Goal: Task Accomplishment & Management: Use online tool/utility

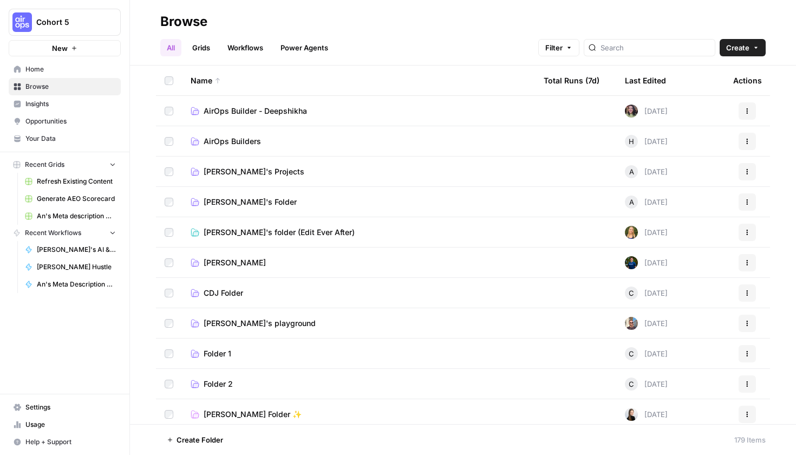
click at [221, 107] on span "AirOps Builder - Deepshikha" at bounding box center [254, 111] width 103 height 11
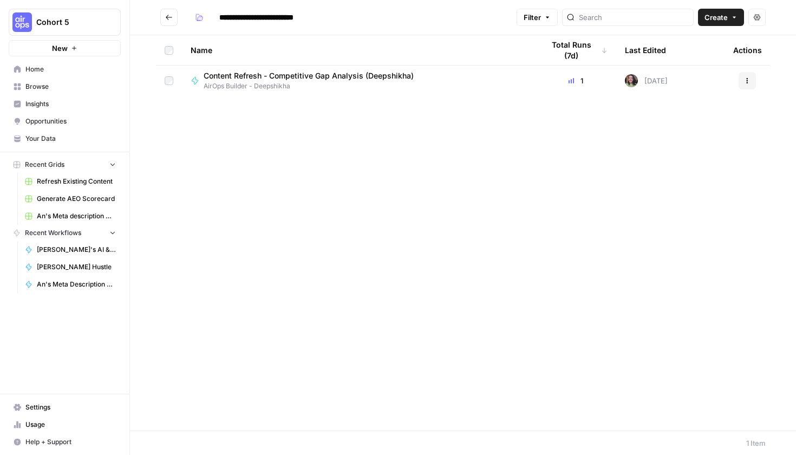
click at [171, 20] on icon "Go back" at bounding box center [169, 18] width 8 height 8
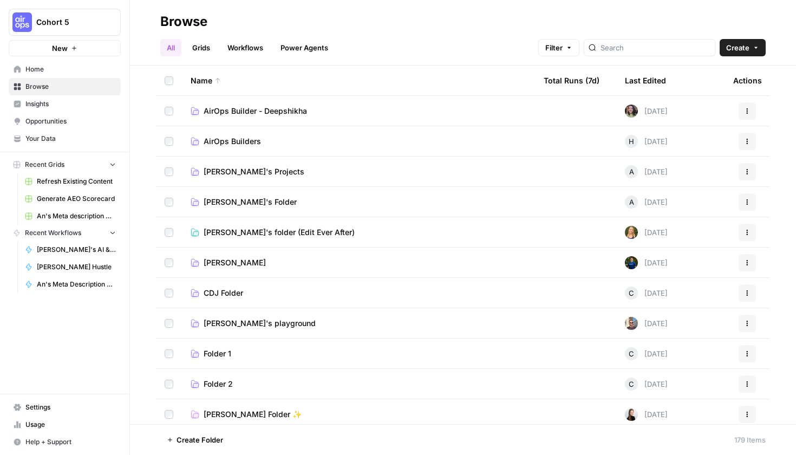
click at [279, 139] on link "AirOps Builders" at bounding box center [358, 141] width 336 height 11
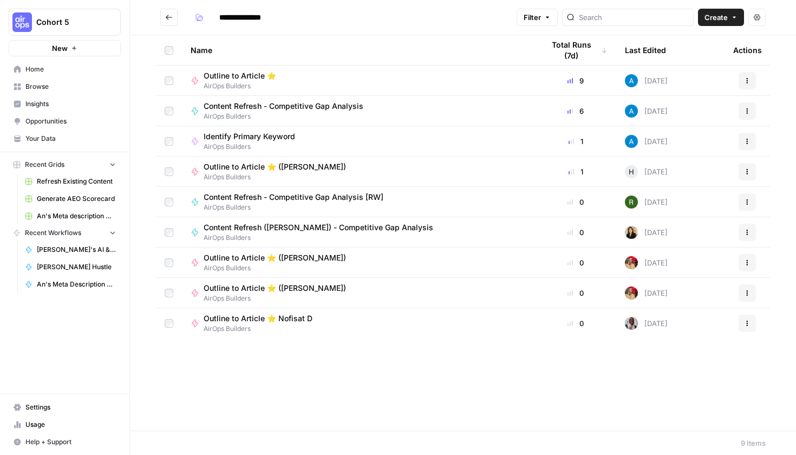
click at [167, 16] on icon "Go back" at bounding box center [169, 17] width 6 height 5
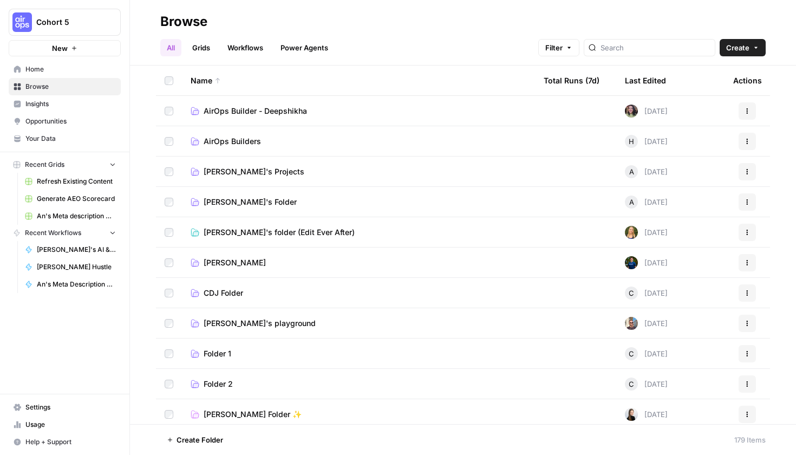
click at [64, 67] on span "Home" at bounding box center [70, 69] width 90 height 10
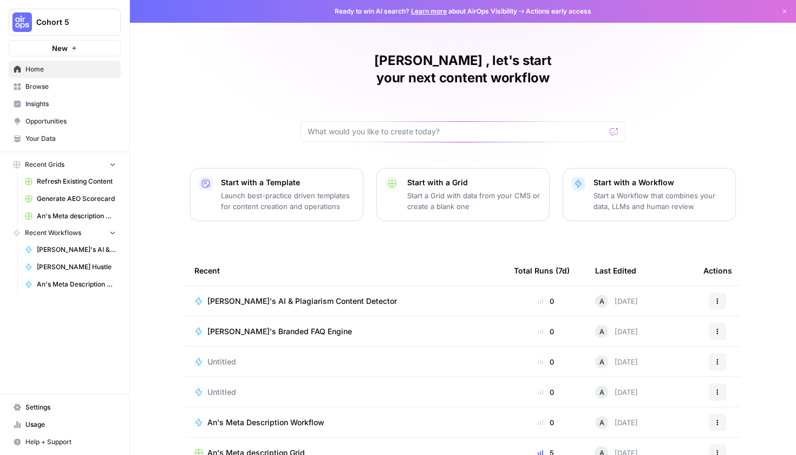
click at [49, 85] on span "Browse" at bounding box center [70, 87] width 90 height 10
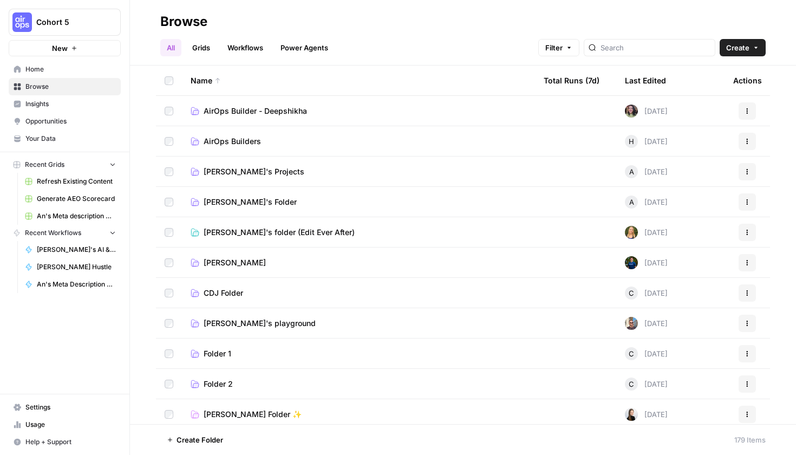
click at [241, 44] on link "Workflows" at bounding box center [245, 47] width 49 height 17
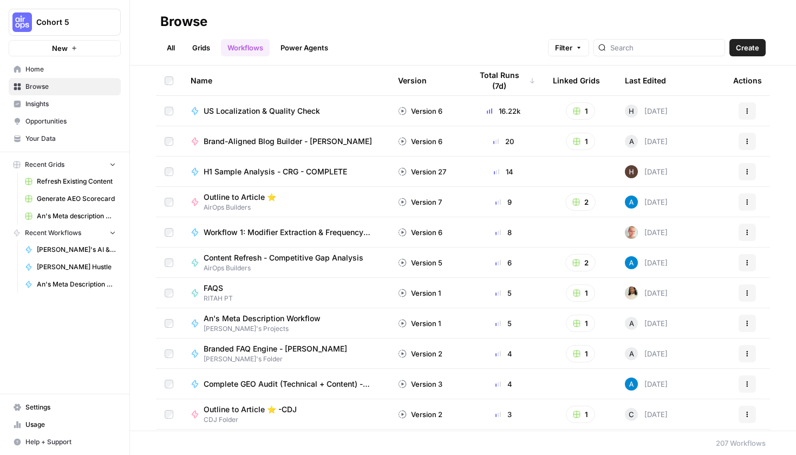
click at [245, 113] on span "US Localization & Quality Check" at bounding box center [261, 111] width 116 height 11
click at [298, 42] on link "Power Agents" at bounding box center [304, 47] width 61 height 17
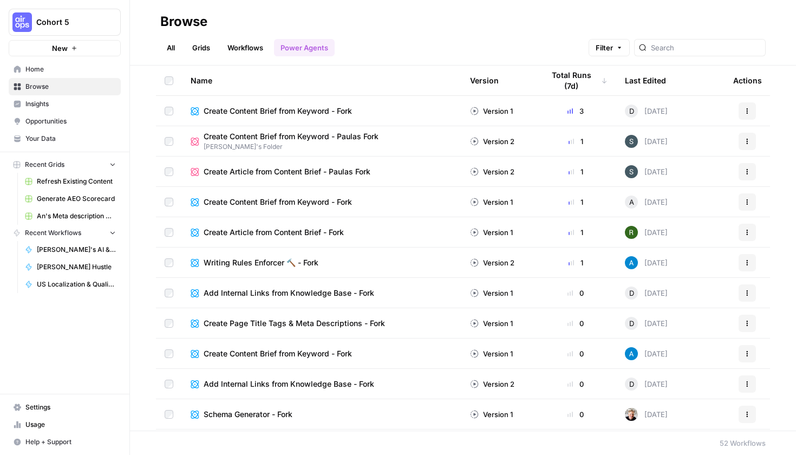
click at [248, 51] on link "Workflows" at bounding box center [245, 47] width 49 height 17
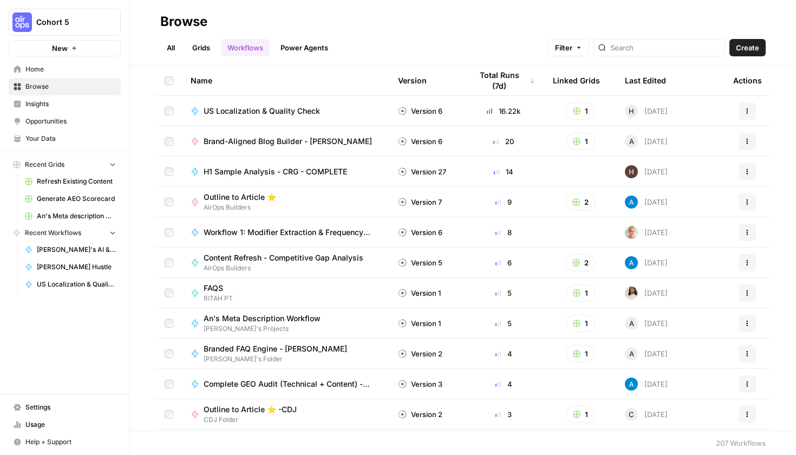
click at [205, 49] on link "Grids" at bounding box center [201, 47] width 31 height 17
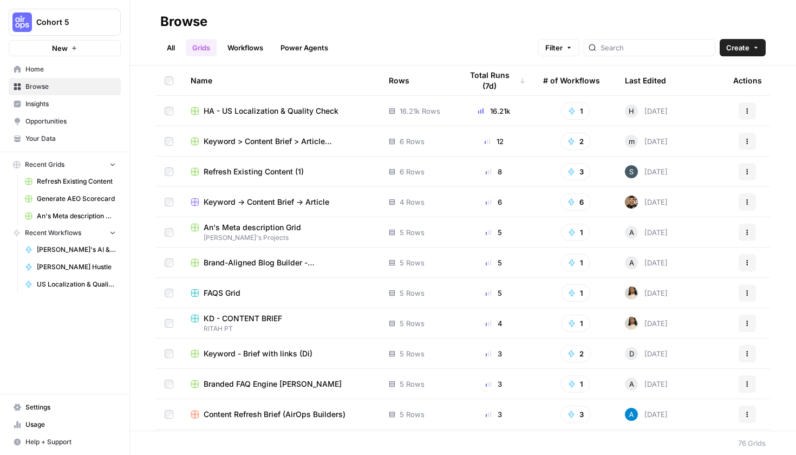
click at [175, 50] on link "All" at bounding box center [170, 47] width 21 height 17
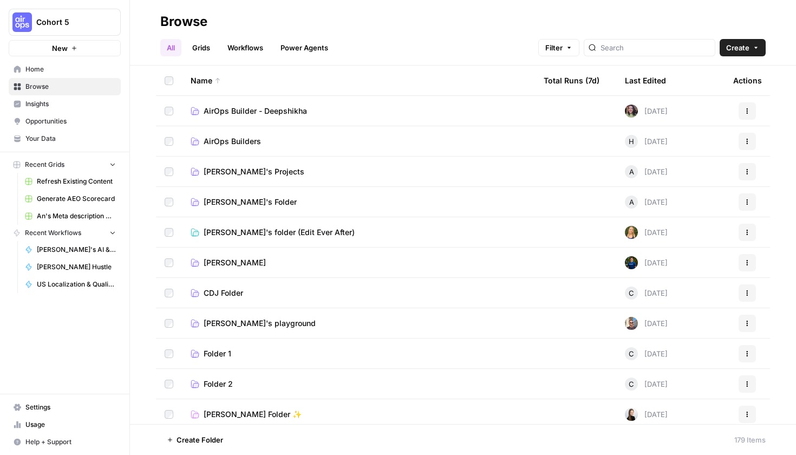
click at [274, 111] on span "AirOps Builder - Deepshikha" at bounding box center [254, 111] width 103 height 11
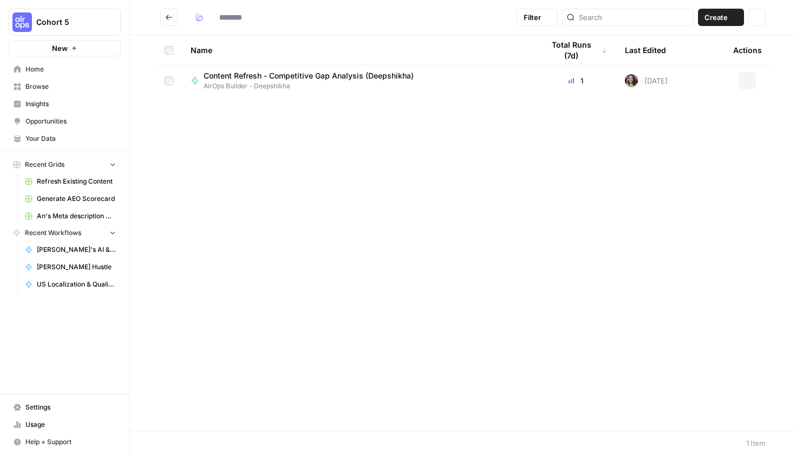
type input "**********"
click at [259, 81] on span "Content Refresh - Competitive Gap Analysis (Deepshikha)" at bounding box center [308, 75] width 210 height 11
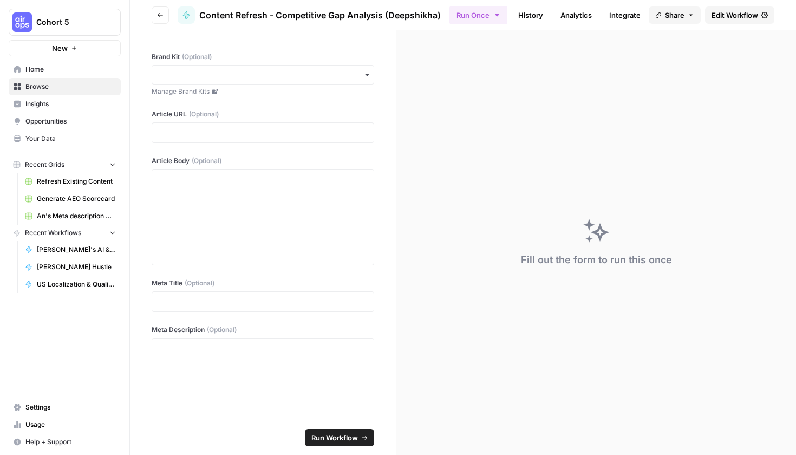
click at [157, 17] on icon "button" at bounding box center [160, 15] width 6 height 6
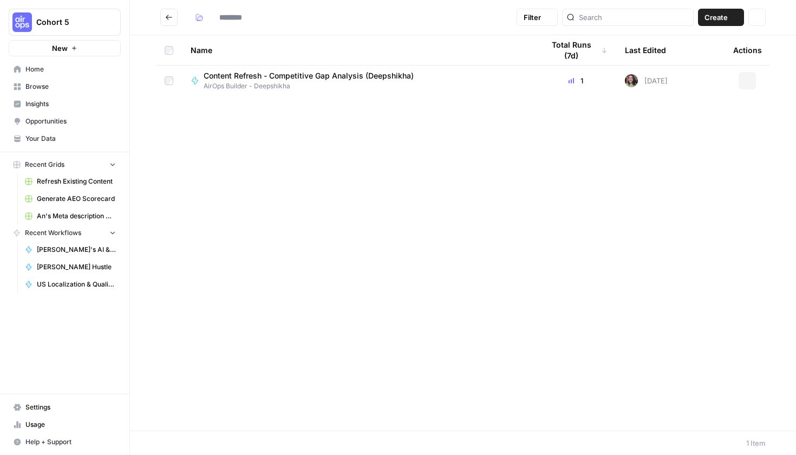
type input "**********"
click at [175, 19] on button "Go back" at bounding box center [168, 17] width 17 height 17
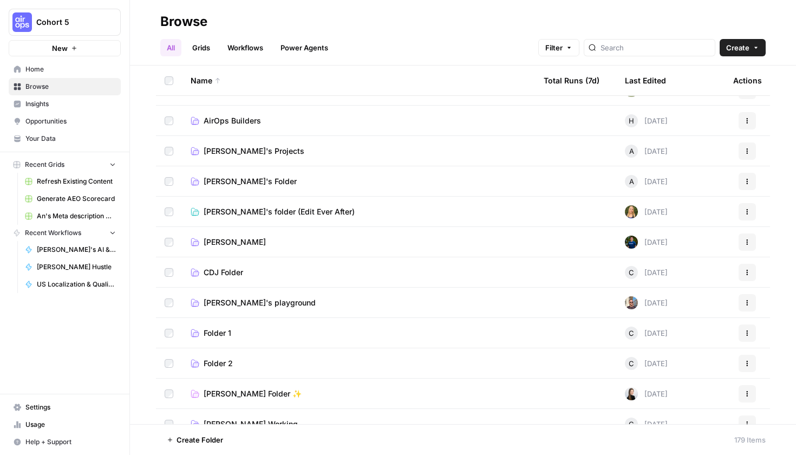
scroll to position [110, 0]
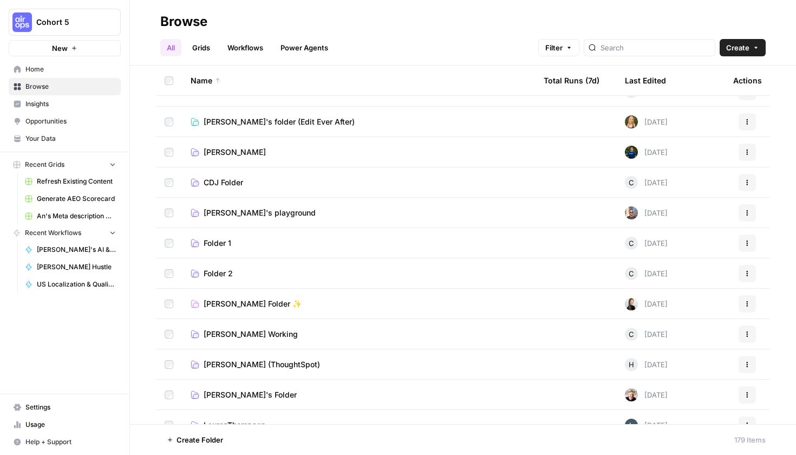
click at [272, 192] on td "CDJ Folder" at bounding box center [358, 182] width 353 height 30
click at [209, 183] on span "CDJ Folder" at bounding box center [223, 182] width 40 height 11
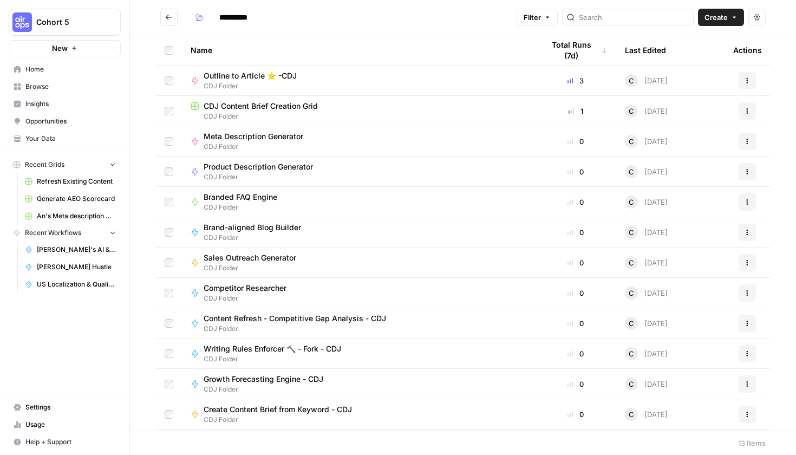
scroll to position [16, 0]
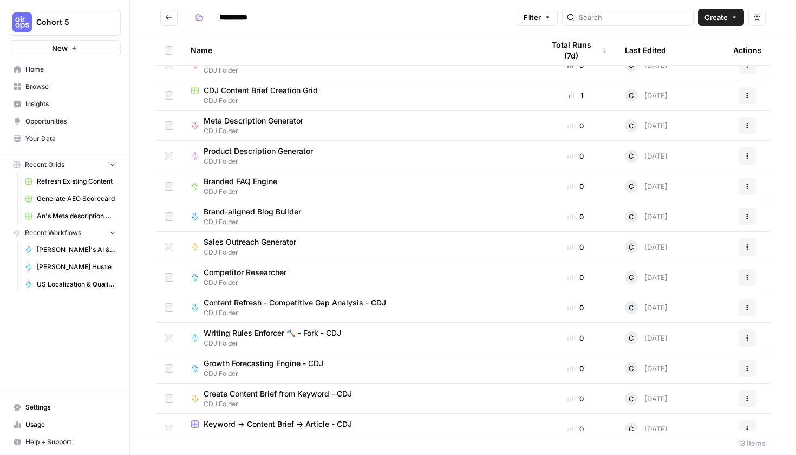
click at [168, 20] on icon "Go back" at bounding box center [169, 18] width 8 height 8
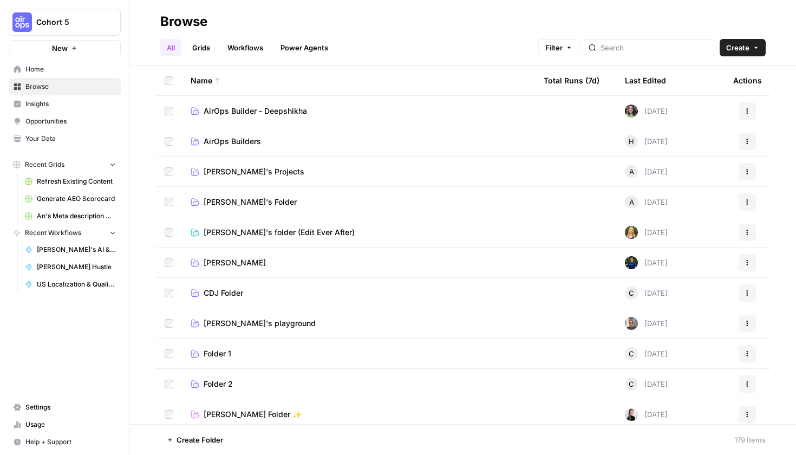
click at [58, 107] on span "Insights" at bounding box center [70, 104] width 90 height 10
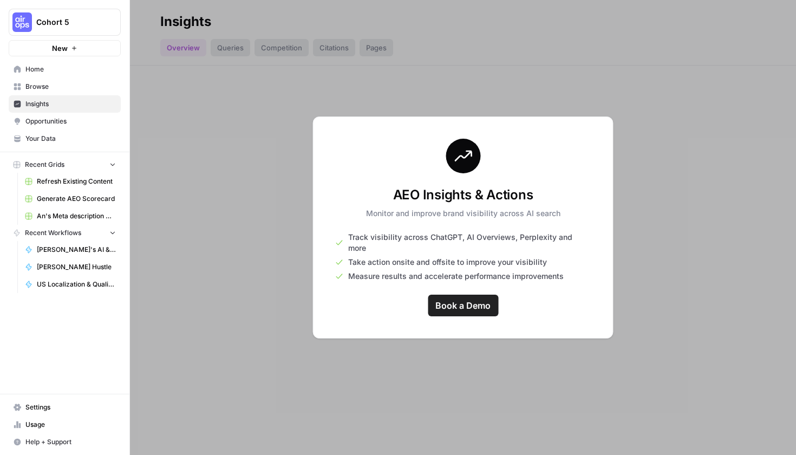
click at [62, 120] on span "Opportunities" at bounding box center [70, 121] width 90 height 10
click at [63, 135] on span "Your Data" at bounding box center [70, 139] width 90 height 10
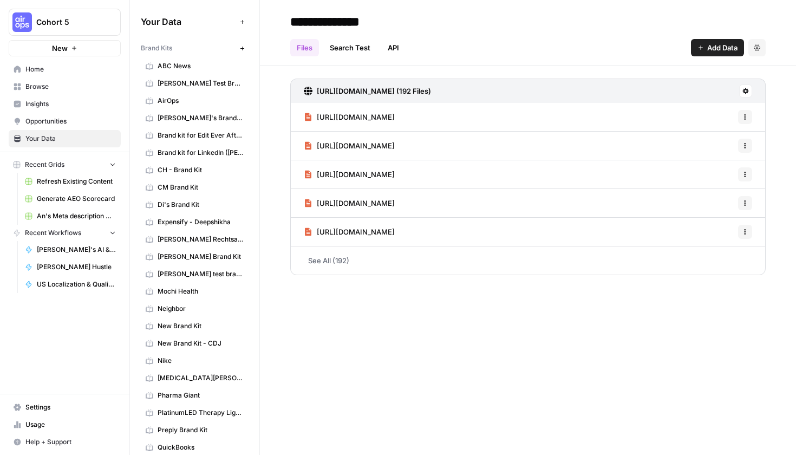
click at [194, 101] on span "AirOps" at bounding box center [200, 101] width 86 height 10
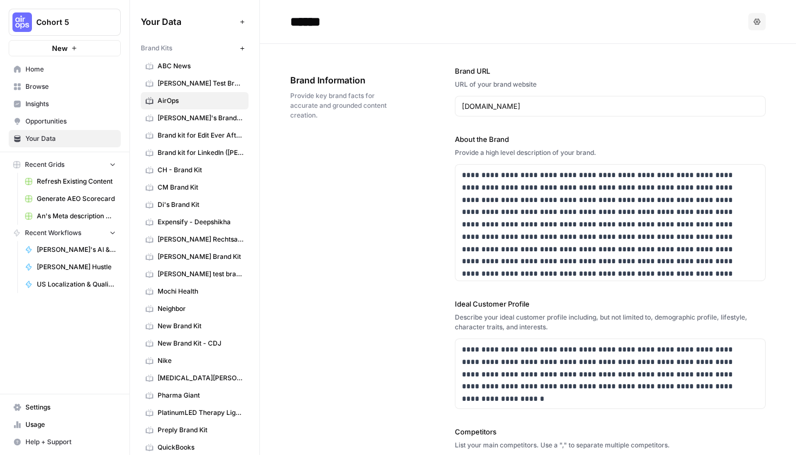
drag, startPoint x: 550, startPoint y: 113, endPoint x: 427, endPoint y: 104, distance: 123.7
click at [427, 104] on div "**********" at bounding box center [527, 361] width 475 height 634
click at [522, 109] on input "www.airops.com" at bounding box center [610, 106] width 297 height 11
drag, startPoint x: 469, startPoint y: 108, endPoint x: 430, endPoint y: 107, distance: 39.0
click at [430, 107] on div "**********" at bounding box center [527, 361] width 475 height 634
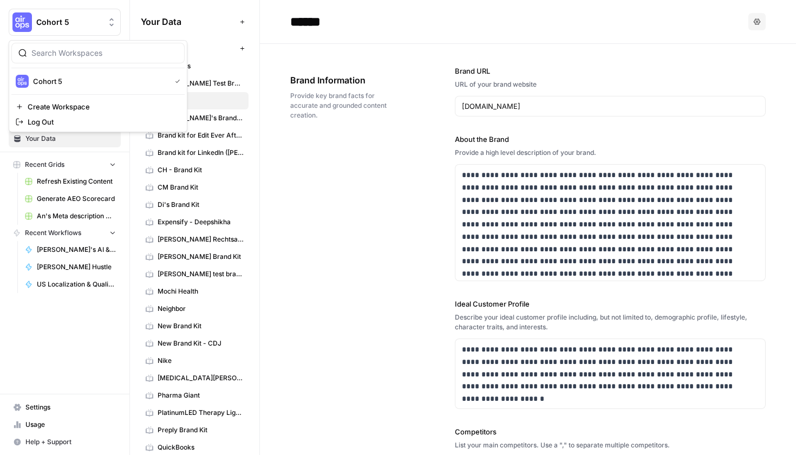
click at [98, 24] on span "Cohort 5" at bounding box center [68, 22] width 65 height 11
click at [330, 42] on header "****** Options" at bounding box center [528, 22] width 536 height 44
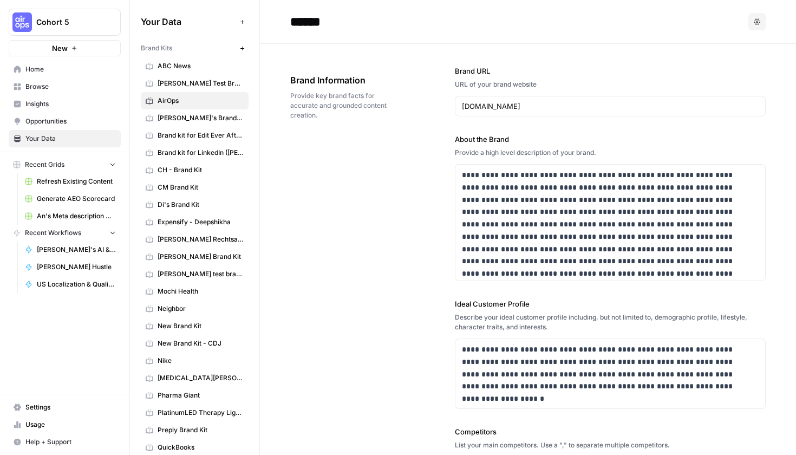
click at [78, 55] on button "New" at bounding box center [65, 48] width 112 height 16
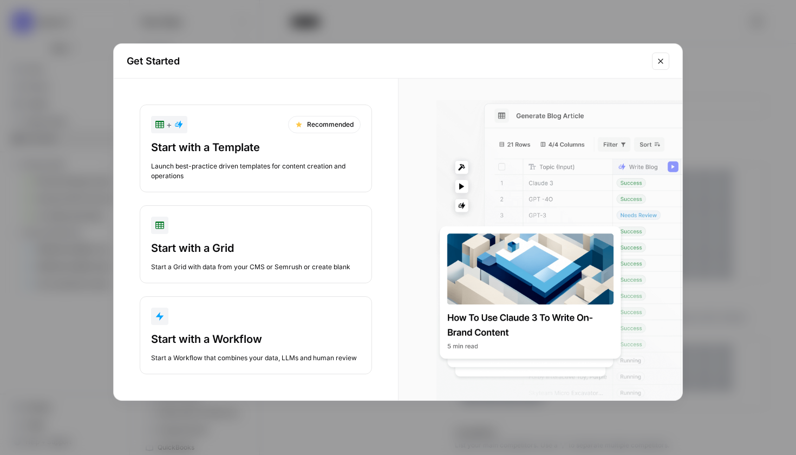
click at [657, 59] on icon "Close modal" at bounding box center [660, 61] width 9 height 9
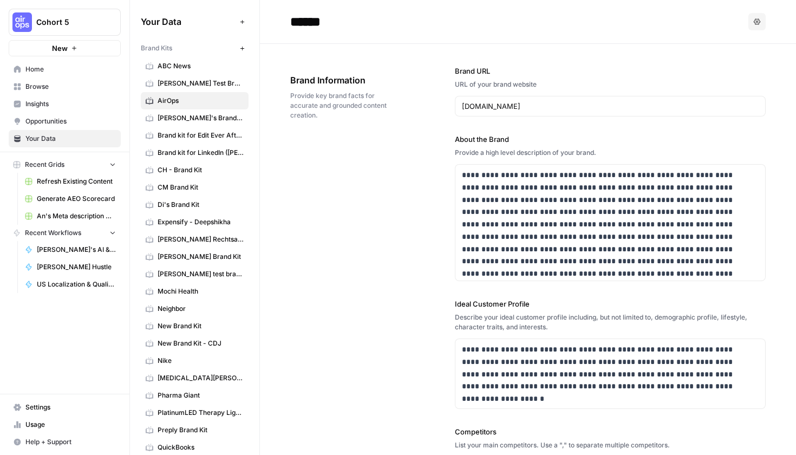
click at [89, 67] on span "Home" at bounding box center [70, 69] width 90 height 10
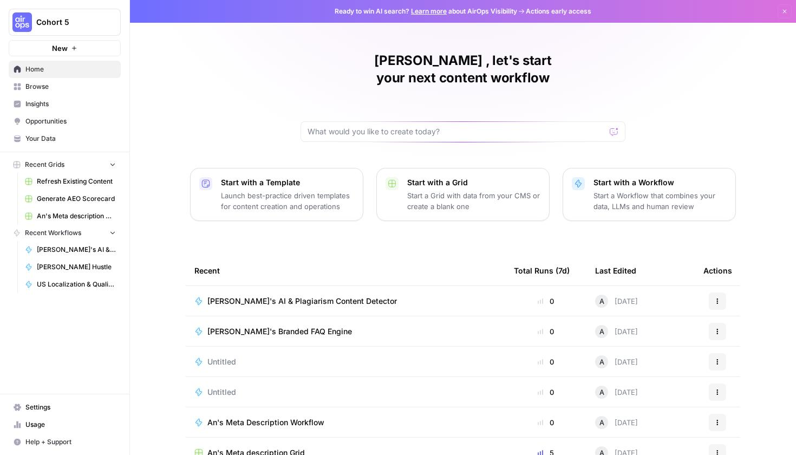
click at [53, 90] on span "Browse" at bounding box center [70, 87] width 90 height 10
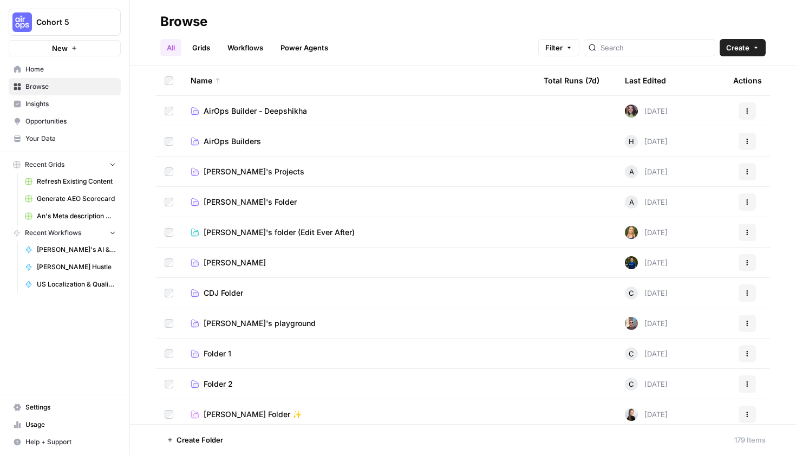
click at [274, 179] on td "[PERSON_NAME]'s Projects" at bounding box center [358, 171] width 353 height 30
click at [254, 168] on span "[PERSON_NAME]'s Projects" at bounding box center [253, 171] width 101 height 11
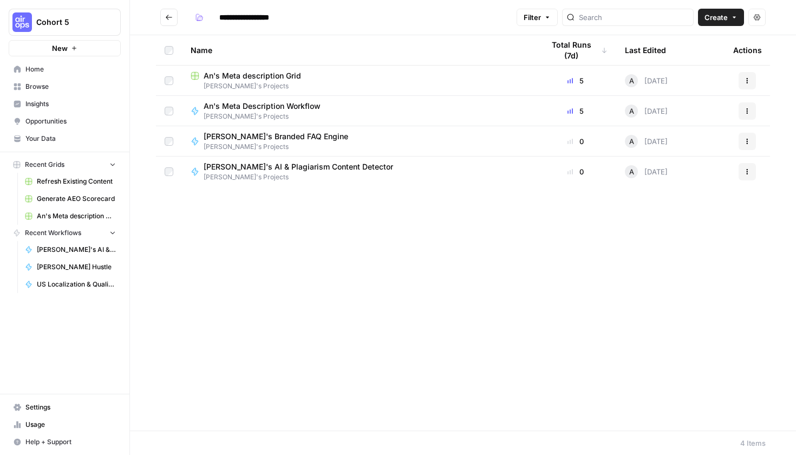
click at [266, 168] on span "[PERSON_NAME]'s AI & Plagiarism Content Detector" at bounding box center [297, 166] width 189 height 11
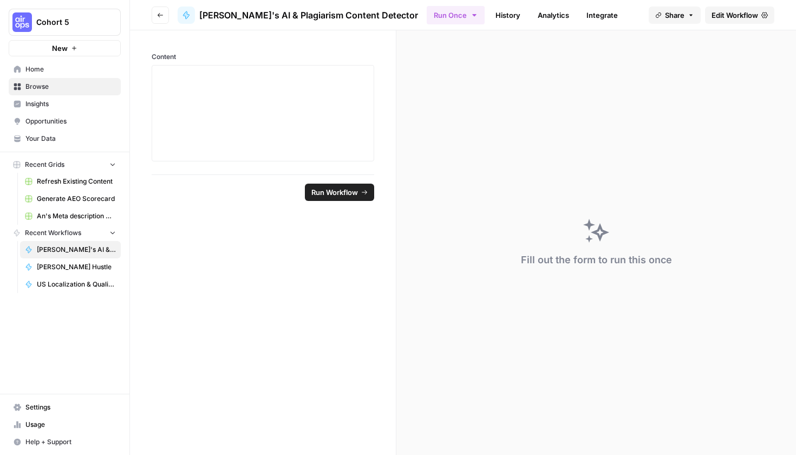
click at [489, 23] on link "History" at bounding box center [508, 14] width 38 height 17
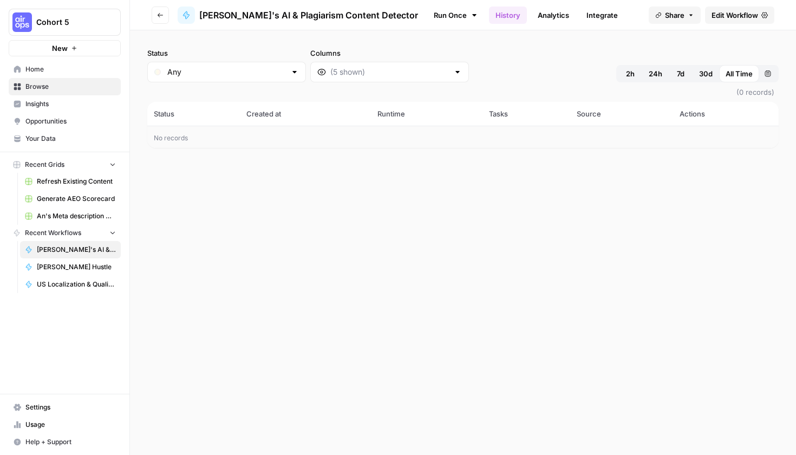
click at [531, 17] on link "Analytics" at bounding box center [553, 14] width 44 height 17
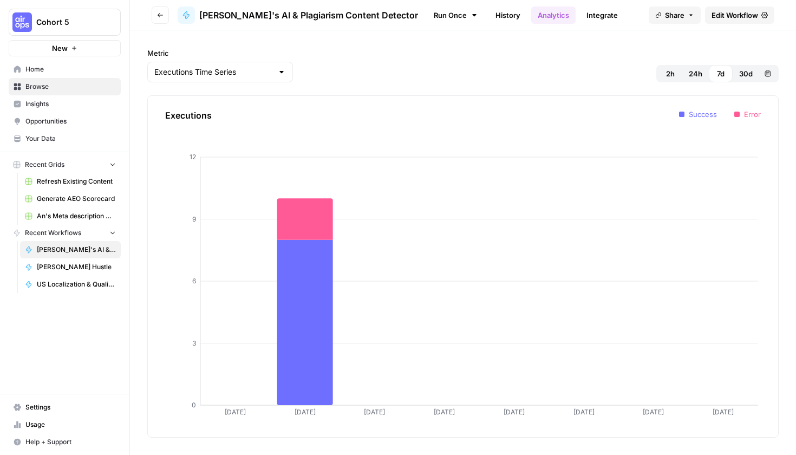
click at [151, 12] on header "Go back Annalie's AI & Plagiarism Content Detector Run Once History Analytics I…" at bounding box center [463, 15] width 666 height 30
click at [154, 14] on button "Go back" at bounding box center [160, 14] width 17 height 17
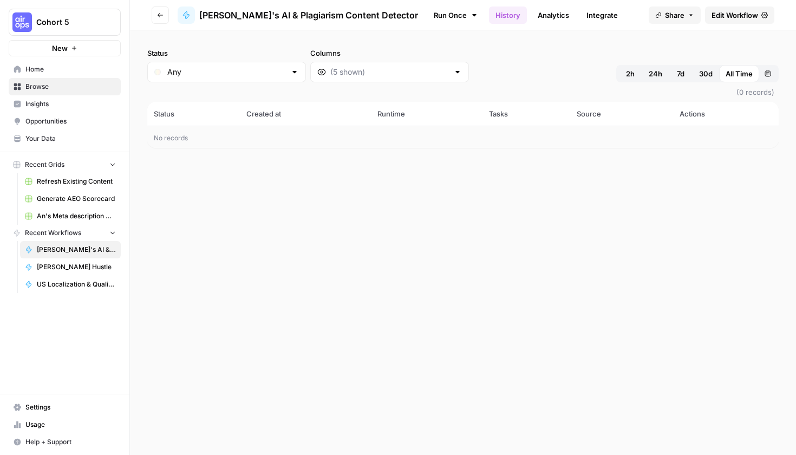
click at [157, 16] on icon "button" at bounding box center [160, 15] width 6 height 6
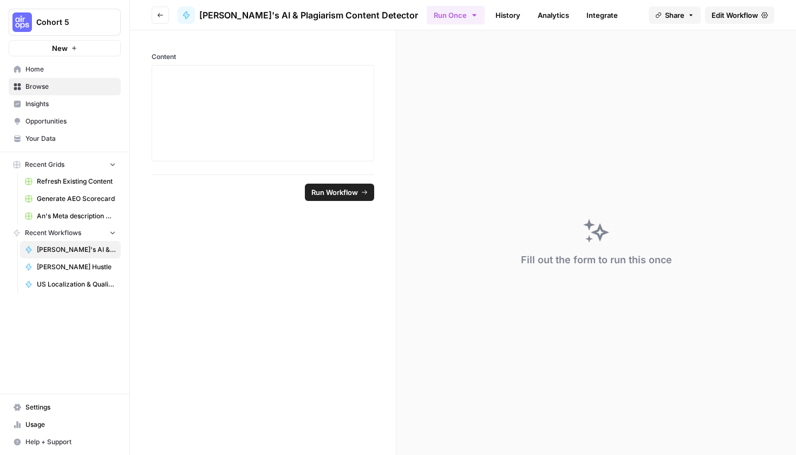
click at [160, 21] on button "Go back" at bounding box center [160, 14] width 17 height 17
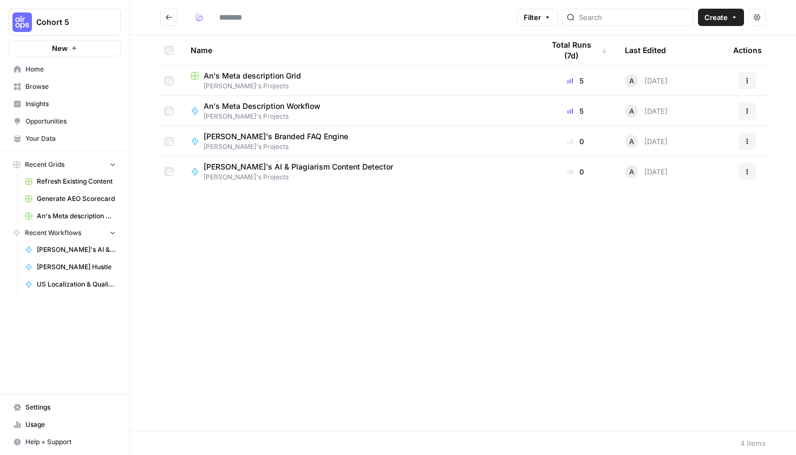
type input "**********"
click at [748, 172] on icon "button" at bounding box center [747, 171] width 6 height 6
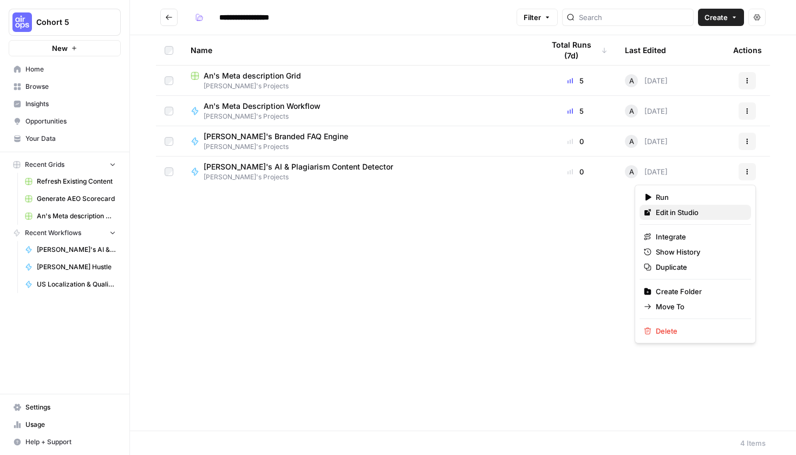
click at [702, 214] on span "Edit in Studio" at bounding box center [698, 212] width 87 height 11
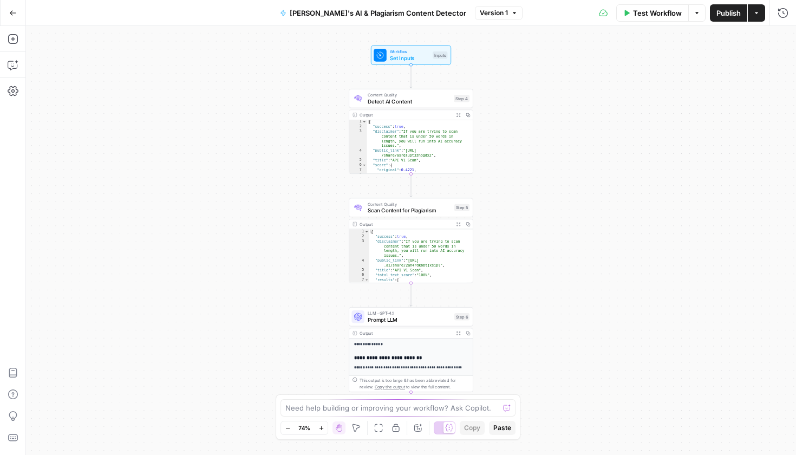
scroll to position [185, 0]
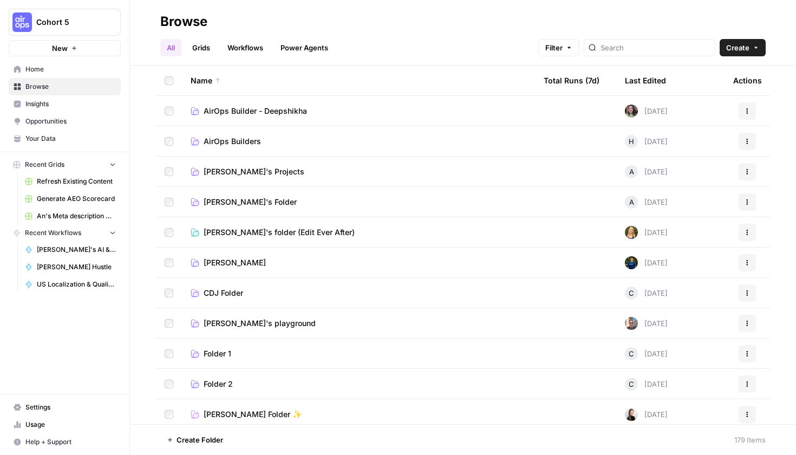
click at [62, 75] on link "Home" at bounding box center [65, 69] width 112 height 17
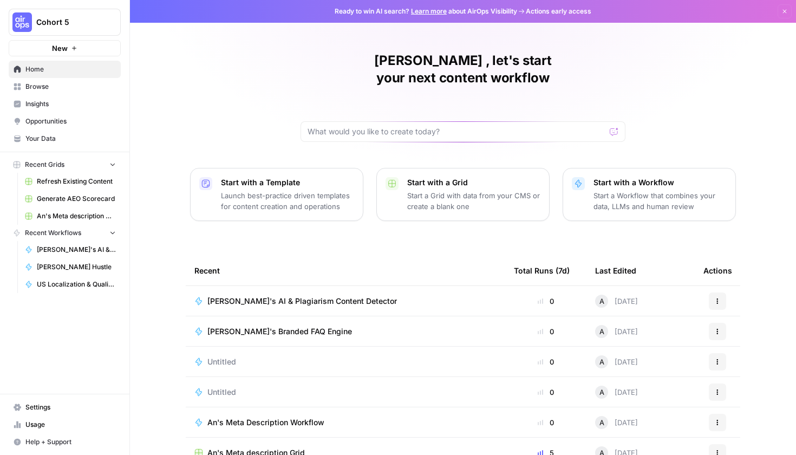
click at [66, 88] on span "Browse" at bounding box center [70, 87] width 90 height 10
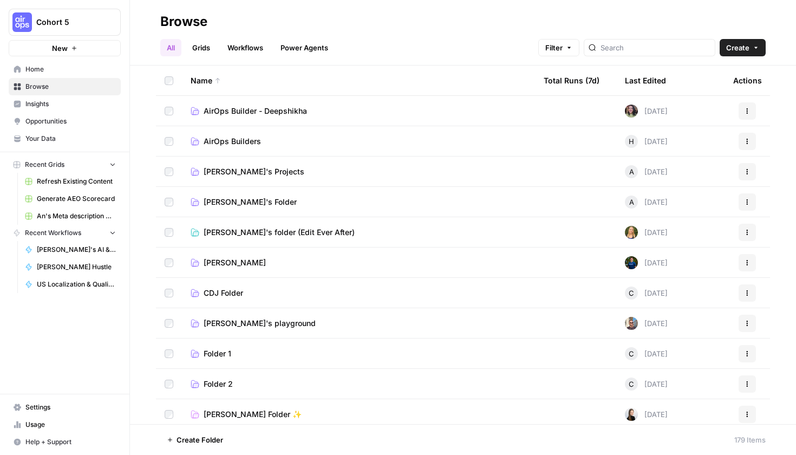
click at [242, 43] on link "Workflows" at bounding box center [245, 47] width 49 height 17
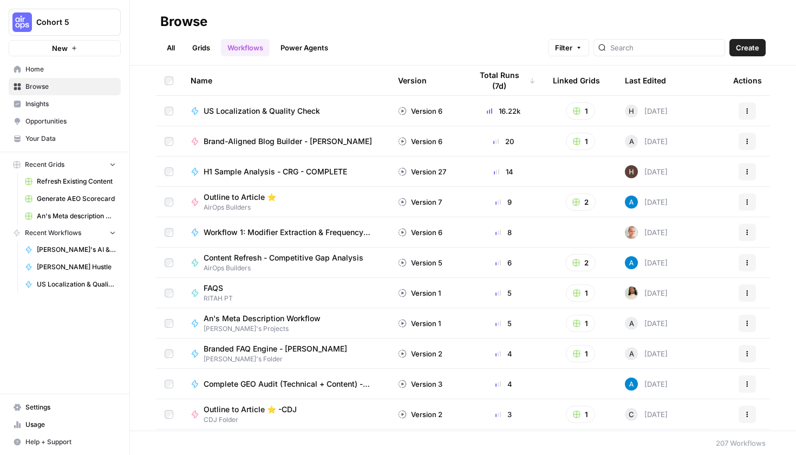
click at [73, 124] on span "Opportunities" at bounding box center [70, 121] width 90 height 10
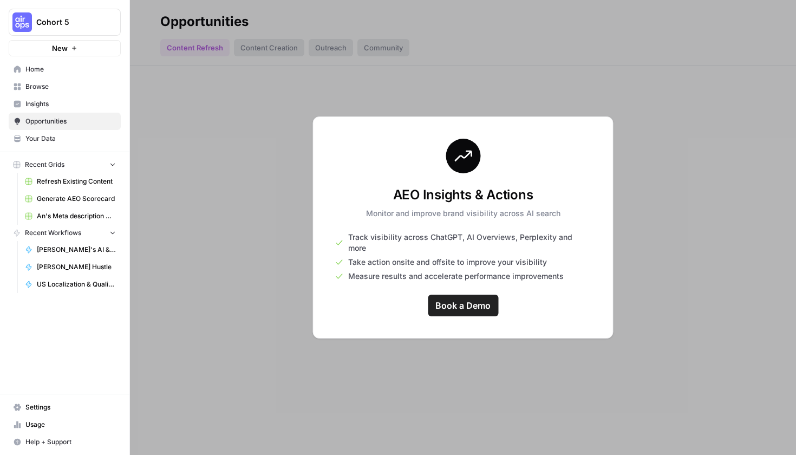
click at [68, 109] on link "Insights" at bounding box center [65, 103] width 112 height 17
click at [70, 143] on link "Your Data" at bounding box center [65, 138] width 112 height 17
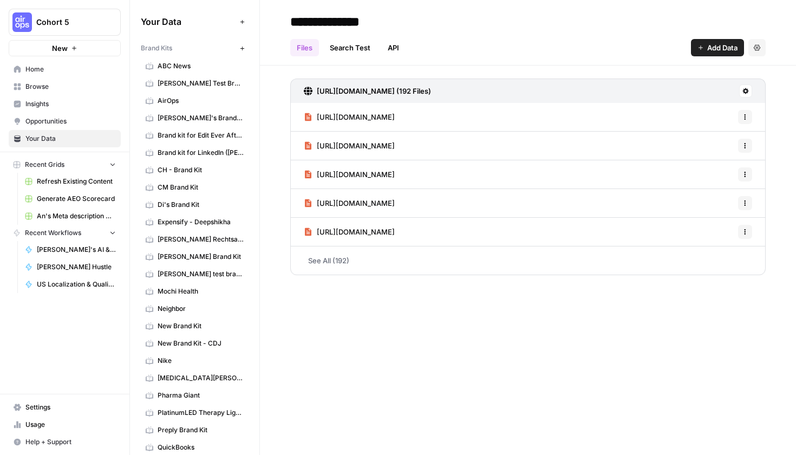
click at [196, 105] on span "AirOps" at bounding box center [200, 101] width 86 height 10
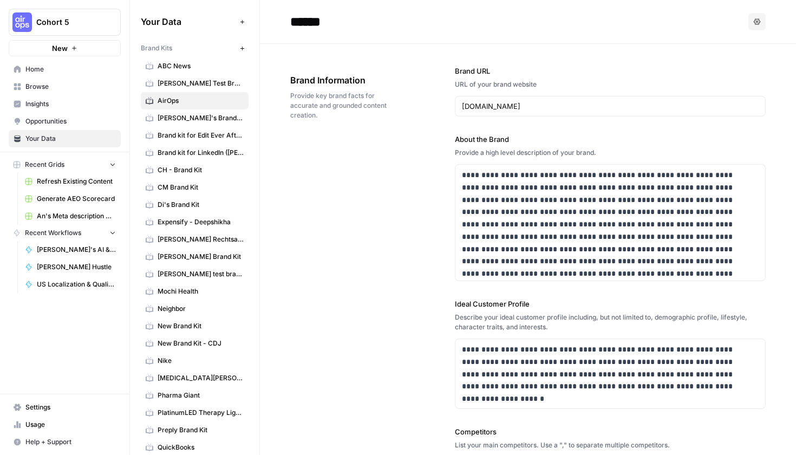
drag, startPoint x: 205, startPoint y: 99, endPoint x: 607, endPoint y: 45, distance: 405.1
click at [608, 47] on div "Your Data Add Data Brand Kits New ABC News Adele Test Brand Kit AirOps Ashley's…" at bounding box center [463, 227] width 666 height 455
click at [73, 72] on span "Home" at bounding box center [70, 69] width 90 height 10
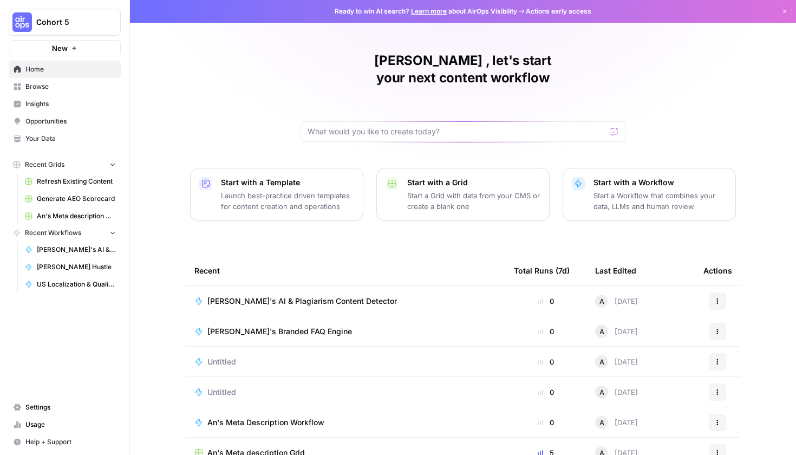
click at [61, 90] on link "Browse" at bounding box center [65, 86] width 112 height 17
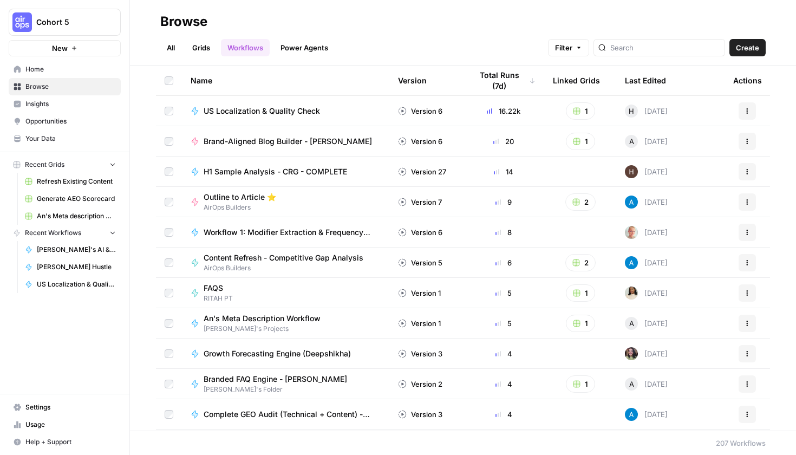
click at [86, 109] on link "Insights" at bounding box center [65, 103] width 112 height 17
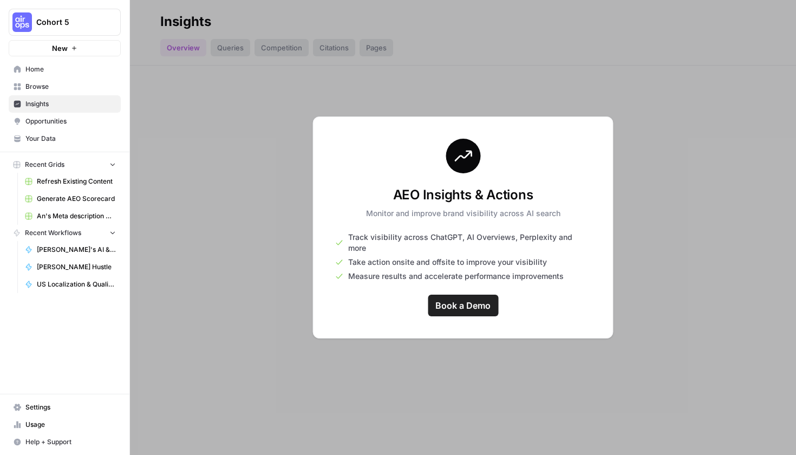
click at [77, 86] on span "Browse" at bounding box center [70, 87] width 90 height 10
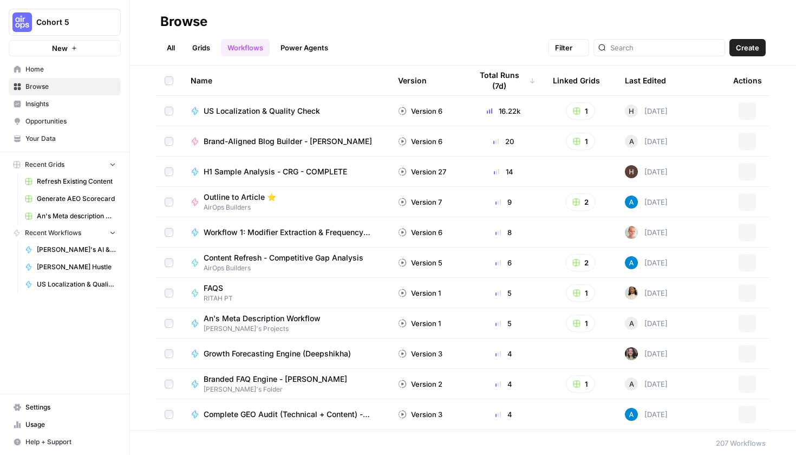
click at [74, 68] on span "Home" at bounding box center [70, 69] width 90 height 10
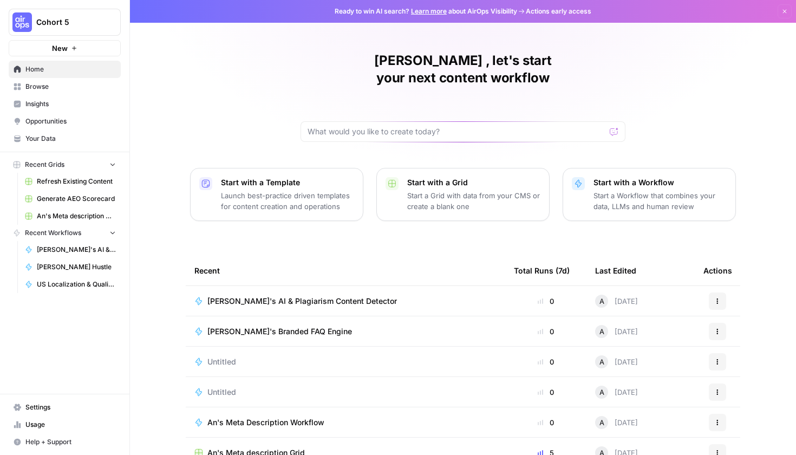
click at [84, 133] on link "Your Data" at bounding box center [65, 138] width 112 height 17
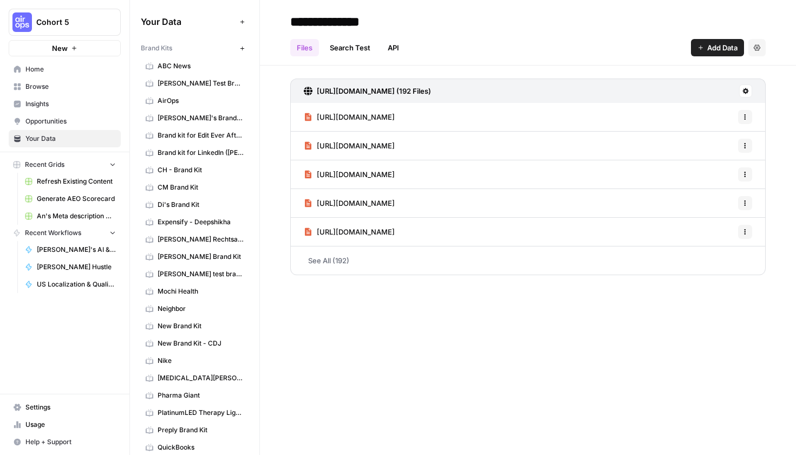
click at [83, 73] on span "Home" at bounding box center [70, 69] width 90 height 10
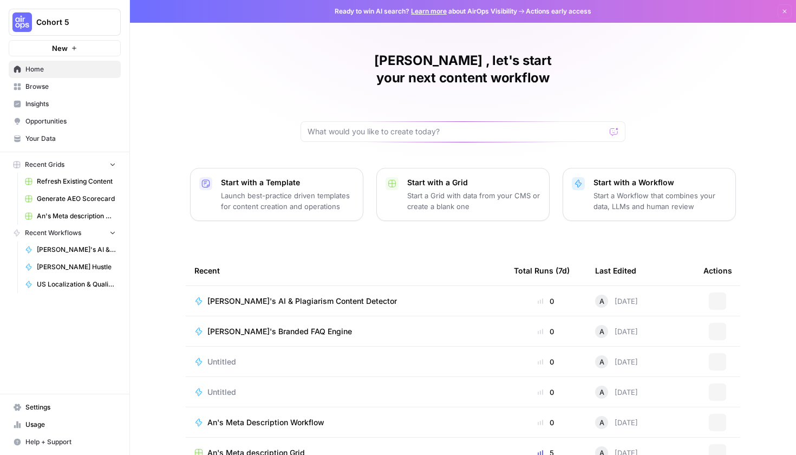
click at [83, 86] on span "Browse" at bounding box center [70, 87] width 90 height 10
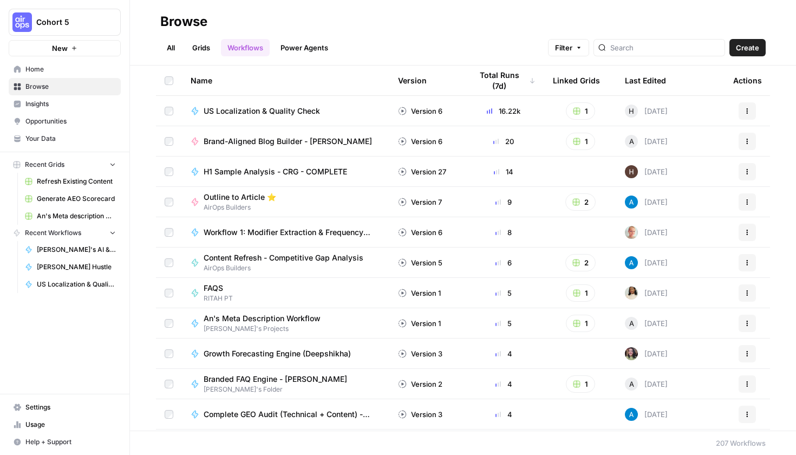
click at [165, 50] on link "All" at bounding box center [170, 47] width 21 height 17
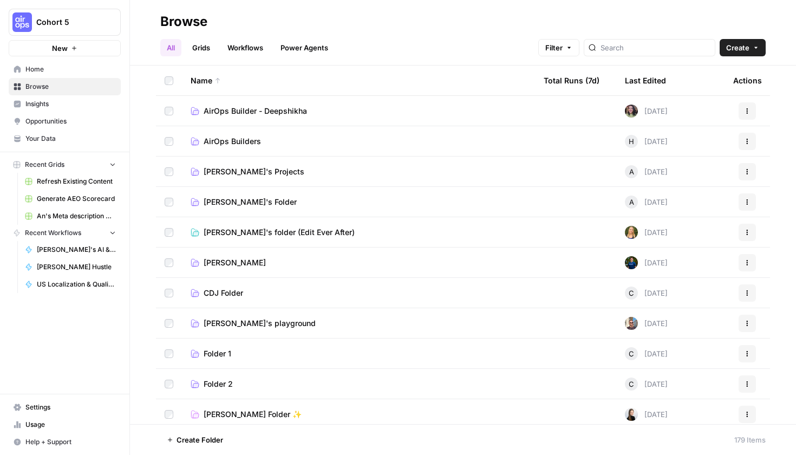
click at [276, 169] on link "Annalie's Projects" at bounding box center [358, 171] width 336 height 11
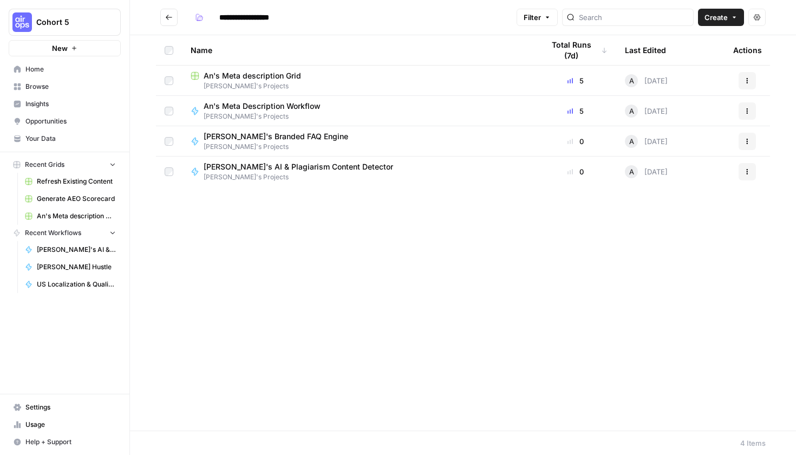
click at [63, 140] on span "Your Data" at bounding box center [70, 139] width 90 height 10
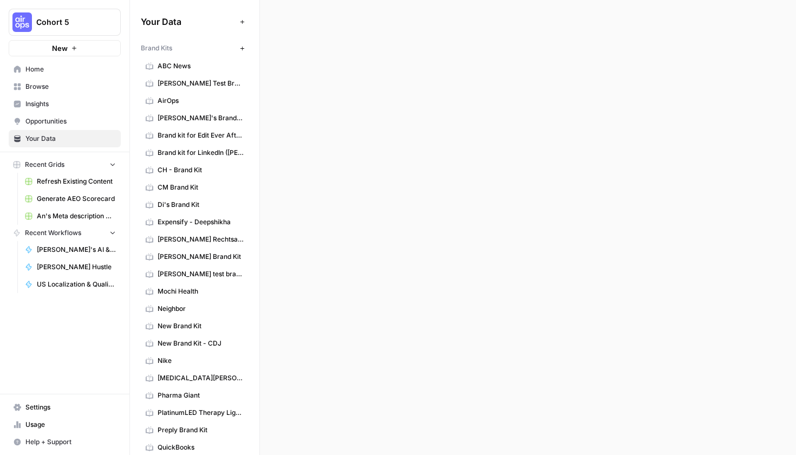
click at [62, 103] on span "Insights" at bounding box center [70, 104] width 90 height 10
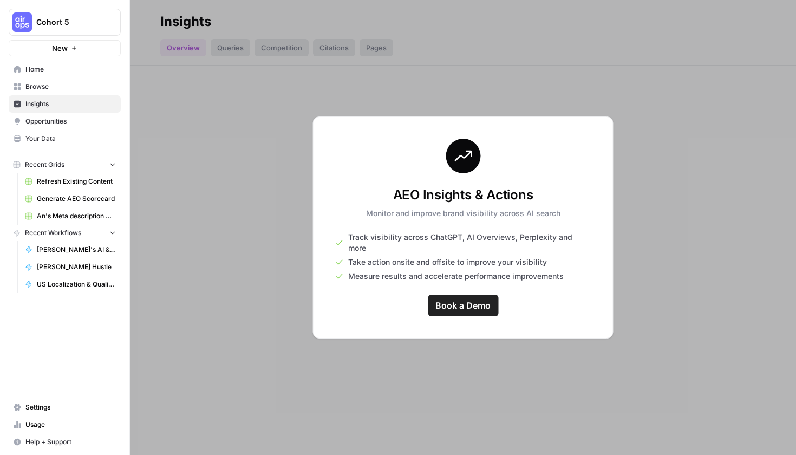
click at [62, 88] on span "Browse" at bounding box center [70, 87] width 90 height 10
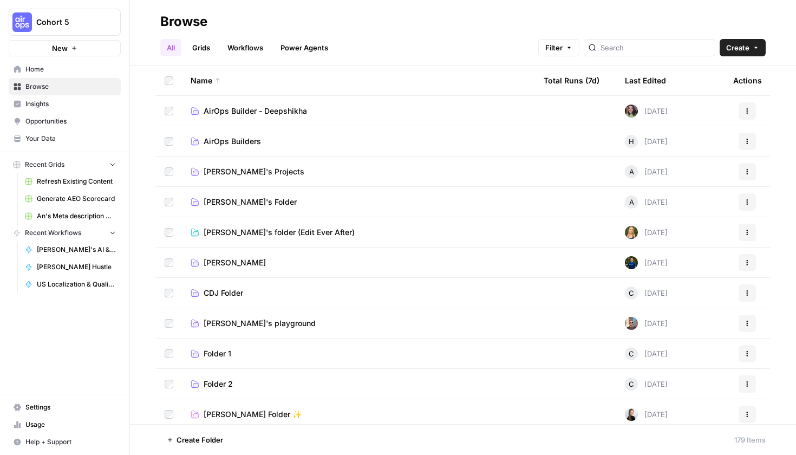
click at [77, 98] on link "Insights" at bounding box center [65, 103] width 112 height 17
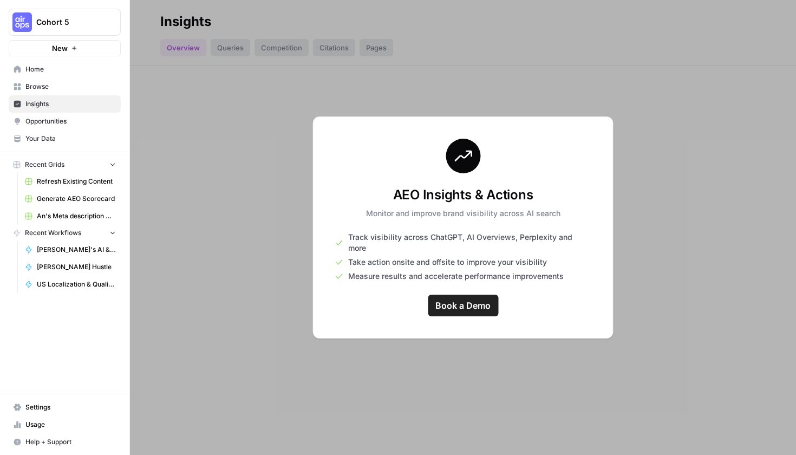
click at [80, 135] on span "Your Data" at bounding box center [70, 139] width 90 height 10
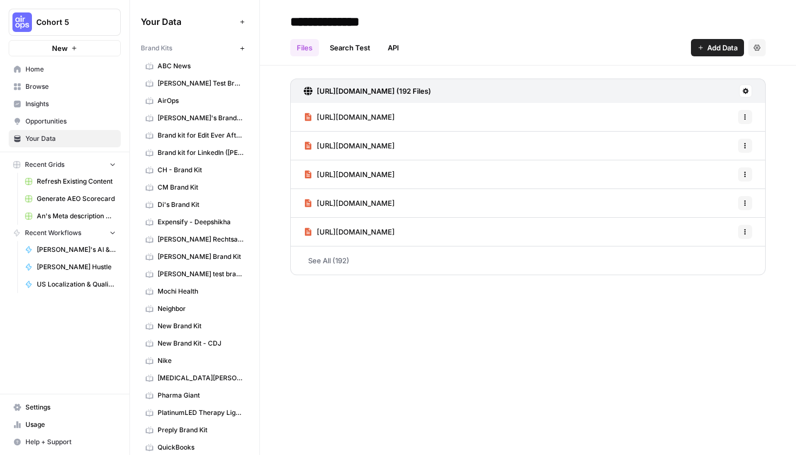
click at [187, 107] on link "AirOps" at bounding box center [195, 100] width 108 height 17
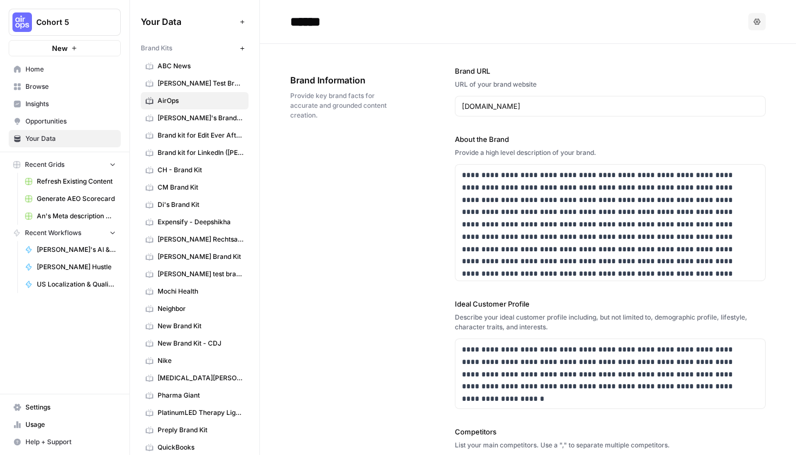
click at [43, 69] on span "Home" at bounding box center [70, 69] width 90 height 10
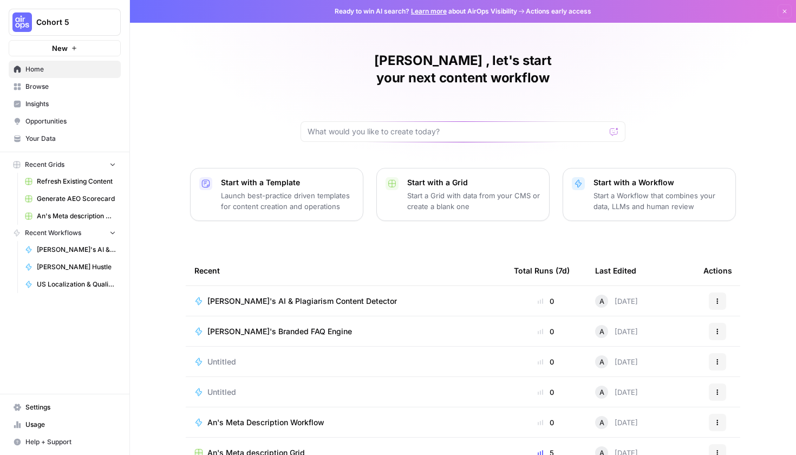
click at [73, 74] on link "Home" at bounding box center [65, 69] width 112 height 17
click at [74, 54] on button "New" at bounding box center [65, 48] width 112 height 16
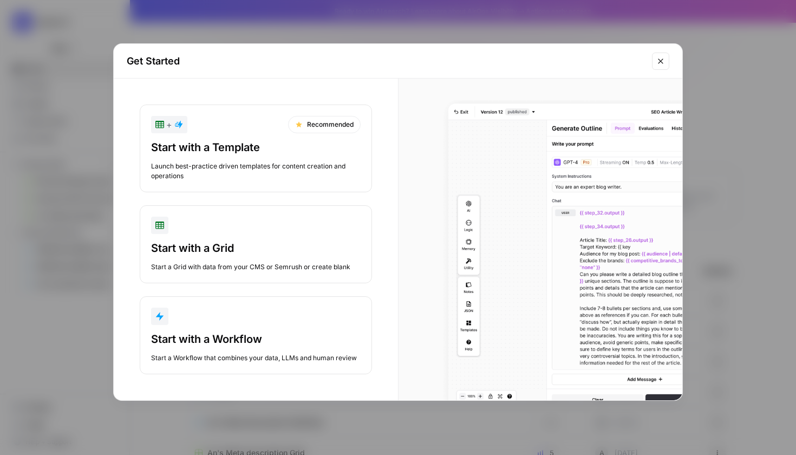
click at [306, 328] on button "Start with a Workflow Start a Workflow that combines your data, LLMs and human …" at bounding box center [256, 335] width 232 height 78
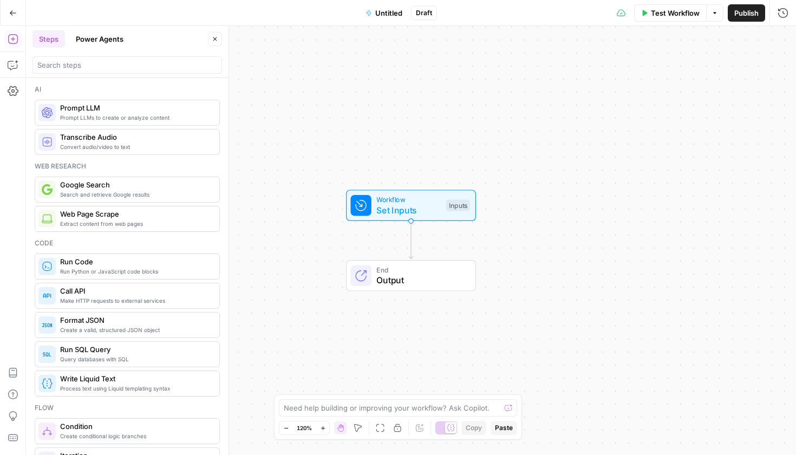
click at [15, 12] on icon "button" at bounding box center [13, 12] width 6 height 5
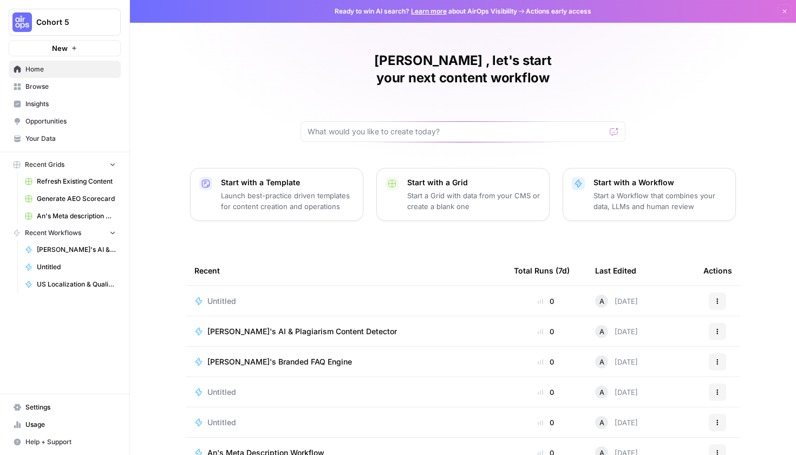
click at [30, 89] on span "Browse" at bounding box center [70, 87] width 90 height 10
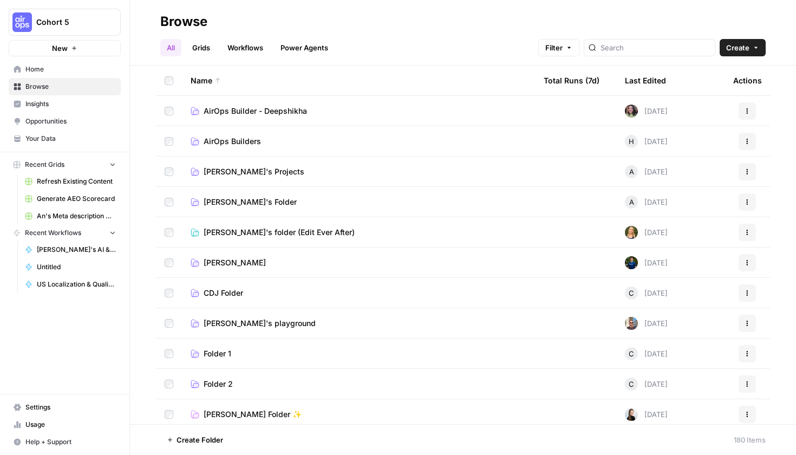
click at [41, 104] on span "Insights" at bounding box center [70, 104] width 90 height 10
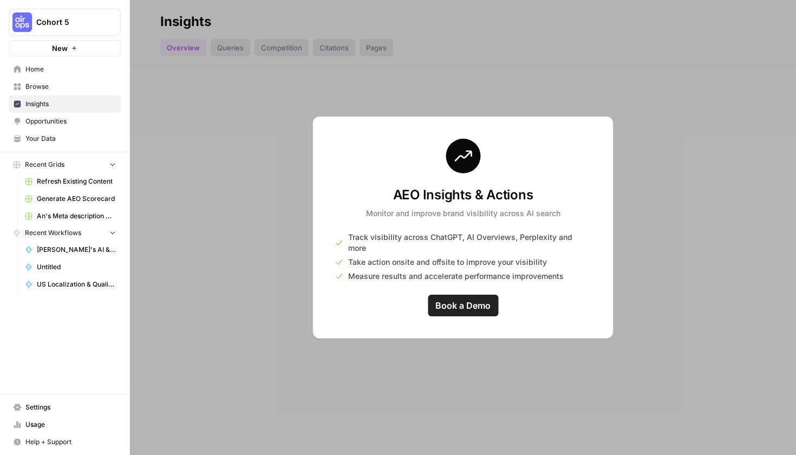
click at [34, 76] on link "Home" at bounding box center [65, 69] width 112 height 17
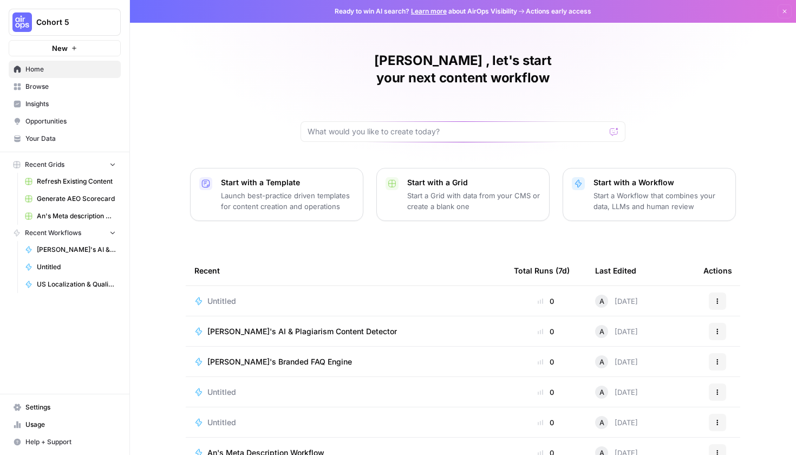
click at [84, 56] on nav "Home Browse Insights Opportunities Your Data" at bounding box center [64, 103] width 129 height 95
click at [84, 52] on button "New" at bounding box center [65, 48] width 112 height 16
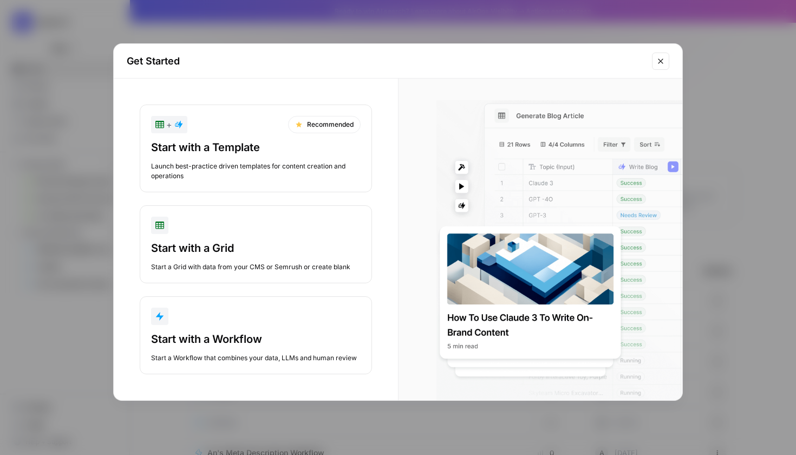
click at [660, 63] on icon "Close modal" at bounding box center [660, 61] width 9 height 9
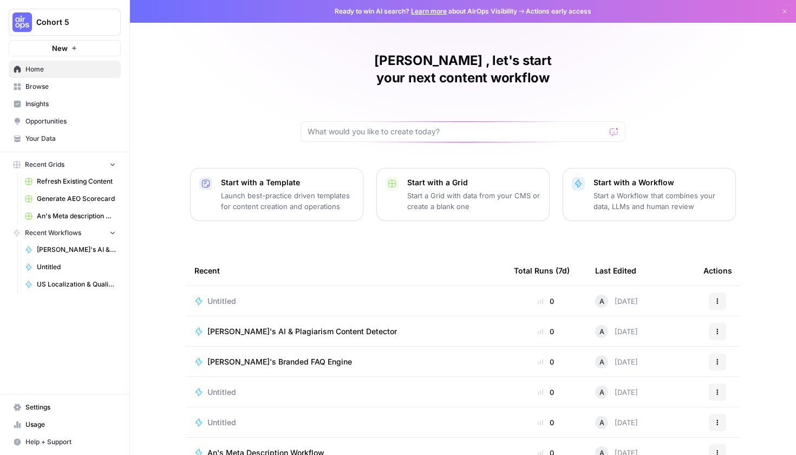
click at [74, 89] on span "Browse" at bounding box center [70, 87] width 90 height 10
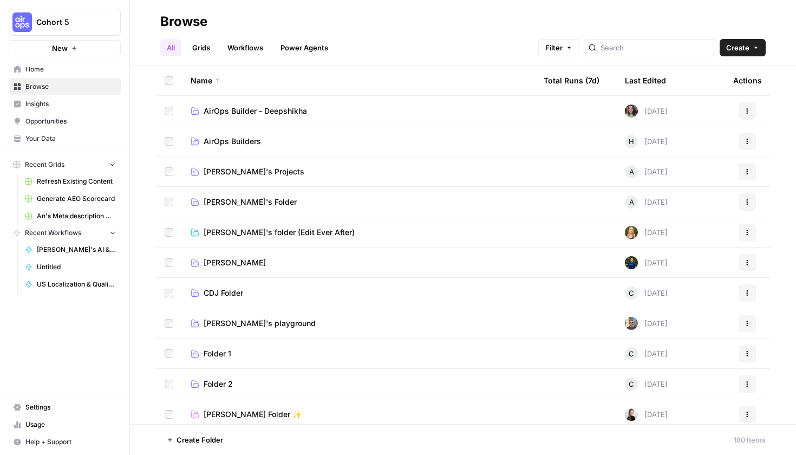
click at [241, 54] on link "Workflows" at bounding box center [245, 47] width 49 height 17
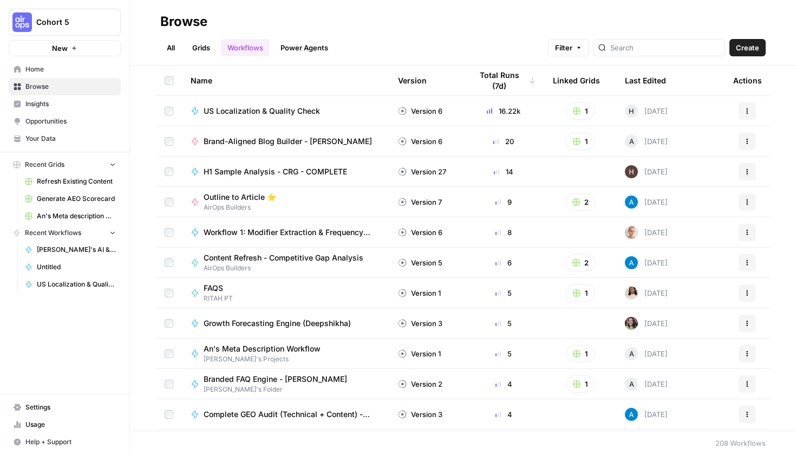
click at [83, 74] on span "Home" at bounding box center [70, 69] width 90 height 10
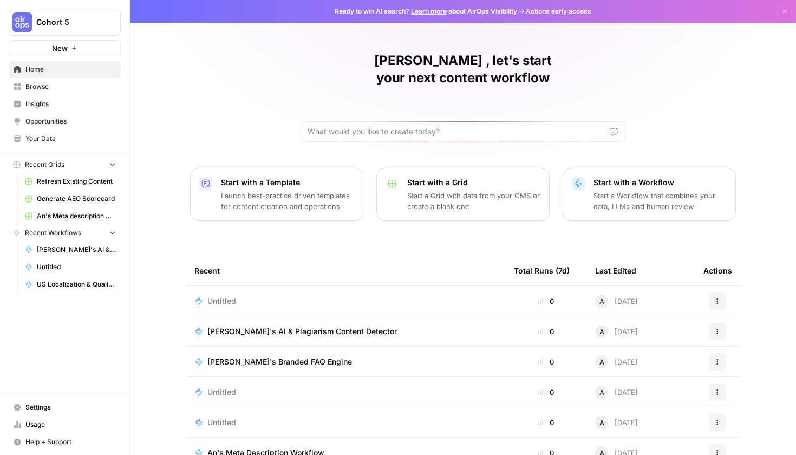
click at [83, 90] on span "Browse" at bounding box center [70, 87] width 90 height 10
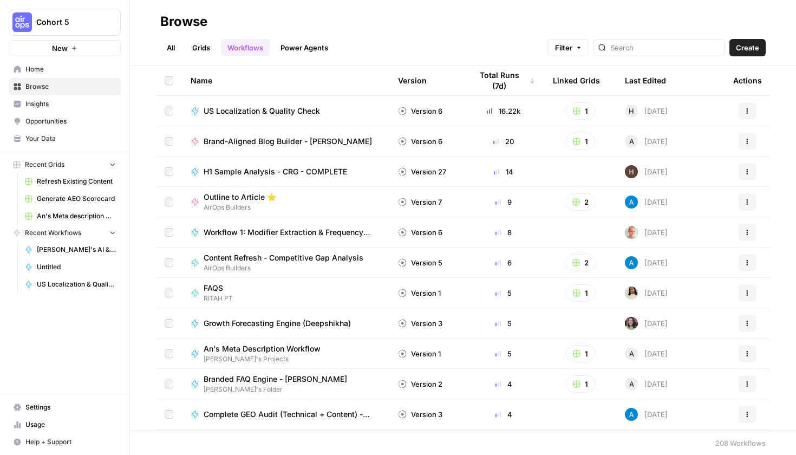
click at [174, 48] on link "All" at bounding box center [170, 47] width 21 height 17
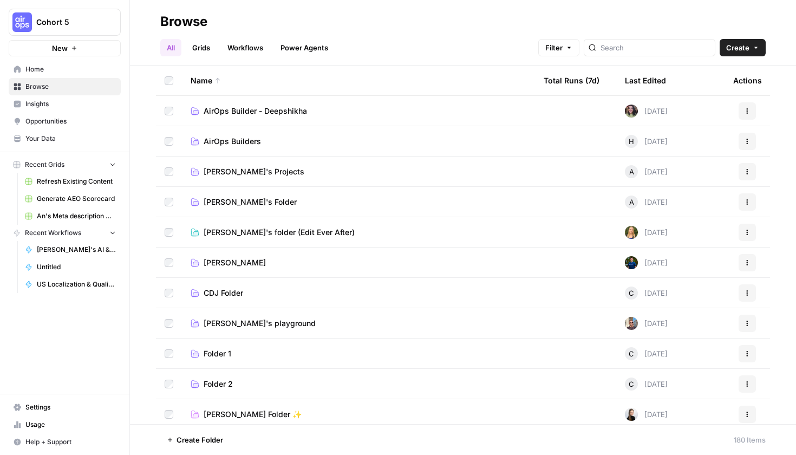
click at [288, 51] on link "Power Agents" at bounding box center [304, 47] width 61 height 17
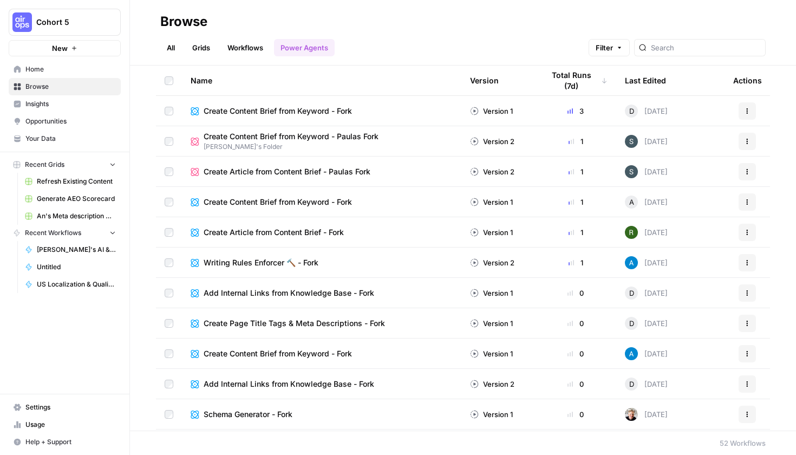
click at [175, 50] on link "All" at bounding box center [170, 47] width 21 height 17
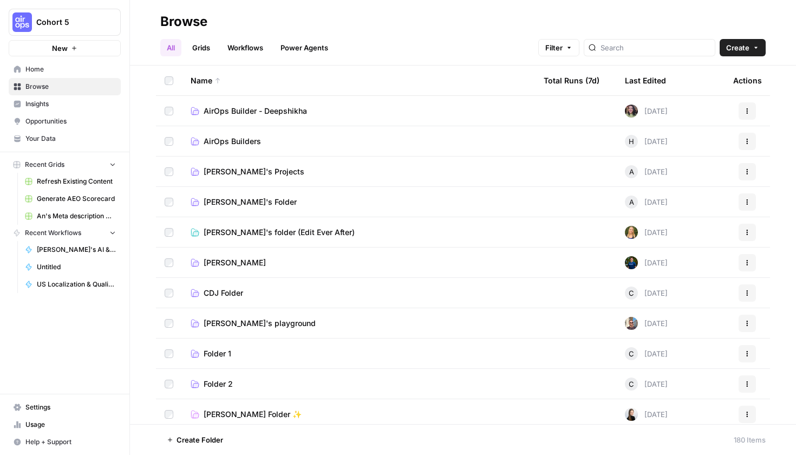
click at [225, 175] on span "[PERSON_NAME]'s Projects" at bounding box center [253, 171] width 101 height 11
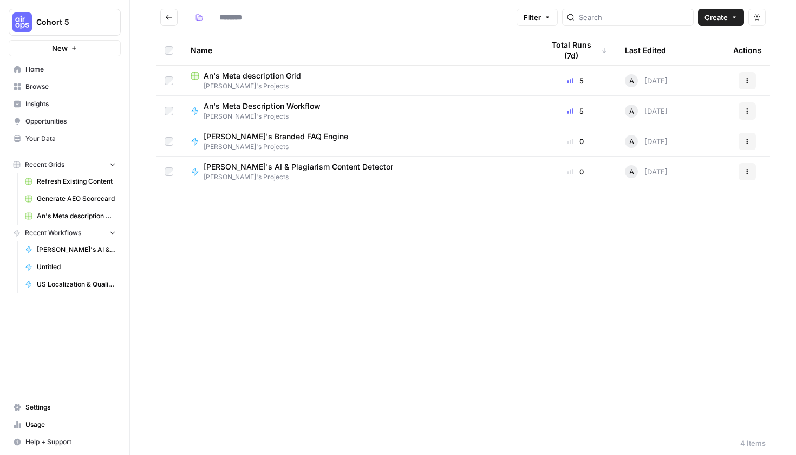
type input "**********"
click at [719, 19] on span "Create" at bounding box center [715, 17] width 23 height 11
click at [701, 61] on span "Workflow" at bounding box center [699, 57] width 61 height 11
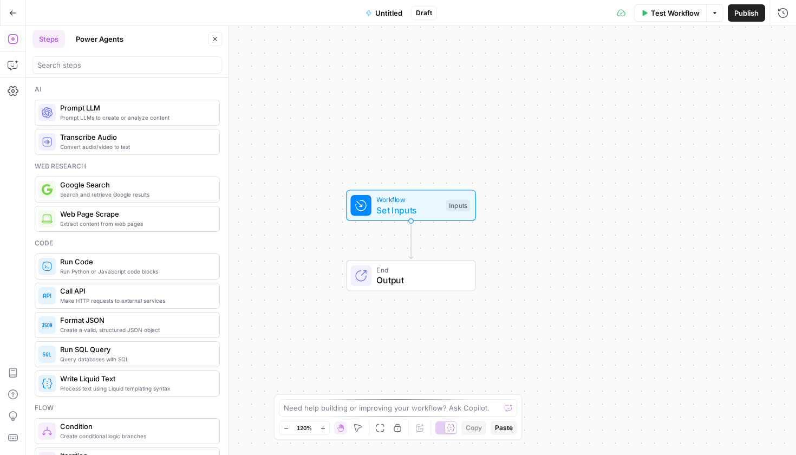
click at [264, 194] on div "Workflow Set Inputs Inputs End Output" at bounding box center [411, 240] width 770 height 429
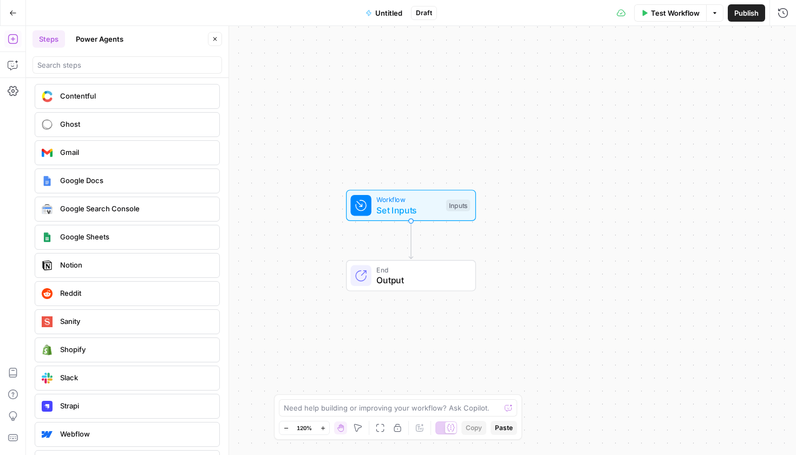
scroll to position [1950, 0]
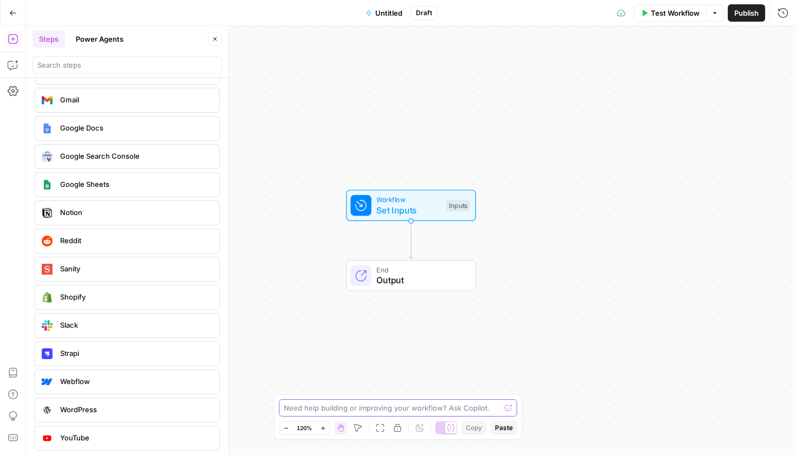
click at [307, 408] on textarea at bounding box center [392, 407] width 216 height 11
type textarea "Where can I find power agents"
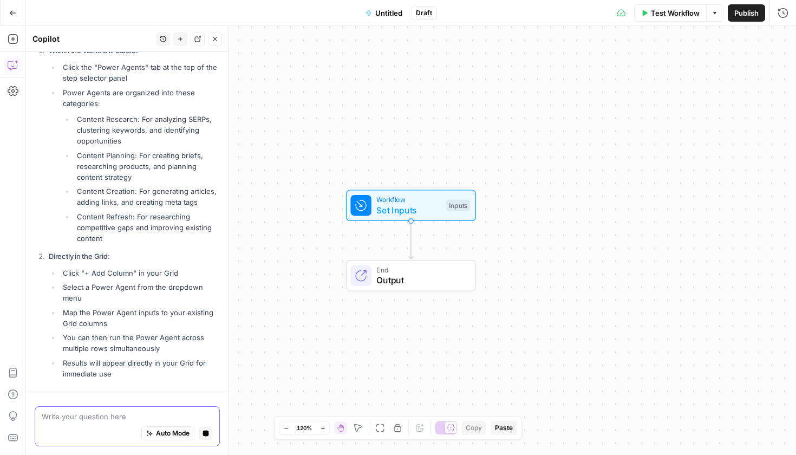
scroll to position [99, 0]
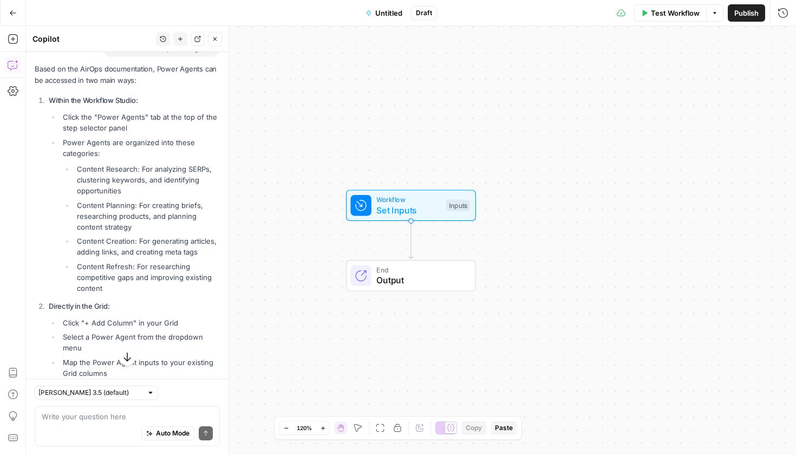
click at [306, 99] on div "Workflow Set Inputs Inputs End Output" at bounding box center [411, 240] width 770 height 429
click at [218, 41] on icon "button" at bounding box center [215, 39] width 6 height 6
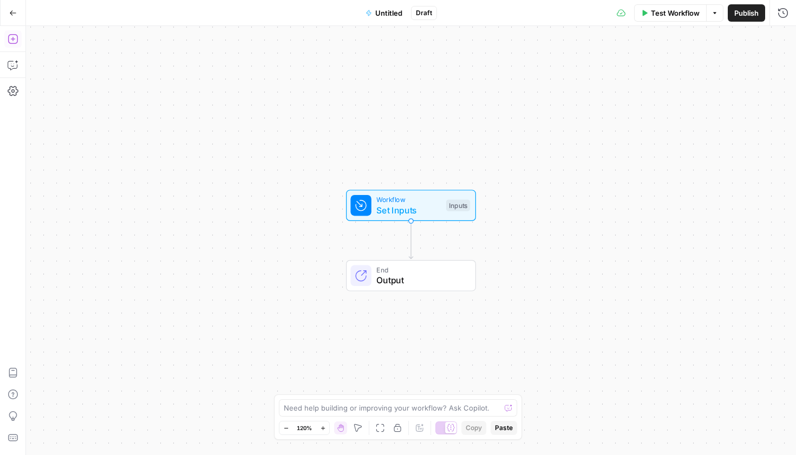
click at [8, 40] on icon "button" at bounding box center [13, 39] width 11 height 11
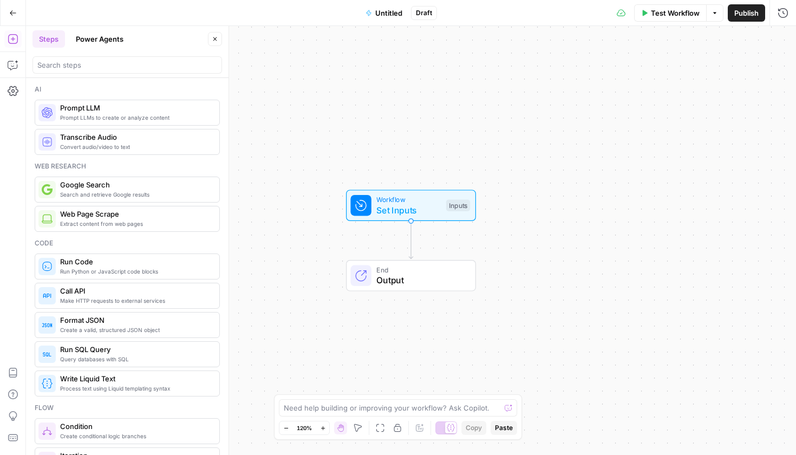
click at [97, 36] on button "Power Agents" at bounding box center [99, 38] width 61 height 17
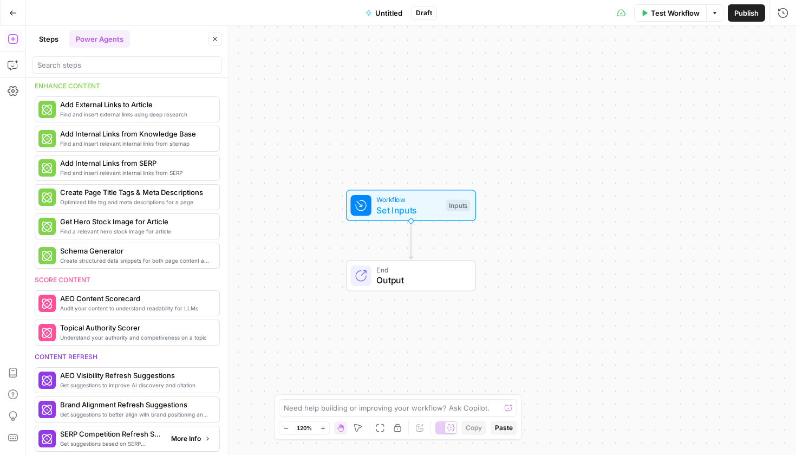
scroll to position [0, 0]
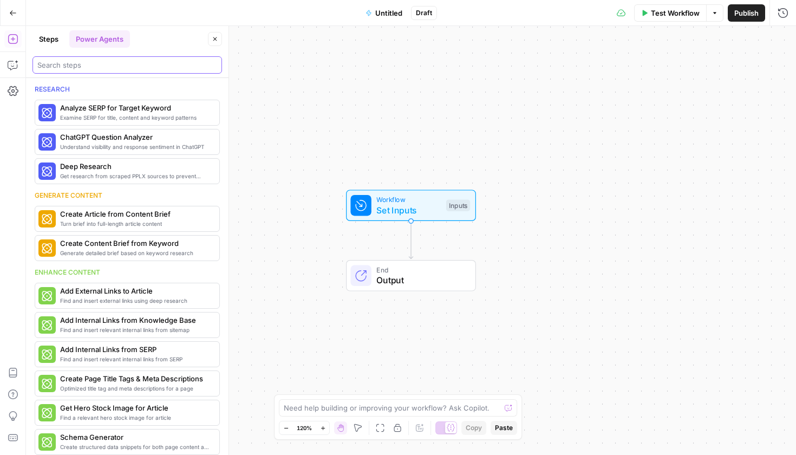
click at [78, 67] on input "search" at bounding box center [127, 65] width 180 height 11
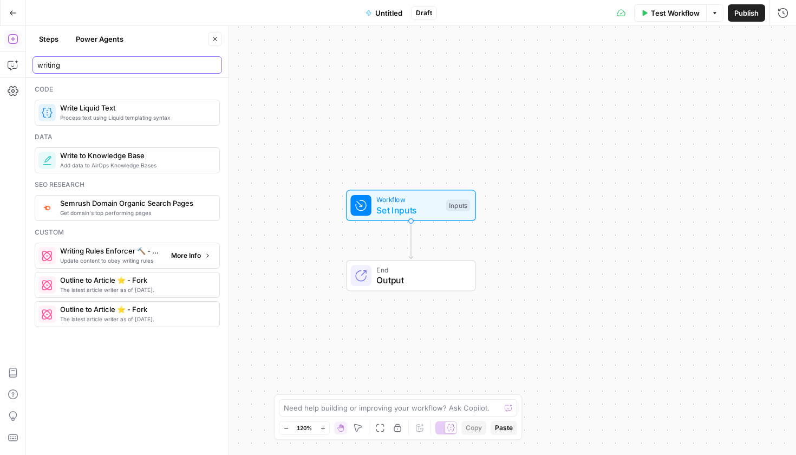
type input "writing"
click at [119, 255] on span "Writing Rules Enforcer 🔨 - Fork" at bounding box center [111, 250] width 102 height 11
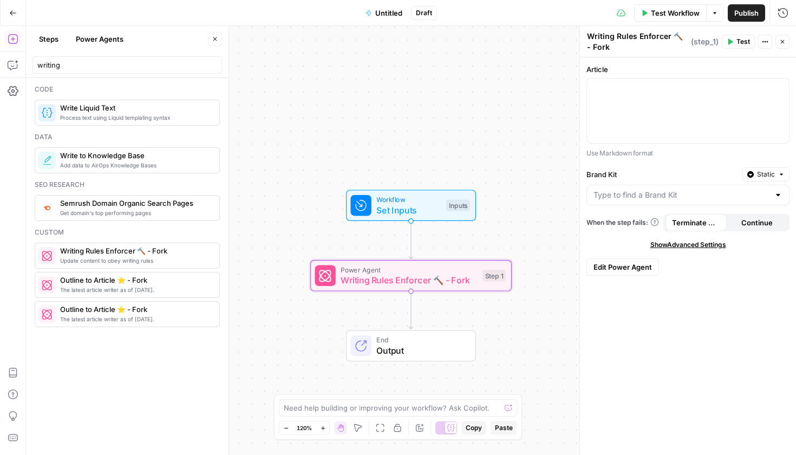
click at [630, 264] on span "Edit Power Agent" at bounding box center [622, 266] width 58 height 11
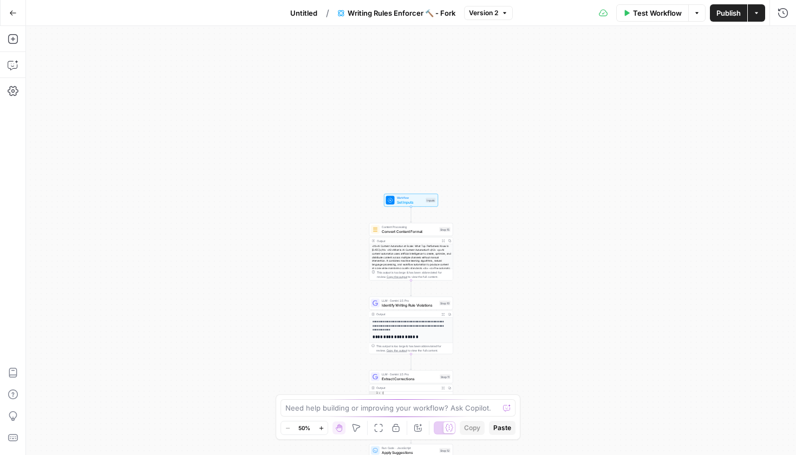
click at [581, 219] on div "**********" at bounding box center [411, 240] width 770 height 429
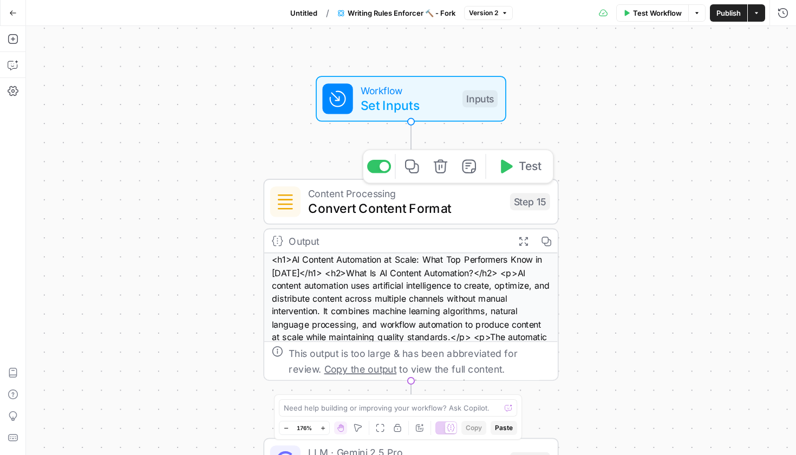
click at [391, 209] on span "Convert Content Format" at bounding box center [405, 208] width 194 height 19
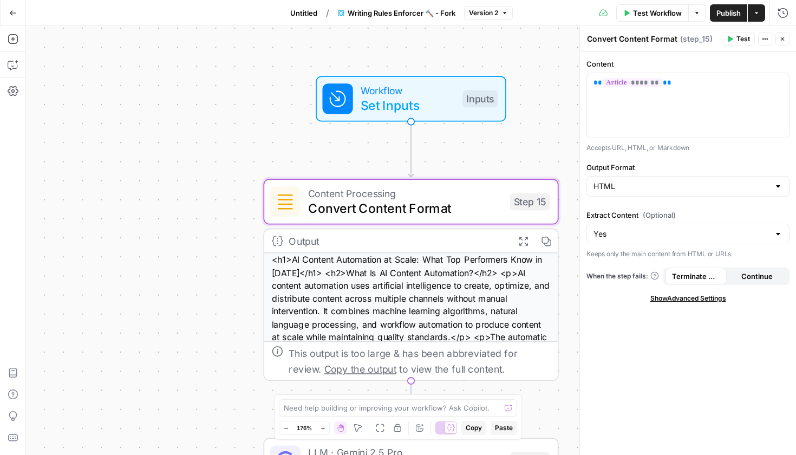
scroll to position [69, 0]
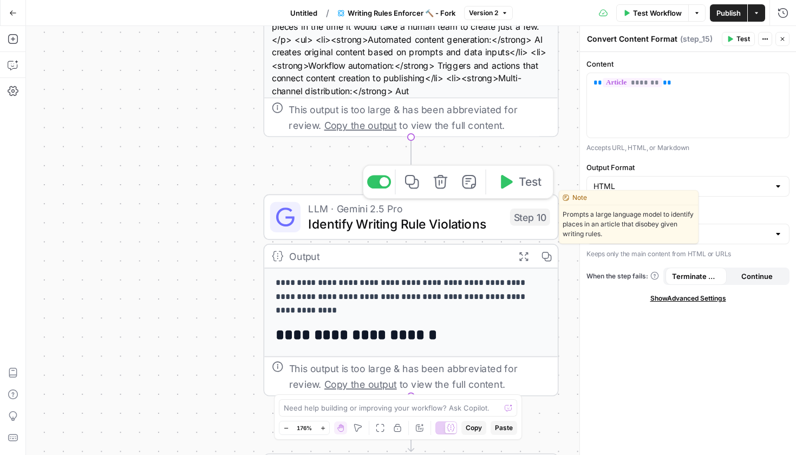
click at [377, 234] on div "LLM · Gemini 2.5 Pro Identify Writing Rule Violations Step 10 Copy step Delete …" at bounding box center [410, 216] width 295 height 45
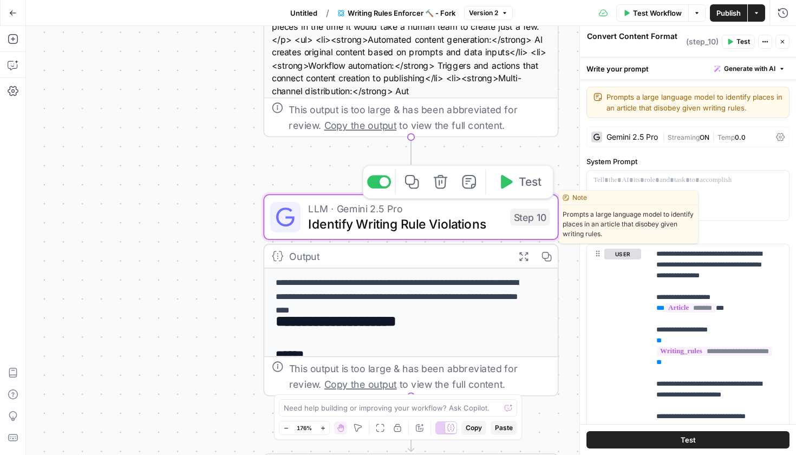
type textarea "Identify Writing Rule Violations"
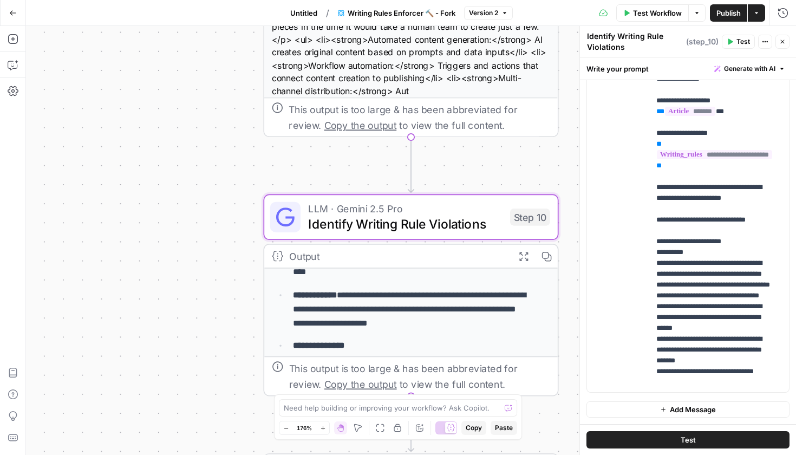
scroll to position [101, 0]
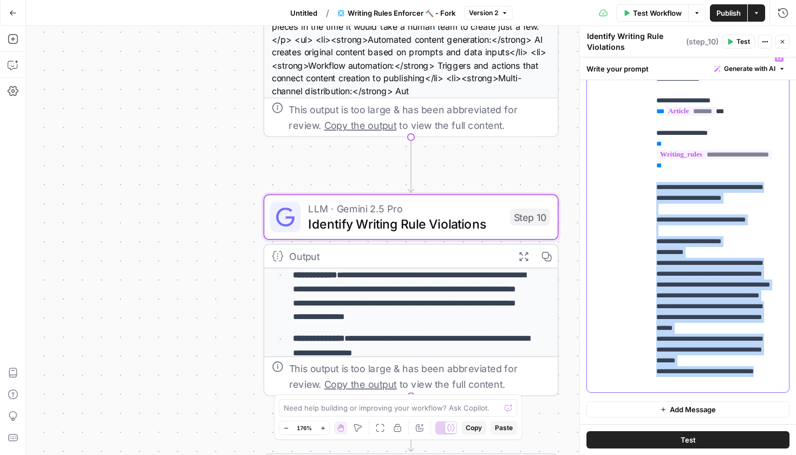
drag, startPoint x: 649, startPoint y: 153, endPoint x: 724, endPoint y: 372, distance: 231.6
click at [724, 372] on div "**********" at bounding box center [718, 220] width 139 height 344
copy p "**********"
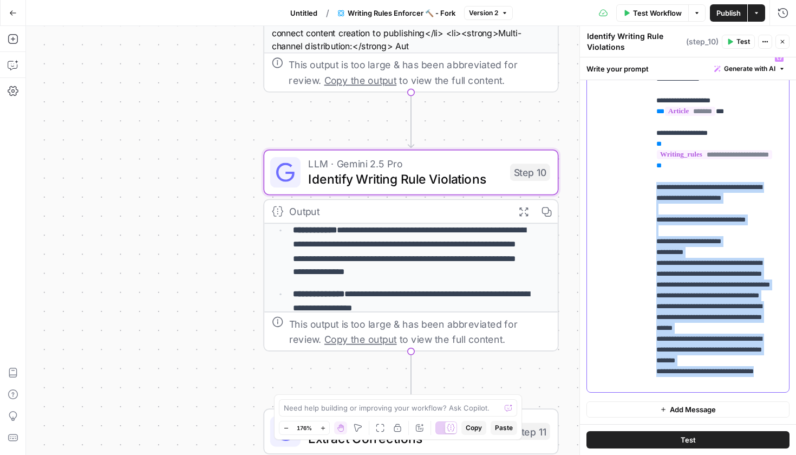
scroll to position [207, 0]
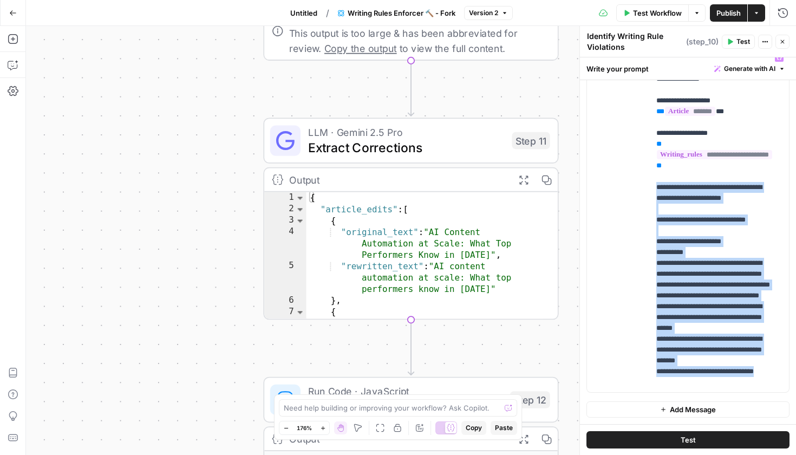
click at [376, 154] on span "Extract Corrections" at bounding box center [406, 146] width 196 height 19
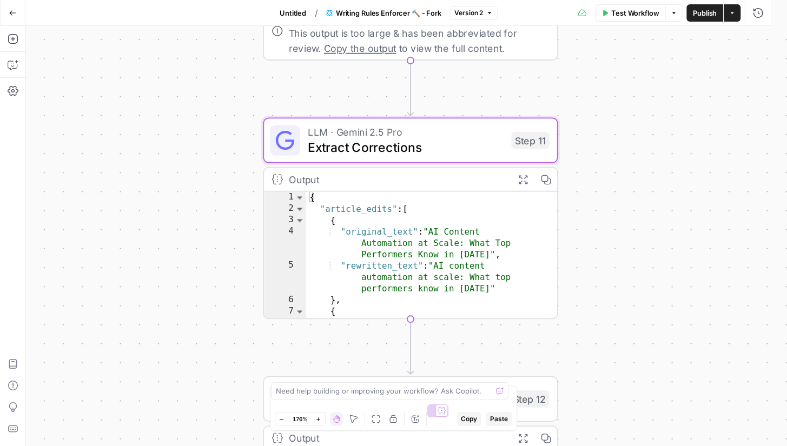
type textarea "Extract Corrections"
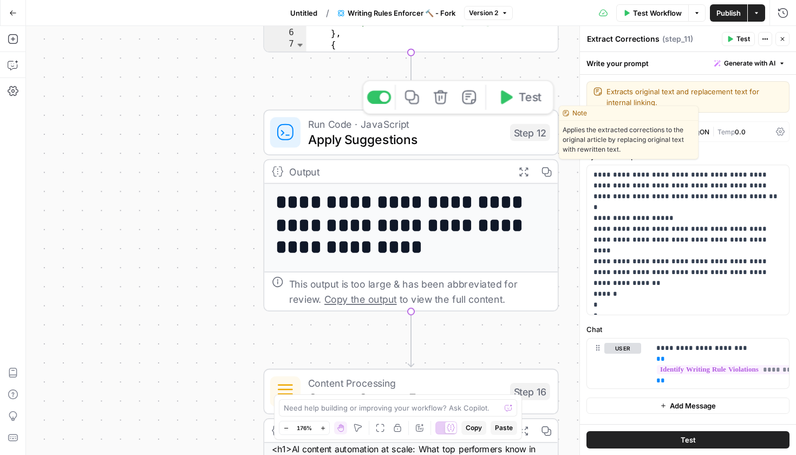
click at [403, 142] on span "Apply Suggestions" at bounding box center [405, 138] width 194 height 19
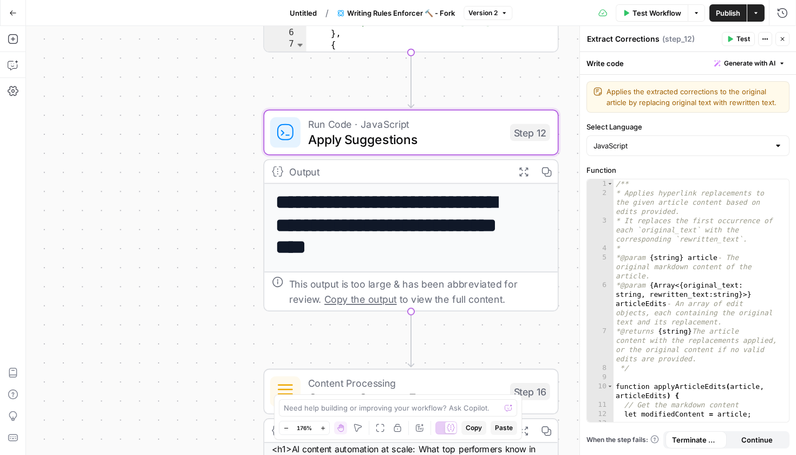
type textarea "Apply Suggestions"
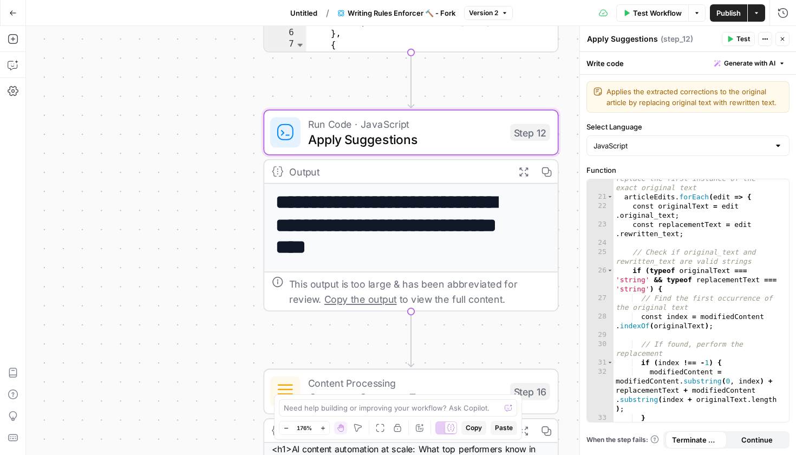
scroll to position [448, 0]
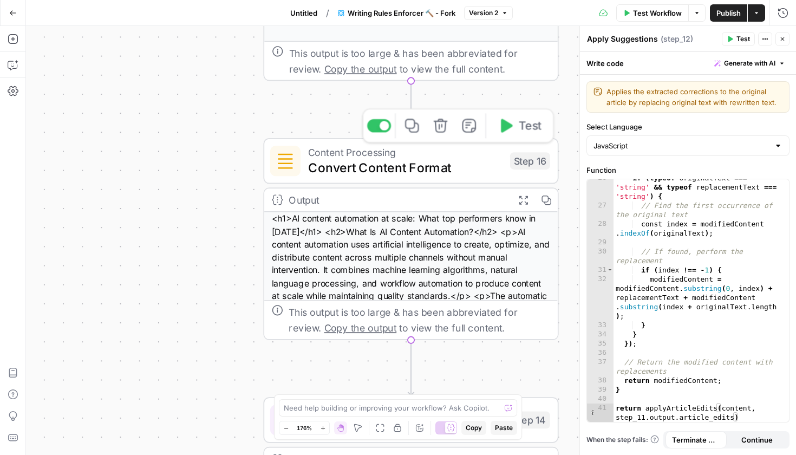
click at [383, 173] on span "Convert Content Format" at bounding box center [405, 167] width 194 height 19
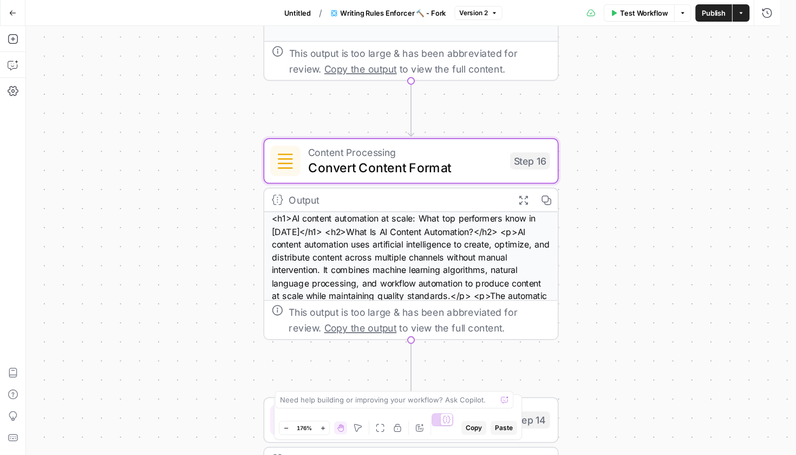
type textarea "Convert Content Format"
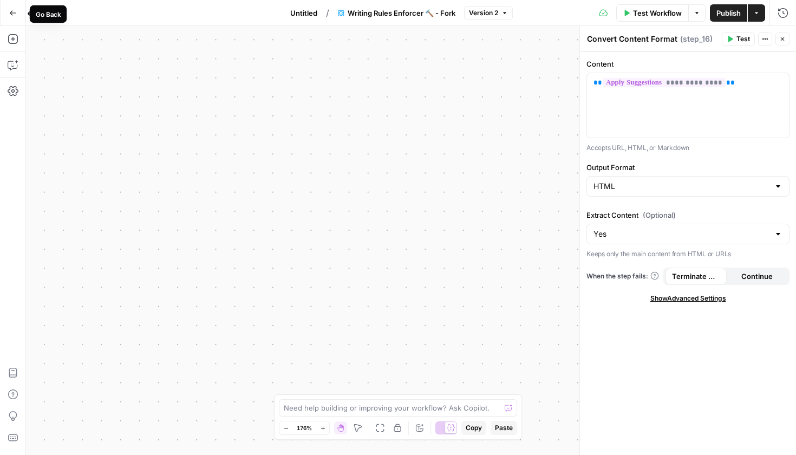
click at [15, 16] on icon "button" at bounding box center [13, 13] width 8 height 8
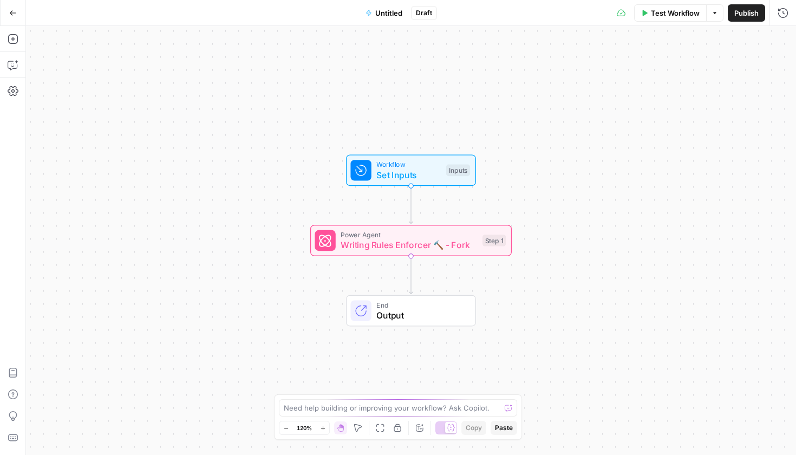
click at [400, 249] on span "Writing Rules Enforcer 🔨 - Fork" at bounding box center [408, 244] width 136 height 13
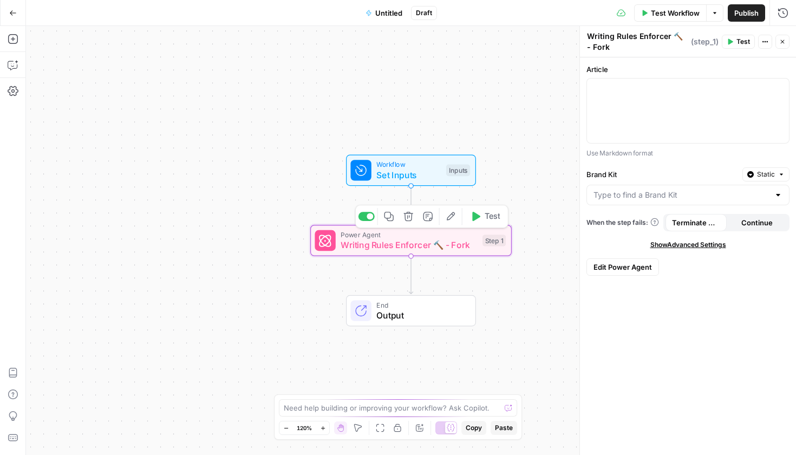
click at [409, 220] on icon "button" at bounding box center [408, 216] width 10 height 10
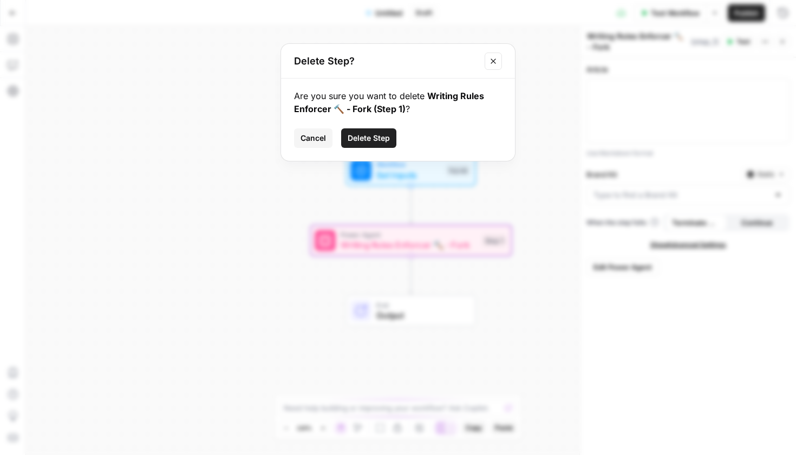
click at [354, 139] on span "Delete Step" at bounding box center [368, 138] width 42 height 11
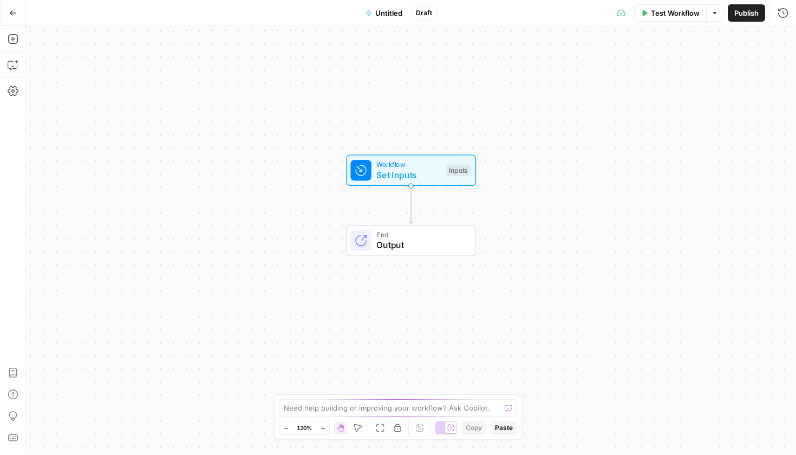
click at [19, 48] on div "Add Steps Copilot Settings AirOps Academy Help Give Feedback Shortcuts" at bounding box center [13, 240] width 26 height 429
click at [17, 44] on icon "button" at bounding box center [13, 39] width 11 height 11
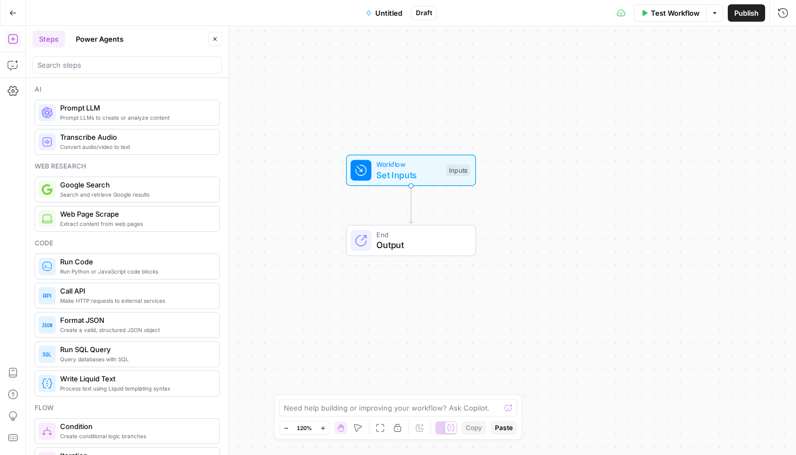
click at [111, 38] on button "Power Agents" at bounding box center [99, 38] width 61 height 17
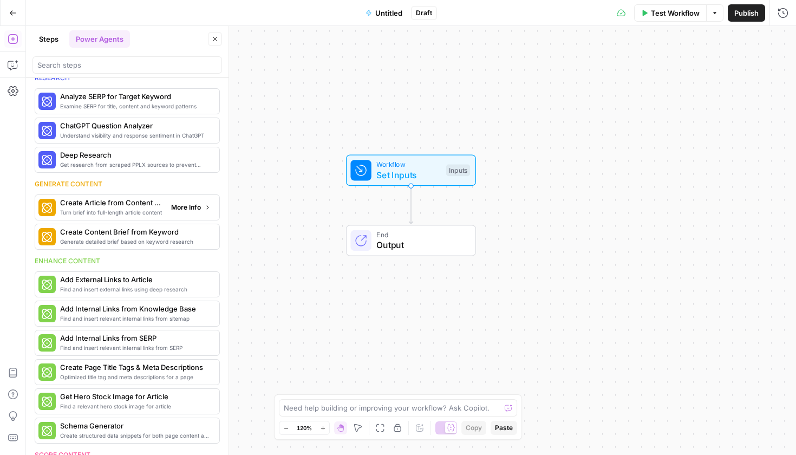
scroll to position [133, 0]
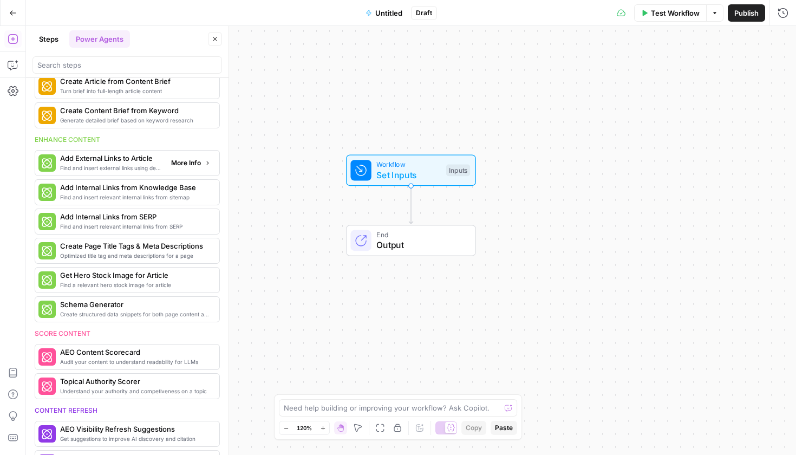
click at [137, 161] on span "Add External Links to Article" at bounding box center [111, 158] width 102 height 11
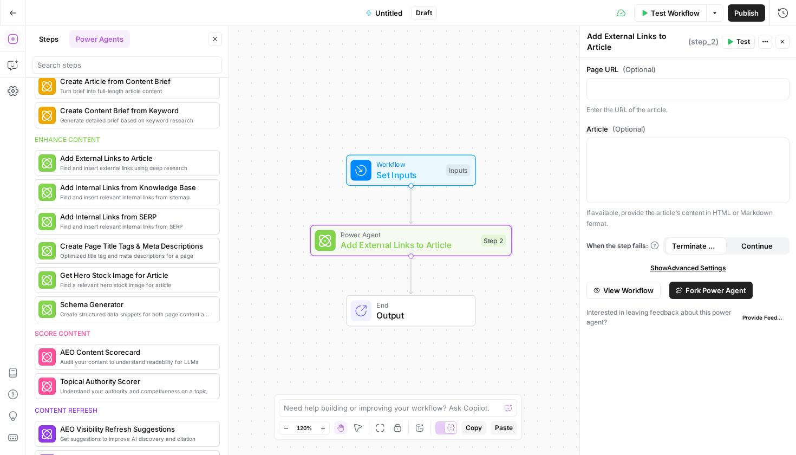
click at [641, 295] on button "View Workflow" at bounding box center [623, 289] width 74 height 17
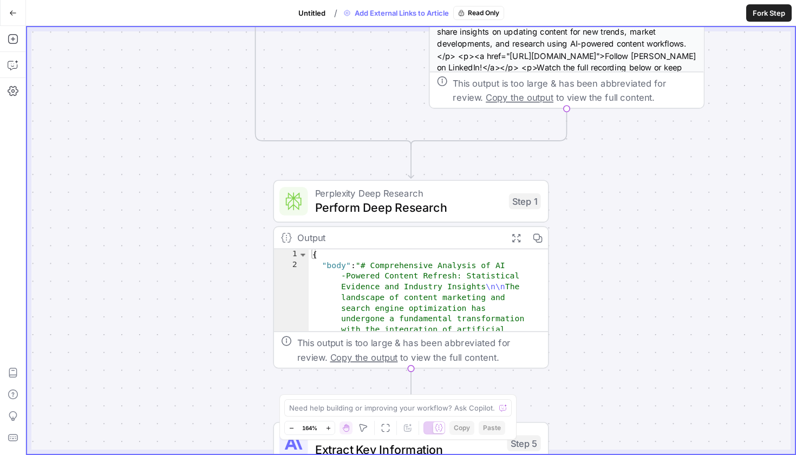
click at [398, 212] on span "Perform Deep Research" at bounding box center [408, 208] width 187 height 18
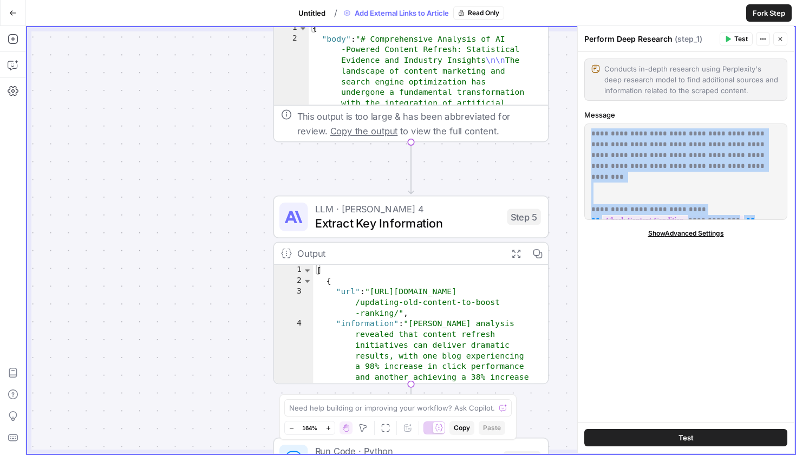
drag, startPoint x: 764, startPoint y: 214, endPoint x: 586, endPoint y: 132, distance: 196.6
click at [586, 132] on div "**********" at bounding box center [685, 171] width 202 height 95
copy p "**********"
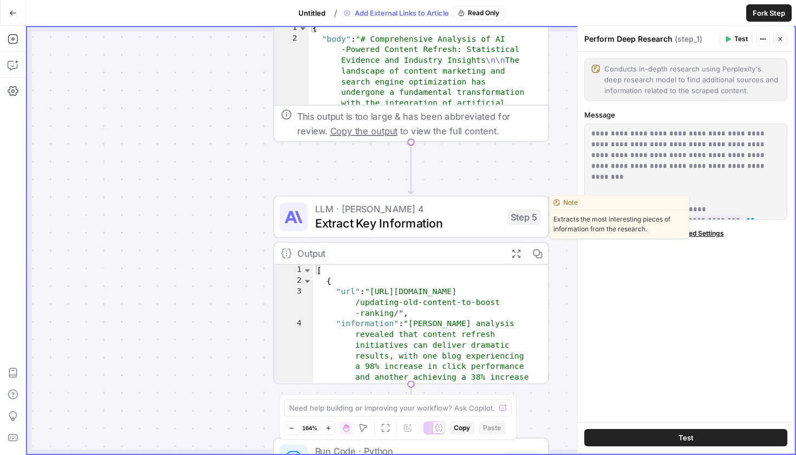
click at [405, 232] on div "LLM · Claude Sonnet 4 Extract Key Information Step 5" at bounding box center [410, 216] width 275 height 43
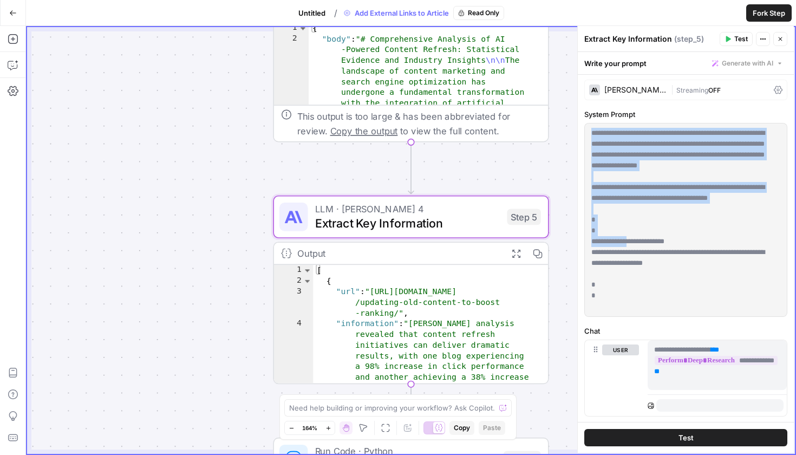
scroll to position [59, 0]
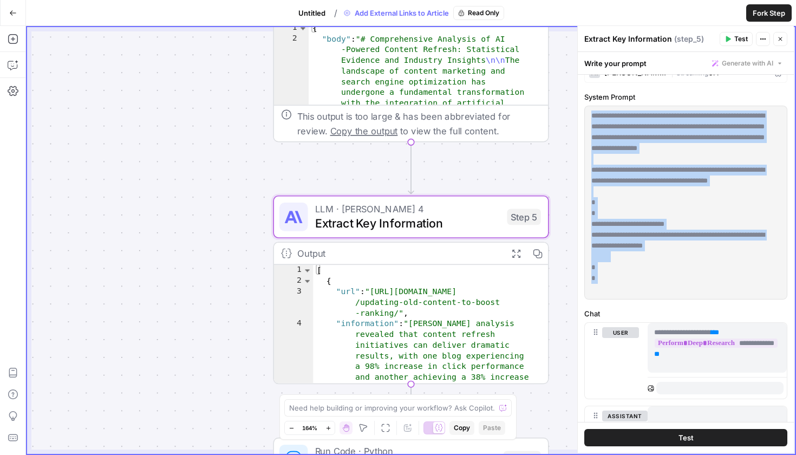
drag, startPoint x: 590, startPoint y: 167, endPoint x: 678, endPoint y: 299, distance: 158.5
click at [678, 299] on div "**********" at bounding box center [685, 203] width 203 height 194
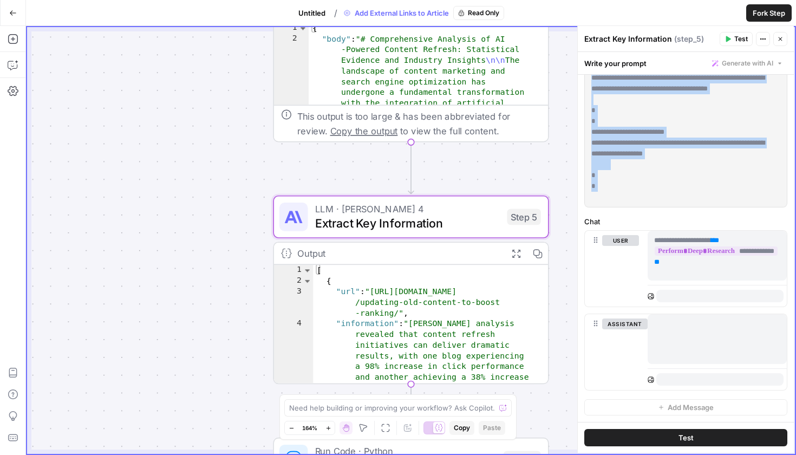
scroll to position [41, 0]
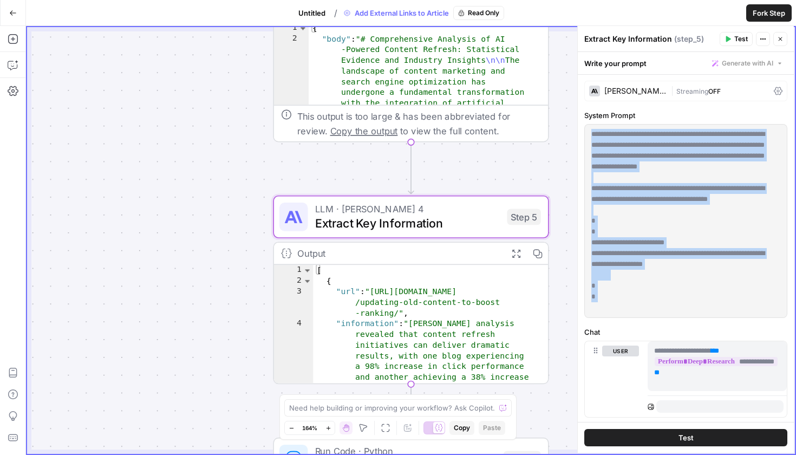
copy div "**********"
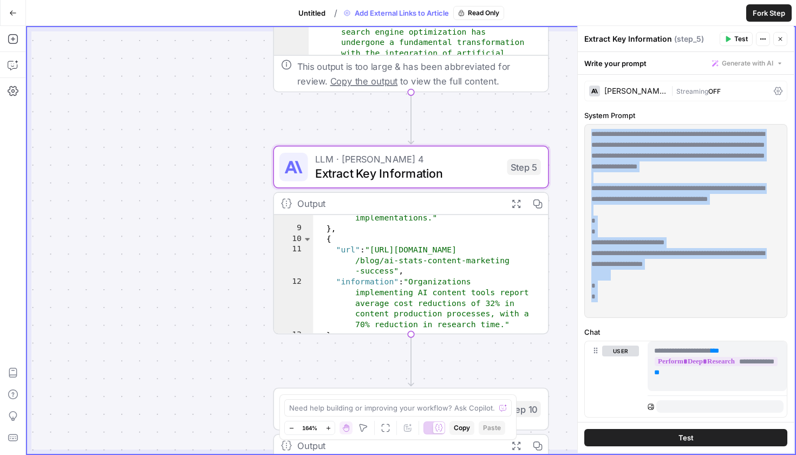
scroll to position [138, 0]
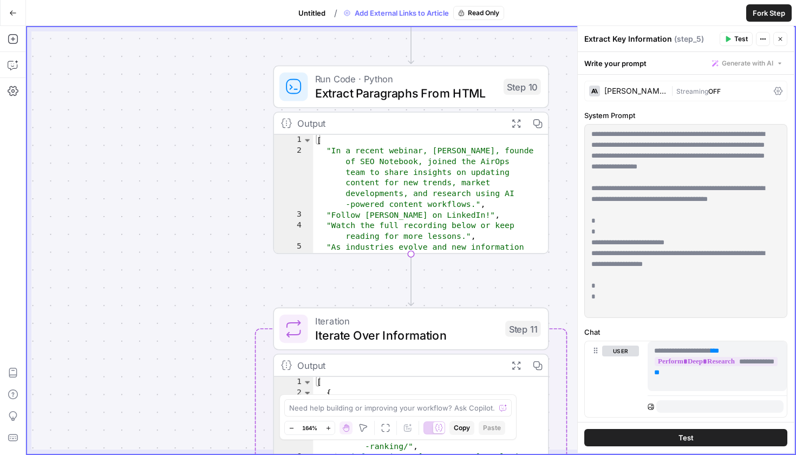
click at [404, 93] on span "Extract Paragraphs From HTML" at bounding box center [405, 93] width 181 height 18
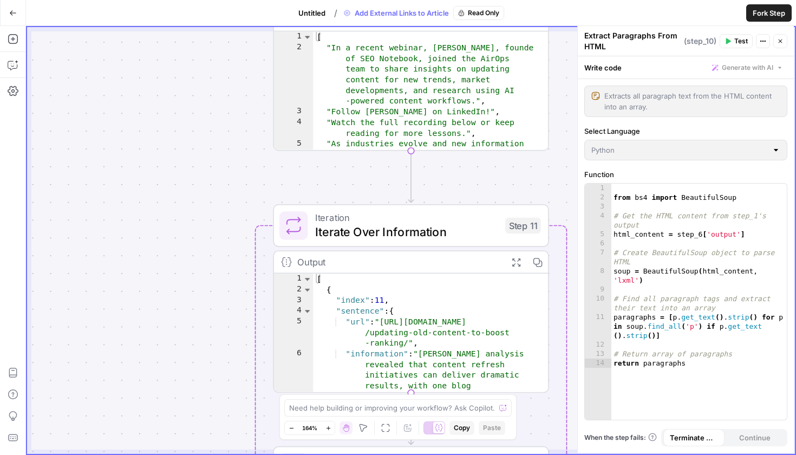
click at [350, 233] on span "Iterate Over Information" at bounding box center [406, 232] width 183 height 18
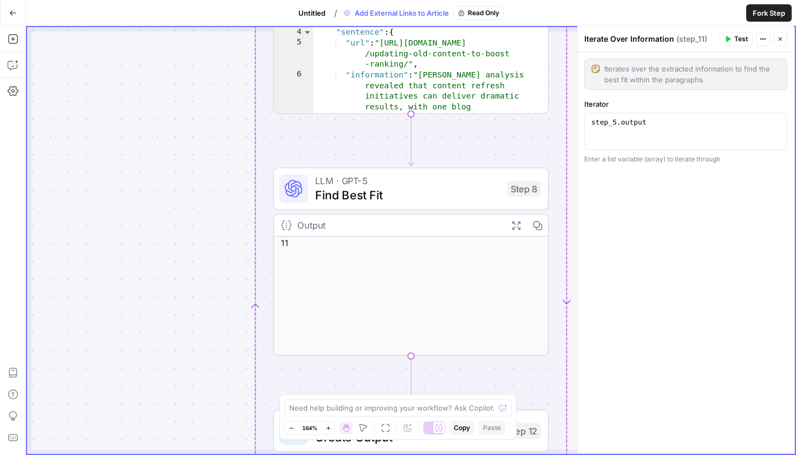
click at [355, 193] on span "Find Best Fit" at bounding box center [407, 195] width 185 height 18
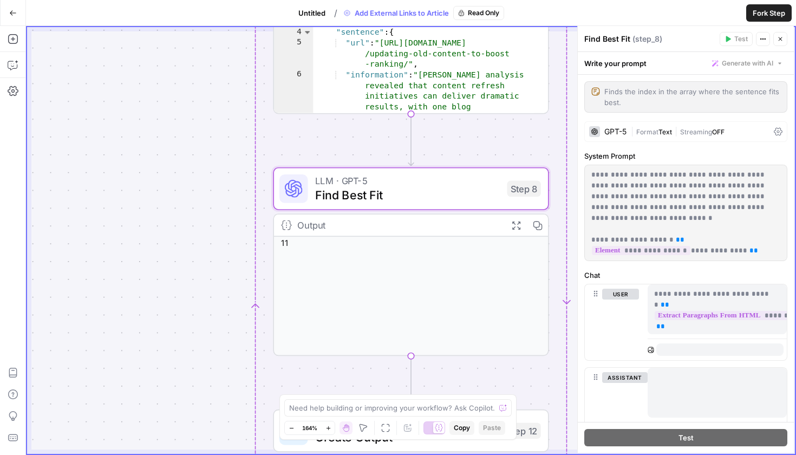
scroll to position [54, 0]
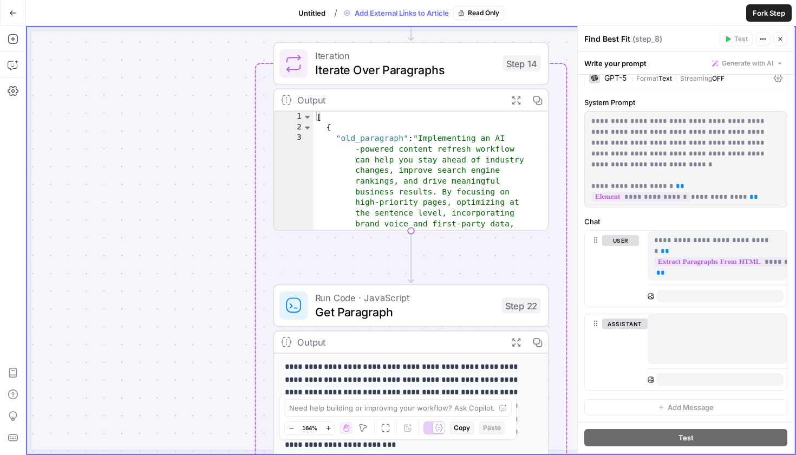
click at [375, 86] on div "Iteration Iterate Over Paragraphs Step 14 Output Expand Output Copy 1 2 3 [ { "…" at bounding box center [410, 136] width 275 height 188
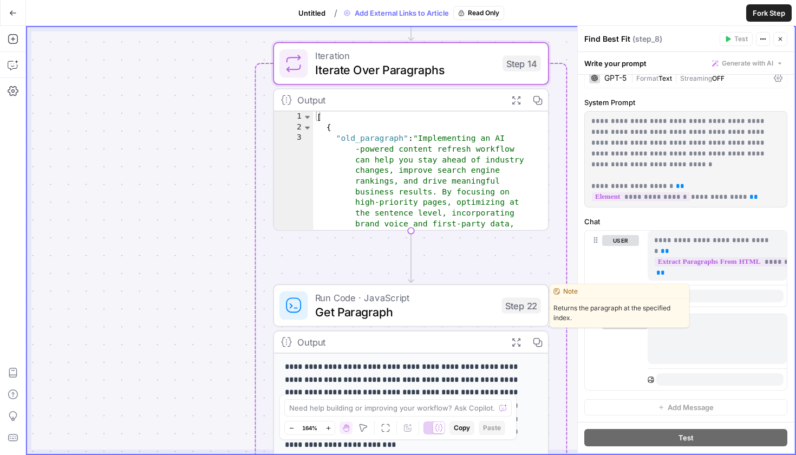
click at [371, 310] on span "Get Paragraph" at bounding box center [405, 312] width 180 height 18
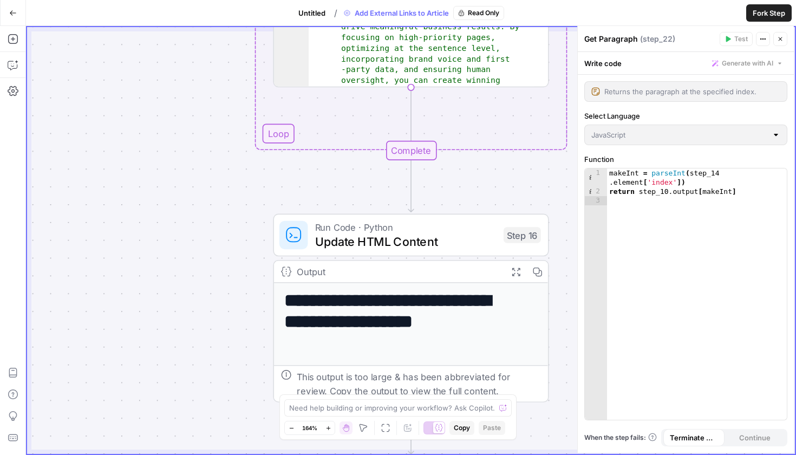
click at [15, 15] on icon "button" at bounding box center [13, 13] width 8 height 8
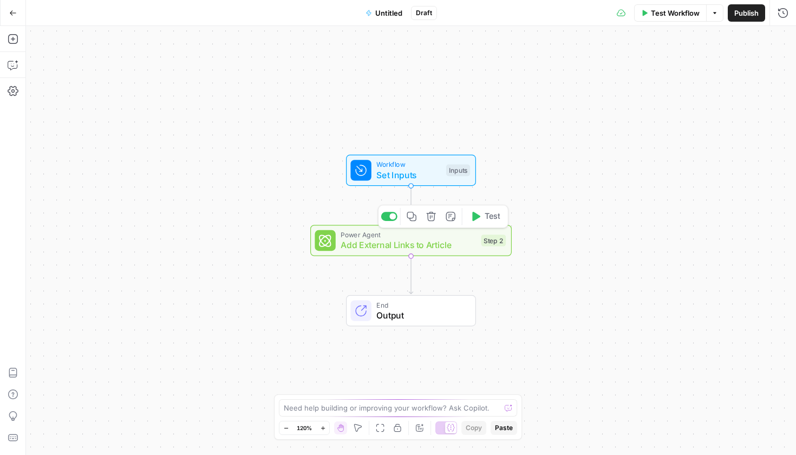
click at [443, 247] on span "Add External Links to Article" at bounding box center [407, 244] width 135 height 13
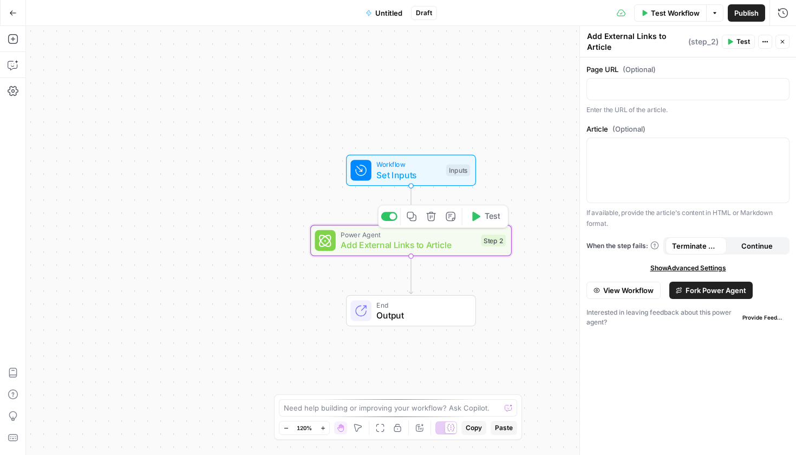
click at [433, 218] on icon "button" at bounding box center [431, 216] width 10 height 10
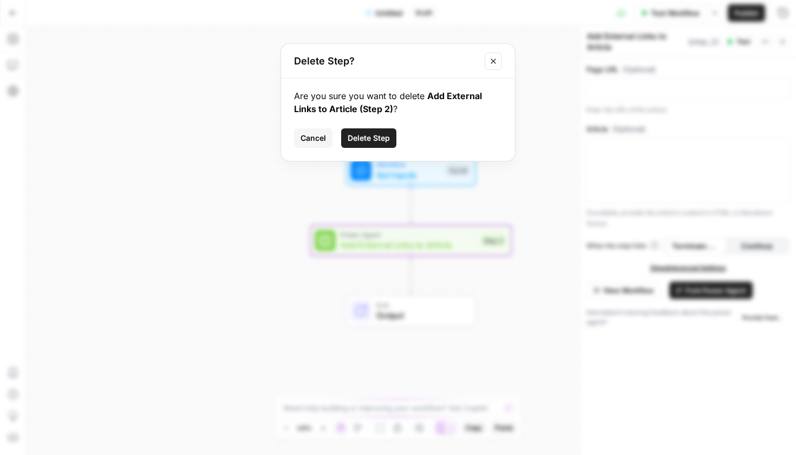
click at [327, 133] on button "Cancel" at bounding box center [313, 137] width 38 height 19
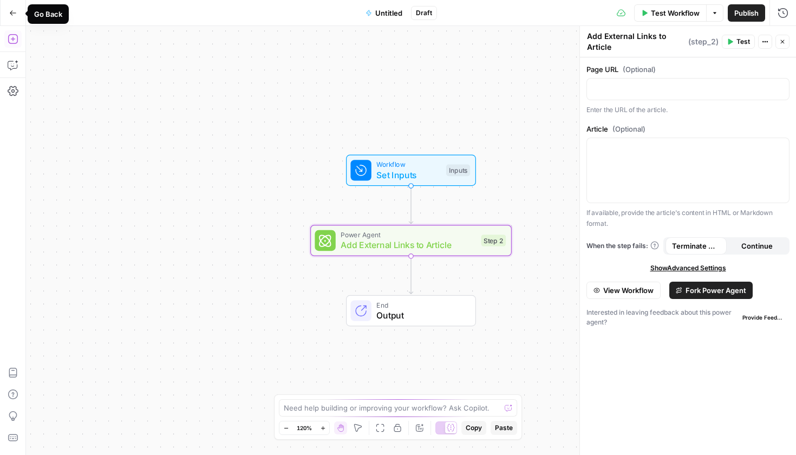
click at [14, 41] on icon "button" at bounding box center [13, 39] width 11 height 11
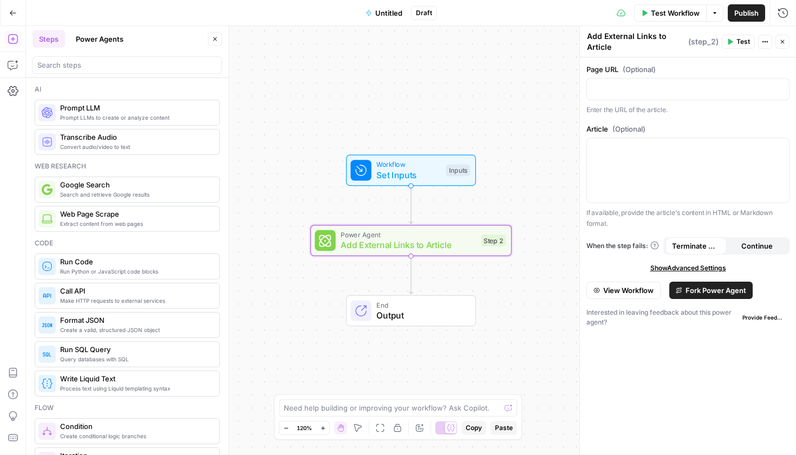
click at [110, 36] on button "Power Agents" at bounding box center [99, 38] width 61 height 17
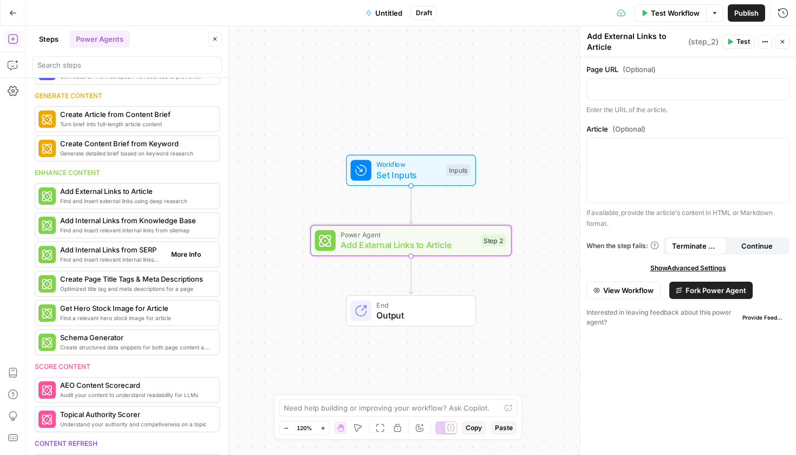
scroll to position [199, 0]
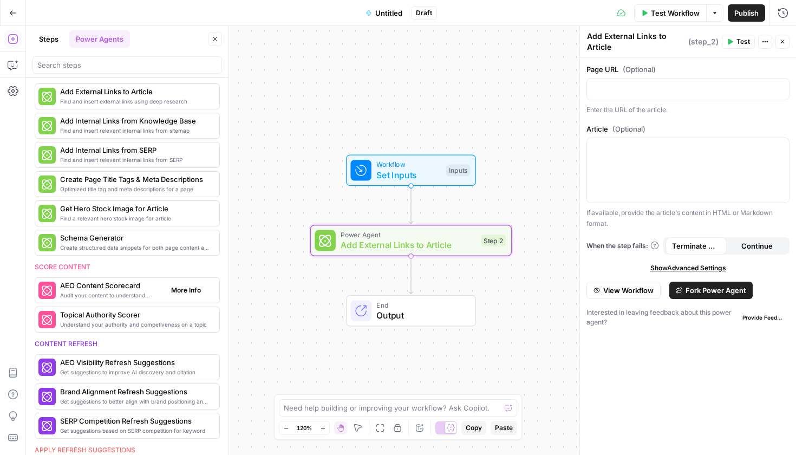
click at [141, 291] on span "Audit your content to understand readability for LLMs" at bounding box center [111, 295] width 102 height 9
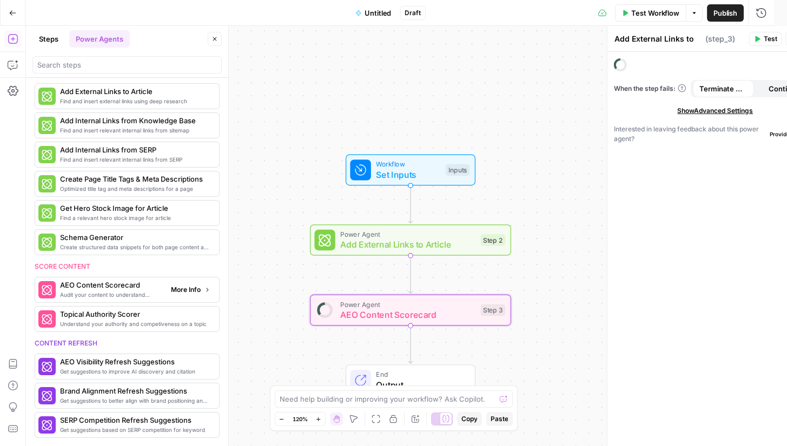
type textarea "AEO Content Scorecard"
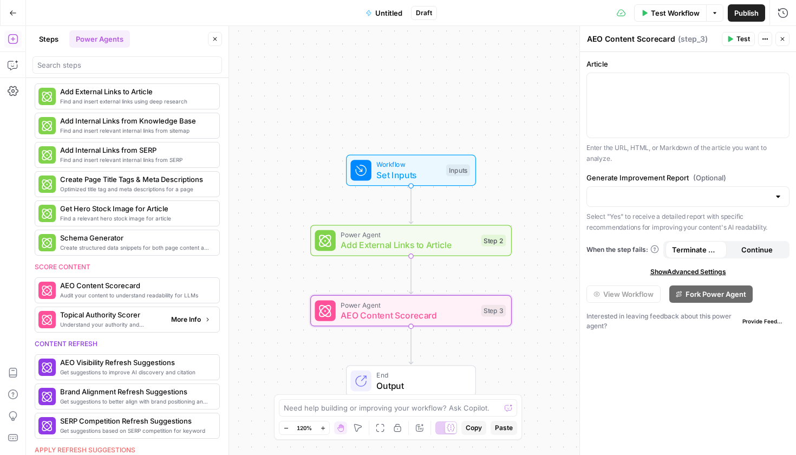
scroll to position [288, 0]
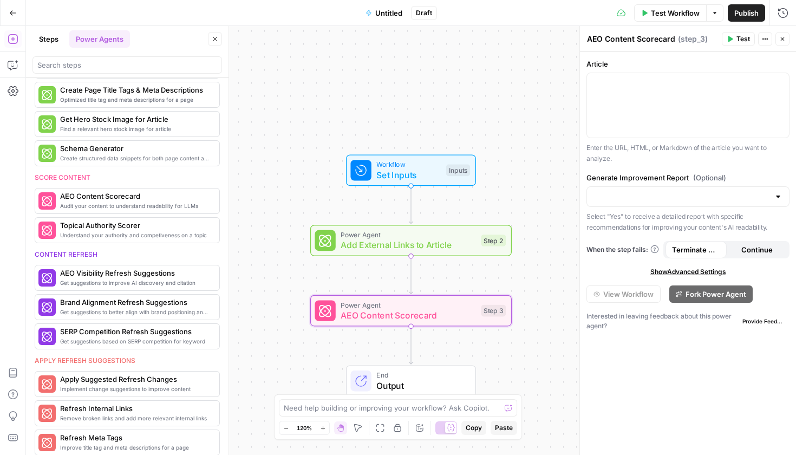
click at [597, 283] on div "Article Enter the URL, HTML, or Markdown of the article you want to analyze. Ge…" at bounding box center [688, 253] width 216 height 403
click at [123, 268] on span "AEO Visibility Refresh Suggestions" at bounding box center [111, 272] width 102 height 11
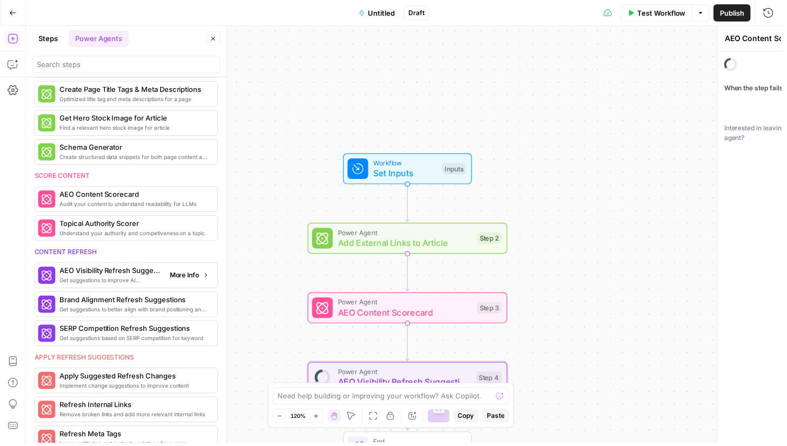
type textarea "AEO Visibility Refresh Suggestions"
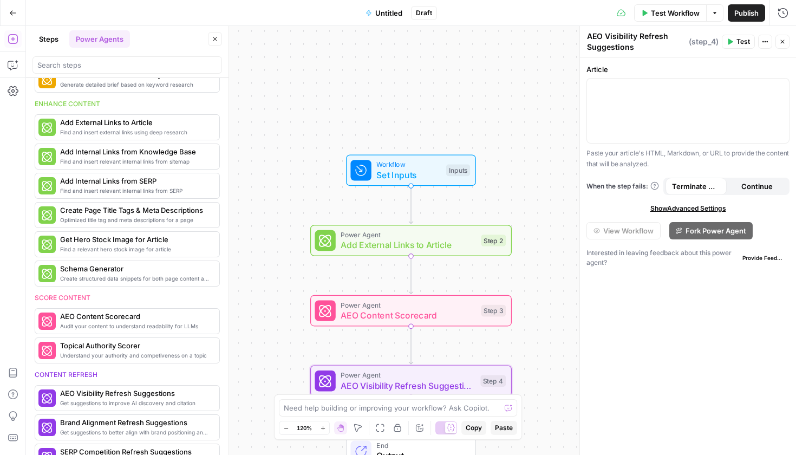
click at [623, 231] on span "View Workflow" at bounding box center [628, 230] width 50 height 11
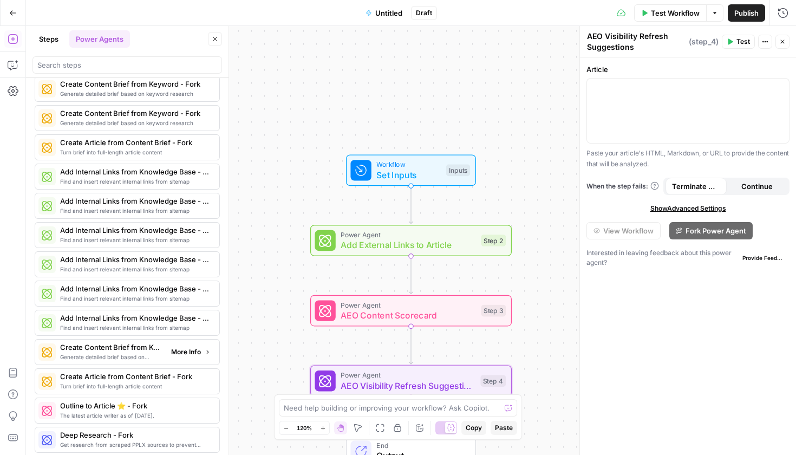
scroll to position [1931, 0]
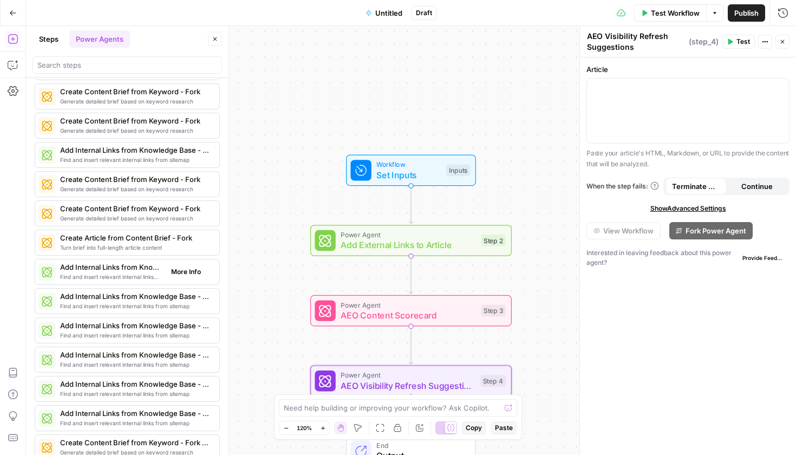
click at [100, 268] on div "Find and insert relevant internal links from sitemap Add Internal Links from Kn…" at bounding box center [127, 272] width 185 height 26
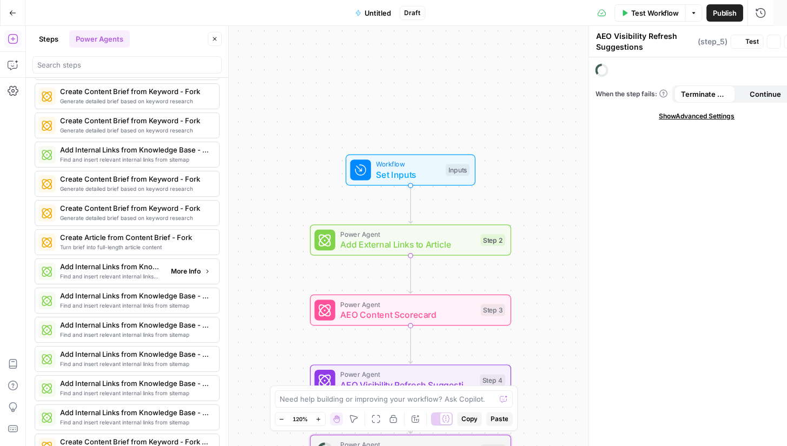
type textarea "Add Internal Links from Knowledge Base - Fork"
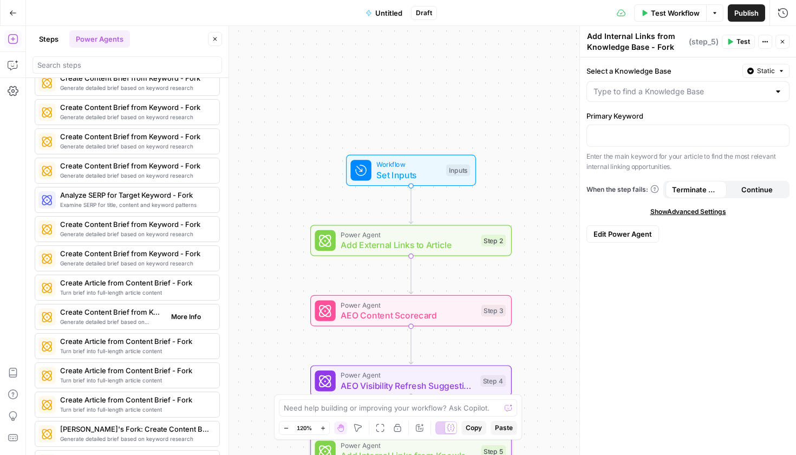
scroll to position [1053, 0]
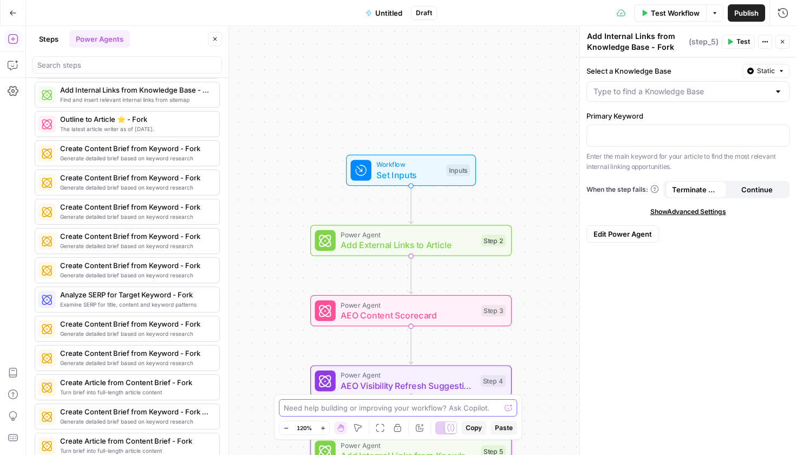
click at [315, 412] on textarea at bounding box center [392, 407] width 216 height 11
type textarea "Give me prompting best practices from AirOps academy"
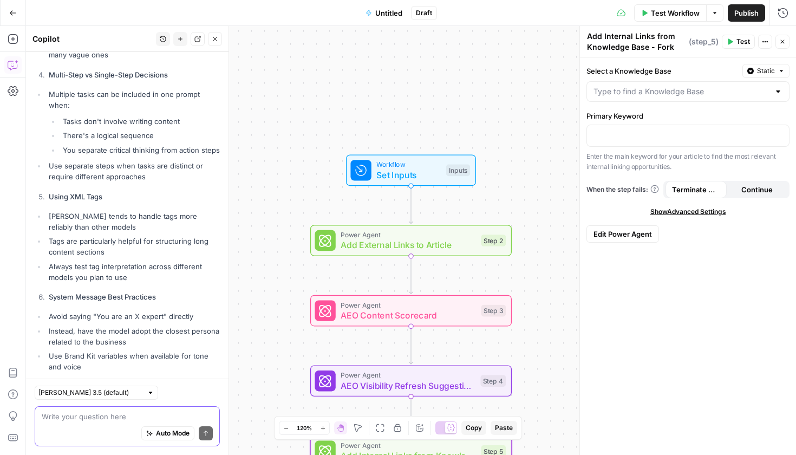
scroll to position [665, 0]
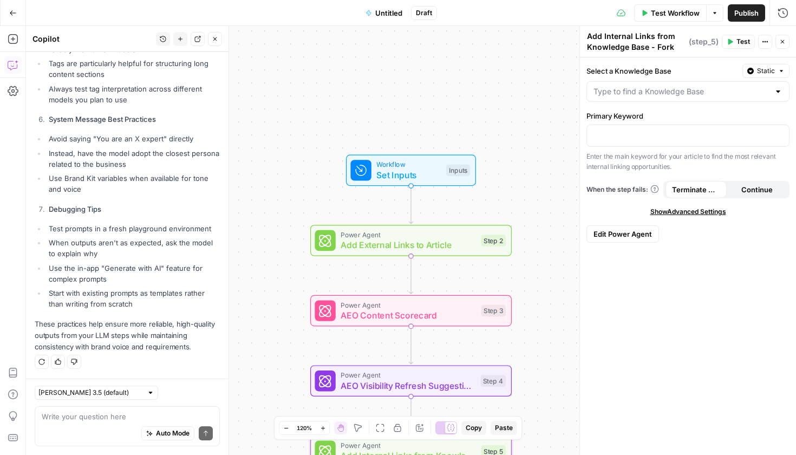
click at [393, 317] on span "AEO Content Scorecard" at bounding box center [407, 314] width 135 height 13
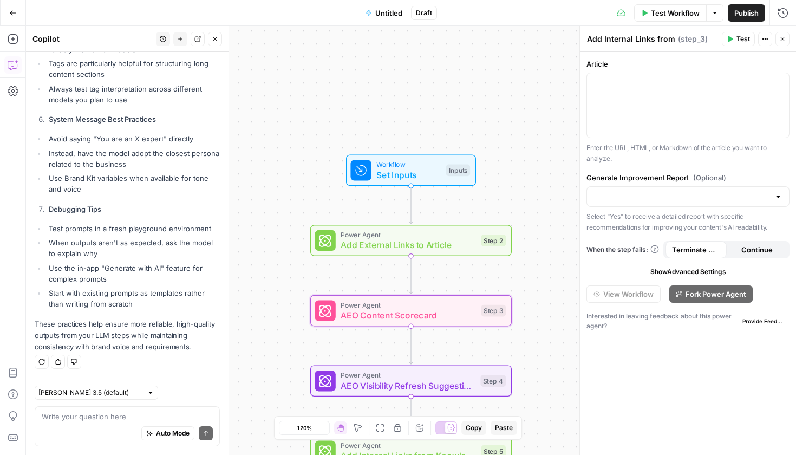
type textarea "AEO Content Scorecard"
click at [425, 386] on span "AEO Visibility Refresh Suggestions" at bounding box center [407, 385] width 134 height 13
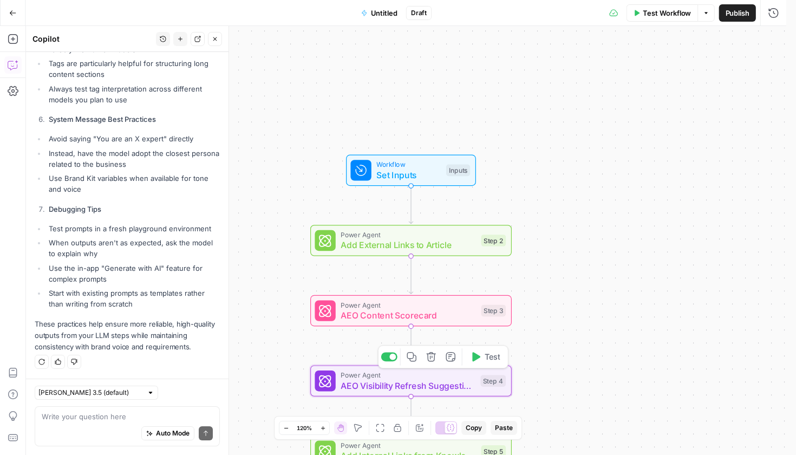
click at [410, 320] on span "AEO Content Scorecard" at bounding box center [407, 314] width 135 height 13
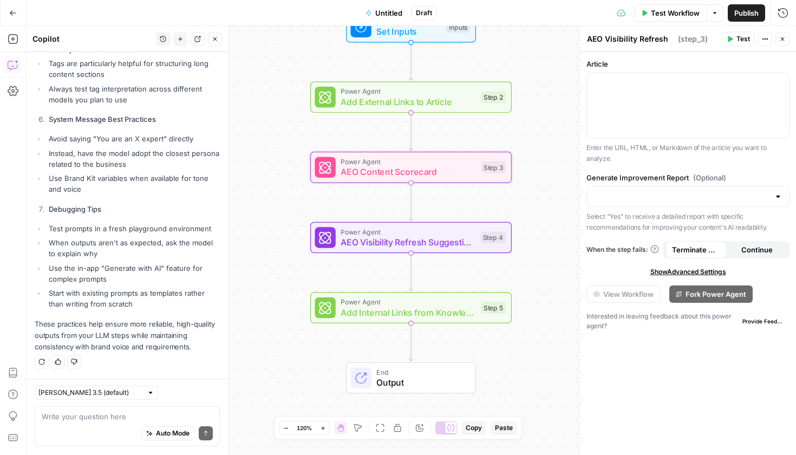
type textarea "AEO Content Scorecard"
click at [417, 312] on span "Add Internal Links from Knowledge Base - Fork" at bounding box center [407, 312] width 135 height 13
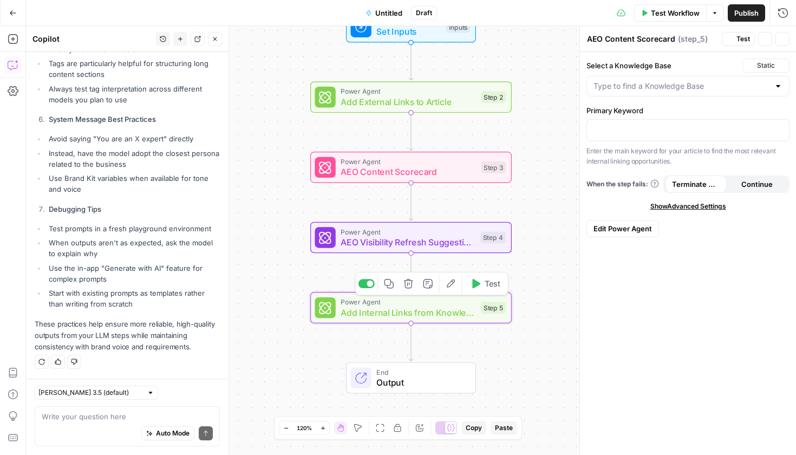
type textarea "Add Internal Links from Knowledge Base - Fork"
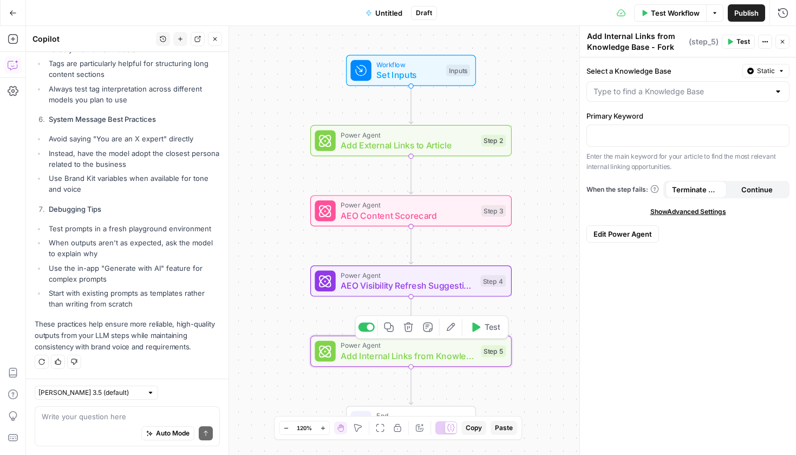
click at [403, 326] on icon "button" at bounding box center [408, 326] width 10 height 10
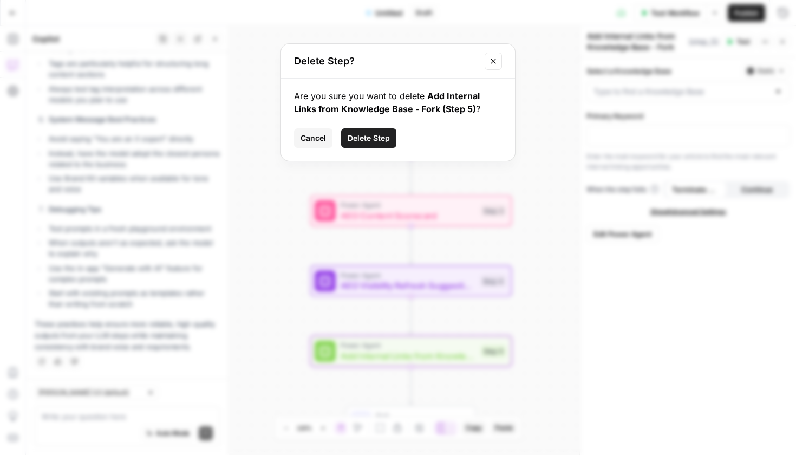
click at [365, 137] on span "Delete Step" at bounding box center [368, 138] width 42 height 11
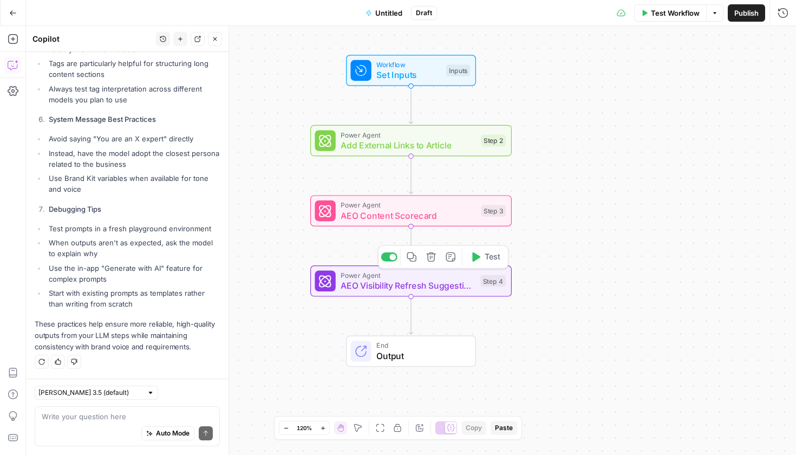
click at [435, 262] on button "Delete step" at bounding box center [431, 256] width 17 height 17
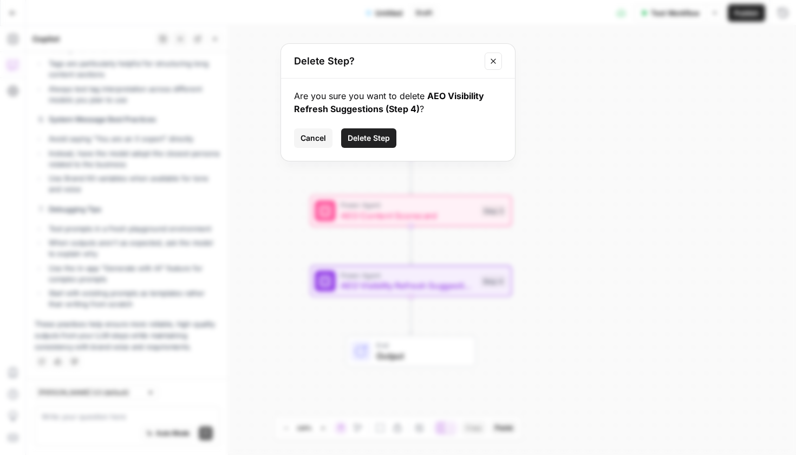
click at [358, 140] on span "Delete Step" at bounding box center [368, 138] width 42 height 11
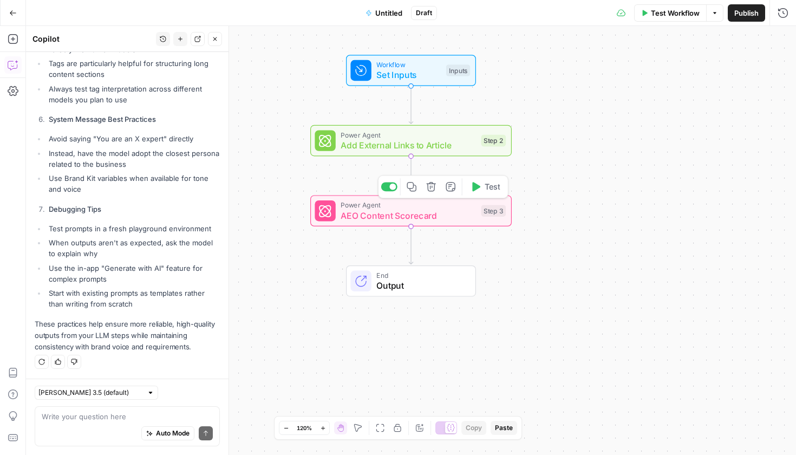
click at [431, 188] on icon "button" at bounding box center [430, 186] width 9 height 9
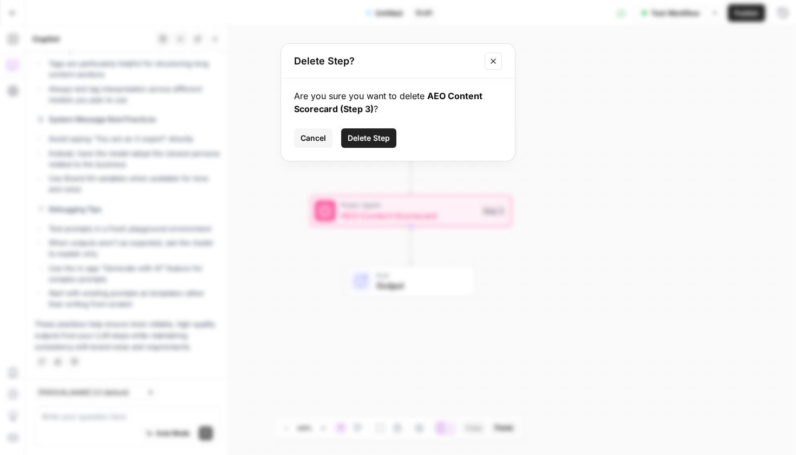
click at [387, 140] on span "Delete Step" at bounding box center [368, 138] width 42 height 11
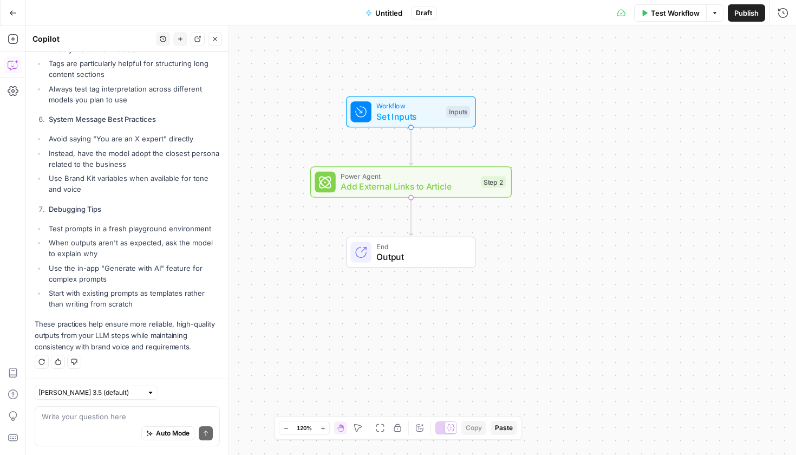
click at [433, 166] on div "Workflow Set Inputs Inputs Power Agent Add External Links to Article Step 2 End…" at bounding box center [411, 240] width 770 height 429
click at [430, 162] on icon "button" at bounding box center [430, 157] width 9 height 9
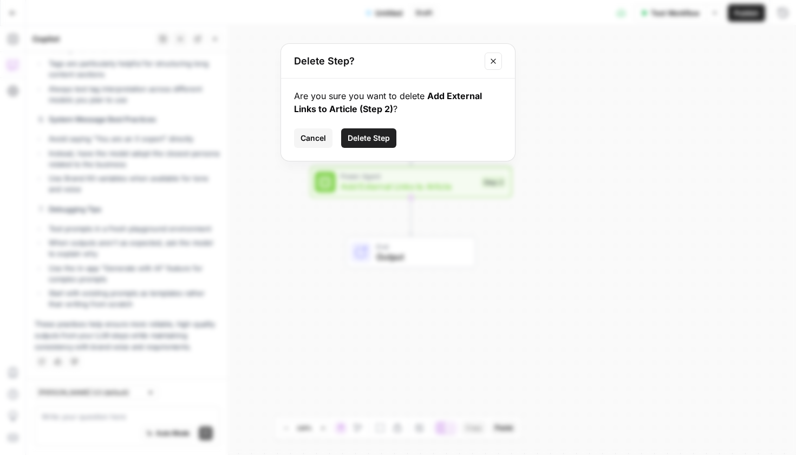
click at [371, 141] on span "Delete Step" at bounding box center [368, 138] width 42 height 11
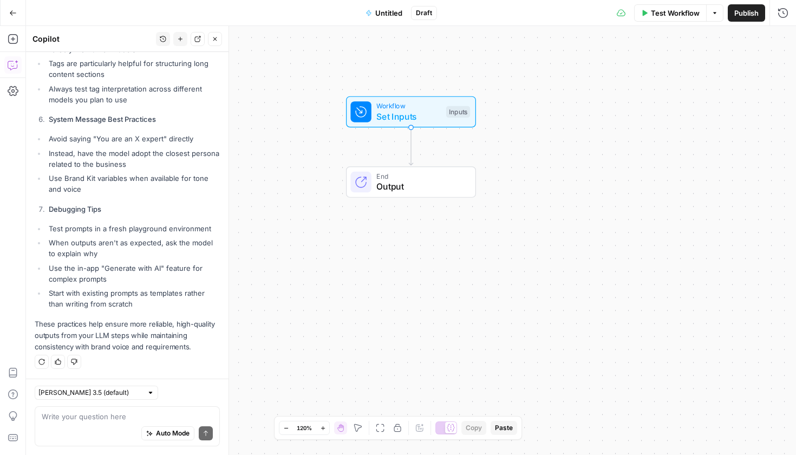
click at [213, 41] on icon "button" at bounding box center [215, 39] width 6 height 6
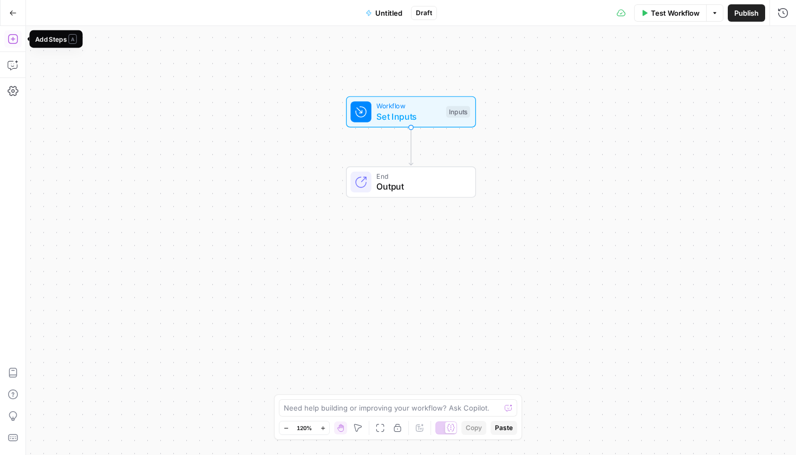
click at [19, 44] on button "Add Steps" at bounding box center [12, 38] width 17 height 17
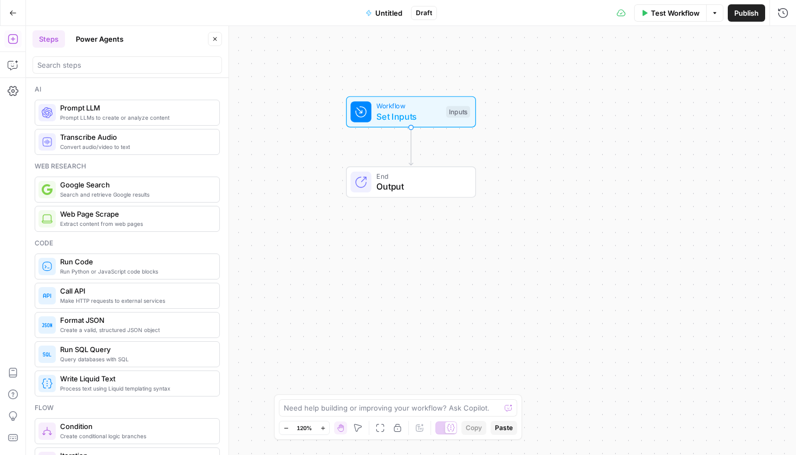
click at [116, 38] on button "Power Agents" at bounding box center [99, 38] width 61 height 17
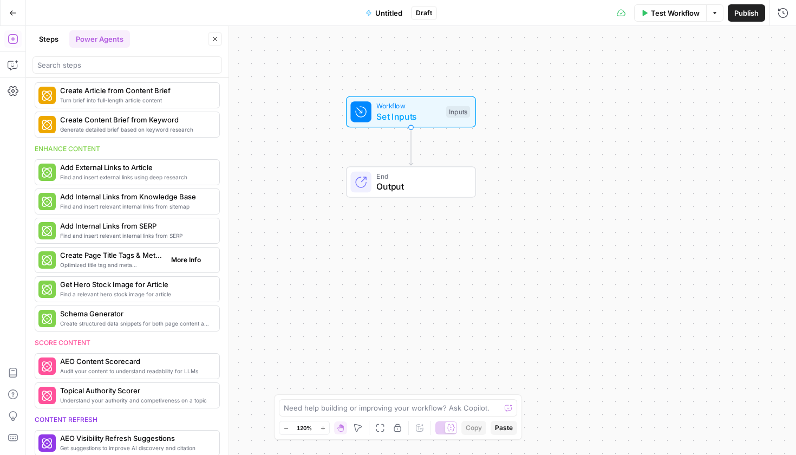
scroll to position [0, 0]
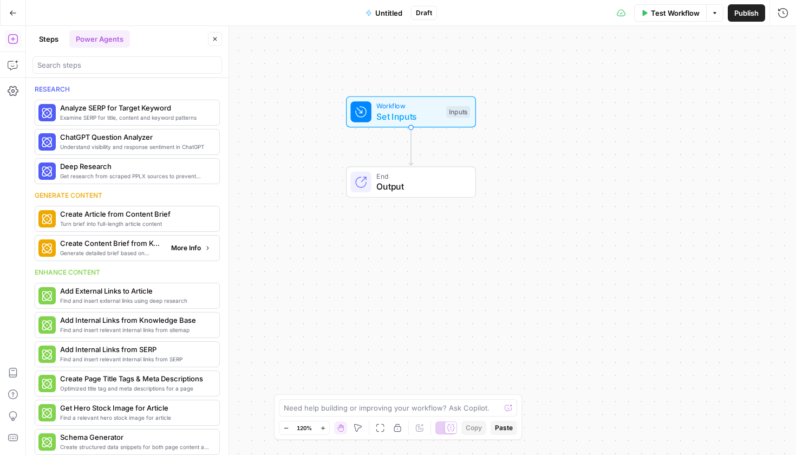
click at [128, 245] on span "Create Content Brief from Keyword" at bounding box center [111, 243] width 102 height 11
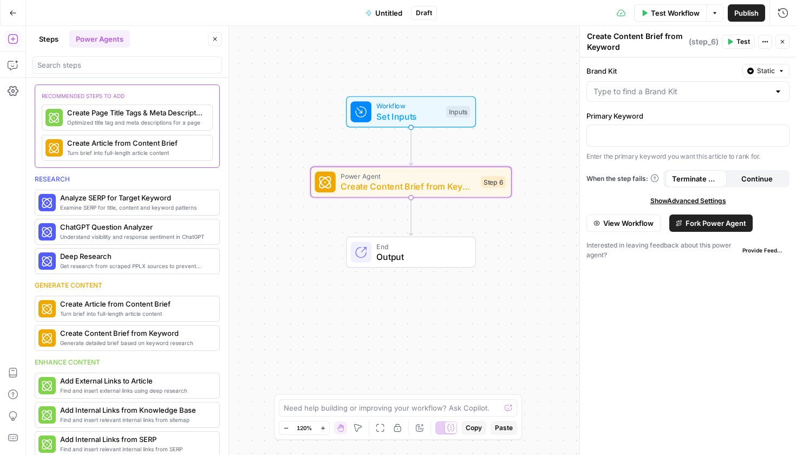
click at [622, 222] on span "View Workflow" at bounding box center [628, 223] width 50 height 11
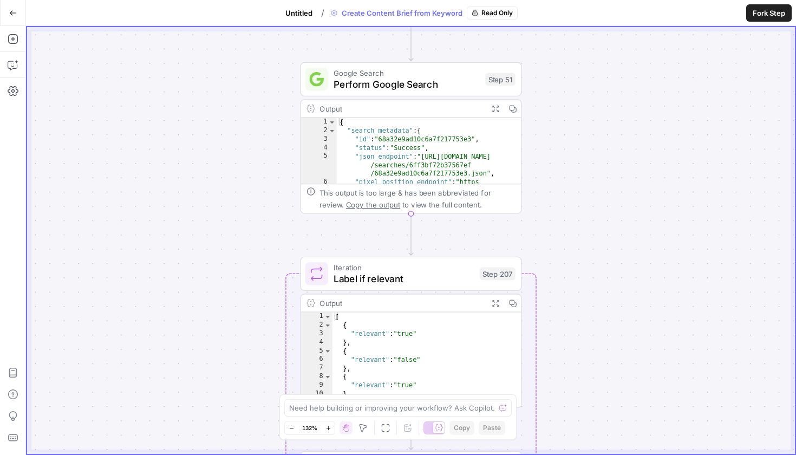
click at [385, 88] on span "Perform Google Search" at bounding box center [406, 84] width 146 height 14
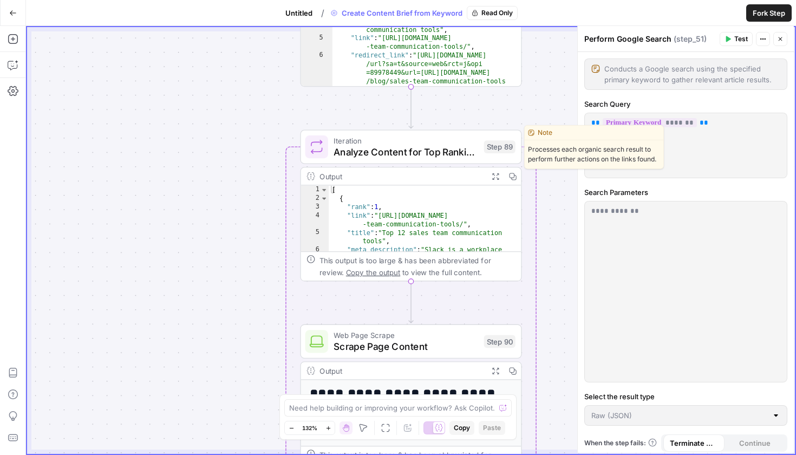
click at [400, 156] on span "Analyze Content for Top Ranking Pages" at bounding box center [405, 151] width 144 height 14
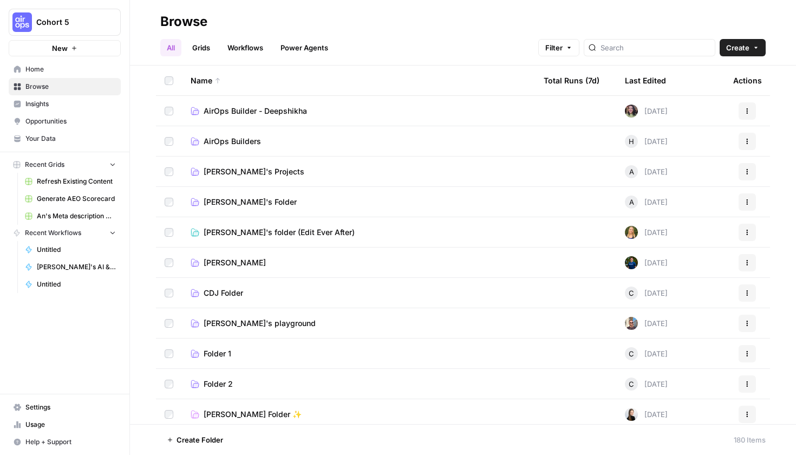
click at [242, 176] on span "[PERSON_NAME]'s Projects" at bounding box center [253, 171] width 101 height 11
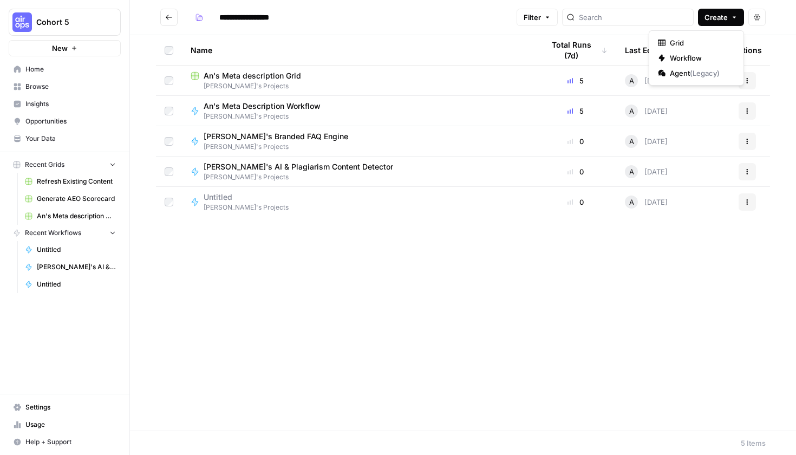
click at [727, 18] on button "Create" at bounding box center [721, 17] width 46 height 17
click at [705, 57] on span "Workflow" at bounding box center [699, 57] width 61 height 11
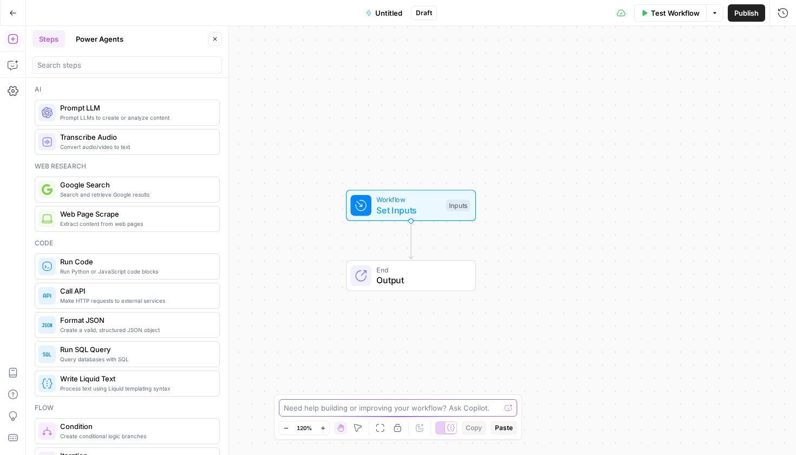
click at [327, 405] on textarea at bounding box center [392, 407] width 216 height 11
type textarea "how to create a knowledge base"
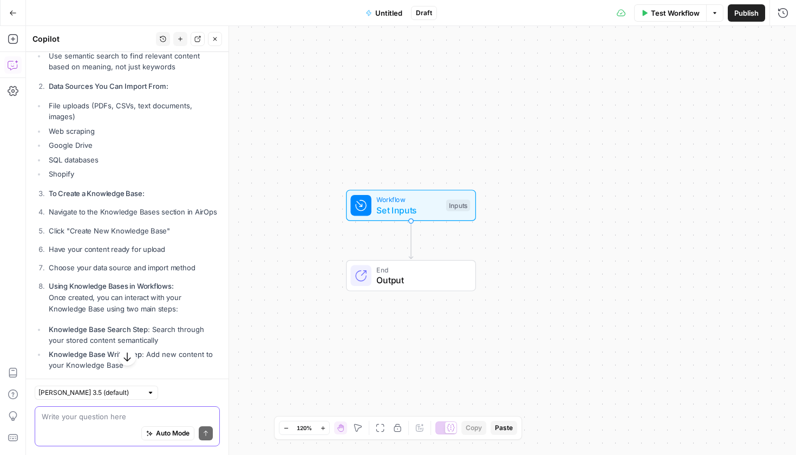
scroll to position [323, 0]
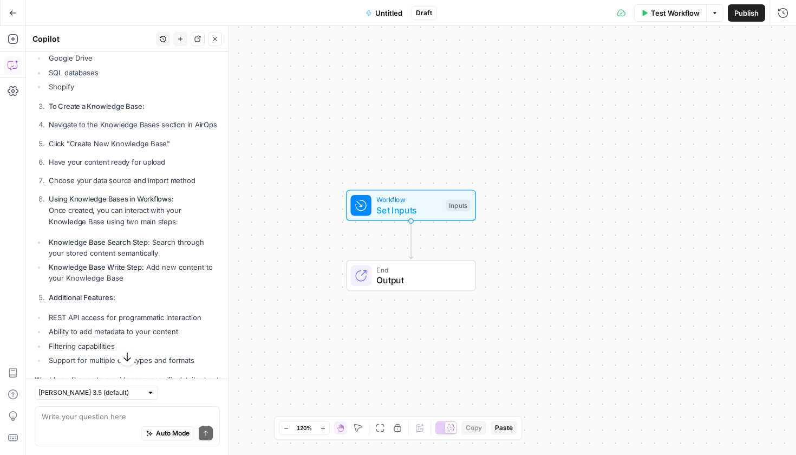
click at [10, 8] on button "Go Back" at bounding box center [12, 12] width 19 height 19
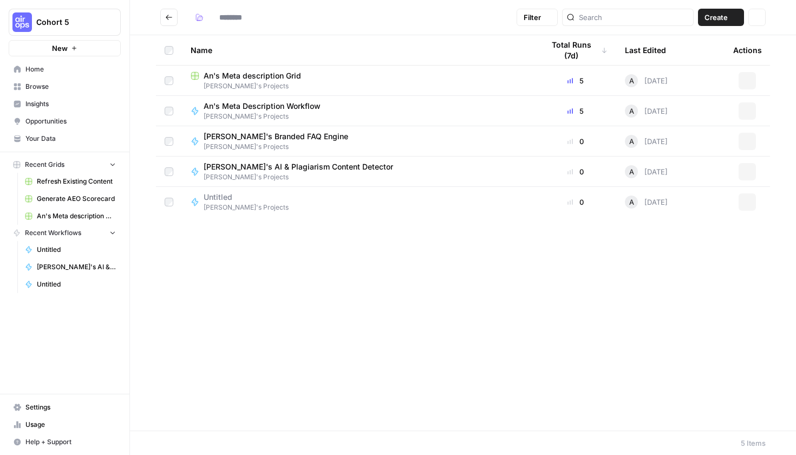
type input "**********"
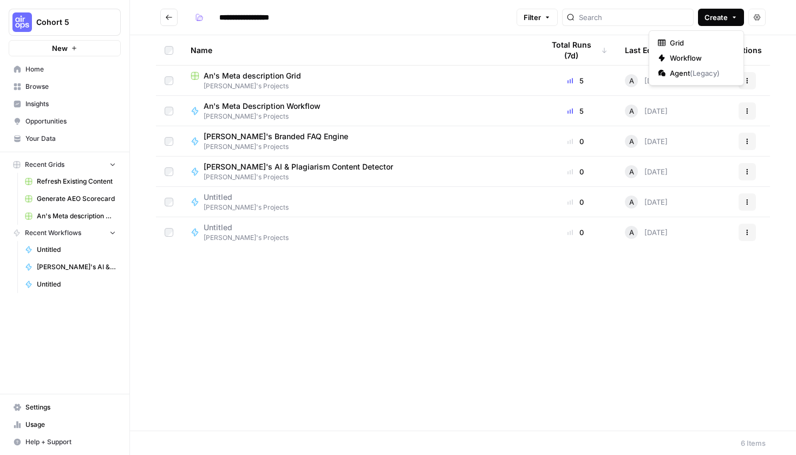
click at [702, 20] on button "Create" at bounding box center [721, 17] width 46 height 17
click at [68, 75] on link "Home" at bounding box center [65, 69] width 112 height 17
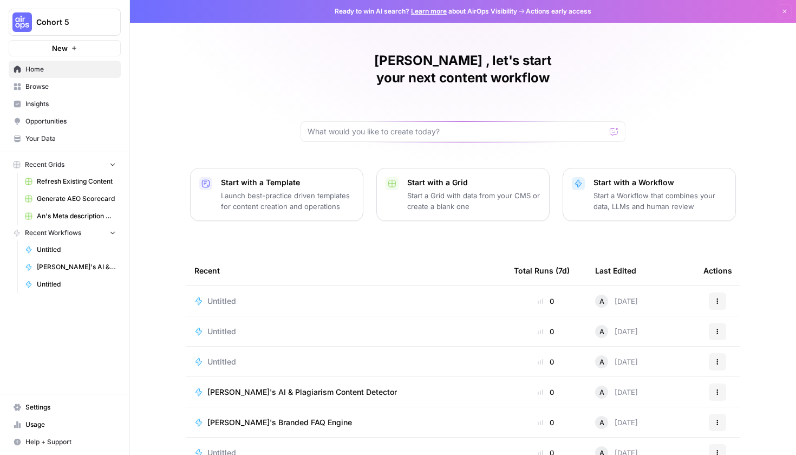
click at [66, 90] on span "Browse" at bounding box center [70, 87] width 90 height 10
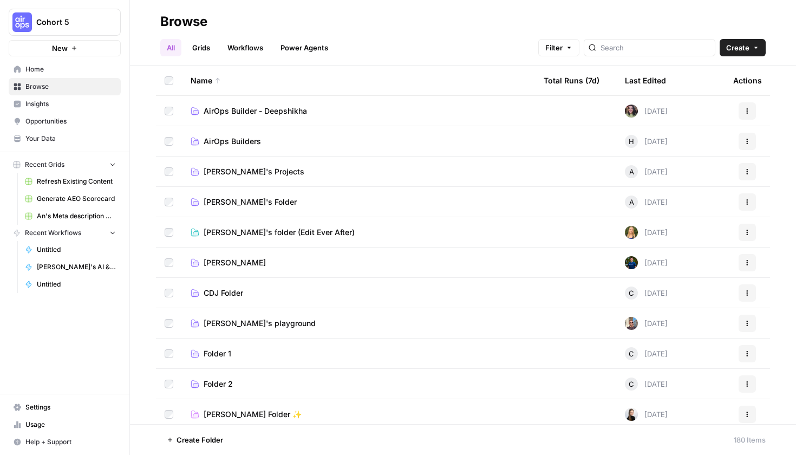
click at [67, 104] on span "Insights" at bounding box center [70, 104] width 90 height 10
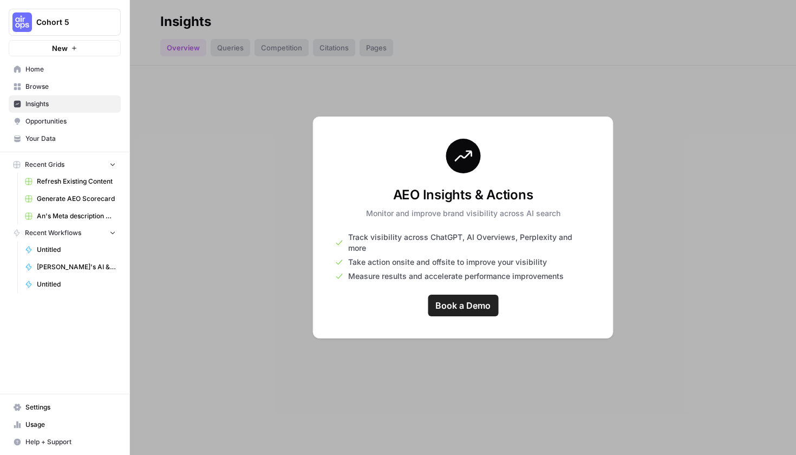
click at [65, 136] on span "Your Data" at bounding box center [70, 139] width 90 height 10
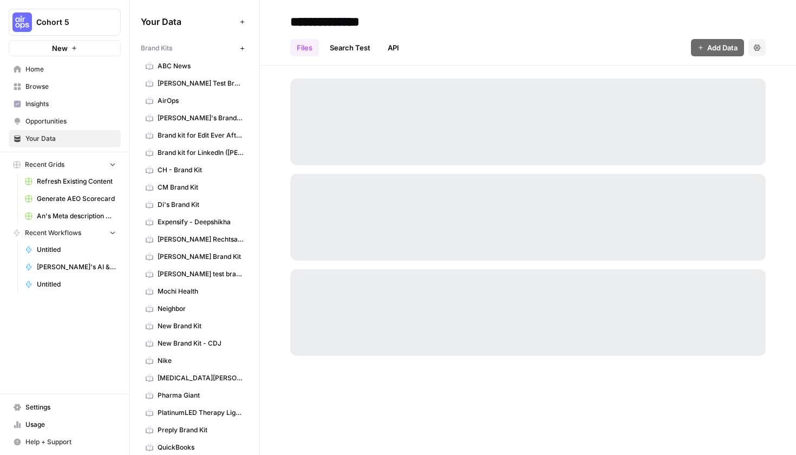
click at [239, 23] on icon "button" at bounding box center [242, 22] width 6 height 6
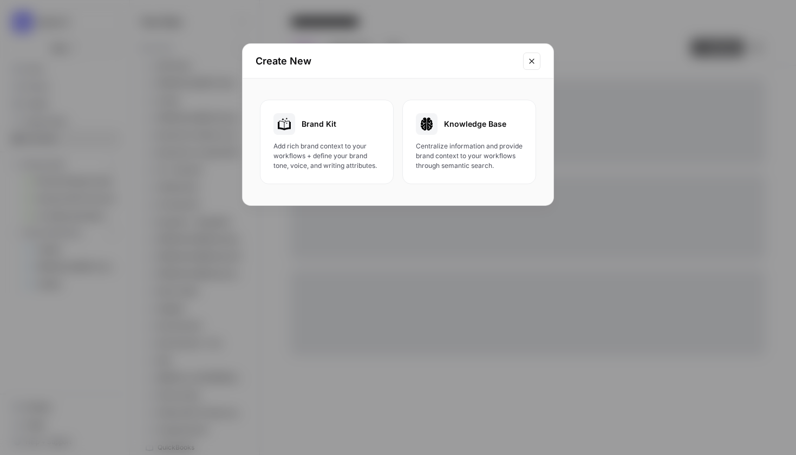
click at [536, 62] on button "Close modal" at bounding box center [531, 60] width 17 height 17
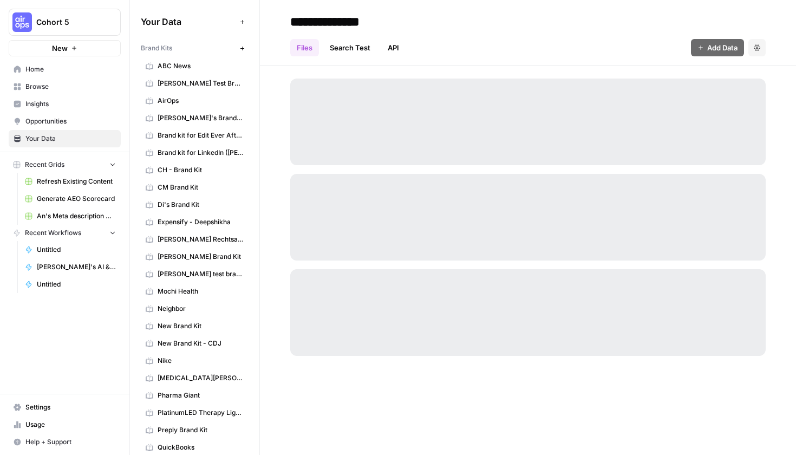
click at [235, 21] on button "Add Data" at bounding box center [241, 21] width 13 height 13
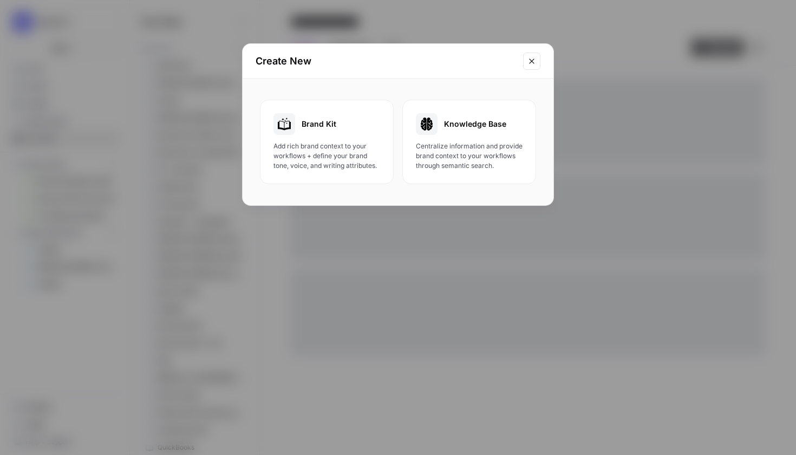
click at [494, 128] on span "Knowledge Base" at bounding box center [475, 124] width 62 height 11
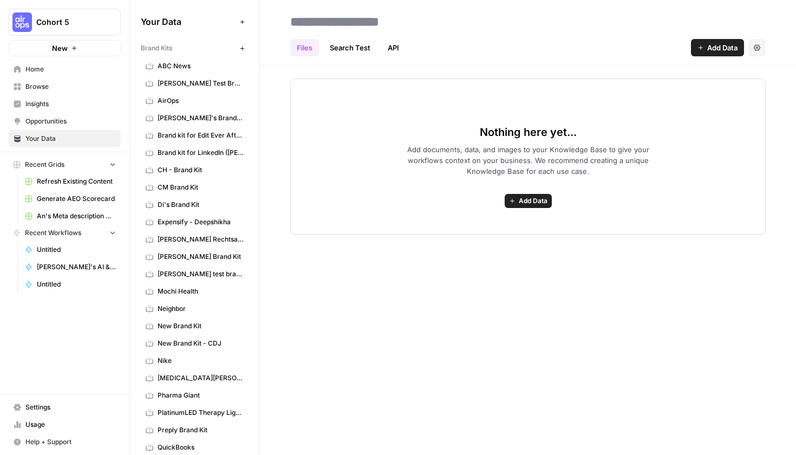
click at [704, 53] on button "Add Data" at bounding box center [717, 47] width 53 height 17
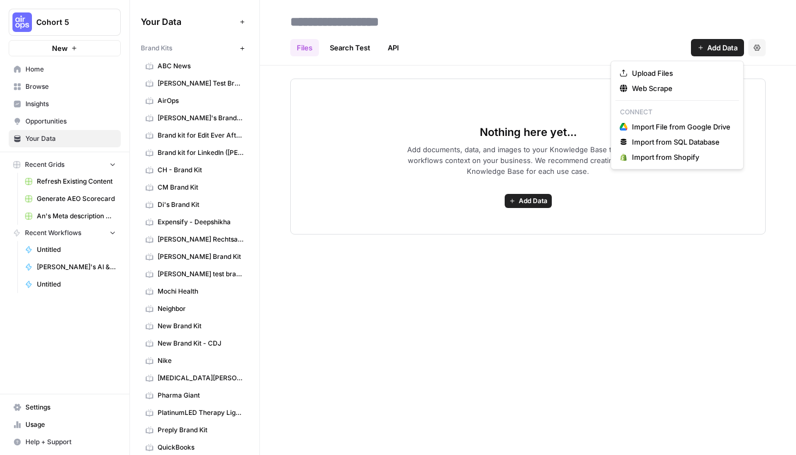
click at [691, 86] on span "Web Scrape" at bounding box center [681, 88] width 98 height 11
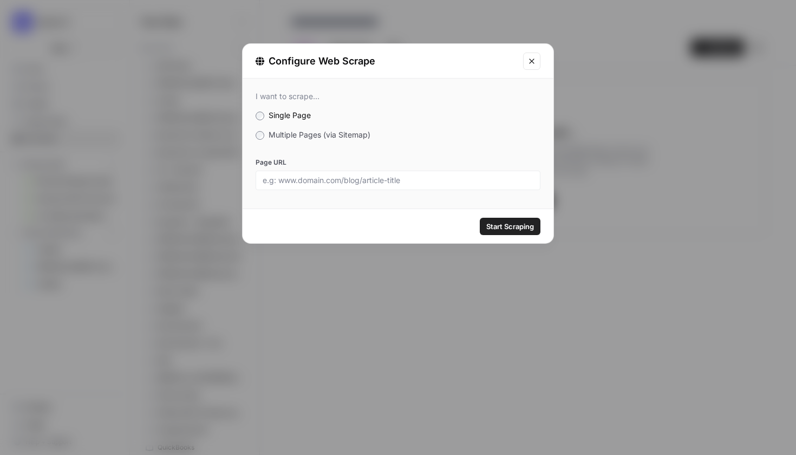
click at [335, 137] on span "Multiple Pages (via Sitemap)" at bounding box center [319, 134] width 102 height 9
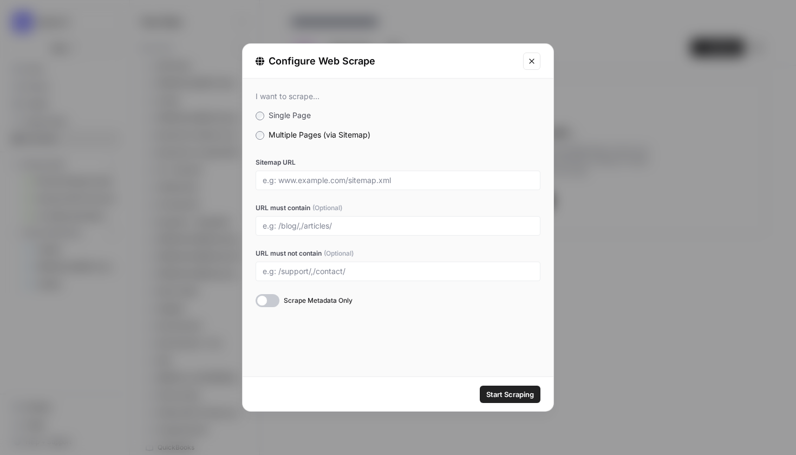
click at [298, 139] on label "Multiple Pages (via Sitemap)" at bounding box center [397, 134] width 285 height 11
click at [295, 121] on div "I want to scrape... Single Page Multiple Pages (via Sitemap) Sitemap URL URL mu…" at bounding box center [397, 198] width 311 height 241
click at [294, 118] on span "Single Page" at bounding box center [289, 114] width 42 height 9
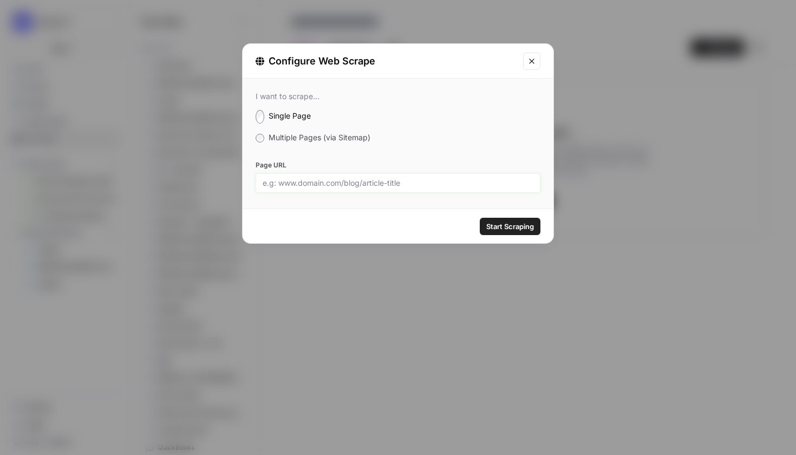
click at [300, 183] on input "Page URL" at bounding box center [397, 183] width 271 height 10
click at [286, 179] on input "Page URL" at bounding box center [397, 183] width 271 height 10
paste input "https://www.sjsu.edu/writingcenter/docs/handouts/AP%20Style.pdf"
type input "https://www.sjsu.edu/writingcenter/docs/handouts/AP%20Style.pdf"
click at [524, 220] on button "Start Scraping" at bounding box center [509, 226] width 61 height 17
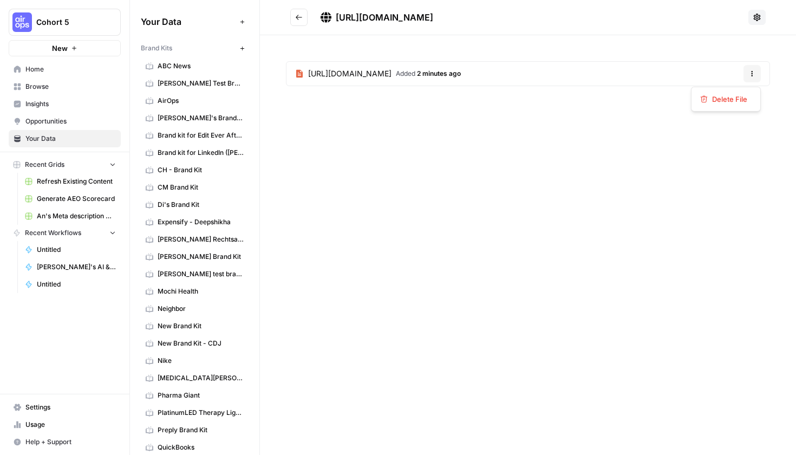
click at [756, 69] on button "Options" at bounding box center [751, 73] width 17 height 17
click at [574, 127] on div "https://www.sjsu.edu/writingcenter/docs/handouts/AP%20Style.pdf https://www.sjs…" at bounding box center [528, 227] width 536 height 455
click at [355, 15] on span "https://www.sjsu.edu/writingcenter/docs/handouts/AP%20Style.pdf" at bounding box center [384, 17] width 97 height 11
click at [395, 15] on span "https://www.sjsu.edu/writingcenter/docs/handouts/AP%20Style.pdf" at bounding box center [384, 17] width 97 height 11
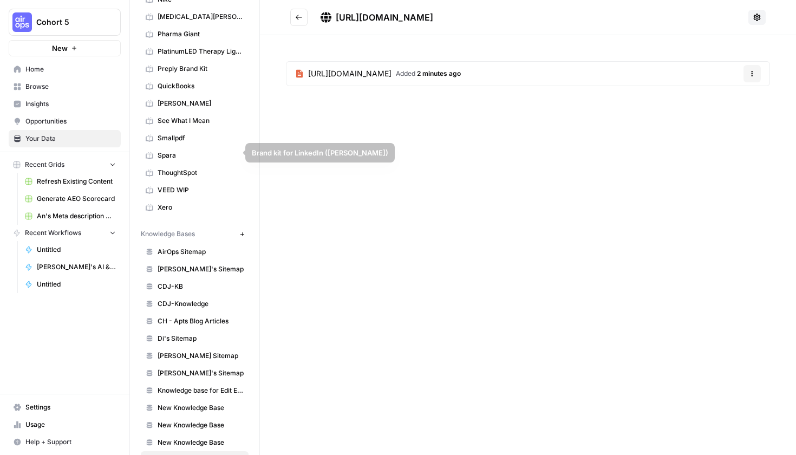
scroll to position [474, 0]
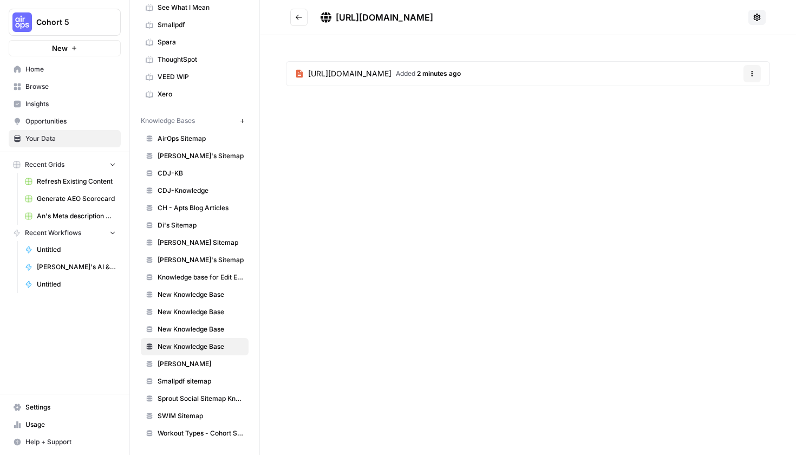
click at [182, 349] on span "New Knowledge Base" at bounding box center [200, 346] width 86 height 10
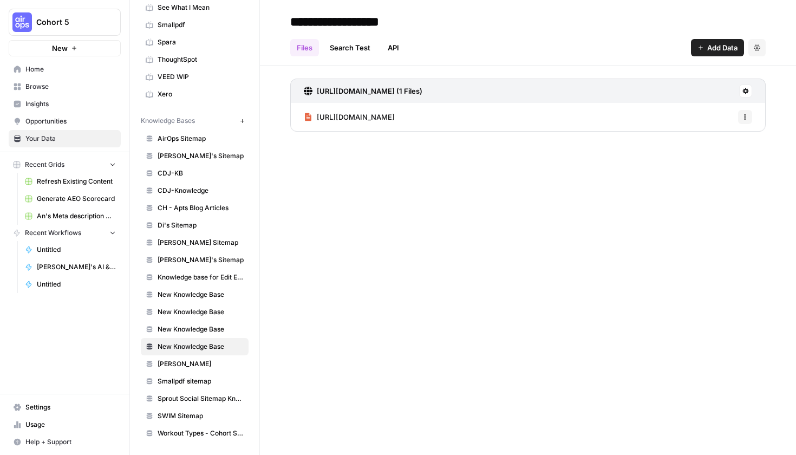
click at [348, 30] on input "**********" at bounding box center [372, 22] width 173 height 22
drag, startPoint x: 437, startPoint y: 27, endPoint x: 238, endPoint y: 26, distance: 199.2
click at [238, 26] on div "**********" at bounding box center [463, 227] width 666 height 455
type input "*"
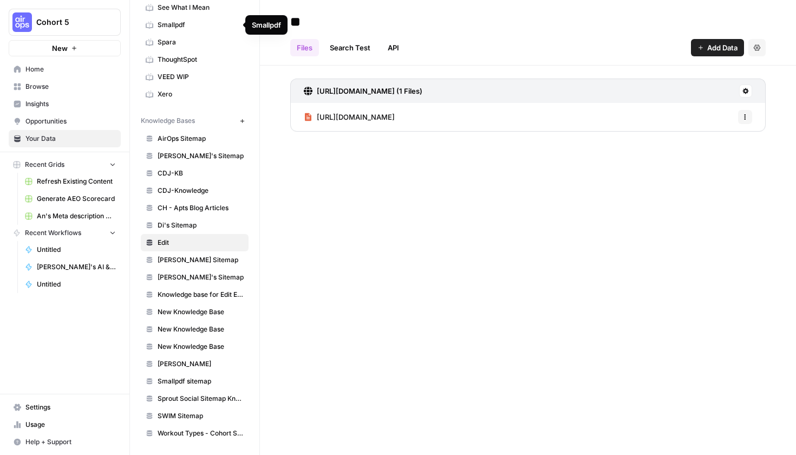
type input "*"
type input "**********"
click at [400, 143] on div "**********" at bounding box center [528, 227] width 536 height 455
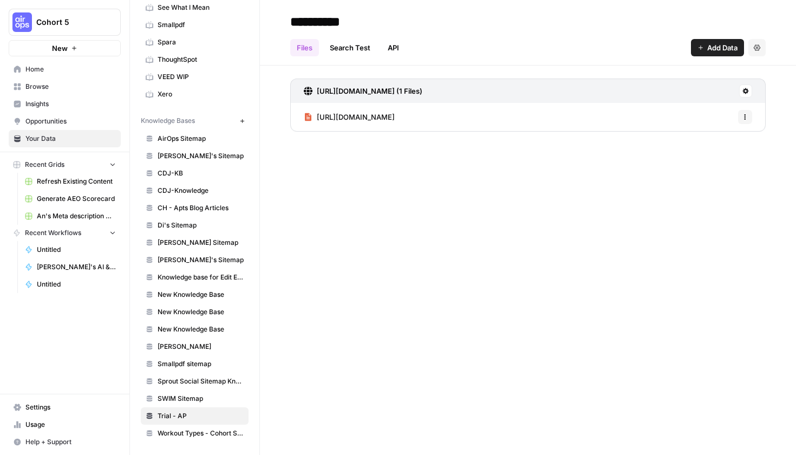
click at [693, 46] on button "Add Data" at bounding box center [717, 47] width 53 height 17
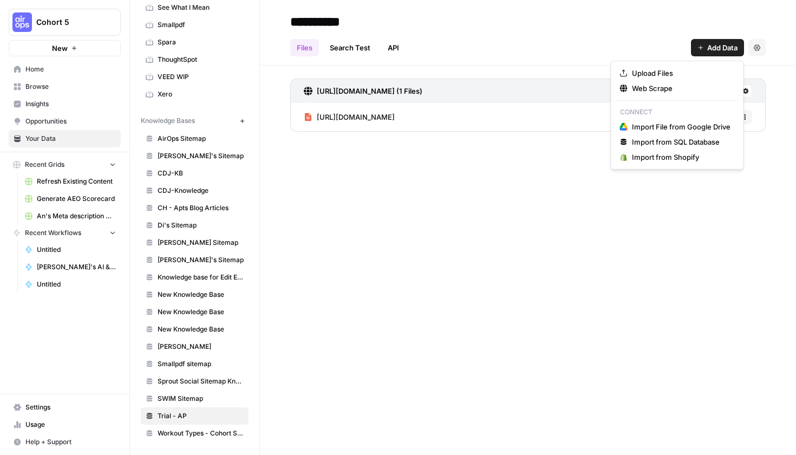
click at [685, 89] on span "Web Scrape" at bounding box center [681, 88] width 98 height 11
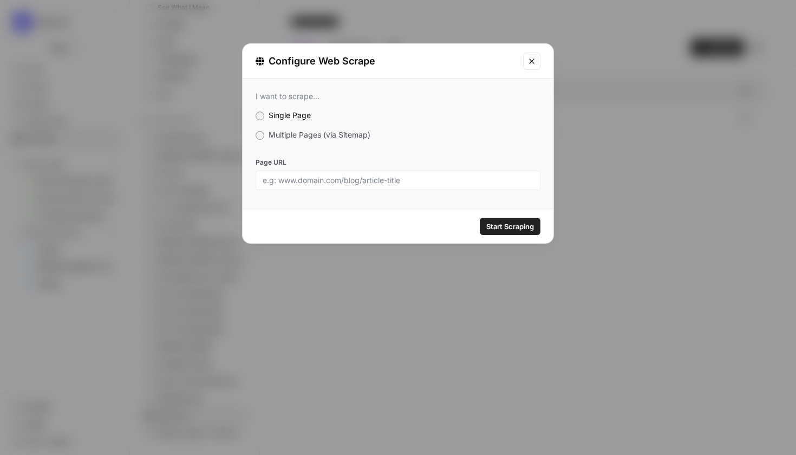
click at [324, 188] on div at bounding box center [397, 179] width 285 height 19
click at [366, 183] on input "Page URL" at bounding box center [397, 180] width 271 height 10
paste input "https://coschedule.com/blog/ap-style-cheat-sheet"
type input "https://coschedule.com/blog/ap-style-cheat-sheet"
click at [513, 228] on span "Start Scraping" at bounding box center [510, 226] width 48 height 11
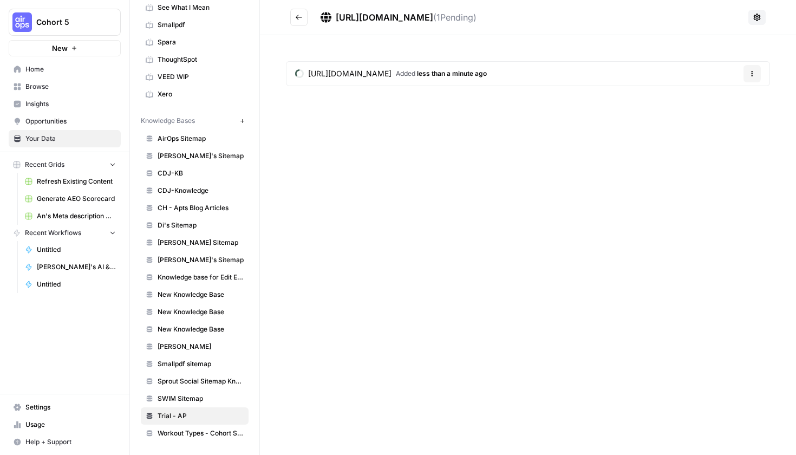
click at [80, 49] on button "New" at bounding box center [65, 48] width 112 height 16
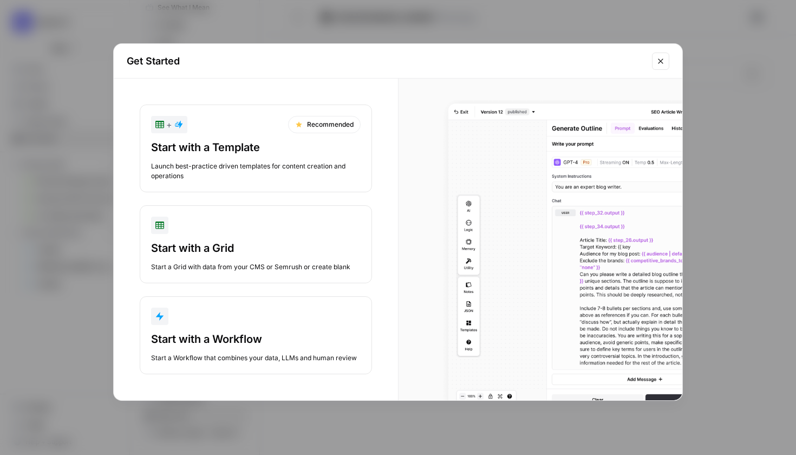
click at [309, 307] on div "button" at bounding box center [255, 315] width 209 height 17
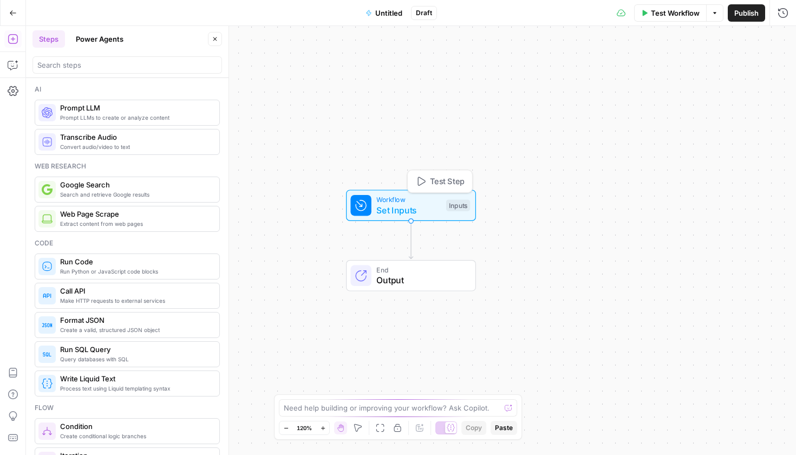
click at [402, 208] on span "Set Inputs" at bounding box center [408, 209] width 64 height 13
click at [664, 70] on span "Add Field" at bounding box center [673, 73] width 31 height 11
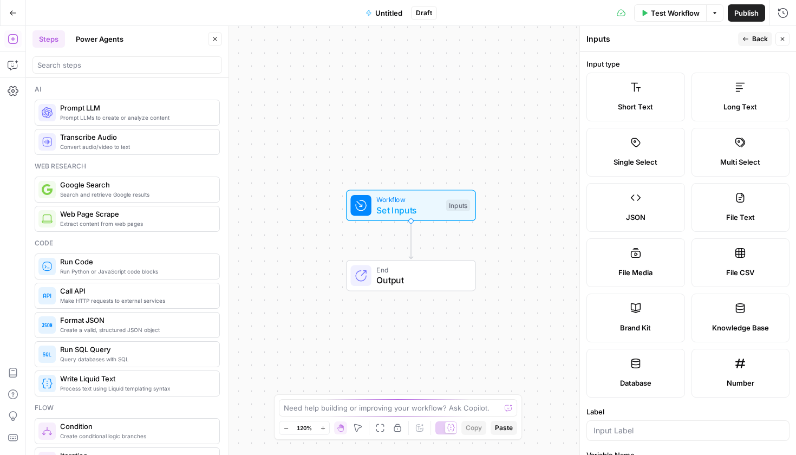
click at [740, 113] on label "Long Text" at bounding box center [740, 97] width 98 height 49
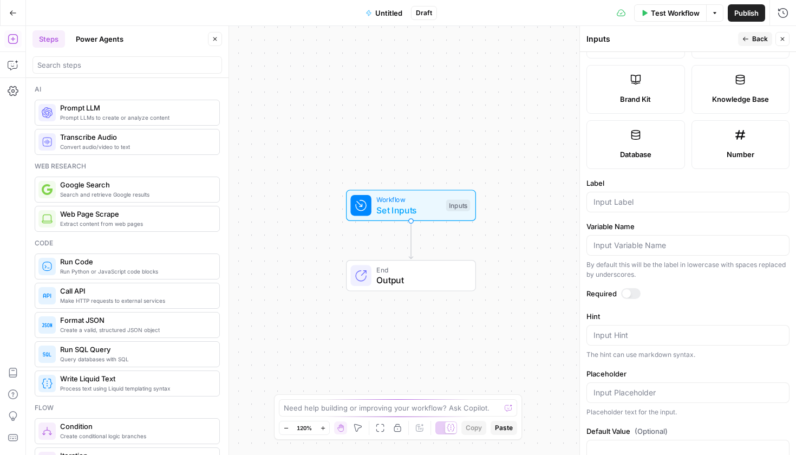
scroll to position [231, 0]
click at [632, 194] on div at bounding box center [687, 199] width 203 height 21
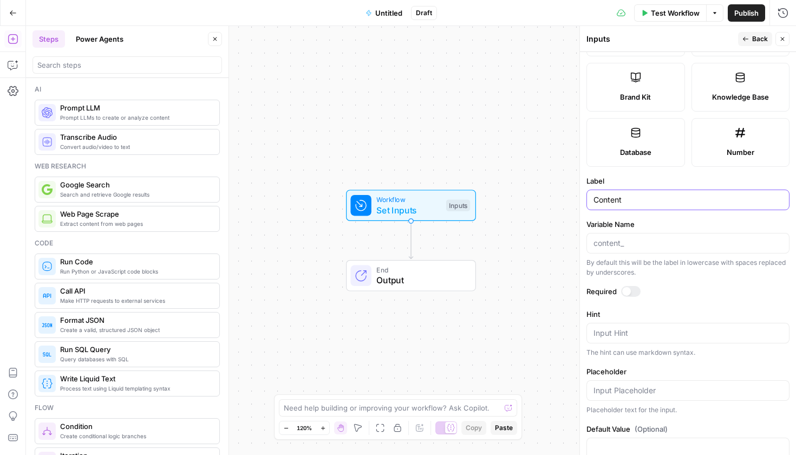
type input "Content"
click at [635, 286] on div at bounding box center [630, 291] width 19 height 11
click at [632, 340] on div "Input Hint" at bounding box center [687, 333] width 203 height 21
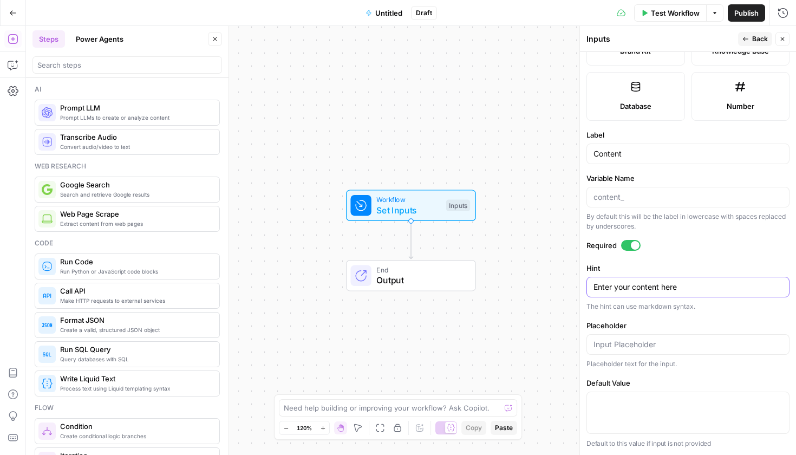
drag, startPoint x: 706, startPoint y: 291, endPoint x: 587, endPoint y: 285, distance: 119.2
click at [587, 285] on div "Enter your content here Enter your content here" at bounding box center [687, 287] width 203 height 21
type textarea "Enter your content here"
click at [395, 134] on div "Workflow Set Inputs Inputs Test Step End Output" at bounding box center [411, 240] width 770 height 429
click at [385, 15] on span "Untitled" at bounding box center [388, 13] width 27 height 11
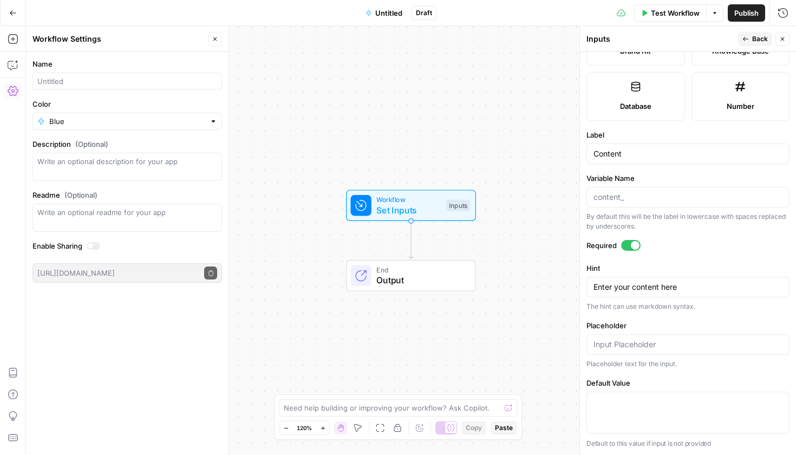
click at [75, 75] on div at bounding box center [126, 81] width 189 height 17
type input "Edit - AP"
click at [361, 90] on div "Workflow Set Inputs Inputs End Output" at bounding box center [411, 240] width 770 height 429
click at [716, 16] on icon "button" at bounding box center [714, 13] width 6 height 6
click at [296, 67] on div "Workflow Set Inputs Inputs End Output" at bounding box center [411, 240] width 770 height 429
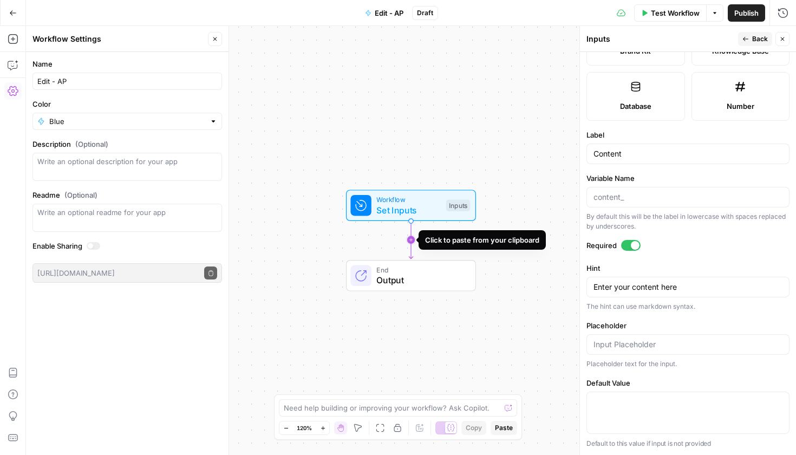
click at [412, 239] on icon "Edge from start to end" at bounding box center [411, 240] width 4 height 38
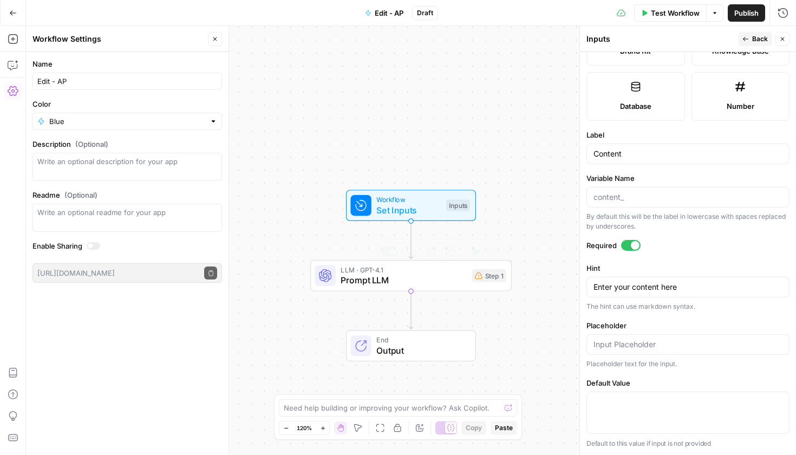
click at [443, 281] on span "Prompt LLM" at bounding box center [403, 279] width 126 height 13
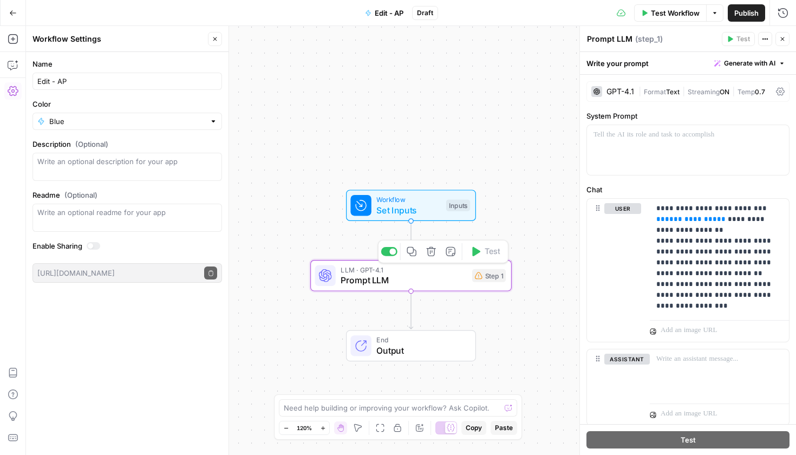
click at [432, 257] on button "Delete step" at bounding box center [431, 251] width 17 height 17
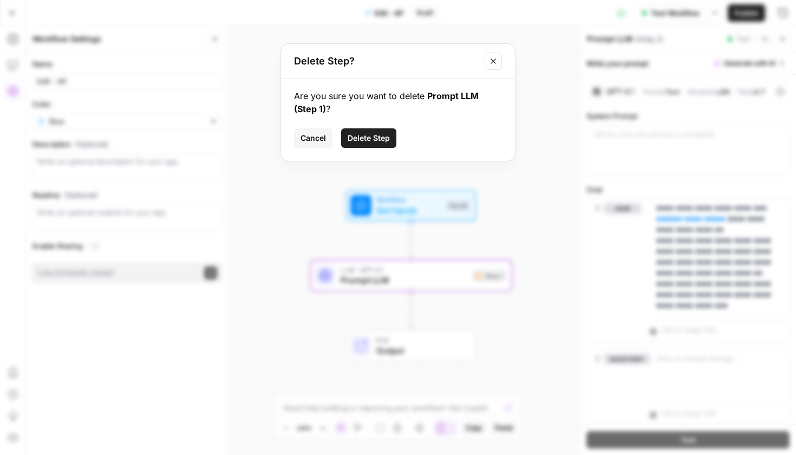
click at [375, 141] on span "Delete Step" at bounding box center [368, 138] width 42 height 11
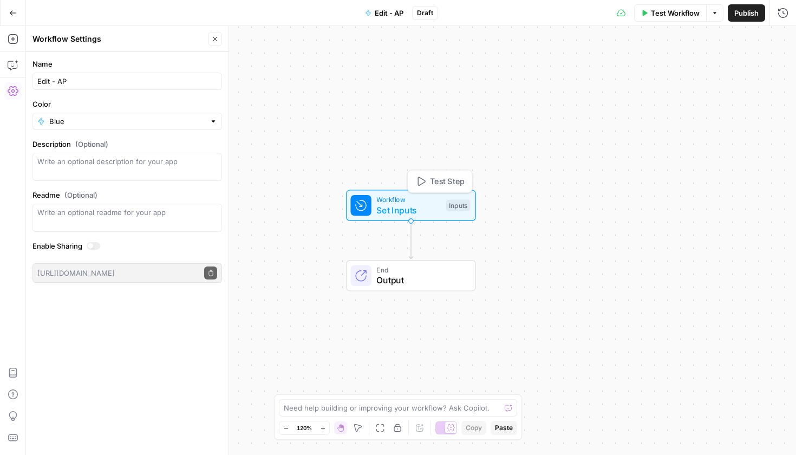
click at [391, 208] on span "Set Inputs" at bounding box center [408, 209] width 64 height 13
click at [444, 179] on span "Test Step" at bounding box center [447, 181] width 35 height 12
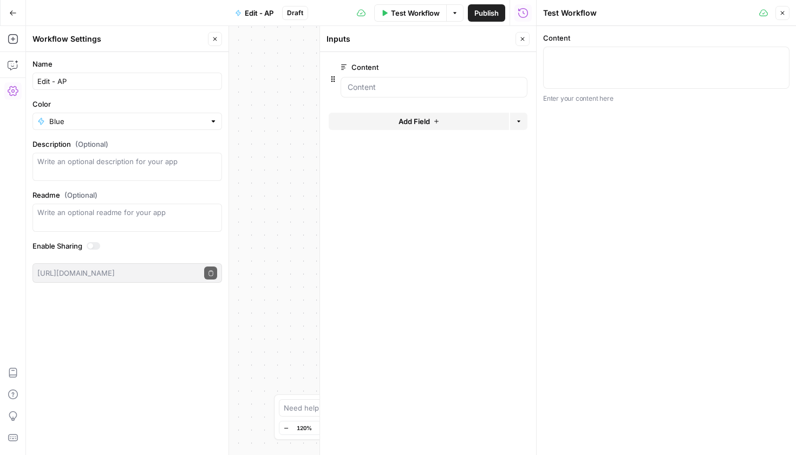
click at [389, 98] on div at bounding box center [428, 100] width 199 height 6
click at [387, 90] on "Content" at bounding box center [433, 87] width 173 height 11
click at [254, 153] on div "Workflow Set Inputs Inputs End Output" at bounding box center [281, 240] width 510 height 429
click at [138, 164] on textarea "Description (Optional)" at bounding box center [127, 167] width 180 height 22
click at [137, 161] on textarea "Description (Optional)" at bounding box center [127, 167] width 180 height 22
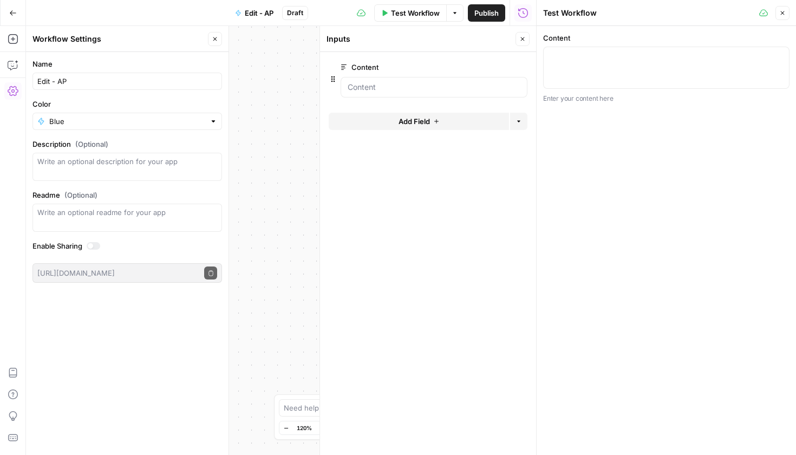
click at [516, 37] on button "Close" at bounding box center [522, 39] width 14 height 14
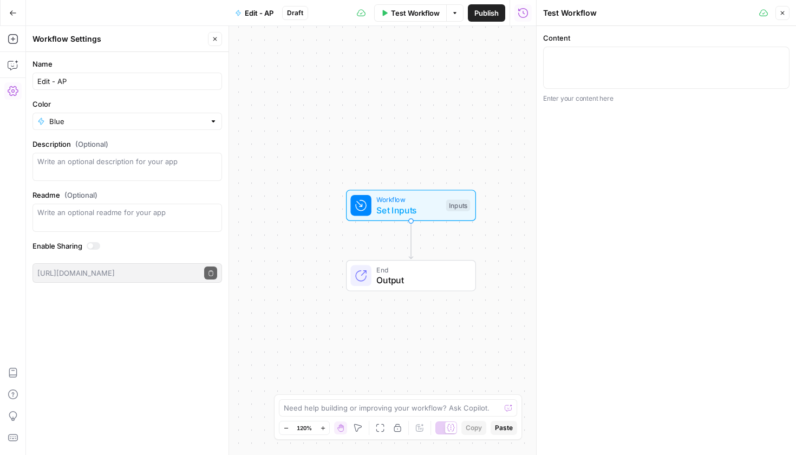
drag, startPoint x: 409, startPoint y: 240, endPoint x: 412, endPoint y: 261, distance: 21.4
click at [412, 261] on div "Workflow Set Inputs Inputs End Output" at bounding box center [616, 446] width 612 height 514
click at [11, 40] on icon "button" at bounding box center [13, 39] width 11 height 11
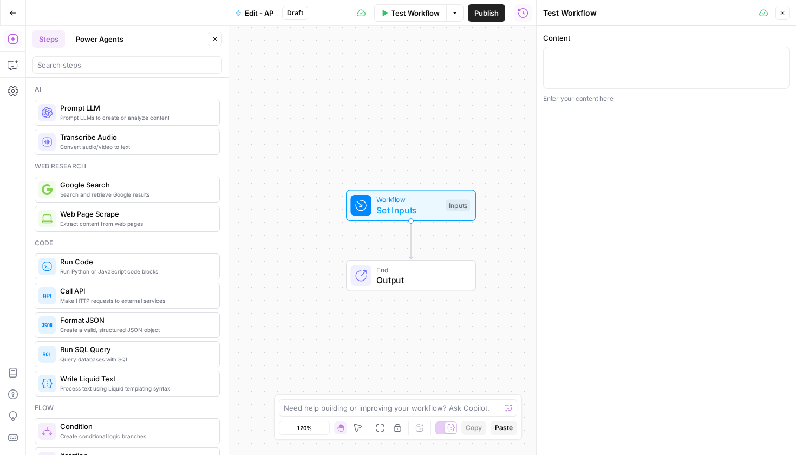
click at [136, 164] on div "Web research" at bounding box center [127, 166] width 185 height 10
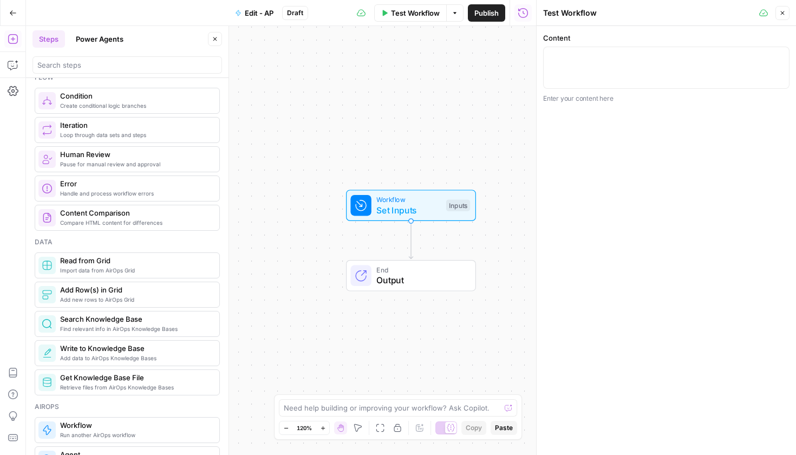
scroll to position [430, 0]
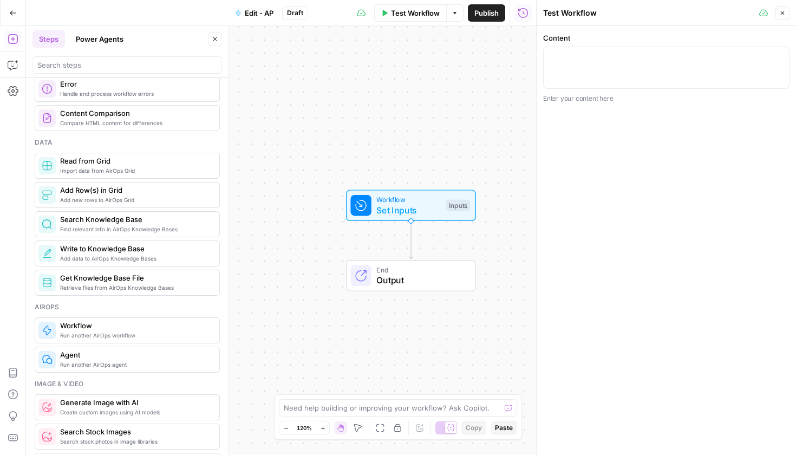
click at [142, 231] on span "Find relevant info in AirOps Knowledge Bases" at bounding box center [135, 229] width 150 height 9
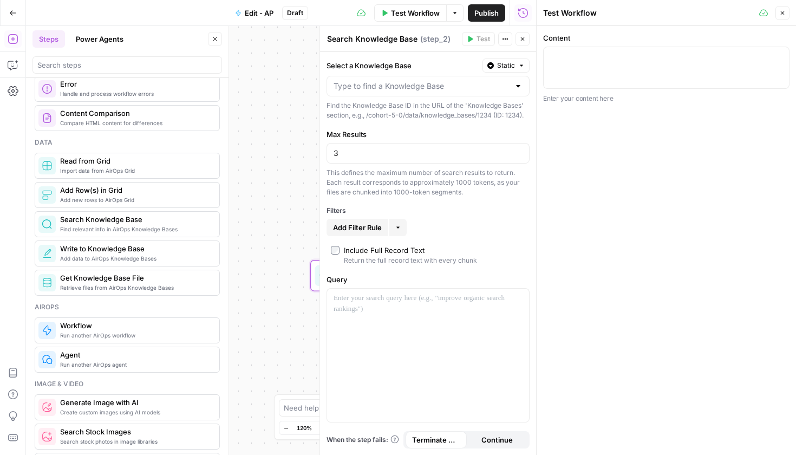
click at [381, 92] on div at bounding box center [427, 86] width 203 height 21
type input "edi"
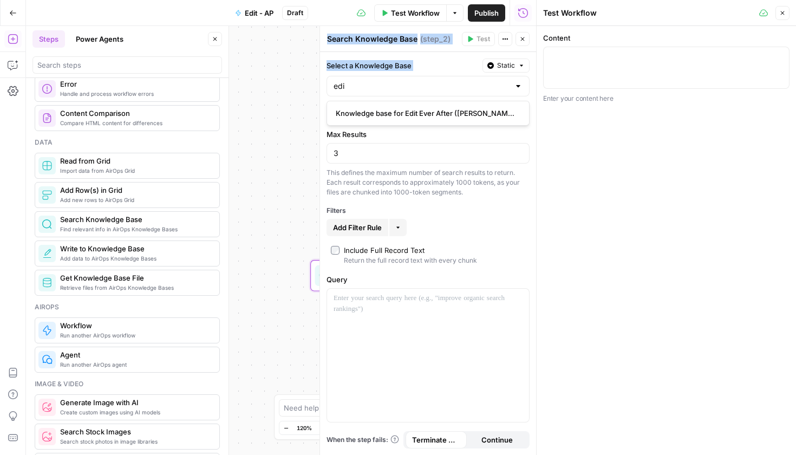
drag, startPoint x: 382, startPoint y: 91, endPoint x: 318, endPoint y: 91, distance: 63.9
click at [319, 91] on div "Search Knowledge Base Search Knowledge Base ( step_2 ) Test Actions Close Selec…" at bounding box center [427, 240] width 216 height 429
click at [372, 93] on div "edi" at bounding box center [427, 86] width 203 height 21
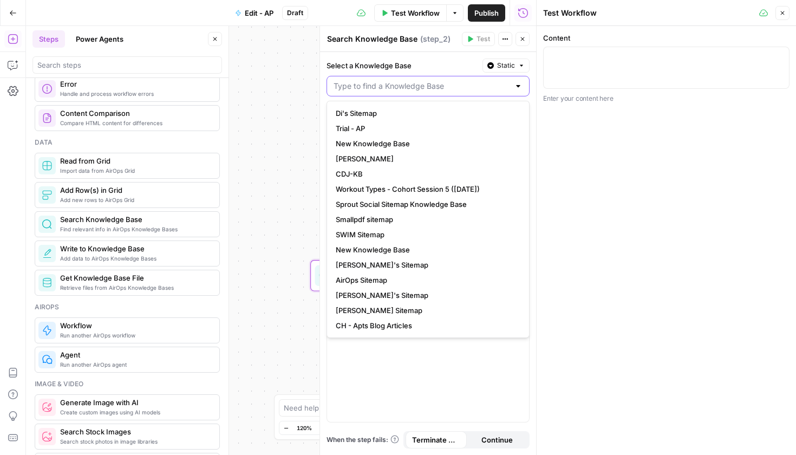
type input "a"
click at [354, 122] on button "Trial - AP" at bounding box center [427, 128] width 193 height 15
type input "Trial - AP"
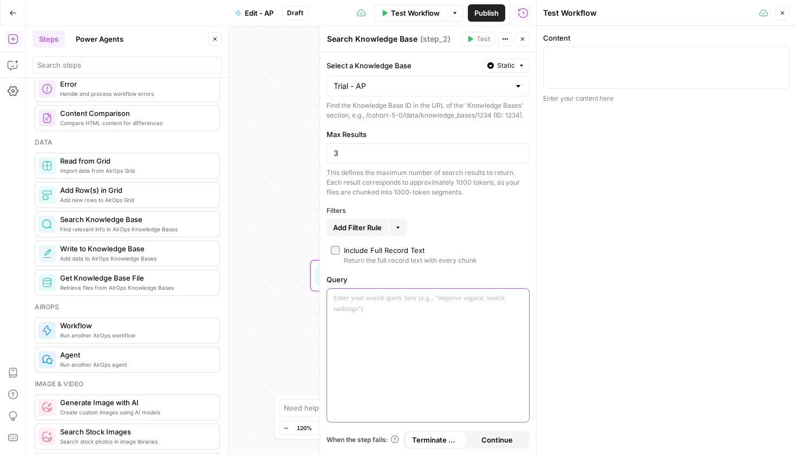
click at [363, 310] on div at bounding box center [428, 354] width 202 height 133
click at [392, 91] on div "Trial - AP" at bounding box center [427, 86] width 203 height 21
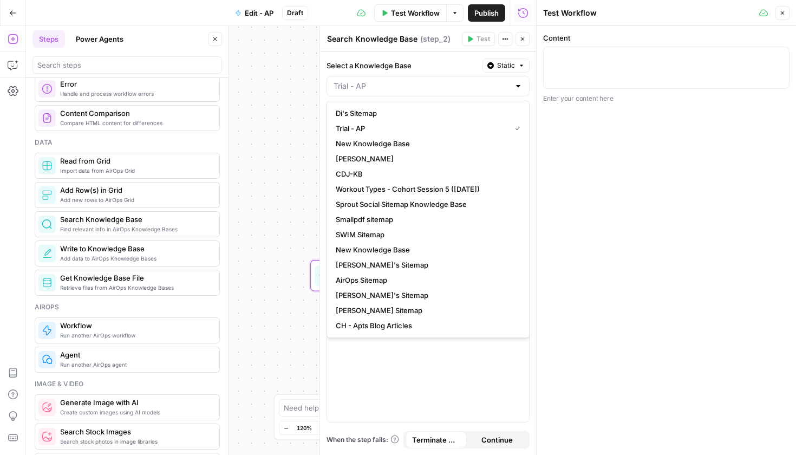
click at [380, 130] on span "Trial - AP" at bounding box center [421, 128] width 170 height 11
type input "Trial - AP"
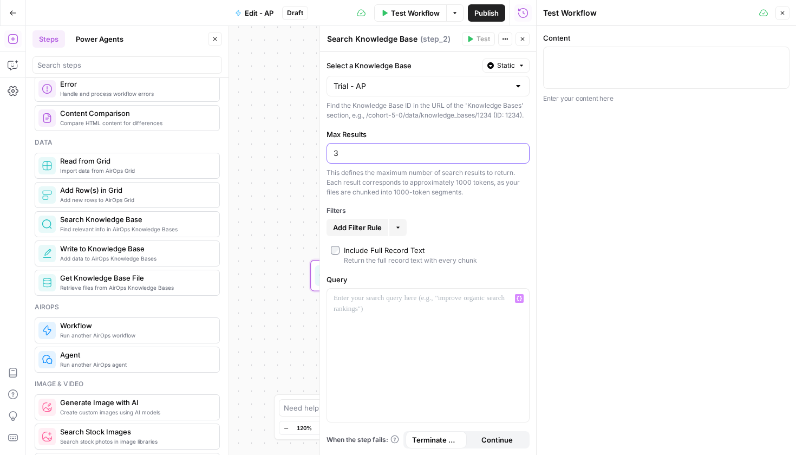
drag, startPoint x: 377, startPoint y: 159, endPoint x: 318, endPoint y: 156, distance: 59.1
click at [319, 156] on div "Search Knowledge Base Search Knowledge Base ( step_2 ) Test Actions Close Selec…" at bounding box center [427, 240] width 216 height 429
click at [360, 200] on div "Select a Knowledge Base Static Trial - AP Find the Knowledge Base ID in the URL…" at bounding box center [428, 253] width 216 height 403
click at [377, 319] on div at bounding box center [428, 354] width 202 height 133
click at [281, 332] on div "Workflow Set Inputs Inputs Search Knowledge Base Search Knowledge Base Step 2 E…" at bounding box center [281, 240] width 510 height 429
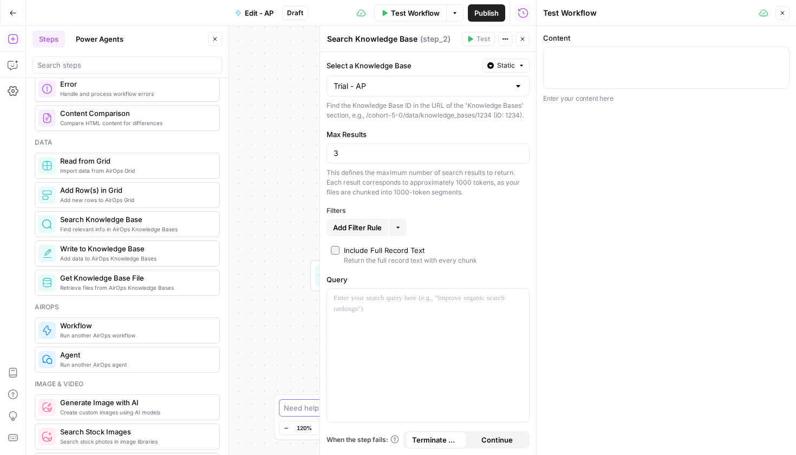
click at [301, 409] on textarea at bounding box center [392, 407] width 216 height 11
type textarea "I want to create a workflow that checks an article for the AP style."
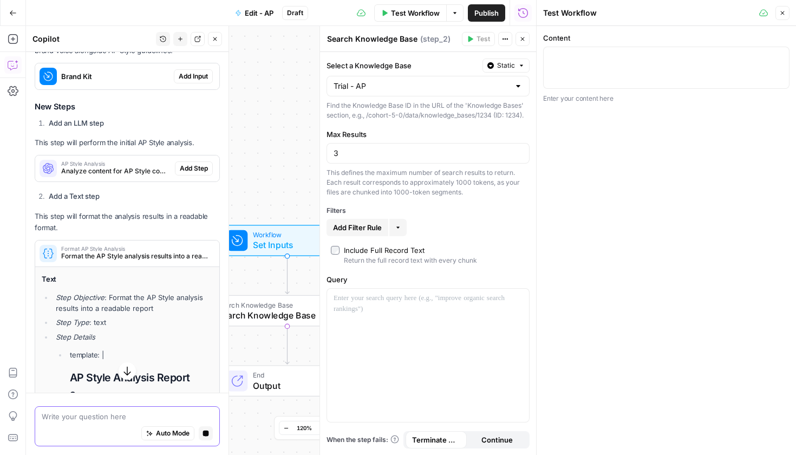
scroll to position [292, 0]
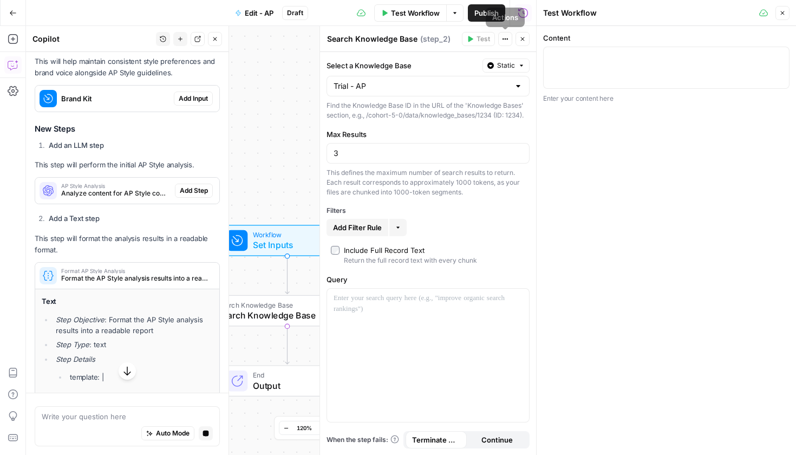
click at [522, 40] on icon "button" at bounding box center [522, 39] width 6 height 6
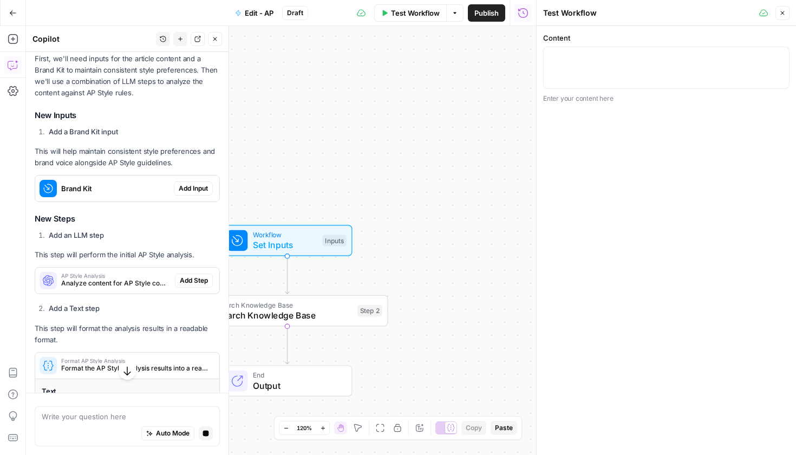
scroll to position [115, 0]
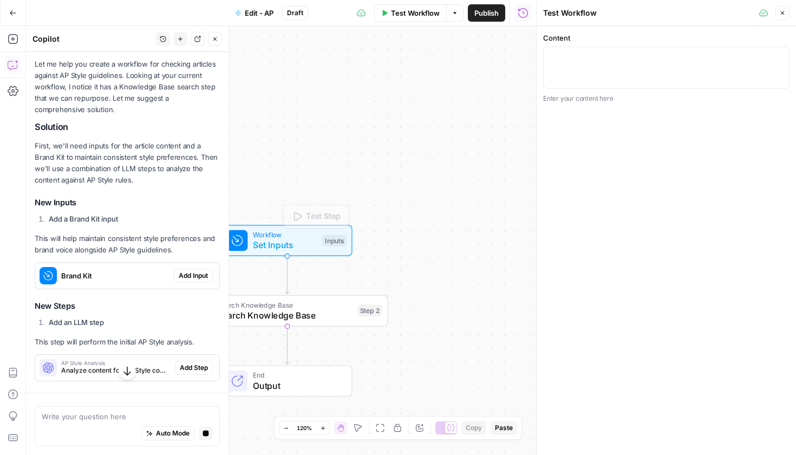
click at [389, 225] on div "Workflow Set Inputs Inputs Test Step Search Knowledge Base Search Knowledge Bas…" at bounding box center [281, 240] width 510 height 429
click at [304, 321] on span "Search Knowledge Base" at bounding box center [284, 314] width 135 height 13
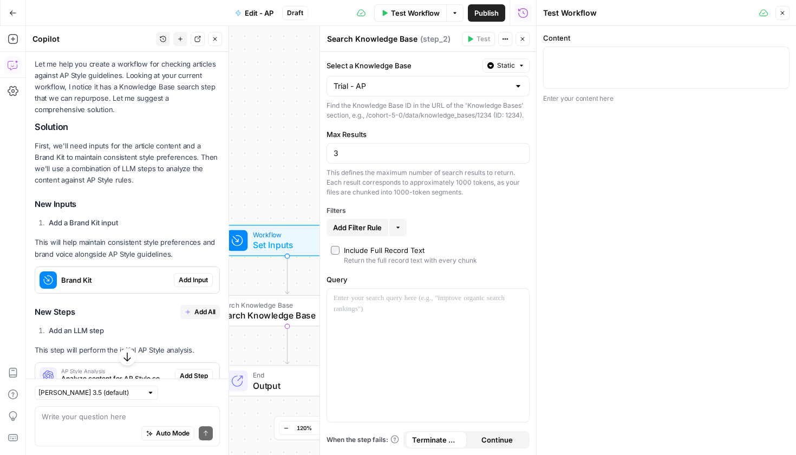
click at [521, 41] on icon "button" at bounding box center [522, 39] width 6 height 6
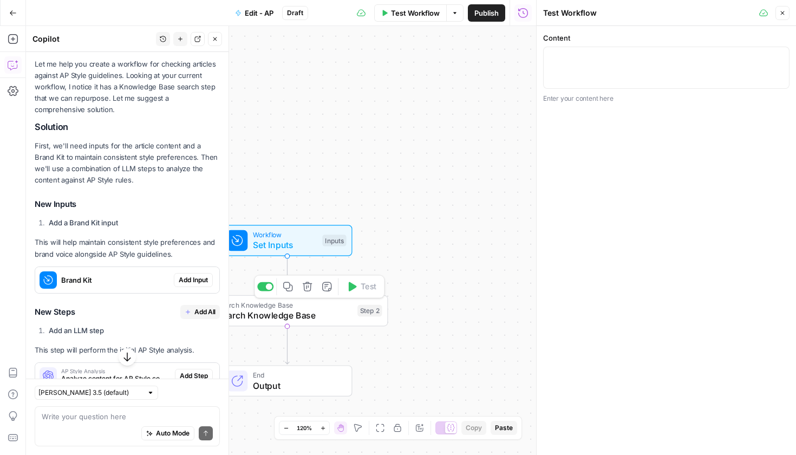
click at [311, 322] on div "Search Knowledge Base Search Knowledge Base Step 2 Copy step Delete step Add No…" at bounding box center [287, 310] width 201 height 31
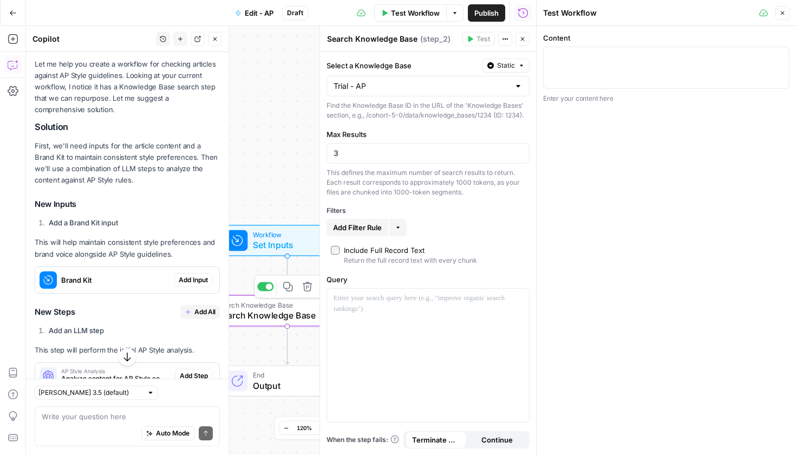
click at [305, 286] on icon "button" at bounding box center [307, 285] width 9 height 9
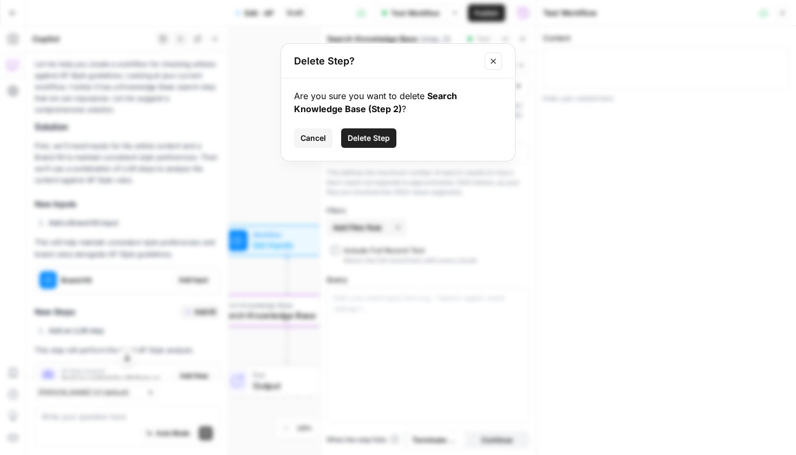
click at [369, 144] on button "Delete Step" at bounding box center [368, 137] width 55 height 19
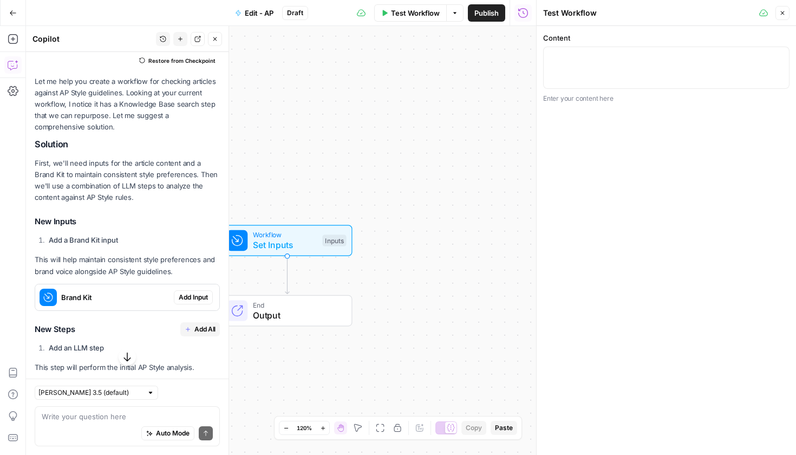
click at [315, 281] on div "Workflow Set Inputs Inputs End Output" at bounding box center [281, 240] width 510 height 429
click at [287, 274] on icon "Edge from start to end" at bounding box center [287, 275] width 4 height 38
click at [284, 316] on span "Prompt LLM" at bounding box center [279, 314] width 124 height 13
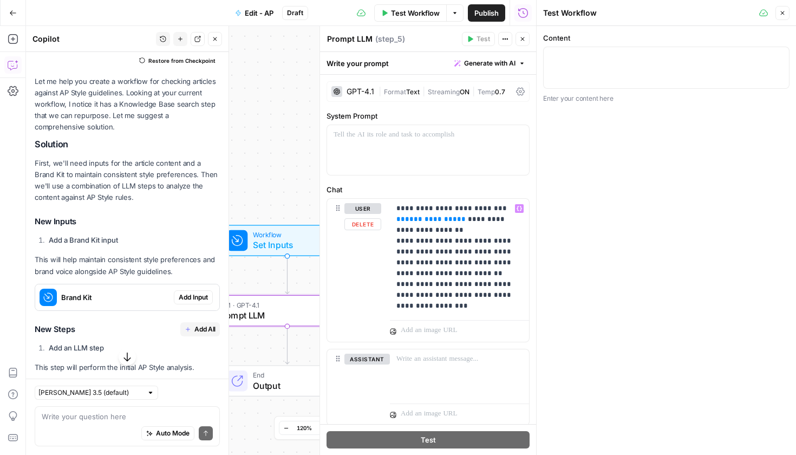
scroll to position [33, 0]
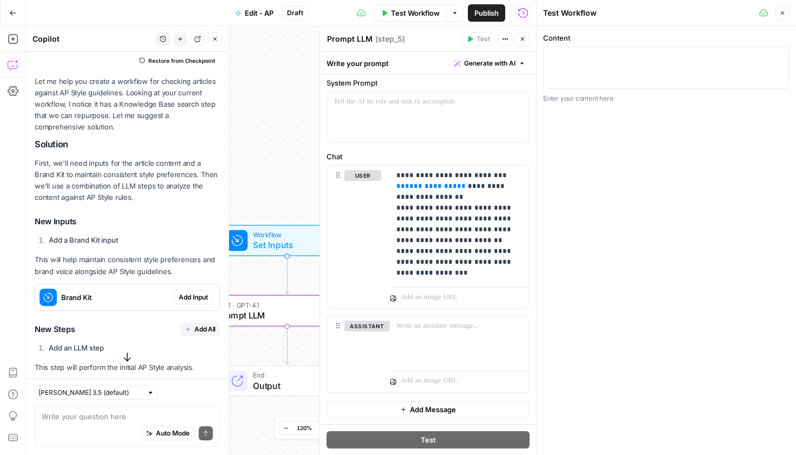
click at [284, 167] on div "Workflow Set Inputs Inputs LLM · GPT-4.1 Prompt LLM Step 5 End Output" at bounding box center [281, 240] width 510 height 429
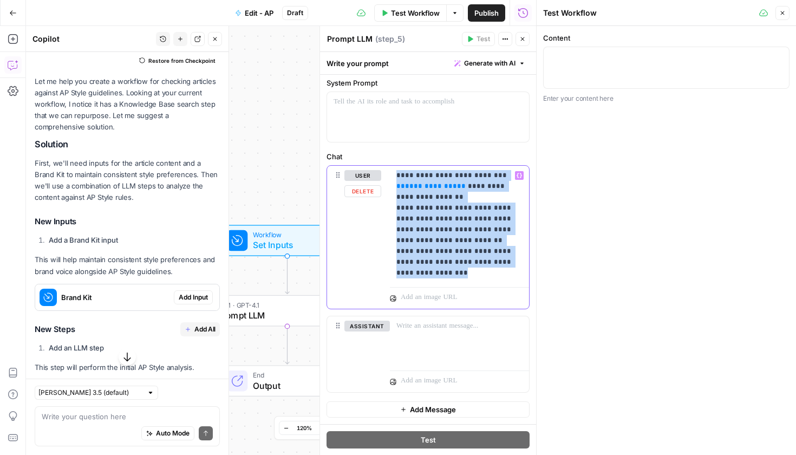
drag, startPoint x: 452, startPoint y: 281, endPoint x: 385, endPoint y: 169, distance: 130.1
click at [385, 169] on div "**********" at bounding box center [428, 237] width 202 height 143
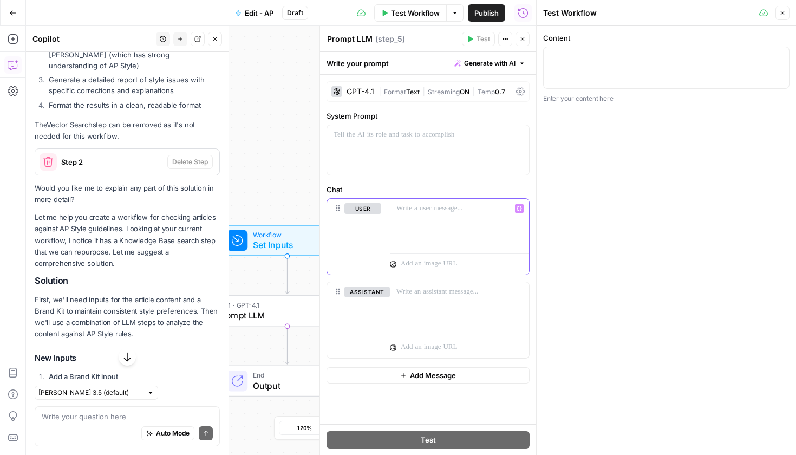
scroll to position [587, 0]
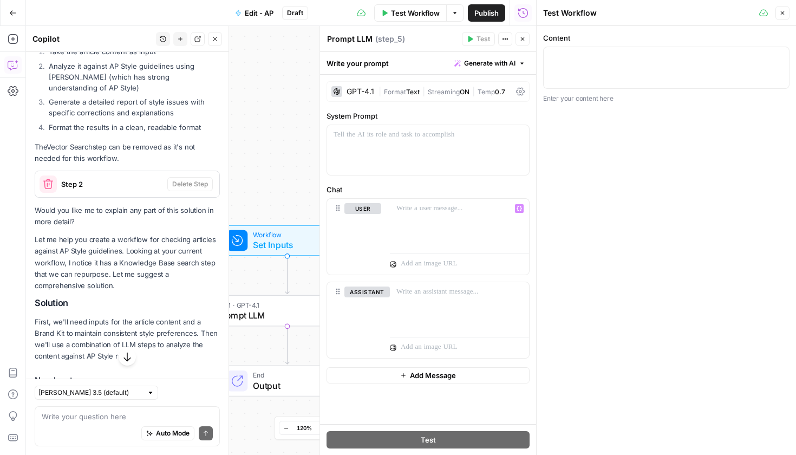
click at [187, 182] on span "Delete Step" at bounding box center [190, 184] width 36 height 10
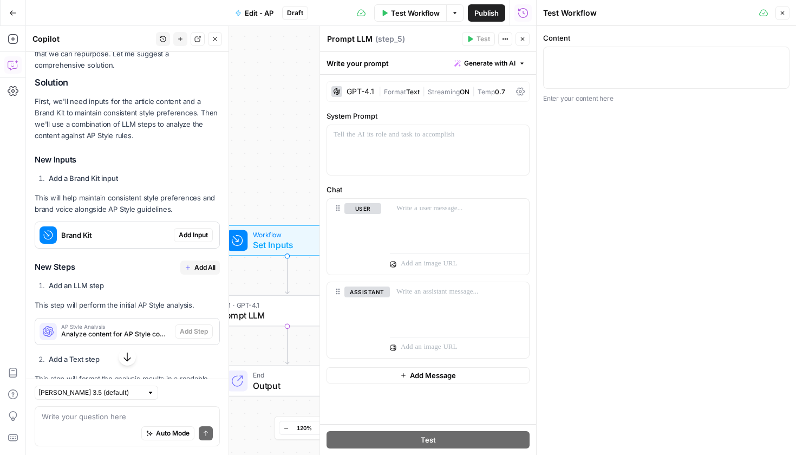
scroll to position [903, 0]
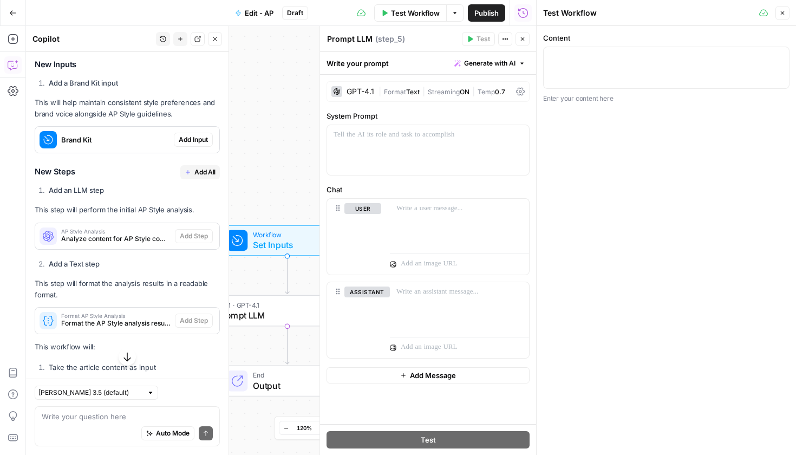
click at [110, 234] on span "Analyze content for AP Style compliance" at bounding box center [115, 239] width 109 height 10
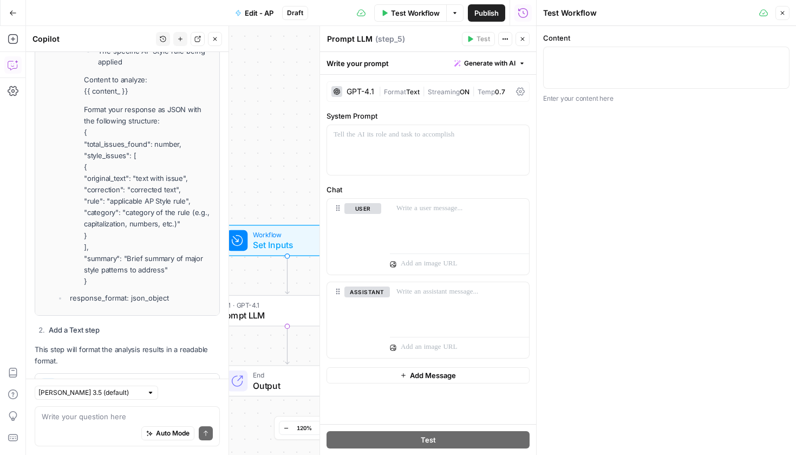
scroll to position [1797, 0]
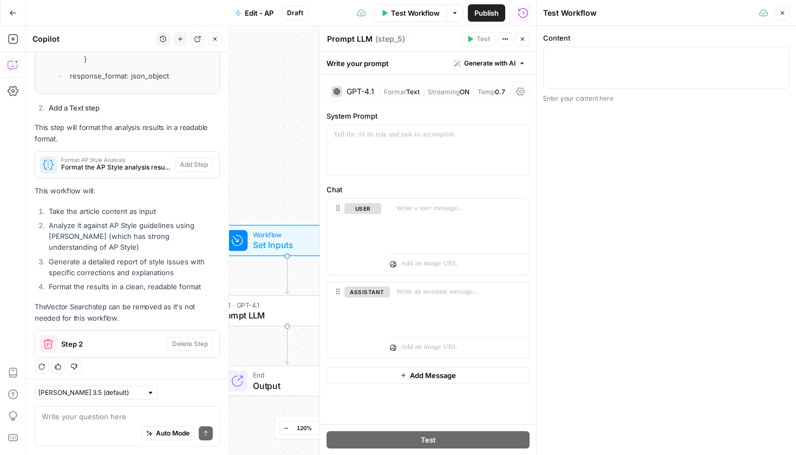
click at [122, 169] on div "Format AP Style Analysis Format the AP Style analysis results into a readable r…" at bounding box center [105, 165] width 140 height 26
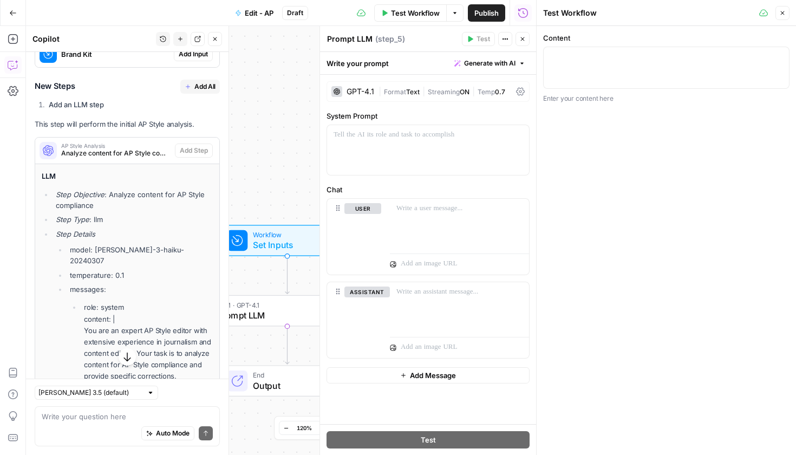
scroll to position [1056, 0]
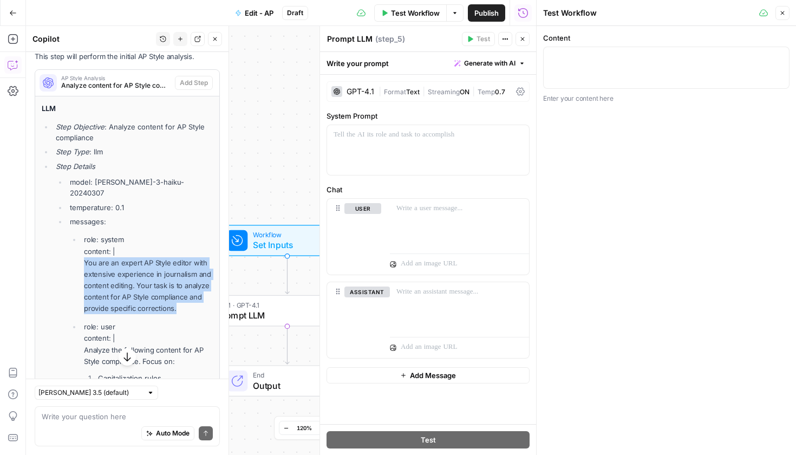
drag, startPoint x: 156, startPoint y: 304, endPoint x: 81, endPoint y: 249, distance: 93.4
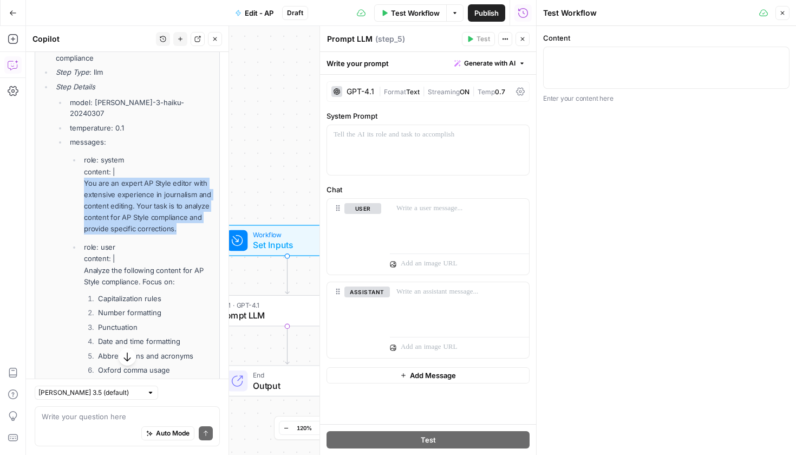
copy p "You are an expert AP Style editor with extensive experience in journalism and c…"
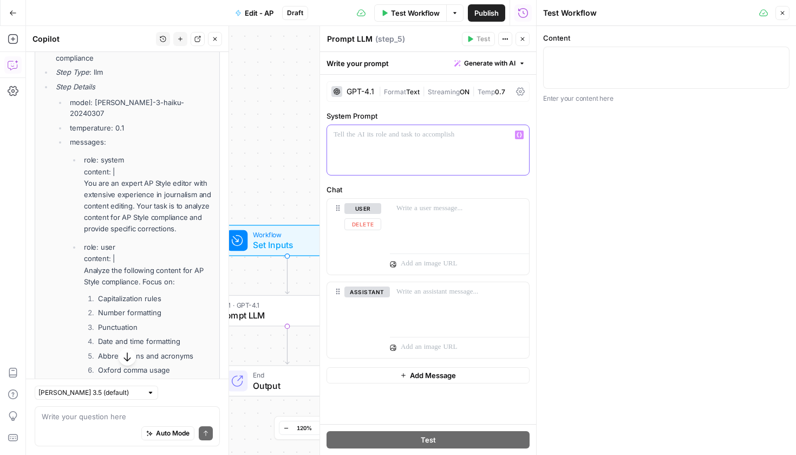
click at [360, 153] on div at bounding box center [428, 150] width 202 height 50
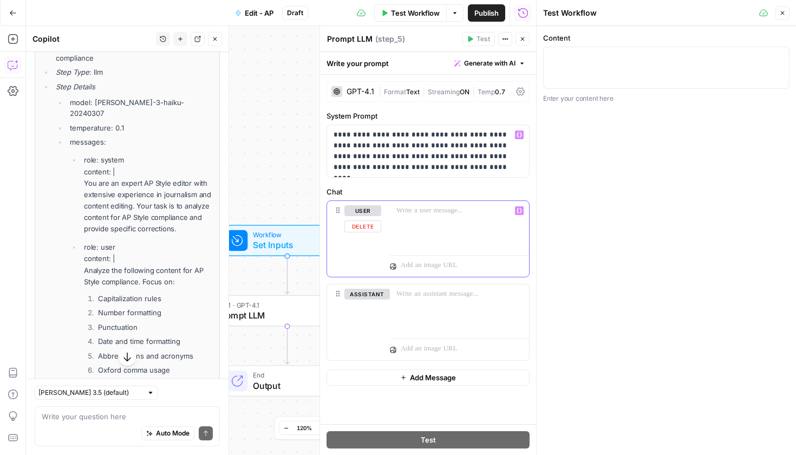
click at [406, 228] on div at bounding box center [459, 226] width 139 height 50
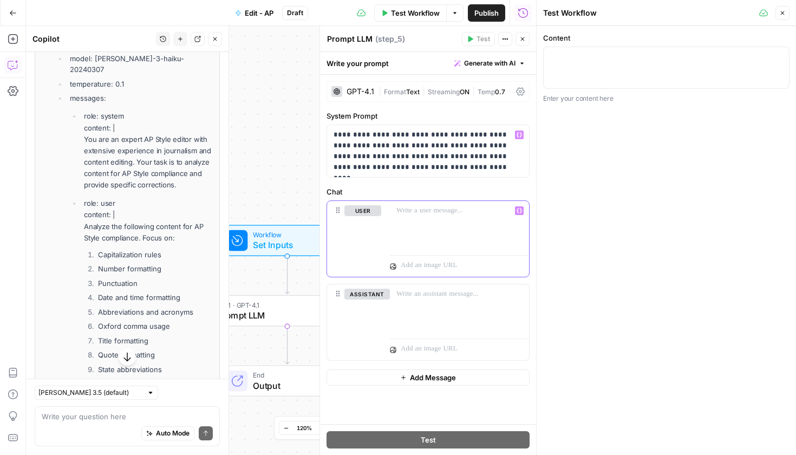
scroll to position [1198, 0]
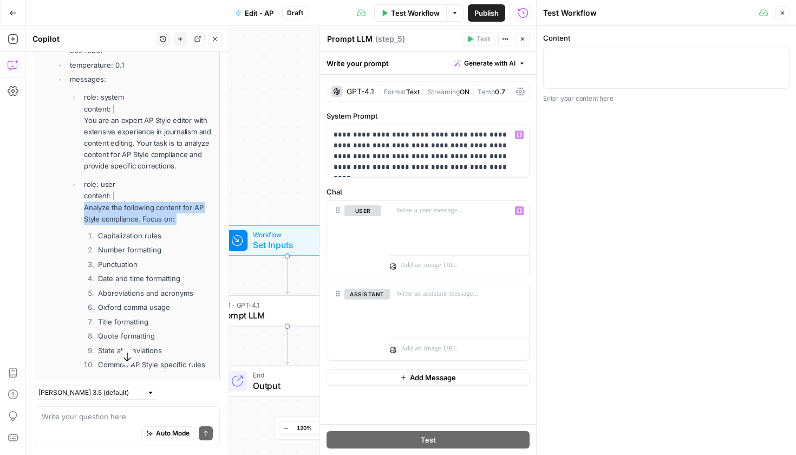
drag, startPoint x: 82, startPoint y: 201, endPoint x: 131, endPoint y: 223, distance: 53.8
click at [131, 223] on li "role: user content: | Analyze the following content for AP Style compliance. Fo…" at bounding box center [147, 421] width 132 height 485
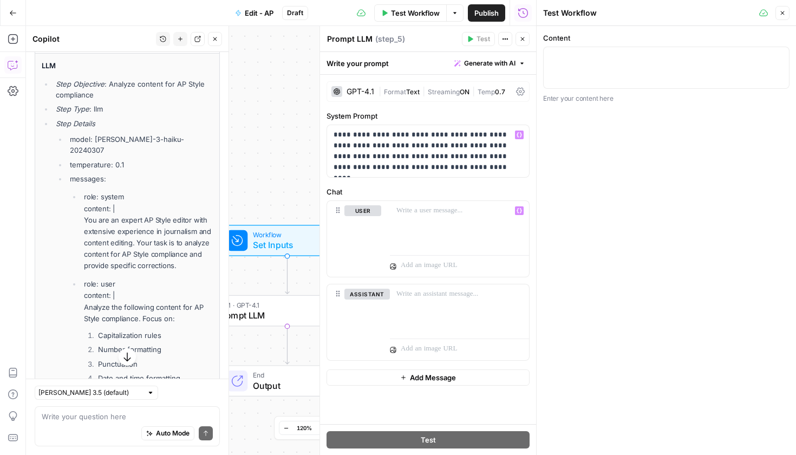
click at [117, 194] on p "role: system content: | You are an expert AP Style editor with extensive experi…" at bounding box center [148, 231] width 129 height 80
drag, startPoint x: 117, startPoint y: 198, endPoint x: 77, endPoint y: 190, distance: 40.2
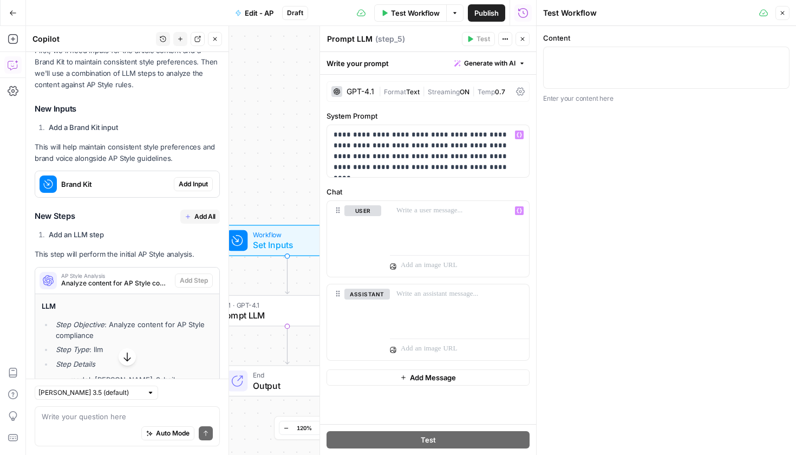
scroll to position [872, 0]
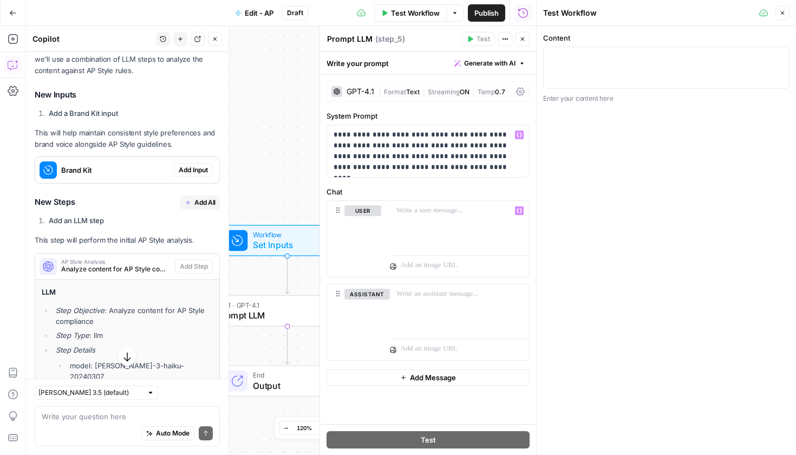
click at [183, 266] on span "Add Step" at bounding box center [194, 266] width 28 height 10
click at [180, 173] on button "Add Input" at bounding box center [193, 170] width 39 height 14
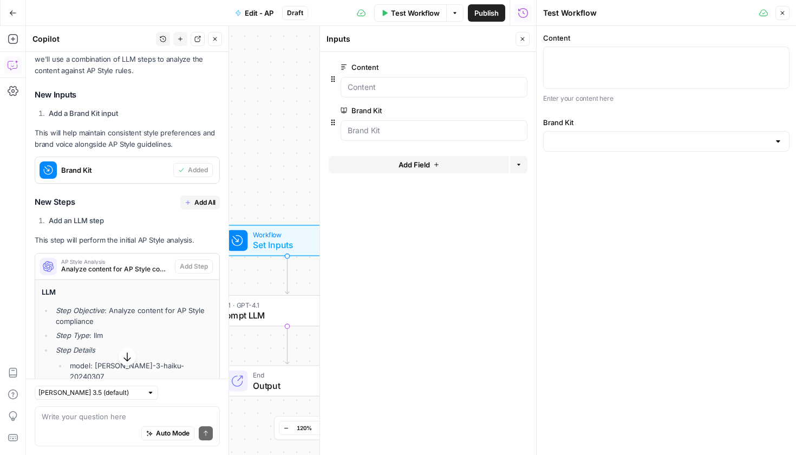
click at [185, 262] on span "Add Step" at bounding box center [194, 266] width 28 height 10
click at [194, 199] on span "Add All" at bounding box center [204, 203] width 21 height 10
click at [179, 268] on div "Error" at bounding box center [196, 266] width 34 height 14
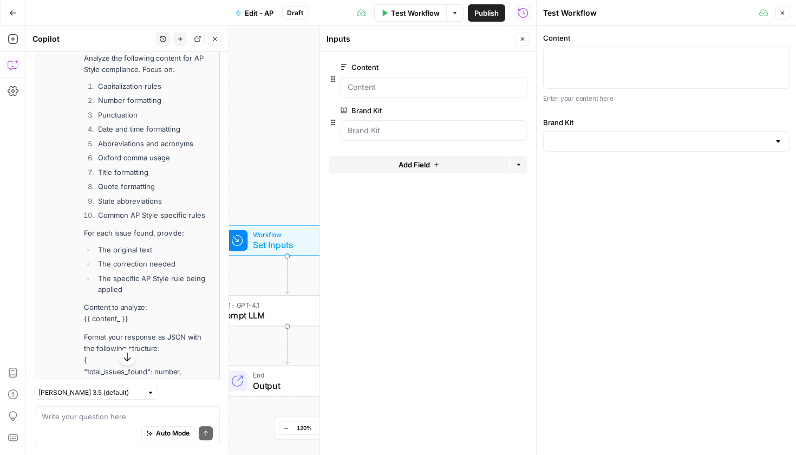
scroll to position [1712, 0]
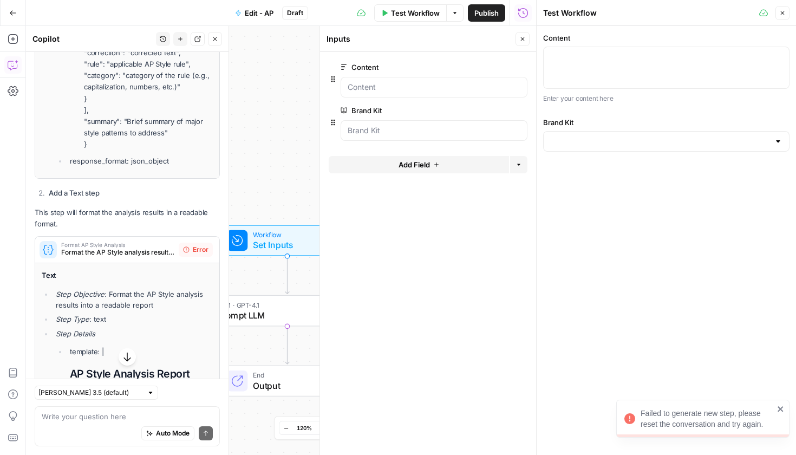
click at [146, 247] on span "Format the AP Style analysis results into a readable report" at bounding box center [117, 252] width 113 height 10
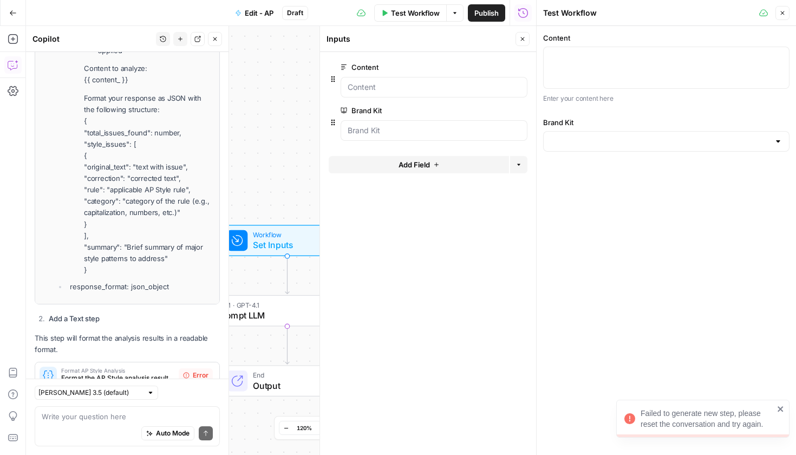
scroll to position [1797, 0]
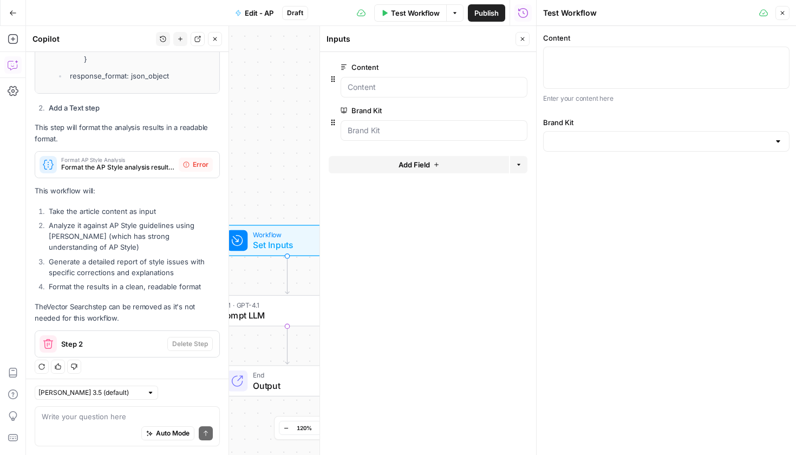
click at [179, 341] on span "Delete Step" at bounding box center [190, 344] width 36 height 10
click at [523, 112] on icon "button" at bounding box center [521, 111] width 6 height 6
click at [265, 165] on div "Workflow Set Inputs Inputs LLM · GPT-4.1 Prompt LLM Step 5 End Output" at bounding box center [281, 240] width 510 height 429
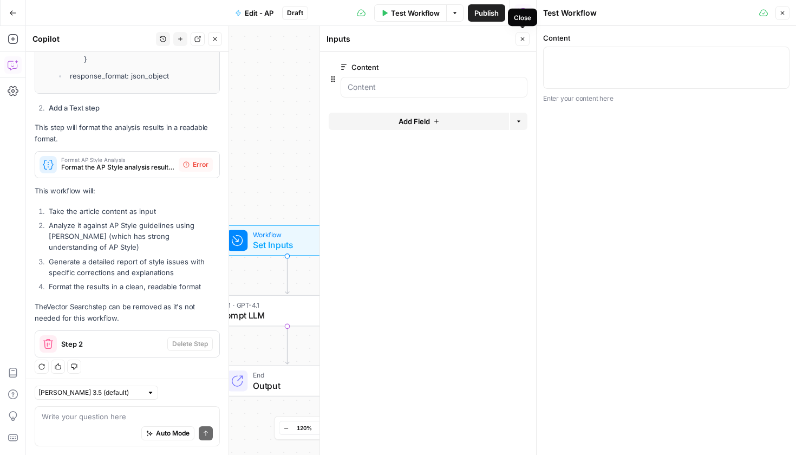
click at [525, 38] on button "Close" at bounding box center [522, 39] width 14 height 14
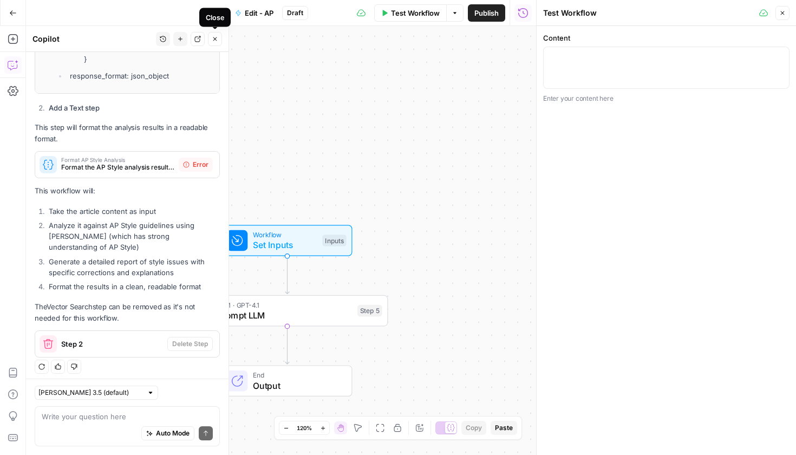
click at [211, 40] on button "Close" at bounding box center [215, 39] width 14 height 14
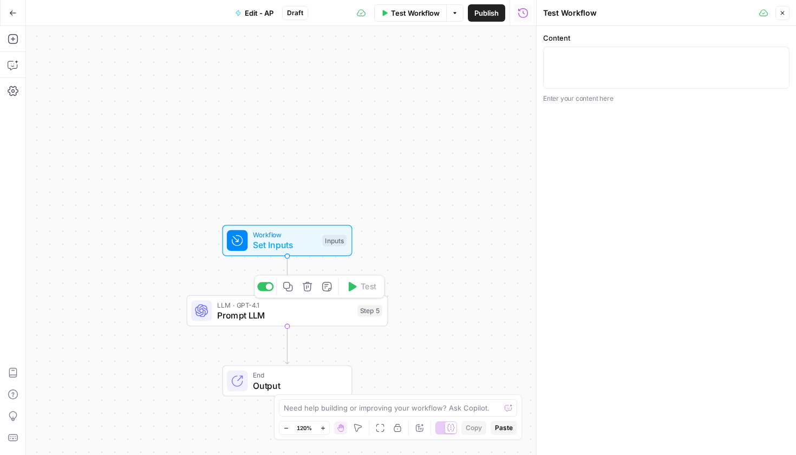
click at [283, 320] on span "Prompt LLM" at bounding box center [284, 314] width 135 height 13
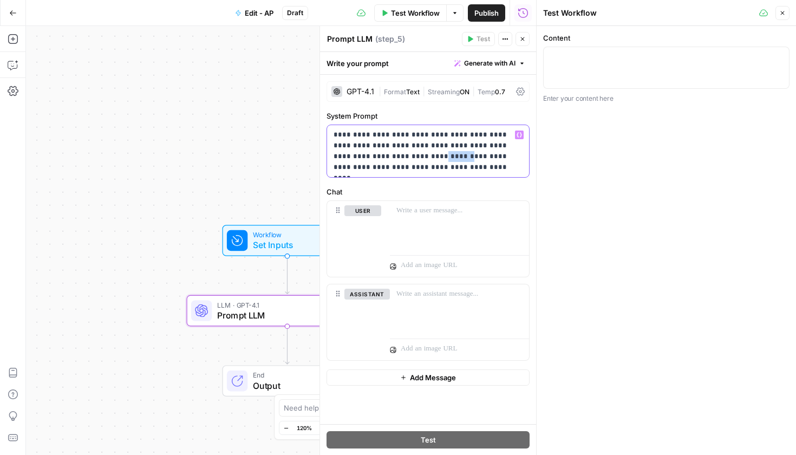
drag, startPoint x: 403, startPoint y: 159, endPoint x: 378, endPoint y: 160, distance: 24.9
click at [378, 160] on p "**********" at bounding box center [427, 150] width 189 height 43
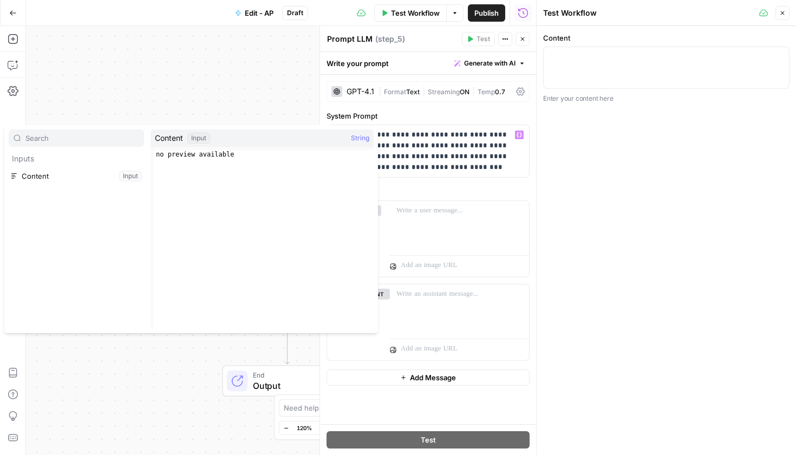
click at [75, 174] on button "Select variable Content" at bounding box center [76, 175] width 135 height 17
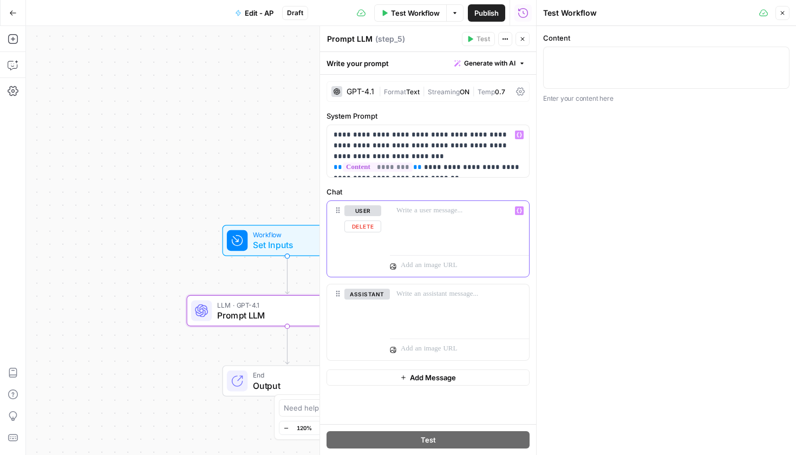
click at [411, 225] on div at bounding box center [459, 226] width 139 height 50
click at [312, 410] on textarea at bounding box center [392, 407] width 216 height 11
click at [3, 94] on div "Add Steps Copilot Settings AirOps Academy Help Give Feedback Shortcuts" at bounding box center [13, 240] width 26 height 429
click at [5, 94] on button "Settings" at bounding box center [12, 90] width 17 height 17
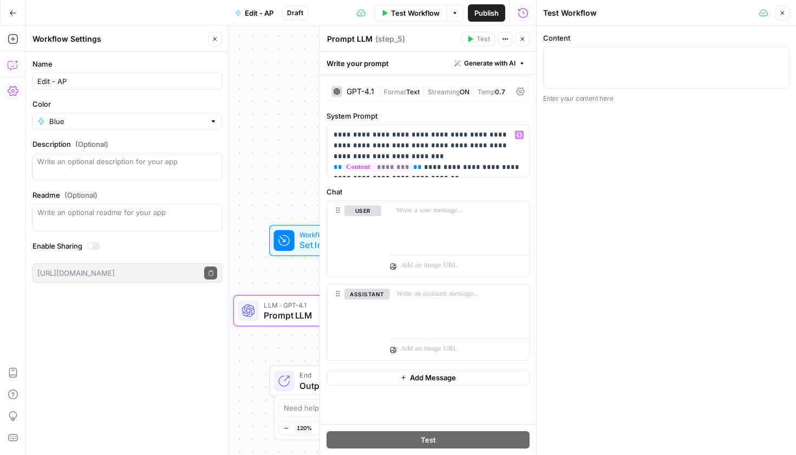
click at [5, 65] on button "Copilot" at bounding box center [12, 64] width 17 height 17
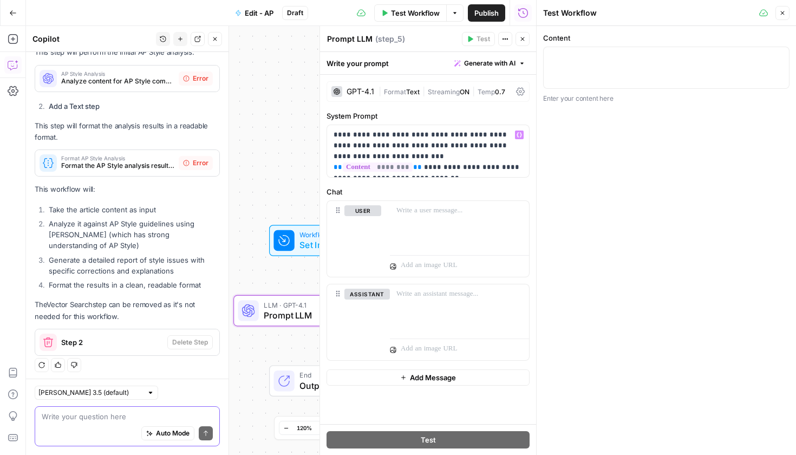
scroll to position [963, 0]
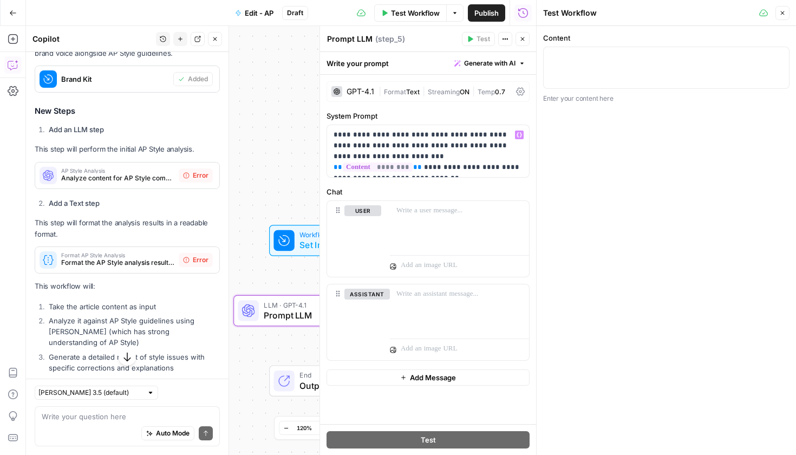
click at [93, 168] on span "AP Style Analysis" at bounding box center [117, 170] width 113 height 5
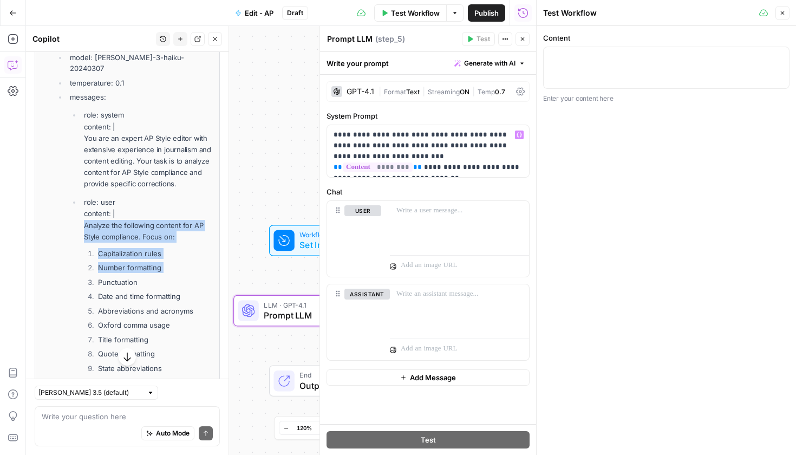
scroll to position [1246, 0]
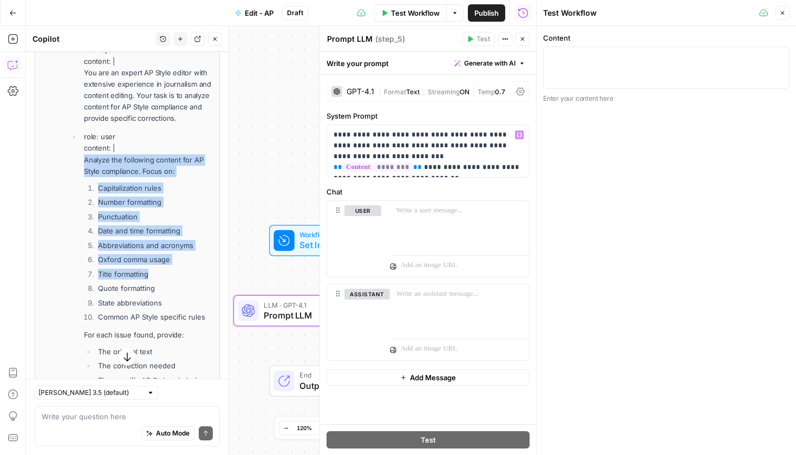
drag, startPoint x: 83, startPoint y: 221, endPoint x: 155, endPoint y: 270, distance: 86.8
click at [155, 270] on li "role: user content: | Analyze the following content for AP Style compliance. Fo…" at bounding box center [147, 373] width 132 height 485
click at [155, 270] on li "Title formatting" at bounding box center [153, 273] width 117 height 11
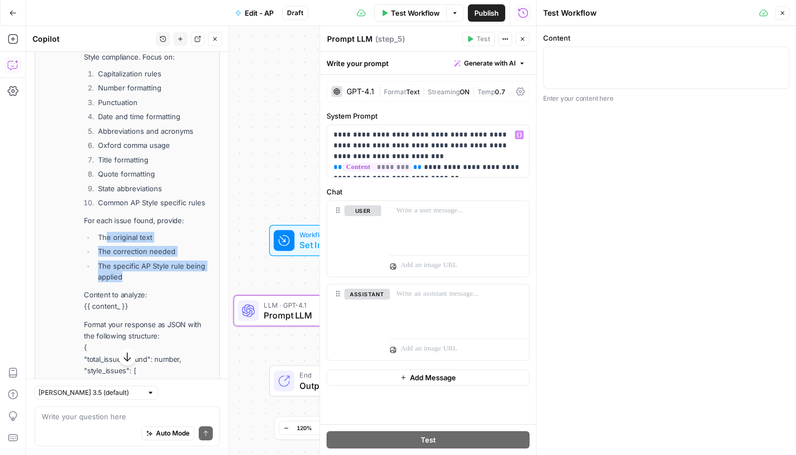
scroll to position [1263, 0]
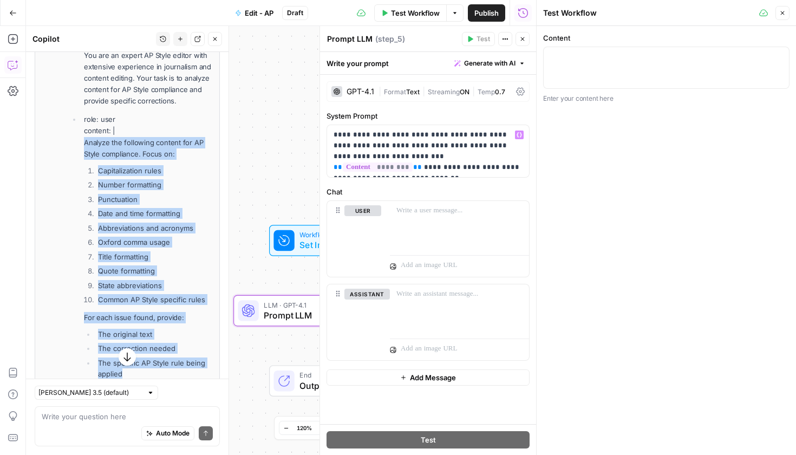
drag, startPoint x: 141, startPoint y: 273, endPoint x: 74, endPoint y: 142, distance: 146.7
click at [74, 142] on ul "role: system content: | You are an expert AP Style editor with extensive experi…" at bounding box center [141, 313] width 143 height 572
copy li "Analyze the following content for AP Style compliance. Focus on: Capitalization…"
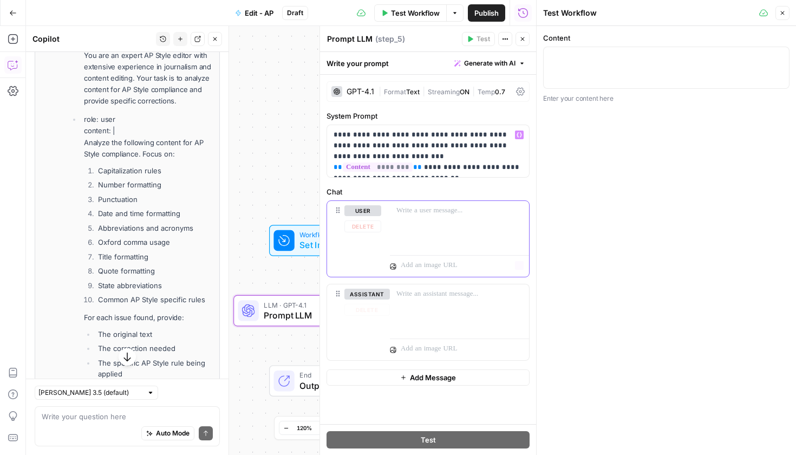
click at [450, 227] on div at bounding box center [459, 226] width 139 height 50
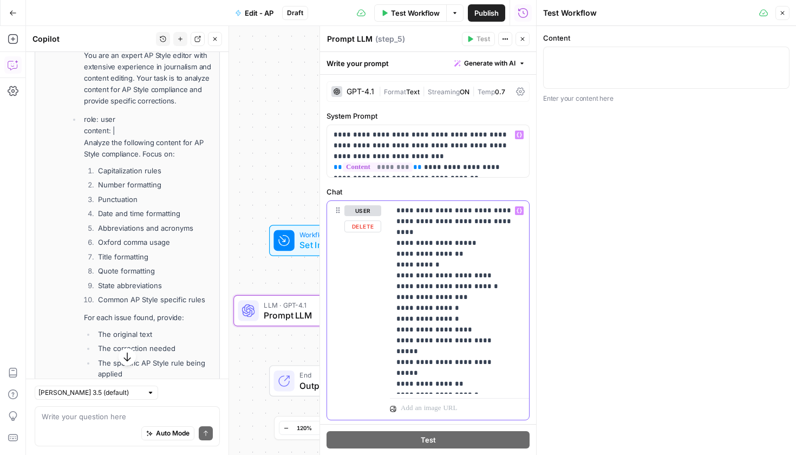
click at [494, 212] on p "**********" at bounding box center [455, 297] width 118 height 184
drag, startPoint x: 494, startPoint y: 212, endPoint x: 471, endPoint y: 213, distance: 23.3
click at [471, 213] on p "**********" at bounding box center [455, 297] width 118 height 184
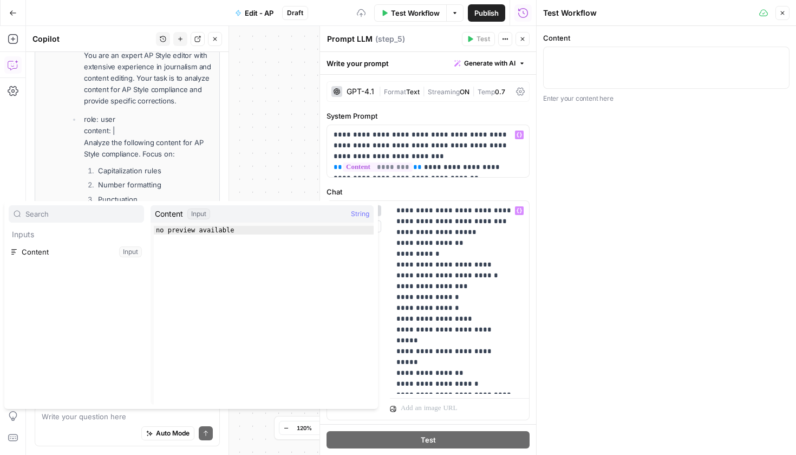
click at [103, 254] on button "Select variable Content" at bounding box center [76, 251] width 135 height 17
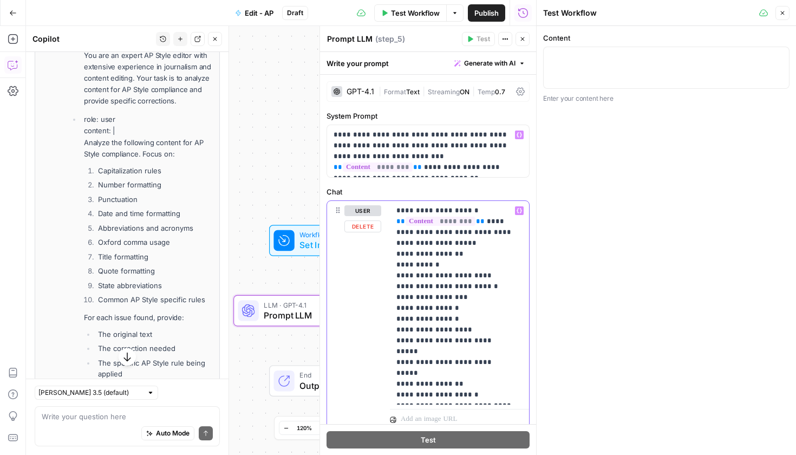
scroll to position [2, 0]
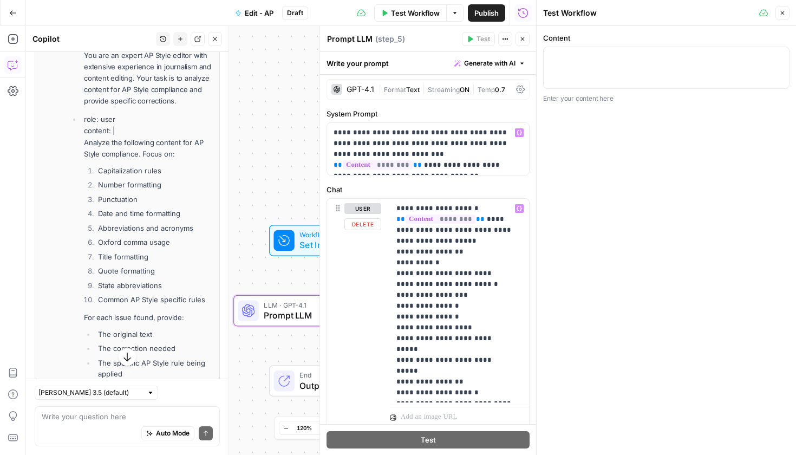
click at [389, 243] on div "**********" at bounding box center [428, 313] width 202 height 229
click at [396, 240] on div "**********" at bounding box center [459, 300] width 139 height 203
click at [394, 251] on div "**********" at bounding box center [459, 300] width 139 height 203
click at [396, 258] on div "**********" at bounding box center [459, 300] width 139 height 203
click at [395, 272] on div "**********" at bounding box center [459, 300] width 139 height 203
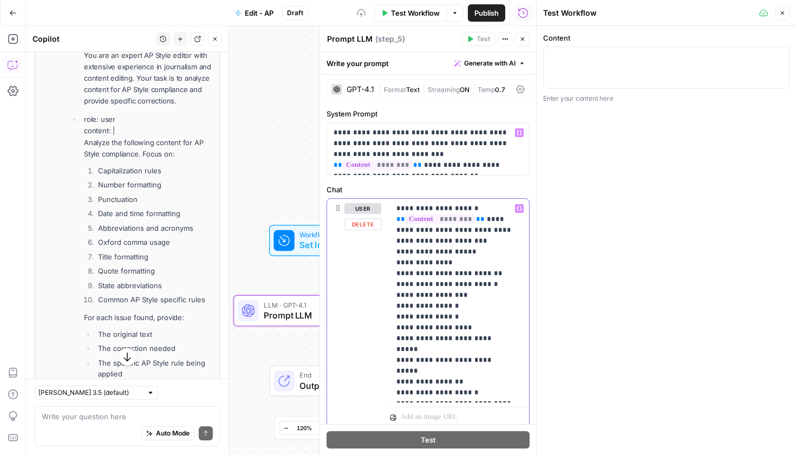
click at [393, 283] on div "**********" at bounding box center [459, 300] width 139 height 203
click at [395, 299] on div "**********" at bounding box center [459, 300] width 139 height 203
click at [390, 310] on div "**********" at bounding box center [459, 300] width 139 height 203
click at [392, 325] on div "**********" at bounding box center [459, 300] width 139 height 203
click at [392, 315] on div "**********" at bounding box center [459, 300] width 139 height 203
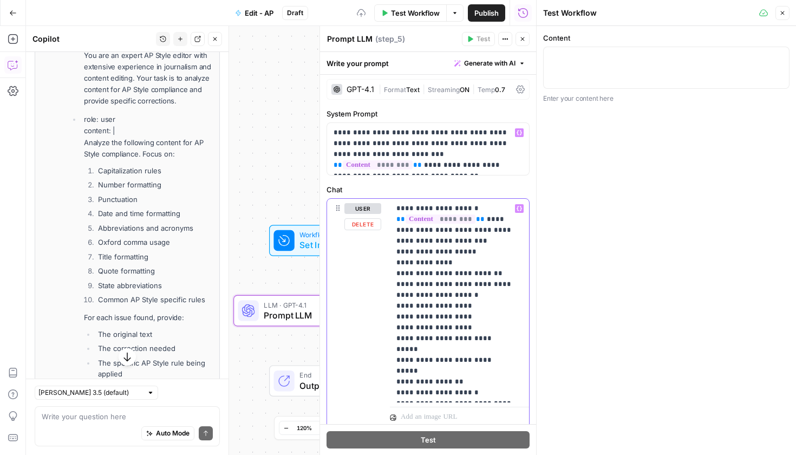
click at [393, 327] on div "**********" at bounding box center [459, 300] width 139 height 203
click at [397, 338] on p "**********" at bounding box center [455, 300] width 118 height 195
click at [518, 337] on div "**********" at bounding box center [459, 300] width 139 height 203
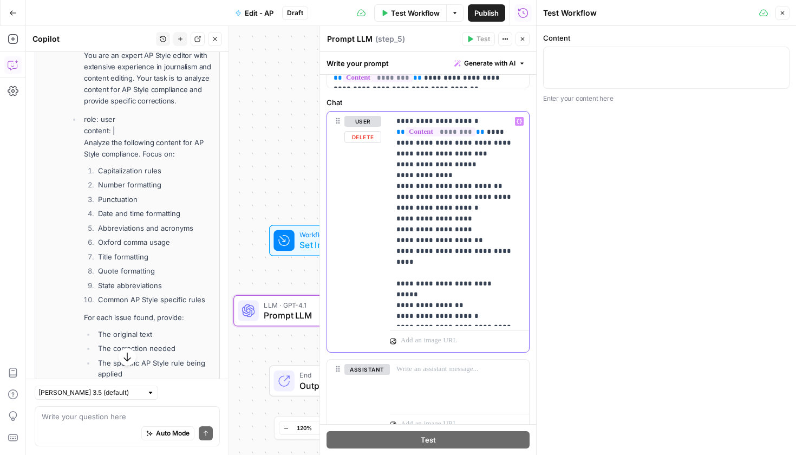
click at [396, 277] on div "**********" at bounding box center [459, 218] width 139 height 214
click at [396, 296] on div "**********" at bounding box center [459, 218] width 139 height 214
click at [392, 311] on div "**********" at bounding box center [459, 218] width 139 height 214
click at [395, 307] on div "**********" at bounding box center [459, 218] width 139 height 214
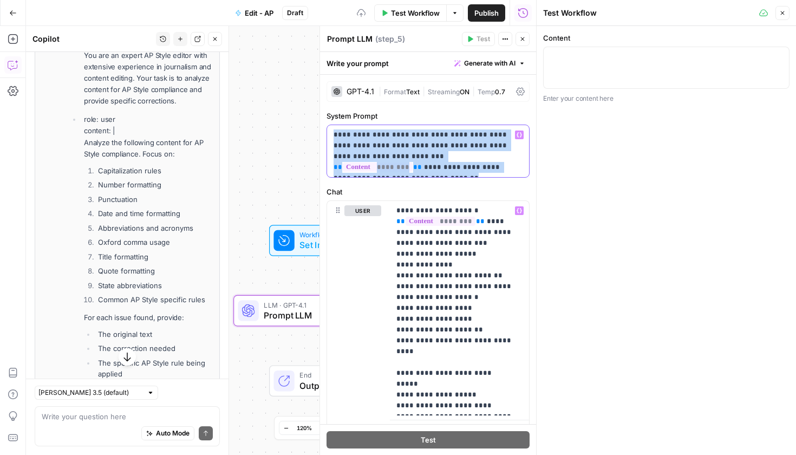
drag, startPoint x: 504, startPoint y: 167, endPoint x: 330, endPoint y: 122, distance: 180.5
click at [330, 122] on div "**********" at bounding box center [427, 143] width 203 height 67
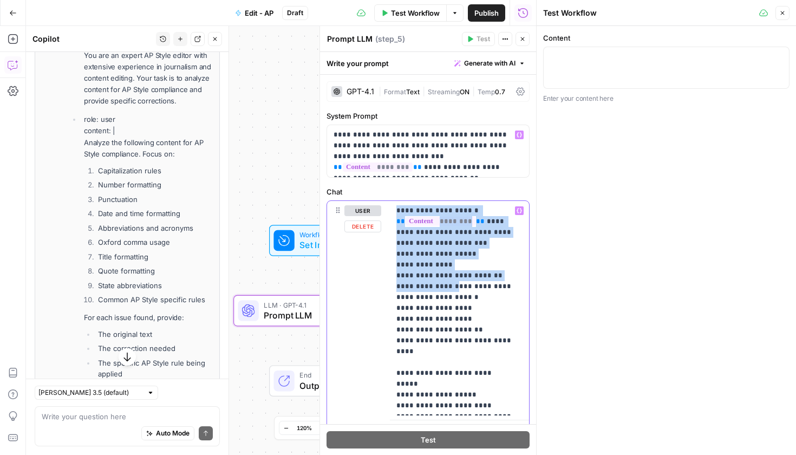
scroll to position [133, 0]
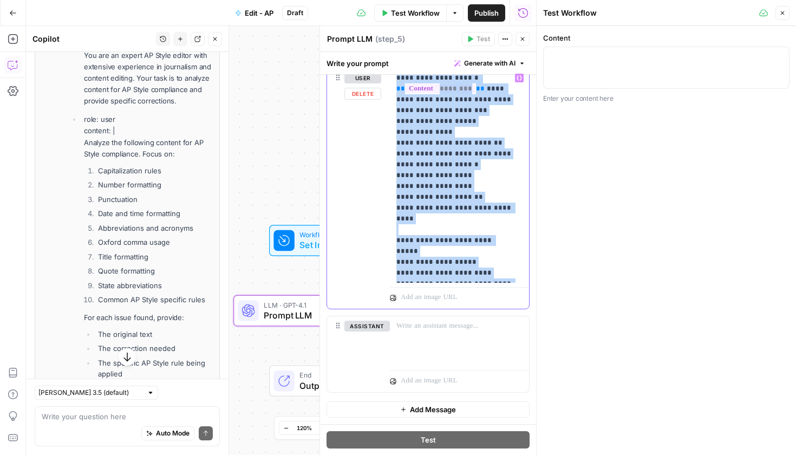
drag, startPoint x: 396, startPoint y: 212, endPoint x: 449, endPoint y: 289, distance: 93.8
click at [449, 289] on div "**********" at bounding box center [459, 188] width 139 height 240
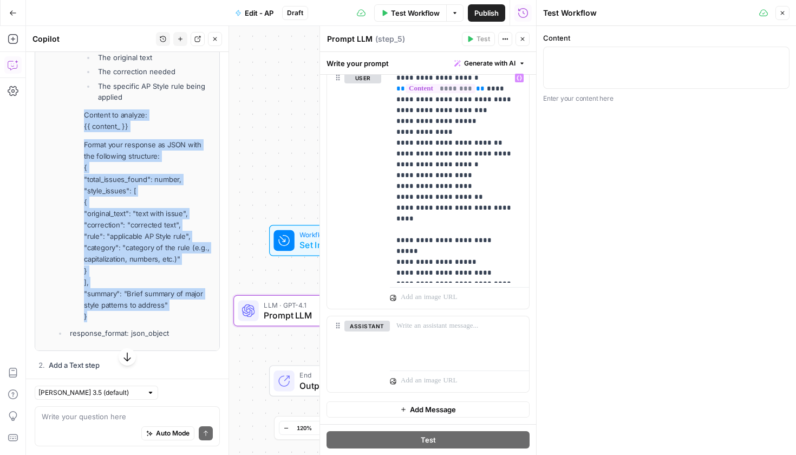
scroll to position [1594, 0]
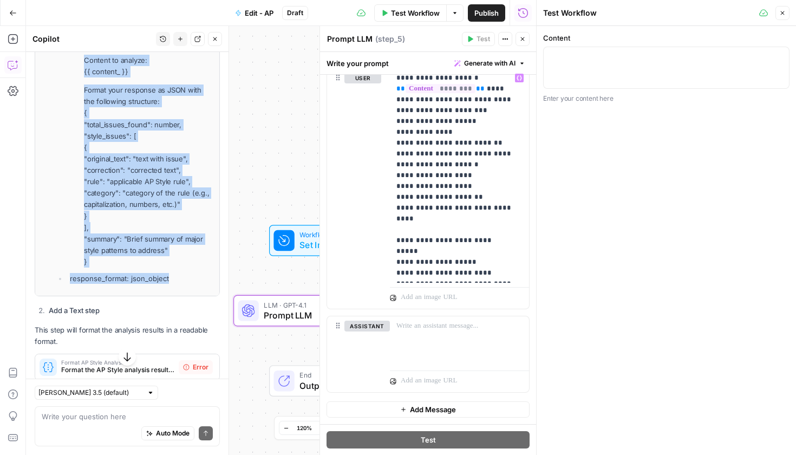
drag, startPoint x: 83, startPoint y: 254, endPoint x: 191, endPoint y: 277, distance: 110.0
copy ul "Content to analyze: {{ content_ }} Format your response as JSON with the follow…"
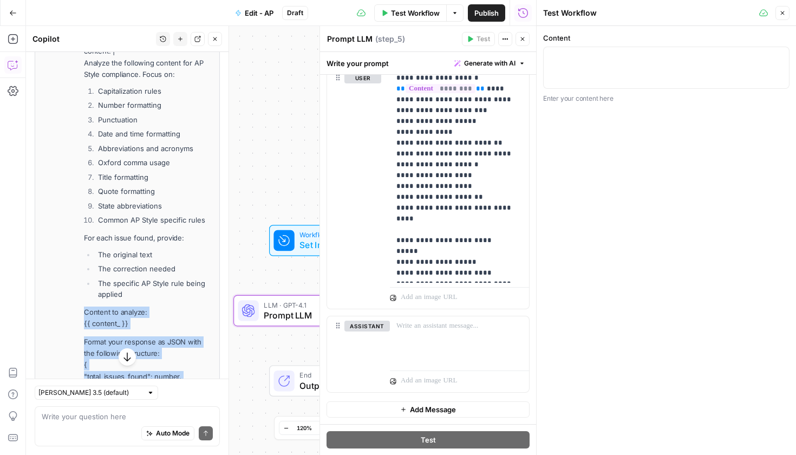
scroll to position [1438, 0]
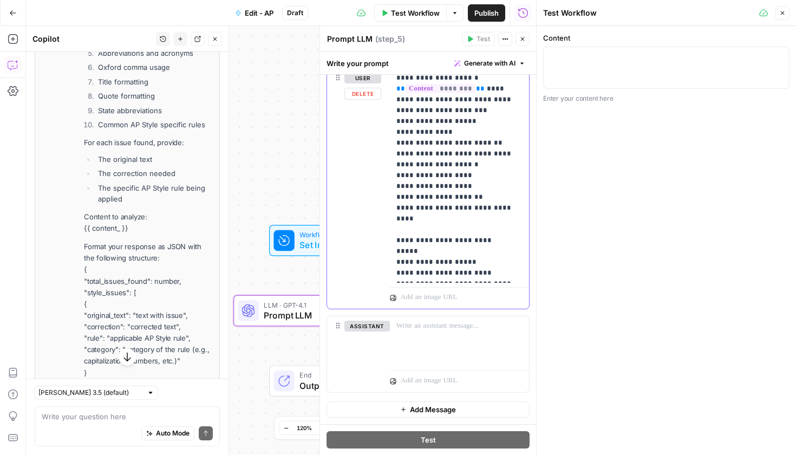
click at [448, 271] on p "**********" at bounding box center [455, 176] width 118 height 206
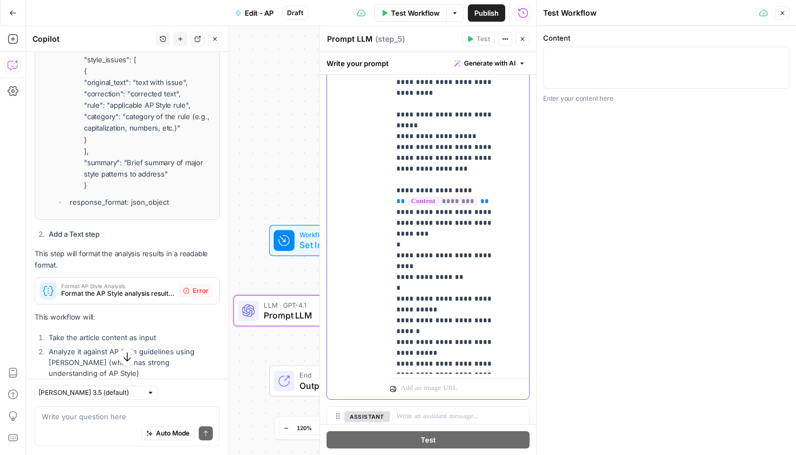
scroll to position [0, 0]
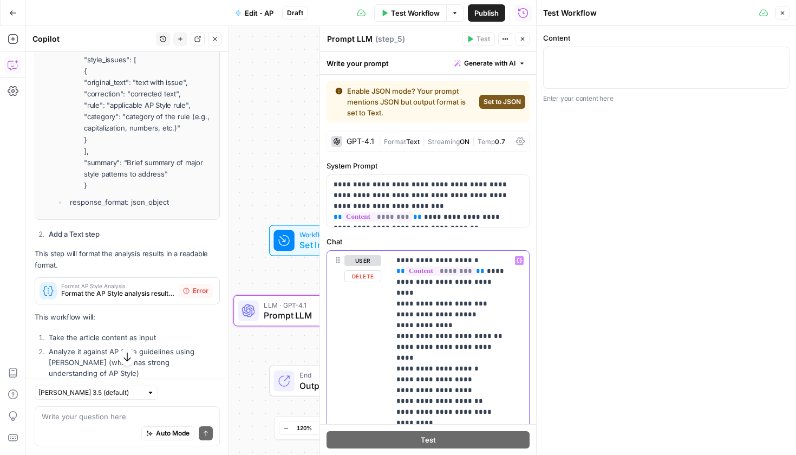
click at [477, 271] on span "**" at bounding box center [480, 270] width 9 height 7
drag, startPoint x: 477, startPoint y: 272, endPoint x: 385, endPoint y: 275, distance: 92.6
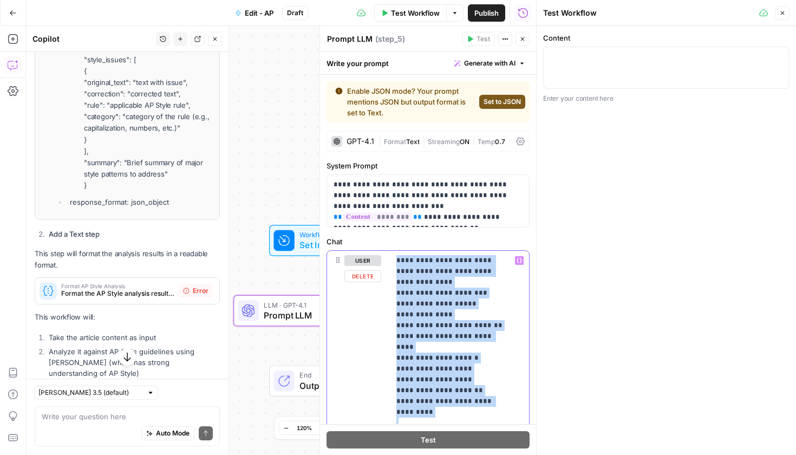
copy p "**********"
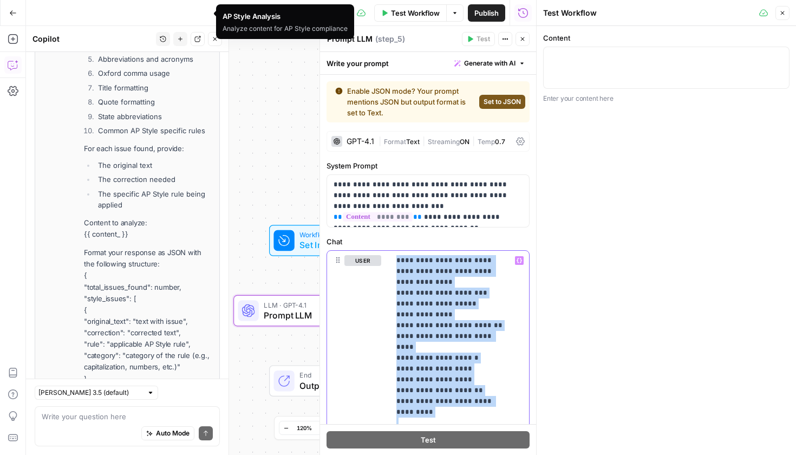
scroll to position [1797, 0]
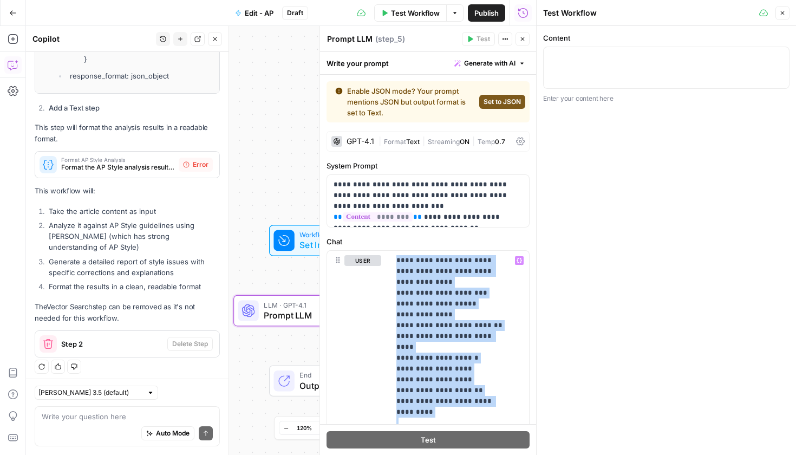
click at [489, 105] on span "Set to JSON" at bounding box center [501, 102] width 37 height 10
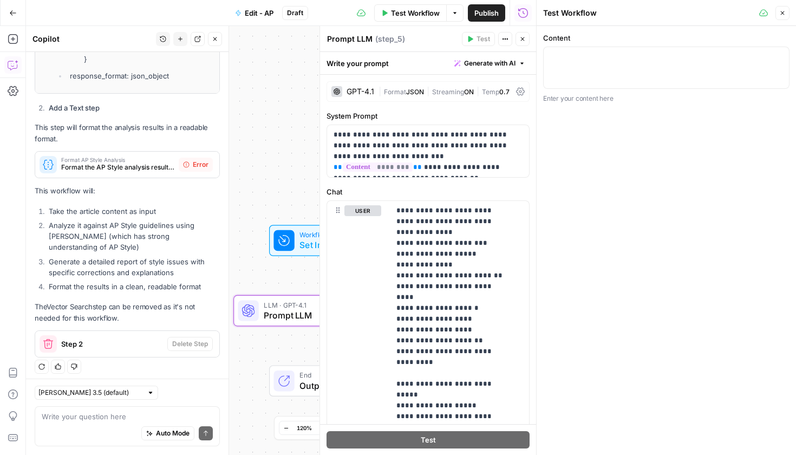
click at [409, 95] on span "JSON" at bounding box center [415, 92] width 18 height 8
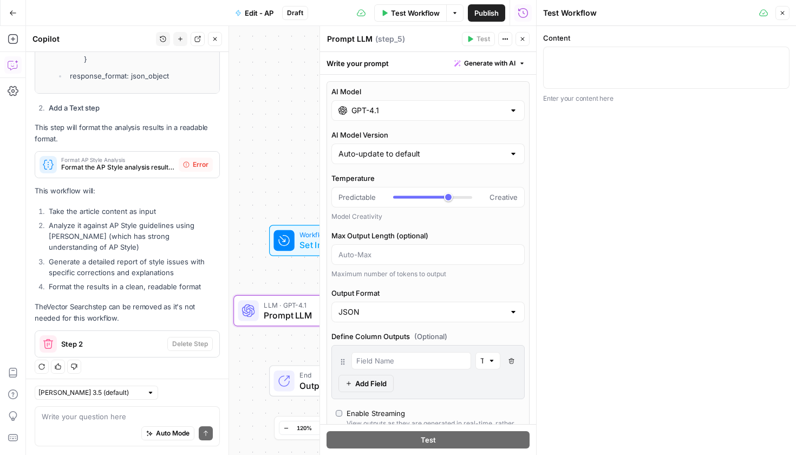
click at [409, 93] on label "AI Model" at bounding box center [427, 91] width 193 height 11
click at [409, 105] on input "GPT-4.1" at bounding box center [427, 110] width 153 height 11
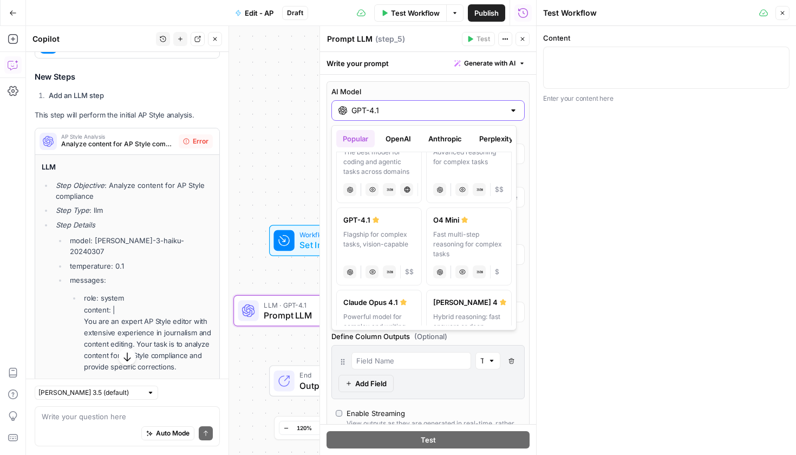
scroll to position [29, 0]
click at [438, 292] on label "Claude Sonnet 4 Hybrid reasoning: fast answers or deep thinking anthropic Visio…" at bounding box center [469, 331] width 86 height 78
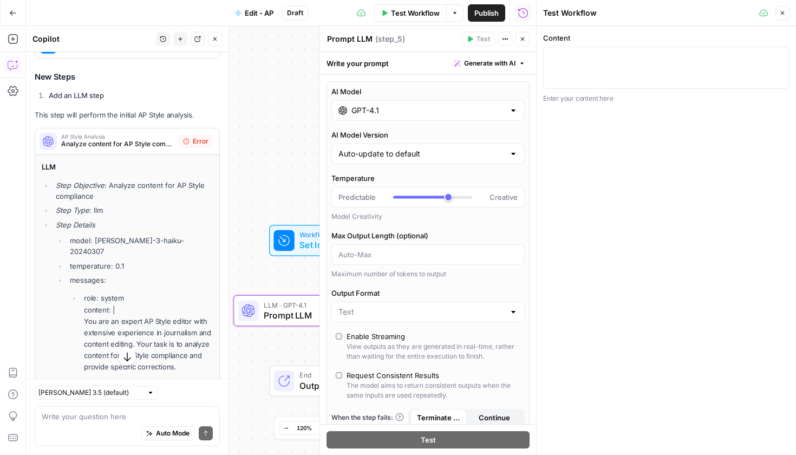
type input "Claude Sonnet 4"
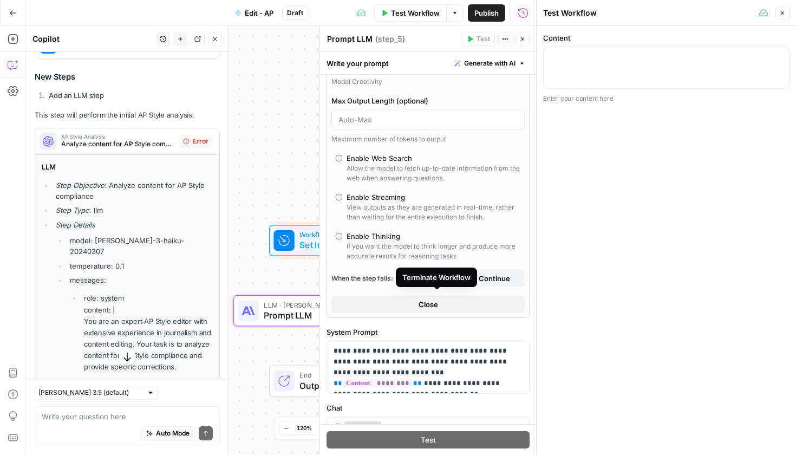
scroll to position [69, 0]
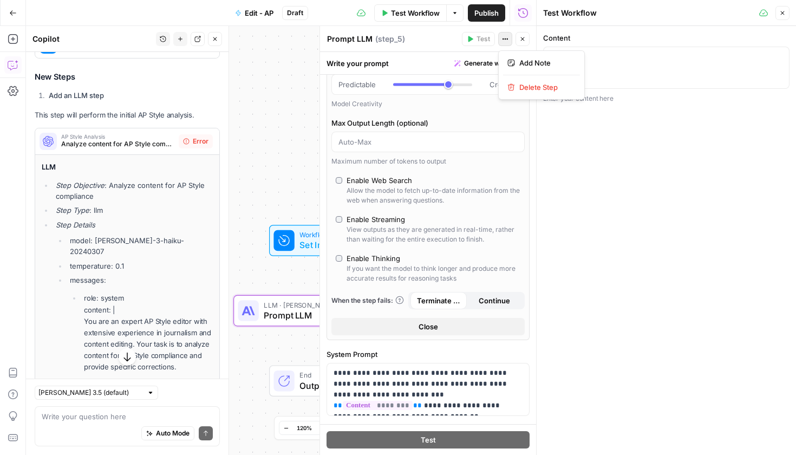
click at [507, 41] on icon "button" at bounding box center [505, 39] width 6 height 6
click at [485, 127] on label "Max Output Length (optional)" at bounding box center [427, 122] width 193 height 11
click at [485, 136] on input "Max Output Length (optional)" at bounding box center [427, 141] width 179 height 11
click at [523, 40] on icon "button" at bounding box center [522, 39] width 6 height 6
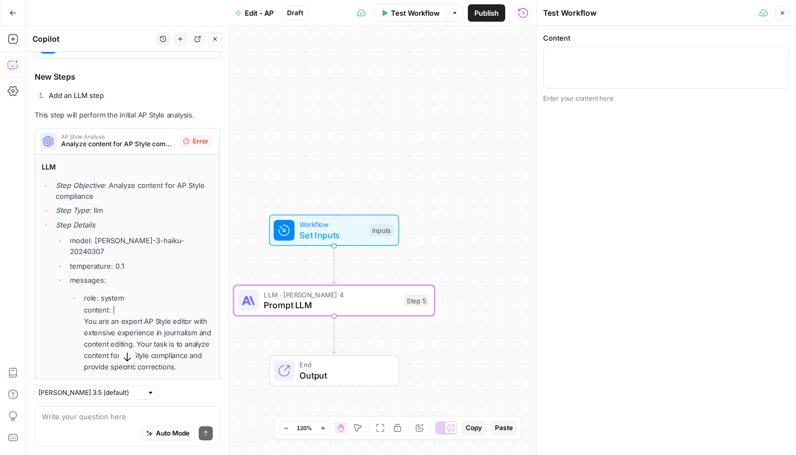
click at [327, 289] on div "LLM · Claude Sonnet 4 Prompt LLM Step 5 Copy step Delete step Add Note Test" at bounding box center [333, 300] width 201 height 31
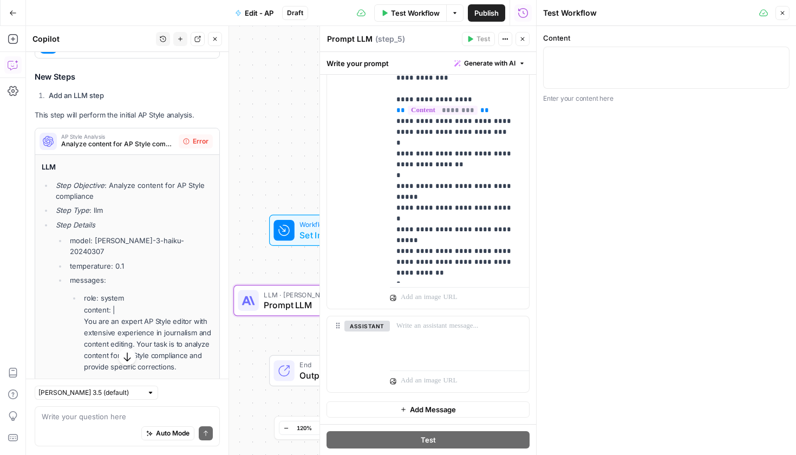
scroll to position [0, 0]
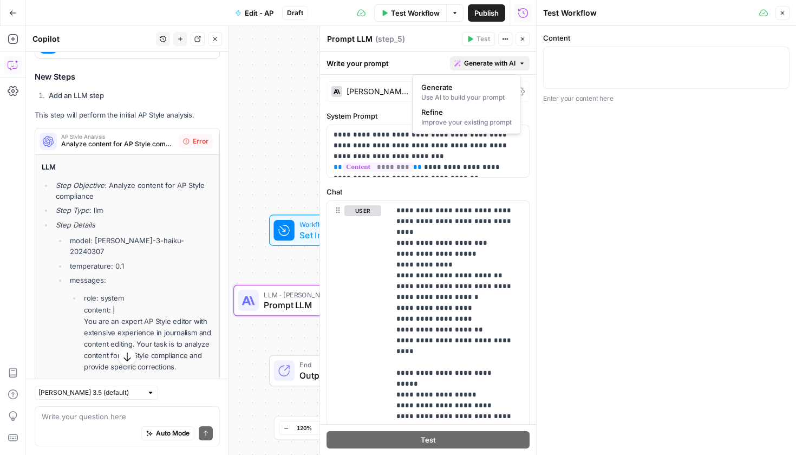
click at [500, 60] on span "Generate with AI" at bounding box center [489, 63] width 51 height 10
click at [483, 117] on span "Refine" at bounding box center [464, 112] width 86 height 11
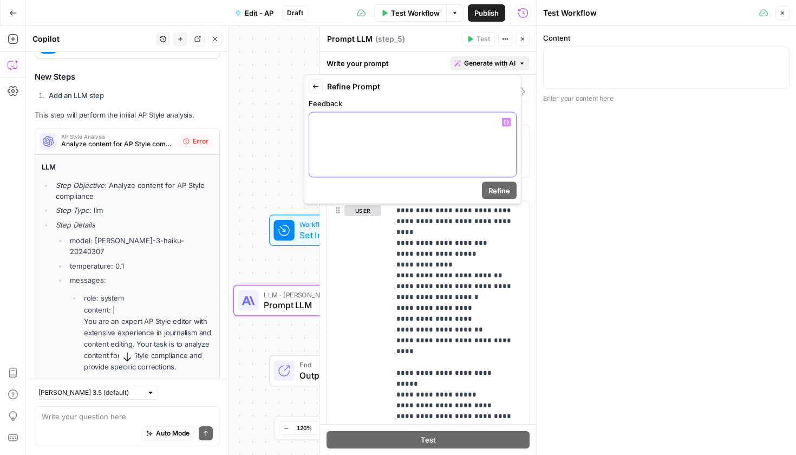
click at [464, 143] on div at bounding box center [412, 145] width 207 height 64
drag, startPoint x: 389, startPoint y: 202, endPoint x: 397, endPoint y: 211, distance: 11.9
click at [397, 211] on body "Cohort 5 New Home Browse Insights Opportunities Your Data Recent Grids Refresh …" at bounding box center [398, 227] width 796 height 455
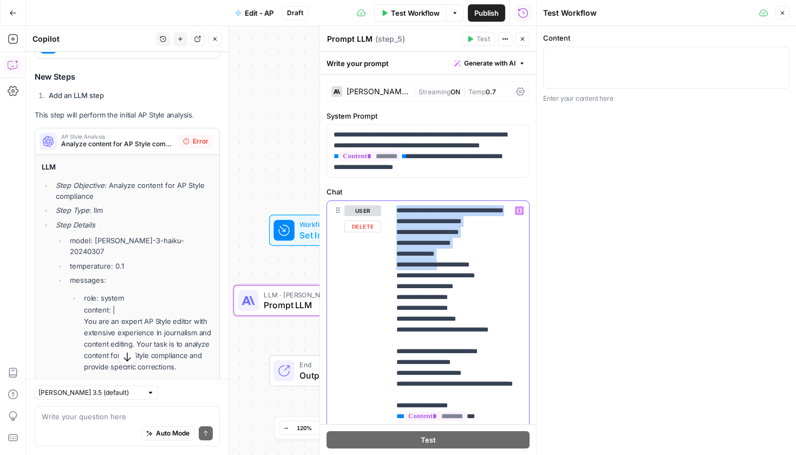
drag, startPoint x: 397, startPoint y: 212, endPoint x: 446, endPoint y: 260, distance: 68.9
click at [446, 260] on p "**********" at bounding box center [455, 416] width 118 height 422
click at [444, 264] on p "**********" at bounding box center [455, 416] width 118 height 422
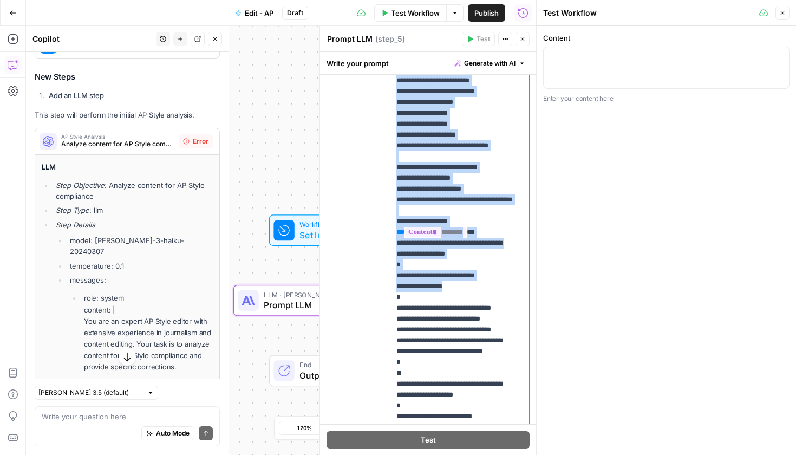
scroll to position [349, 0]
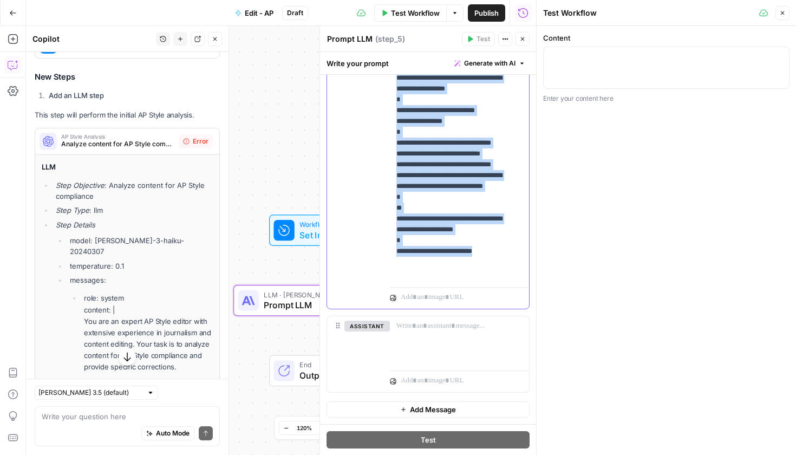
drag, startPoint x: 398, startPoint y: 211, endPoint x: 497, endPoint y: 284, distance: 123.2
click at [497, 284] on div "**********" at bounding box center [459, 80] width 139 height 457
copy p "**********"
click at [480, 63] on span "Generate with AI" at bounding box center [489, 63] width 51 height 10
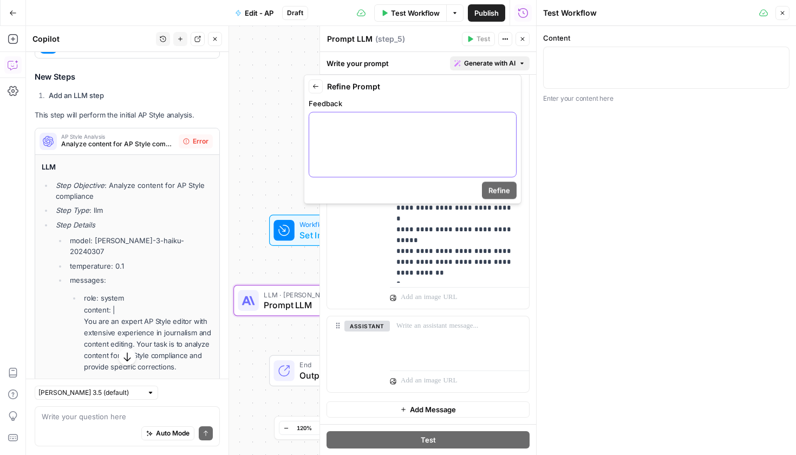
click at [342, 147] on div at bounding box center [412, 145] width 207 height 64
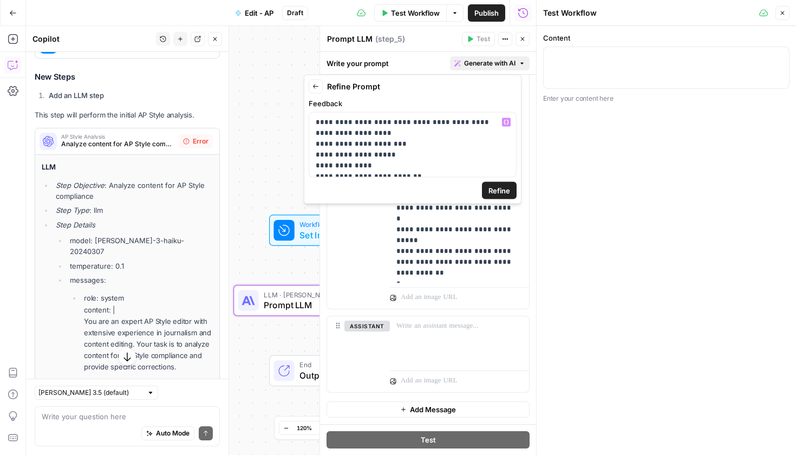
click at [495, 185] on span "Refine" at bounding box center [499, 190] width 22 height 11
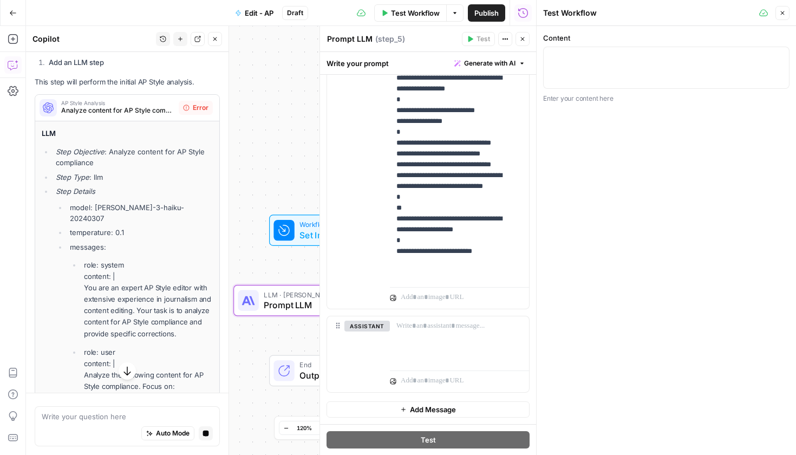
scroll to position [0, 0]
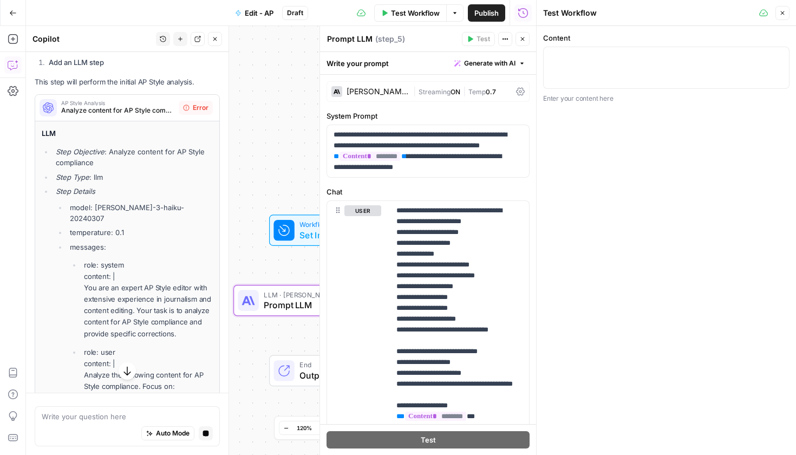
click at [493, 71] on div "Write your prompt Generate with AI" at bounding box center [428, 63] width 216 height 22
click at [492, 63] on span "Generate with AI" at bounding box center [489, 63] width 51 height 10
click at [462, 101] on div "Use AI to build your prompt" at bounding box center [466, 98] width 90 height 10
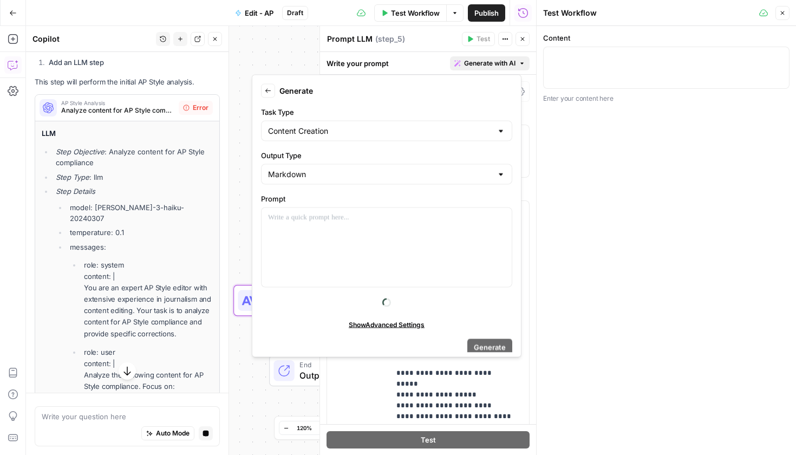
click at [269, 91] on icon "button" at bounding box center [268, 91] width 6 height 6
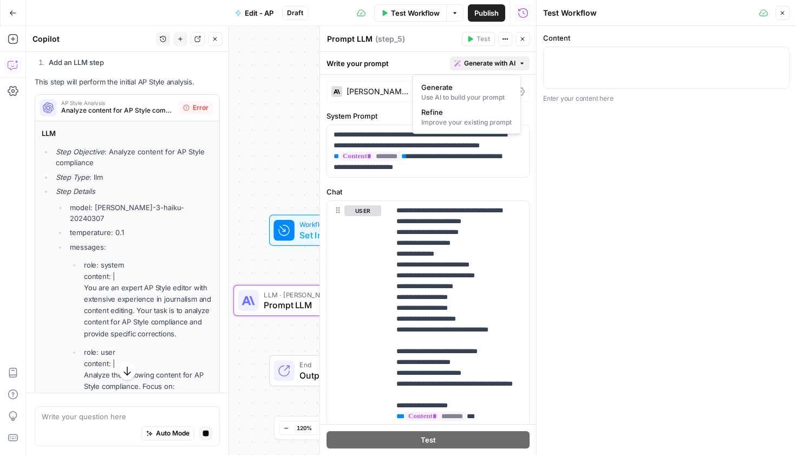
click at [465, 115] on span "Refine" at bounding box center [464, 112] width 86 height 11
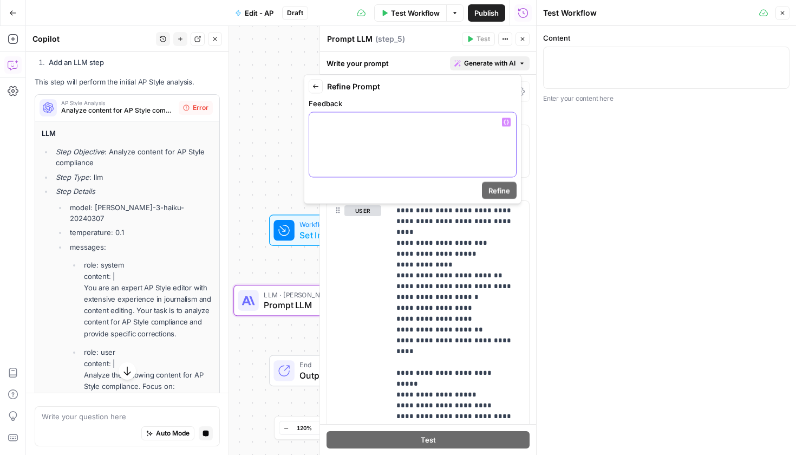
click at [401, 143] on div at bounding box center [412, 145] width 207 height 64
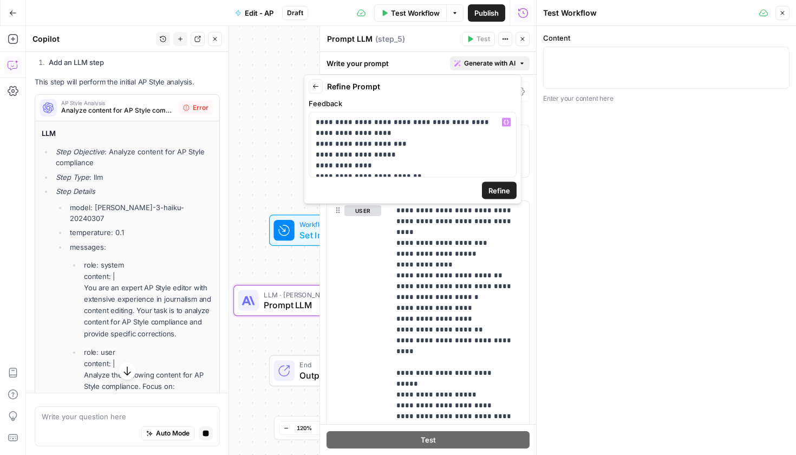
click at [503, 187] on span "Refine" at bounding box center [499, 190] width 22 height 11
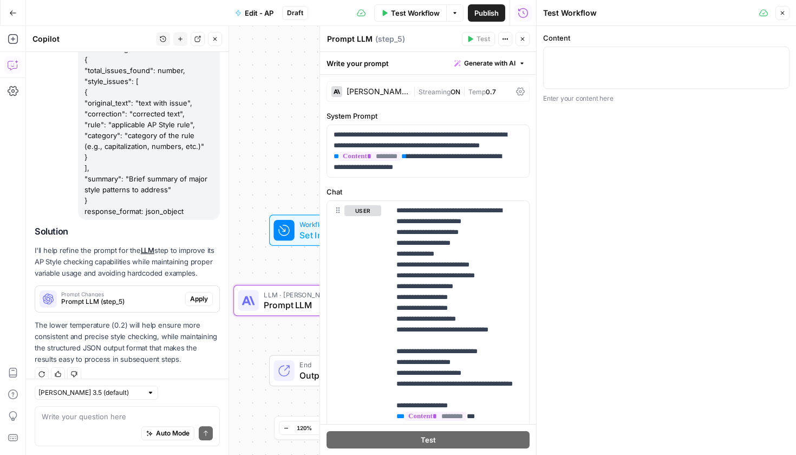
scroll to position [2432, 0]
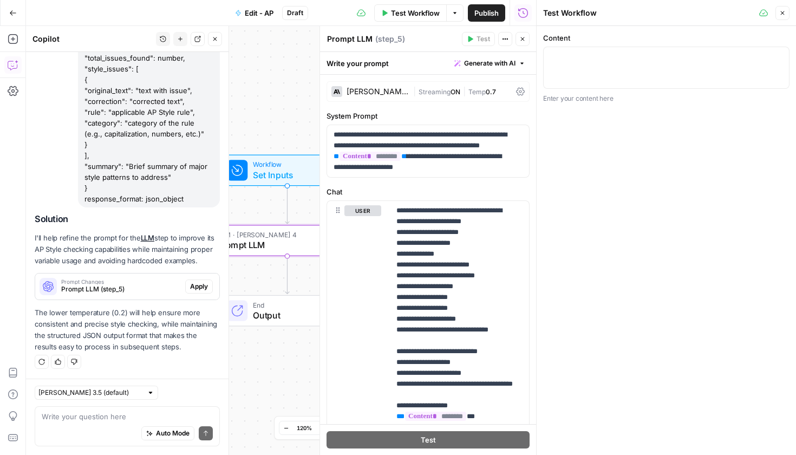
click at [97, 284] on span "Prompt LLM (step_5)" at bounding box center [121, 289] width 120 height 10
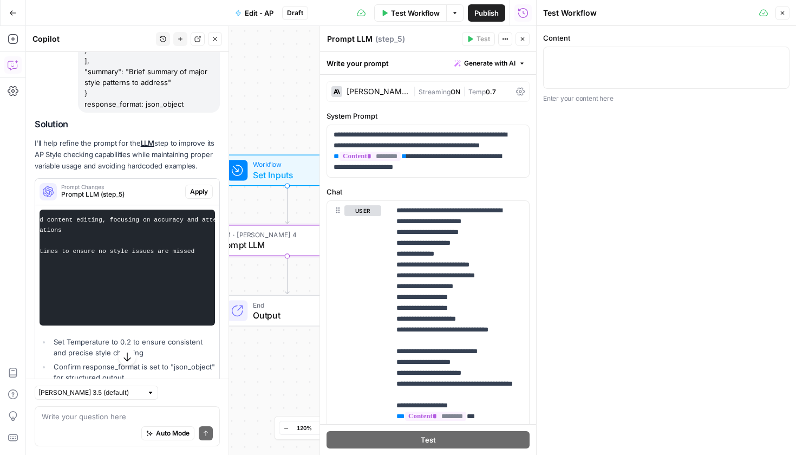
scroll to position [0, 459]
click at [197, 196] on span "Apply" at bounding box center [199, 192] width 18 height 10
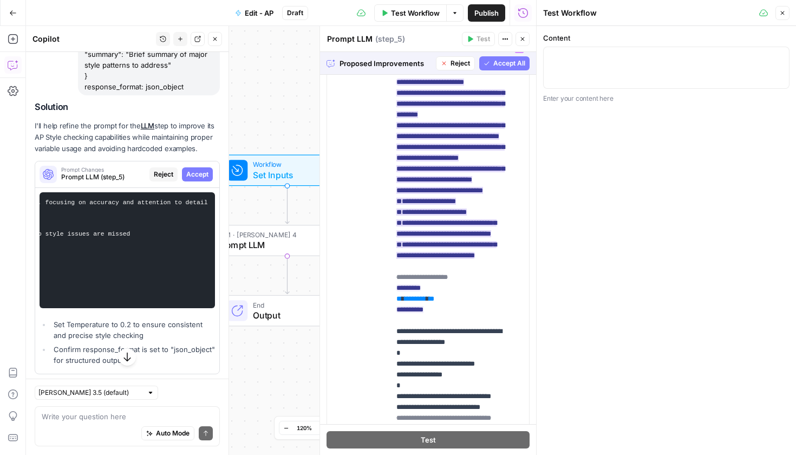
scroll to position [451, 0]
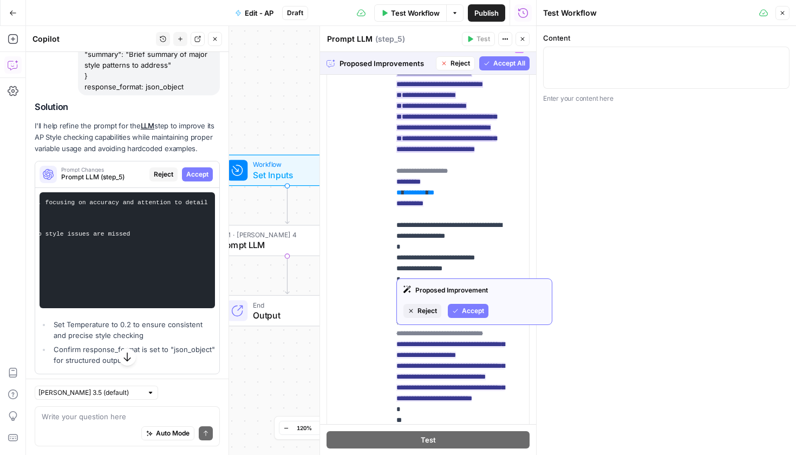
click at [474, 312] on span "Accept" at bounding box center [473, 311] width 22 height 10
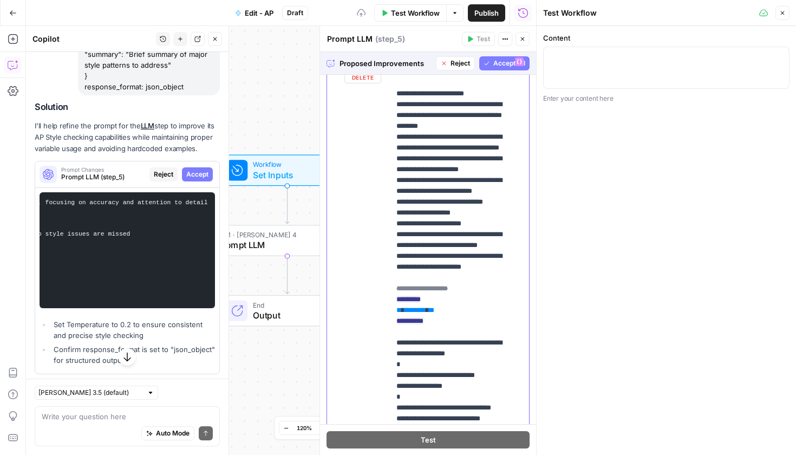
scroll to position [68, 0]
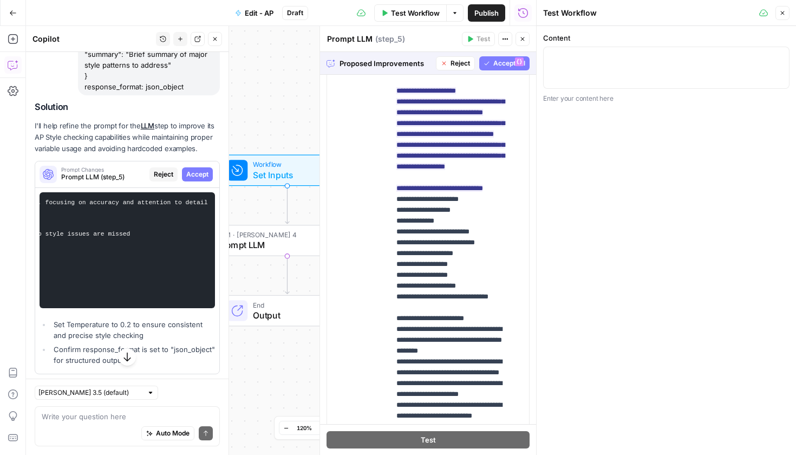
click at [492, 57] on button "Accept All" at bounding box center [504, 63] width 50 height 14
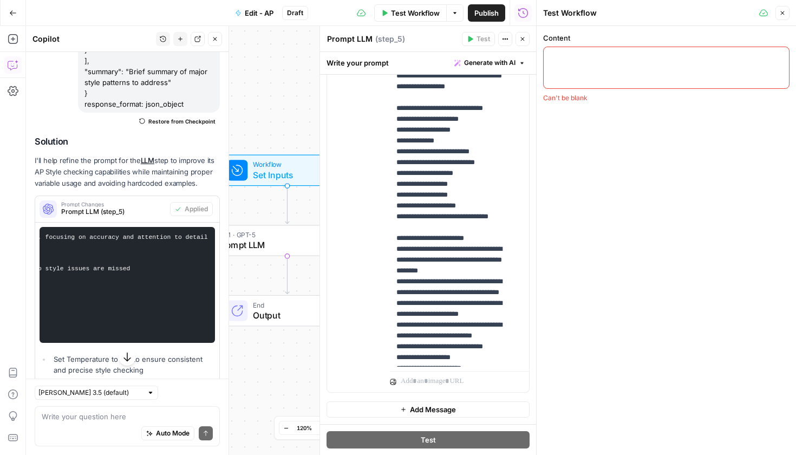
scroll to position [0, 0]
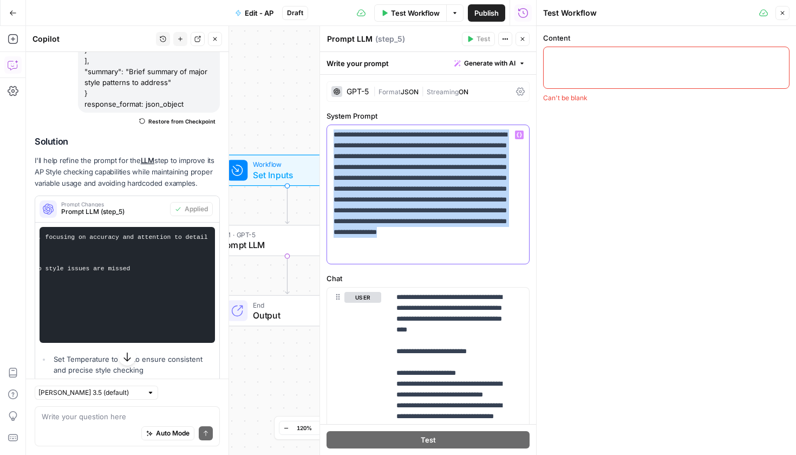
drag, startPoint x: 488, startPoint y: 259, endPoint x: 326, endPoint y: 134, distance: 204.2
click at [326, 134] on div "**********" at bounding box center [427, 194] width 203 height 140
copy p "**********"
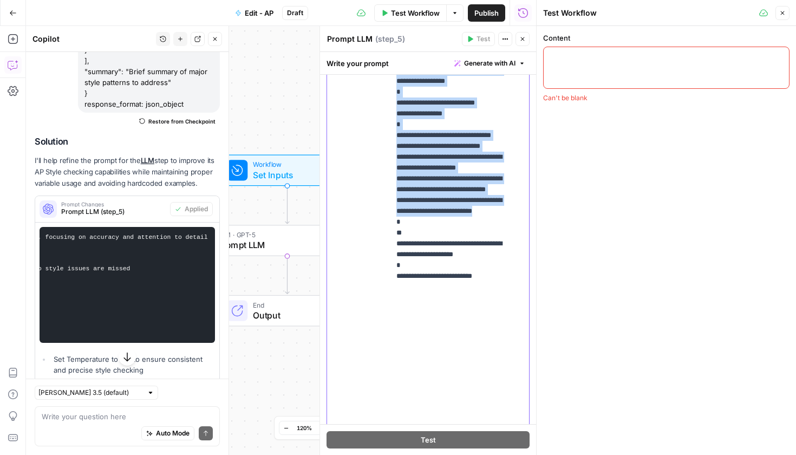
scroll to position [362, 0]
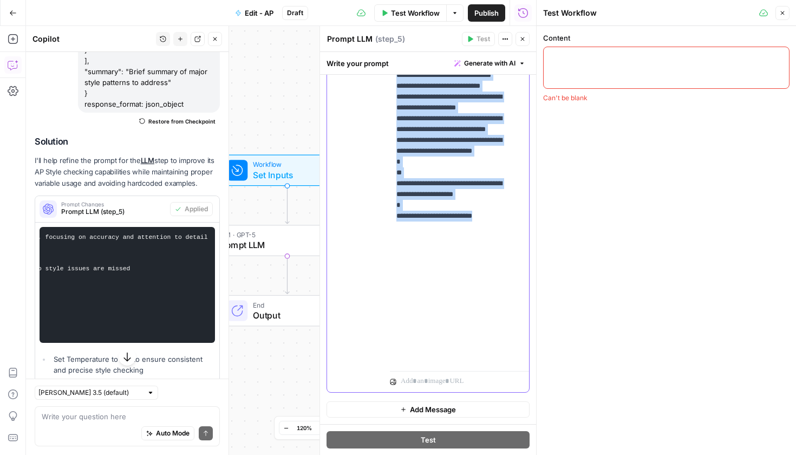
drag, startPoint x: 396, startPoint y: 301, endPoint x: 511, endPoint y: 366, distance: 132.3
click at [511, 366] on div "**********" at bounding box center [455, 145] width 131 height 441
copy p "**********"
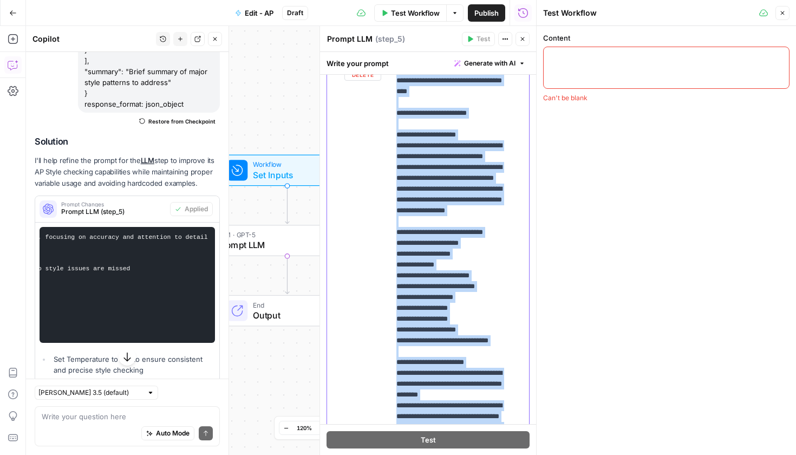
scroll to position [0, 0]
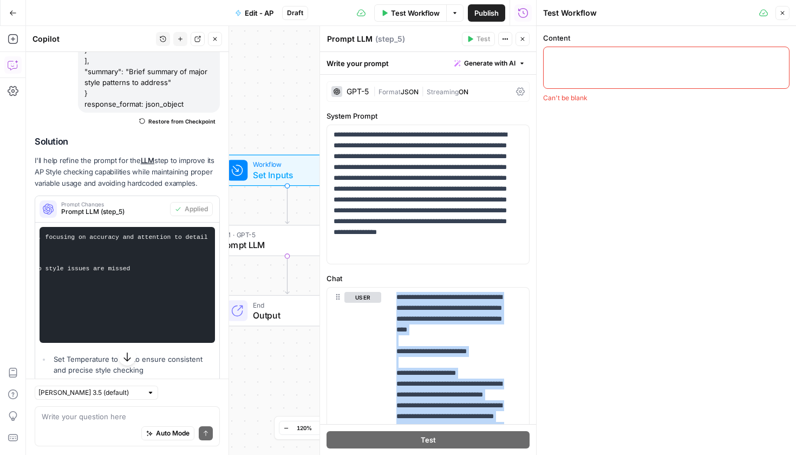
click at [422, 439] on span "Test" at bounding box center [428, 439] width 15 height 11
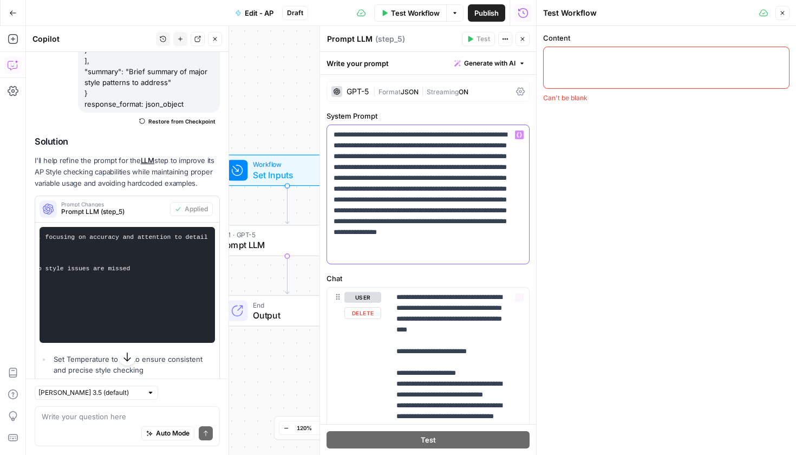
click at [415, 251] on p "**********" at bounding box center [423, 194] width 181 height 130
click at [484, 38] on span "Test" at bounding box center [483, 39] width 14 height 10
click at [585, 58] on textarea "Content" at bounding box center [666, 56] width 232 height 11
click at [569, 54] on textarea "Content" at bounding box center [666, 56] width 232 height 11
paste textarea "This is the era where content marketers aren’t just writers or strategists or e…"
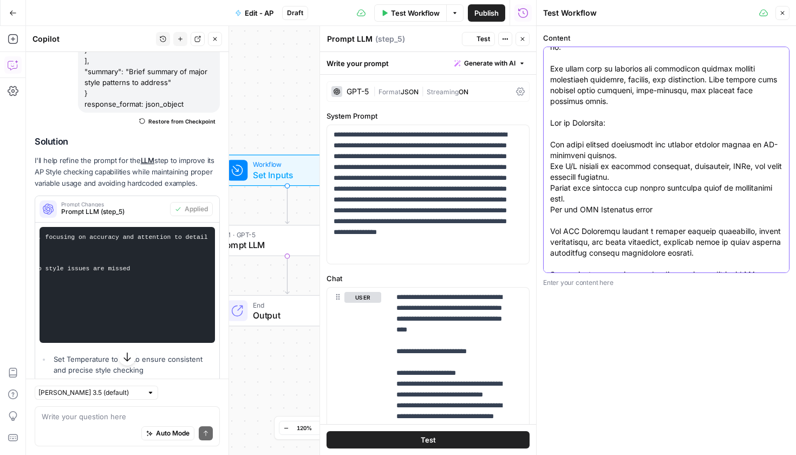
scroll to position [2729, 0]
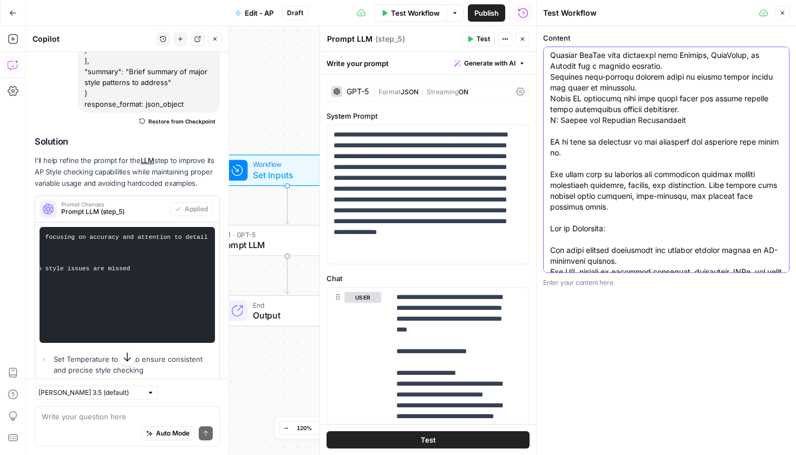
type textarea "This is the era where content marketers aren’t just writers or strategists or e…"
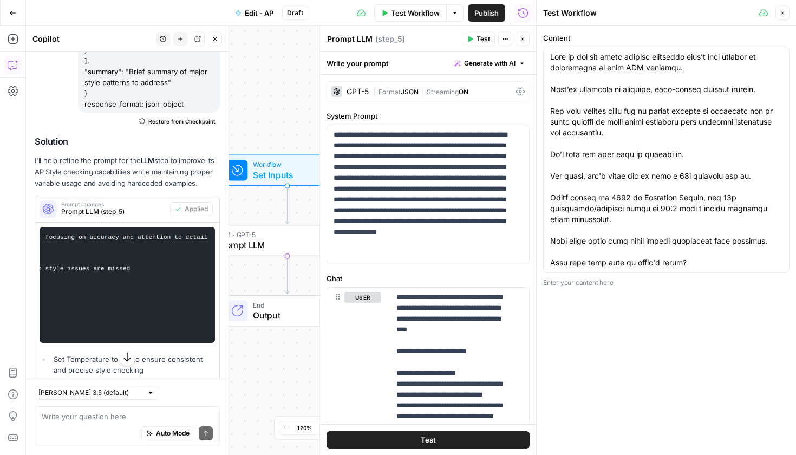
click at [464, 37] on button "Test" at bounding box center [478, 39] width 33 height 14
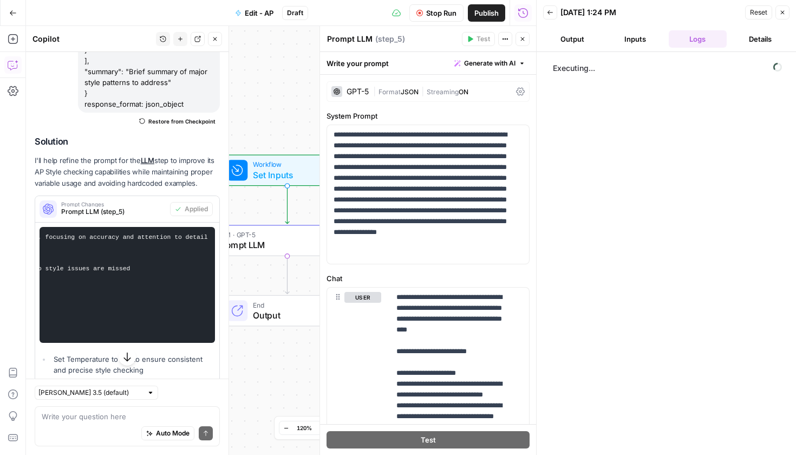
click at [748, 37] on button "Details" at bounding box center [760, 38] width 58 height 17
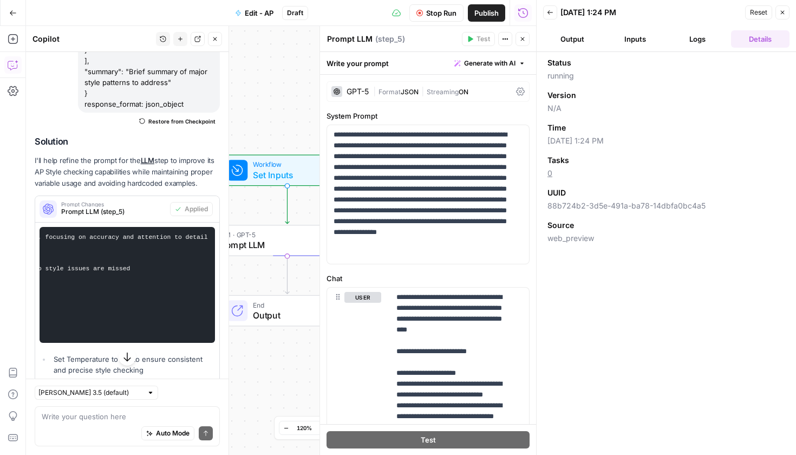
click at [627, 37] on button "Inputs" at bounding box center [635, 38] width 58 height 17
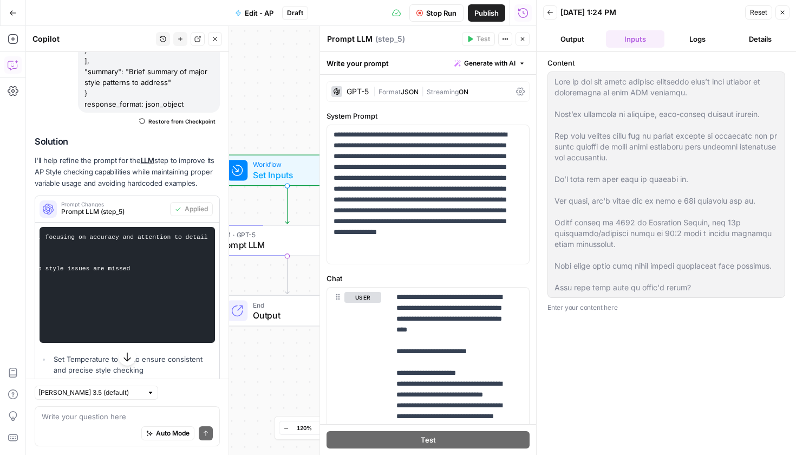
click at [573, 43] on button "Output" at bounding box center [572, 38] width 58 height 17
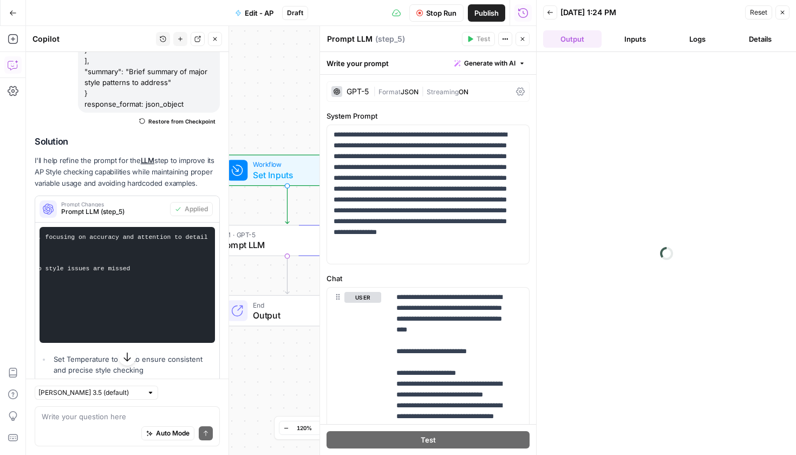
click at [702, 41] on button "Logs" at bounding box center [697, 38] width 58 height 17
click at [268, 275] on div "Workflow Set Inputs Inputs LLM · GPT-5 Prompt LLM Step 5 End Output" at bounding box center [281, 240] width 510 height 429
click at [218, 39] on span "Close" at bounding box center [218, 39] width 1 height 1
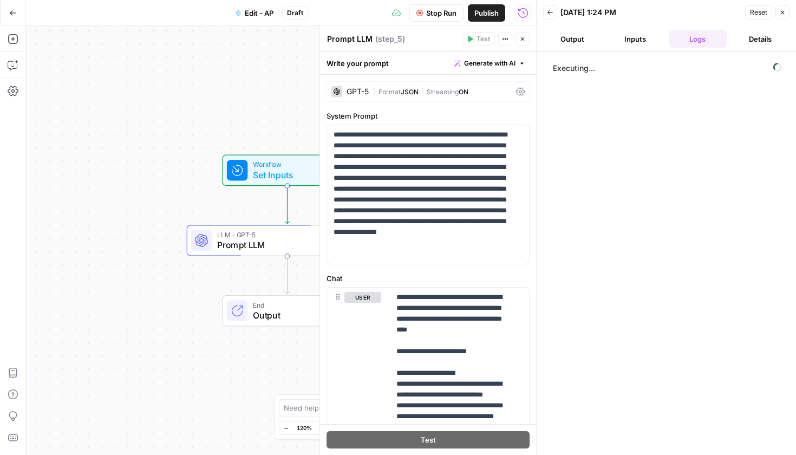
click at [521, 43] on button "Close" at bounding box center [522, 39] width 14 height 14
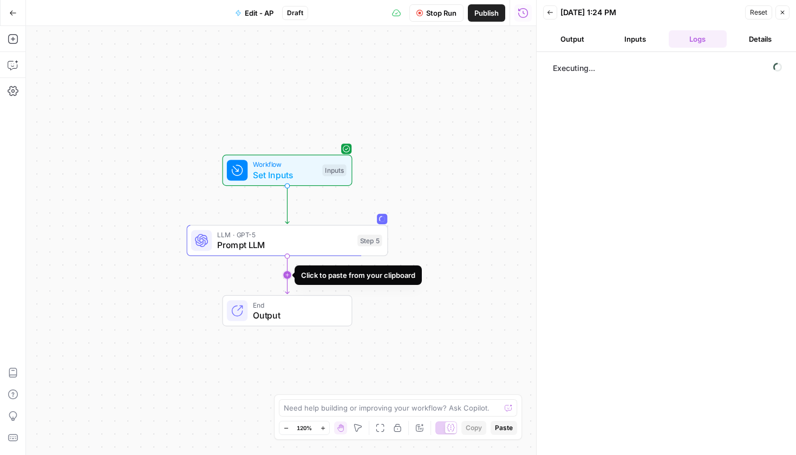
click at [288, 278] on icon "Edge from step_5 to end" at bounding box center [287, 275] width 4 height 38
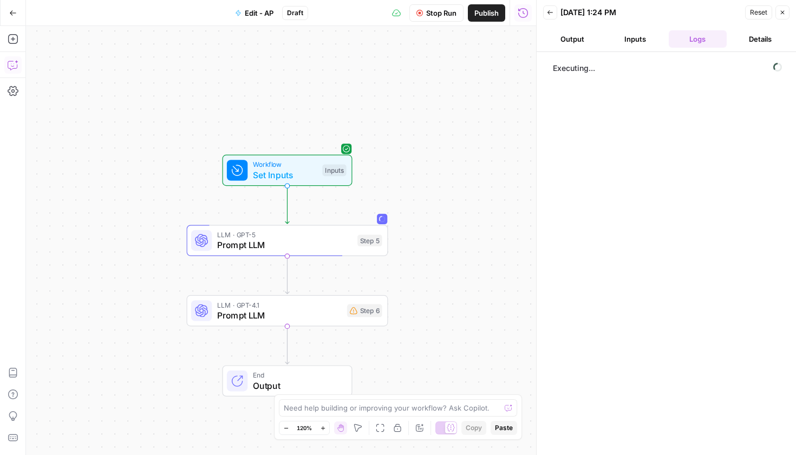
click at [6, 71] on button "Copilot" at bounding box center [12, 64] width 17 height 17
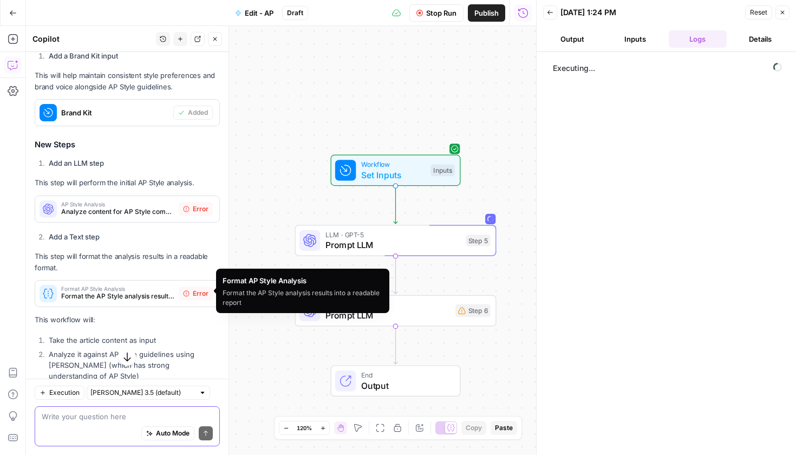
scroll to position [1015, 0]
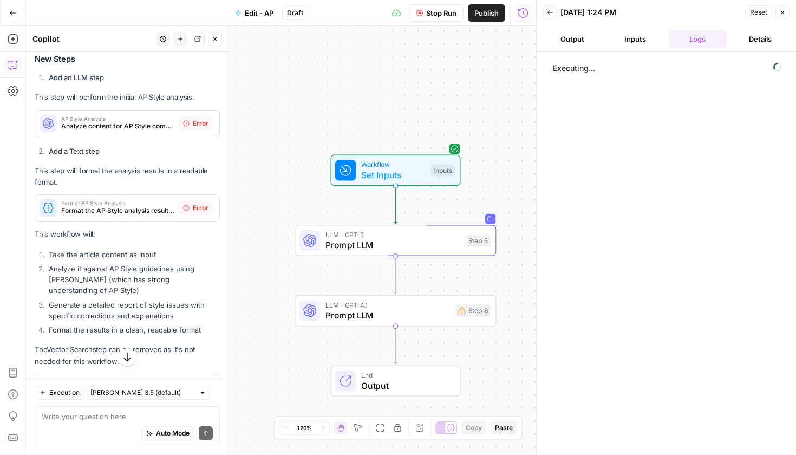
click at [109, 201] on span "Format AP Style Analysis" at bounding box center [117, 202] width 113 height 5
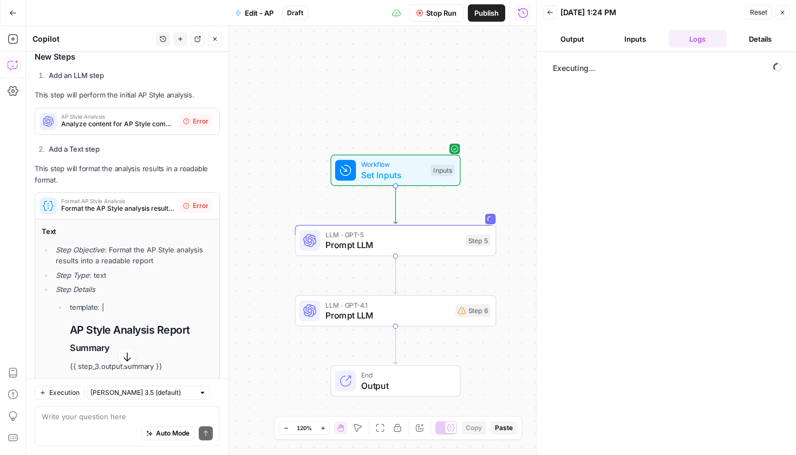
scroll to position [1073, 0]
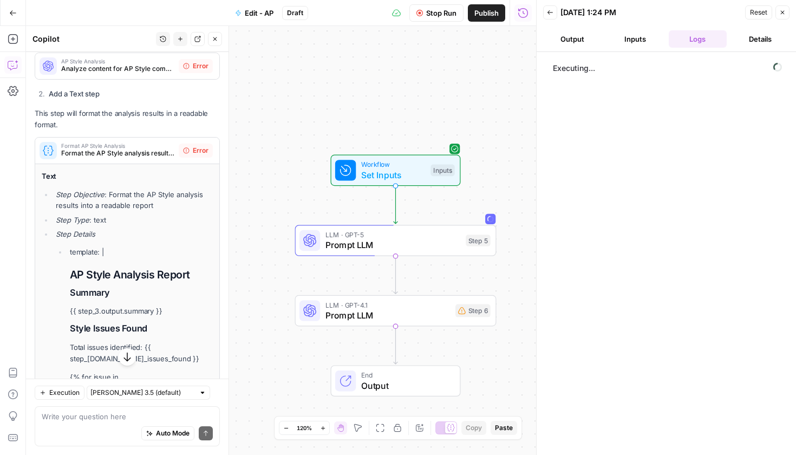
click at [109, 148] on span "Format the AP Style analysis results into a readable report" at bounding box center [117, 153] width 113 height 10
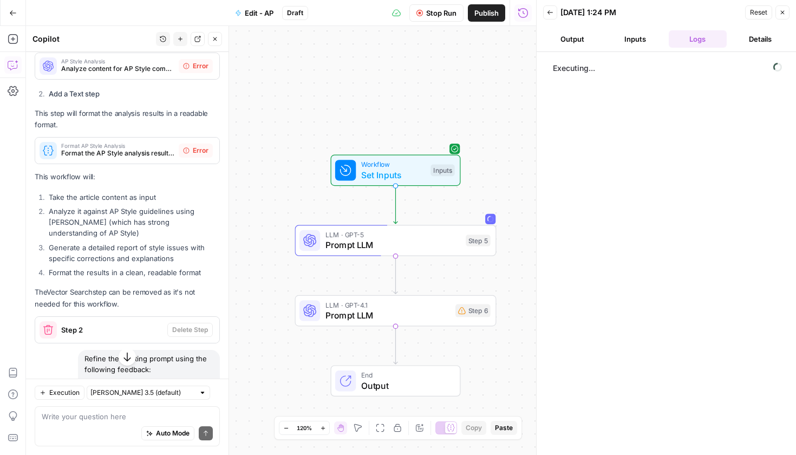
click at [109, 148] on span "Format the AP Style analysis results into a readable report" at bounding box center [117, 153] width 113 height 10
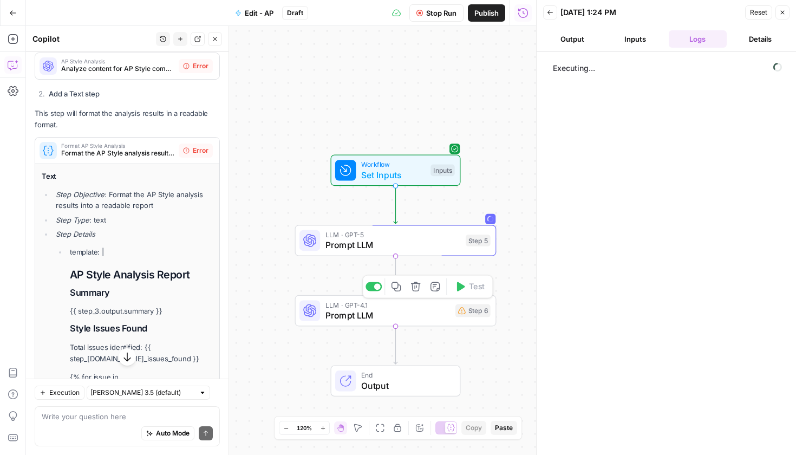
click at [398, 317] on span "Prompt LLM" at bounding box center [387, 314] width 124 height 13
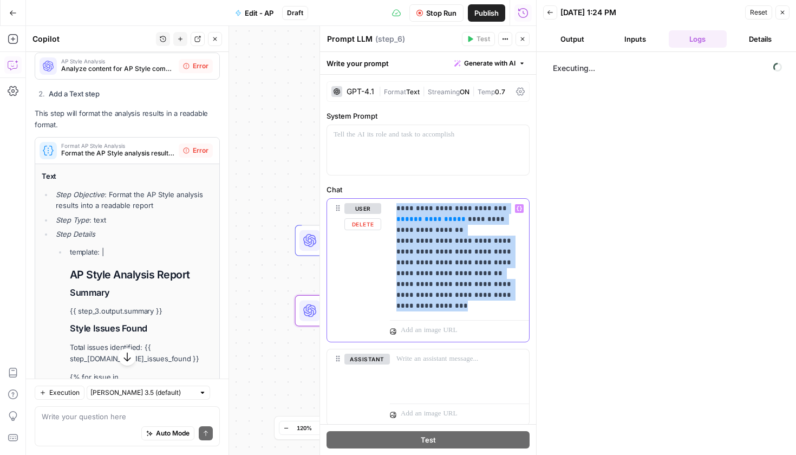
drag, startPoint x: 459, startPoint y: 305, endPoint x: 375, endPoint y: 208, distance: 128.9
click at [375, 208] on div "**********" at bounding box center [428, 270] width 202 height 143
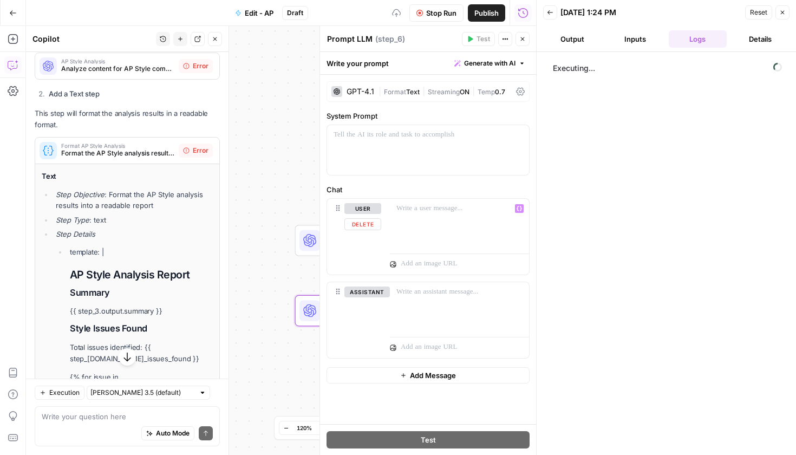
click at [277, 208] on div "Workflow Set Inputs Inputs LLM · GPT-5 Prompt LLM Step 5 Copy step Delete step …" at bounding box center [281, 240] width 510 height 429
click at [524, 37] on icon "button" at bounding box center [523, 39] width 4 height 4
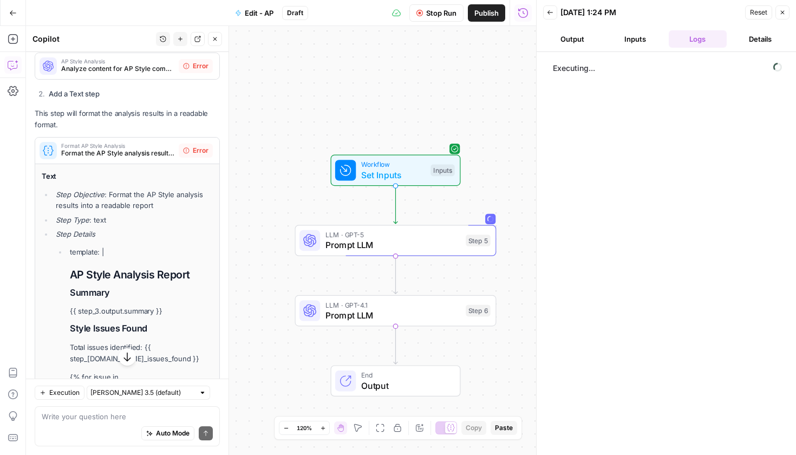
click at [16, 15] on icon "button" at bounding box center [13, 13] width 8 height 8
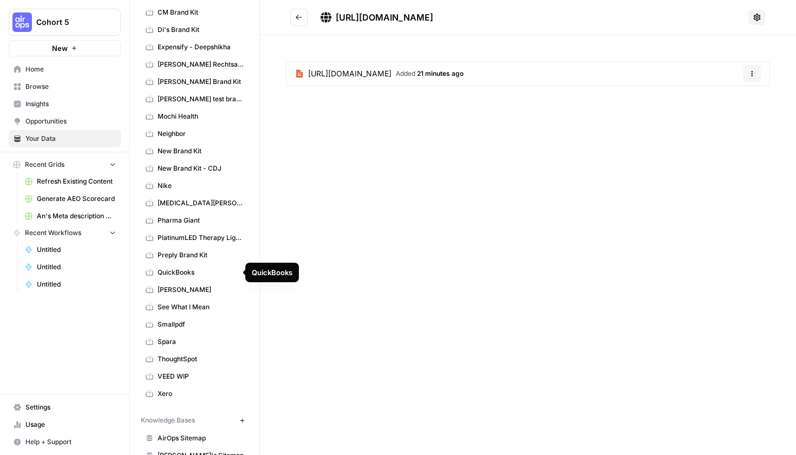
scroll to position [96, 0]
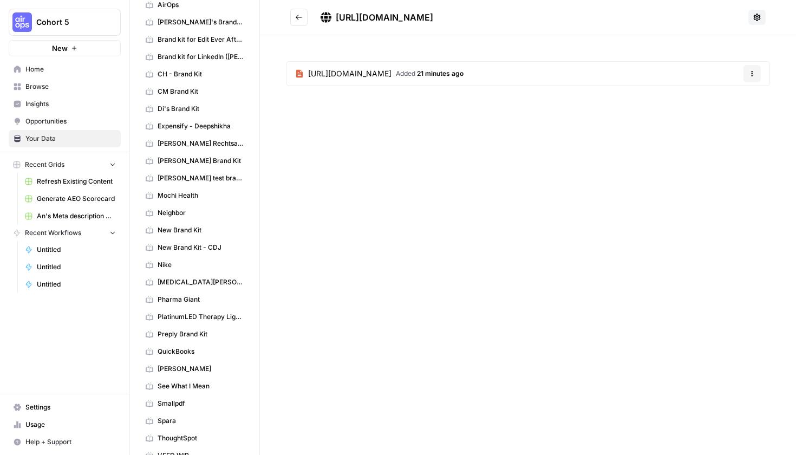
click at [343, 295] on div "https://coschedule.com/blog/ap-style-cheat-sheet https://coschedule.com/blog/ap…" at bounding box center [528, 227] width 536 height 455
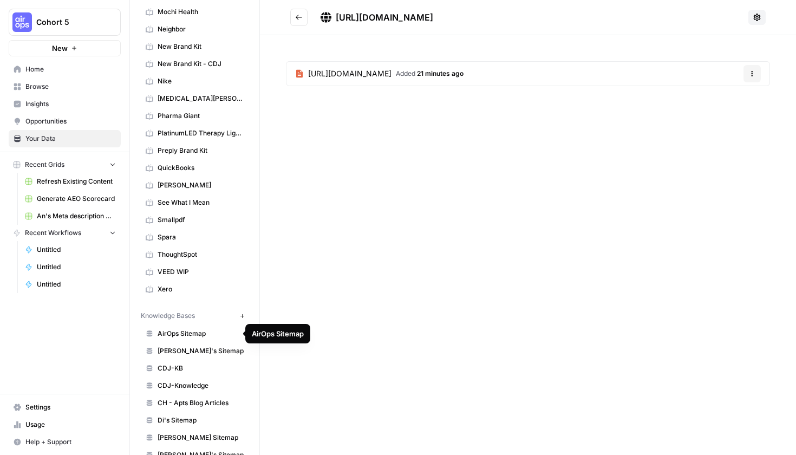
scroll to position [474, 0]
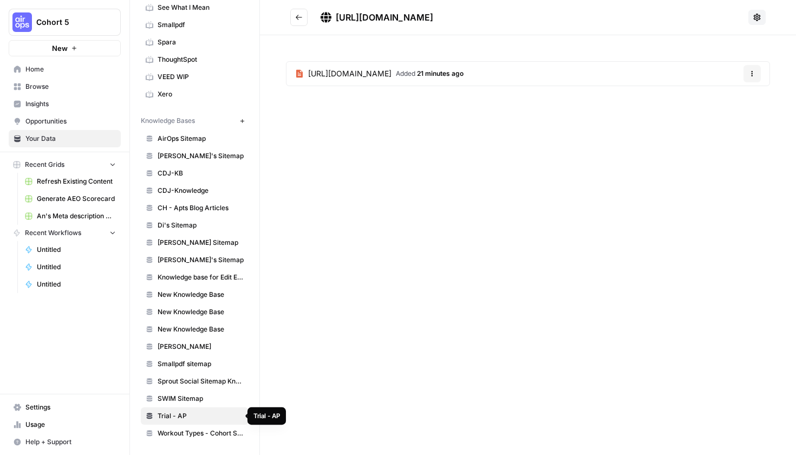
click at [169, 414] on span "Trial - AP" at bounding box center [200, 416] width 86 height 10
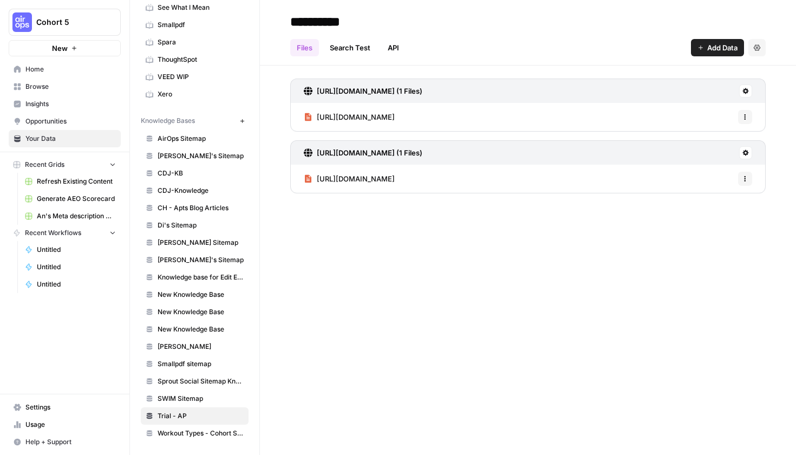
click at [761, 50] on button "Settings" at bounding box center [756, 47] width 17 height 17
click at [710, 77] on span "Delete Knowledge Base" at bounding box center [712, 73] width 80 height 11
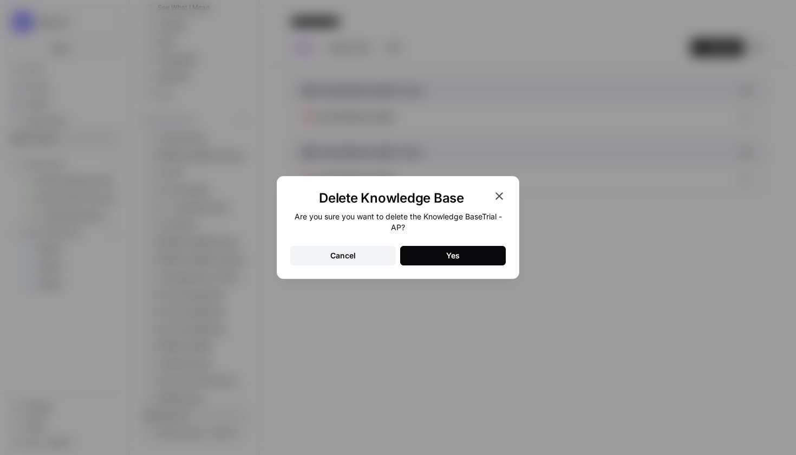
click at [445, 259] on button "Yes" at bounding box center [453, 255] width 106 height 19
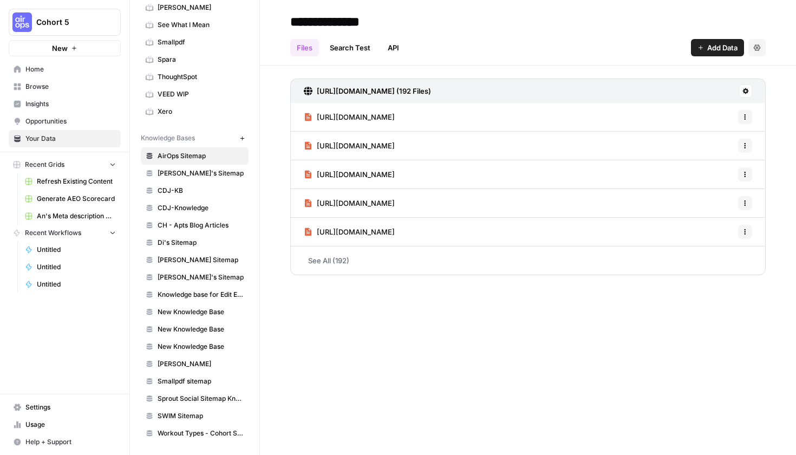
scroll to position [216, 0]
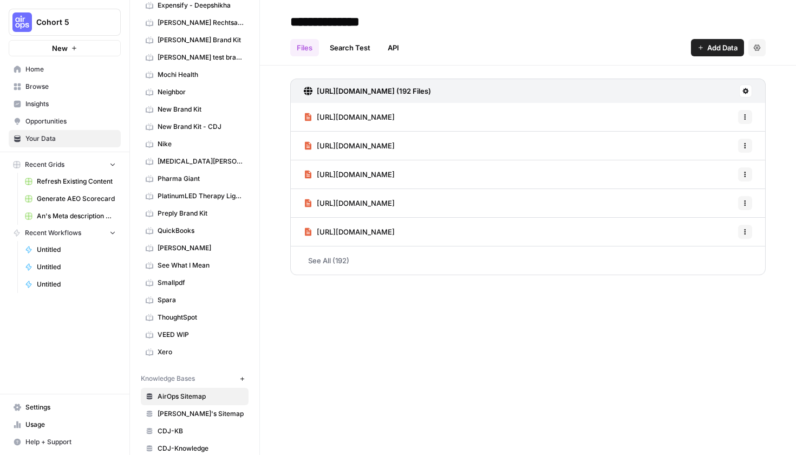
click at [76, 79] on link "Browse" at bounding box center [65, 86] width 112 height 17
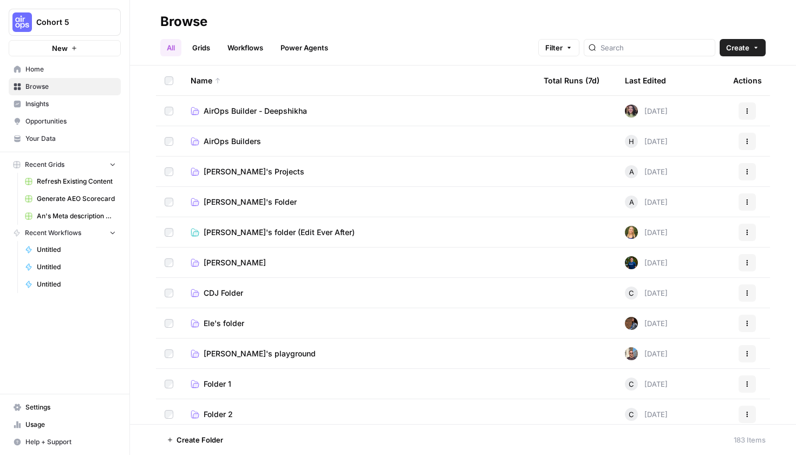
click at [233, 50] on link "Workflows" at bounding box center [245, 47] width 49 height 17
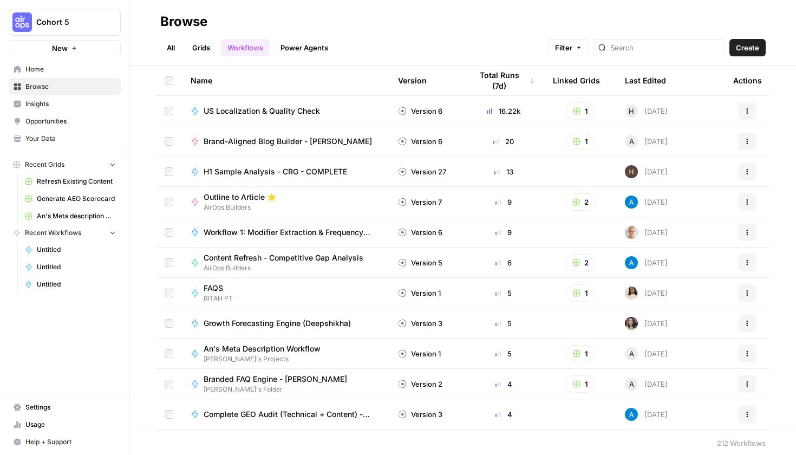
click at [232, 108] on span "US Localization & Quality Check" at bounding box center [261, 111] width 116 height 11
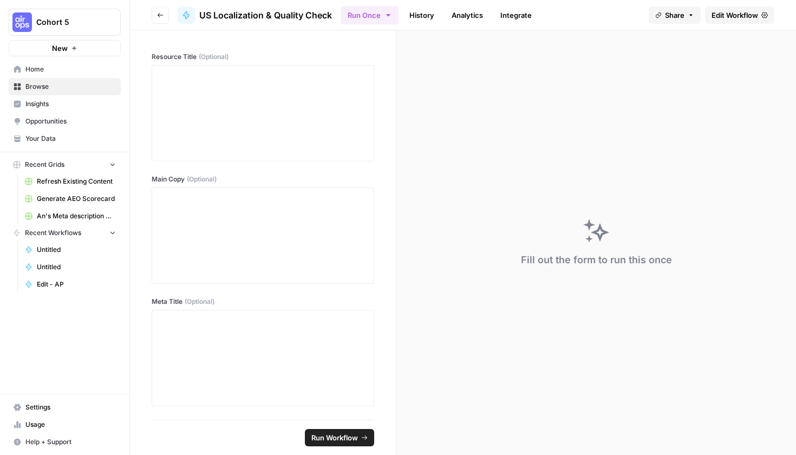
click at [436, 18] on link "History" at bounding box center [422, 14] width 38 height 17
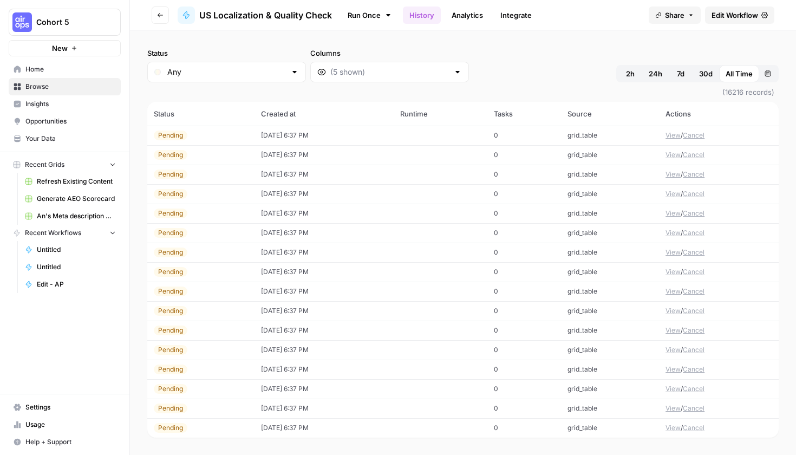
click at [455, 16] on link "Analytics" at bounding box center [467, 14] width 44 height 17
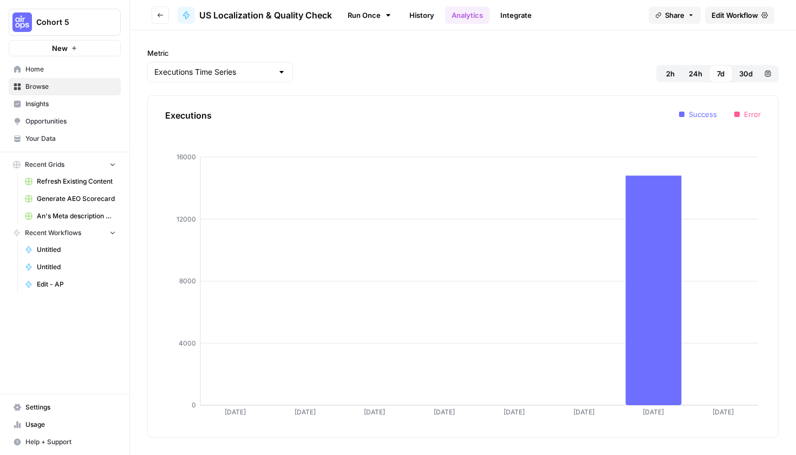
click at [503, 16] on link "Integrate" at bounding box center [516, 14] width 44 height 17
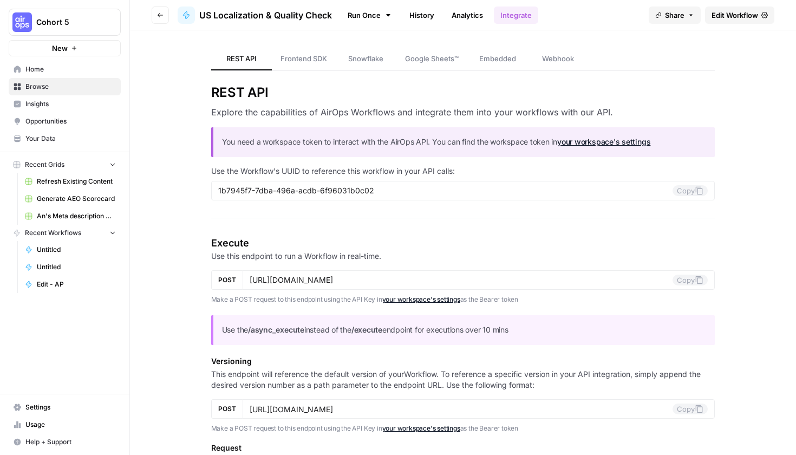
click at [373, 17] on link "Run Once" at bounding box center [369, 15] width 58 height 18
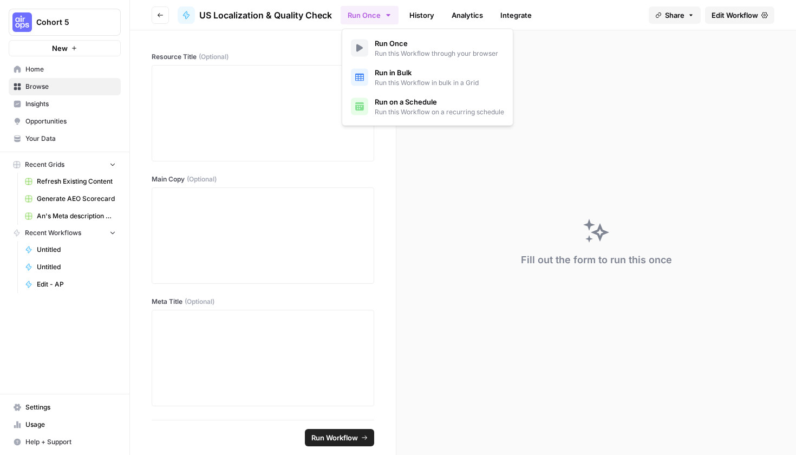
click at [384, 17] on button "Run Once" at bounding box center [369, 15] width 58 height 18
click at [279, 34] on div "Resource Title (Optional) Main Copy (Optional) Meta Title (Optional) Meta Descr…" at bounding box center [263, 224] width 266 height 389
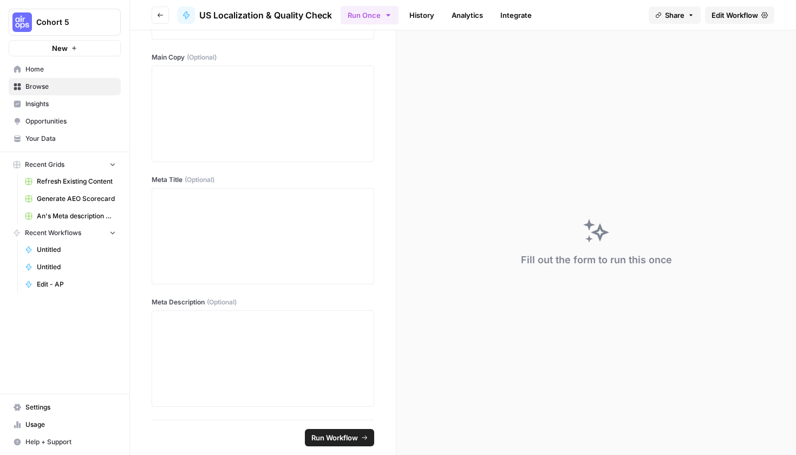
click at [157, 14] on icon "button" at bounding box center [160, 15] width 6 height 6
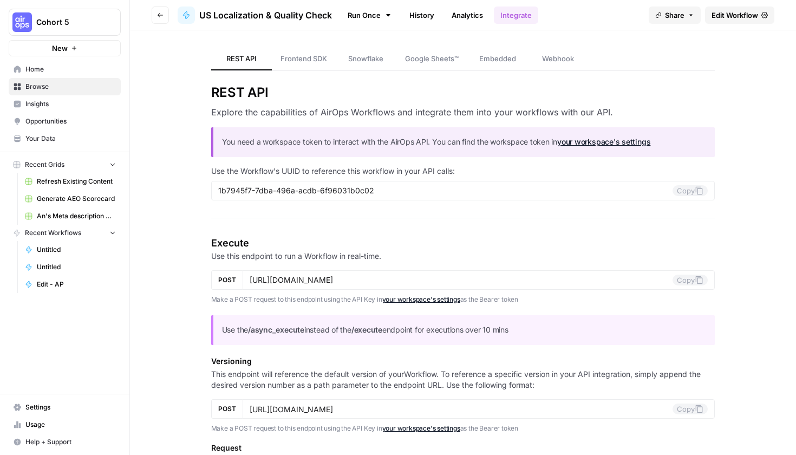
click at [159, 21] on button "Go back" at bounding box center [160, 14] width 17 height 17
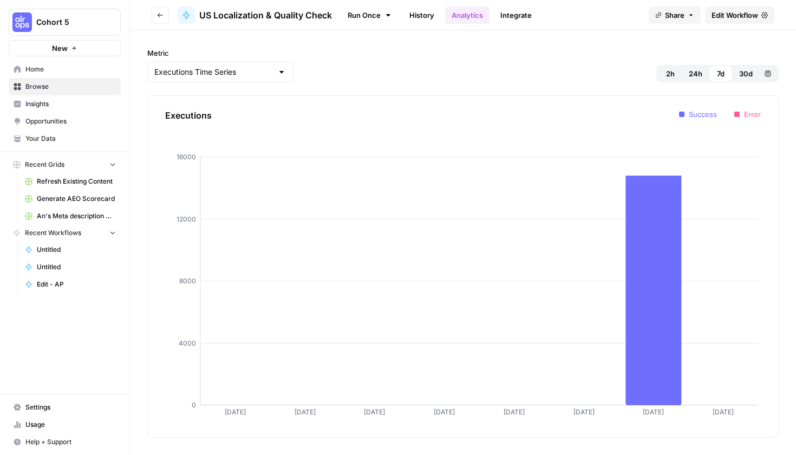
click at [159, 21] on button "Go back" at bounding box center [160, 14] width 17 height 17
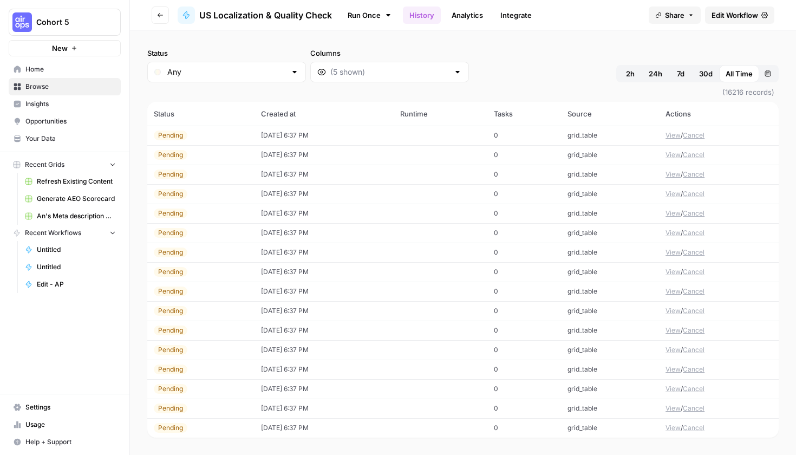
click at [159, 21] on button "Go back" at bounding box center [160, 14] width 17 height 17
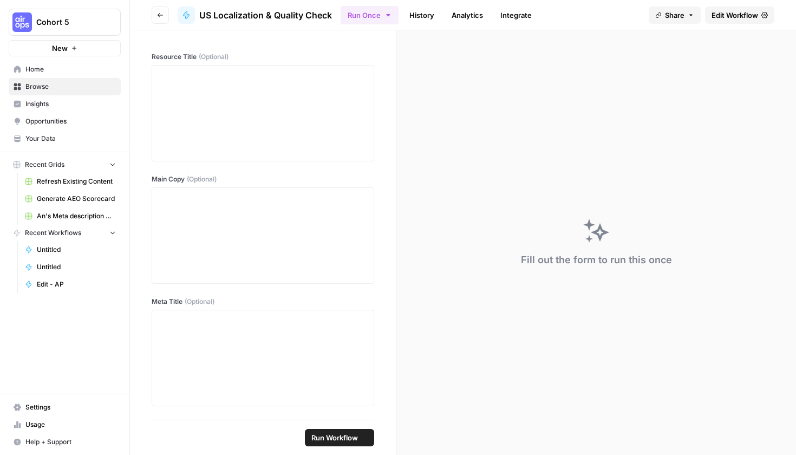
click at [159, 21] on button "Go back" at bounding box center [160, 14] width 17 height 17
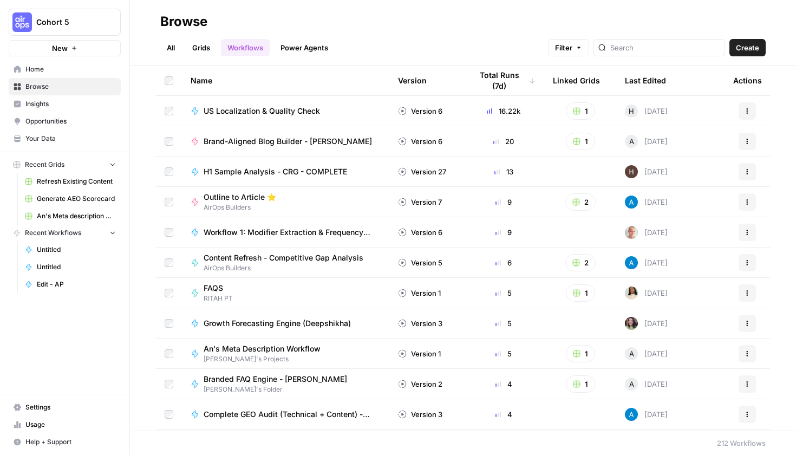
scroll to position [21, 0]
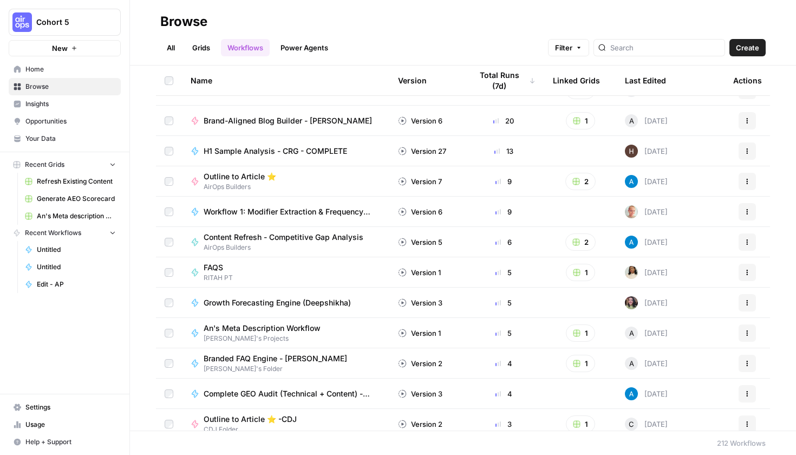
click at [246, 330] on span "An's Meta Description Workflow" at bounding box center [261, 328] width 117 height 11
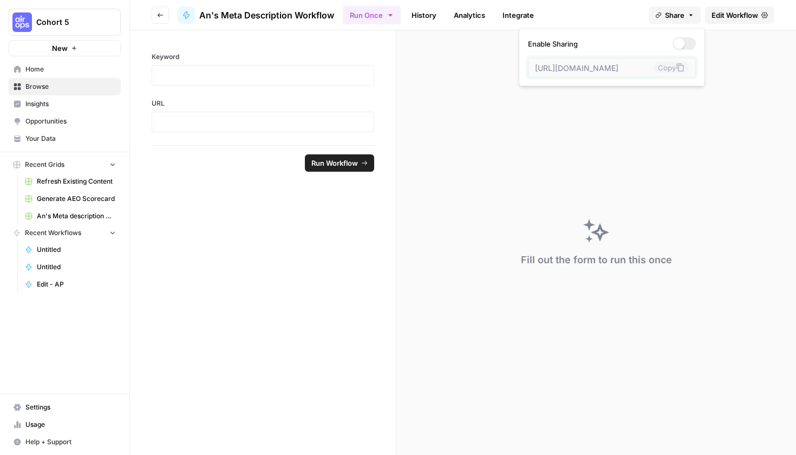
click at [685, 19] on button "Share" at bounding box center [674, 14] width 52 height 17
click at [731, 48] on div "Fill out the form to run this once" at bounding box center [595, 242] width 399 height 424
click at [722, 11] on span "Edit Workflow" at bounding box center [734, 15] width 47 height 11
click at [160, 10] on button "Go back" at bounding box center [160, 14] width 17 height 17
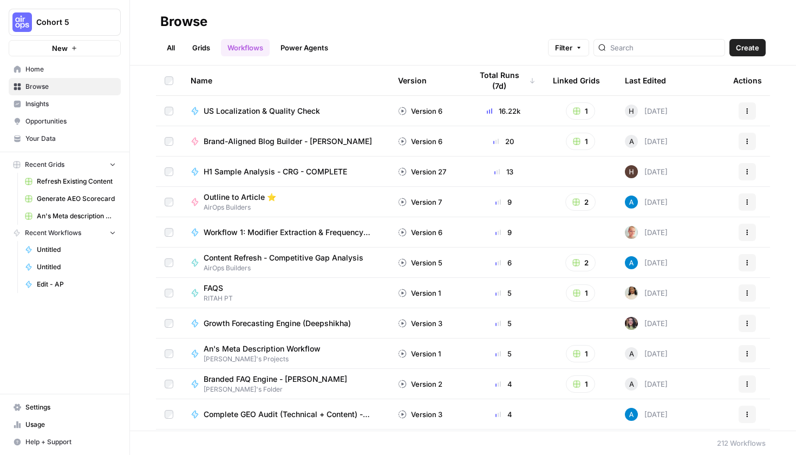
click at [285, 106] on span "US Localization & Quality Check" at bounding box center [261, 111] width 116 height 11
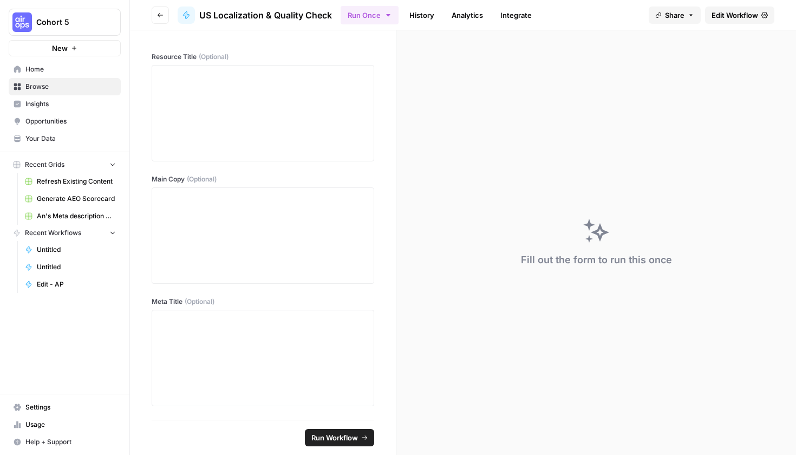
click at [759, 20] on link "Edit Workflow" at bounding box center [739, 14] width 69 height 17
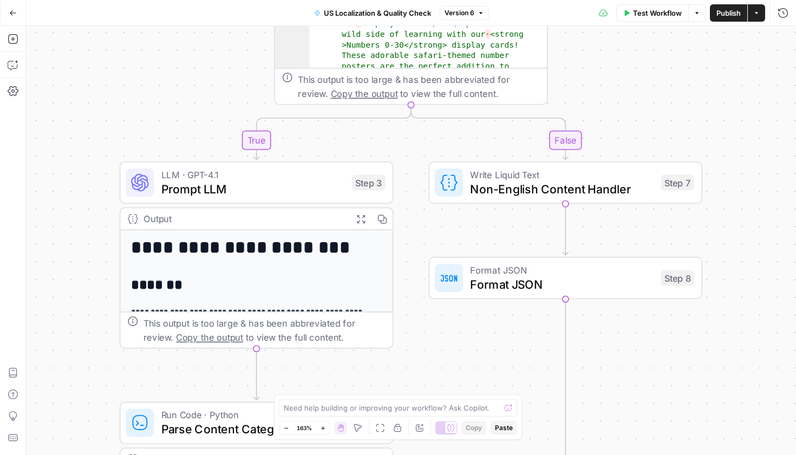
scroll to position [194, 0]
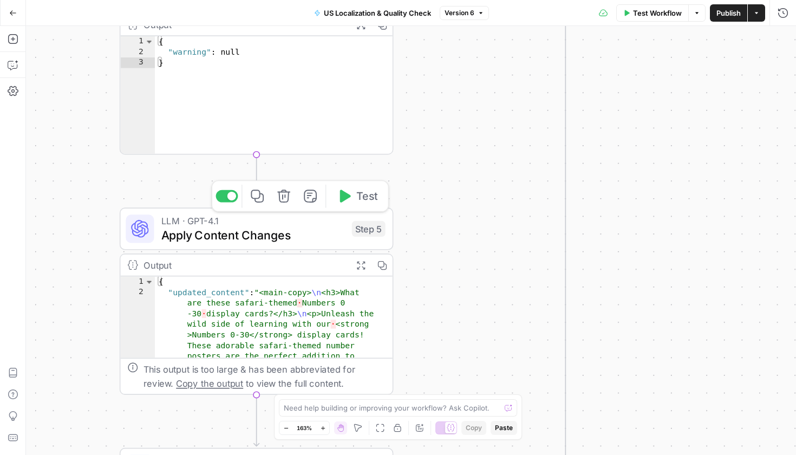
click at [239, 241] on span "Apply Content Changes" at bounding box center [252, 235] width 183 height 18
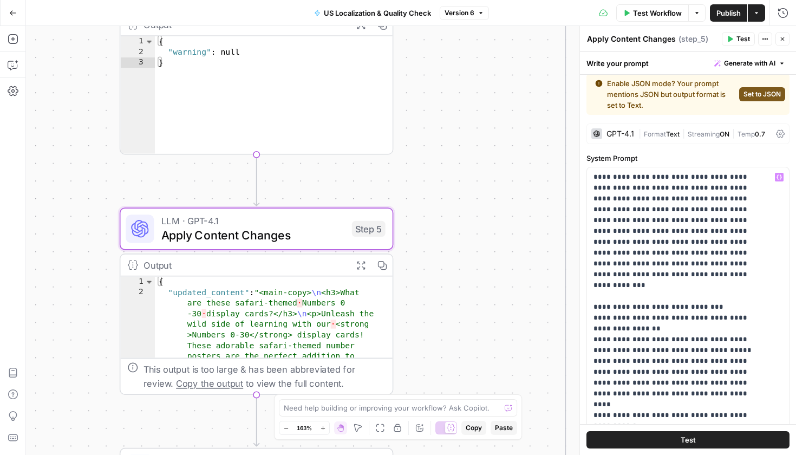
scroll to position [0, 0]
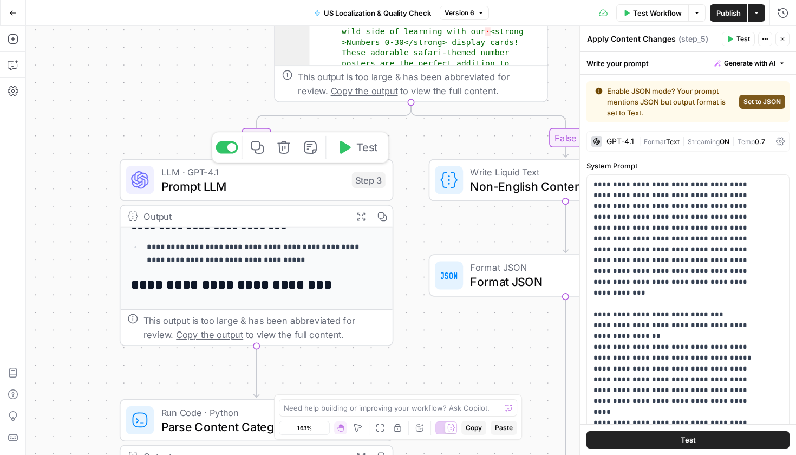
click at [269, 189] on span "Prompt LLM" at bounding box center [252, 186] width 183 height 18
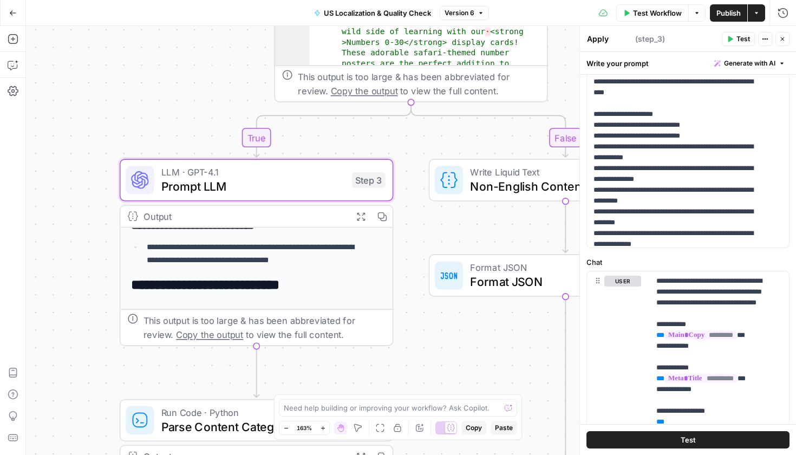
scroll to position [1097, 0]
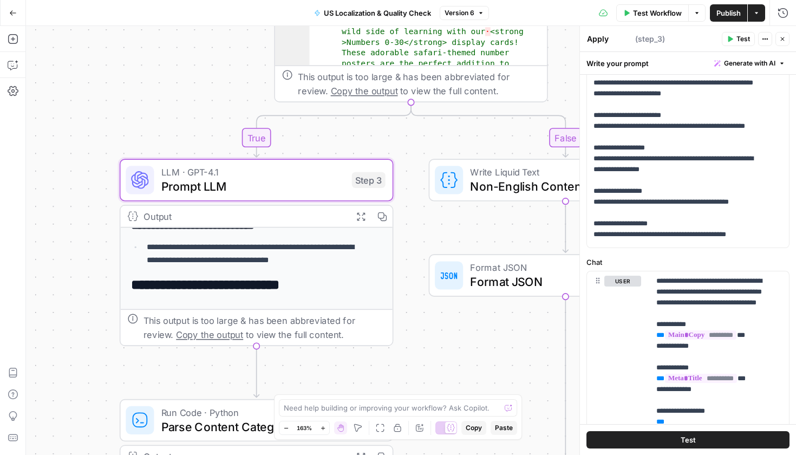
click at [20, 16] on button "Go Back" at bounding box center [12, 12] width 19 height 19
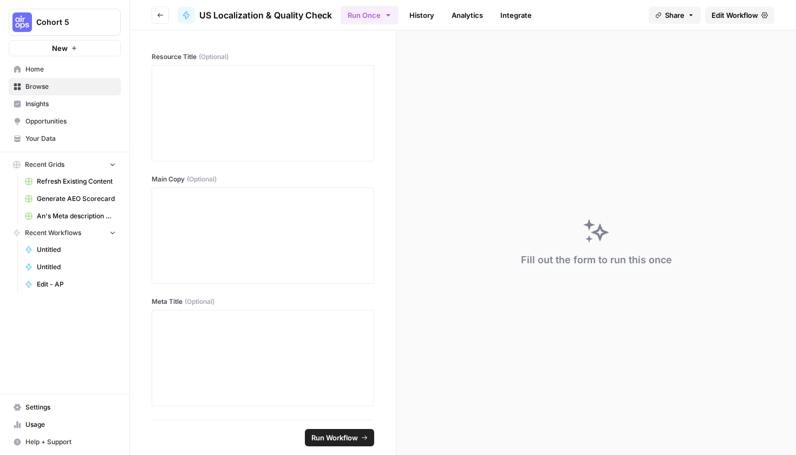
click at [161, 19] on button "Go back" at bounding box center [160, 14] width 17 height 17
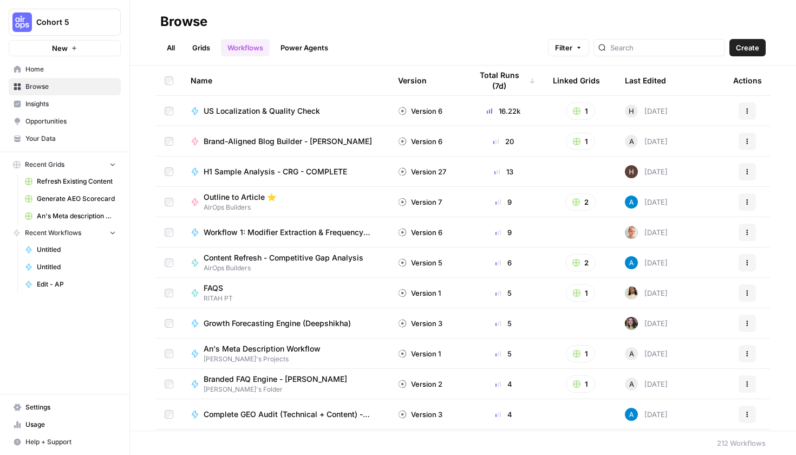
click at [319, 327] on span "Growth Forecasting Engine (Deepshikha)" at bounding box center [276, 323] width 147 height 11
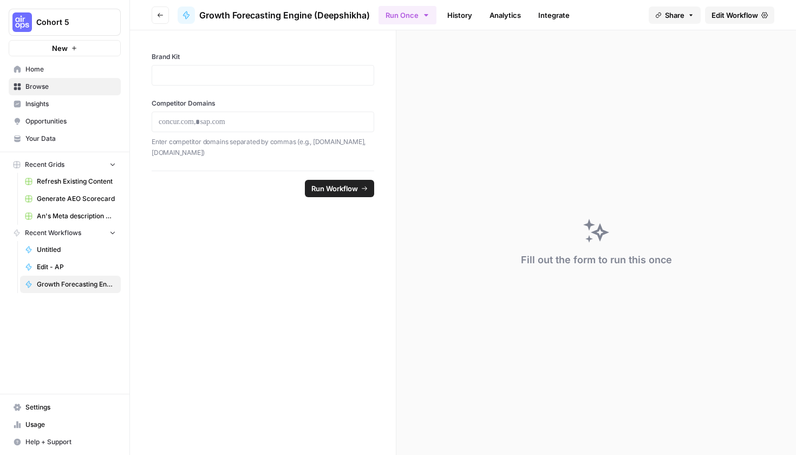
click at [722, 21] on link "Edit Workflow" at bounding box center [739, 14] width 69 height 17
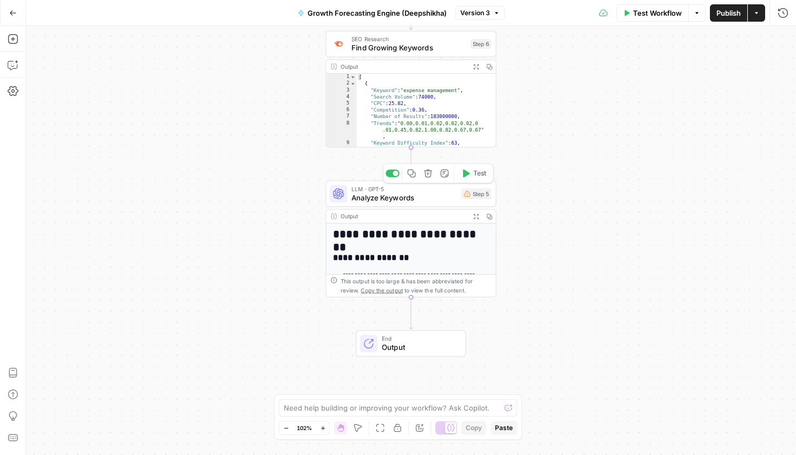
click at [396, 200] on span "Analyze Keywords" at bounding box center [404, 197] width 106 height 11
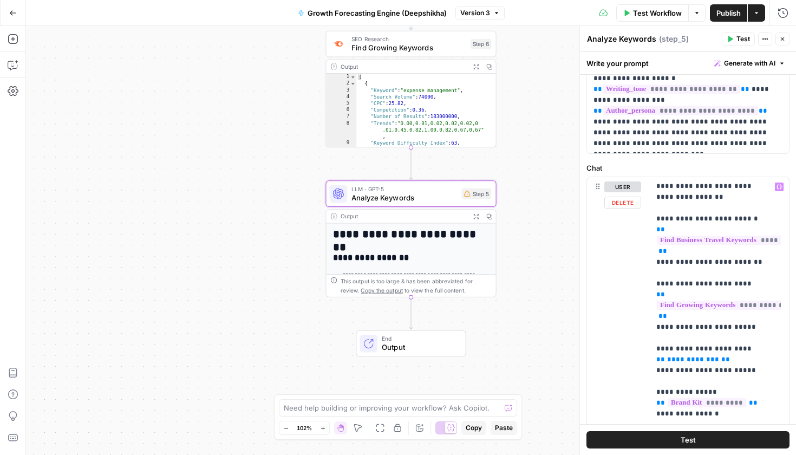
scroll to position [452, 0]
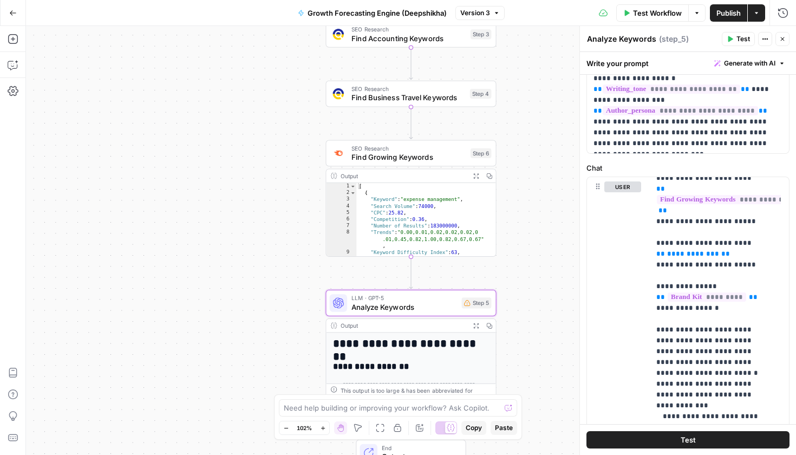
click at [398, 161] on span "Find Growing Keywords" at bounding box center [408, 157] width 114 height 11
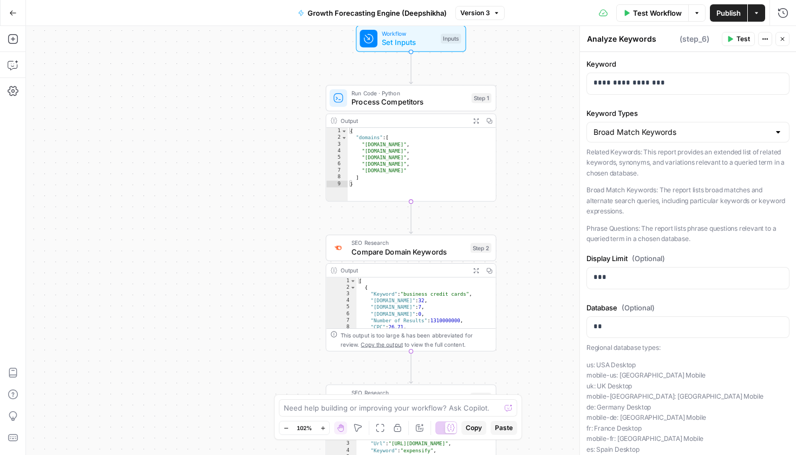
click at [394, 248] on span "Compare Domain Keywords" at bounding box center [408, 251] width 114 height 11
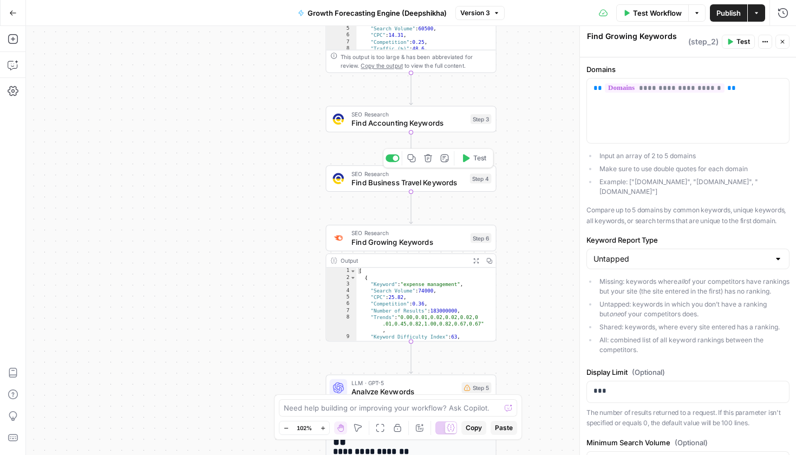
click at [405, 179] on span "Find Business Travel Keywords" at bounding box center [408, 182] width 114 height 11
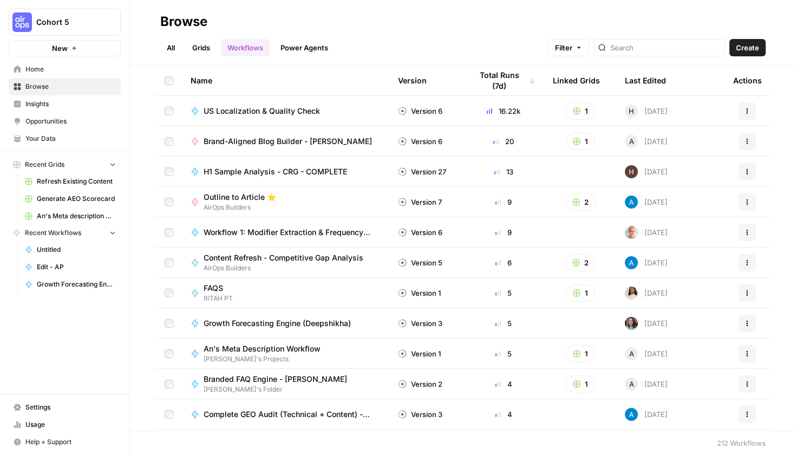
click at [81, 64] on link "Home" at bounding box center [65, 69] width 112 height 17
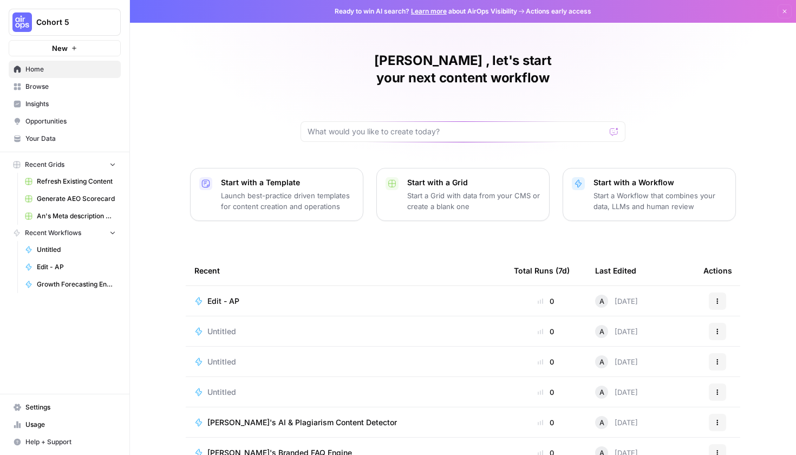
click at [81, 88] on span "Browse" at bounding box center [70, 87] width 90 height 10
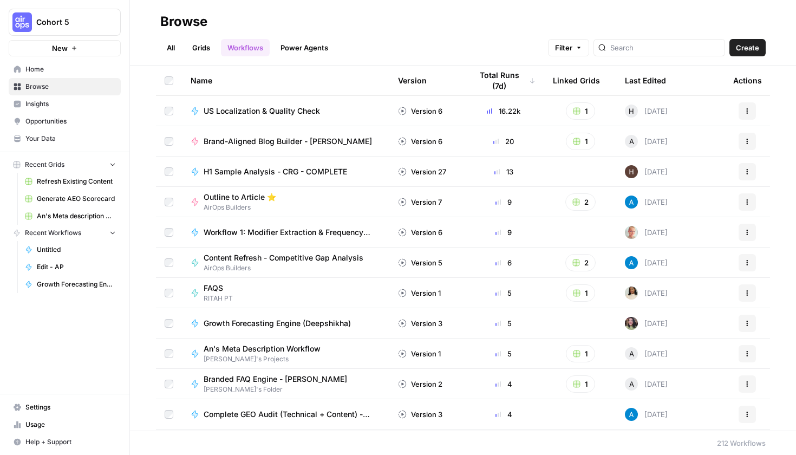
click at [181, 52] on link "All" at bounding box center [170, 47] width 21 height 17
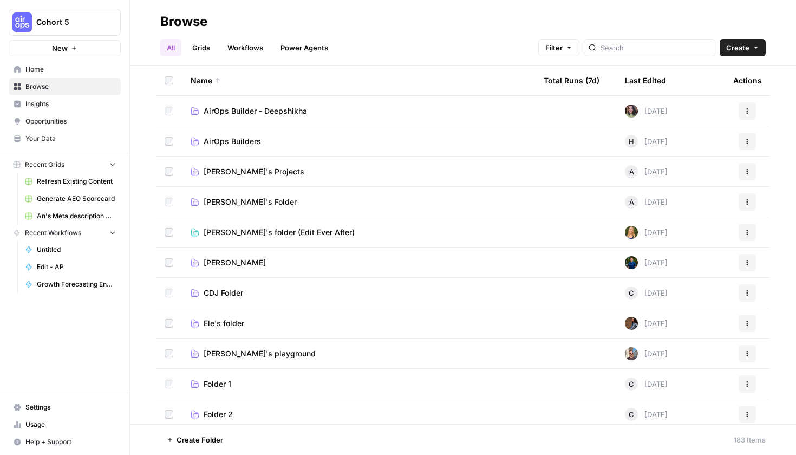
click at [241, 173] on span "[PERSON_NAME]'s Projects" at bounding box center [253, 171] width 101 height 11
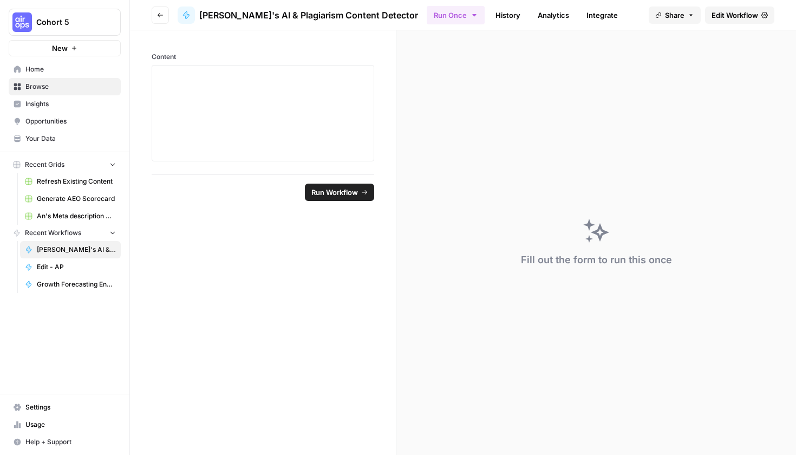
click at [162, 15] on icon "button" at bounding box center [160, 15] width 6 height 6
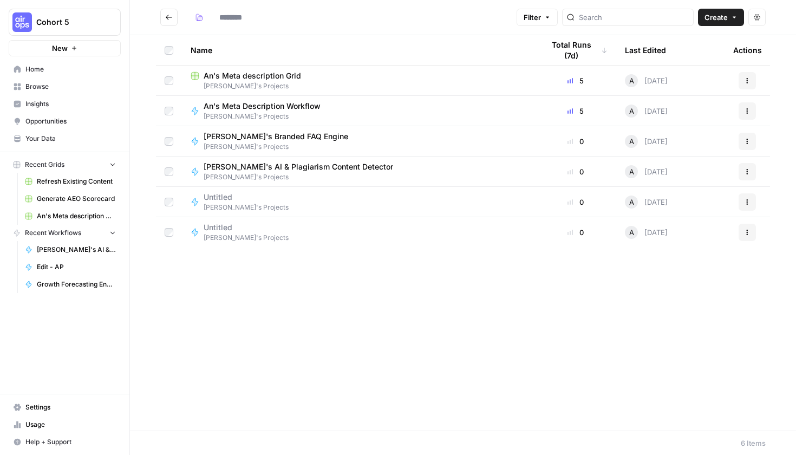
click at [218, 232] on span "Untitled" at bounding box center [241, 227] width 76 height 11
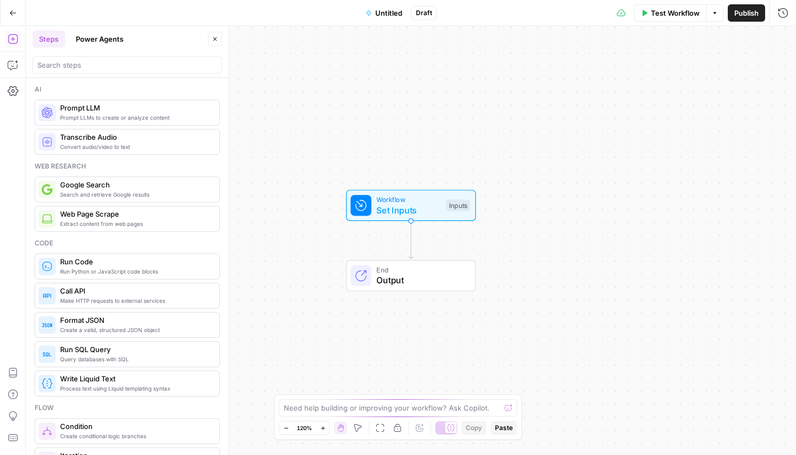
click at [22, 17] on button "Go Back" at bounding box center [12, 12] width 19 height 19
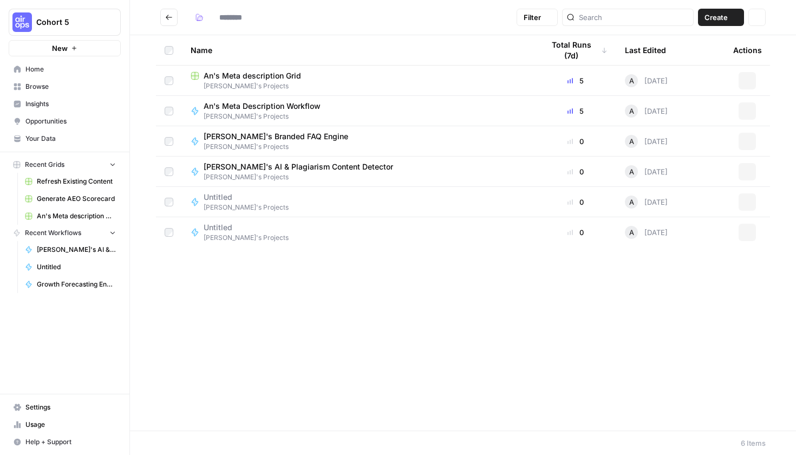
type input "**********"
click at [246, 206] on span "[PERSON_NAME]'s Projects" at bounding box center [245, 207] width 85 height 10
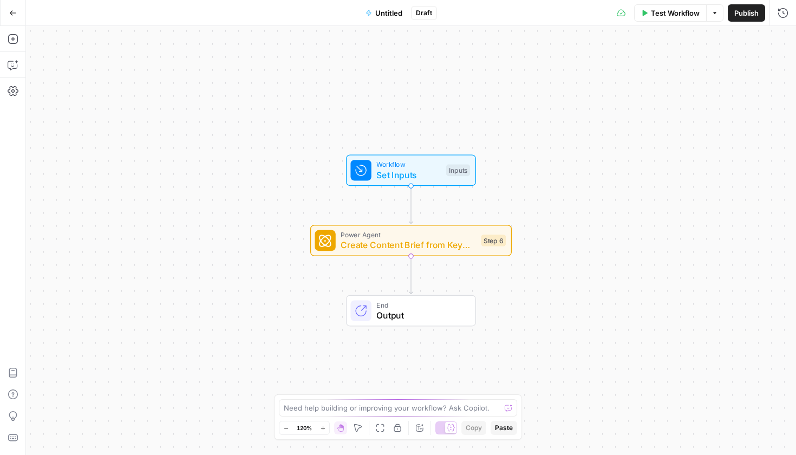
click at [16, 8] on button "Go Back" at bounding box center [12, 12] width 19 height 19
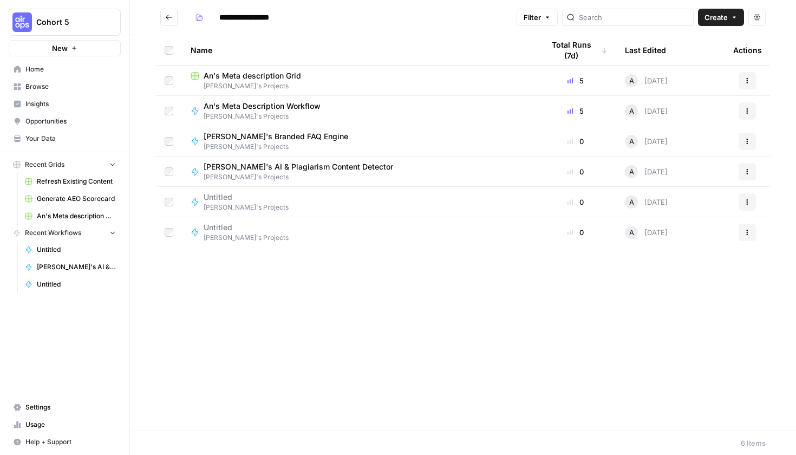
type input "**********"
click at [166, 18] on icon "Go back" at bounding box center [169, 18] width 8 height 8
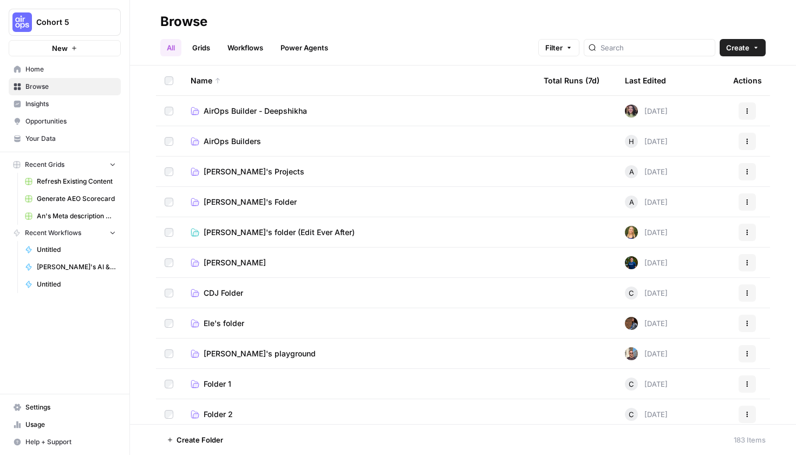
click at [78, 69] on span "Home" at bounding box center [70, 69] width 90 height 10
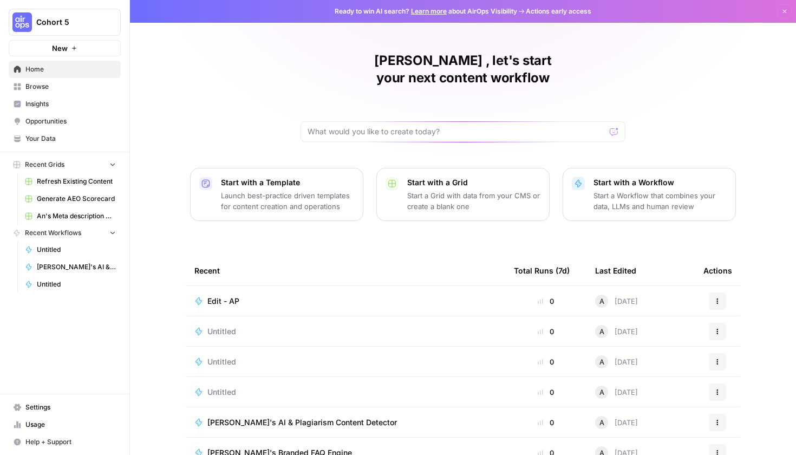
click at [244, 295] on div "Edit - AP" at bounding box center [345, 300] width 302 height 11
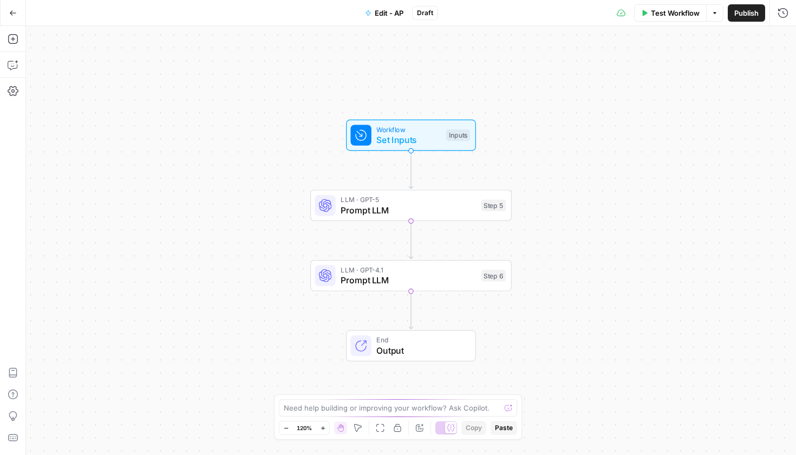
click at [350, 219] on div "LLM · GPT-5 Prompt LLM Step 5 Copy step Delete step Add Note Test" at bounding box center [410, 204] width 201 height 31
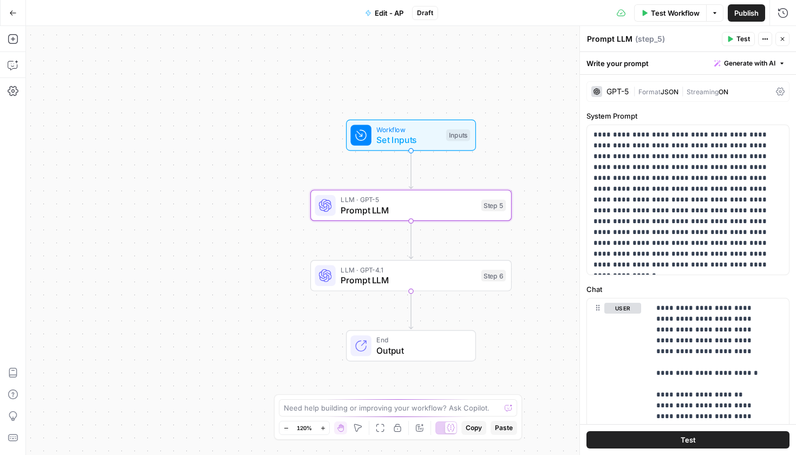
click at [388, 16] on span "Edit - AP" at bounding box center [389, 13] width 29 height 11
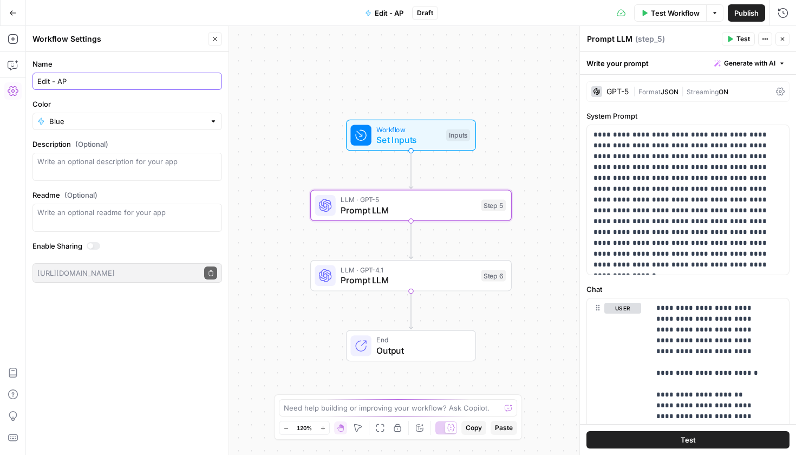
drag, startPoint x: 80, startPoint y: 80, endPoint x: 10, endPoint y: 80, distance: 70.4
click at [10, 80] on body "Cohort 5 New Home Browse Insights Opportunities Your Data Recent Grids Refresh …" at bounding box center [398, 227] width 796 height 455
drag, startPoint x: 73, startPoint y: 82, endPoint x: 23, endPoint y: 83, distance: 49.8
click at [23, 83] on body "Cohort 5 New Home Browse Insights Opportunities Your Data Recent Grids Refresh …" at bounding box center [398, 227] width 796 height 455
type input "E"
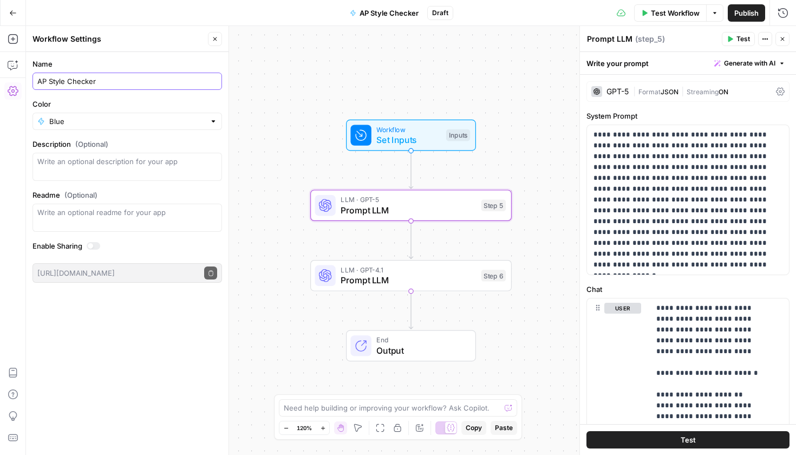
type input "AP Style Checker"
click at [296, 217] on div "Workflow Set Inputs Inputs LLM · GPT-5 Prompt LLM Step 5 LLM · GPT-4.1 Prompt L…" at bounding box center [411, 240] width 770 height 429
click at [277, 219] on div "Workflow Set Inputs Inputs LLM · GPT-5 Prompt LLM Step 5 LLM · GPT-4.1 Prompt L…" at bounding box center [411, 240] width 770 height 429
click at [345, 208] on span "Prompt LLM" at bounding box center [407, 209] width 135 height 13
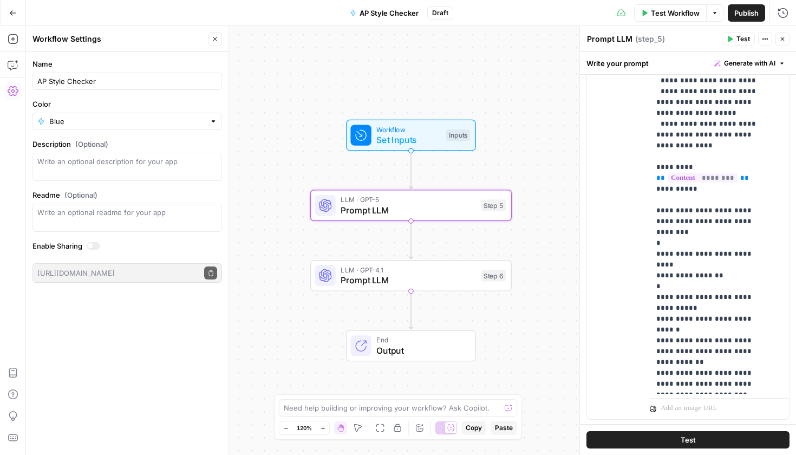
scroll to position [373, 0]
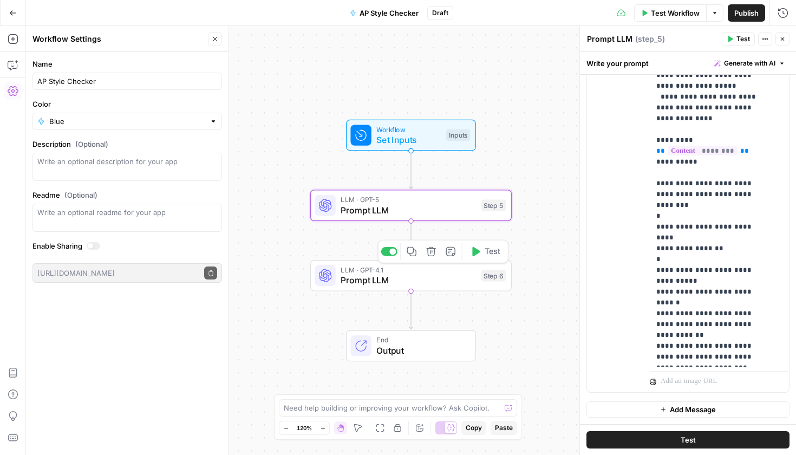
click at [430, 285] on span "Prompt LLM" at bounding box center [407, 279] width 135 height 13
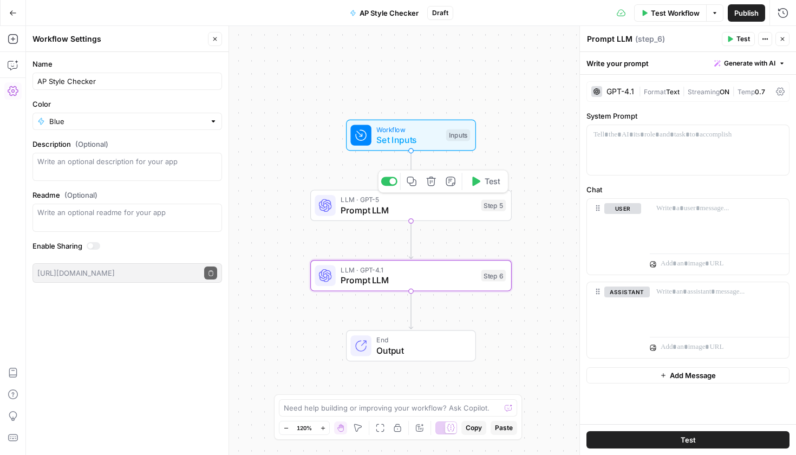
click at [348, 209] on span "Prompt LLM" at bounding box center [407, 209] width 135 height 13
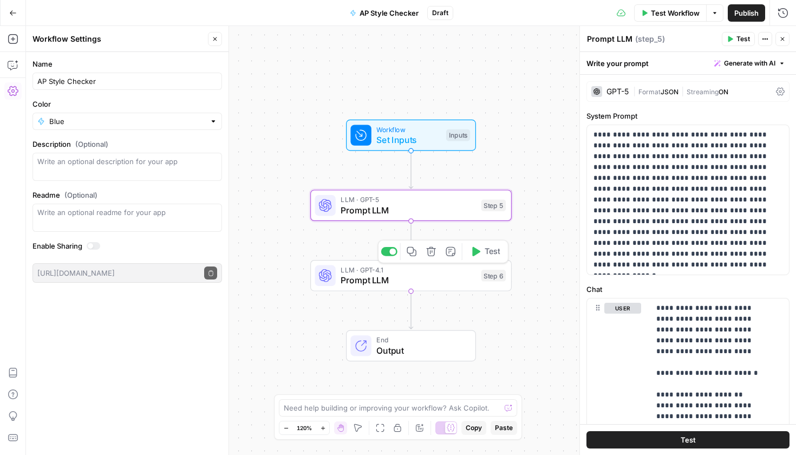
click at [403, 280] on span "Prompt LLM" at bounding box center [407, 279] width 135 height 13
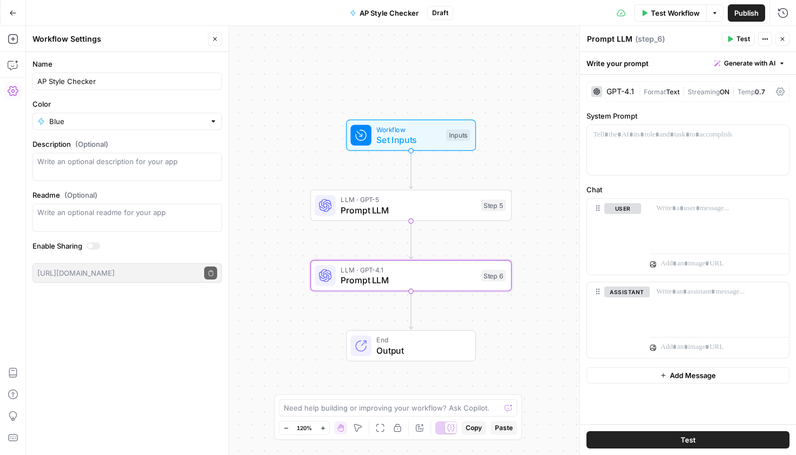
click at [350, 216] on span "Prompt LLM" at bounding box center [407, 209] width 135 height 13
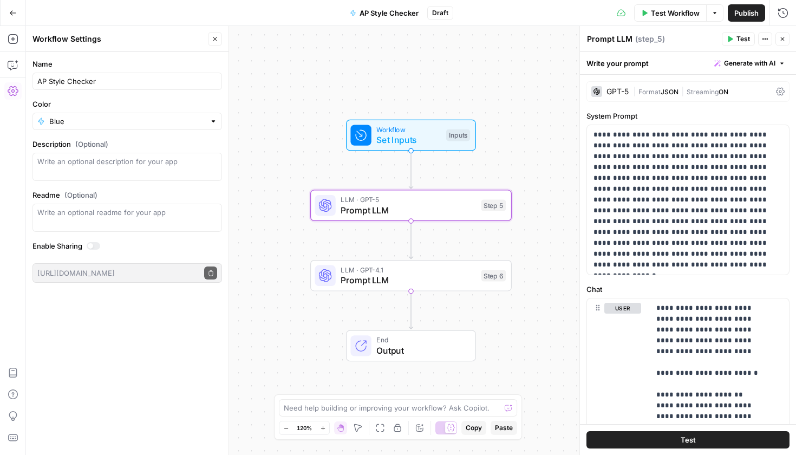
click at [369, 413] on div "Need help building or improving your workflow? Ask Copilot." at bounding box center [398, 407] width 238 height 17
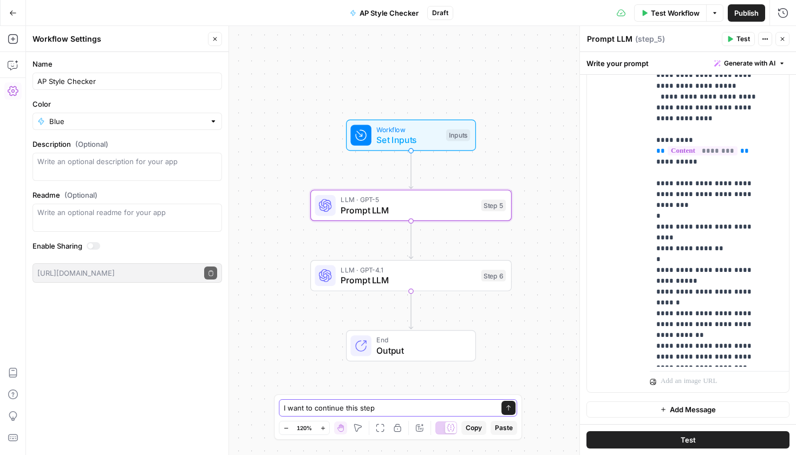
drag, startPoint x: 383, startPoint y: 411, endPoint x: 356, endPoint y: 405, distance: 27.7
click at [350, 407] on textarea "I want to continue this step" at bounding box center [387, 407] width 207 height 11
type textarea "I want to continue into a next steo"
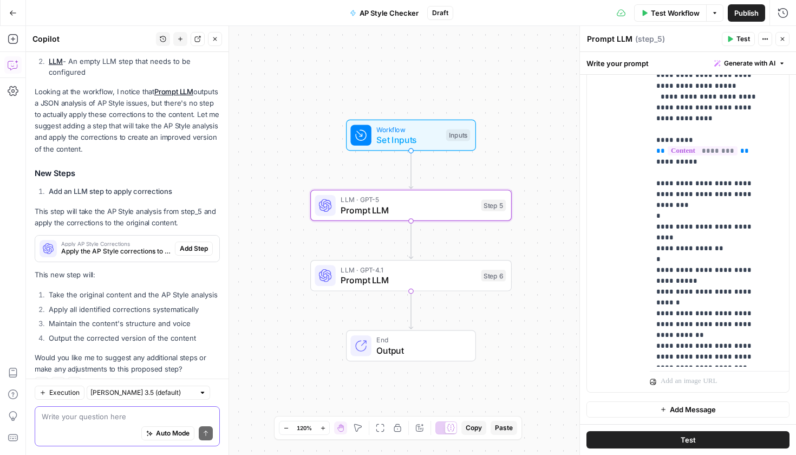
scroll to position [195, 0]
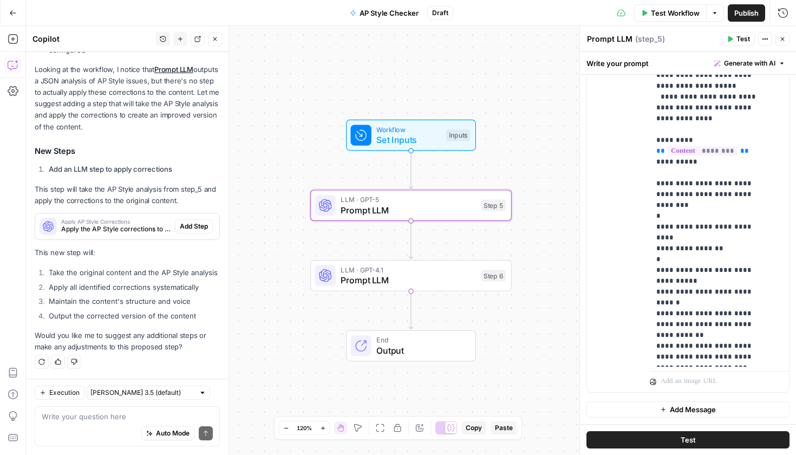
click at [194, 213] on div "Apply AP Style Corrections Apply the AP Style corrections to the original conte…" at bounding box center [127, 226] width 184 height 26
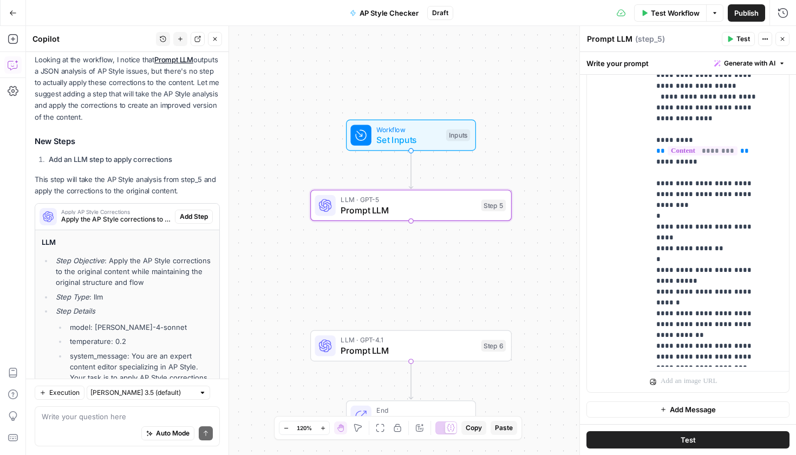
scroll to position [765, 0]
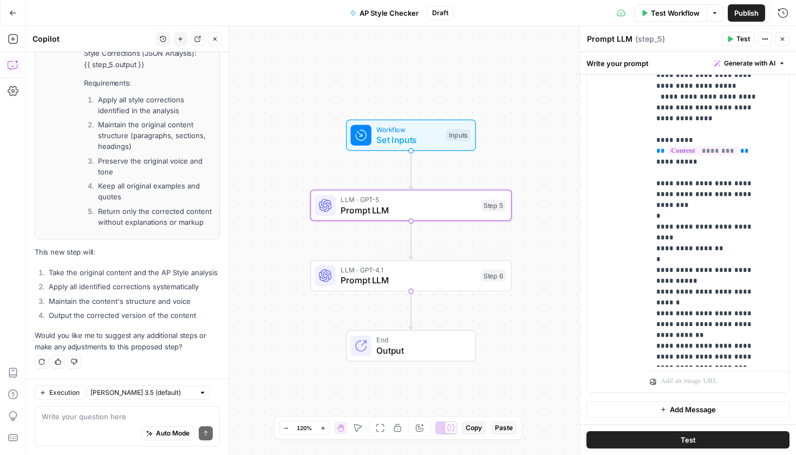
click at [419, 286] on span "Prompt LLM" at bounding box center [407, 279] width 135 height 13
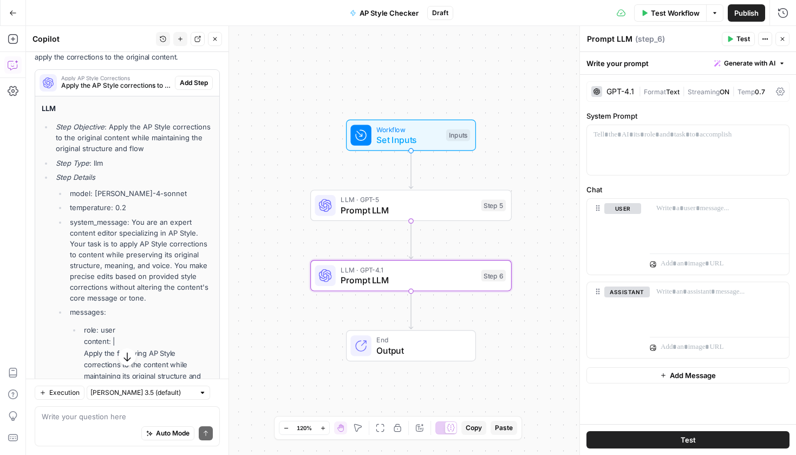
scroll to position [315, 0]
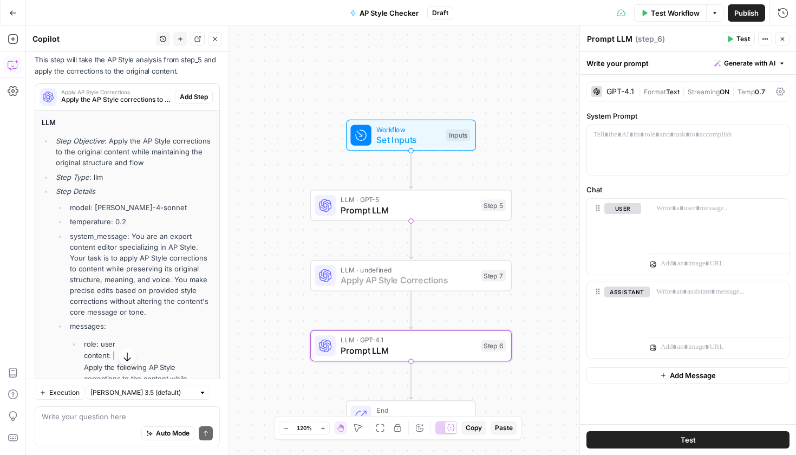
click at [199, 96] on span "Add Step" at bounding box center [194, 97] width 28 height 10
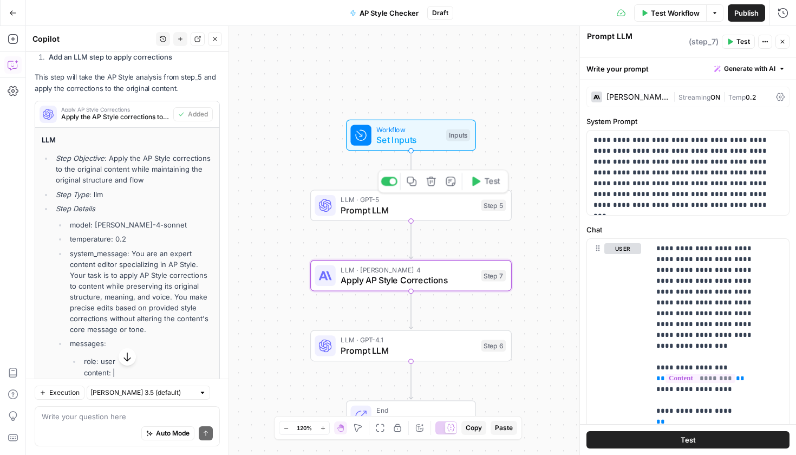
click at [420, 211] on span "Prompt LLM" at bounding box center [407, 209] width 135 height 13
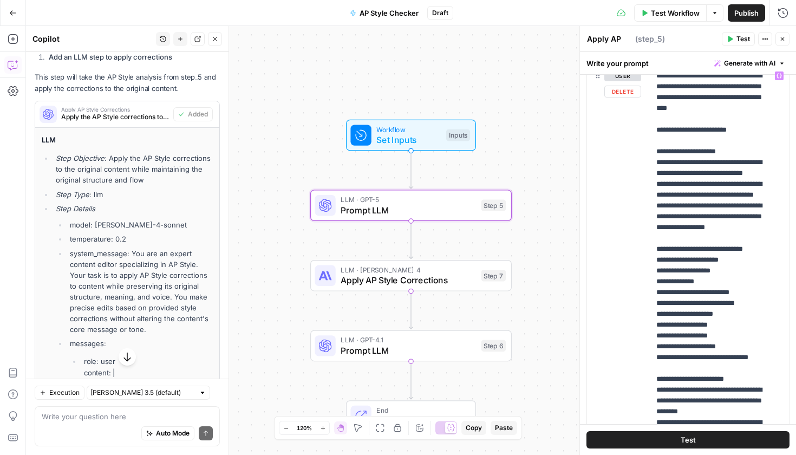
scroll to position [0, 0]
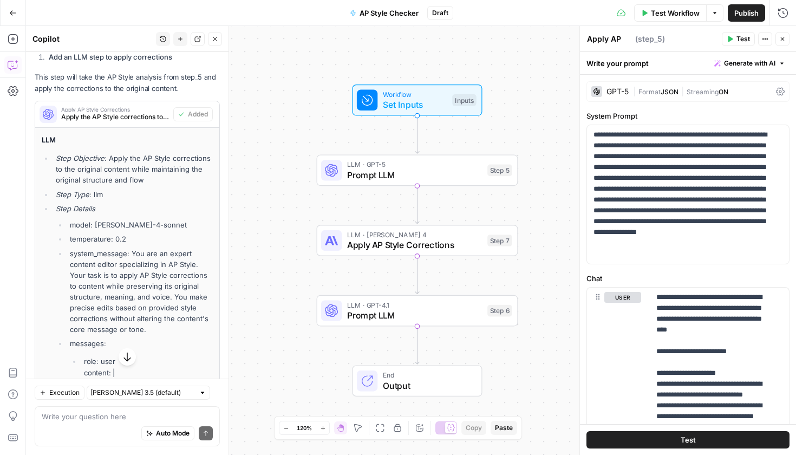
click at [93, 430] on div "Auto Mode Send" at bounding box center [127, 434] width 171 height 24
type textarea "How to output it"
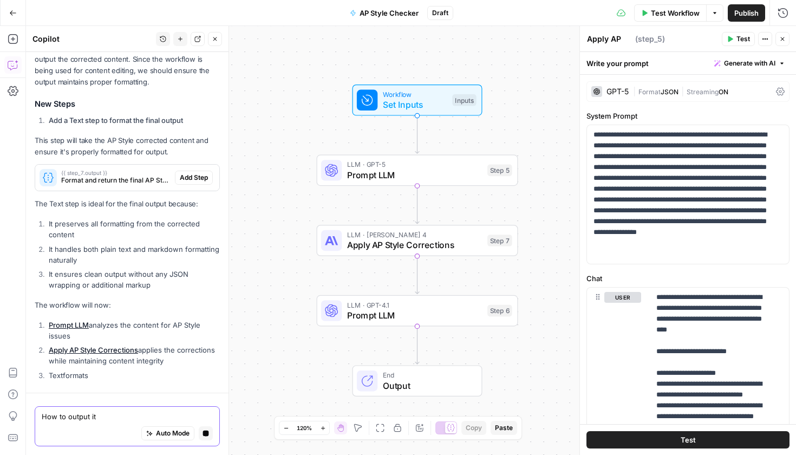
scroll to position [1100, 0]
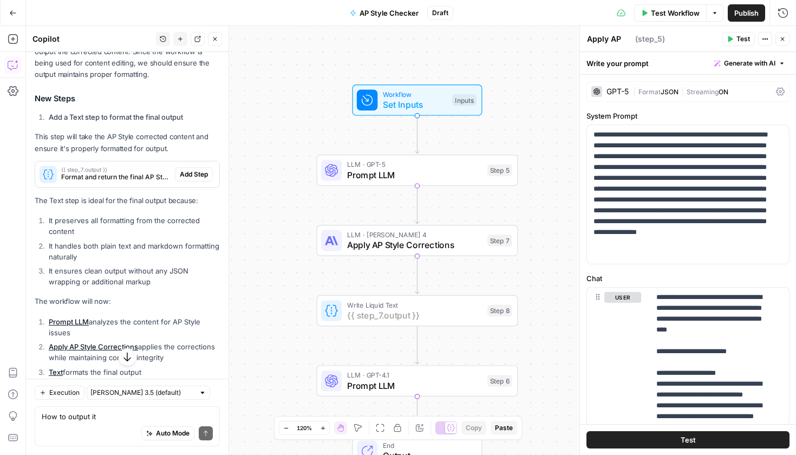
click at [190, 179] on span "Add Step" at bounding box center [194, 174] width 28 height 10
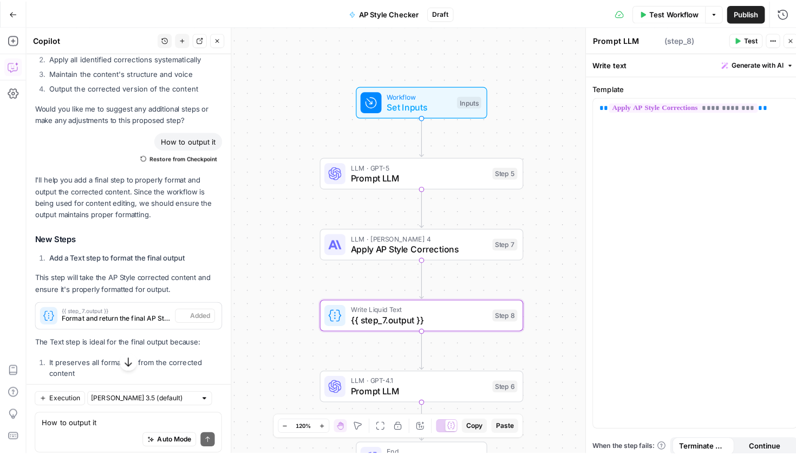
scroll to position [1072, 0]
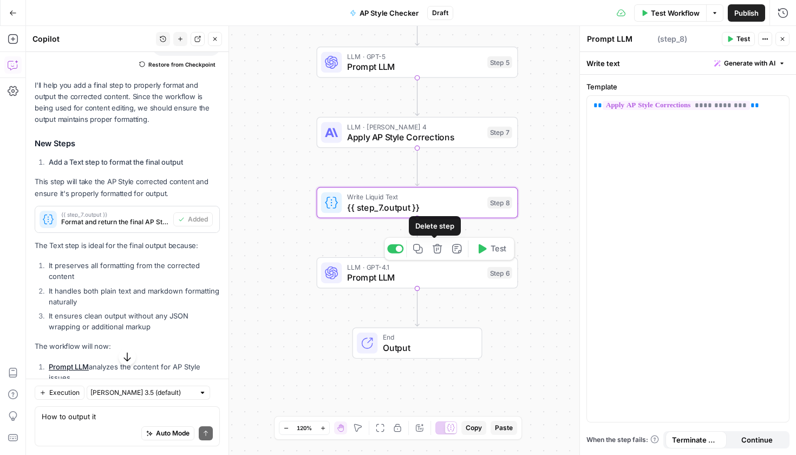
click at [423, 288] on div "Workflow Set Inputs Inputs LLM · GPT-5 Prompt LLM Step 5 LLM · Claude Sonnet 4 …" at bounding box center [411, 240] width 770 height 429
click at [422, 278] on span "Prompt LLM" at bounding box center [413, 276] width 135 height 13
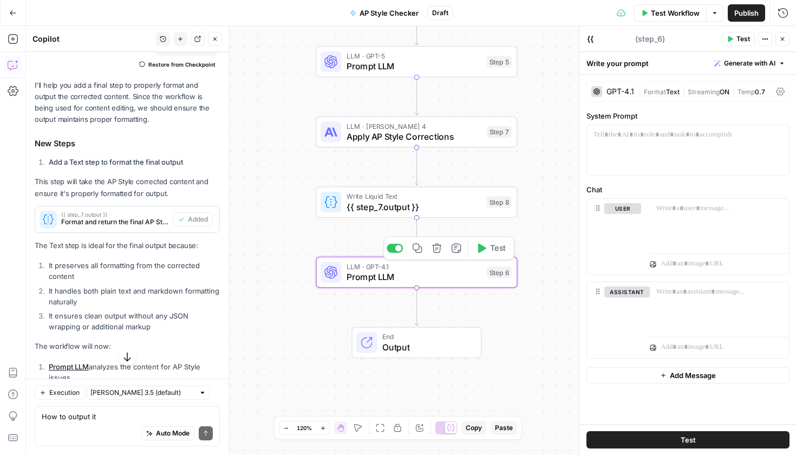
click at [442, 253] on button "Delete step" at bounding box center [436, 248] width 17 height 17
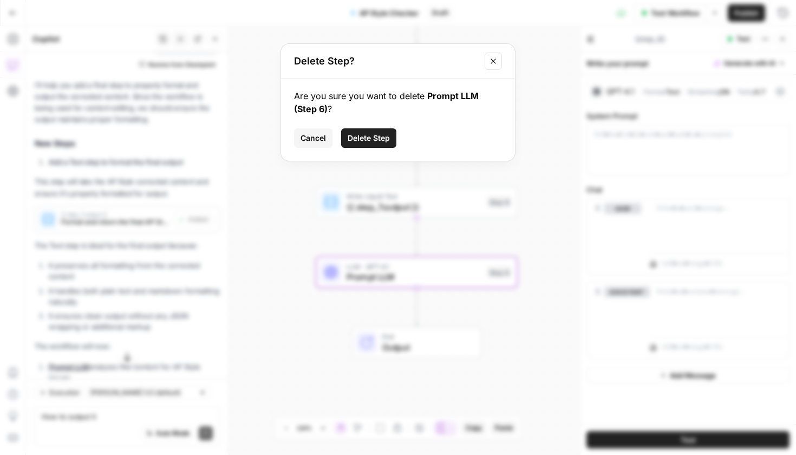
click at [381, 149] on div "Are you sure you want to delete Prompt LLM (Step 6) ? Cancel Delete Step" at bounding box center [398, 119] width 234 height 82
click at [380, 139] on span "Delete Step" at bounding box center [368, 138] width 42 height 11
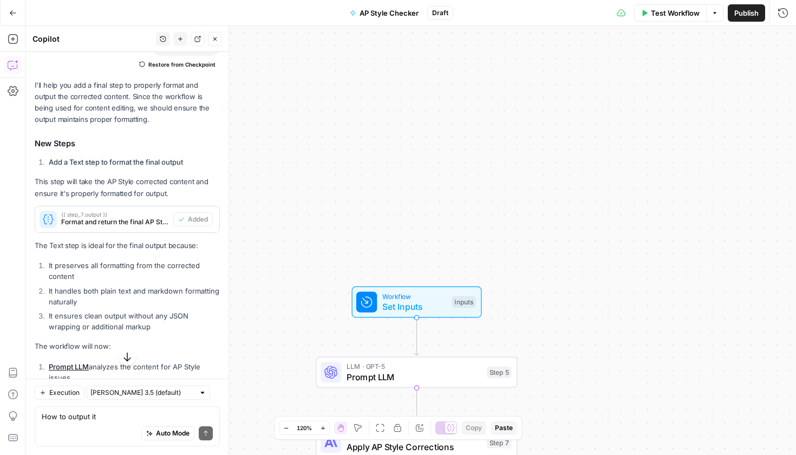
click at [654, 17] on span "Test Workflow" at bounding box center [675, 13] width 49 height 11
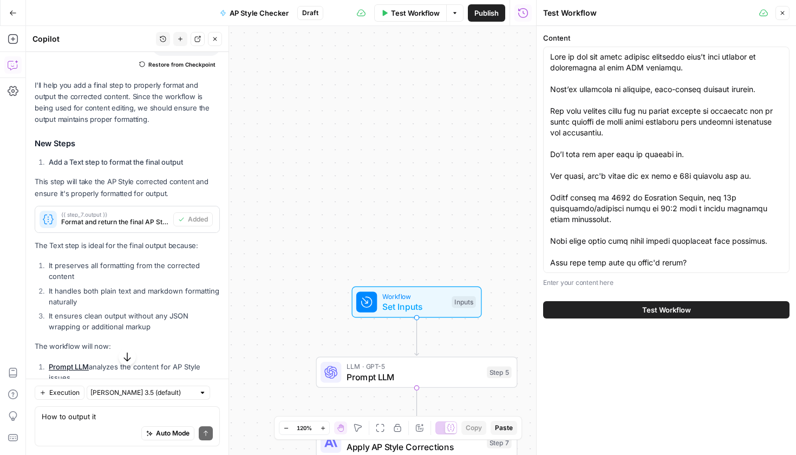
click at [643, 305] on span "Test Workflow" at bounding box center [666, 309] width 49 height 11
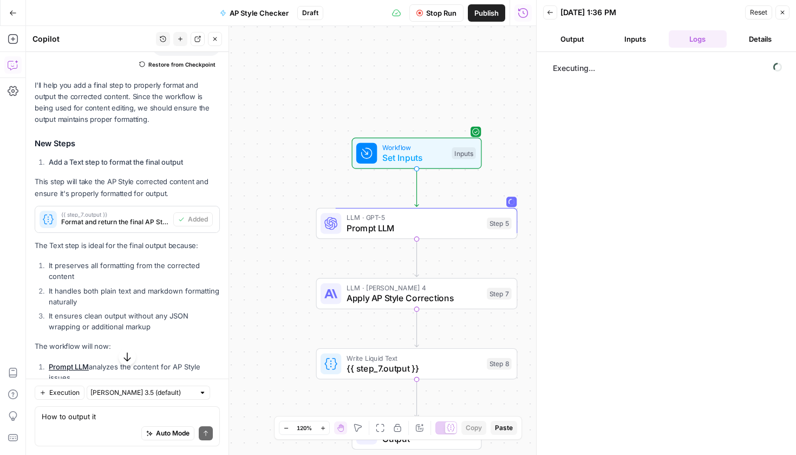
click at [777, 39] on button "Details" at bounding box center [760, 38] width 58 height 17
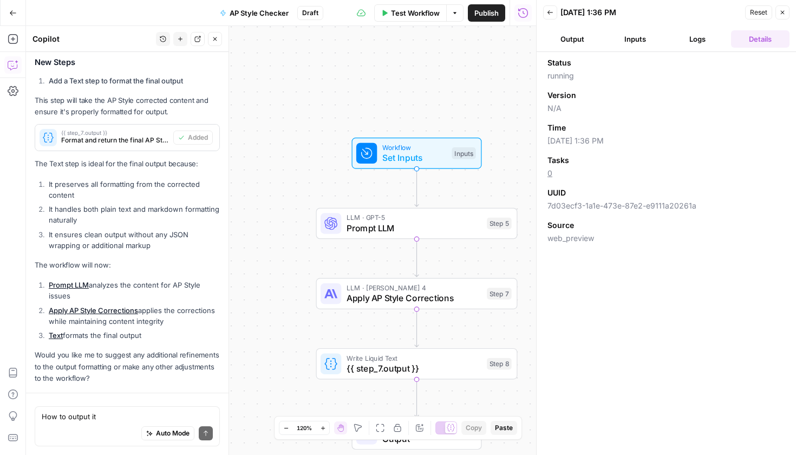
scroll to position [579, 0]
click at [635, 77] on span "running" at bounding box center [666, 75] width 238 height 11
click at [625, 47] on button "Inputs" at bounding box center [635, 38] width 58 height 17
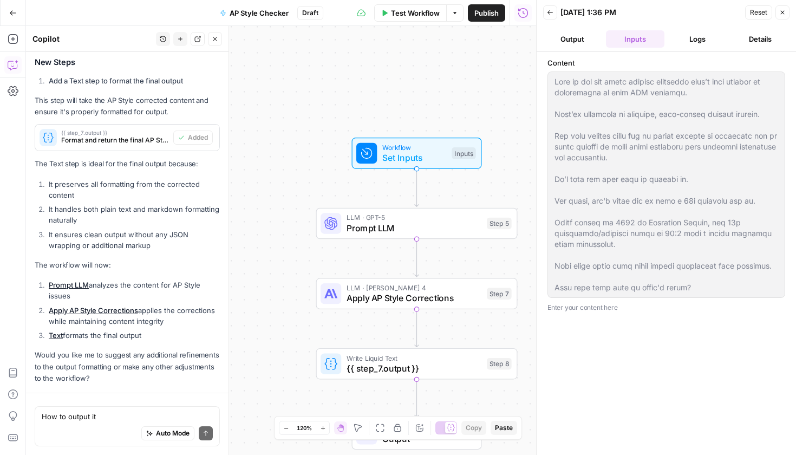
click at [594, 45] on button "Output" at bounding box center [572, 38] width 58 height 17
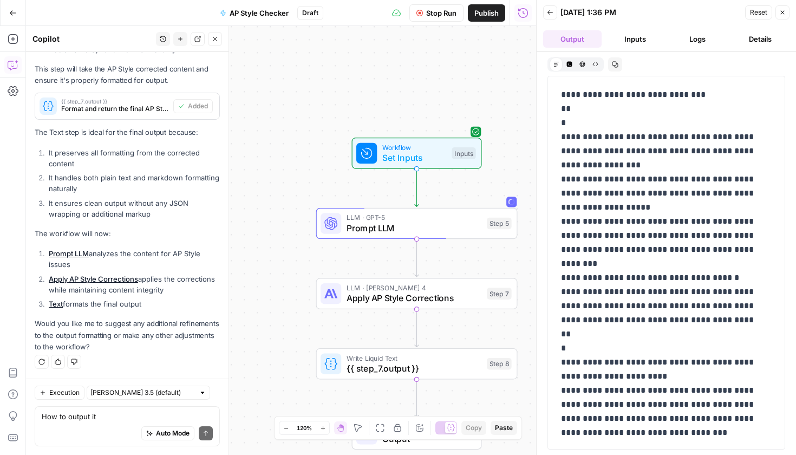
scroll to position [944, 0]
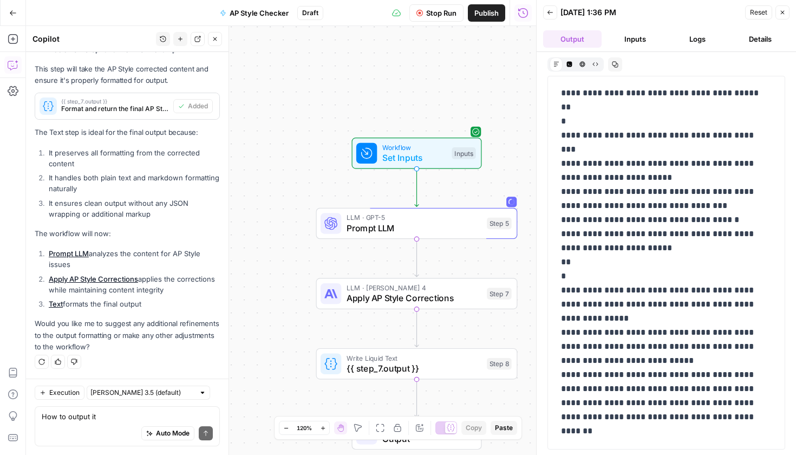
click at [772, 43] on button "Details" at bounding box center [760, 38] width 58 height 17
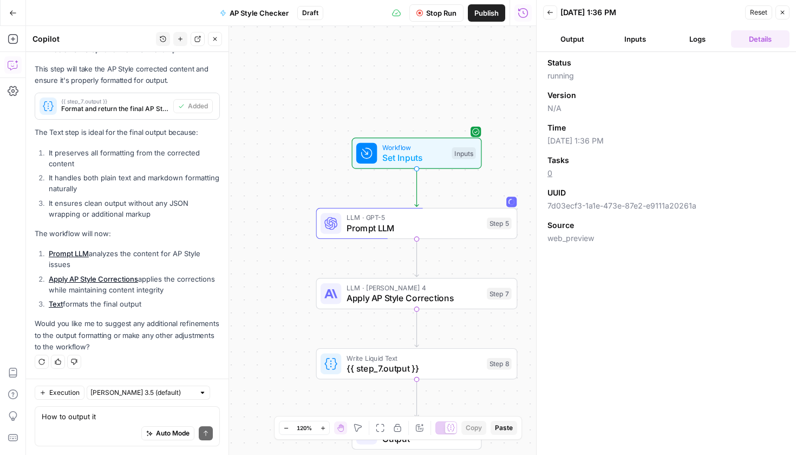
click at [574, 49] on header "Back 09/04/25 at 1:36 PM Reset Close Output Inputs Logs Details" at bounding box center [665, 26] width 259 height 52
click at [574, 42] on button "Output" at bounding box center [572, 38] width 58 height 17
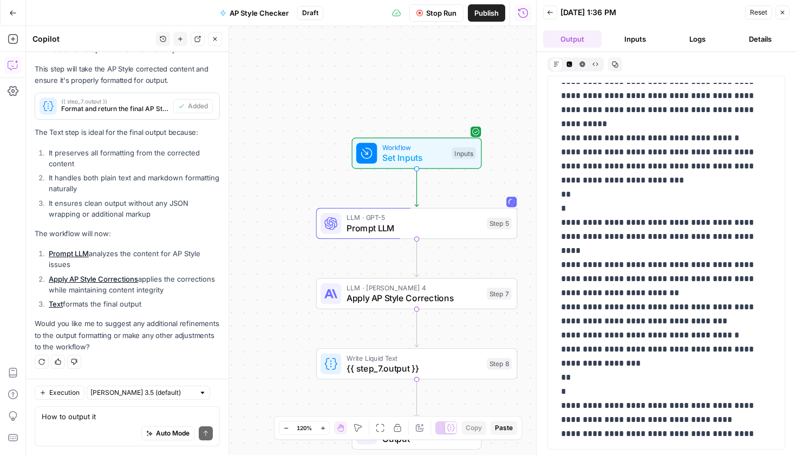
scroll to position [0, 0]
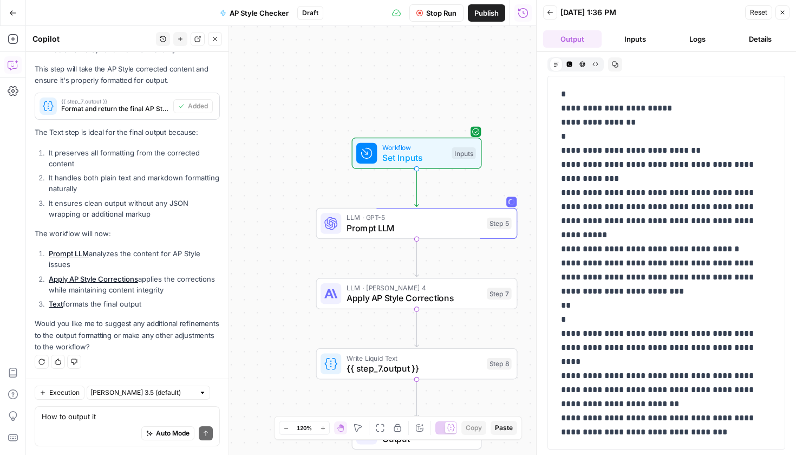
click at [746, 44] on button "Details" at bounding box center [760, 38] width 58 height 17
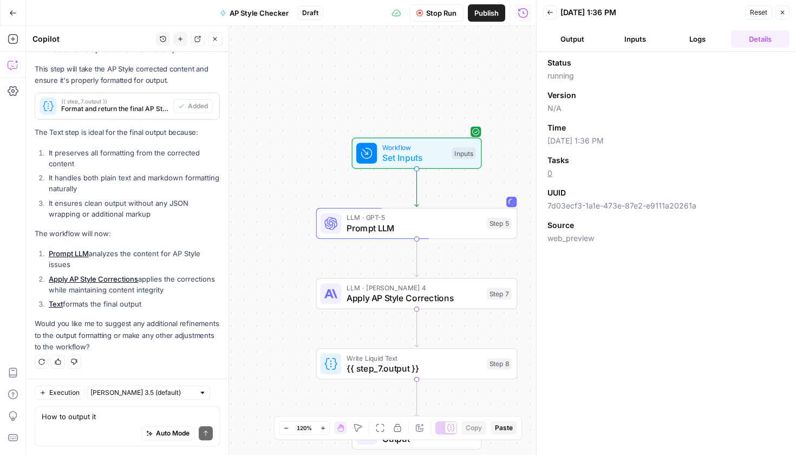
click at [706, 39] on button "Logs" at bounding box center [697, 38] width 58 height 17
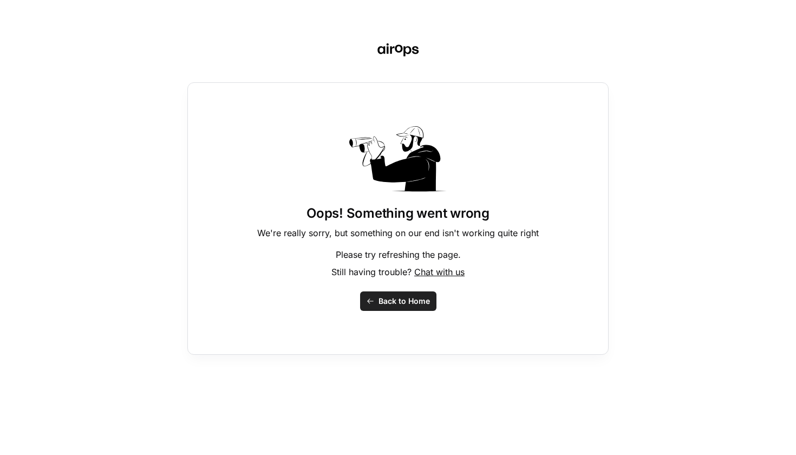
click at [396, 300] on span "Back to Home" at bounding box center [403, 300] width 51 height 11
click at [425, 299] on span "Back to Home" at bounding box center [403, 300] width 51 height 11
click at [387, 297] on span "Back to Home" at bounding box center [403, 300] width 51 height 11
click at [193, 62] on div "Oops! Something went wrong We're really sorry, but something on our end isn't w…" at bounding box center [398, 227] width 796 height 455
click at [203, 2] on div "Oops! Something went wrong We're really sorry, but something on our end isn't w…" at bounding box center [398, 227] width 796 height 455
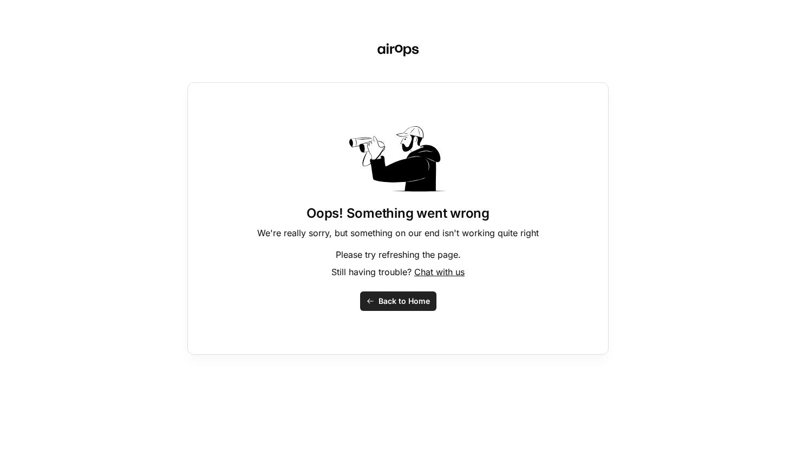
click at [390, 310] on button "Back to Home" at bounding box center [398, 300] width 76 height 19
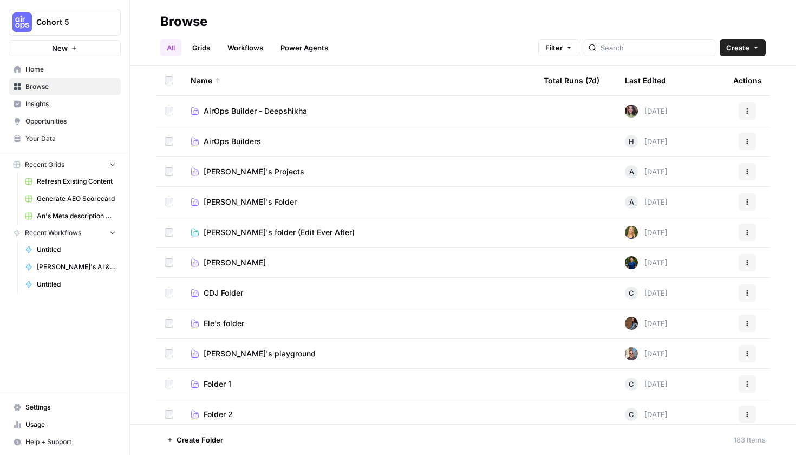
click at [253, 46] on link "Workflows" at bounding box center [245, 47] width 49 height 17
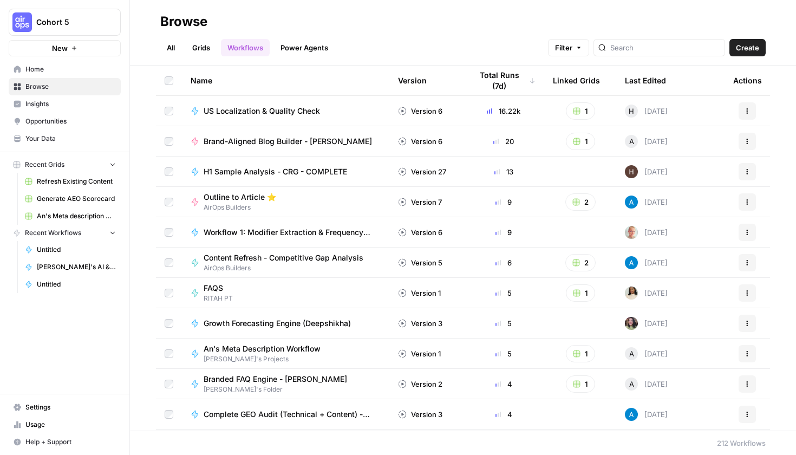
click at [63, 140] on span "Your Data" at bounding box center [70, 139] width 90 height 10
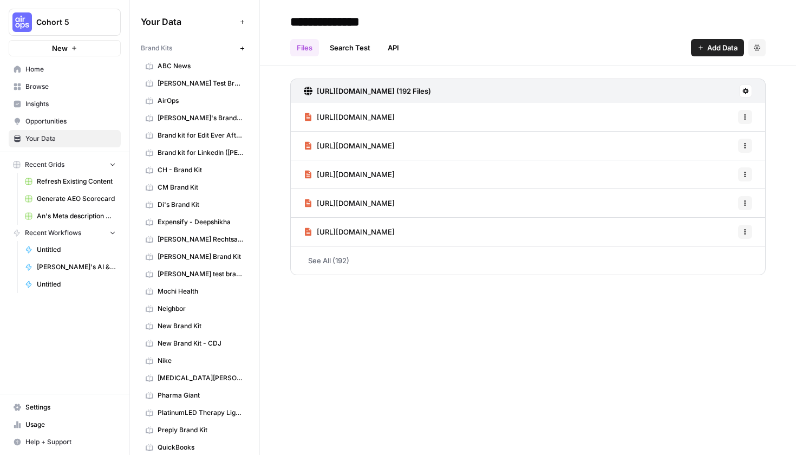
click at [66, 122] on span "Opportunities" at bounding box center [70, 121] width 90 height 10
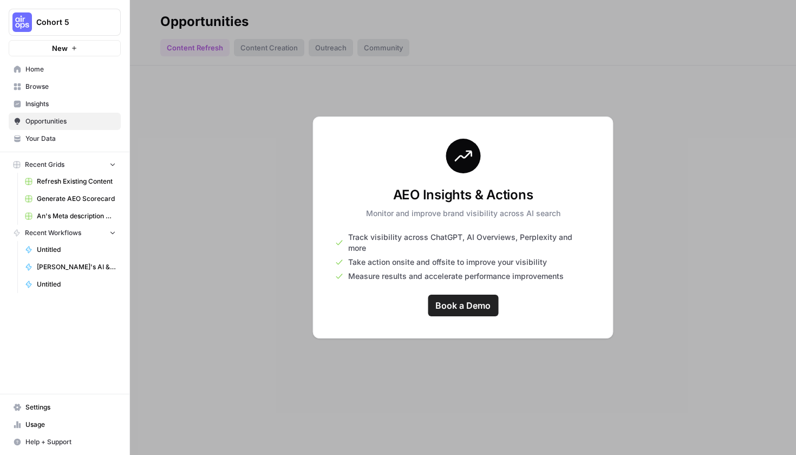
click at [65, 106] on span "Insights" at bounding box center [70, 104] width 90 height 10
click at [64, 91] on link "Browse" at bounding box center [65, 86] width 112 height 17
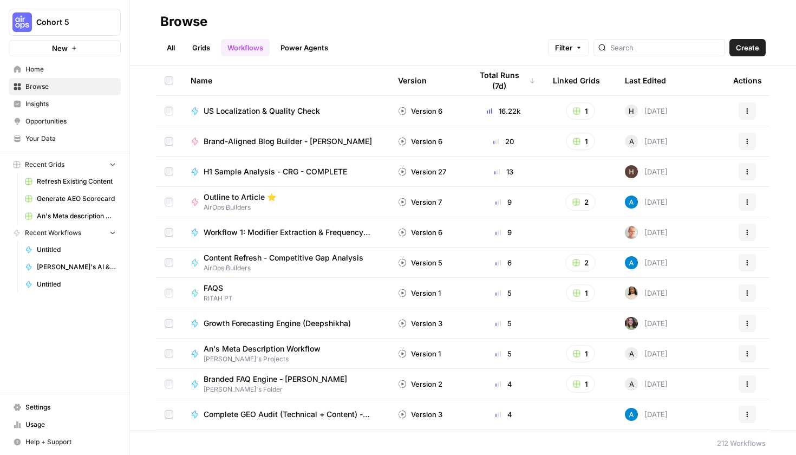
click at [198, 42] on link "Grids" at bounding box center [201, 47] width 31 height 17
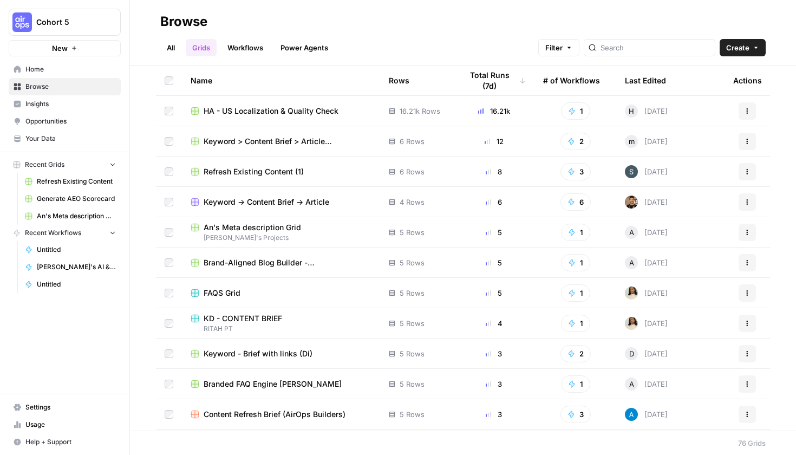
click at [178, 48] on link "All" at bounding box center [170, 47] width 21 height 17
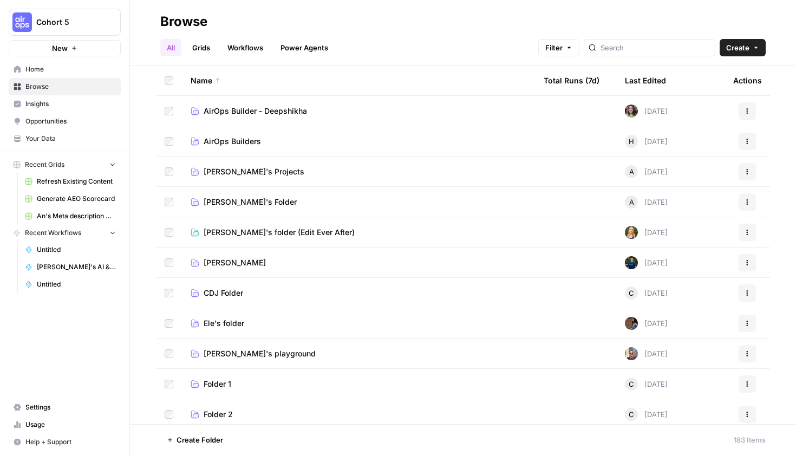
click at [91, 68] on span "Home" at bounding box center [70, 69] width 90 height 10
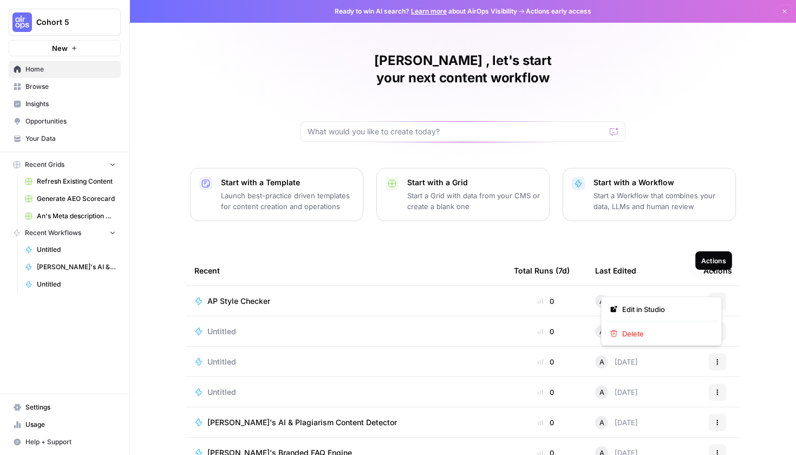
click at [708, 292] on button "Actions" at bounding box center [716, 300] width 17 height 17
click at [609, 294] on div "A [DATE]" at bounding box center [616, 300] width 43 height 13
click at [600, 295] on span "A" at bounding box center [601, 300] width 5 height 11
click at [89, 73] on span "Home" at bounding box center [70, 69] width 90 height 10
click at [82, 85] on span "Browse" at bounding box center [70, 87] width 90 height 10
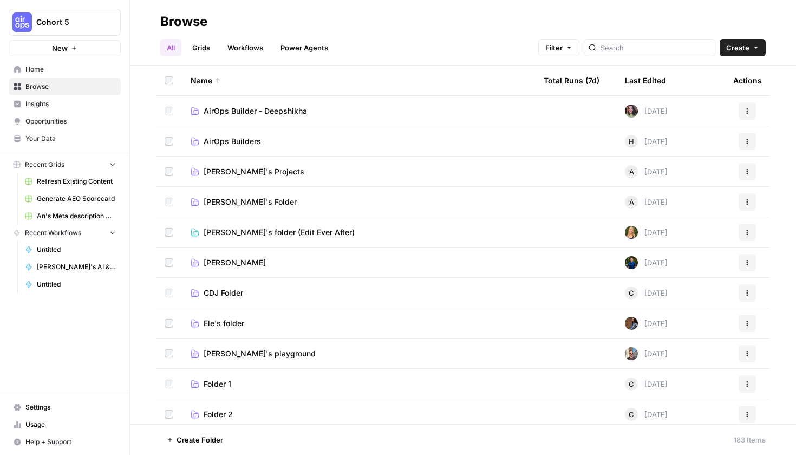
click at [249, 49] on link "Workflows" at bounding box center [245, 47] width 49 height 17
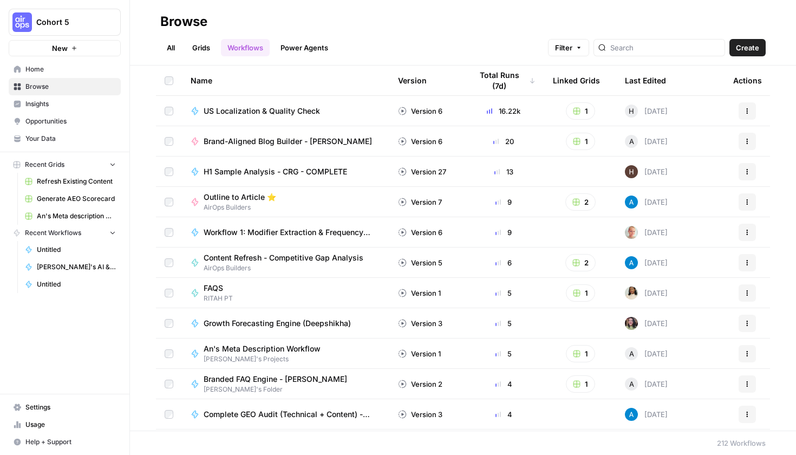
click at [205, 50] on link "Grids" at bounding box center [201, 47] width 31 height 17
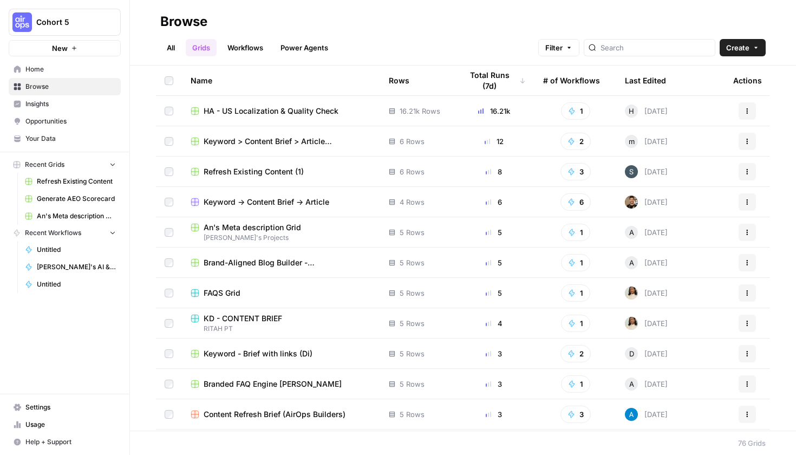
click at [181, 49] on link "All" at bounding box center [170, 47] width 21 height 17
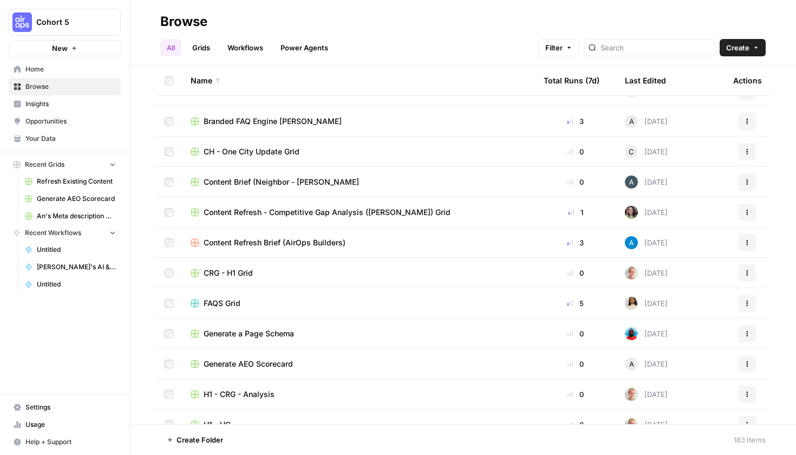
scroll to position [771, 0]
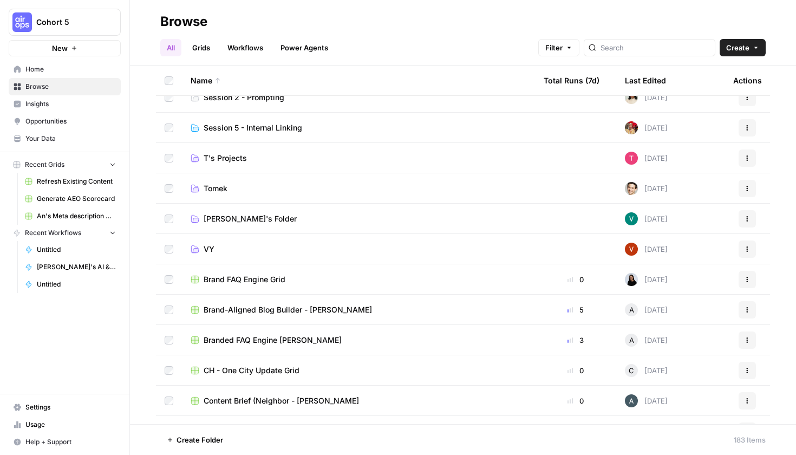
click at [76, 135] on span "Your Data" at bounding box center [70, 139] width 90 height 10
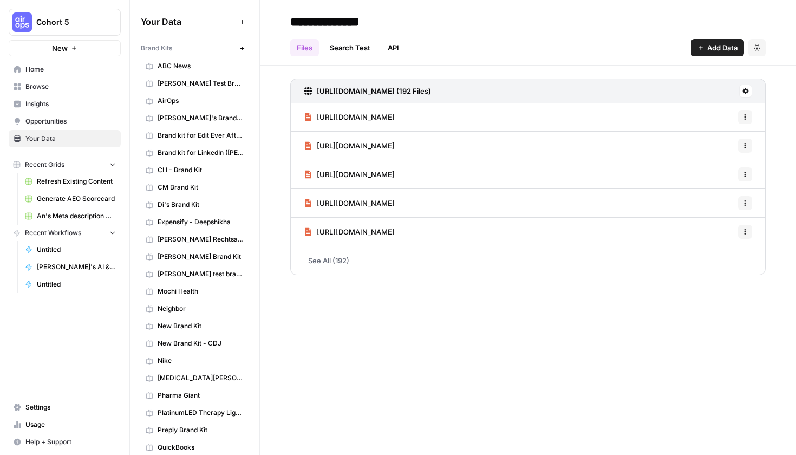
click at [78, 78] on link "Browse" at bounding box center [65, 86] width 112 height 17
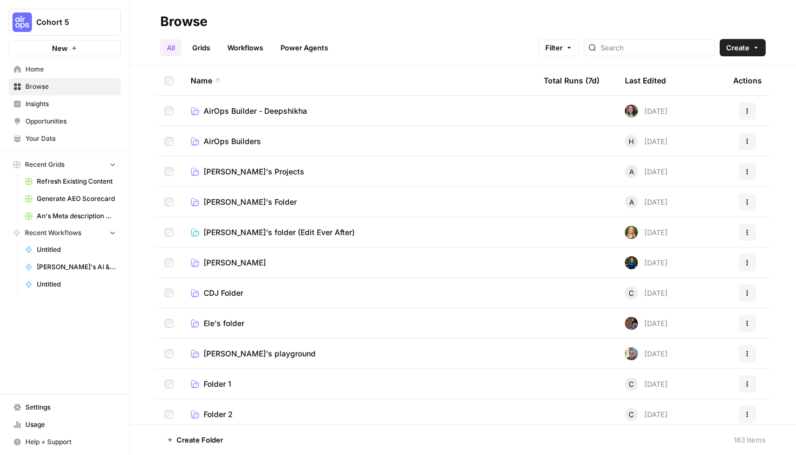
click at [77, 70] on span "Home" at bounding box center [70, 69] width 90 height 10
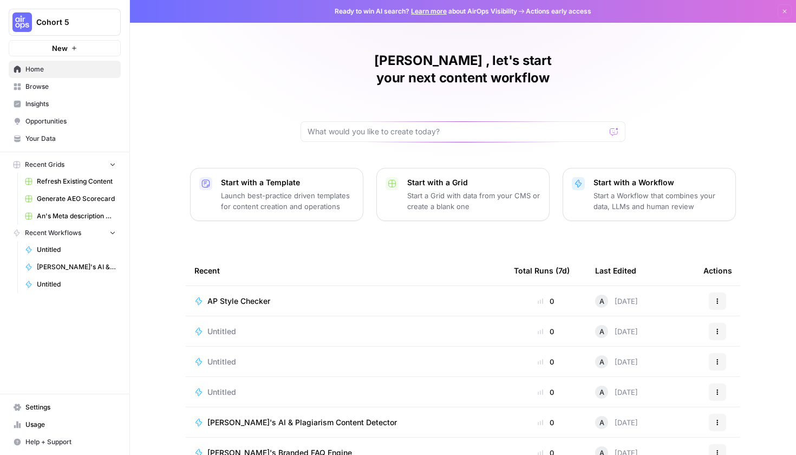
click at [605, 294] on div "A [DATE]" at bounding box center [616, 300] width 43 height 13
click at [717, 292] on button "Actions" at bounding box center [716, 300] width 17 height 17
drag, startPoint x: 242, startPoint y: 284, endPoint x: 258, endPoint y: 263, distance: 26.3
click at [258, 263] on table "Recent Total Runs (7d) Last Edited Actions AP Style Checker 0 A [DATE] Actions …" at bounding box center [463, 376] width 554 height 242
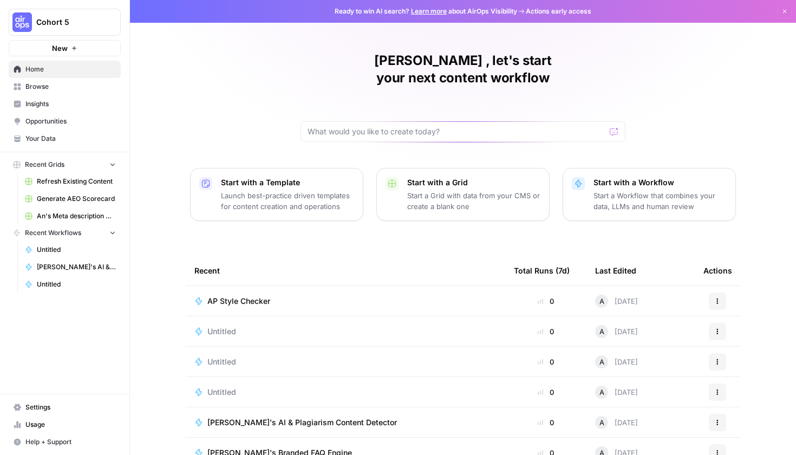
click at [708, 292] on button "Actions" at bounding box center [716, 300] width 17 height 17
click at [383, 286] on td "AP Style Checker" at bounding box center [345, 301] width 319 height 30
click at [208, 295] on span "AP Style Checker" at bounding box center [238, 300] width 63 height 11
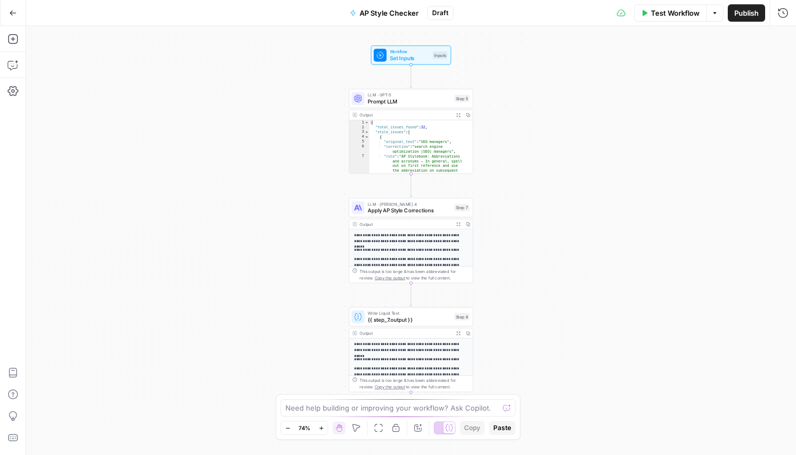
click at [679, 20] on button "Test Workflow" at bounding box center [670, 12] width 73 height 17
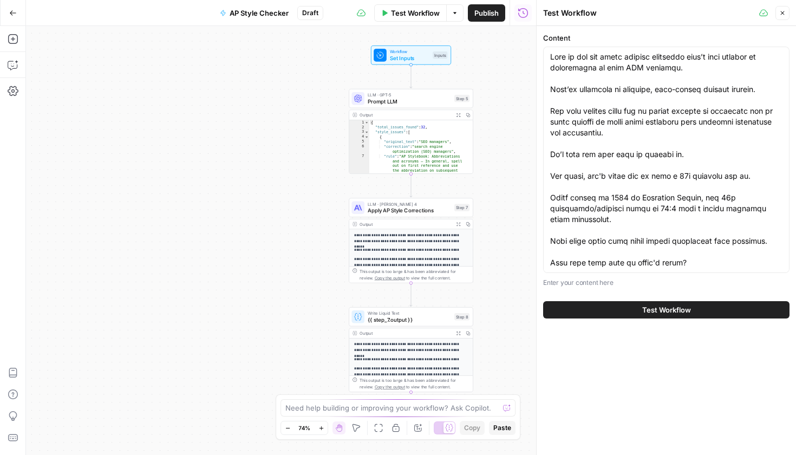
click at [622, 310] on button "Test Workflow" at bounding box center [666, 309] width 246 height 17
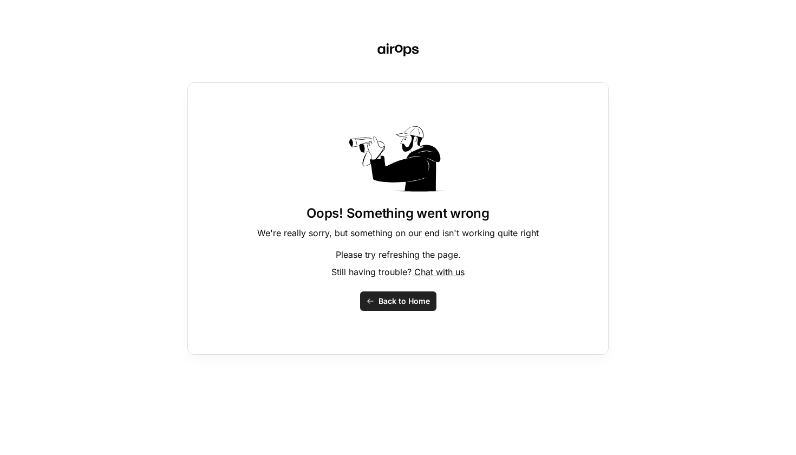
click at [375, 308] on button "Back to Home" at bounding box center [398, 300] width 76 height 19
drag, startPoint x: 437, startPoint y: 274, endPoint x: 440, endPoint y: 306, distance: 31.6
click at [440, 306] on div "Oops! Something went wrong We're really sorry, but something on our end isn't w…" at bounding box center [397, 218] width 421 height 272
click at [417, 320] on div "Oops! Something went wrong We're really sorry, but something on our end isn't w…" at bounding box center [397, 218] width 421 height 272
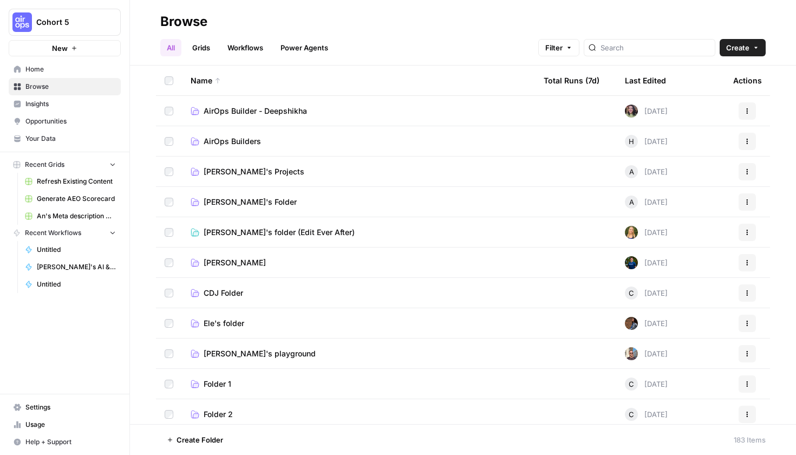
click at [59, 67] on span "Home" at bounding box center [70, 69] width 90 height 10
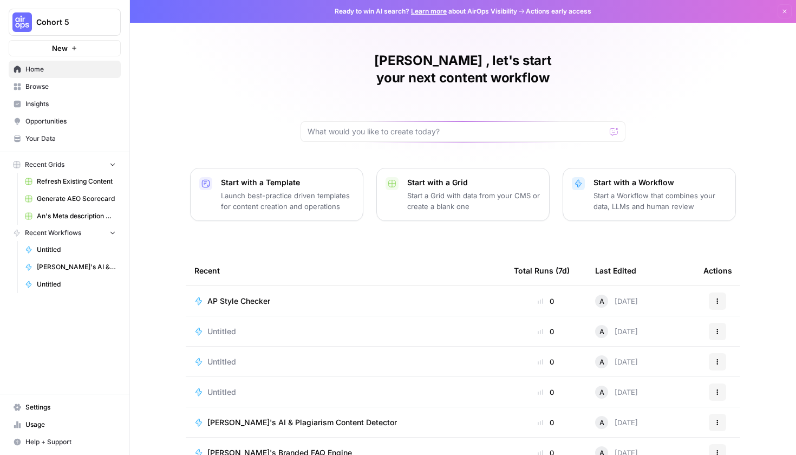
click at [63, 91] on span "Browse" at bounding box center [70, 87] width 90 height 10
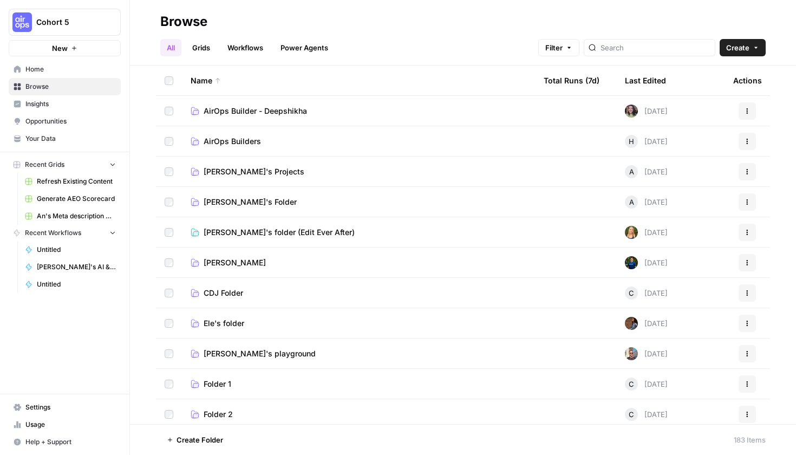
click at [249, 183] on td "[PERSON_NAME]'s Projects" at bounding box center [358, 171] width 353 height 30
click at [246, 173] on span "[PERSON_NAME]'s Projects" at bounding box center [253, 171] width 101 height 11
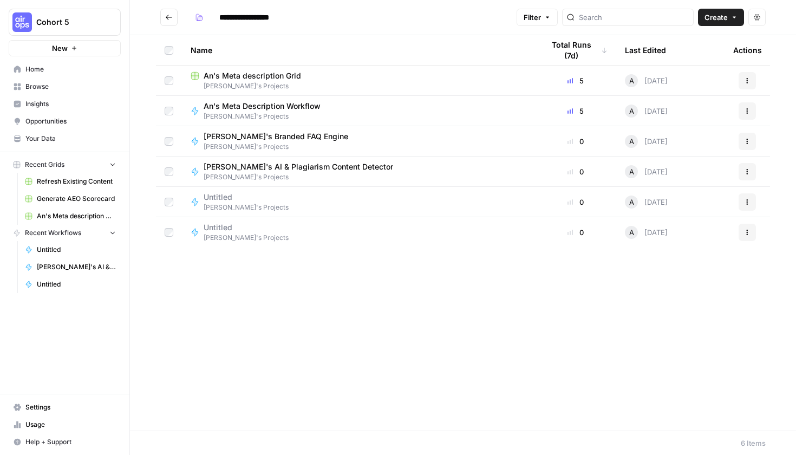
click at [262, 166] on span "[PERSON_NAME]'s AI & Plagiarism Content Detector" at bounding box center [297, 166] width 189 height 11
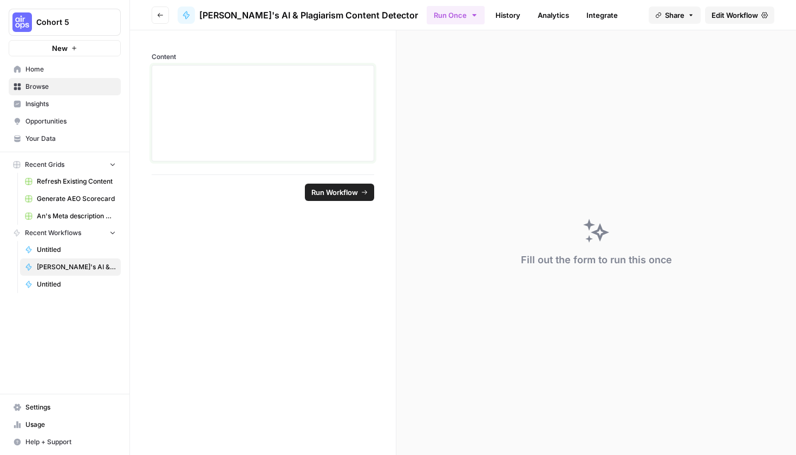
click at [238, 135] on div at bounding box center [263, 113] width 208 height 87
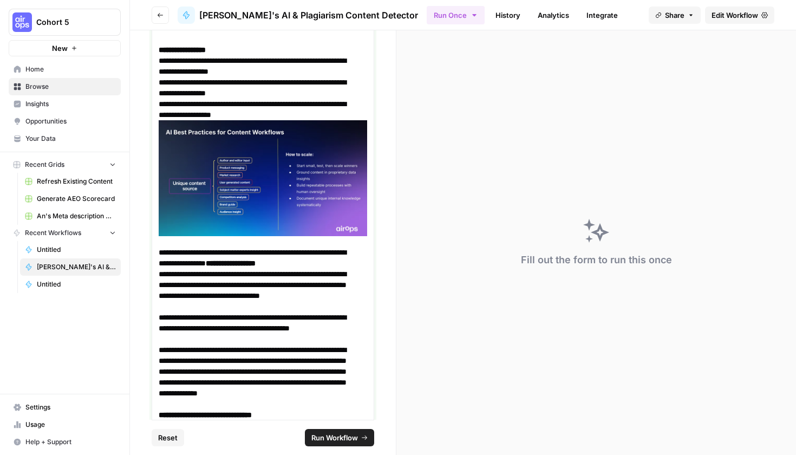
scroll to position [2526, 0]
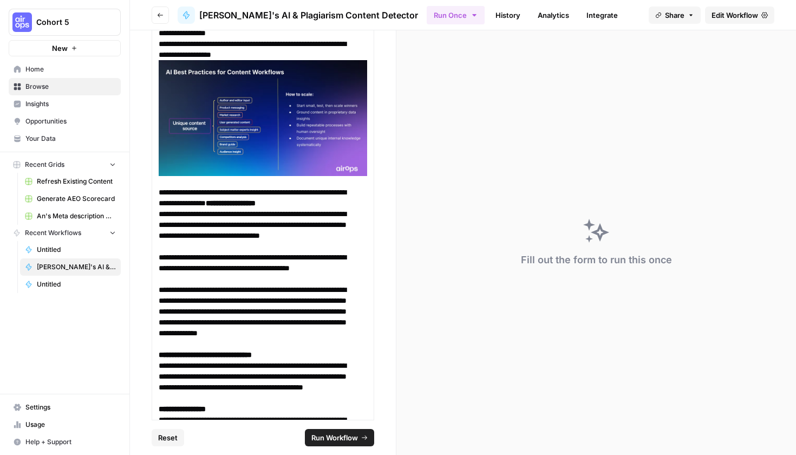
click at [359, 444] on button "Run Workflow" at bounding box center [339, 437] width 69 height 17
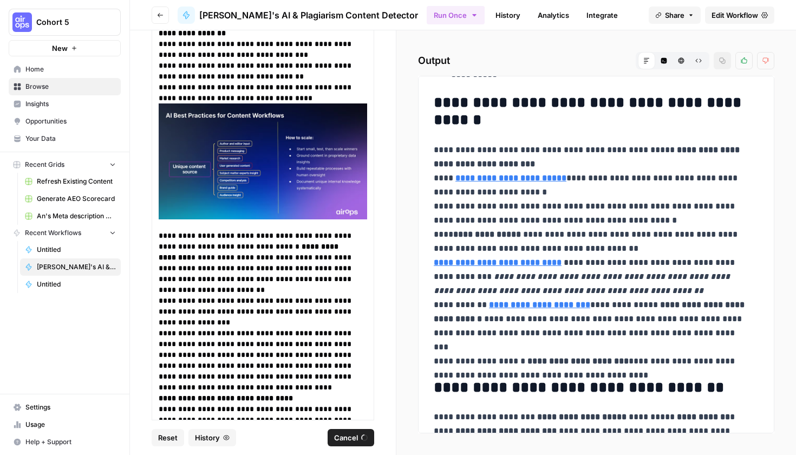
scroll to position [796, 0]
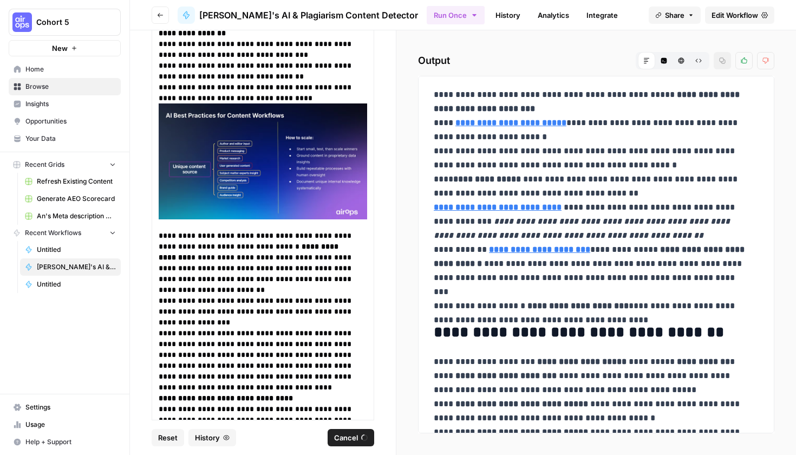
click at [698, 245] on strong "**********" at bounding box center [589, 256] width 313 height 22
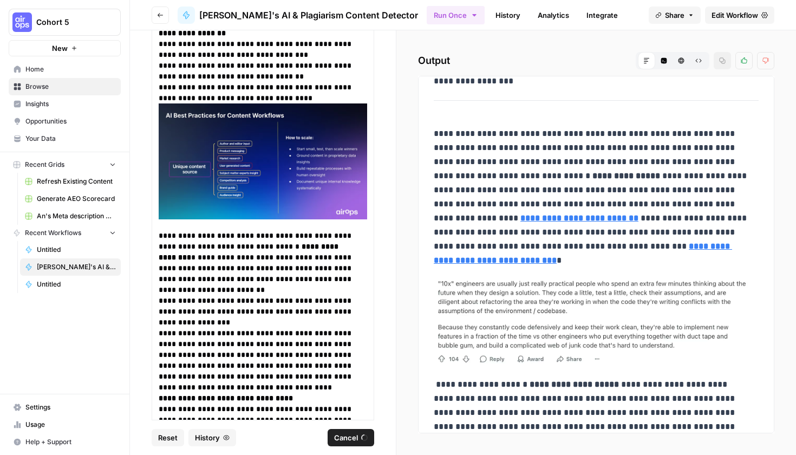
scroll to position [4379, 0]
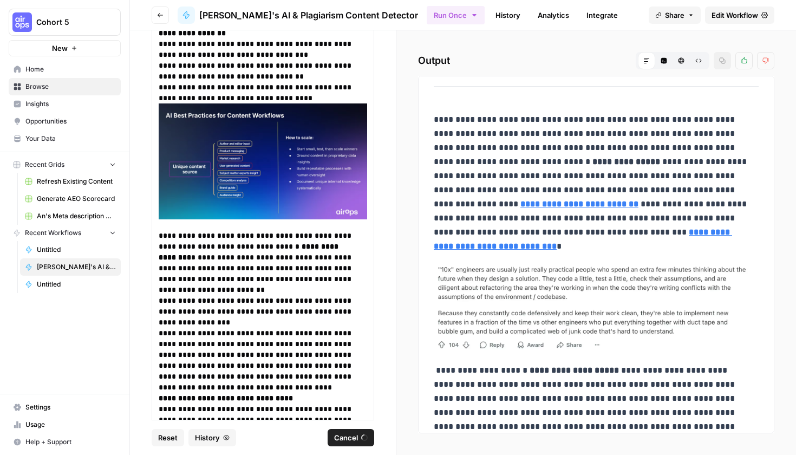
click at [353, 434] on span "Cancel" at bounding box center [346, 437] width 24 height 11
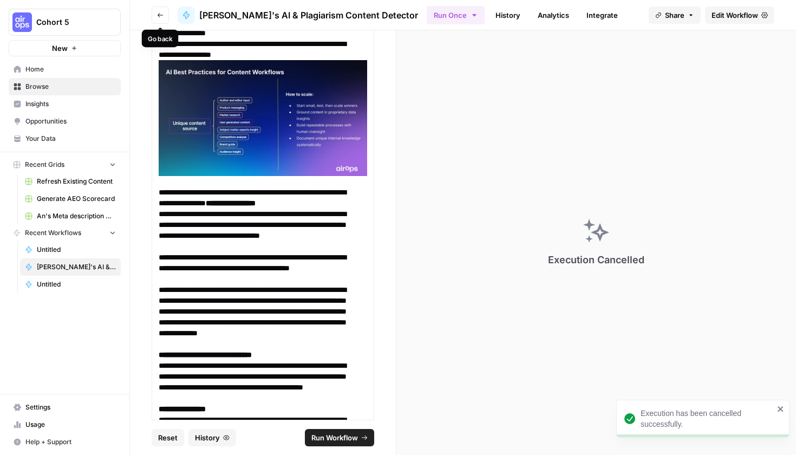
click at [153, 18] on button "Go back" at bounding box center [160, 14] width 17 height 17
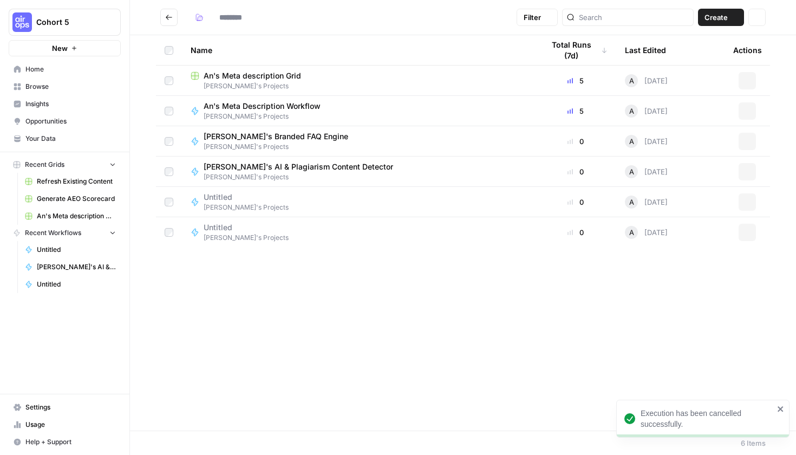
type input "**********"
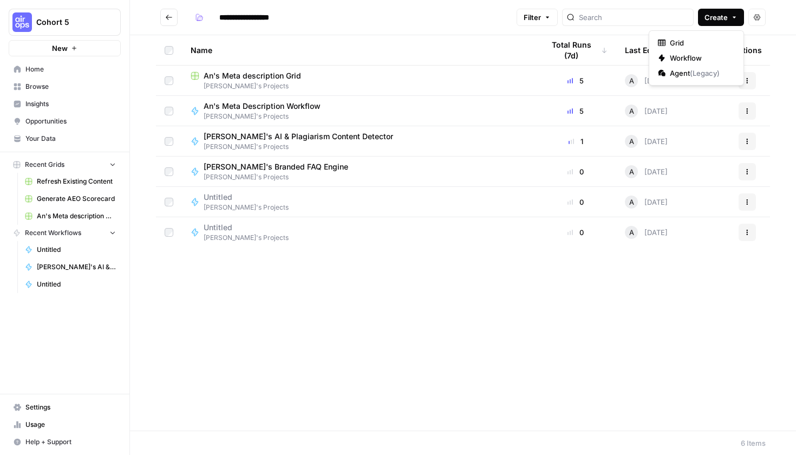
click at [720, 17] on span "Create" at bounding box center [715, 17] width 23 height 11
click at [710, 58] on span "Workflow" at bounding box center [699, 57] width 61 height 11
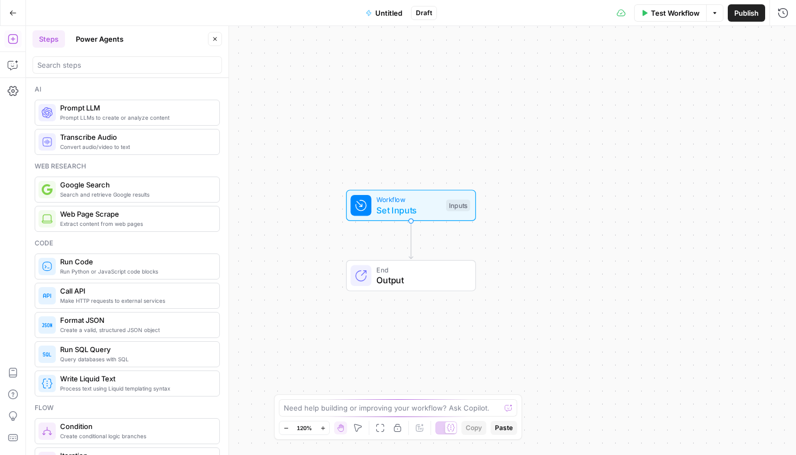
click at [389, 22] on div "Go Back Untitled Draft Test Workflow Options Publish Run History" at bounding box center [398, 12] width 796 height 25
click at [387, 19] on button "Untitled" at bounding box center [384, 12] width 50 height 17
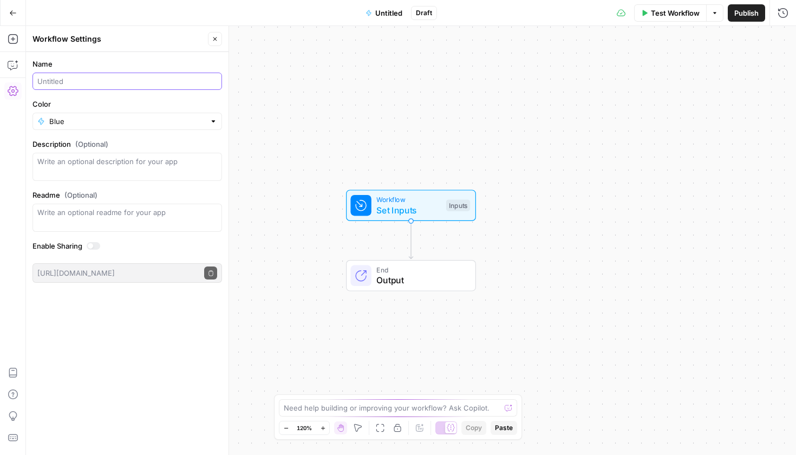
click at [120, 84] on input "Name" at bounding box center [127, 81] width 180 height 11
type input "AP Style Checker"
click at [402, 154] on div "Workflow Set Inputs Inputs Test Step End Output" at bounding box center [411, 240] width 770 height 429
click at [214, 38] on icon "button" at bounding box center [215, 39] width 4 height 4
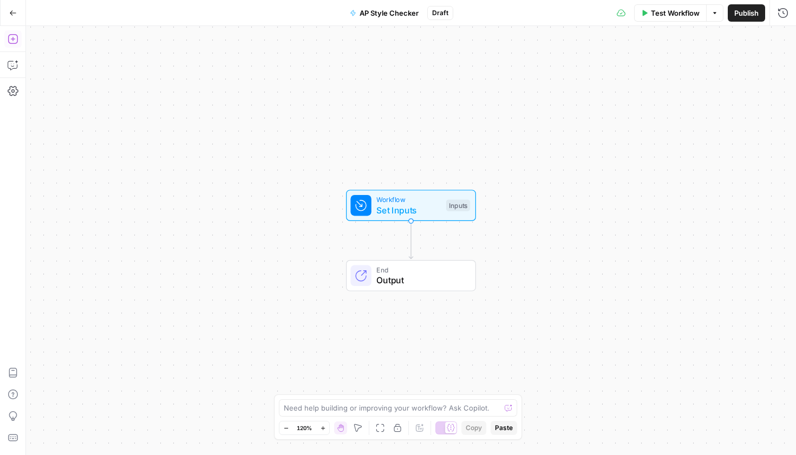
click at [14, 37] on icon "button" at bounding box center [13, 39] width 11 height 11
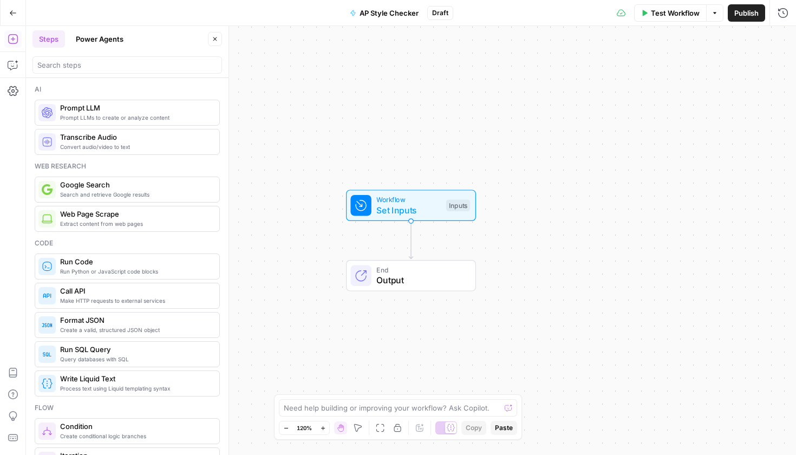
click at [428, 200] on span "Workflow" at bounding box center [408, 199] width 64 height 10
click at [659, 74] on span "Add Field" at bounding box center [673, 73] width 31 height 11
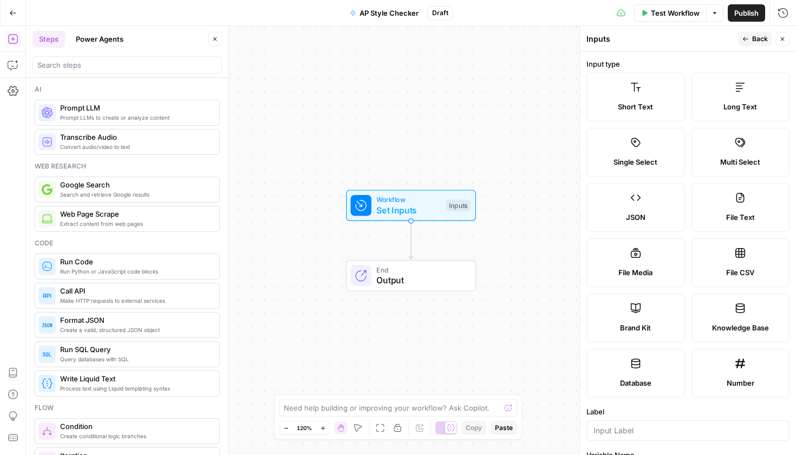
click at [724, 106] on span "Long Text" at bounding box center [740, 106] width 34 height 11
click at [729, 107] on span "Long Text" at bounding box center [740, 106] width 34 height 11
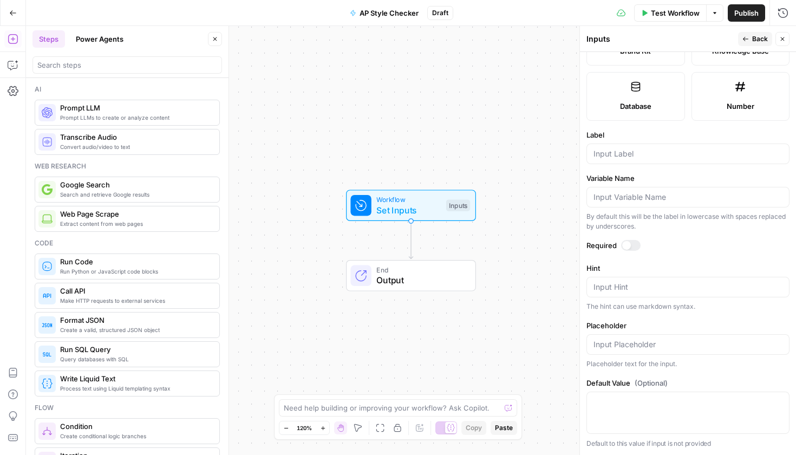
scroll to position [274, 0]
click at [623, 143] on div "Label" at bounding box center [687, 149] width 203 height 35
click at [627, 152] on input "Label" at bounding box center [687, 155] width 189 height 11
type input "Content"
click at [640, 285] on textarea "Hint" at bounding box center [687, 289] width 189 height 11
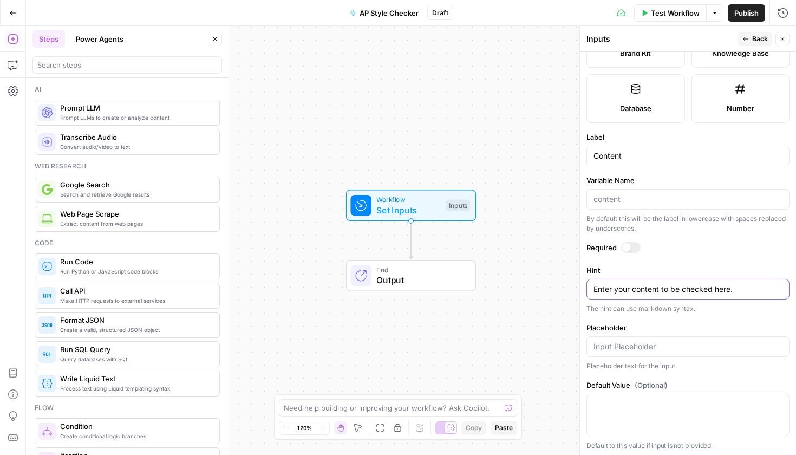
type textarea "Enter your content to be checked here."
click at [786, 45] on button "Close" at bounding box center [782, 39] width 14 height 14
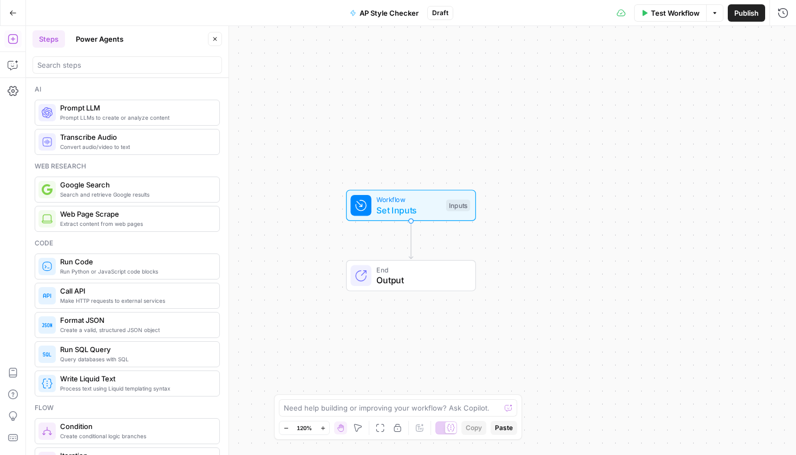
click at [136, 113] on span "Prompt LLM" at bounding box center [135, 107] width 150 height 11
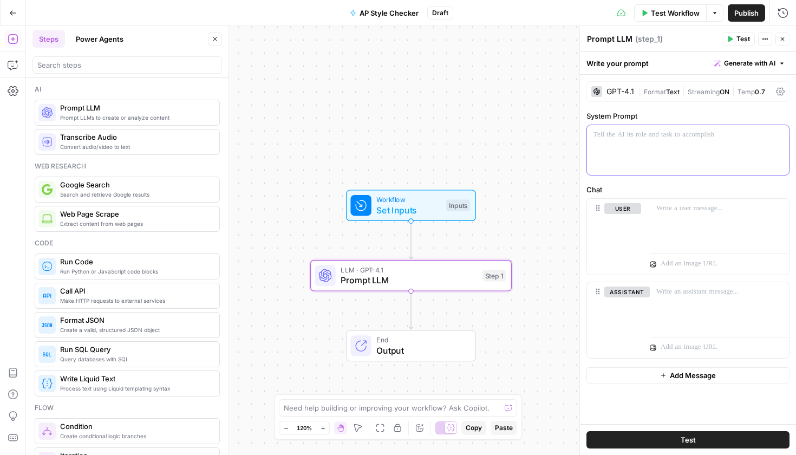
click at [681, 136] on p at bounding box center [687, 134] width 189 height 11
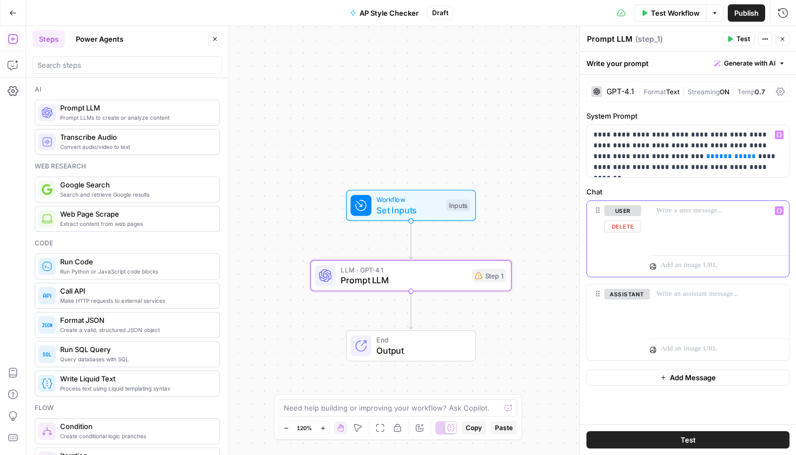
click at [659, 218] on div at bounding box center [718, 226] width 139 height 50
click at [699, 235] on div at bounding box center [718, 226] width 139 height 50
click at [685, 214] on p at bounding box center [719, 210] width 126 height 11
click at [416, 205] on span "Set Inputs" at bounding box center [408, 209] width 64 height 13
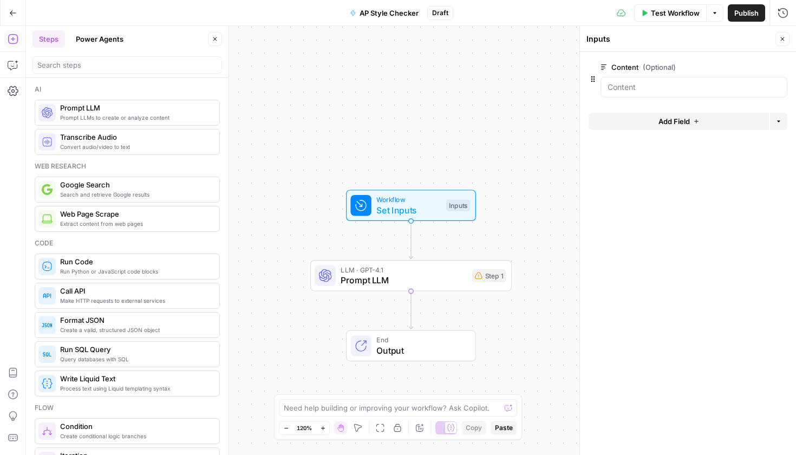
click at [623, 72] on label "Content (Optional)" at bounding box center [663, 67] width 126 height 11
click at [623, 82] on input "Content (Optional)" at bounding box center [693, 87] width 173 height 11
click at [628, 89] on input "Content (Optional)" at bounding box center [693, 87] width 173 height 11
click at [636, 71] on label "Content (Optional)" at bounding box center [663, 67] width 126 height 11
click at [636, 82] on input "Content (Optional)" at bounding box center [693, 87] width 173 height 11
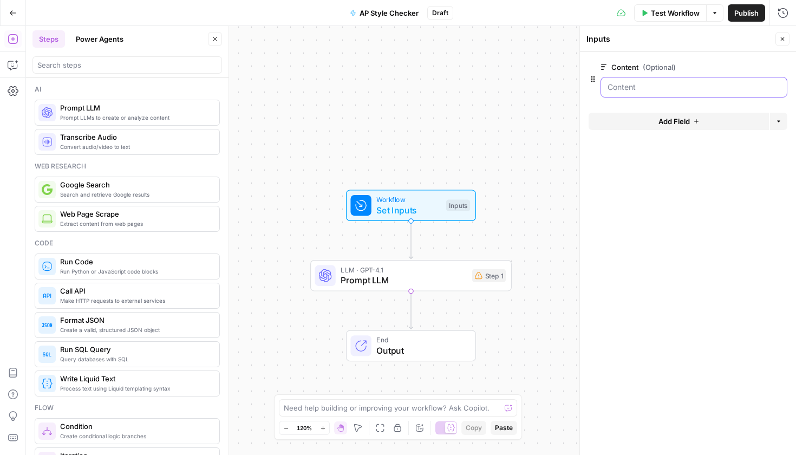
click at [731, 86] on input "Content (Optional)" at bounding box center [693, 87] width 173 height 11
click at [785, 117] on button "Options" at bounding box center [778, 121] width 17 height 17
click at [692, 78] on div at bounding box center [693, 87] width 187 height 21
click at [764, 71] on button "edit field" at bounding box center [751, 67] width 42 height 13
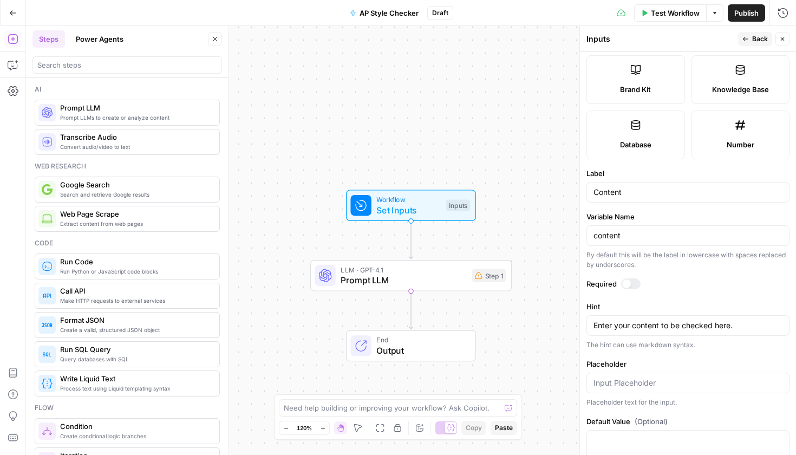
scroll to position [277, 0]
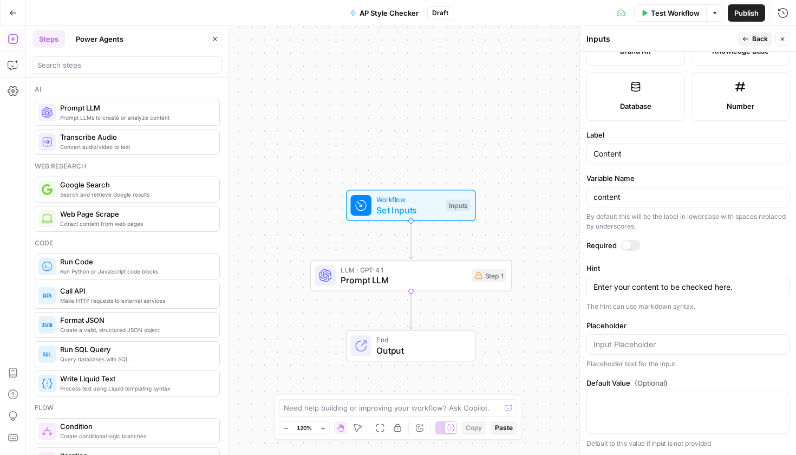
click at [625, 241] on div at bounding box center [626, 245] width 9 height 9
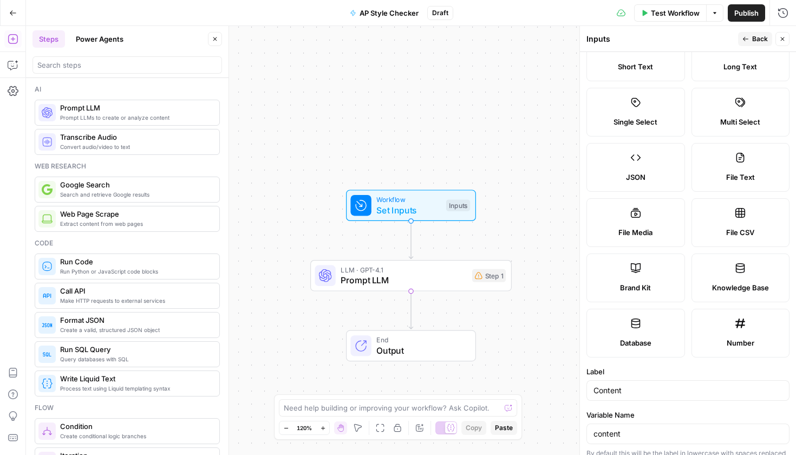
scroll to position [0, 0]
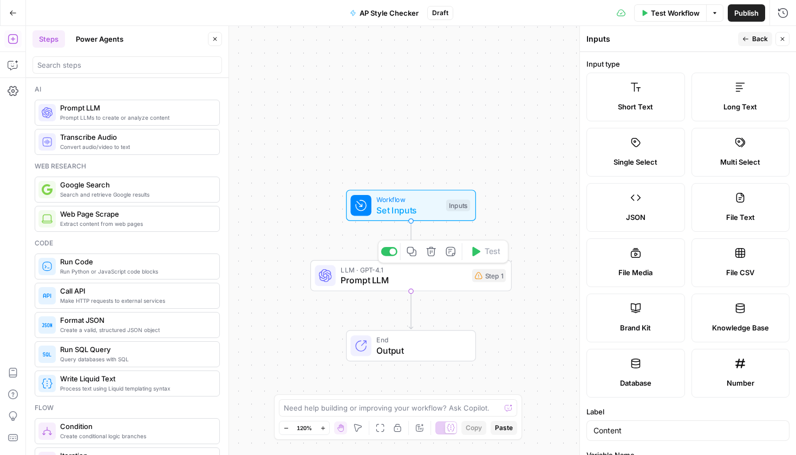
click at [432, 285] on span "Prompt LLM" at bounding box center [403, 279] width 126 height 13
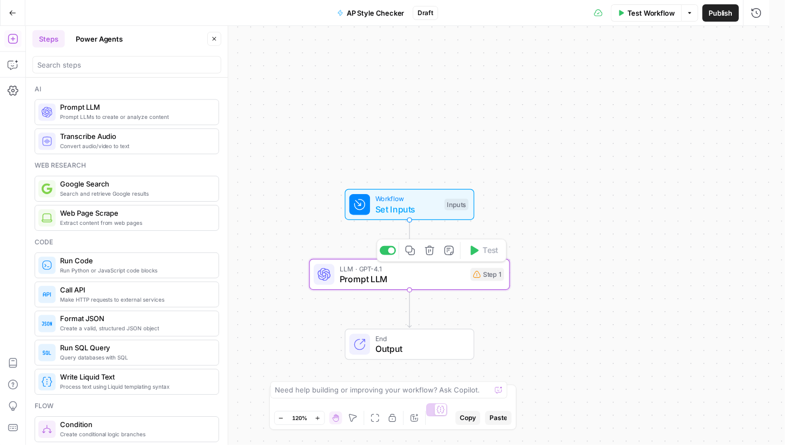
type textarea "Prompt LLM"
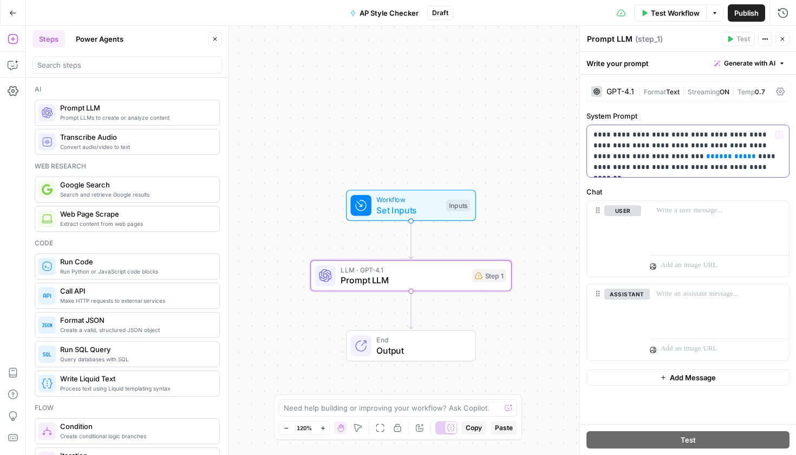
click at [747, 155] on span "**" at bounding box center [751, 156] width 9 height 7
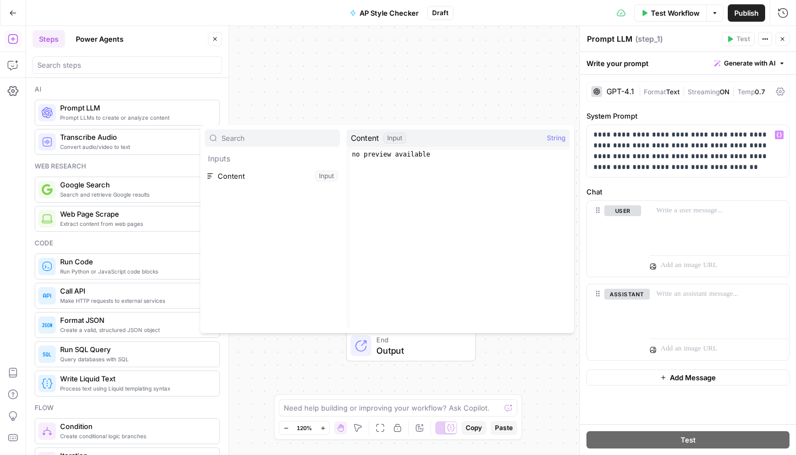
click at [263, 176] on button "Select variable Content" at bounding box center [272, 175] width 135 height 17
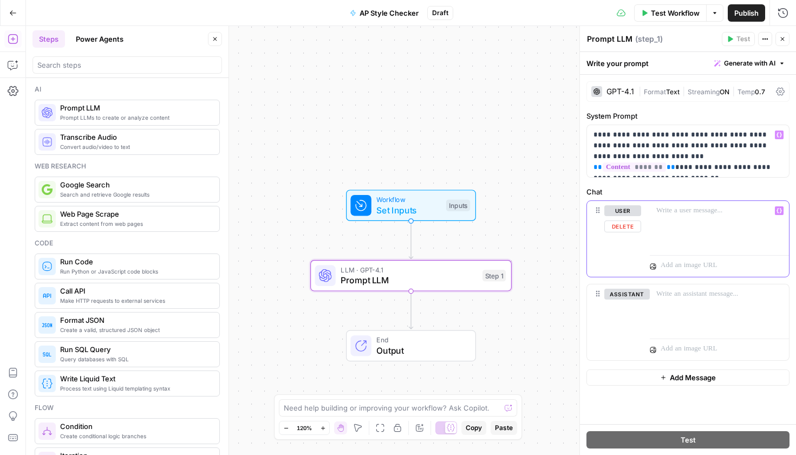
click at [649, 231] on div at bounding box center [718, 226] width 139 height 50
click at [611, 92] on div "GPT-4.1" at bounding box center [620, 92] width 28 height 8
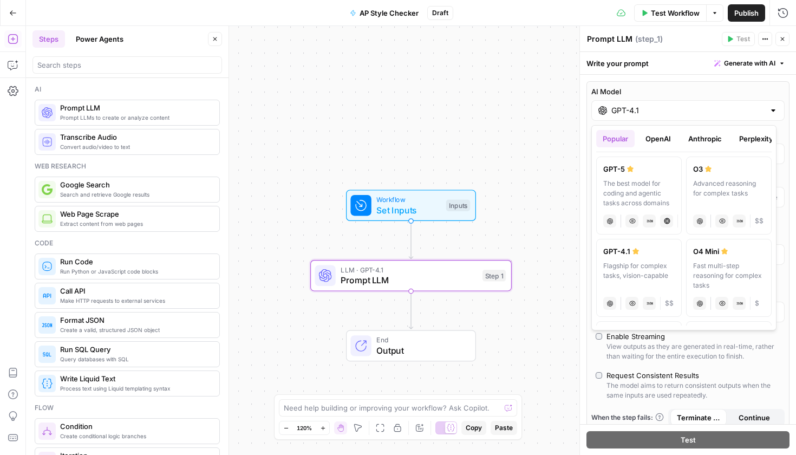
click at [647, 109] on input "GPT-4.1" at bounding box center [687, 110] width 153 height 11
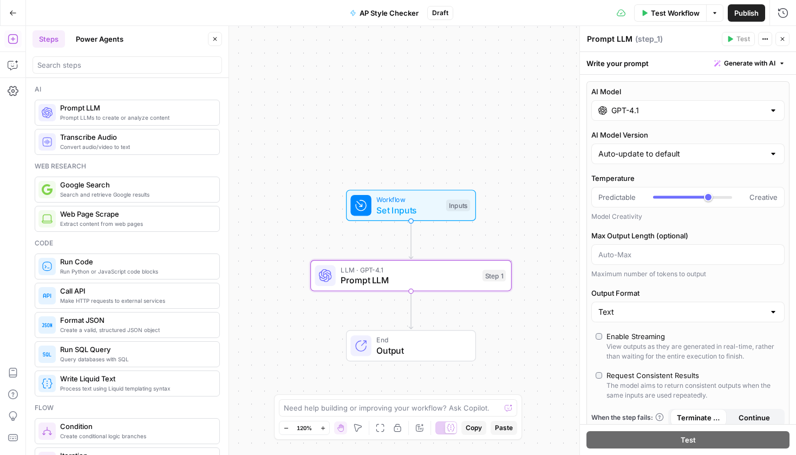
click at [132, 166] on div "Web research" at bounding box center [127, 166] width 185 height 10
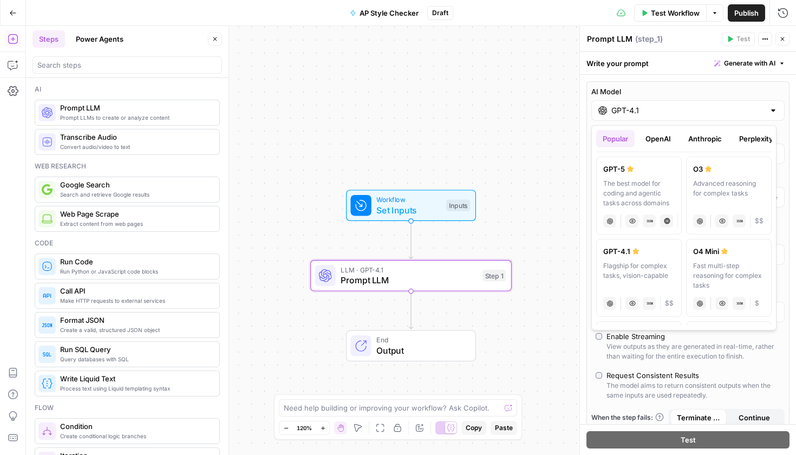
click at [653, 119] on div "GPT-4.1" at bounding box center [687, 110] width 193 height 21
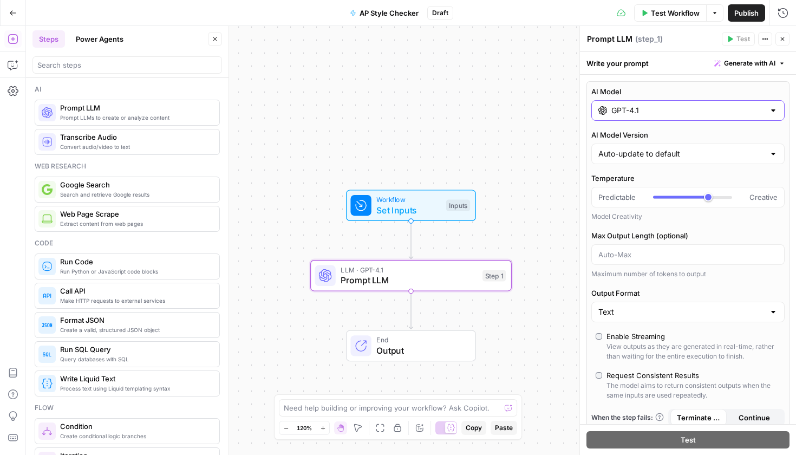
click at [652, 114] on input "GPT-4.1" at bounding box center [687, 110] width 153 height 11
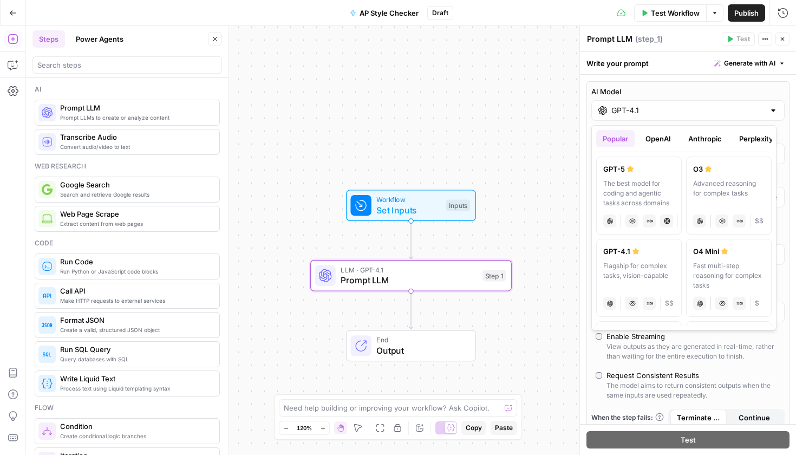
click at [633, 187] on div "The best model for coding and agentic tasks across domains" at bounding box center [638, 193] width 71 height 29
type input "GPT-5"
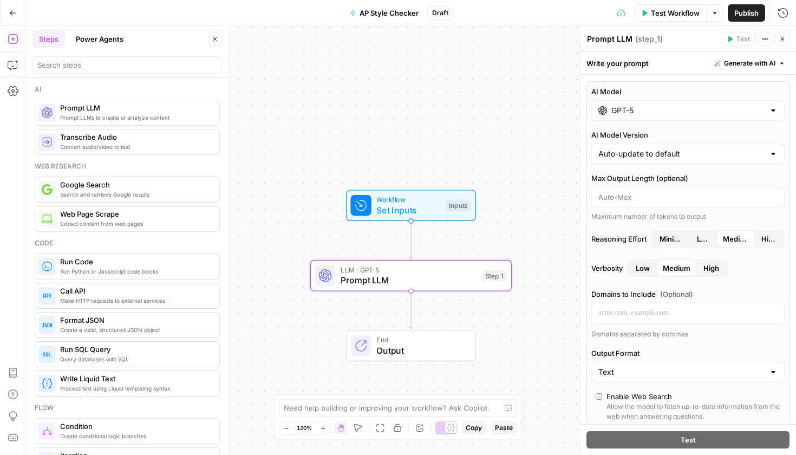
click at [437, 291] on div "Workflow Set Inputs Inputs LLM · GPT-5 Prompt LLM Step 1 End Output" at bounding box center [411, 240] width 770 height 429
click at [432, 277] on span "Prompt LLM" at bounding box center [408, 279] width 136 height 13
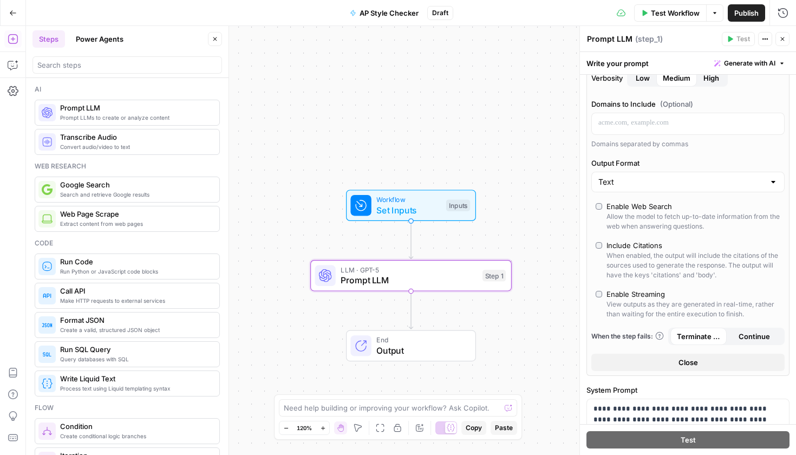
scroll to position [421, 0]
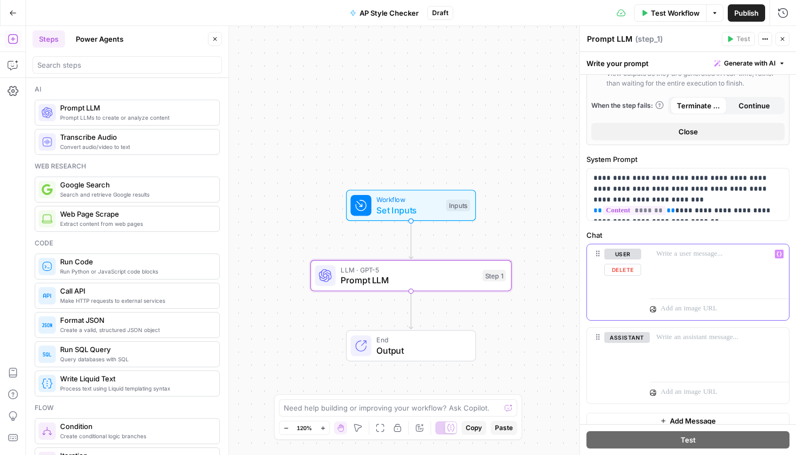
click at [701, 272] on div at bounding box center [718, 269] width 139 height 50
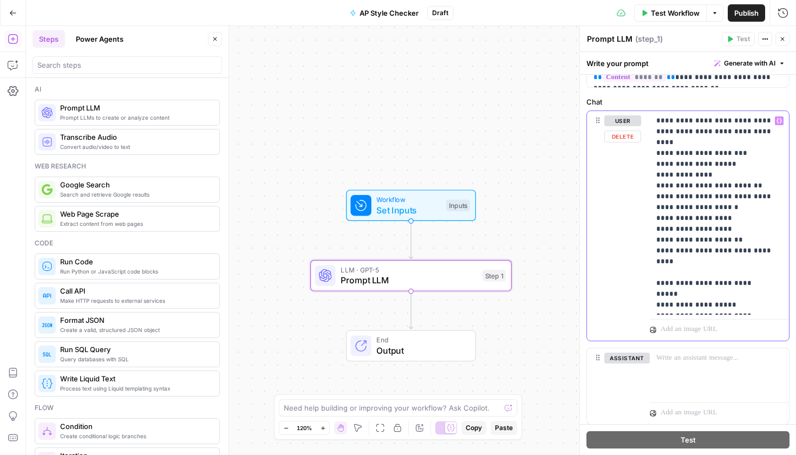
scroll to position [569, 0]
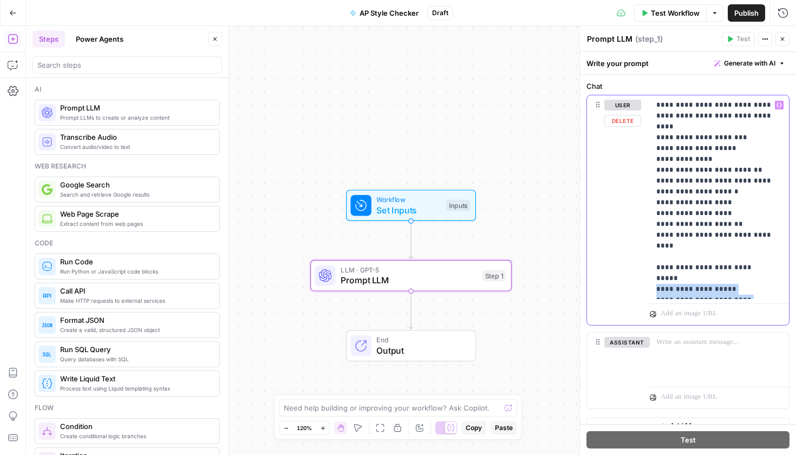
drag, startPoint x: 688, startPoint y: 291, endPoint x: 647, endPoint y: 252, distance: 56.3
click at [647, 252] on div "**********" at bounding box center [688, 209] width 202 height 229
click at [481, 261] on div "Copy step Delete step Add Note Test" at bounding box center [443, 251] width 130 height 23
click at [454, 274] on span "Prompt LLM" at bounding box center [408, 279] width 136 height 13
click at [474, 255] on icon "button" at bounding box center [475, 251] width 10 height 10
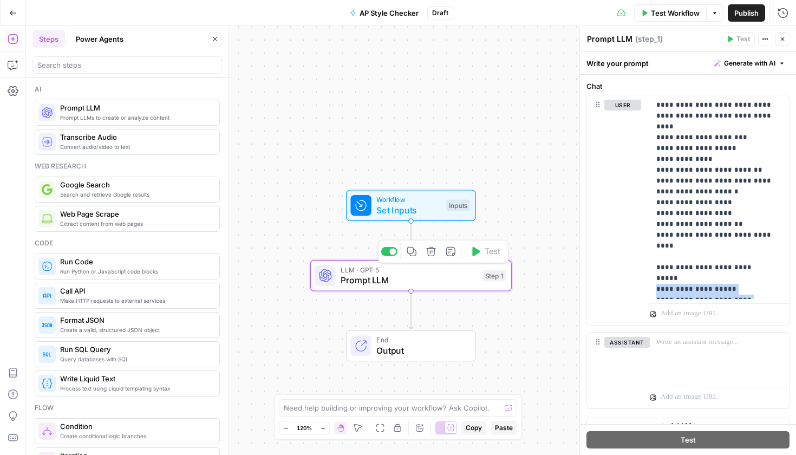
click at [459, 280] on span "Prompt LLM" at bounding box center [408, 279] width 136 height 13
click at [786, 37] on button "Close" at bounding box center [782, 39] width 14 height 14
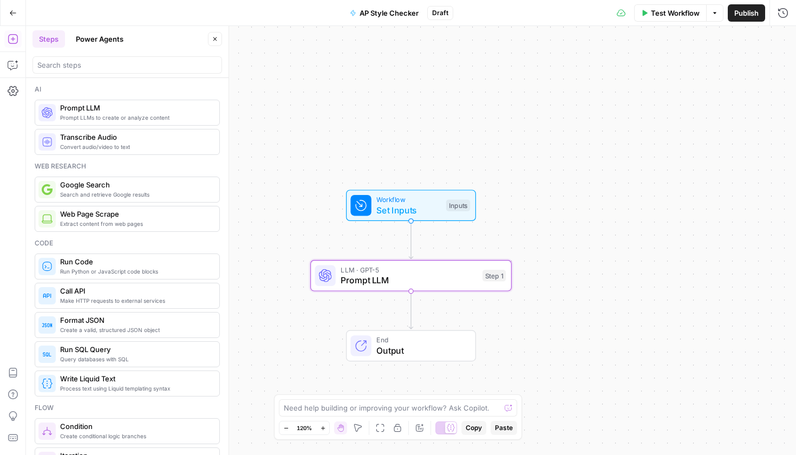
click at [461, 270] on span "LLM · GPT-5" at bounding box center [408, 269] width 136 height 10
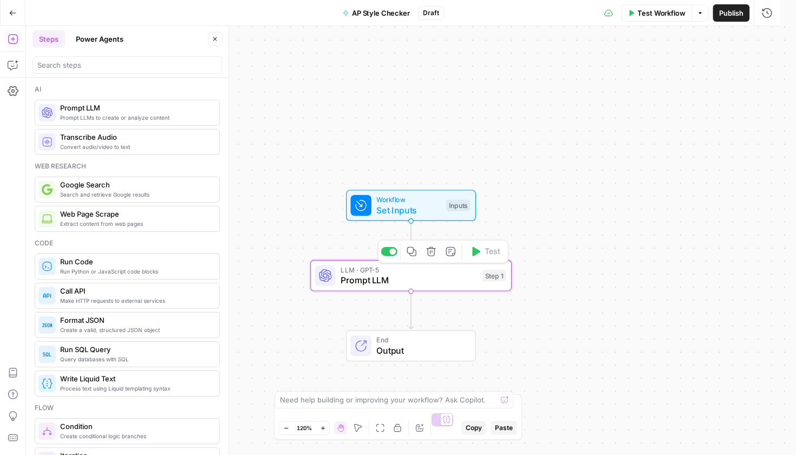
click at [490, 253] on span "Test" at bounding box center [492, 252] width 16 height 12
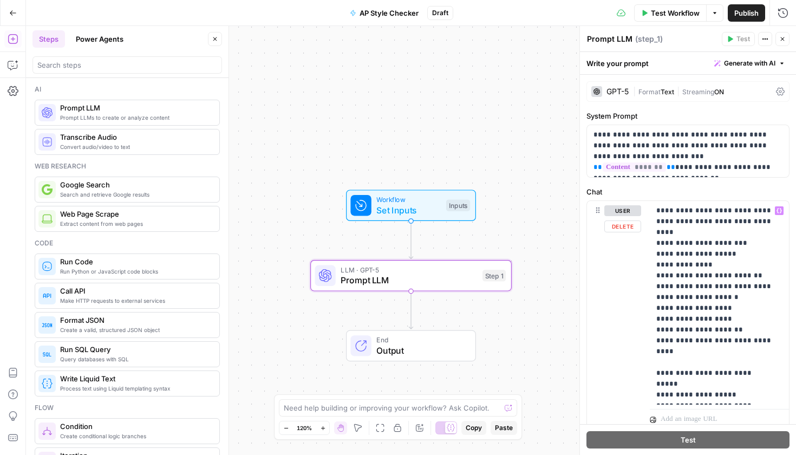
scroll to position [122, 0]
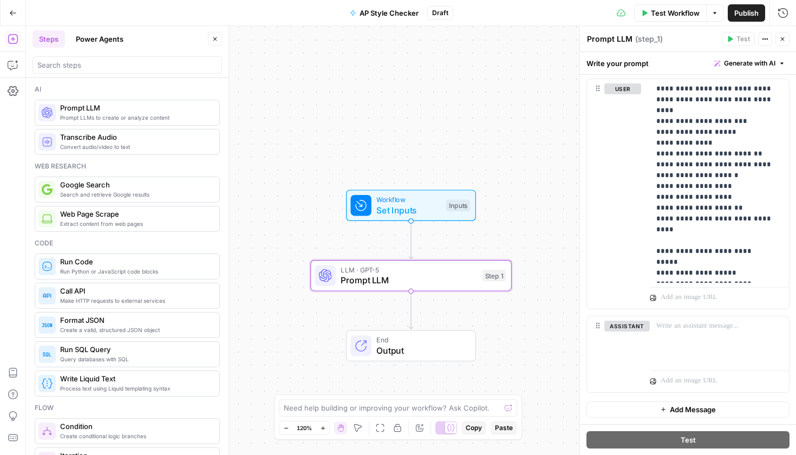
click at [660, 16] on span "Test Workflow" at bounding box center [675, 13] width 49 height 11
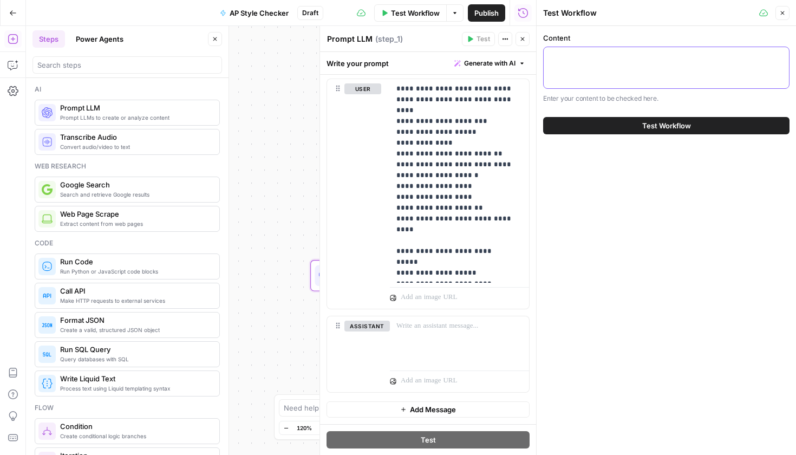
click at [632, 59] on textarea "Content" at bounding box center [666, 56] width 232 height 11
paste textarea "Analyze the following content for AP Style compliance. Focus on: 1. Capitalizat…"
type textarea "Analyze the following content for AP Style compliance. Focus on: 1. Capitalizat…"
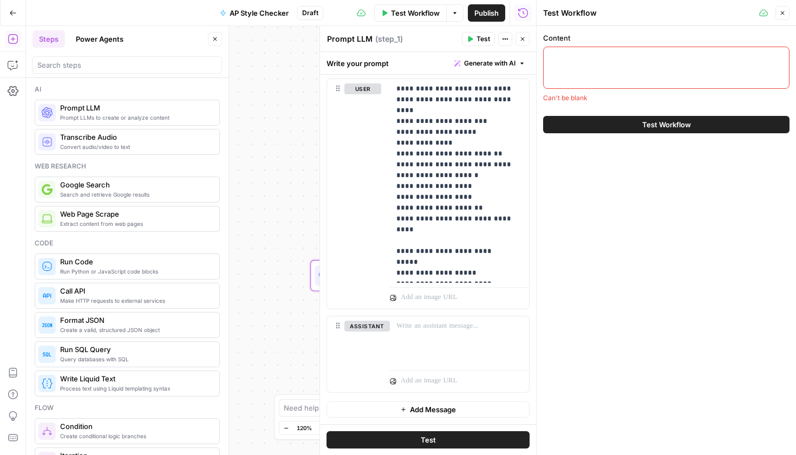
scroll to position [0, 0]
click at [609, 65] on div at bounding box center [666, 68] width 246 height 42
paste textarea "Think about multiple search ecosystems A 10x Content Engineer designs structure…"
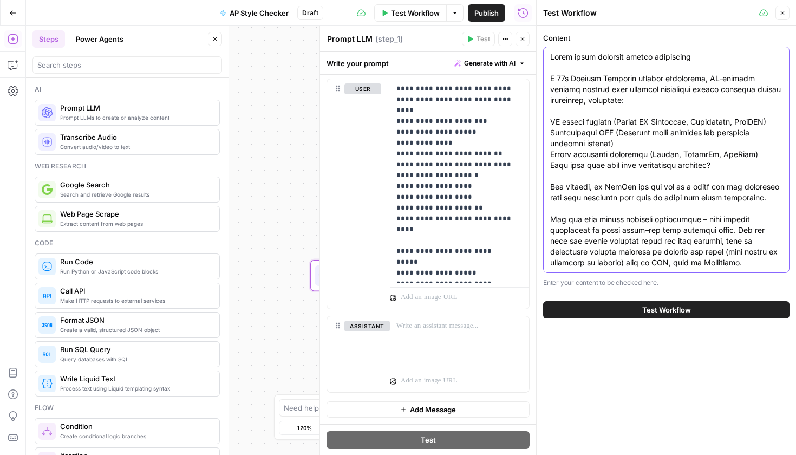
scroll to position [1743, 0]
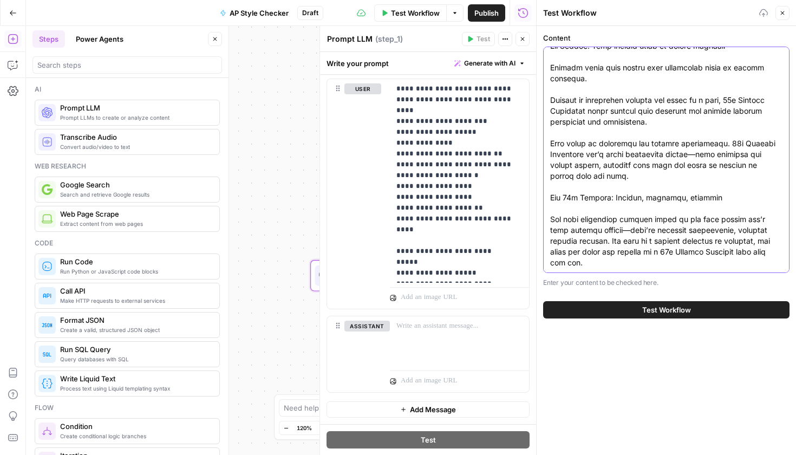
type textarea "Think about multiple search ecosystems A 10x Content Engineer designs structure…"
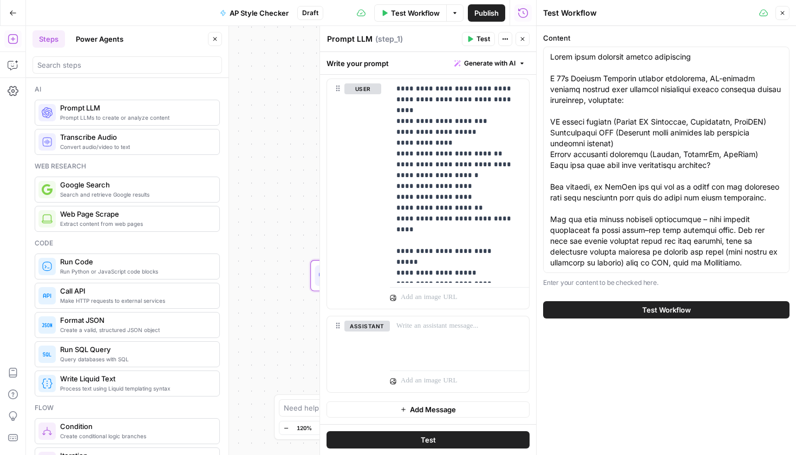
click at [641, 317] on button "Test Workflow" at bounding box center [666, 309] width 246 height 17
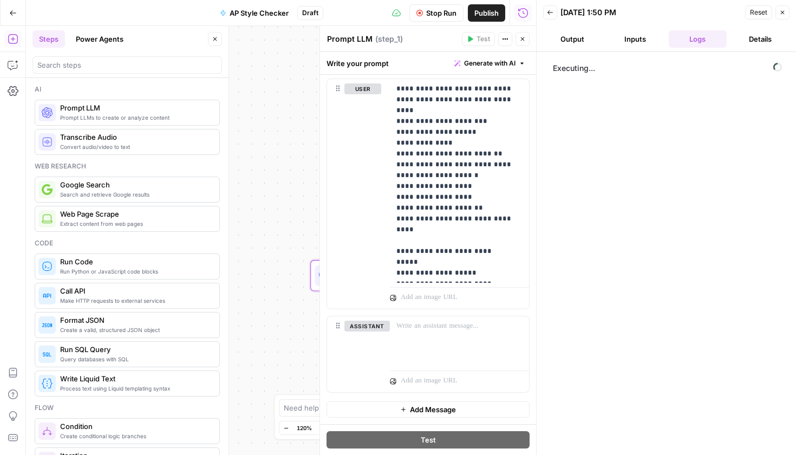
click at [522, 35] on button "Close" at bounding box center [522, 39] width 14 height 14
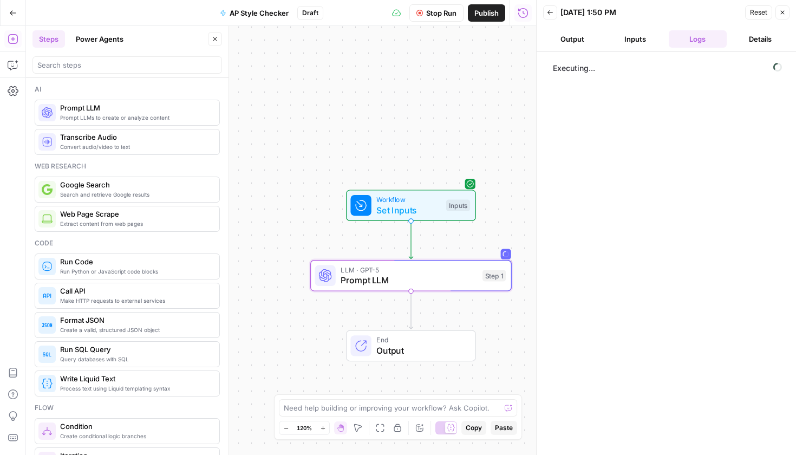
click at [575, 44] on button "Output" at bounding box center [572, 38] width 58 height 17
click at [765, 43] on button "Details" at bounding box center [760, 38] width 58 height 17
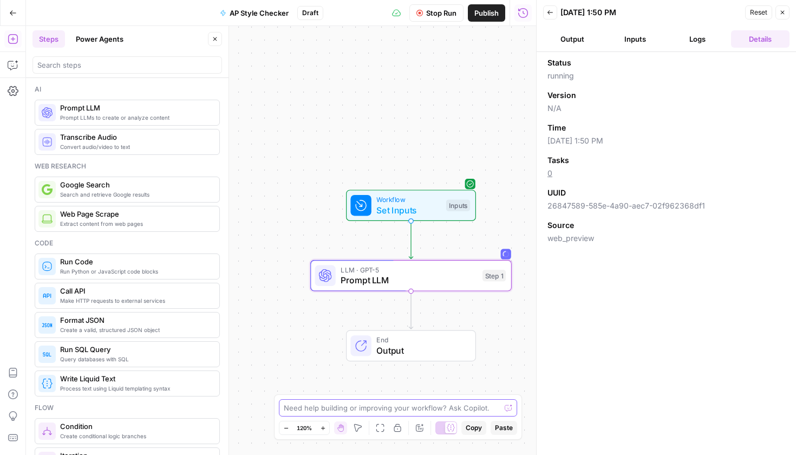
click at [352, 411] on textarea at bounding box center [392, 407] width 216 height 11
type textarea "what does a format json step do"
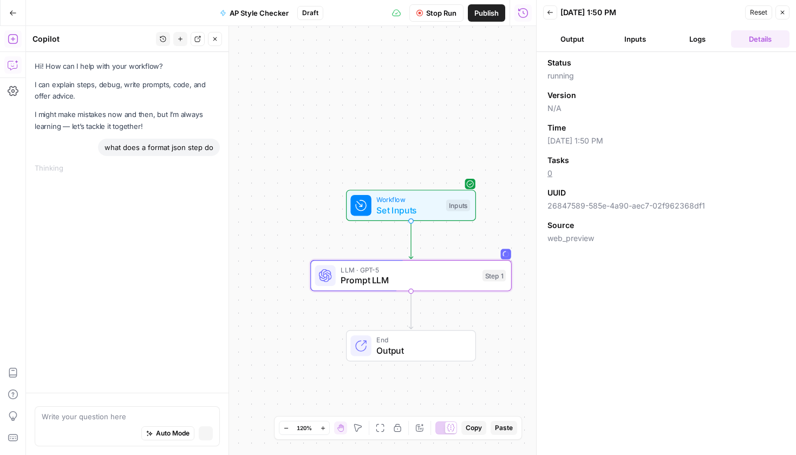
click at [96, 441] on div "Auto Mode Stop generating" at bounding box center [127, 434] width 171 height 24
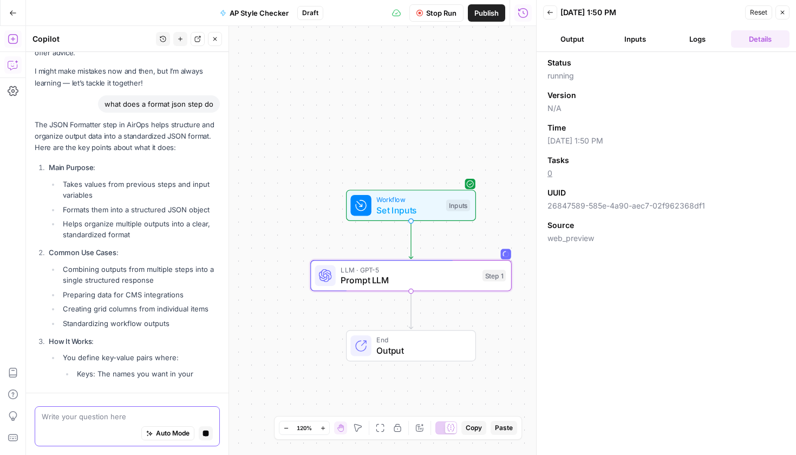
scroll to position [63, 0]
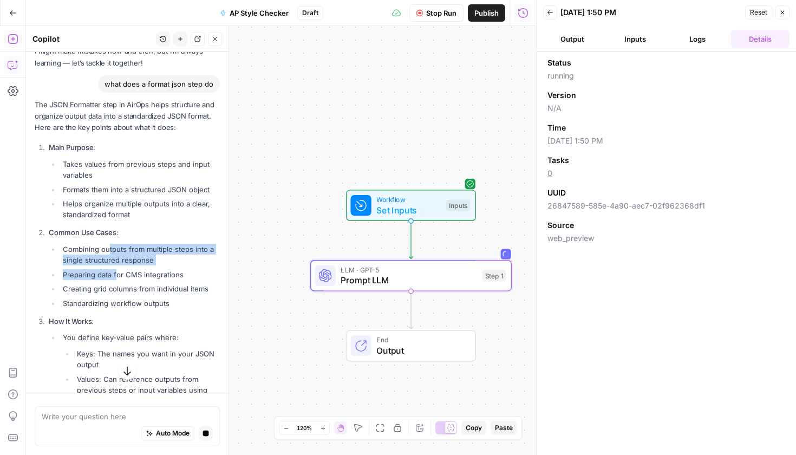
drag, startPoint x: 107, startPoint y: 249, endPoint x: 118, endPoint y: 275, distance: 28.1
click at [118, 275] on ul "Combining outputs from multiple steps into a single structured response Prepari…" at bounding box center [134, 276] width 171 height 65
click at [124, 290] on li "Creating grid columns from individual items" at bounding box center [140, 288] width 160 height 11
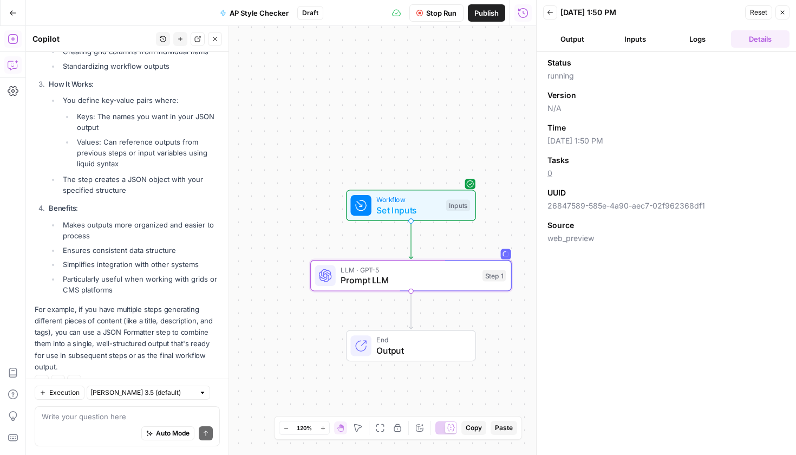
scroll to position [319, 0]
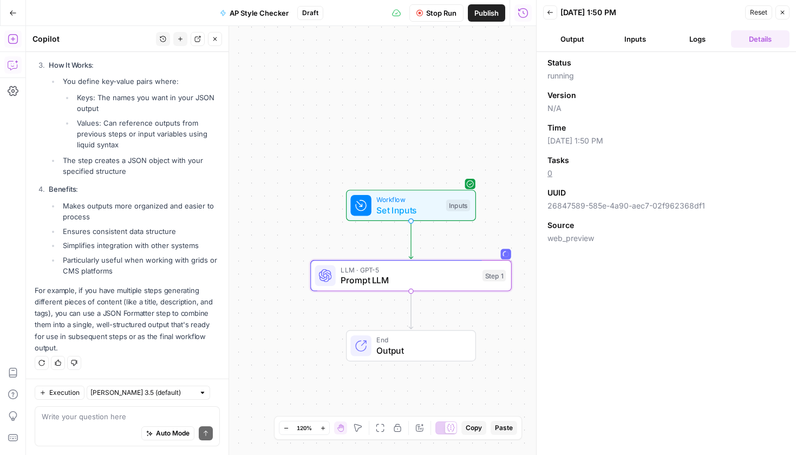
click at [627, 44] on button "Inputs" at bounding box center [635, 38] width 58 height 17
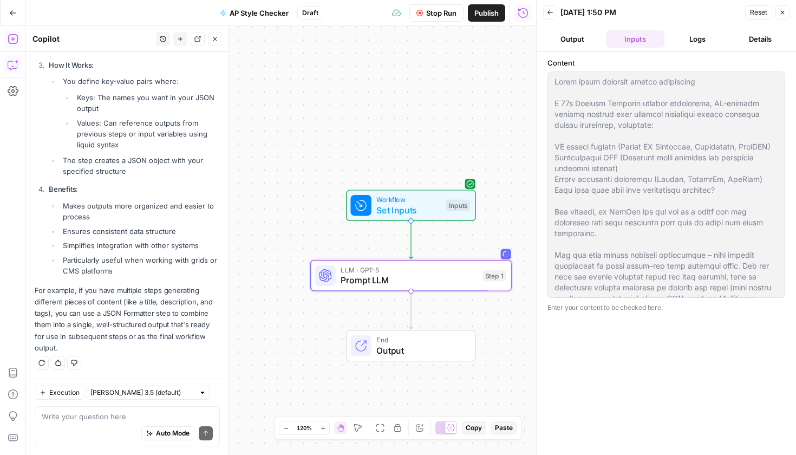
click at [586, 44] on button "Output" at bounding box center [572, 38] width 58 height 17
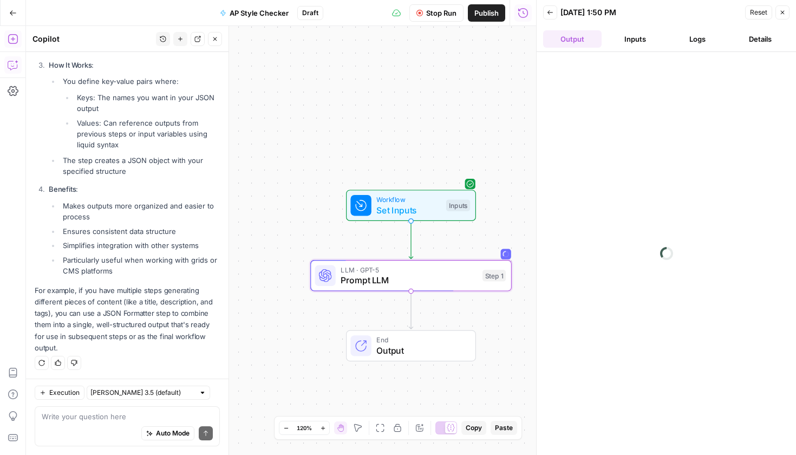
click at [218, 41] on button "Close" at bounding box center [215, 39] width 14 height 14
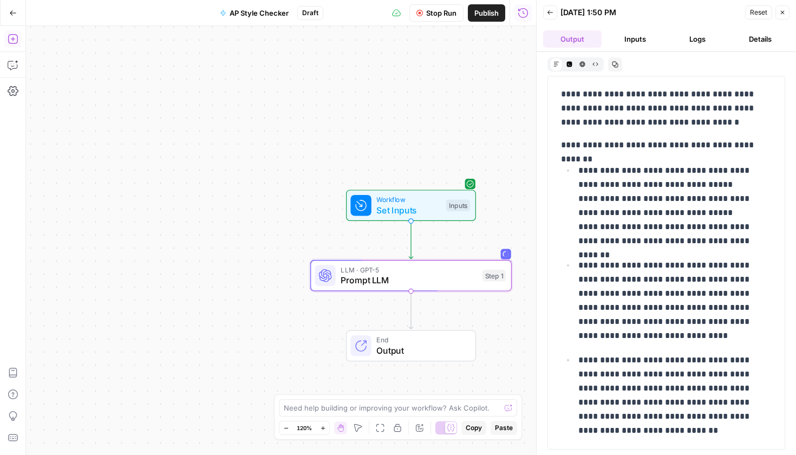
click at [753, 44] on button "Details" at bounding box center [760, 38] width 58 height 17
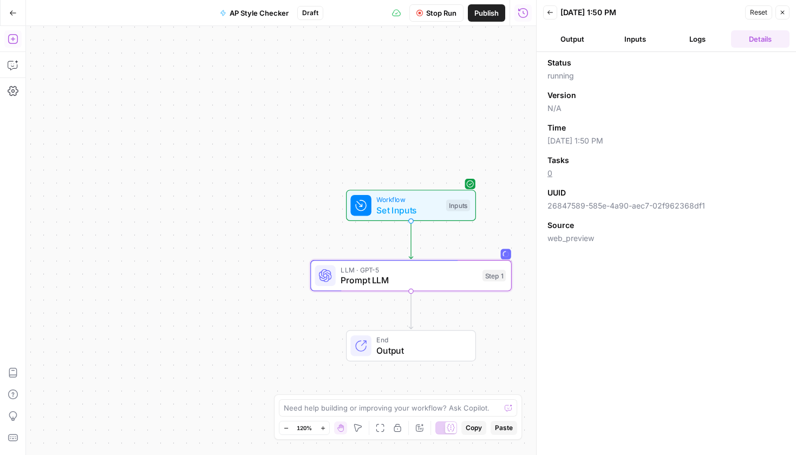
click at [575, 43] on button "Output" at bounding box center [572, 38] width 58 height 17
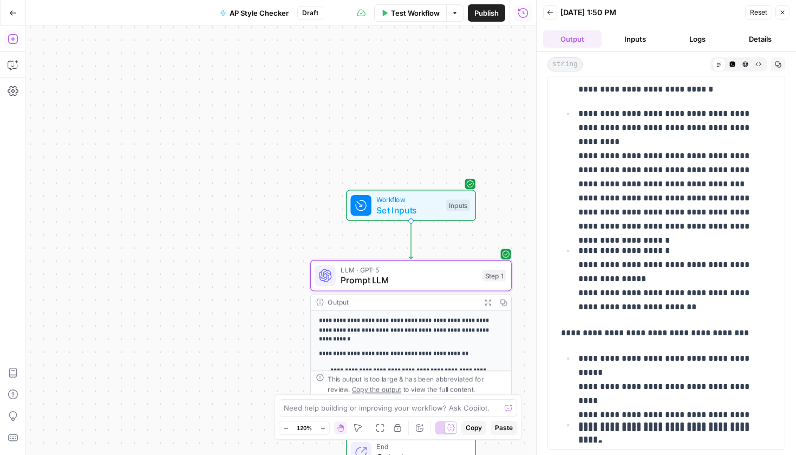
scroll to position [3805, 0]
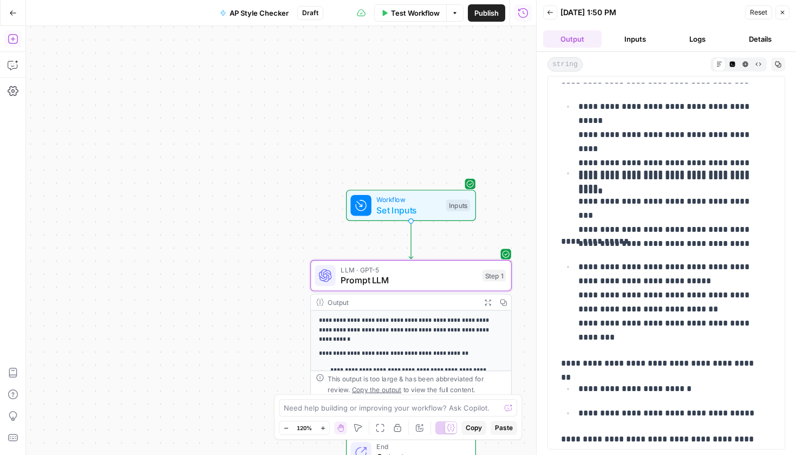
click at [775, 36] on button "Details" at bounding box center [760, 38] width 58 height 17
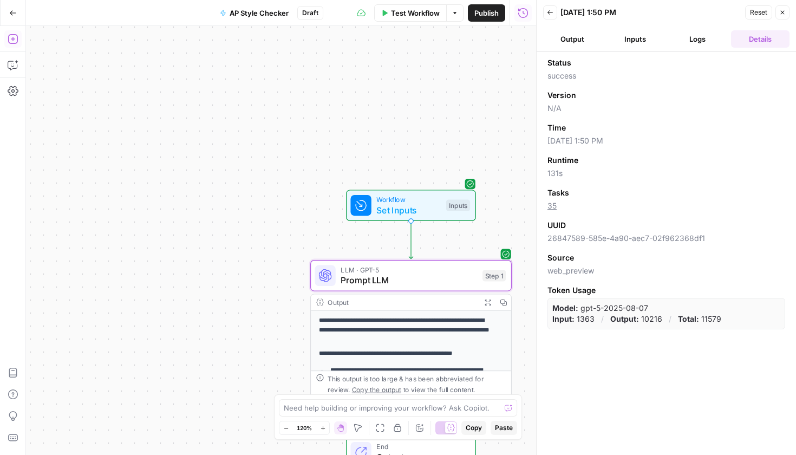
click at [636, 43] on button "Inputs" at bounding box center [635, 38] width 58 height 17
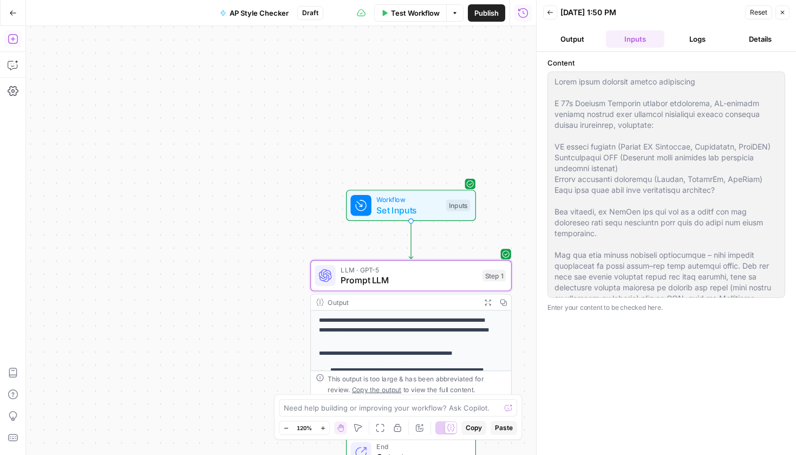
click at [571, 42] on button "Output" at bounding box center [572, 38] width 58 height 17
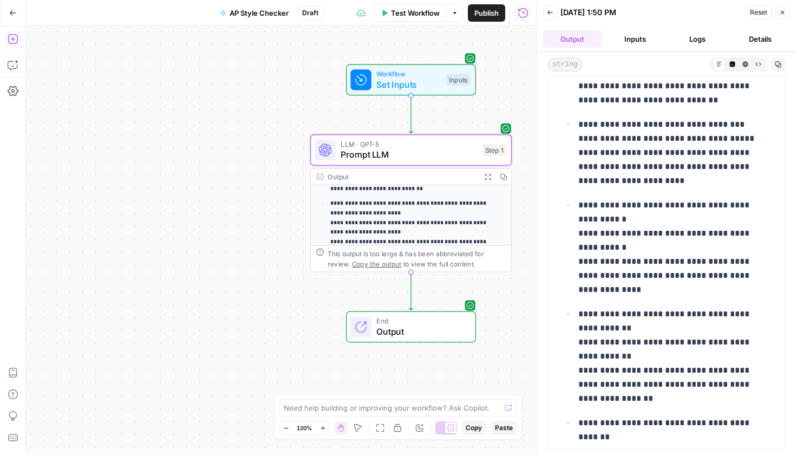
scroll to position [0, 0]
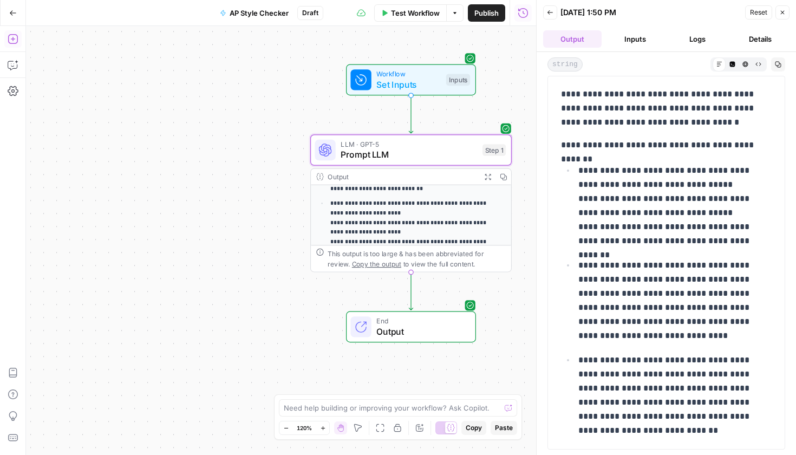
click at [399, 224] on p "**********" at bounding box center [411, 226] width 163 height 55
click at [420, 152] on span "Prompt LLM" at bounding box center [408, 154] width 136 height 13
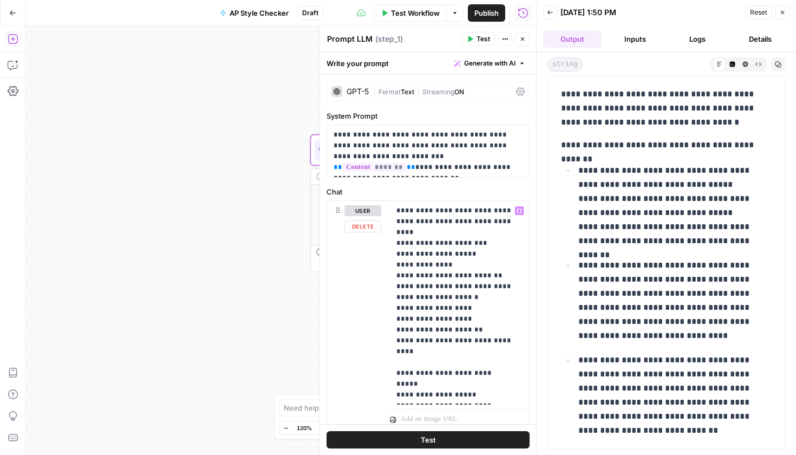
scroll to position [100, 0]
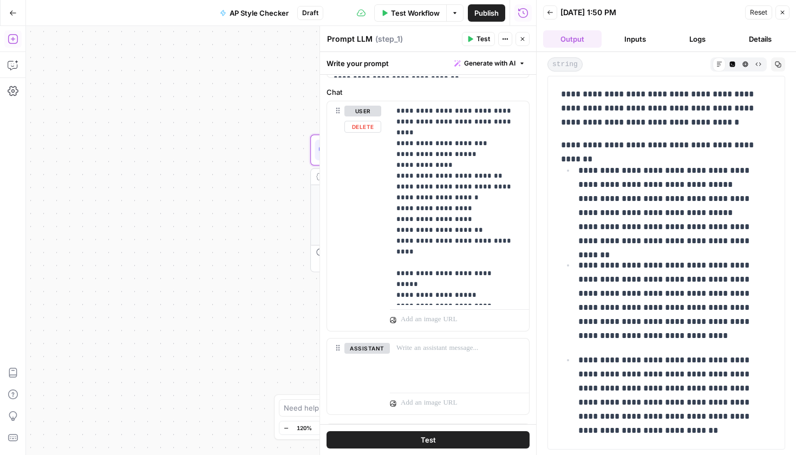
click at [444, 306] on div "“/” to reference Variables Menu" at bounding box center [459, 318] width 139 height 26
click at [441, 298] on p "**********" at bounding box center [455, 203] width 118 height 195
drag, startPoint x: 404, startPoint y: 264, endPoint x: 395, endPoint y: 264, distance: 8.7
click at [395, 264] on div "**********" at bounding box center [459, 202] width 139 height 203
drag, startPoint x: 406, startPoint y: 275, endPoint x: 373, endPoint y: 275, distance: 33.6
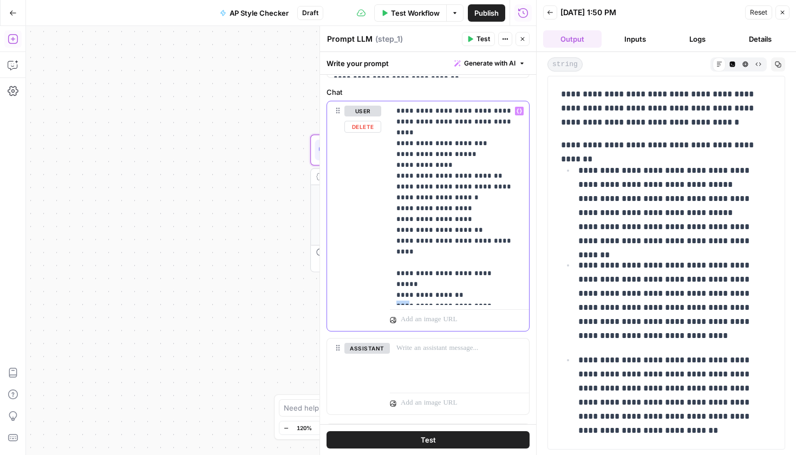
click at [373, 275] on div "**********" at bounding box center [428, 215] width 202 height 229
drag, startPoint x: 407, startPoint y: 285, endPoint x: 384, endPoint y: 286, distance: 22.8
click at [384, 286] on div "**********" at bounding box center [428, 215] width 202 height 229
click at [397, 289] on p "**********" at bounding box center [455, 203] width 118 height 195
drag, startPoint x: 405, startPoint y: 285, endPoint x: 374, endPoint y: 286, distance: 30.9
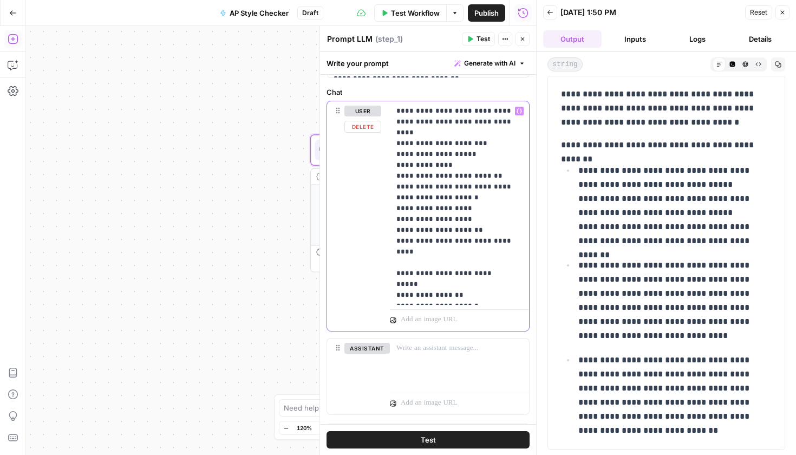
click at [374, 286] on div "**********" at bounding box center [428, 215] width 202 height 229
click at [470, 259] on p "**********" at bounding box center [455, 203] width 118 height 195
click at [491, 279] on p "**********" at bounding box center [455, 203] width 118 height 195
click at [488, 277] on p "**********" at bounding box center [455, 203] width 118 height 195
click at [432, 303] on div "**********" at bounding box center [459, 202] width 139 height 203
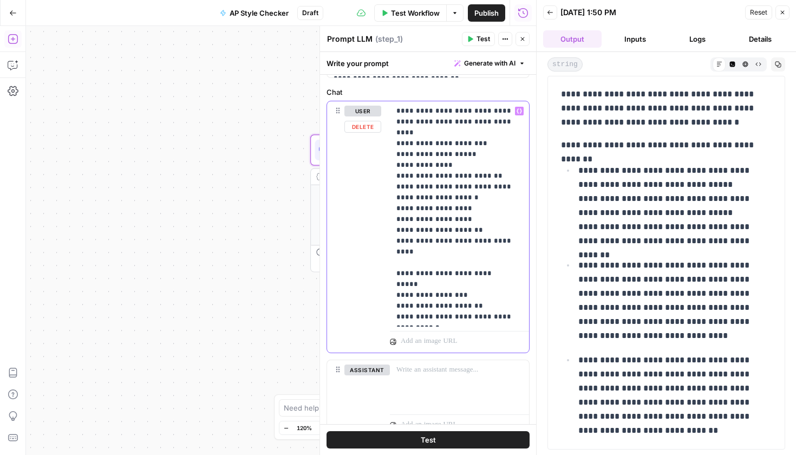
drag, startPoint x: 462, startPoint y: 317, endPoint x: 395, endPoint y: 308, distance: 68.3
click at [395, 308] on div "**********" at bounding box center [459, 213] width 139 height 225
click at [465, 320] on p "**********" at bounding box center [455, 214] width 118 height 216
drag, startPoint x: 465, startPoint y: 320, endPoint x: 378, endPoint y: 306, distance: 88.7
click at [378, 306] on div "**********" at bounding box center [428, 226] width 202 height 251
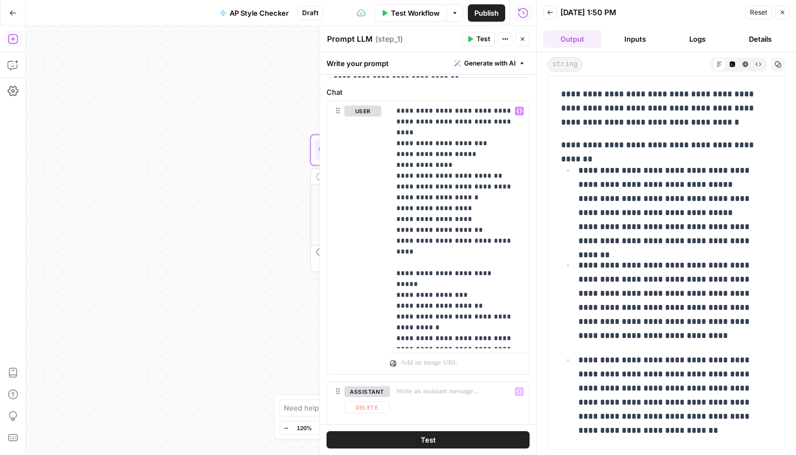
click at [459, 432] on button "Test" at bounding box center [427, 439] width 203 height 17
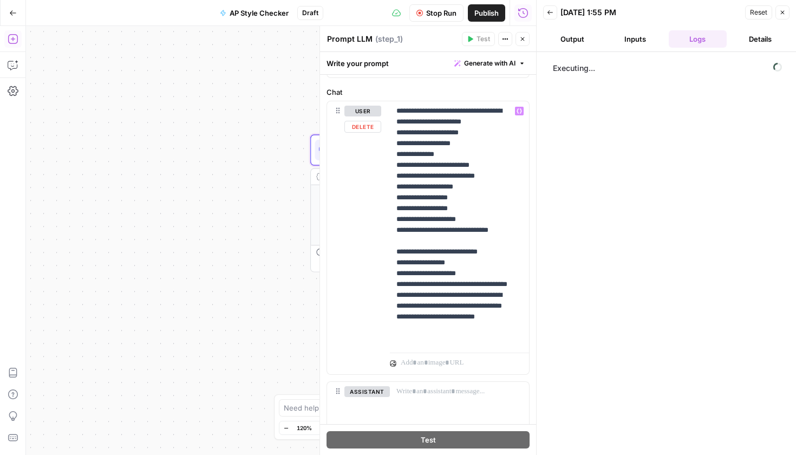
scroll to position [165, 0]
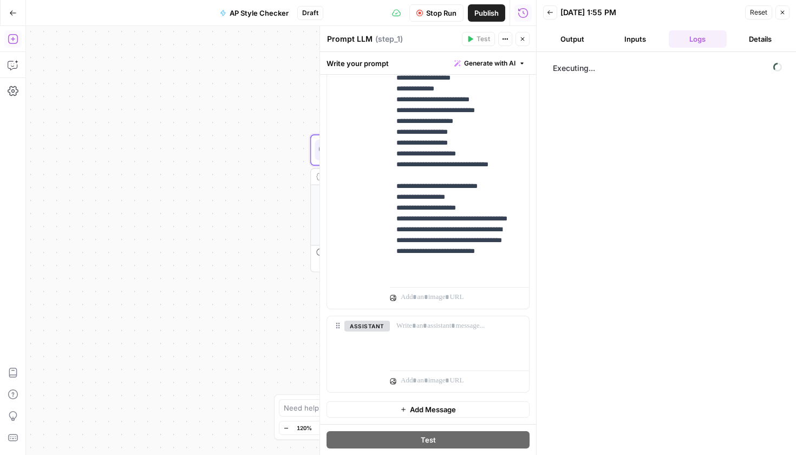
click at [238, 267] on div "**********" at bounding box center [281, 240] width 510 height 429
click at [525, 43] on button "Close" at bounding box center [522, 39] width 14 height 14
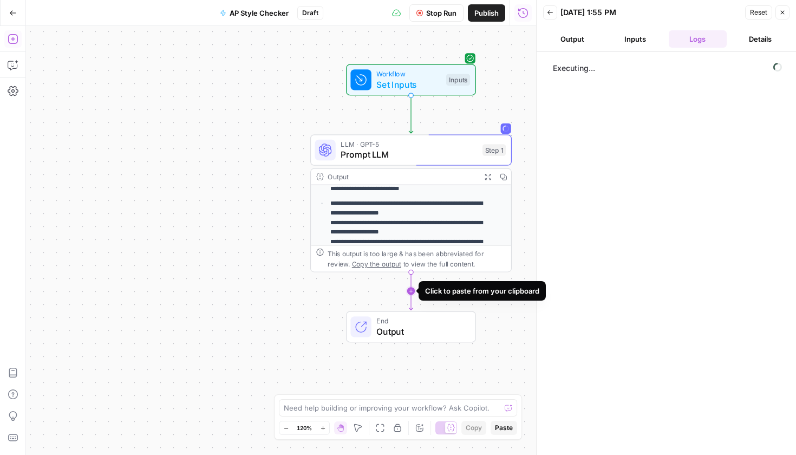
click at [411, 292] on icon "Edge from step_1 to end" at bounding box center [411, 291] width 4 height 38
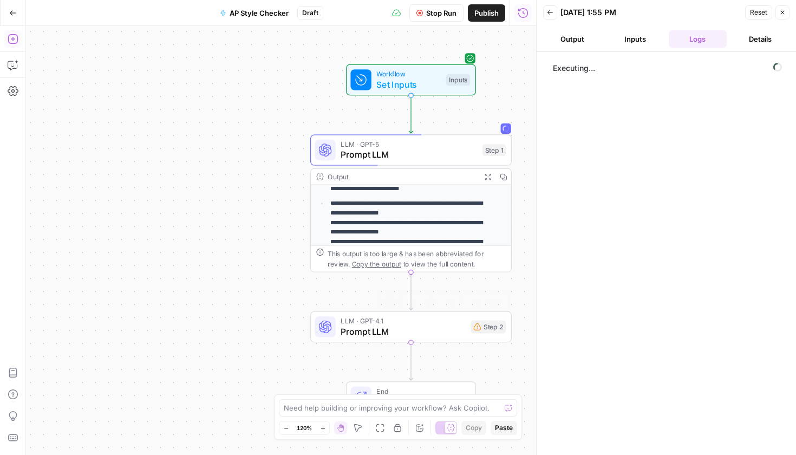
click at [380, 339] on div "LLM · GPT-4.1 Prompt LLM Step 2 Copy step Delete step Add Note Test" at bounding box center [410, 326] width 201 height 31
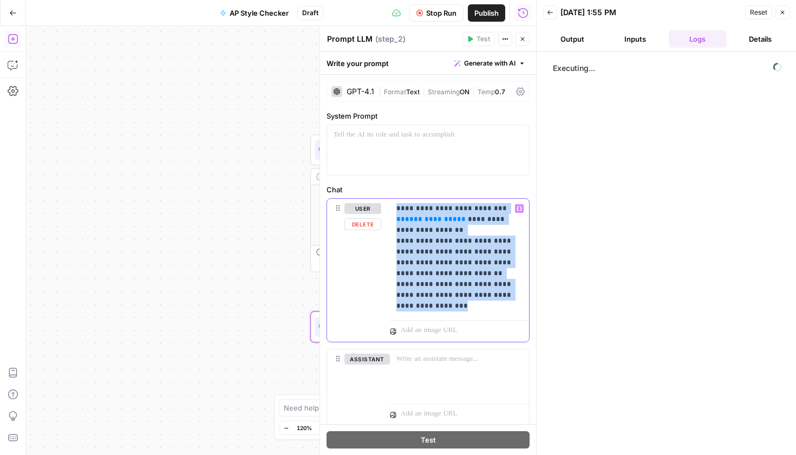
drag, startPoint x: 439, startPoint y: 313, endPoint x: 382, endPoint y: 207, distance: 120.3
click at [382, 207] on div "**********" at bounding box center [428, 270] width 202 height 143
click at [422, 237] on p "**********" at bounding box center [455, 257] width 118 height 108
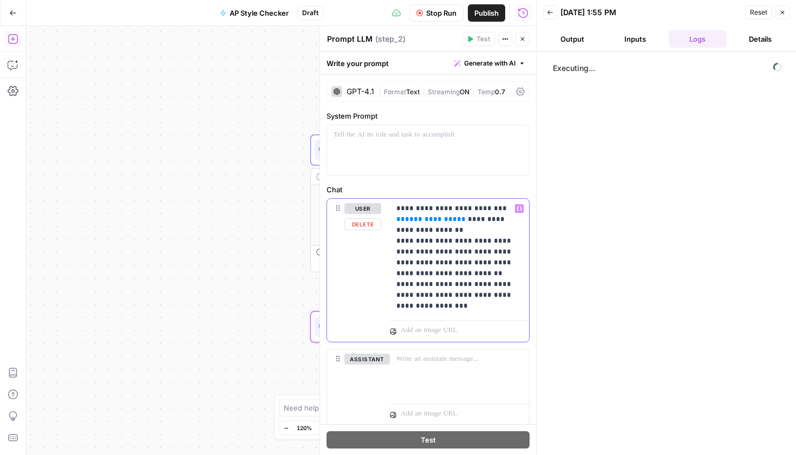
click at [454, 221] on p "**********" at bounding box center [455, 257] width 118 height 108
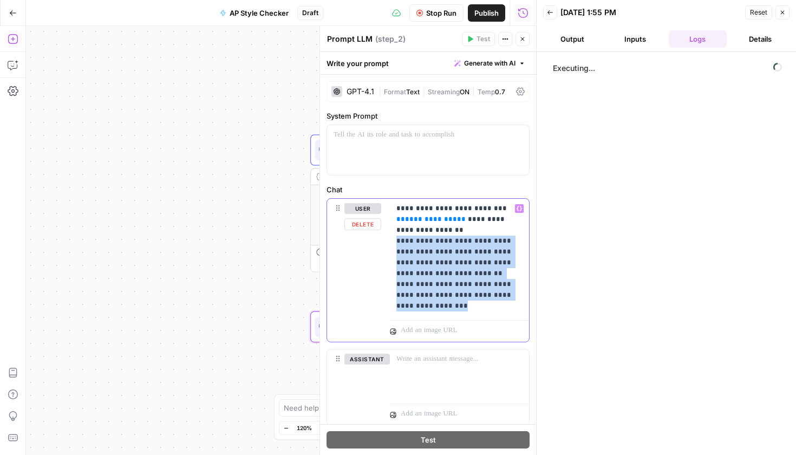
drag, startPoint x: 437, startPoint y: 312, endPoint x: 391, endPoint y: 245, distance: 81.8
click at [391, 245] on div "**********" at bounding box center [459, 257] width 139 height 117
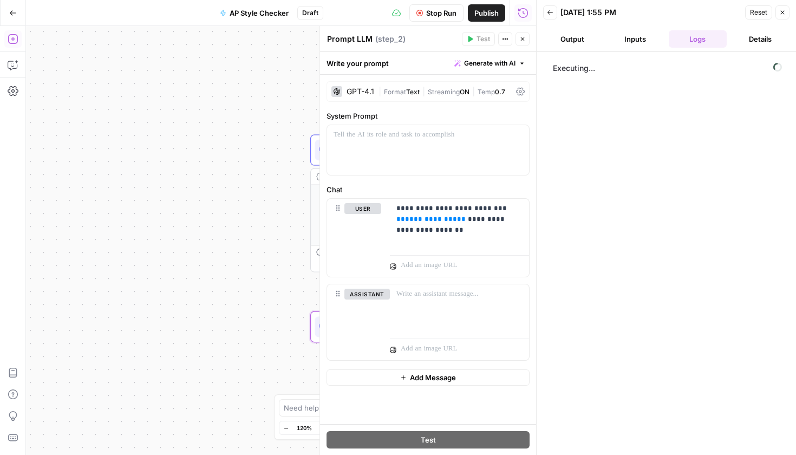
click at [287, 254] on div "**********" at bounding box center [281, 240] width 510 height 429
click at [528, 36] on button "Close" at bounding box center [522, 39] width 14 height 14
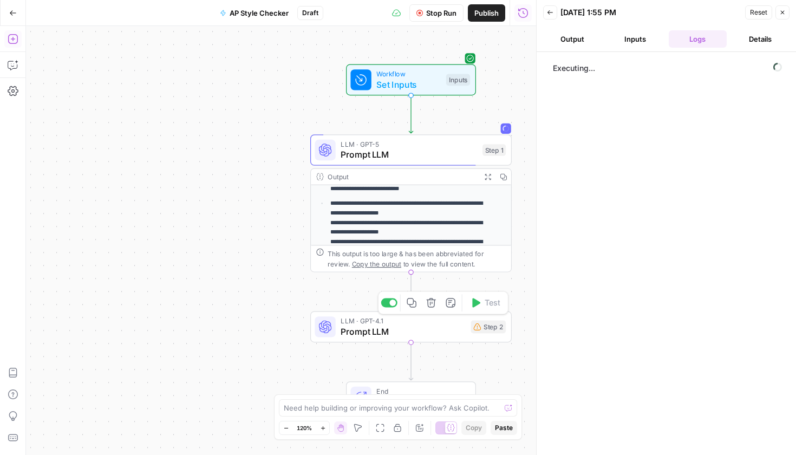
click at [416, 331] on span "Prompt LLM" at bounding box center [402, 331] width 124 height 13
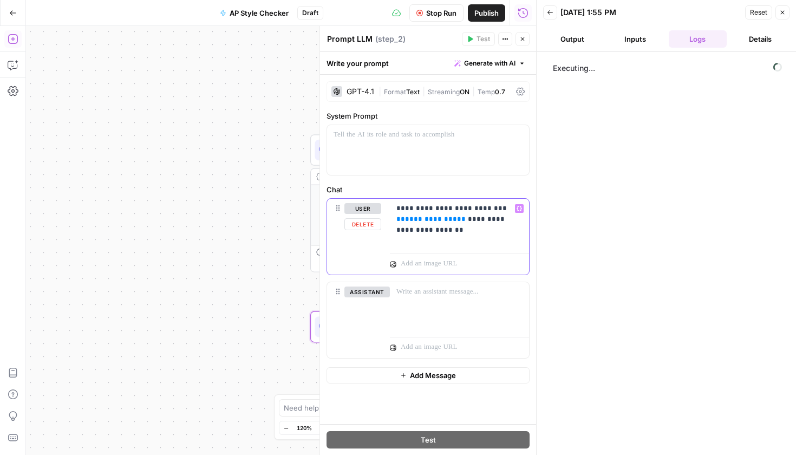
click at [457, 219] on span "**" at bounding box center [461, 218] width 9 height 7
drag, startPoint x: 452, startPoint y: 220, endPoint x: 395, endPoint y: 221, distance: 57.4
click at [395, 221] on div "**********" at bounding box center [459, 224] width 139 height 50
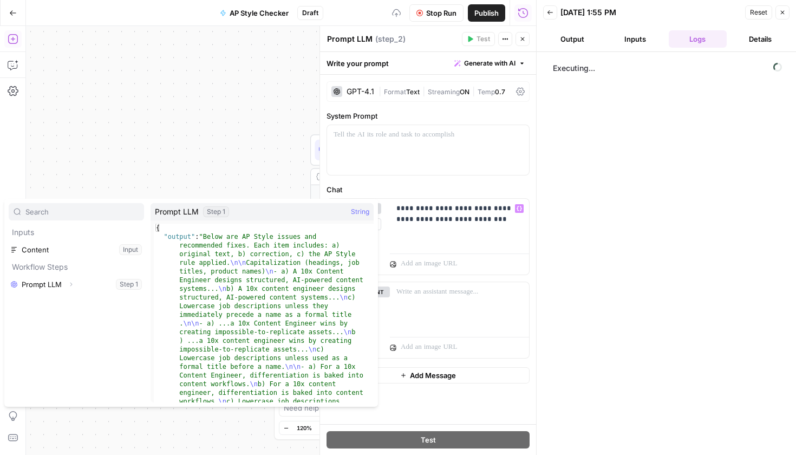
click at [80, 285] on button "Select variable Prompt LLM" at bounding box center [76, 283] width 135 height 17
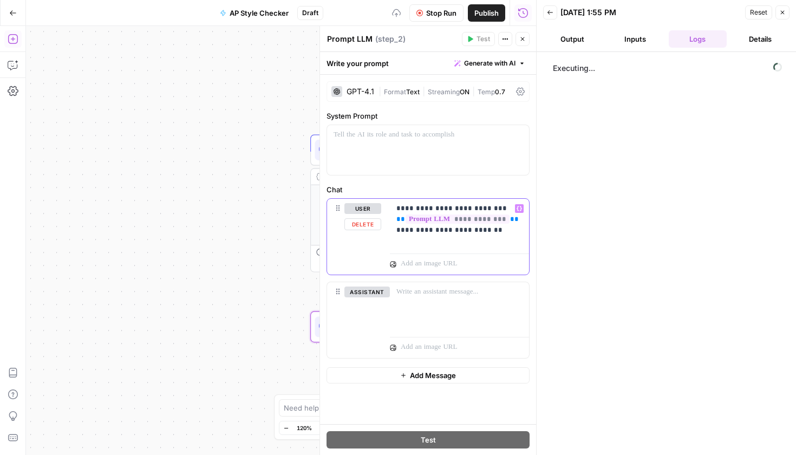
click at [490, 238] on div "**********" at bounding box center [459, 224] width 139 height 50
click at [360, 87] on div "GPT-4.1" at bounding box center [352, 91] width 43 height 11
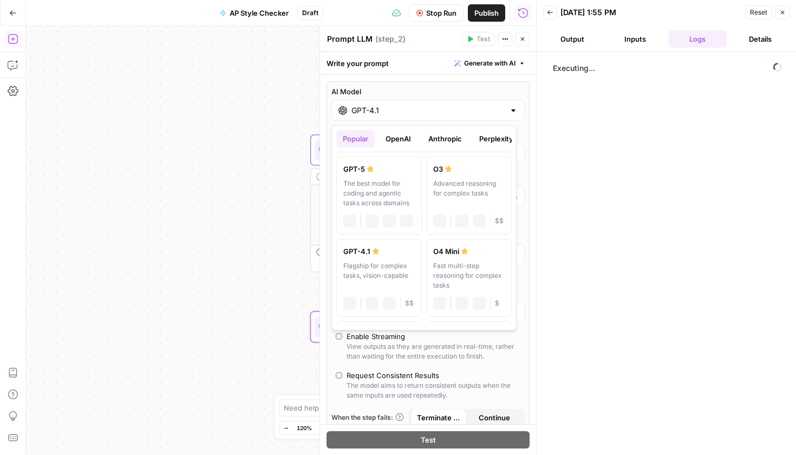
click at [375, 115] on input "GPT-4.1" at bounding box center [427, 110] width 153 height 11
click at [382, 182] on div "The best model for coding and agentic tasks across domains" at bounding box center [378, 193] width 71 height 29
type input "GPT-5"
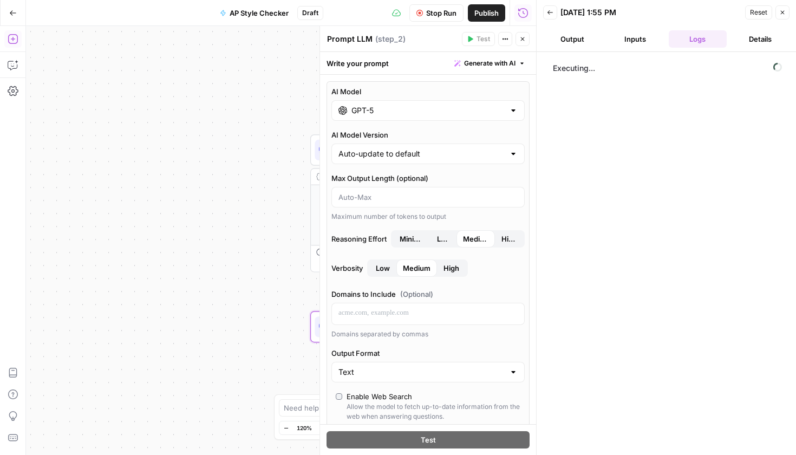
click at [387, 69] on div "Write your prompt Generate with AI" at bounding box center [428, 63] width 216 height 22
click at [518, 42] on button "Close" at bounding box center [522, 39] width 14 height 14
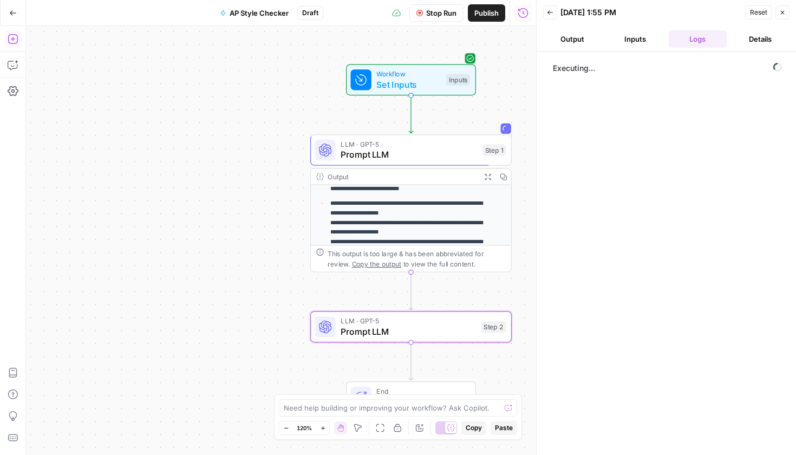
click at [12, 45] on button "Add Steps" at bounding box center [12, 38] width 17 height 17
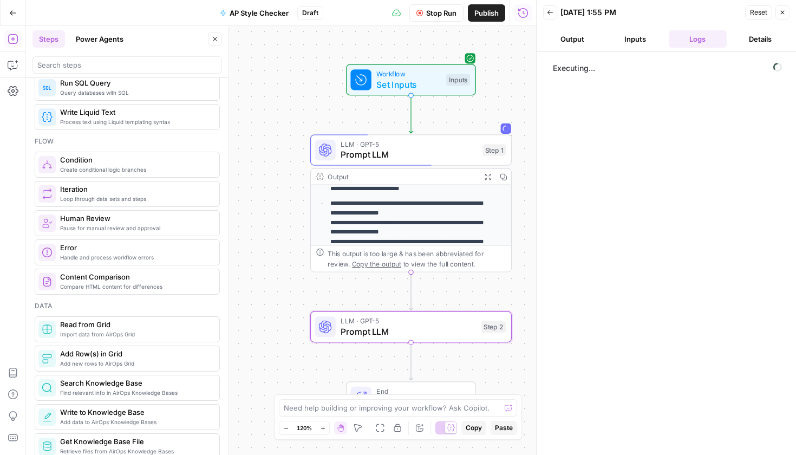
scroll to position [0, 0]
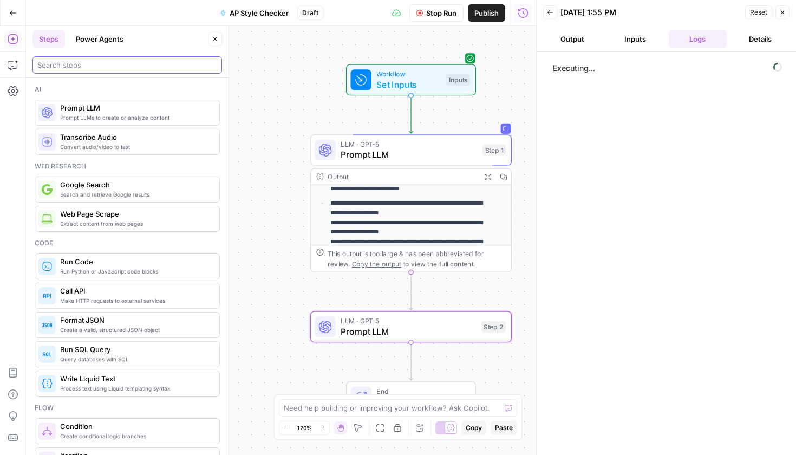
click at [91, 69] on input "search" at bounding box center [127, 65] width 180 height 11
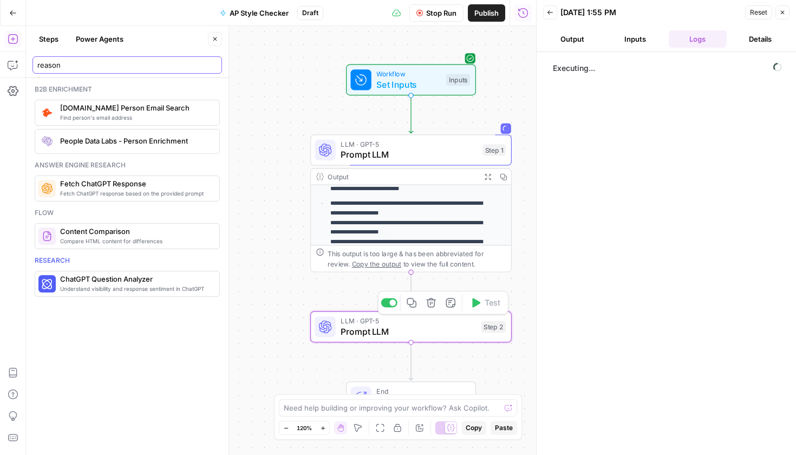
type input "reason"
click at [430, 330] on span "Prompt LLM" at bounding box center [407, 331] width 135 height 13
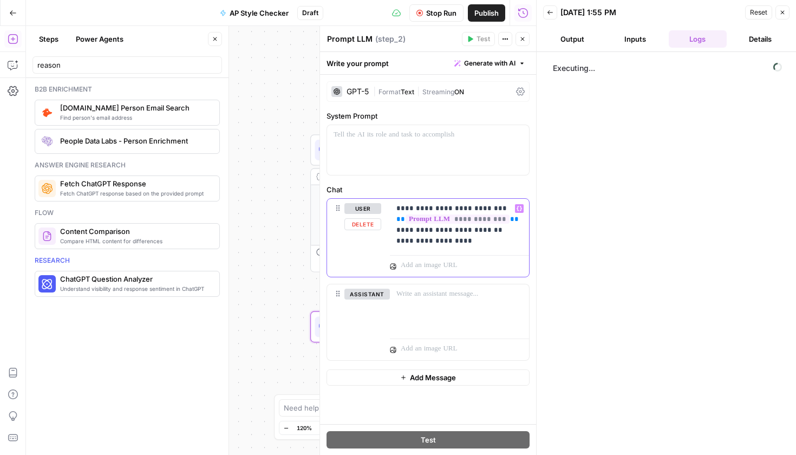
click at [471, 245] on p "**********" at bounding box center [459, 224] width 126 height 43
drag, startPoint x: 471, startPoint y: 245, endPoint x: 384, endPoint y: 241, distance: 87.2
click at [384, 241] on div "**********" at bounding box center [428, 238] width 202 height 78
click at [476, 247] on div "**********" at bounding box center [459, 225] width 139 height 52
drag, startPoint x: 473, startPoint y: 244, endPoint x: 429, endPoint y: 244, distance: 43.8
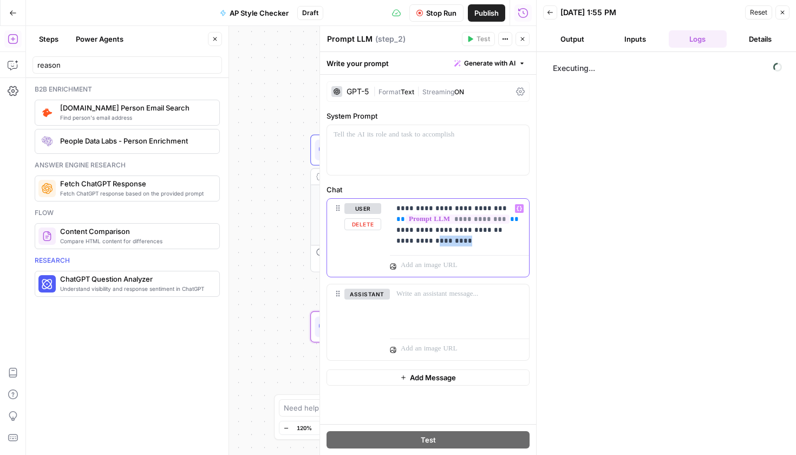
click at [429, 244] on p "**********" at bounding box center [459, 224] width 126 height 43
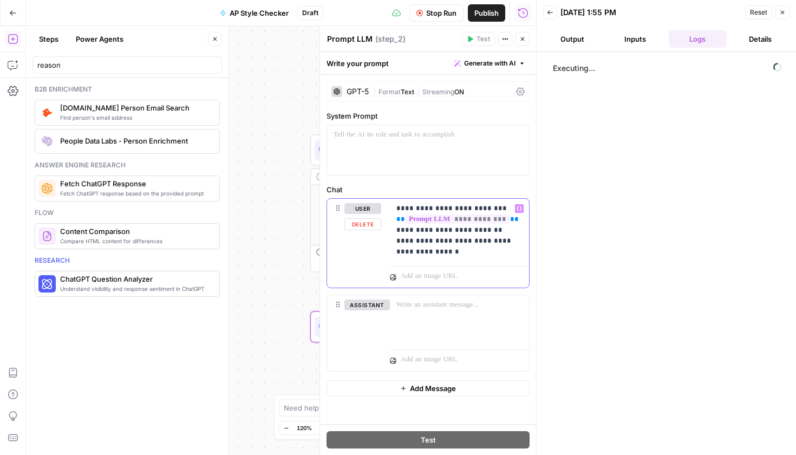
click at [448, 256] on p "**********" at bounding box center [459, 230] width 126 height 54
drag, startPoint x: 445, startPoint y: 255, endPoint x: 429, endPoint y: 245, distance: 19.2
click at [429, 245] on p "**********" at bounding box center [459, 230] width 126 height 54
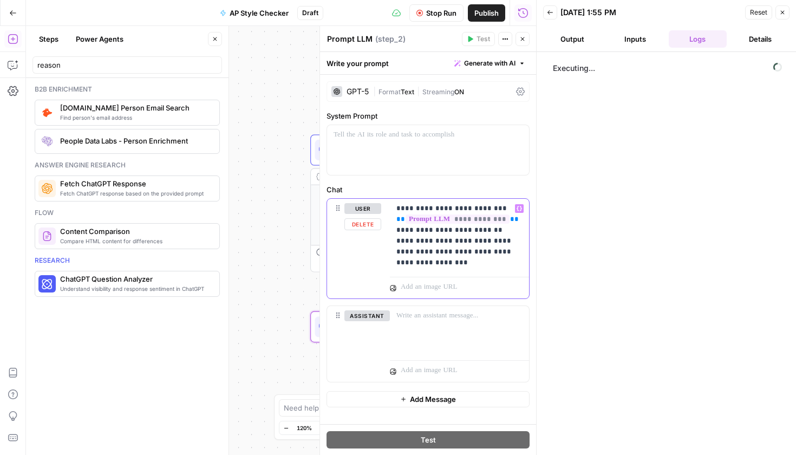
click at [476, 253] on p "**********" at bounding box center [459, 235] width 126 height 65
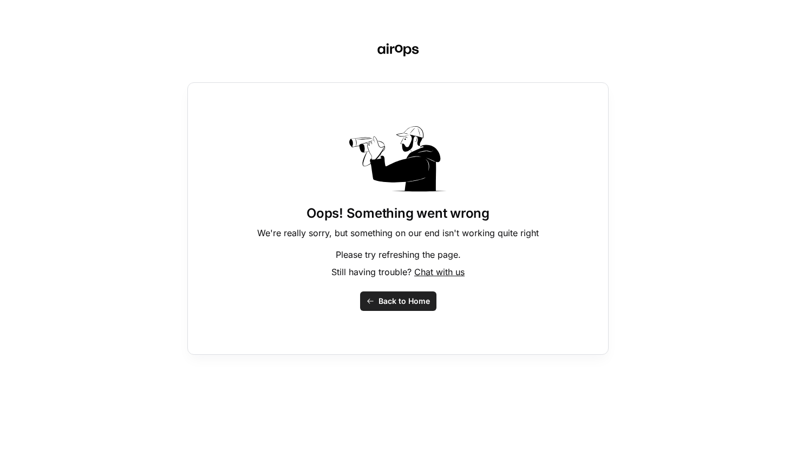
click at [406, 297] on span "Back to Home" at bounding box center [403, 300] width 51 height 11
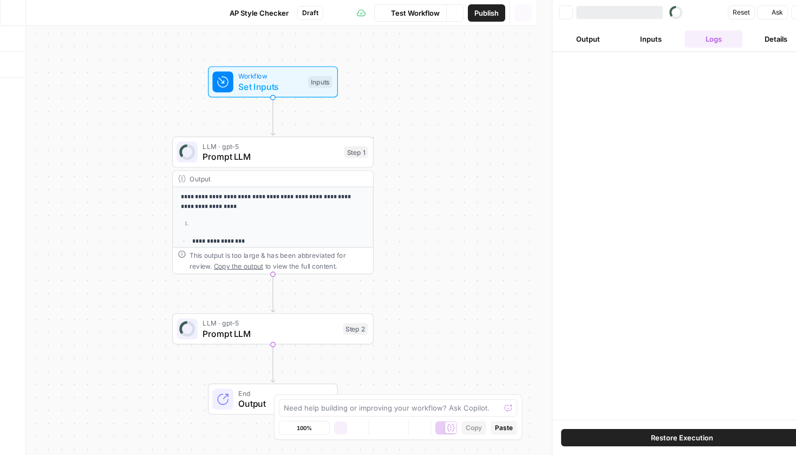
click at [17, 14] on button "Go Back" at bounding box center [12, 12] width 19 height 19
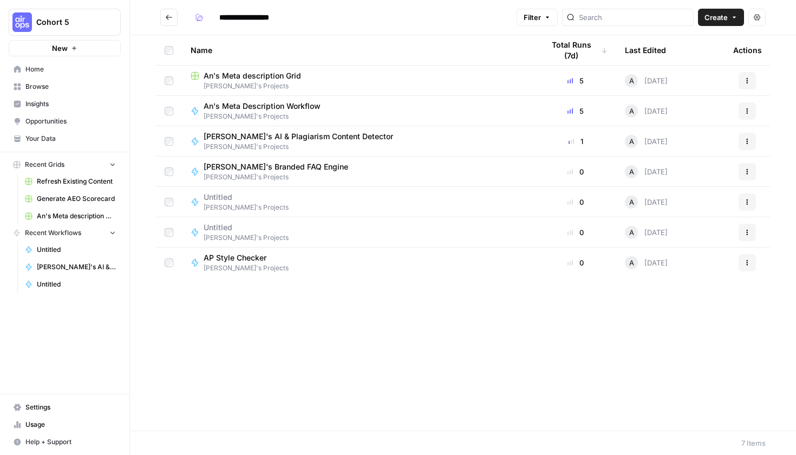
click at [311, 264] on div "AP Style Checker [PERSON_NAME]'s Projects" at bounding box center [358, 262] width 336 height 21
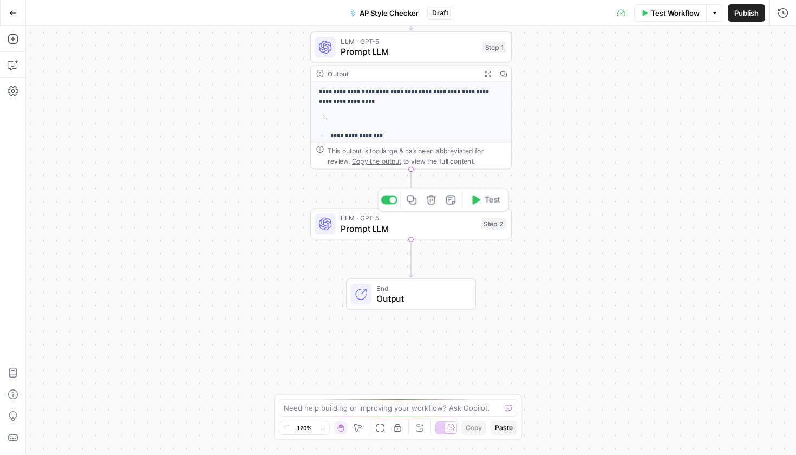
click at [422, 233] on span "Prompt LLM" at bounding box center [407, 228] width 135 height 13
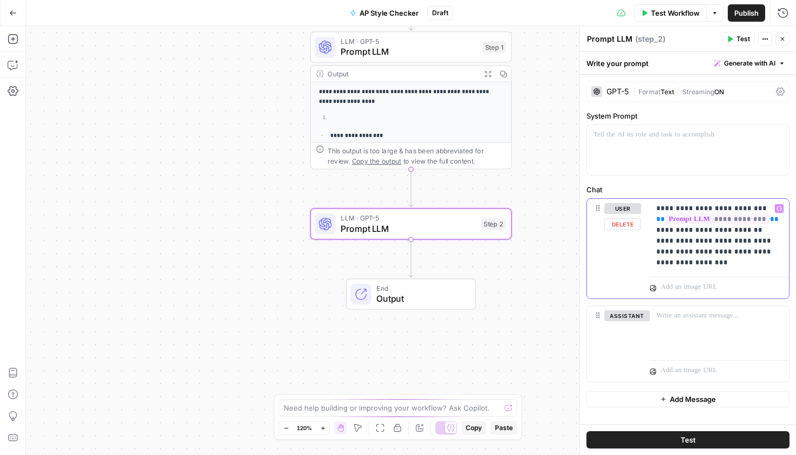
click at [727, 265] on p "**********" at bounding box center [719, 235] width 126 height 65
click at [737, 253] on p "**********" at bounding box center [719, 235] width 126 height 65
click at [733, 251] on p "**********" at bounding box center [719, 235] width 126 height 65
click at [396, 262] on div "**********" at bounding box center [411, 240] width 770 height 429
click at [743, 38] on span "Test" at bounding box center [743, 39] width 14 height 10
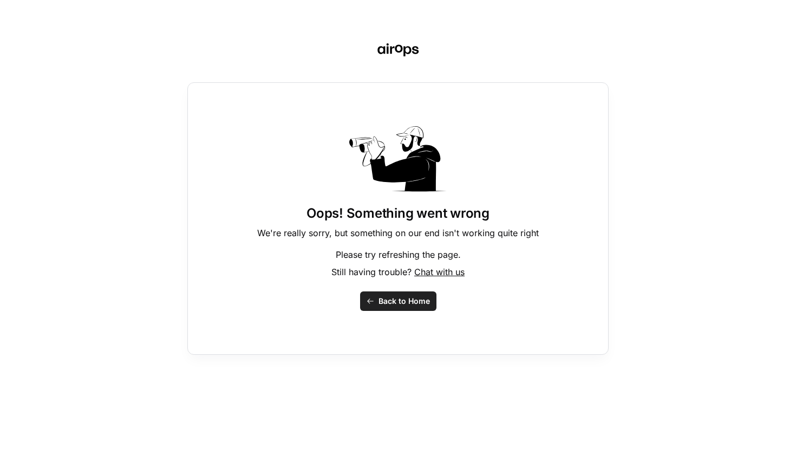
click at [393, 310] on button "Back to Home" at bounding box center [398, 300] width 76 height 19
click at [407, 313] on div "Oops! Something went wrong We're really sorry, but something on our end isn't w…" at bounding box center [397, 218] width 421 height 272
click at [402, 294] on button "Back to Home" at bounding box center [398, 300] width 76 height 19
click at [406, 299] on span "Back to Home" at bounding box center [403, 300] width 51 height 11
click at [399, 295] on span "Back to Home" at bounding box center [403, 300] width 51 height 11
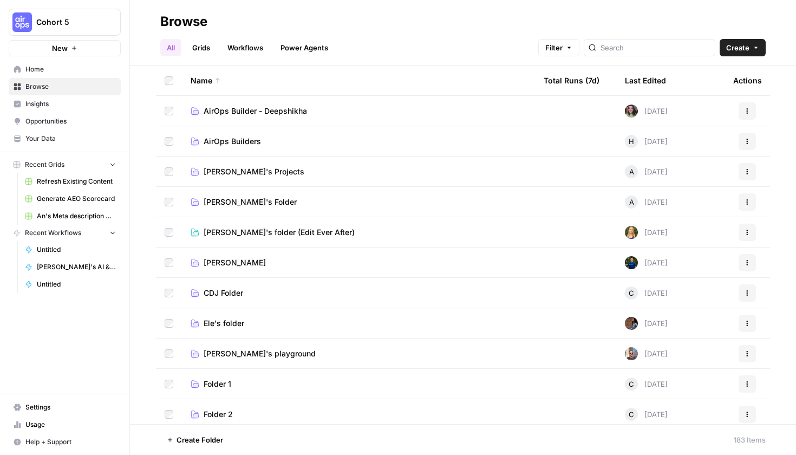
click at [279, 177] on td "[PERSON_NAME]'s Projects" at bounding box center [358, 171] width 353 height 30
click at [236, 168] on span "[PERSON_NAME]'s Projects" at bounding box center [253, 171] width 101 height 11
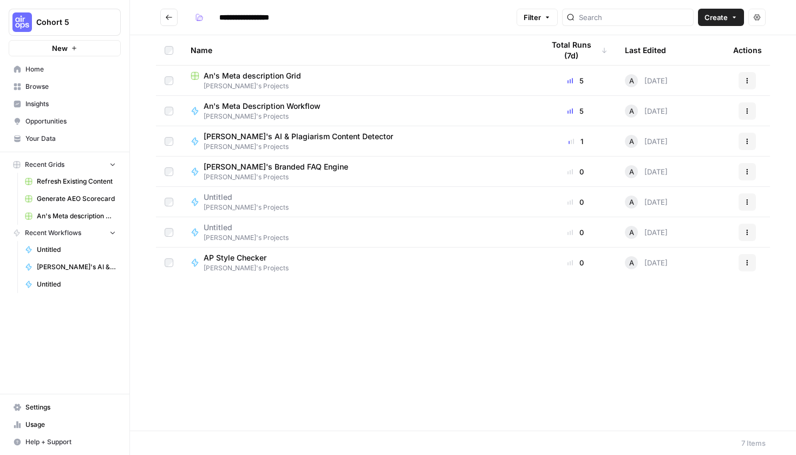
click at [235, 255] on span "AP Style Checker" at bounding box center [241, 257] width 76 height 11
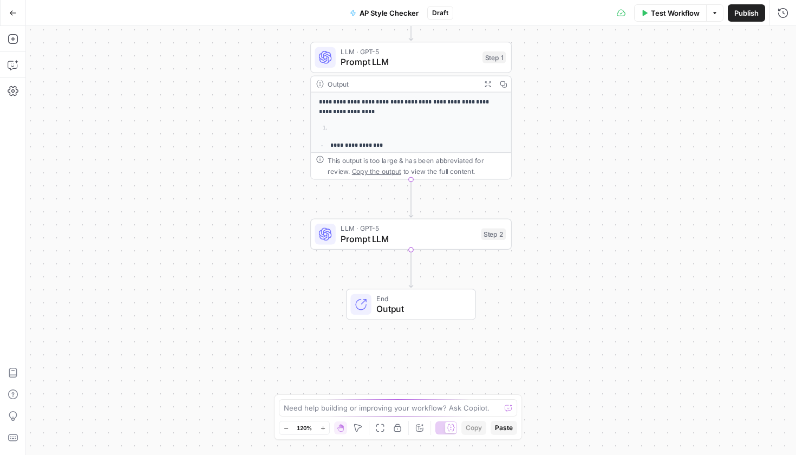
click at [399, 234] on span "Prompt LLM" at bounding box center [407, 238] width 135 height 13
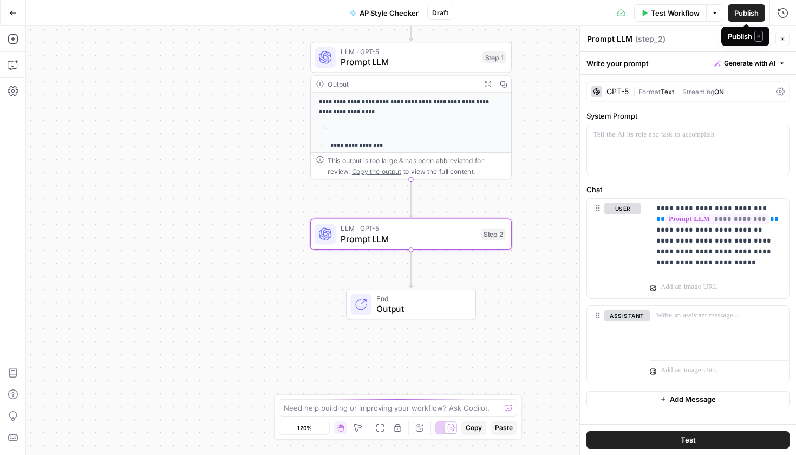
click at [738, 43] on div "Publish P" at bounding box center [745, 36] width 48 height 19
click at [727, 38] on icon "button" at bounding box center [729, 39] width 6 height 6
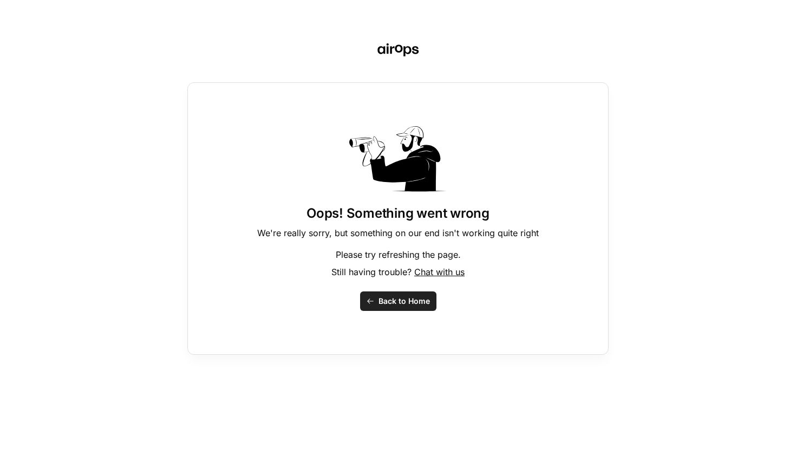
click at [410, 301] on span "Back to Home" at bounding box center [403, 300] width 51 height 11
click at [403, 53] on icon at bounding box center [398, 49] width 95 height 13
click at [416, 303] on span "Back to Home" at bounding box center [403, 300] width 51 height 11
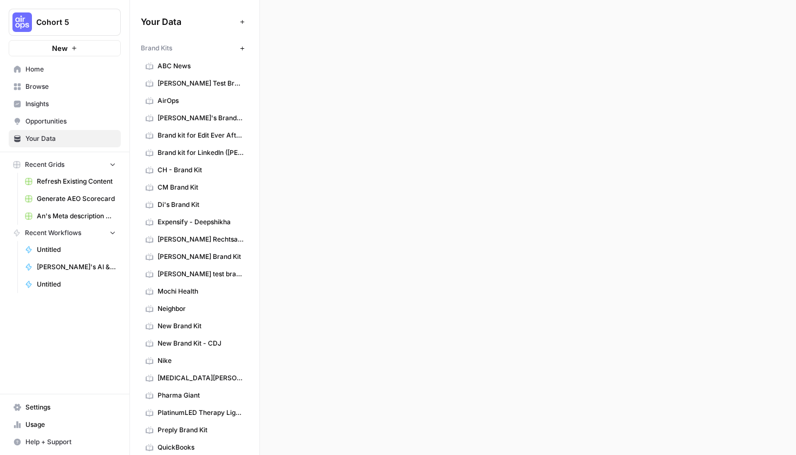
click at [71, 134] on span "Your Data" at bounding box center [70, 139] width 90 height 10
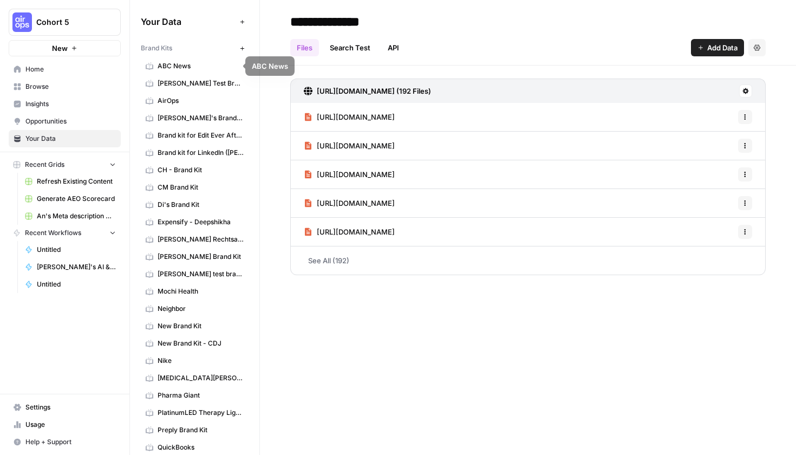
click at [75, 68] on span "Home" at bounding box center [70, 69] width 90 height 10
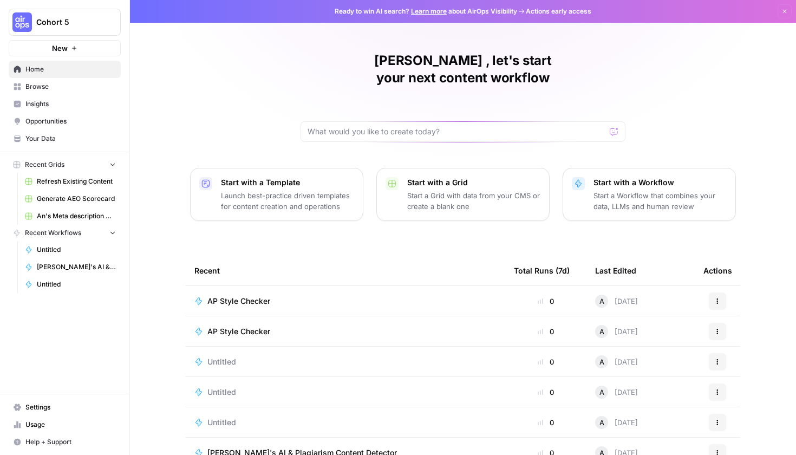
click at [56, 88] on span "Browse" at bounding box center [70, 87] width 90 height 10
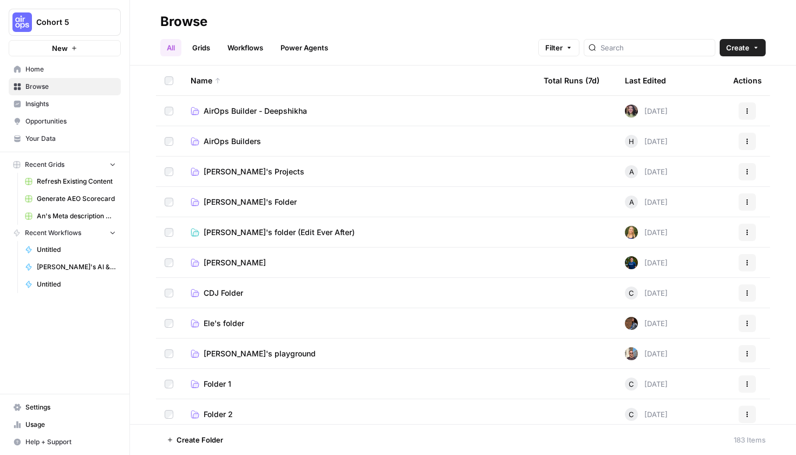
click at [59, 104] on span "Insights" at bounding box center [70, 104] width 90 height 10
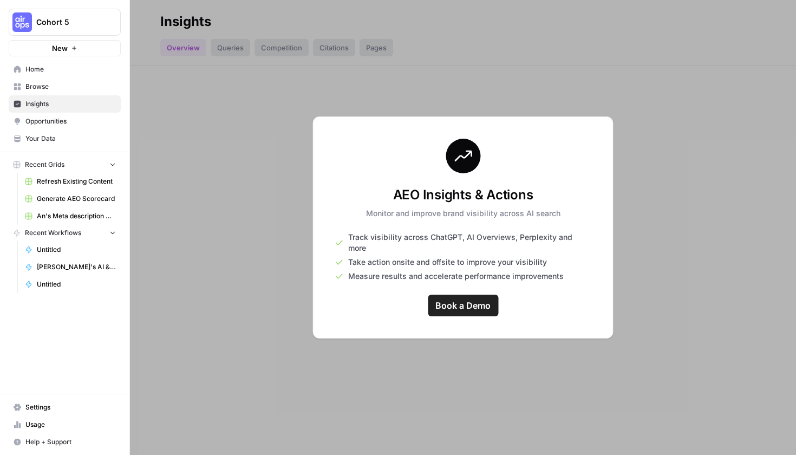
click at [60, 144] on link "Your Data" at bounding box center [65, 138] width 112 height 17
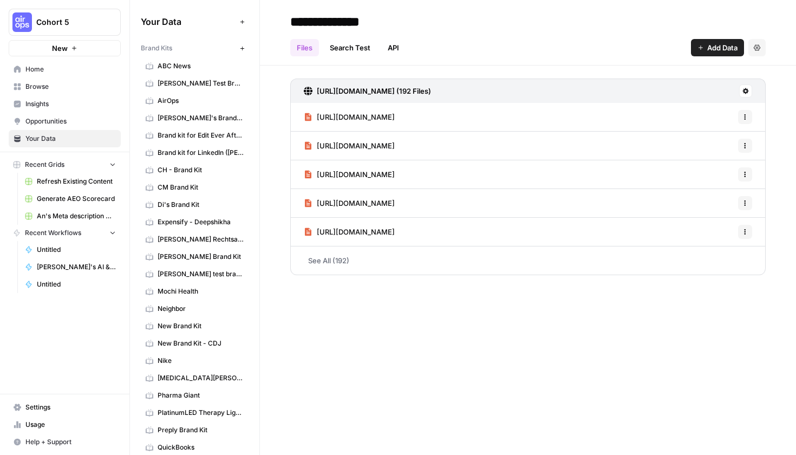
click at [64, 98] on link "Insights" at bounding box center [65, 103] width 112 height 17
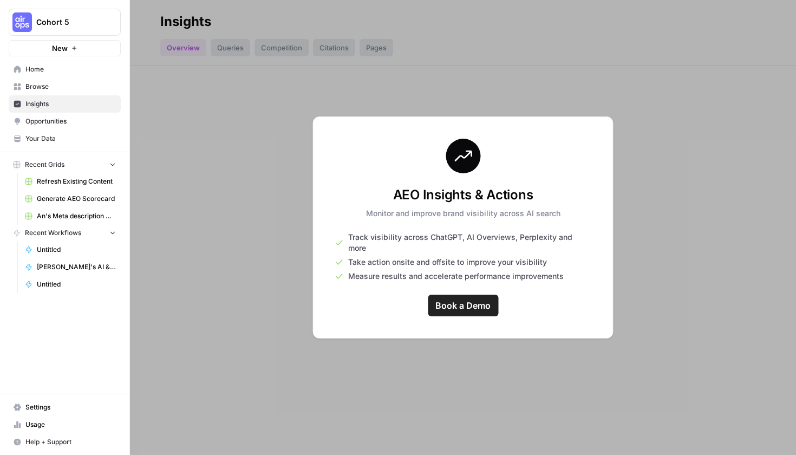
click at [65, 89] on span "Browse" at bounding box center [70, 87] width 90 height 10
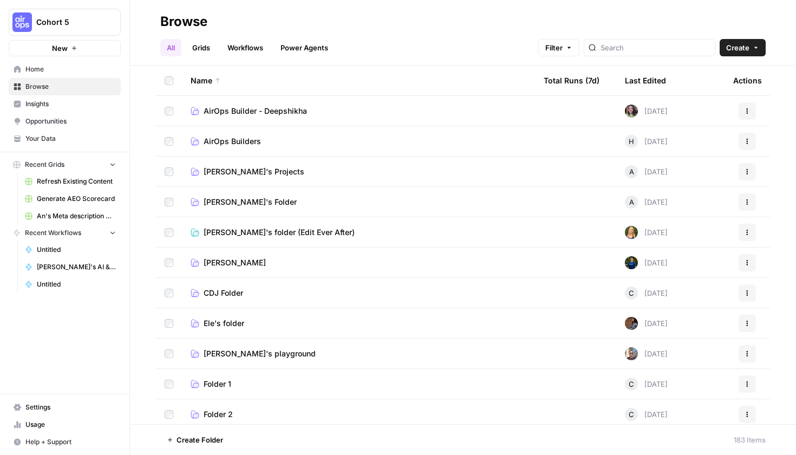
click at [259, 167] on span "[PERSON_NAME]'s Projects" at bounding box center [253, 171] width 101 height 11
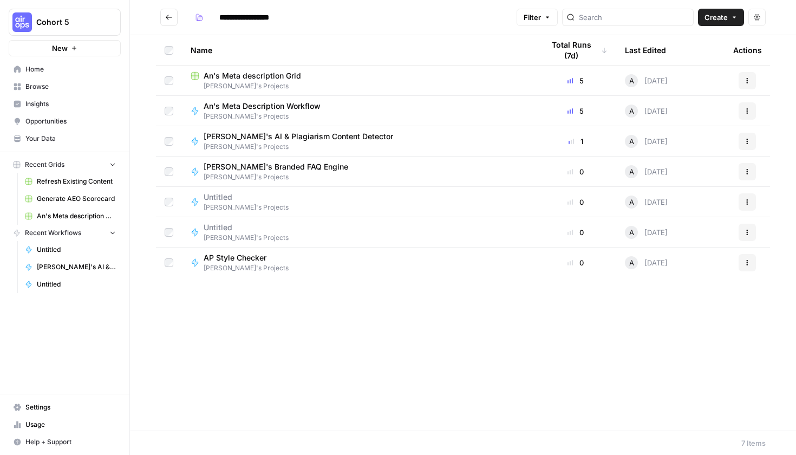
click at [273, 253] on div "AP Style Checker" at bounding box center [245, 257] width 85 height 11
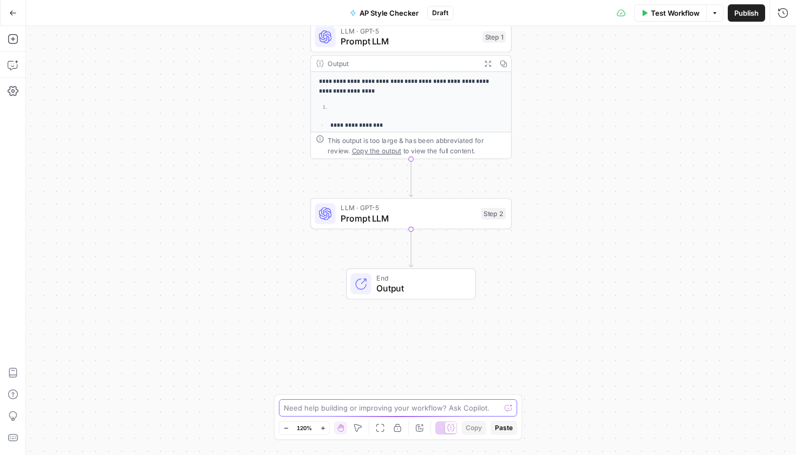
click at [408, 411] on textarea at bounding box center [392, 407] width 216 height 11
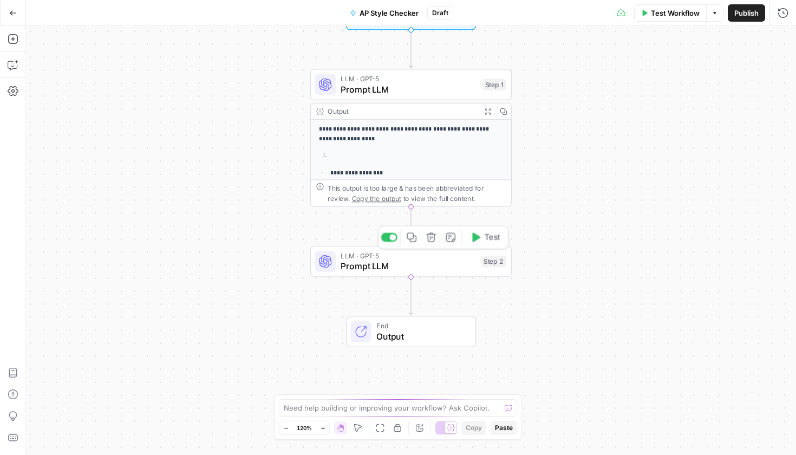
click at [384, 274] on div "LLM · GPT-5 Prompt LLM Step 2 Copy step Delete step Add Note Test" at bounding box center [410, 261] width 201 height 31
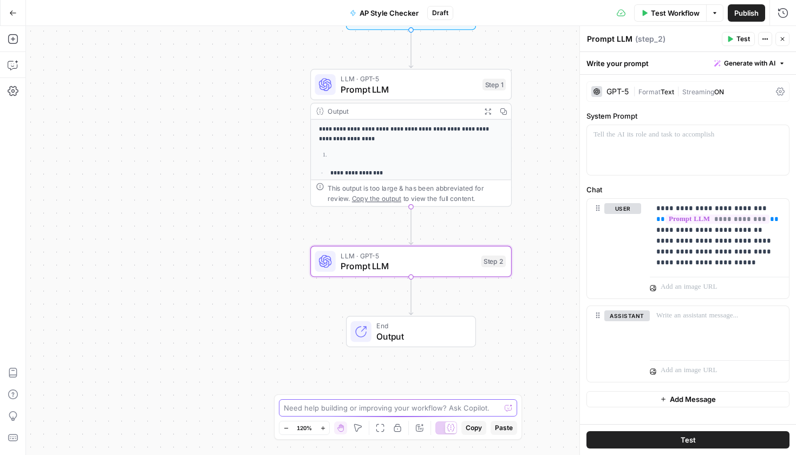
click at [354, 412] on textarea at bounding box center [392, 407] width 216 height 11
type textarea "Is the step 5 prompt good enoigh"
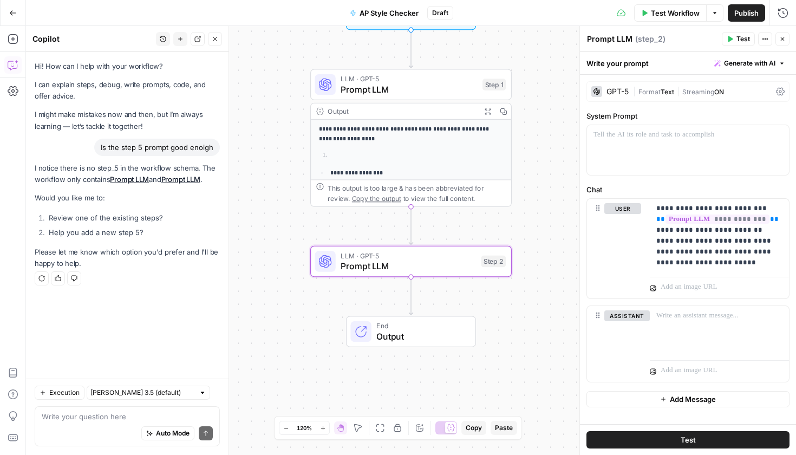
click at [98, 428] on div "Auto Mode Send" at bounding box center [127, 434] width 171 height 24
type textarea "step 2 I meant"
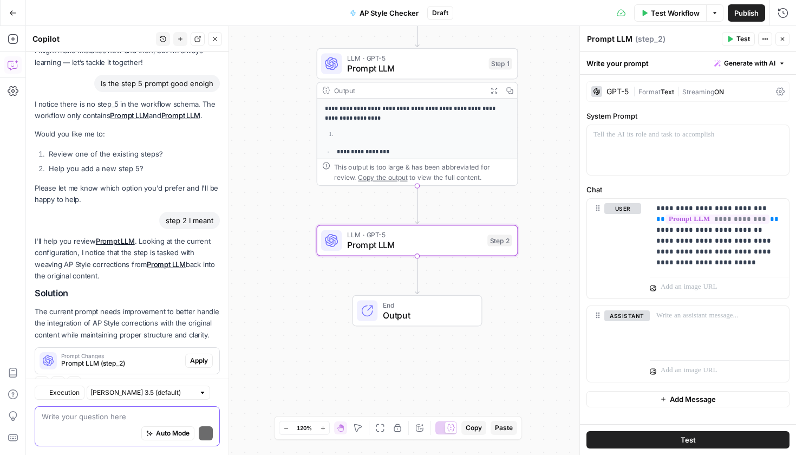
scroll to position [95, 0]
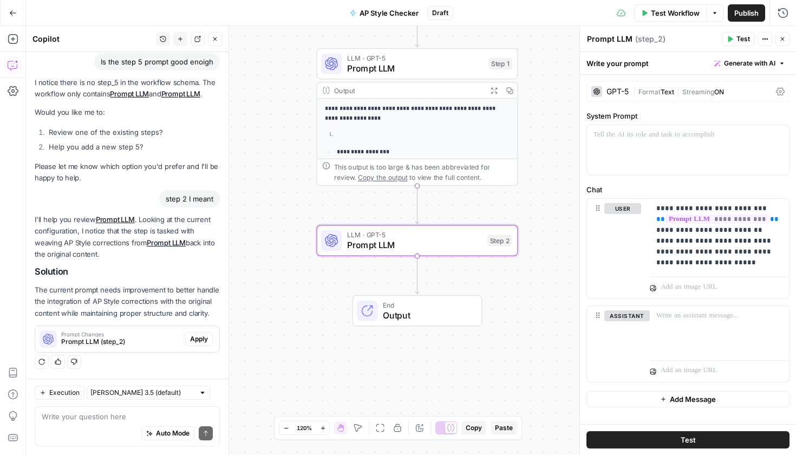
click at [126, 342] on span "Prompt LLM (step_2)" at bounding box center [121, 342] width 120 height 10
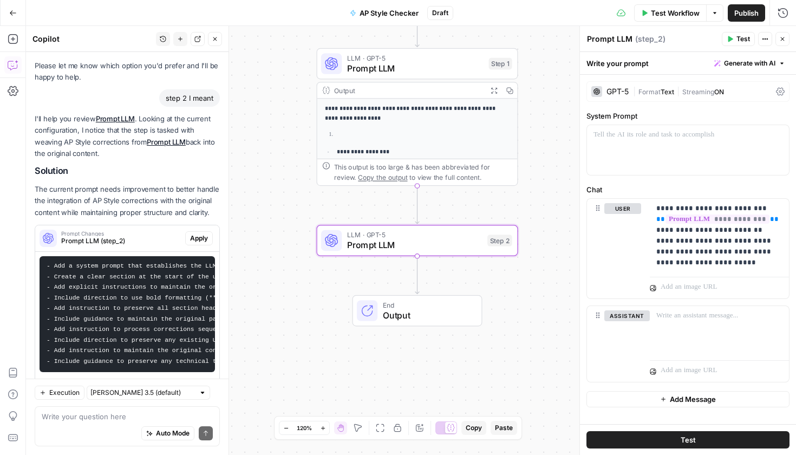
scroll to position [248, 0]
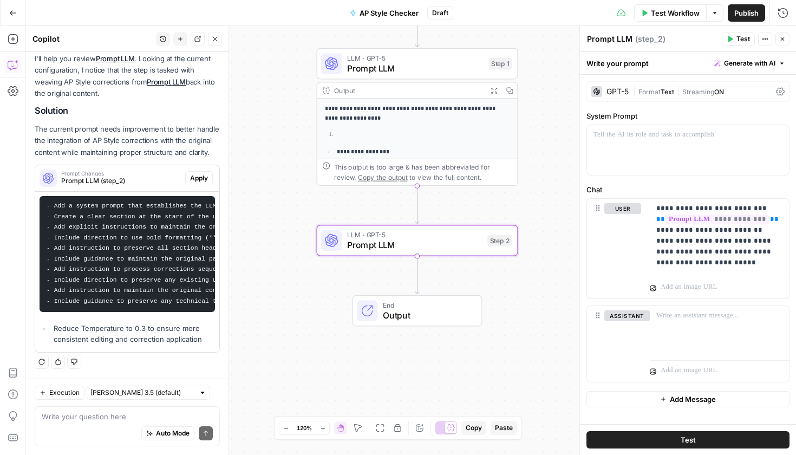
click at [124, 261] on code "- Add a system prompt that establishes the LLM as an expert in content editing …" at bounding box center [324, 253] width 554 height 102
click at [130, 191] on div "Prompt Changes Prompt LLM (step_2)" at bounding box center [110, 178] width 150 height 26
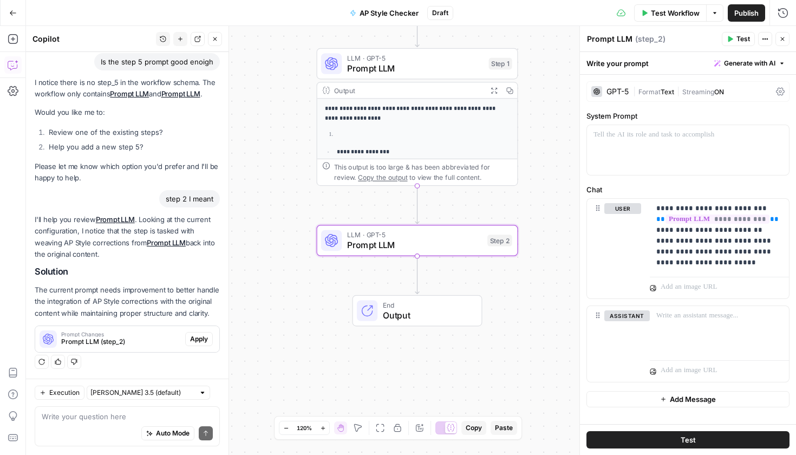
scroll to position [95, 0]
click at [103, 351] on div "Prompt Changes Prompt LLM (step_2)" at bounding box center [110, 339] width 150 height 26
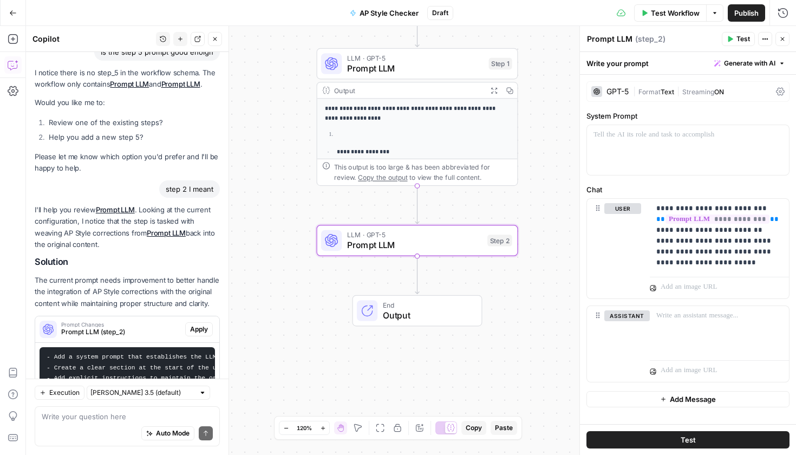
scroll to position [181, 0]
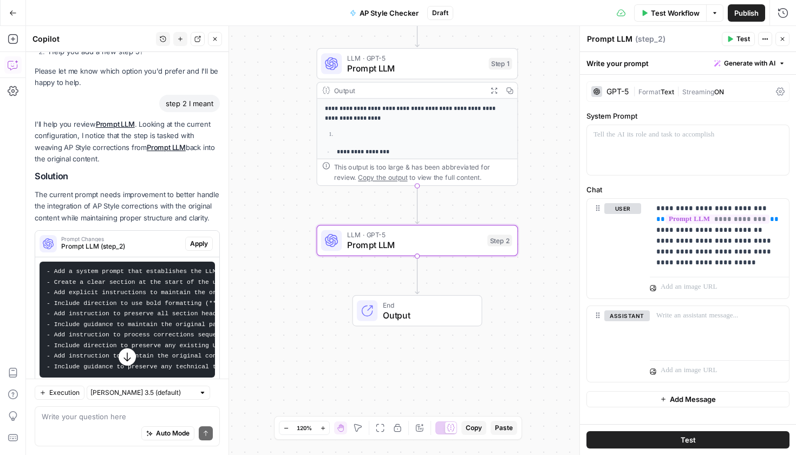
click at [190, 248] on span "Apply" at bounding box center [199, 244] width 18 height 10
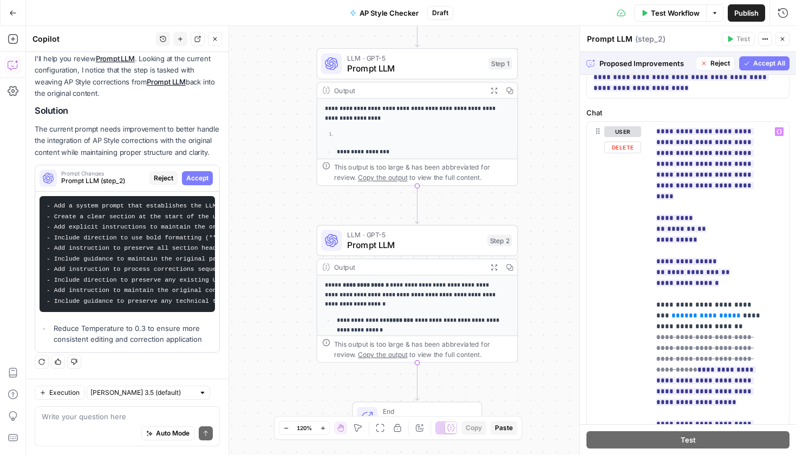
scroll to position [14, 0]
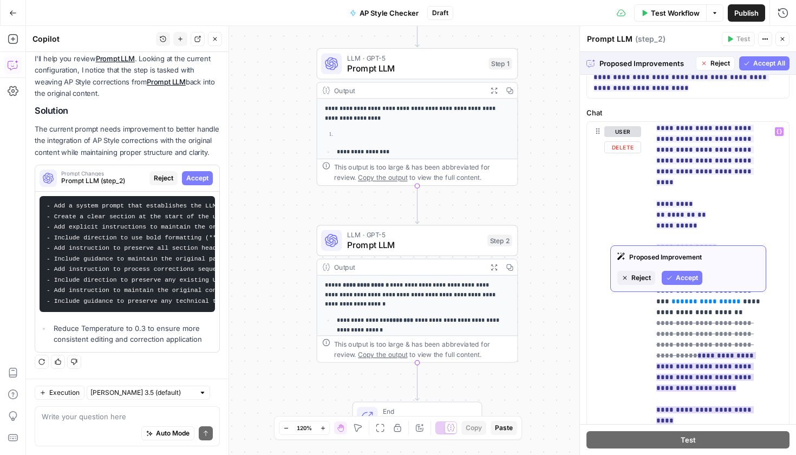
click at [678, 278] on span "Accept" at bounding box center [686, 278] width 22 height 10
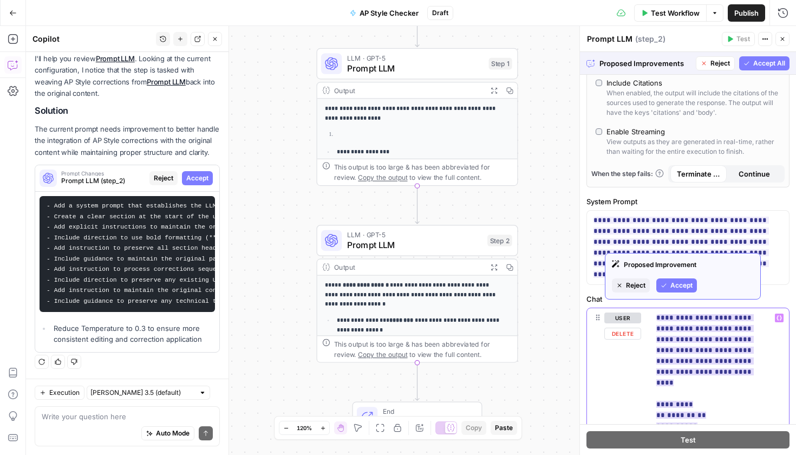
scroll to position [350, 0]
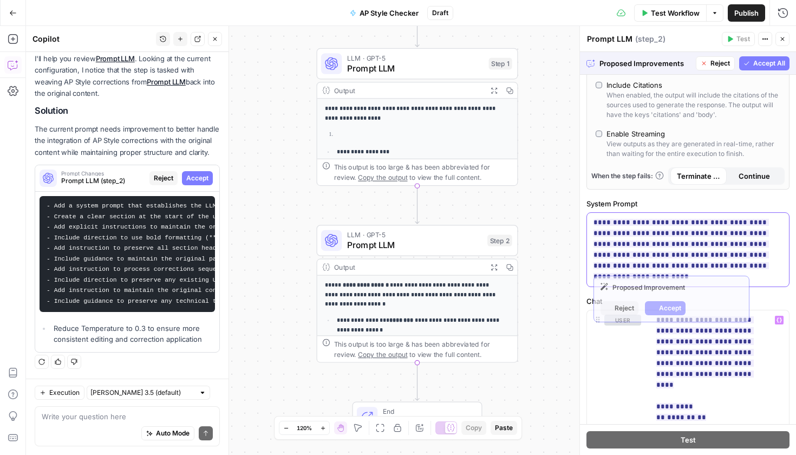
click at [661, 226] on span "**********" at bounding box center [680, 249] width 175 height 68
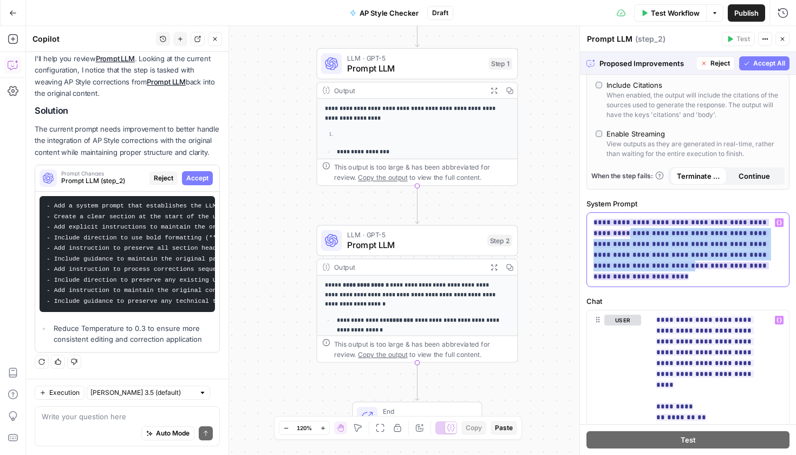
drag, startPoint x: 754, startPoint y: 260, endPoint x: 613, endPoint y: 231, distance: 144.4
click at [613, 231] on p "**********" at bounding box center [687, 249] width 189 height 65
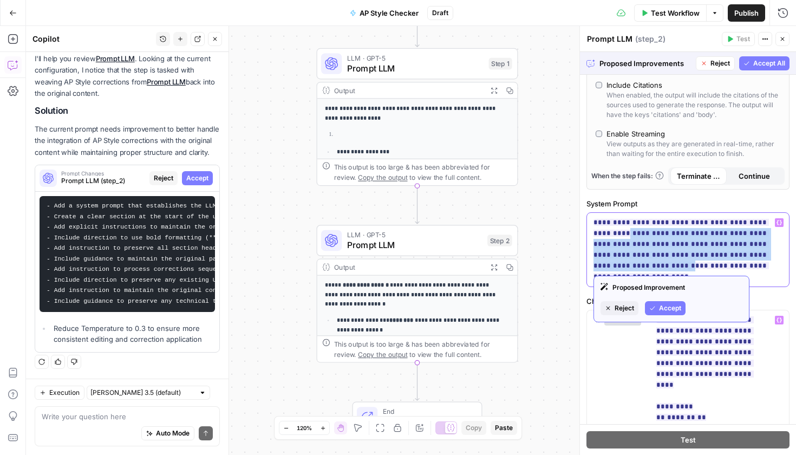
click at [752, 261] on p "**********" at bounding box center [687, 249] width 189 height 65
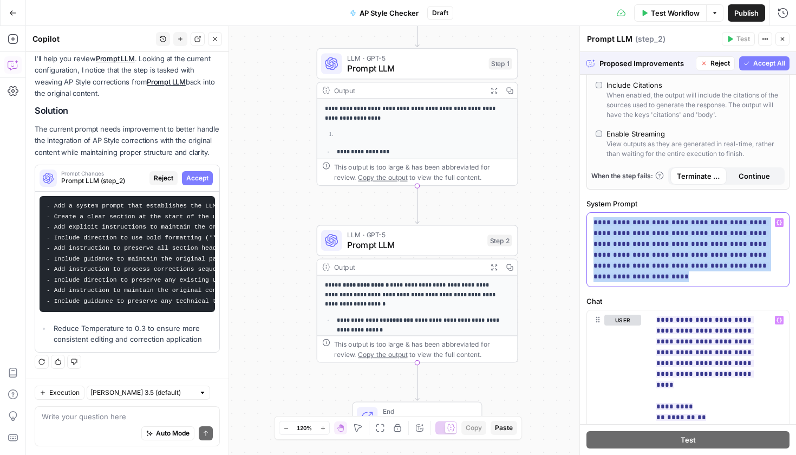
drag, startPoint x: 751, startPoint y: 265, endPoint x: 581, endPoint y: 219, distance: 175.9
click at [581, 219] on div "**********" at bounding box center [687, 240] width 216 height 429
copy ins "**********"
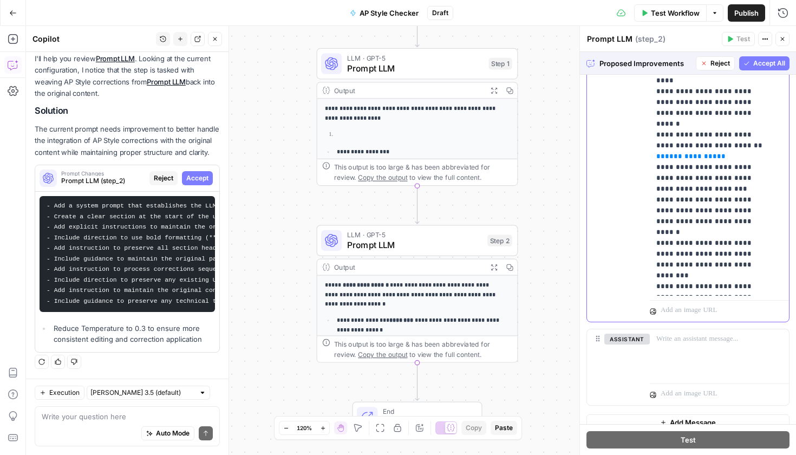
scroll to position [0, 0]
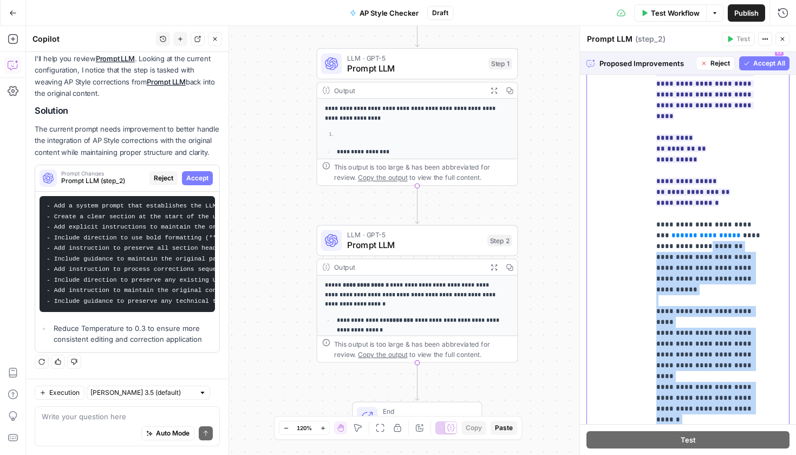
drag, startPoint x: 711, startPoint y: 284, endPoint x: 662, endPoint y: 226, distance: 75.7
click at [662, 226] on div "**********" at bounding box center [714, 262] width 131 height 441
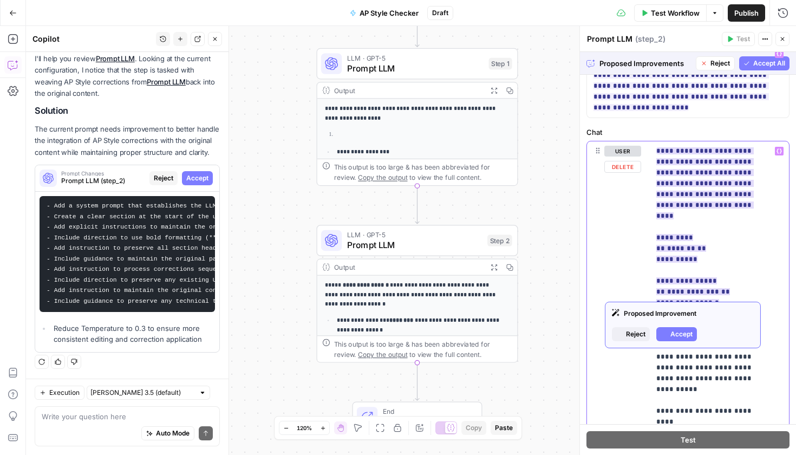
click at [680, 288] on span "**********" at bounding box center [693, 291] width 52 height 7
click at [679, 154] on span "**********" at bounding box center [704, 226] width 97 height 165
click at [656, 177] on span "**********" at bounding box center [704, 226] width 97 height 165
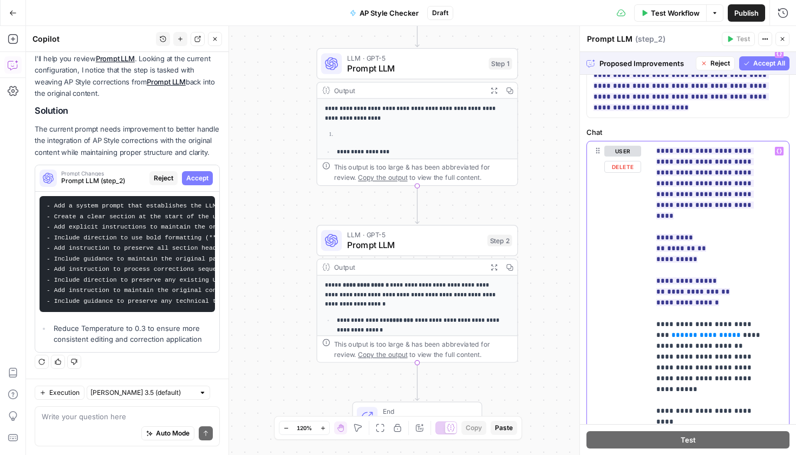
click at [674, 166] on span "**********" at bounding box center [704, 226] width 97 height 165
click at [200, 179] on button "Accept" at bounding box center [197, 178] width 31 height 14
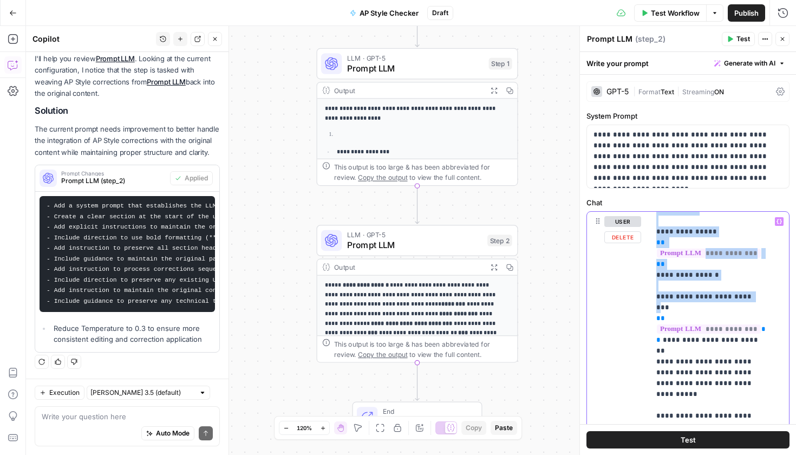
scroll to position [286, 0]
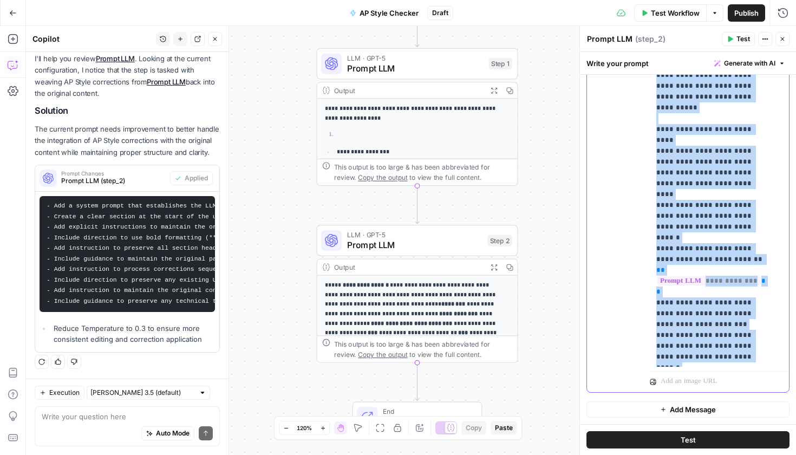
drag, startPoint x: 656, startPoint y: 221, endPoint x: 737, endPoint y: 358, distance: 159.4
click at [737, 358] on p "**********" at bounding box center [711, 86] width 110 height 552
copy p "**********"
click at [725, 38] on button "Test" at bounding box center [737, 39] width 33 height 14
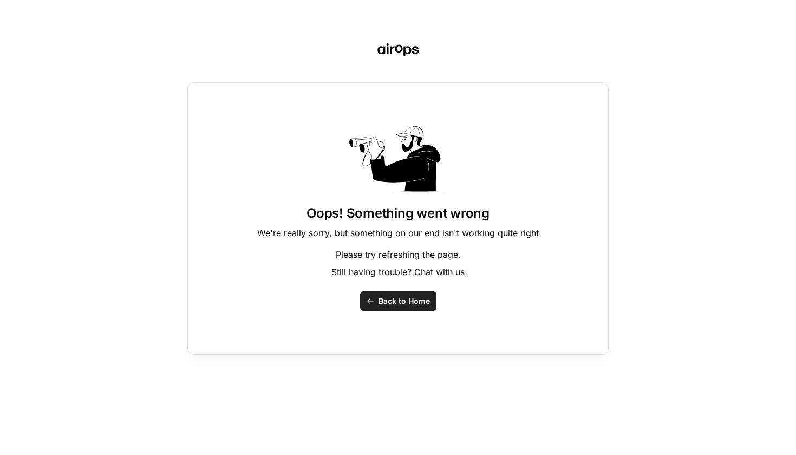
click at [415, 307] on button "Back to Home" at bounding box center [398, 300] width 76 height 19
click at [441, 277] on span "Chat with us" at bounding box center [439, 271] width 50 height 11
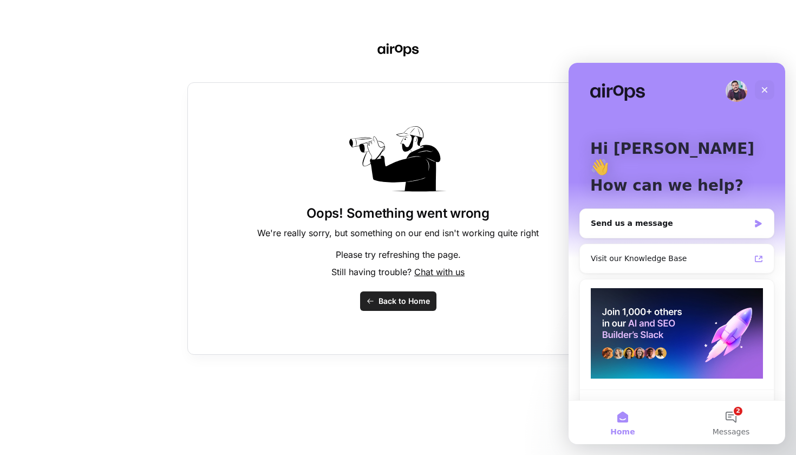
scroll to position [26, 0]
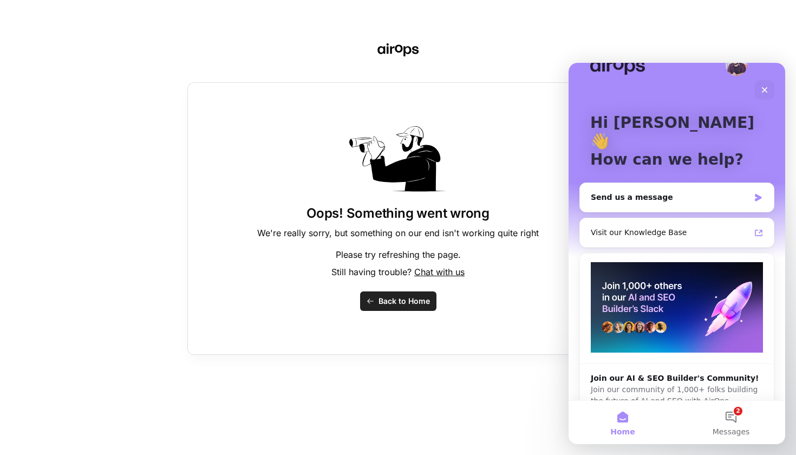
click at [673, 299] on img "Intercom messenger" at bounding box center [676, 307] width 172 height 90
click at [763, 94] on div "Close" at bounding box center [763, 89] width 19 height 19
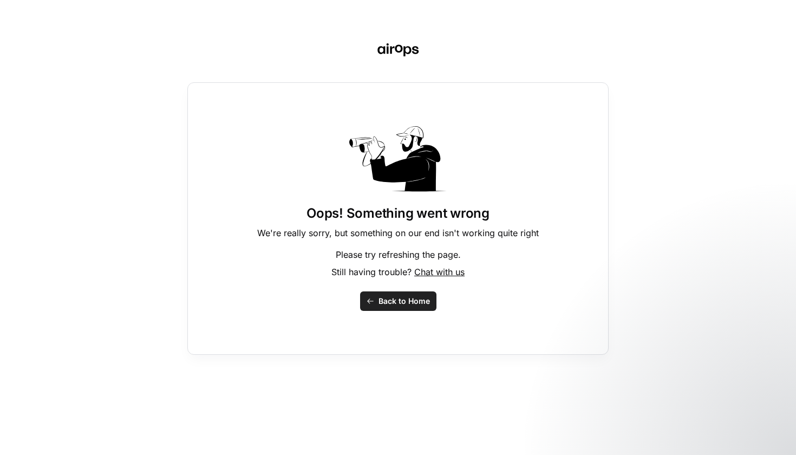
scroll to position [0, 0]
click at [397, 318] on div "Oops! Something went wrong We're really sorry, but something on our end isn't w…" at bounding box center [397, 218] width 421 height 272
click at [394, 305] on span "Back to Home" at bounding box center [403, 300] width 51 height 11
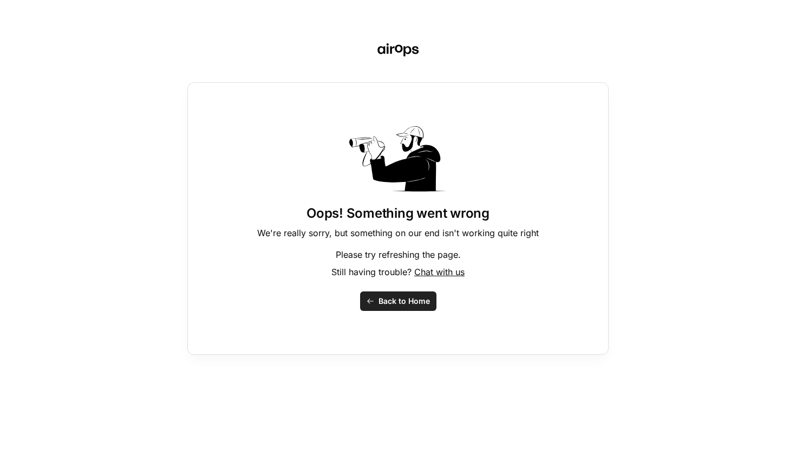
click at [415, 296] on span "Back to Home" at bounding box center [403, 300] width 51 height 11
click at [397, 303] on span "Back to Home" at bounding box center [403, 300] width 51 height 11
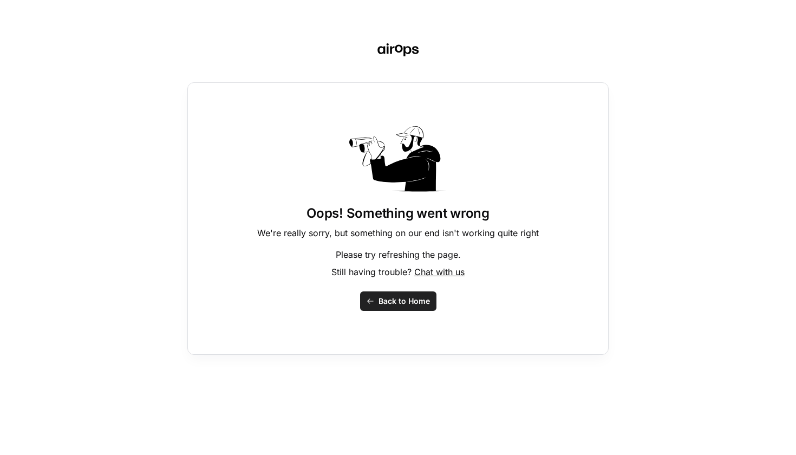
click at [397, 303] on span "Back to Home" at bounding box center [403, 300] width 51 height 11
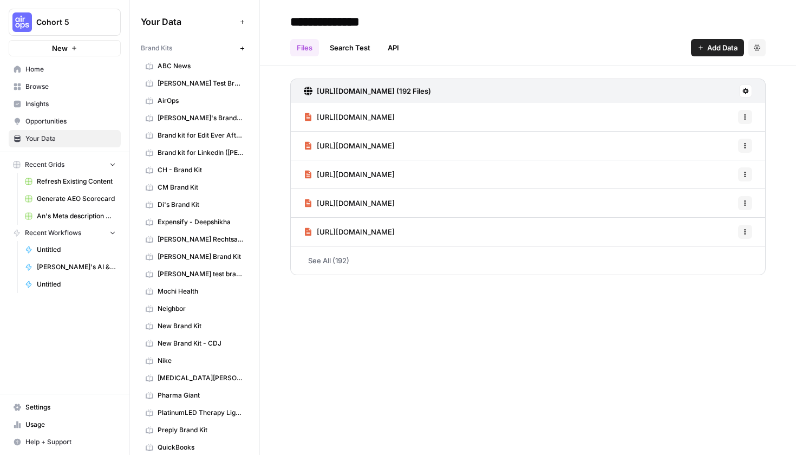
click at [93, 70] on span "Home" at bounding box center [70, 69] width 90 height 10
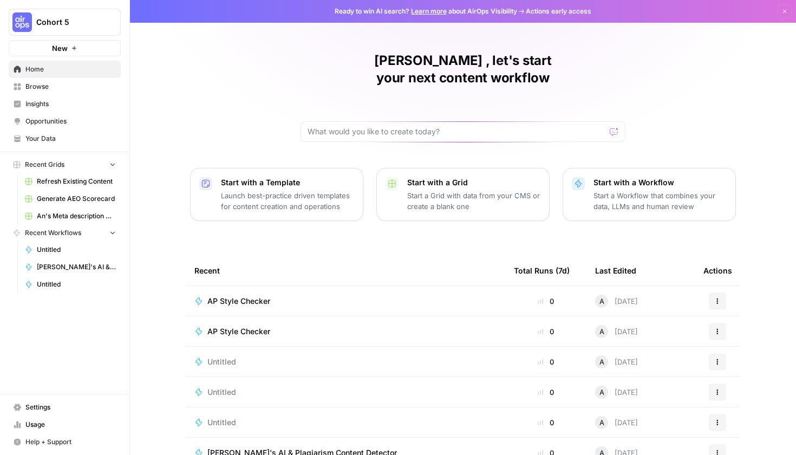
click at [304, 295] on div "AP Style Checker" at bounding box center [345, 300] width 302 height 11
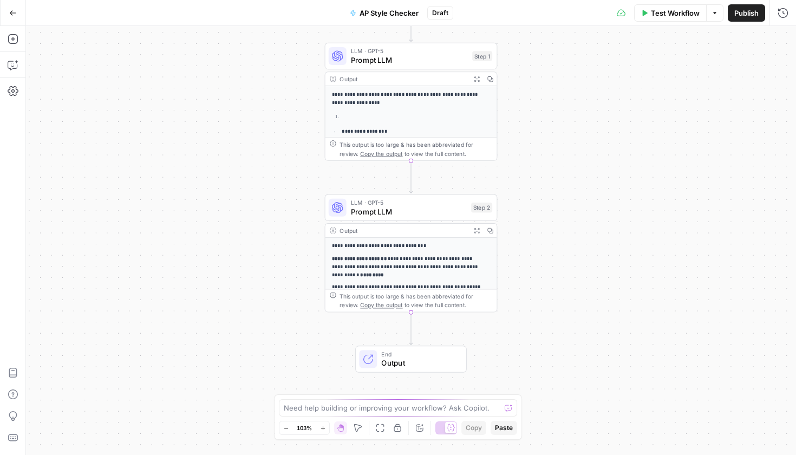
click at [402, 255] on p "**********" at bounding box center [407, 266] width 150 height 23
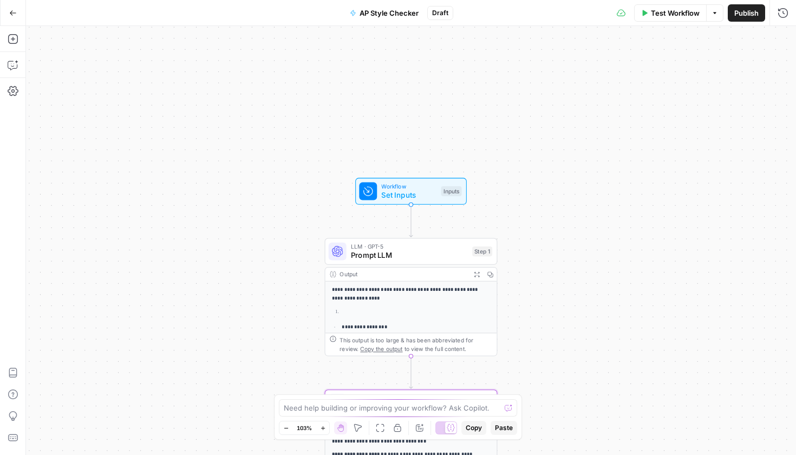
click at [653, 16] on span "Test Workflow" at bounding box center [675, 13] width 49 height 11
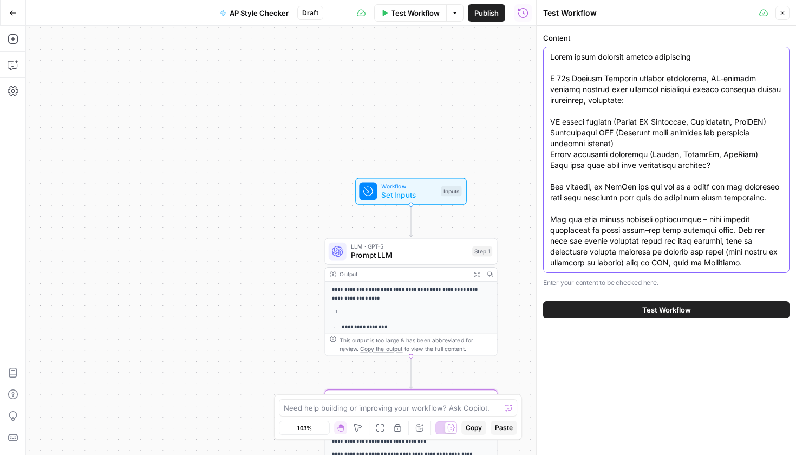
drag, startPoint x: 612, startPoint y: 215, endPoint x: 547, endPoint y: 33, distance: 193.3
click at [547, 33] on div "Content Enter your content to be checked here." at bounding box center [666, 159] width 246 height 255
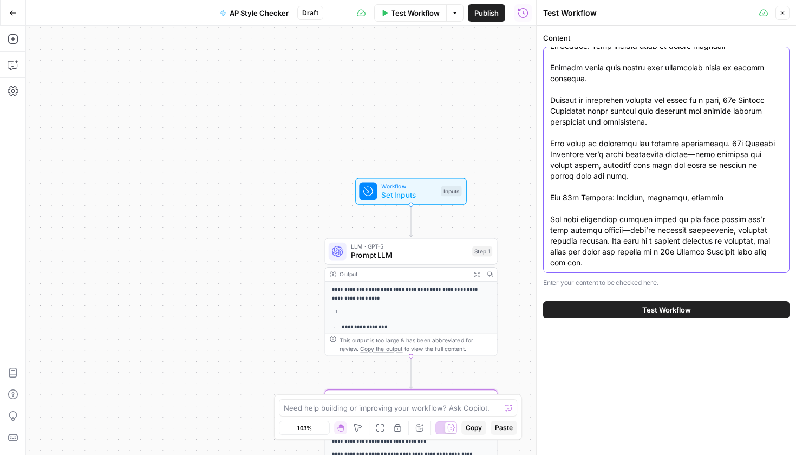
drag, startPoint x: 550, startPoint y: 156, endPoint x: 727, endPoint y: 441, distance: 334.7
click at [727, 441] on div "Content Enter your content to be checked here. Test Workflow" at bounding box center [665, 240] width 259 height 429
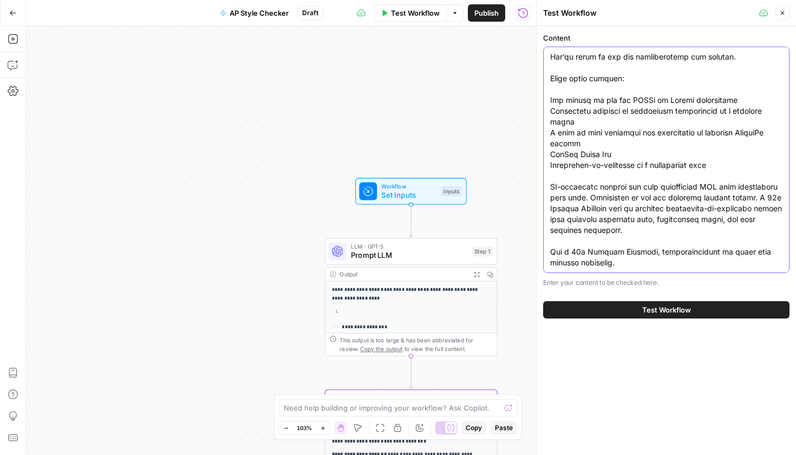
scroll to position [32, 0]
type textarea "Think about multiple search ecosystems A 10x Content Engineer designs structure…"
click button "Test Workflow"
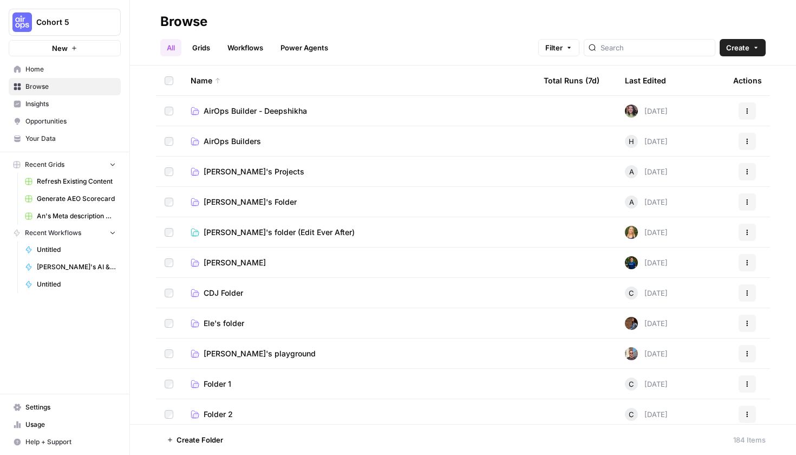
click at [286, 169] on link "[PERSON_NAME]'s Projects" at bounding box center [358, 171] width 336 height 11
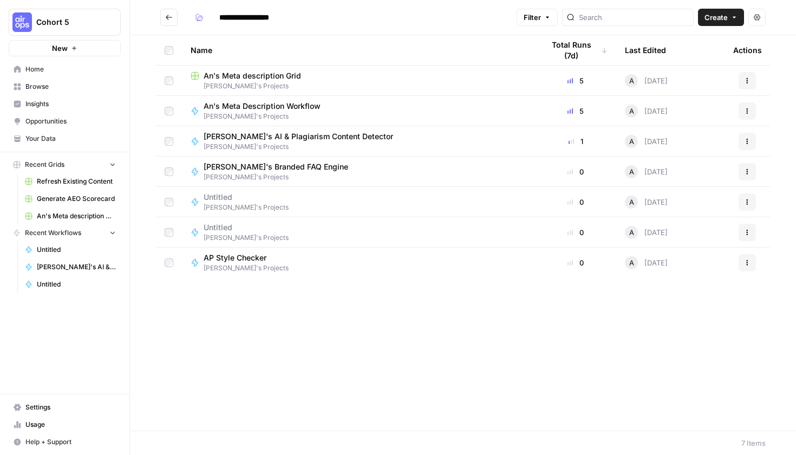
click at [217, 279] on div "Name Total Runs (7d) Last Edited Actions An's Meta description [PERSON_NAME]'s …" at bounding box center [463, 232] width 666 height 395
click at [222, 264] on span "[PERSON_NAME]'s Projects" at bounding box center [245, 268] width 85 height 10
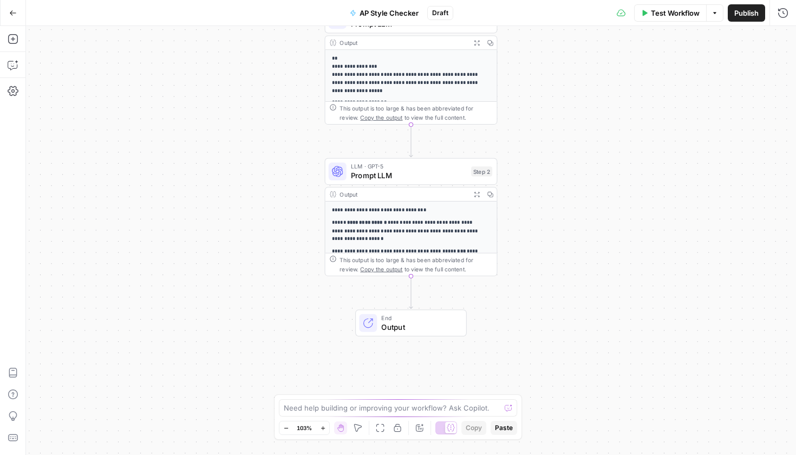
click at [424, 294] on div "**********" at bounding box center [411, 240] width 770 height 429
click at [423, 245] on div "**********" at bounding box center [411, 302] width 172 height 202
click at [421, 208] on p "**********" at bounding box center [407, 210] width 150 height 8
click at [675, 20] on button "Test Workflow" at bounding box center [670, 12] width 73 height 17
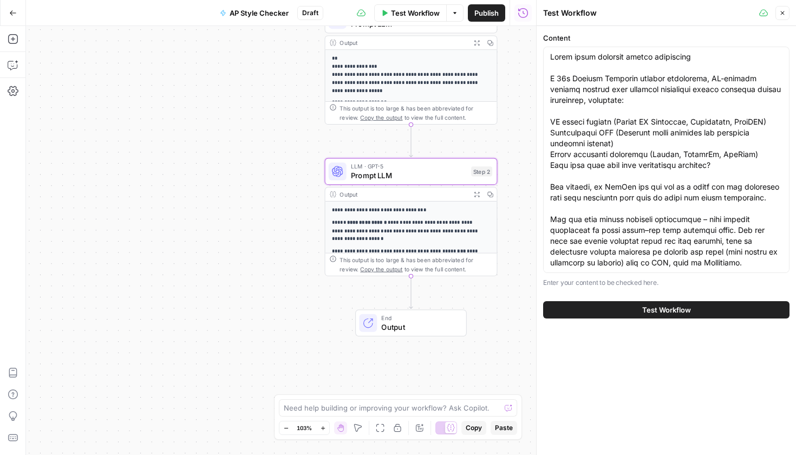
click at [632, 317] on button "Test Workflow" at bounding box center [666, 309] width 246 height 17
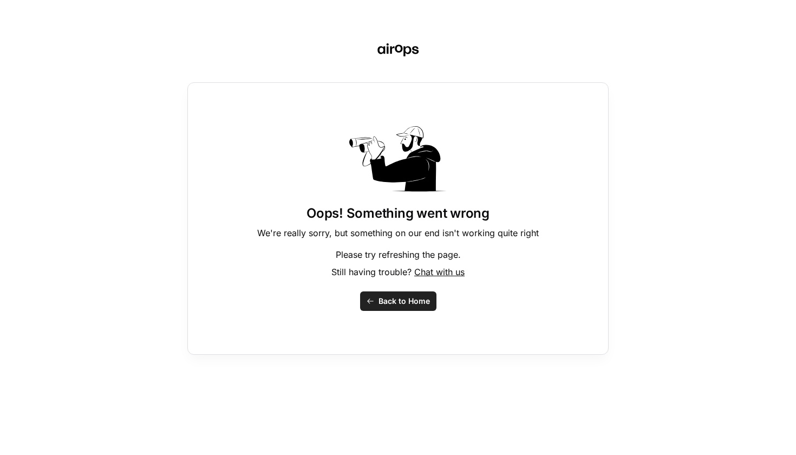
click at [413, 307] on button "Back to Home" at bounding box center [398, 300] width 76 height 19
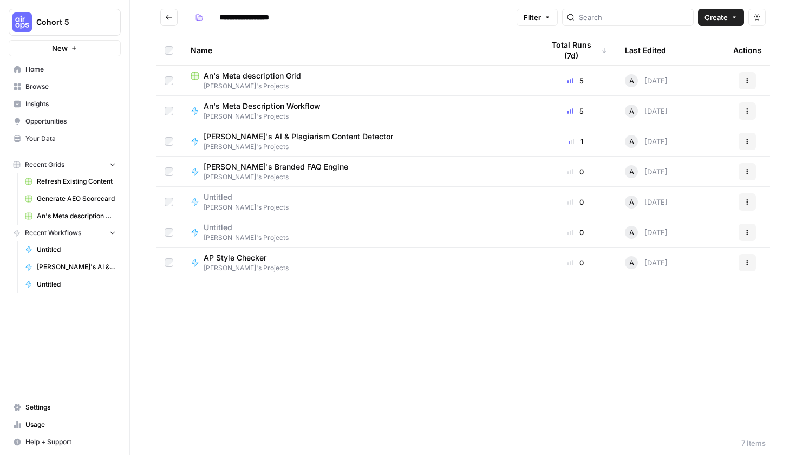
click at [271, 272] on span "[PERSON_NAME]'s Projects" at bounding box center [245, 268] width 85 height 10
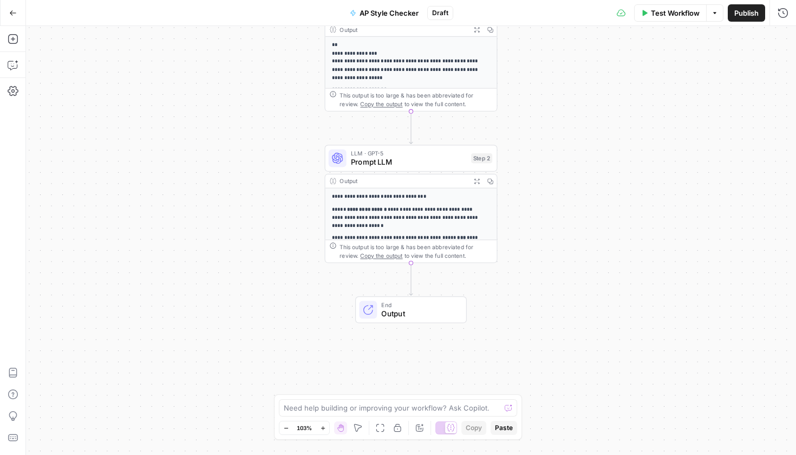
click at [687, 16] on span "Test Workflow" at bounding box center [675, 13] width 49 height 11
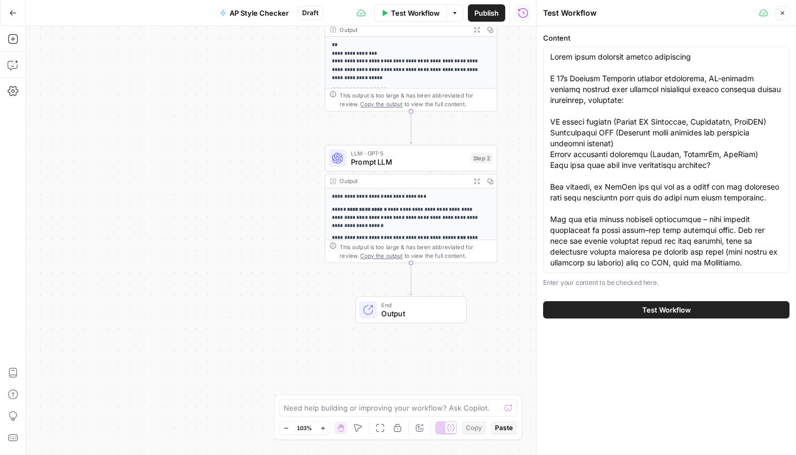
click at [485, 19] on button "Publish" at bounding box center [486, 12] width 37 height 17
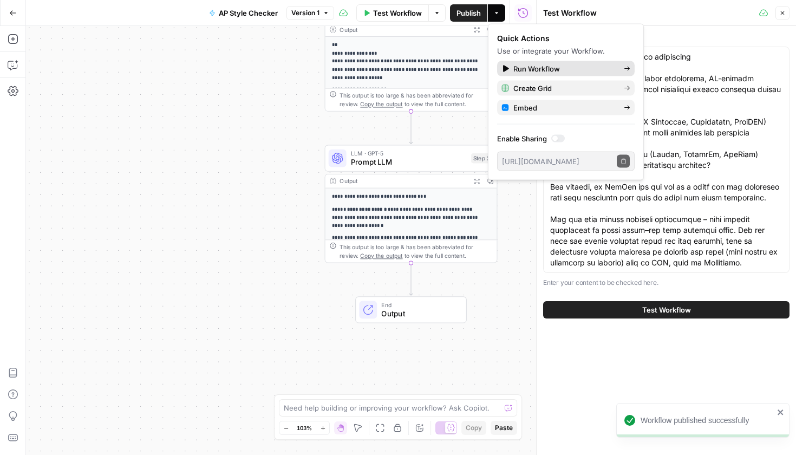
click at [537, 66] on span "Run Workflow" at bounding box center [564, 68] width 102 height 11
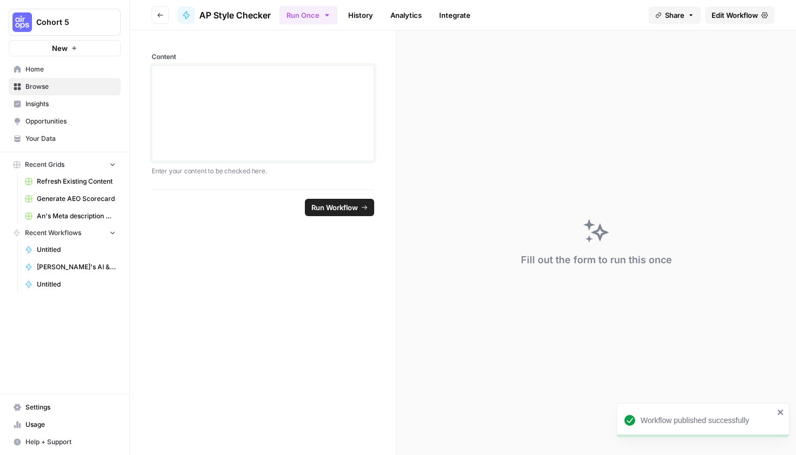
click at [307, 113] on div at bounding box center [263, 113] width 208 height 87
click at [246, 99] on div at bounding box center [263, 113] width 208 height 87
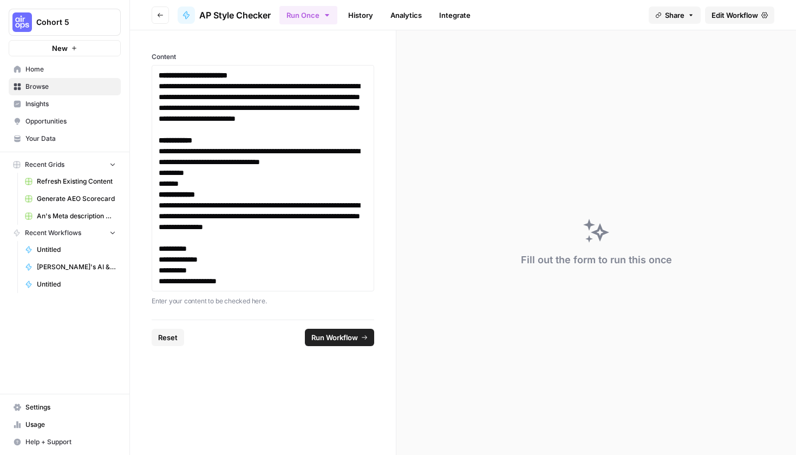
click at [346, 340] on span "Run Workflow" at bounding box center [334, 337] width 47 height 11
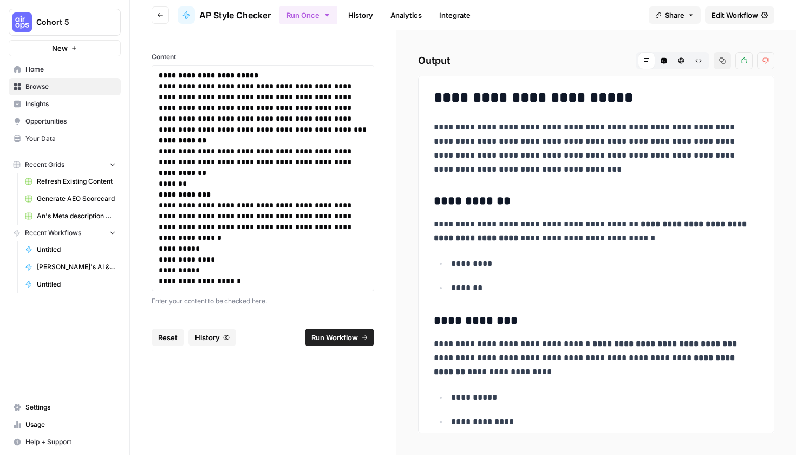
click at [667, 57] on button "Code Editor" at bounding box center [663, 60] width 17 height 17
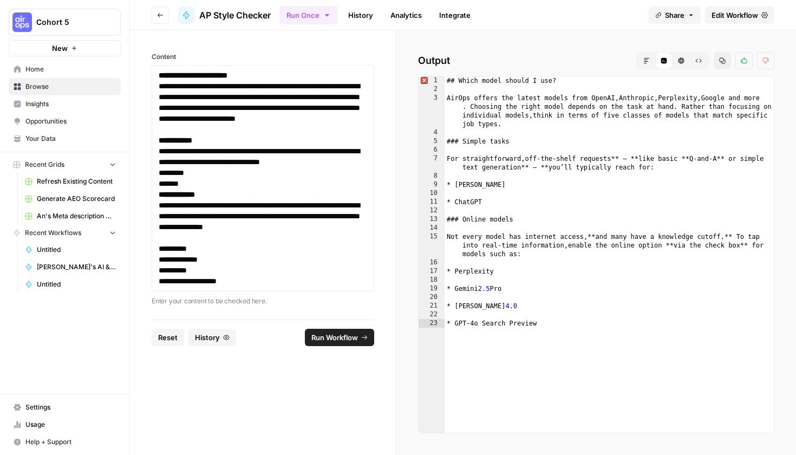
click at [688, 59] on button "HTML Viewer" at bounding box center [680, 60] width 17 height 17
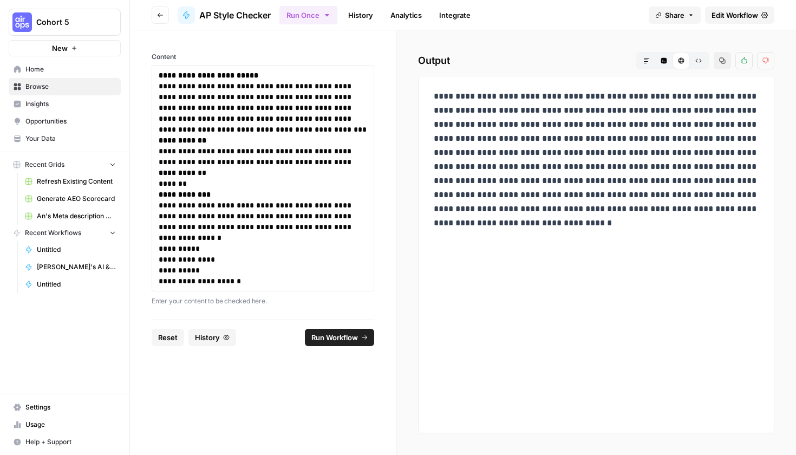
click at [699, 60] on icon "button" at bounding box center [698, 60] width 6 height 6
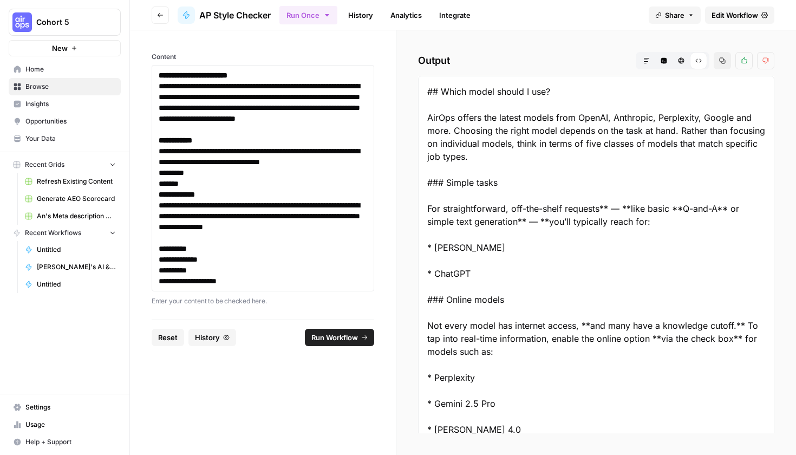
click at [653, 62] on button "Markdown" at bounding box center [646, 60] width 17 height 17
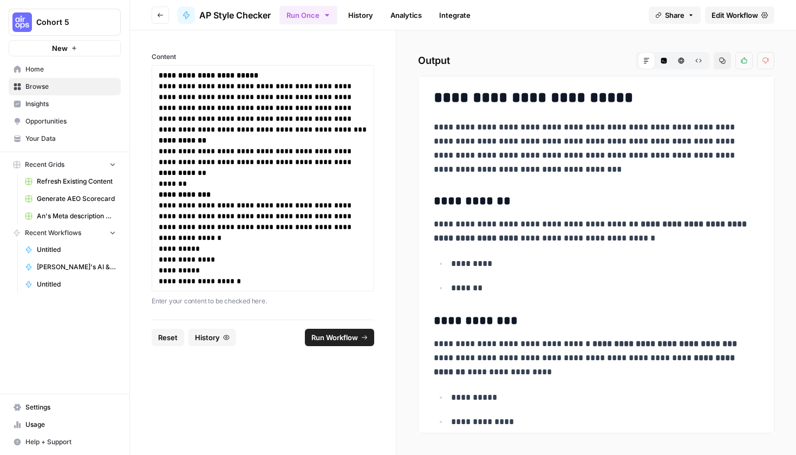
click at [68, 91] on link "Browse" at bounding box center [65, 86] width 112 height 17
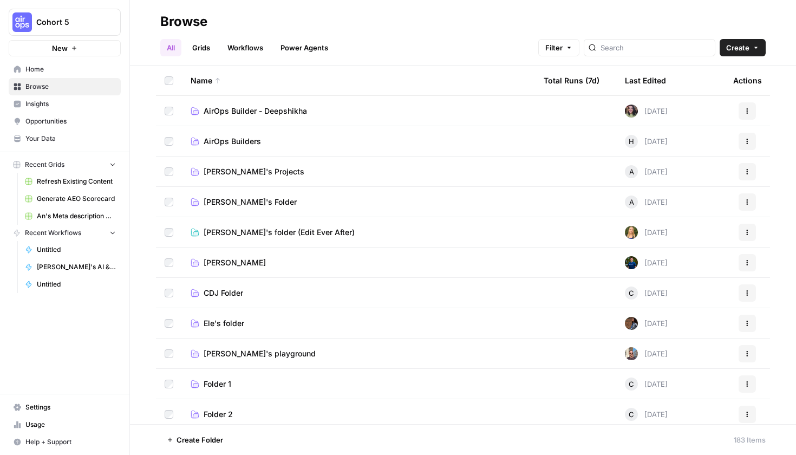
click at [264, 185] on td "[PERSON_NAME]'s Projects" at bounding box center [358, 171] width 353 height 30
click at [257, 173] on span "[PERSON_NAME]'s Projects" at bounding box center [253, 171] width 101 height 11
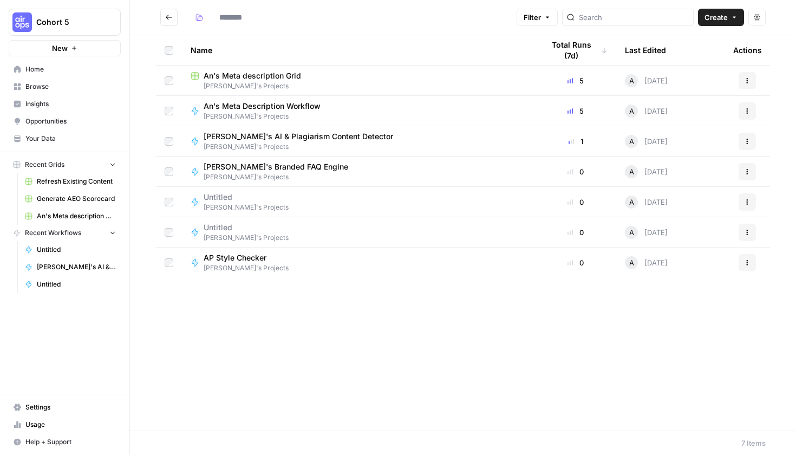
type input "**********"
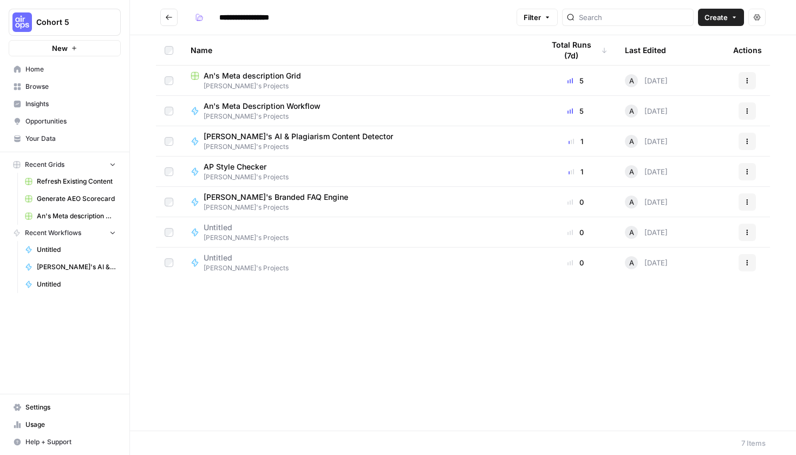
click at [260, 166] on span "AP Style Checker" at bounding box center [241, 166] width 76 height 11
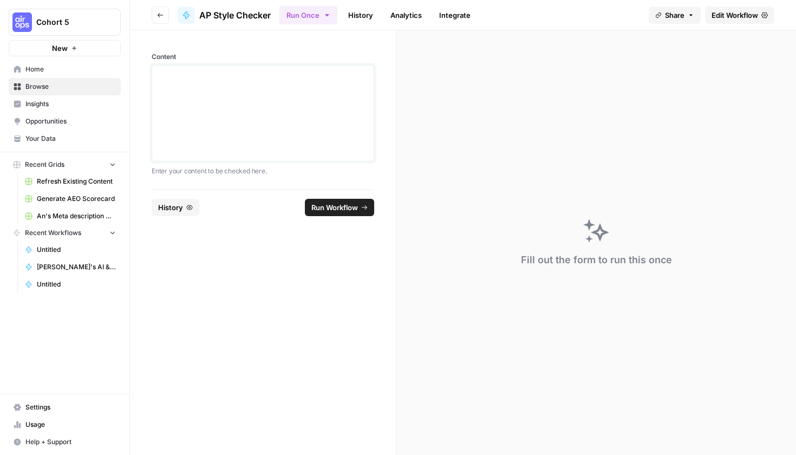
click at [258, 116] on div at bounding box center [263, 113] width 208 height 87
drag, startPoint x: 270, startPoint y: 135, endPoint x: 139, endPoint y: 61, distance: 151.2
click at [139, 61] on div "**********" at bounding box center [263, 109] width 266 height 159
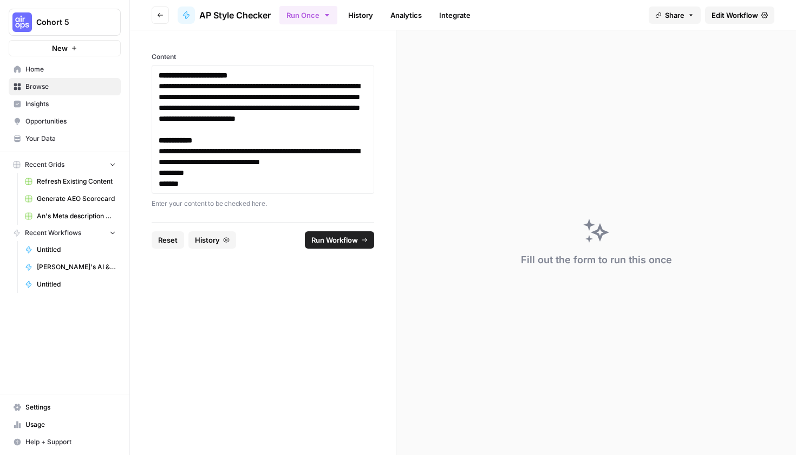
click at [353, 241] on span "Run Workflow" at bounding box center [334, 239] width 47 height 11
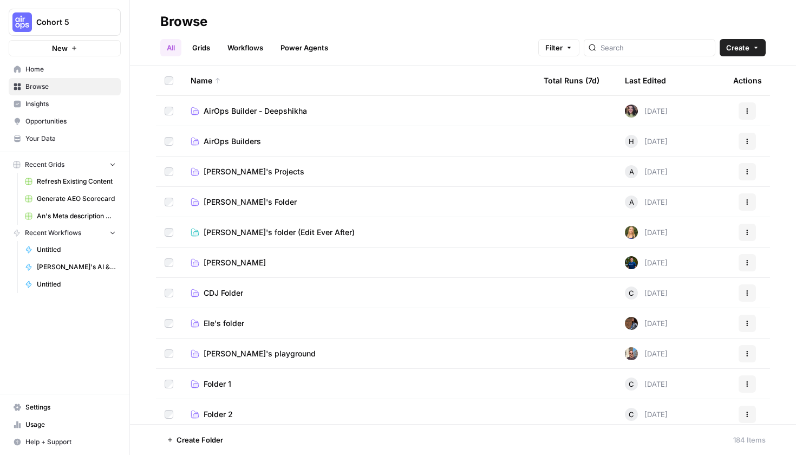
click at [228, 176] on span "Annalie's Projects" at bounding box center [253, 171] width 101 height 11
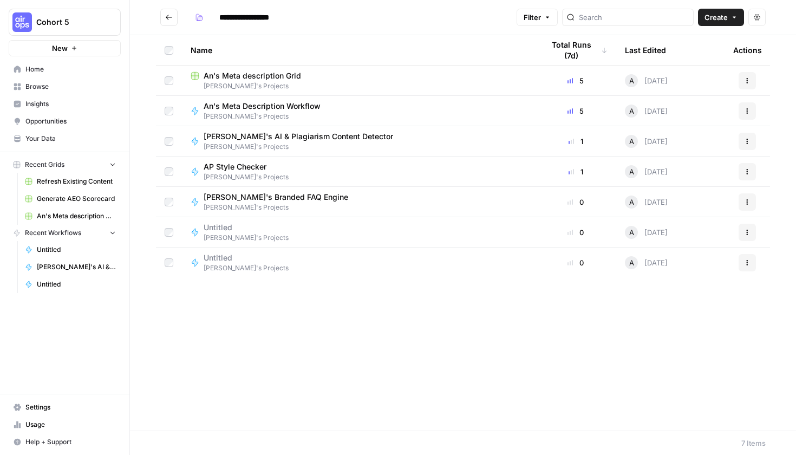
click at [246, 172] on span "[PERSON_NAME]'s Projects" at bounding box center [245, 177] width 85 height 10
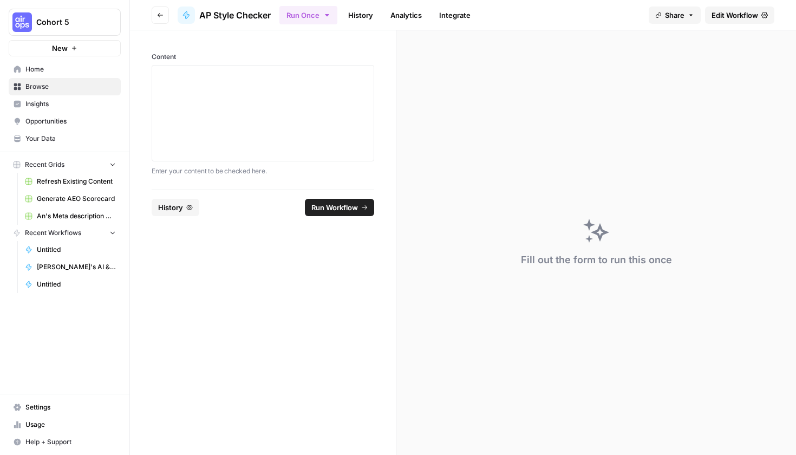
click at [739, 14] on span "Edit Workflow" at bounding box center [734, 15] width 47 height 11
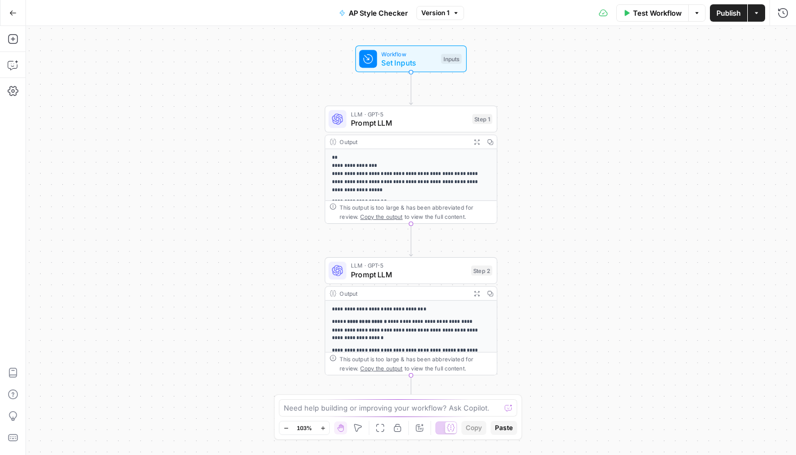
click at [410, 166] on p "**********" at bounding box center [407, 173] width 150 height 39
click at [533, 63] on div "**********" at bounding box center [411, 240] width 770 height 429
click at [643, 19] on button "Test Workflow" at bounding box center [652, 12] width 73 height 17
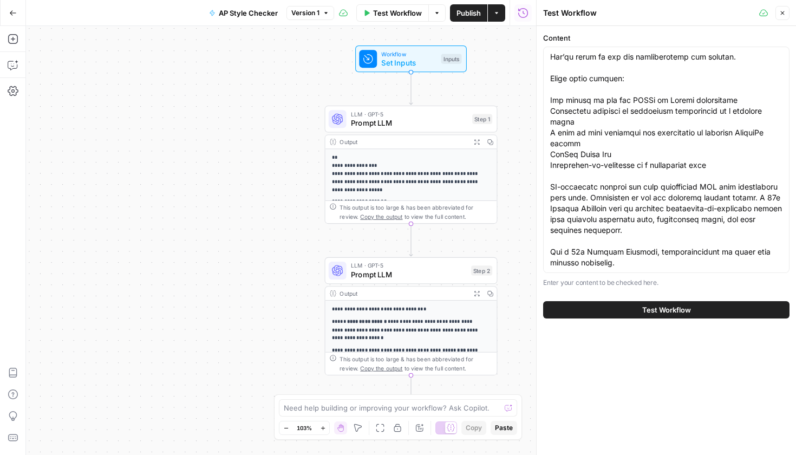
scroll to position [249, 0]
click at [648, 311] on span "Test Workflow" at bounding box center [666, 309] width 49 height 11
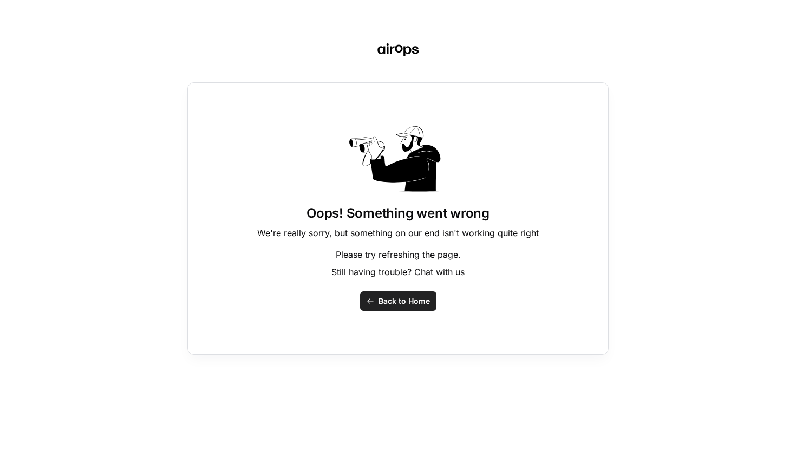
click at [373, 303] on icon "button" at bounding box center [370, 301] width 8 height 8
click at [385, 303] on span "Back to Home" at bounding box center [403, 300] width 51 height 11
click at [430, 304] on button "Back to Home" at bounding box center [398, 300] width 76 height 19
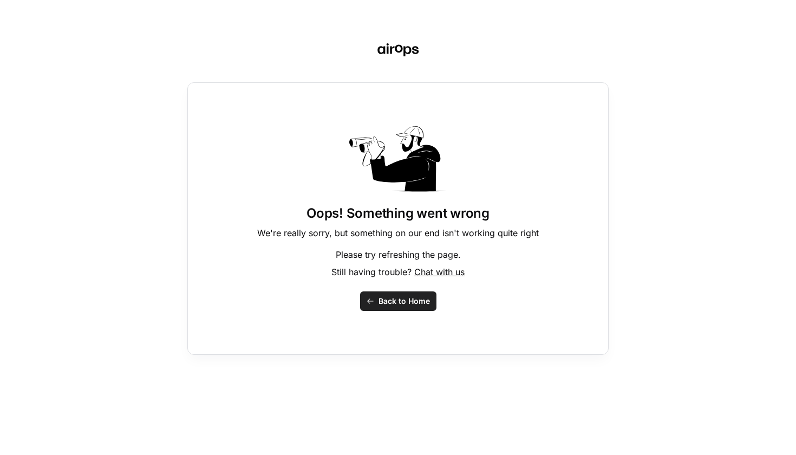
click at [430, 304] on button "Back to Home" at bounding box center [398, 300] width 76 height 19
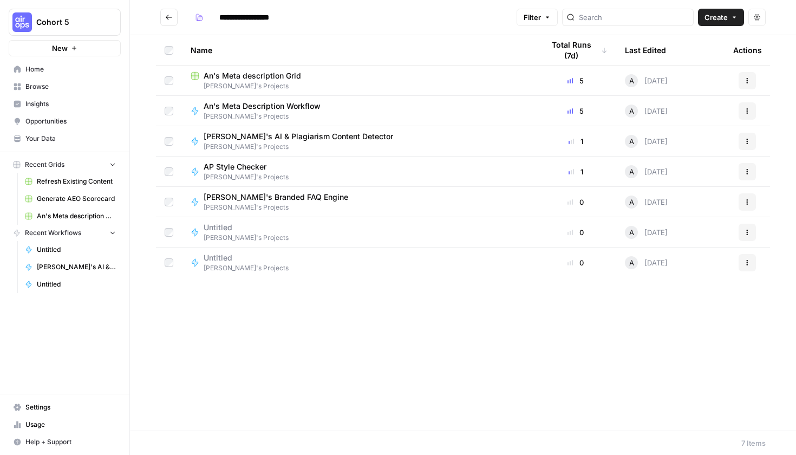
click at [294, 177] on div "AP Style Checker [PERSON_NAME]'s Projects" at bounding box center [358, 171] width 336 height 21
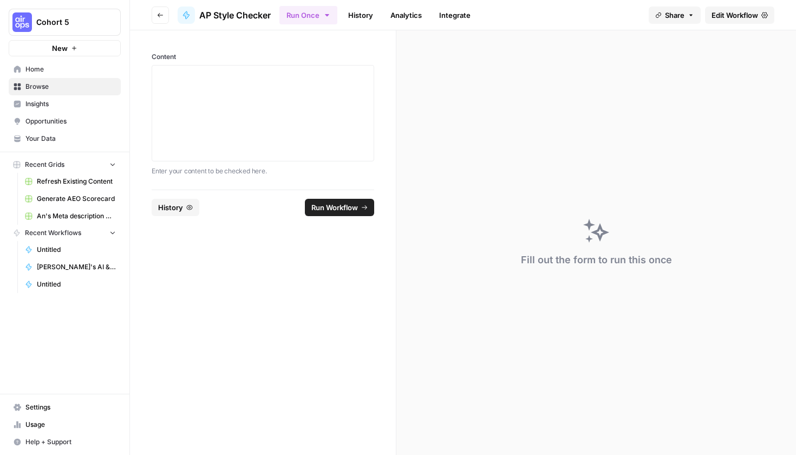
click at [733, 17] on span "Edit Workflow" at bounding box center [734, 15] width 47 height 11
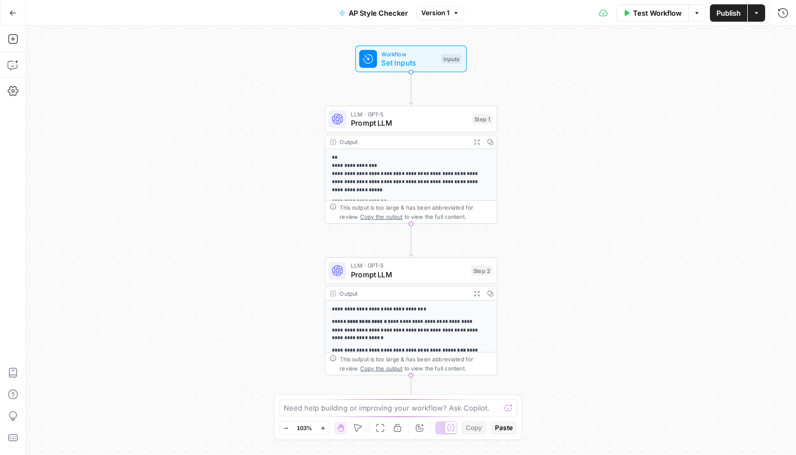
scroll to position [202, 0]
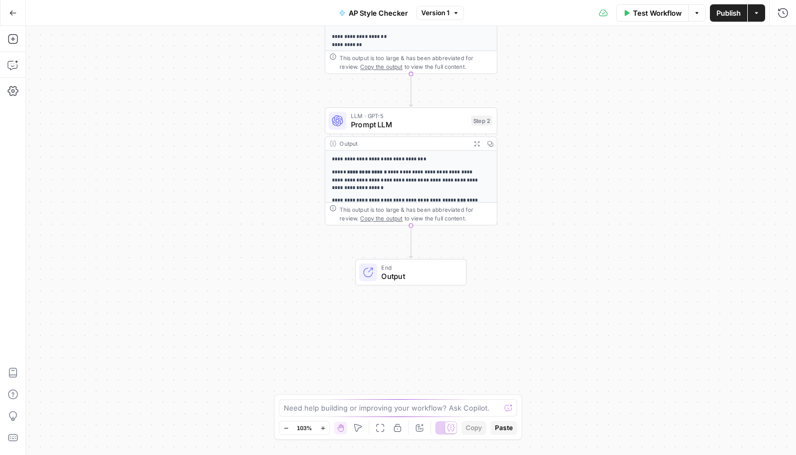
click at [16, 47] on button "Add Steps" at bounding box center [12, 38] width 17 height 17
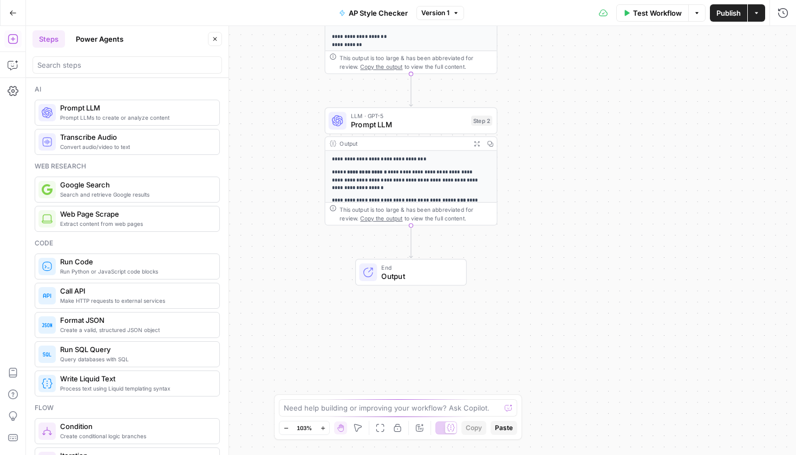
click at [141, 48] on header "Steps Power Agents Close" at bounding box center [127, 52] width 202 height 52
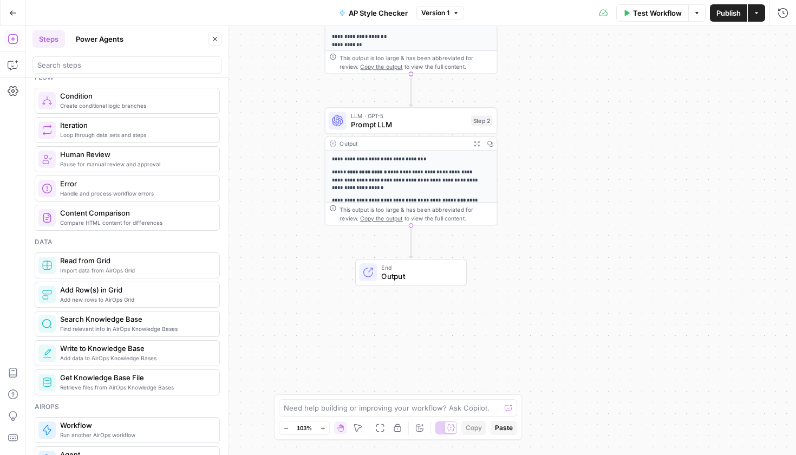
scroll to position [0, 0]
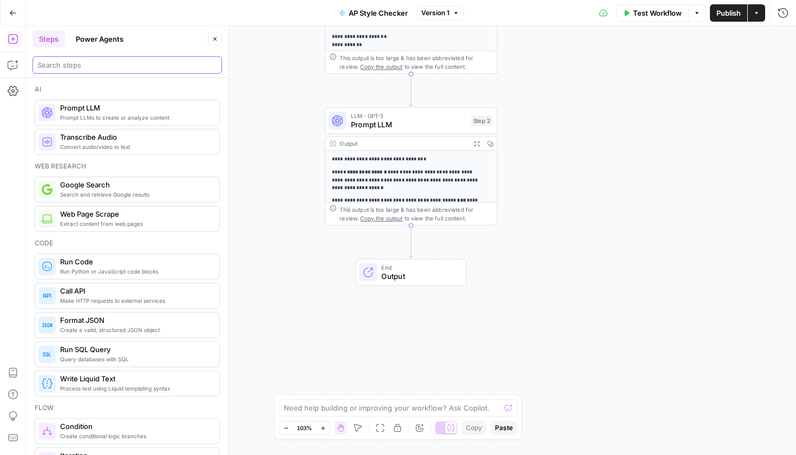
click at [120, 62] on input "search" at bounding box center [127, 65] width 180 height 11
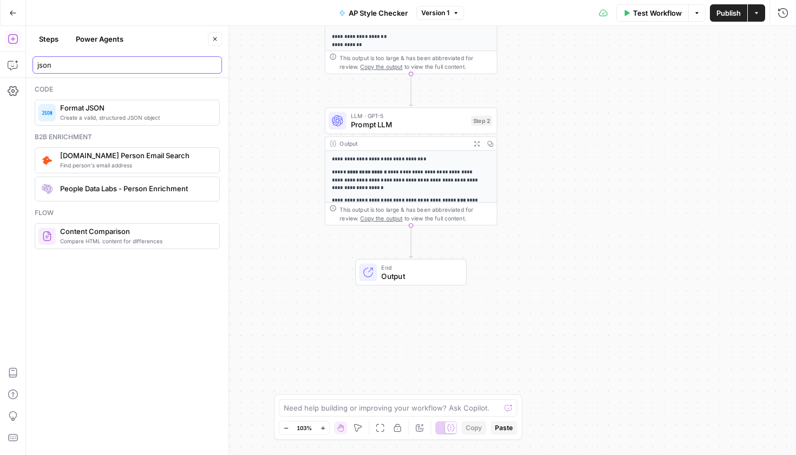
type input "json"
click at [162, 128] on div "Code Create a valid, structured JSON object Format JSON B2b enrichment Find per…" at bounding box center [127, 266] width 202 height 377
click at [161, 125] on div "Create a valid, structured JSON object Format JSON" at bounding box center [127, 113] width 185 height 26
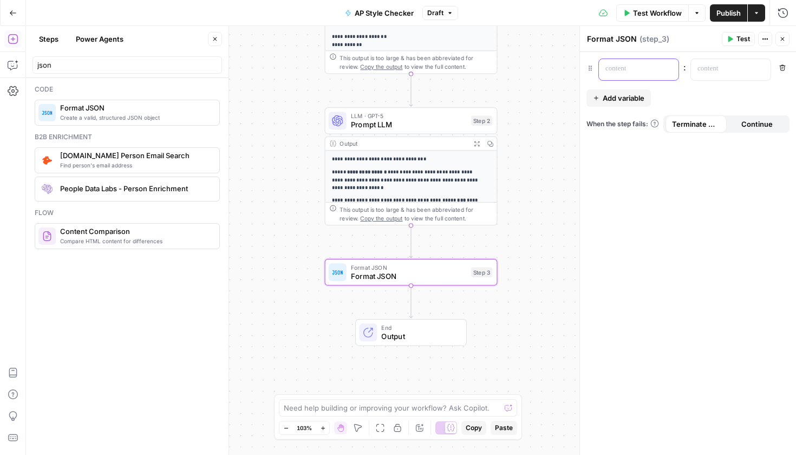
click at [631, 70] on p at bounding box center [629, 68] width 49 height 11
click at [633, 97] on span "Add variable" at bounding box center [623, 98] width 42 height 11
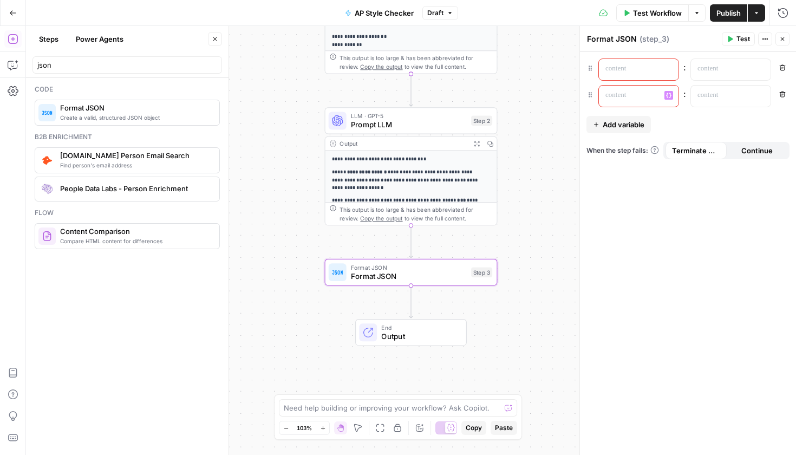
click at [648, 100] on p at bounding box center [629, 95] width 49 height 11
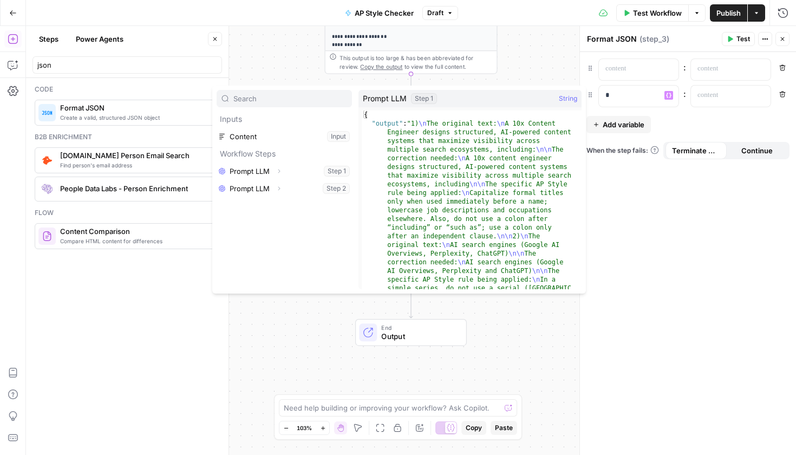
click at [291, 172] on button "Select variable Prompt LLM" at bounding box center [283, 170] width 135 height 17
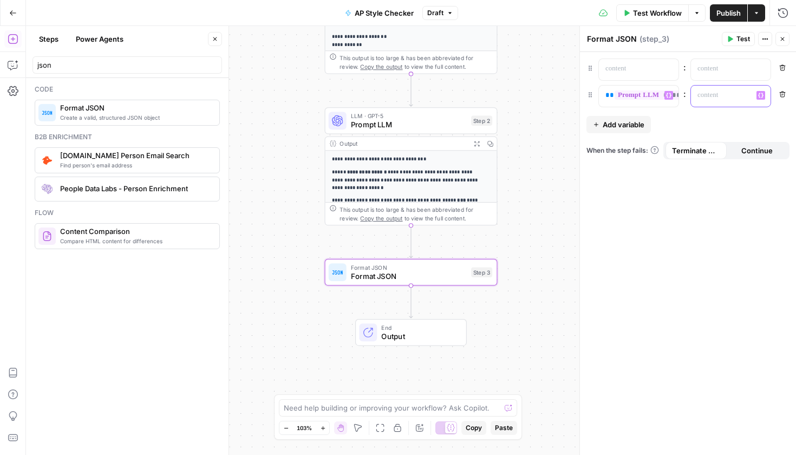
click at [720, 101] on div at bounding box center [722, 96] width 62 height 21
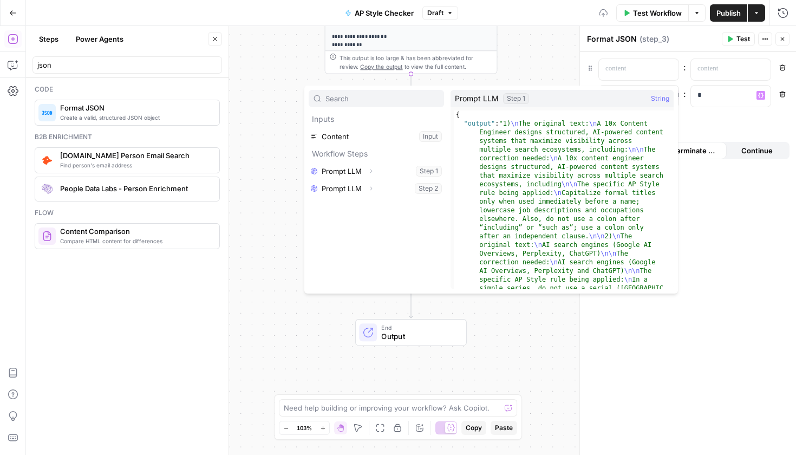
click at [411, 166] on button "Select variable Prompt LLM" at bounding box center [375, 170] width 135 height 17
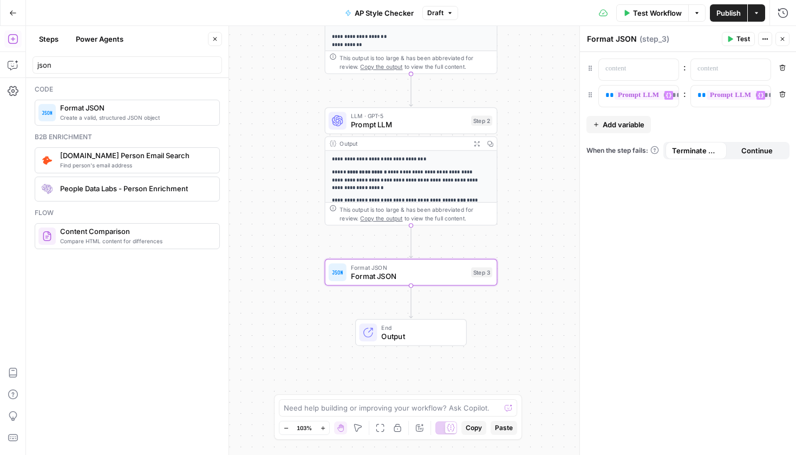
click at [639, 127] on span "Add variable" at bounding box center [623, 124] width 42 height 11
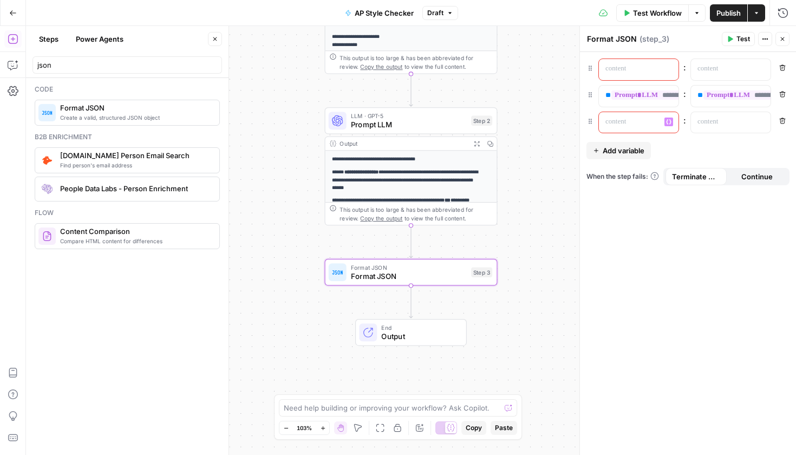
click at [621, 128] on div at bounding box center [630, 122] width 62 height 21
click at [629, 103] on div "**********" at bounding box center [630, 96] width 62 height 21
click at [618, 65] on p at bounding box center [629, 68] width 49 height 11
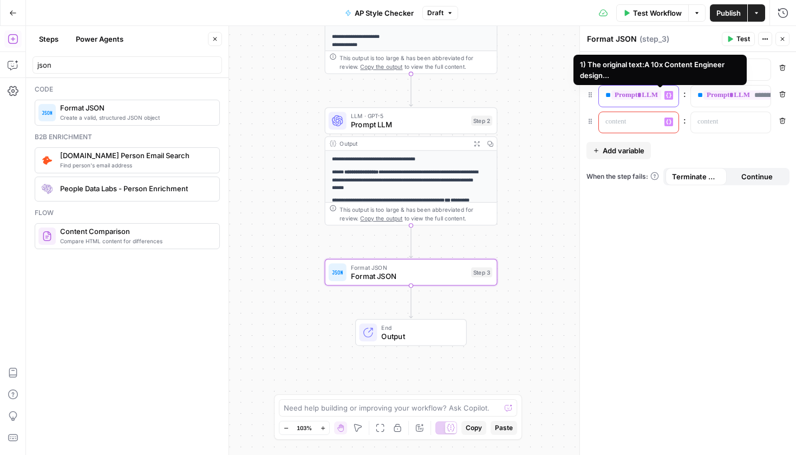
click at [626, 98] on span "**********" at bounding box center [655, 94] width 89 height 9
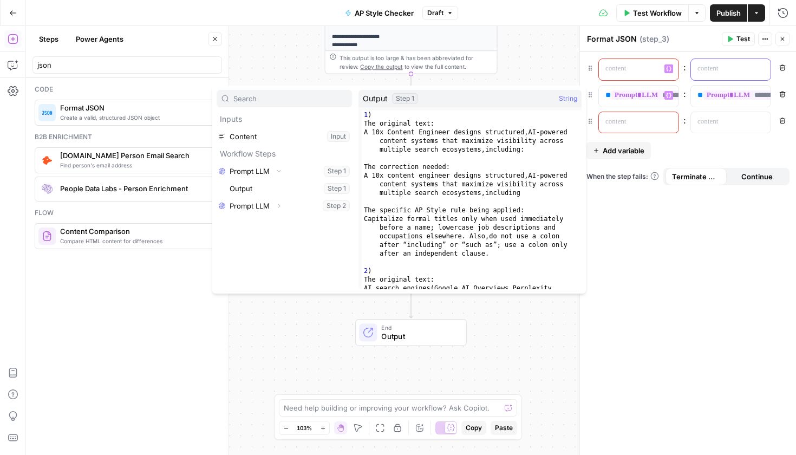
click at [716, 71] on p at bounding box center [721, 68] width 49 height 11
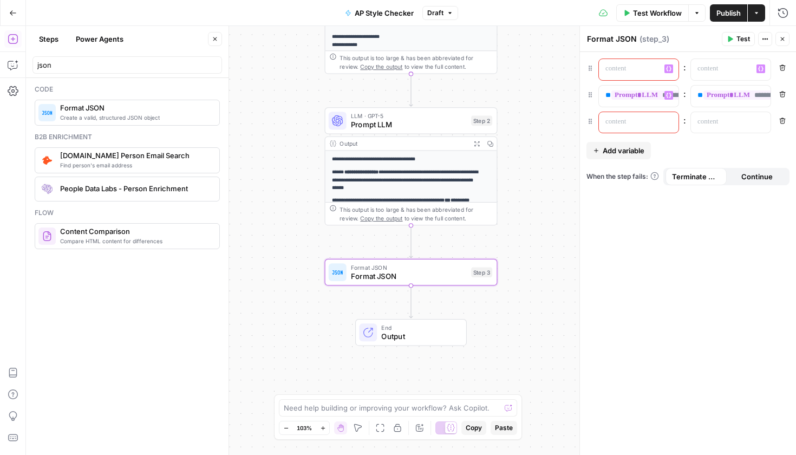
click at [654, 74] on p at bounding box center [629, 68] width 49 height 11
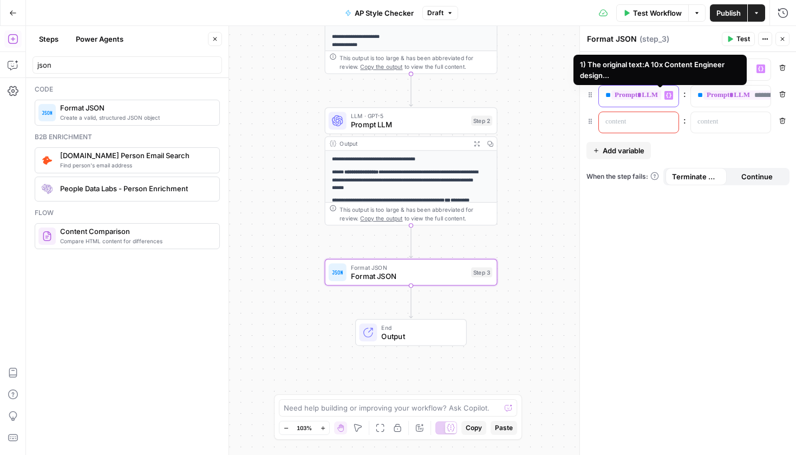
click at [647, 94] on span "**********" at bounding box center [655, 94] width 89 height 9
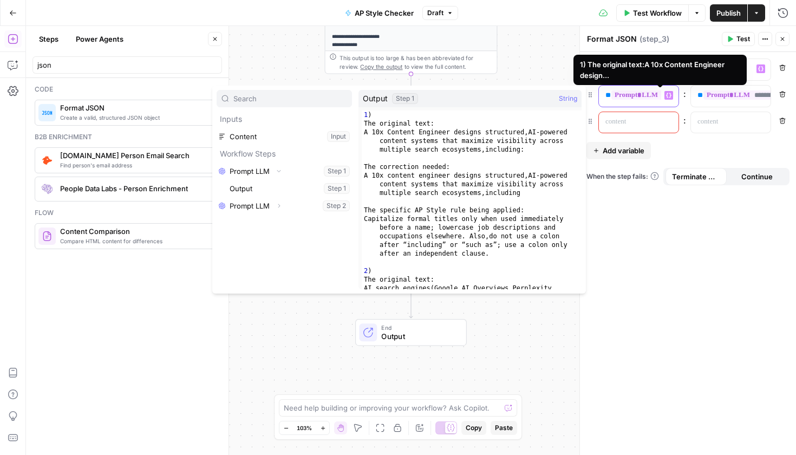
click at [661, 97] on span "**********" at bounding box center [655, 94] width 89 height 9
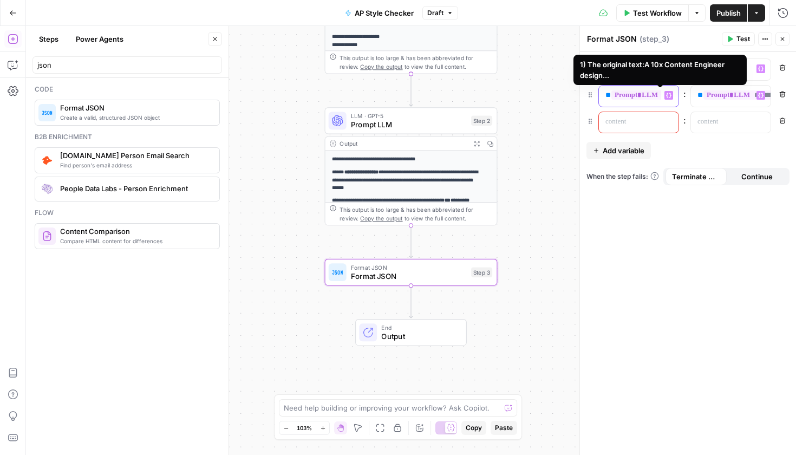
click at [645, 96] on span "**********" at bounding box center [655, 94] width 89 height 9
drag, startPoint x: 608, startPoint y: 96, endPoint x: 651, endPoint y: 98, distance: 42.8
click at [651, 98] on p "**********" at bounding box center [629, 95] width 49 height 11
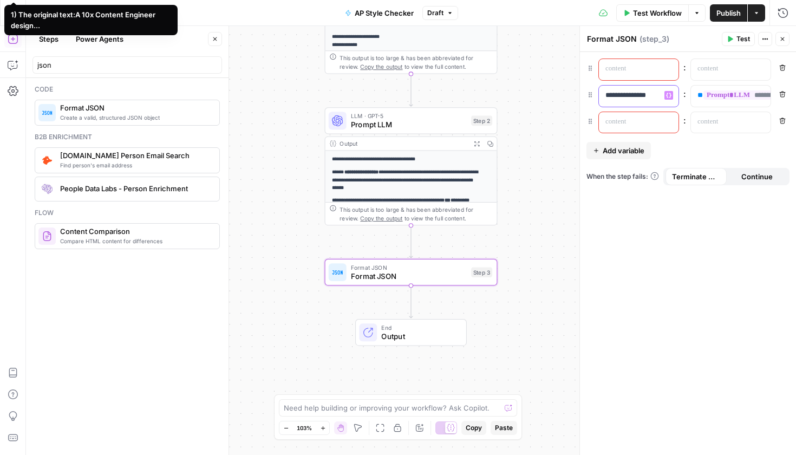
drag, startPoint x: 658, startPoint y: 96, endPoint x: 570, endPoint y: 98, distance: 87.7
click at [570, 98] on body "**********" at bounding box center [398, 227] width 796 height 455
click at [663, 62] on div "“/” to reference Variables Menu" at bounding box center [639, 69] width 80 height 21
click at [713, 69] on p at bounding box center [721, 68] width 49 height 11
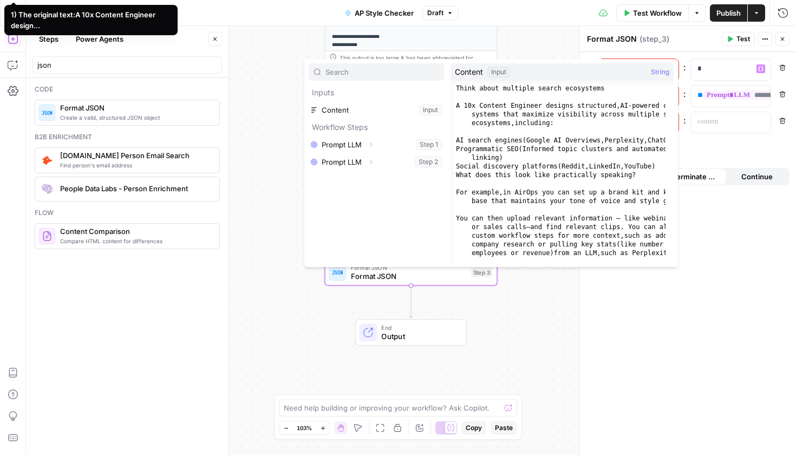
click at [347, 114] on button "Select variable Content" at bounding box center [375, 109] width 135 height 17
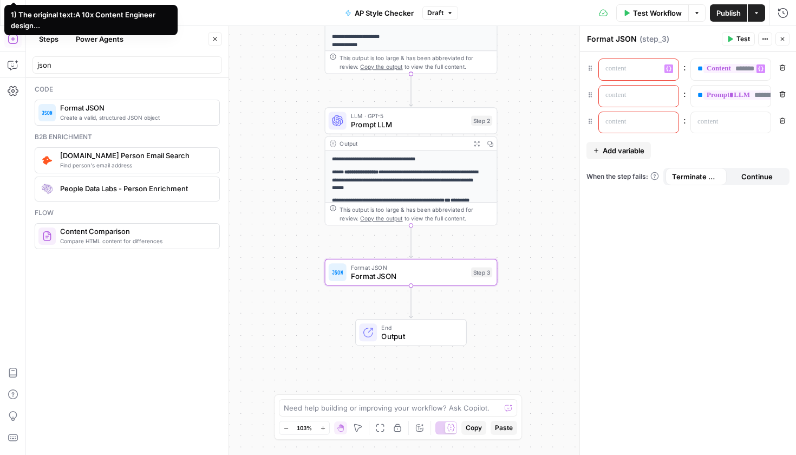
click at [647, 100] on p at bounding box center [638, 95] width 67 height 11
click at [641, 94] on p at bounding box center [629, 95] width 49 height 11
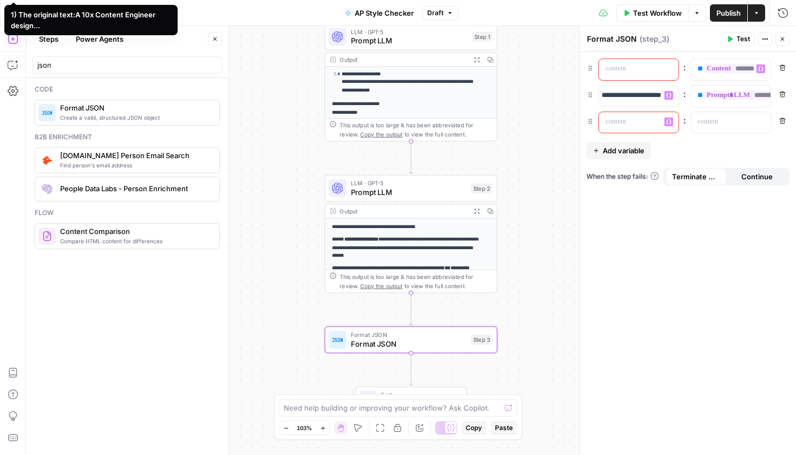
scroll to position [0, 1]
click at [645, 123] on p at bounding box center [629, 121] width 49 height 11
click at [635, 122] on p at bounding box center [629, 121] width 49 height 11
click at [403, 244] on p "**********" at bounding box center [407, 246] width 150 height 23
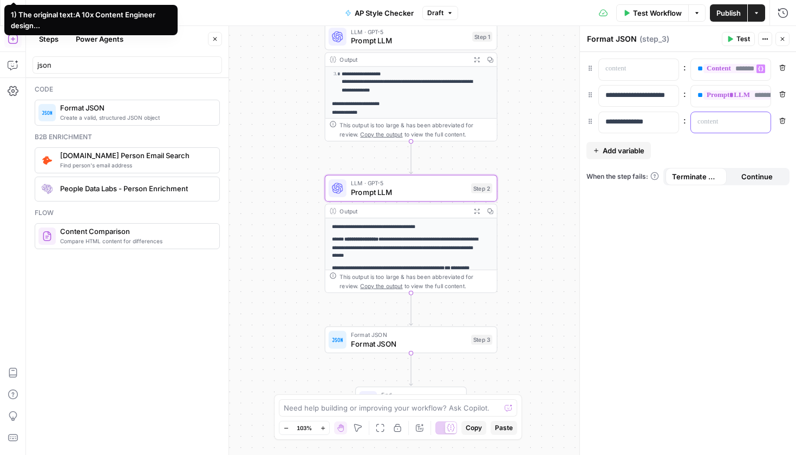
click at [721, 119] on p at bounding box center [721, 121] width 49 height 11
click at [746, 123] on p at bounding box center [721, 121] width 49 height 11
click at [760, 123] on icon "button" at bounding box center [760, 121] width 5 height 5
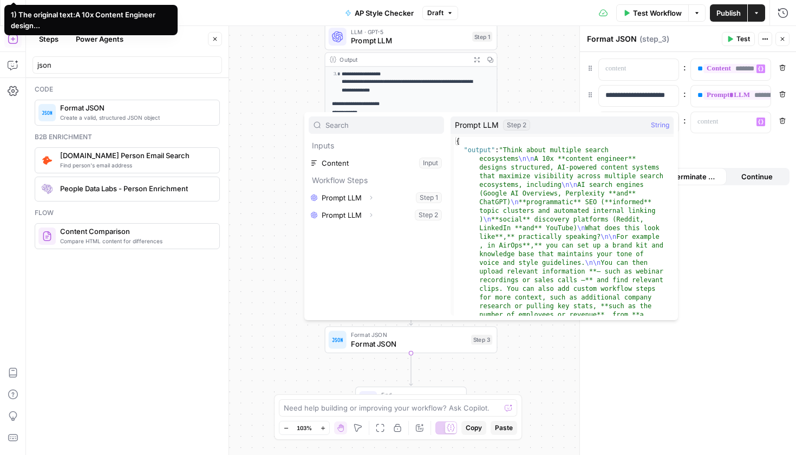
click at [360, 211] on button "Select variable Prompt LLM" at bounding box center [375, 214] width 135 height 17
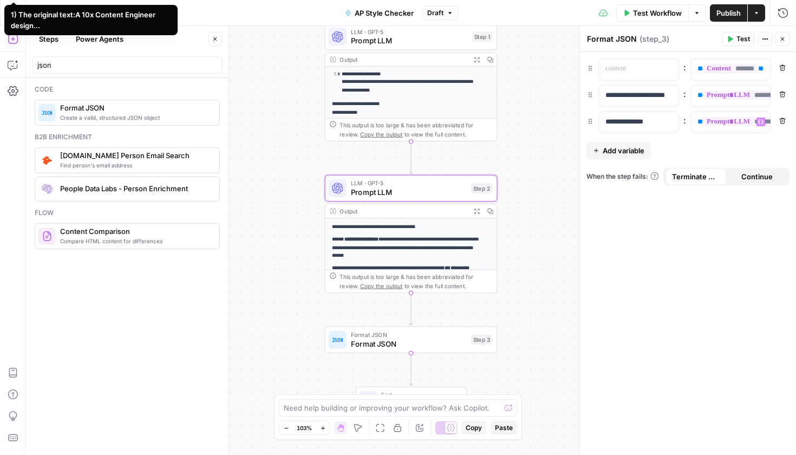
click at [660, 15] on span "Test Workflow" at bounding box center [657, 13] width 49 height 11
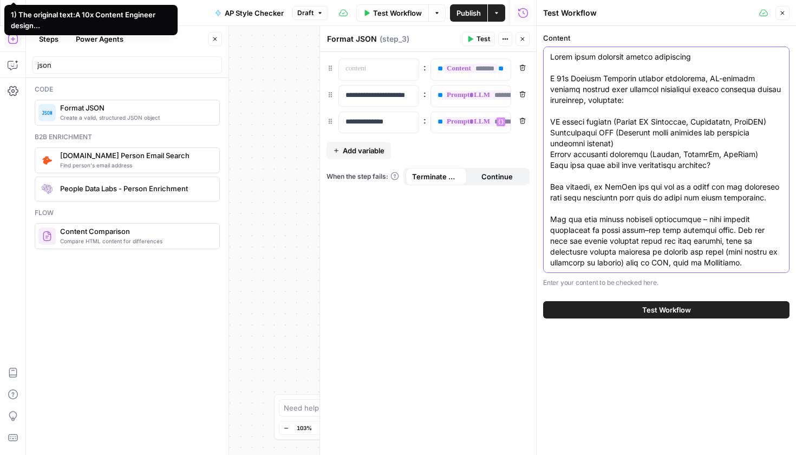
drag, startPoint x: 606, startPoint y: 217, endPoint x: 530, endPoint y: 54, distance: 179.9
click at [530, 54] on body "**********" at bounding box center [398, 227] width 796 height 455
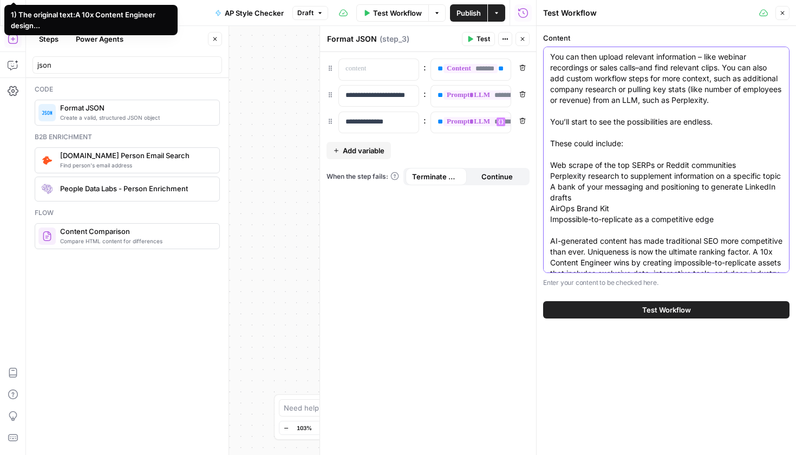
scroll to position [97, 0]
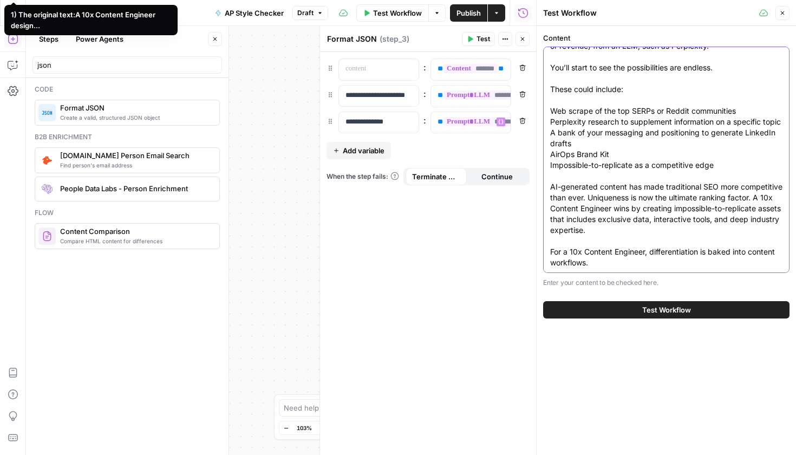
type textarea "You can then upload relevant information – like webinar recordings or sales cal…"
click at [622, 298] on div "Test Workflow" at bounding box center [666, 309] width 246 height 30
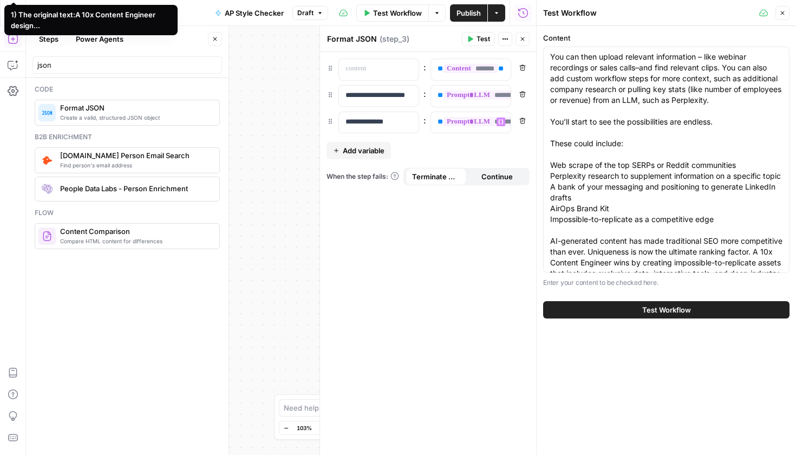
click at [622, 306] on button "Test Workflow" at bounding box center [666, 309] width 246 height 17
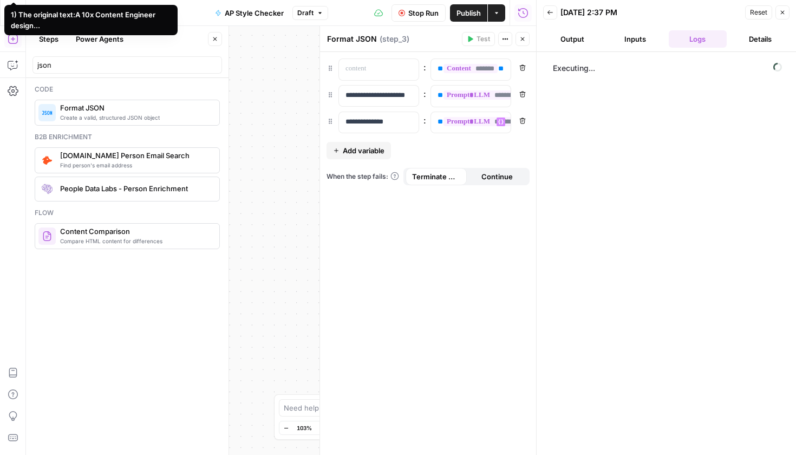
click at [574, 44] on button "Output" at bounding box center [572, 38] width 58 height 17
click at [751, 40] on button "Details" at bounding box center [760, 38] width 58 height 17
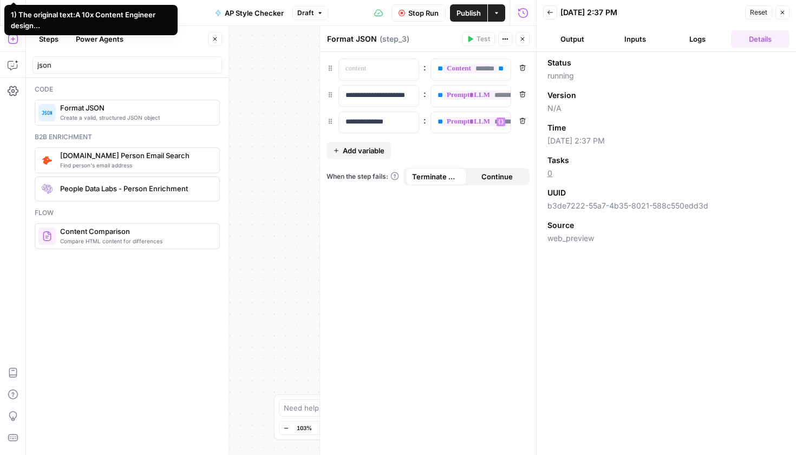
click at [579, 36] on button "Output" at bounding box center [572, 38] width 58 height 17
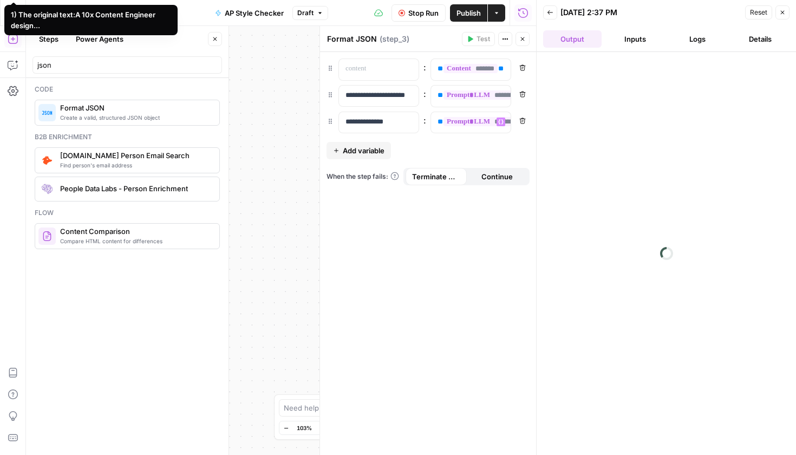
click at [615, 41] on button "Inputs" at bounding box center [635, 38] width 58 height 17
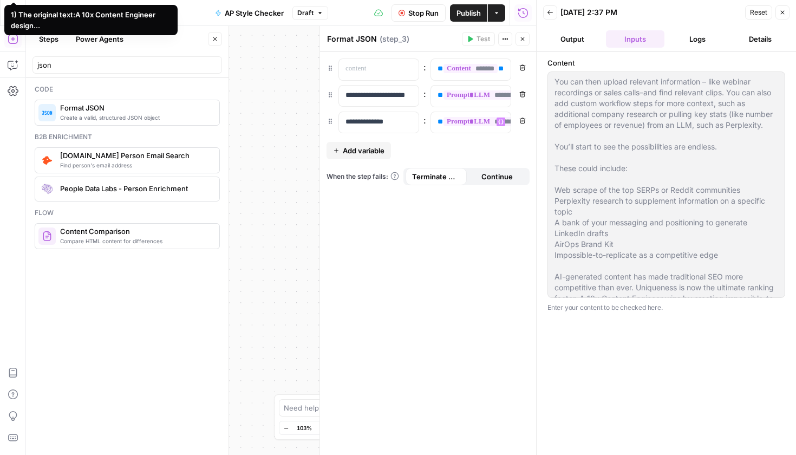
click at [683, 41] on button "Logs" at bounding box center [697, 38] width 58 height 17
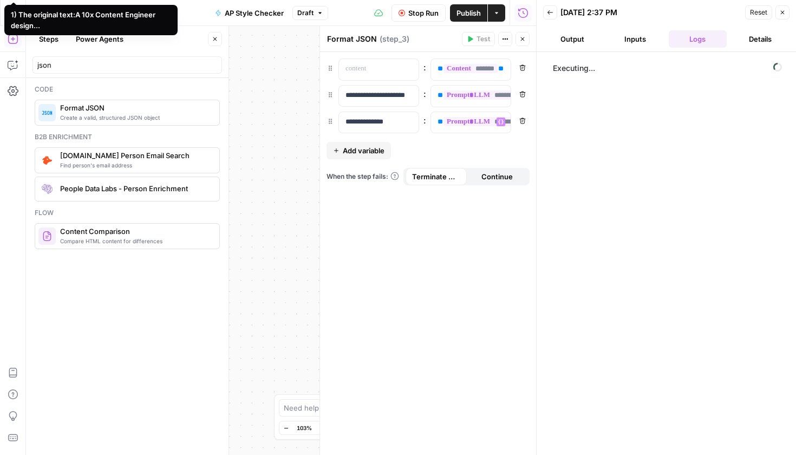
click at [524, 43] on button "Close" at bounding box center [522, 39] width 14 height 14
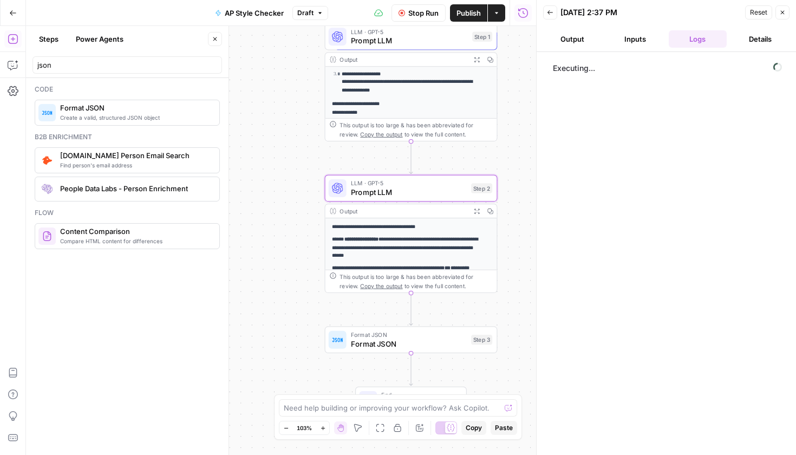
click at [428, 19] on button "Stop Run" at bounding box center [418, 12] width 54 height 17
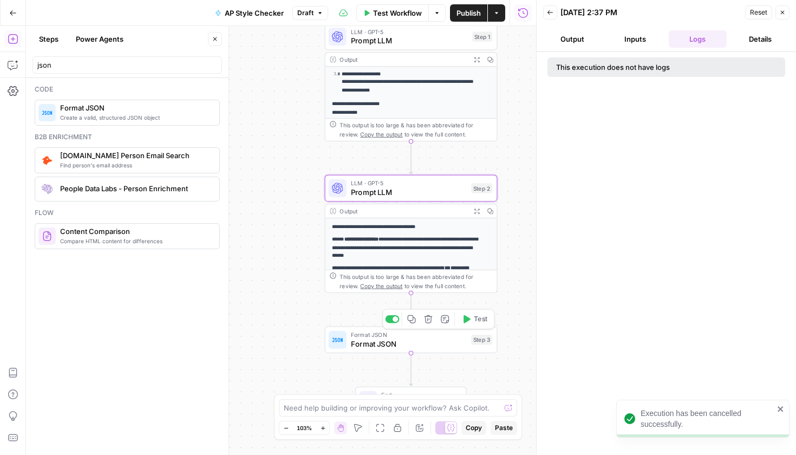
click at [408, 346] on span "Format JSON" at bounding box center [409, 343] width 116 height 11
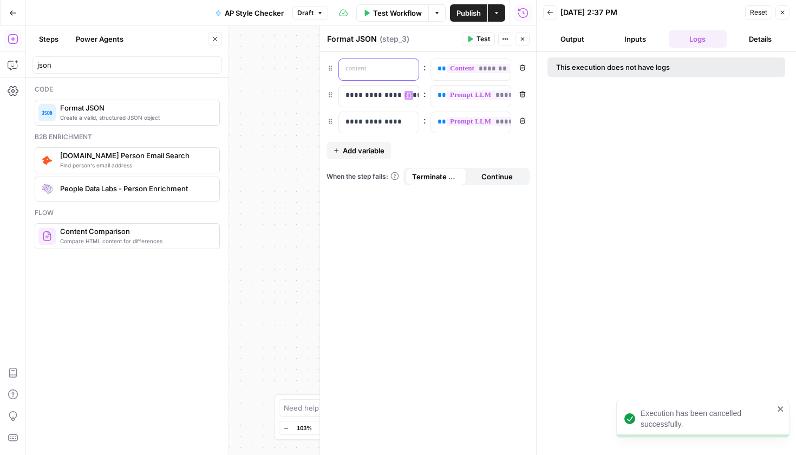
click at [369, 72] on p at bounding box center [369, 68] width 49 height 11
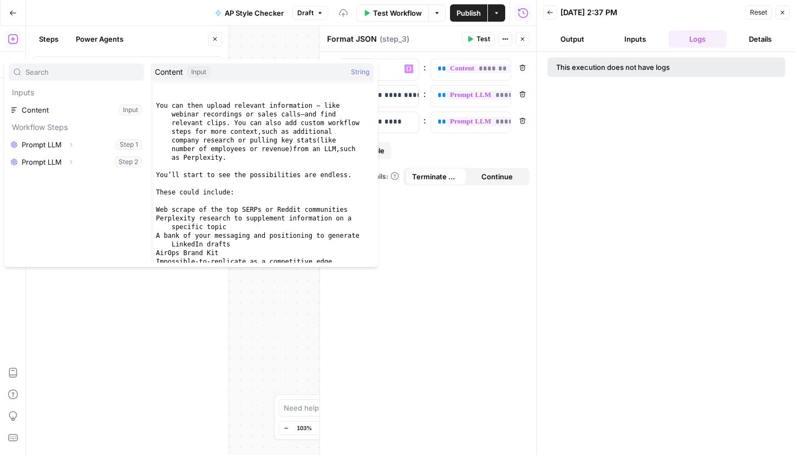
click at [120, 117] on button "Select variable Content" at bounding box center [76, 109] width 135 height 17
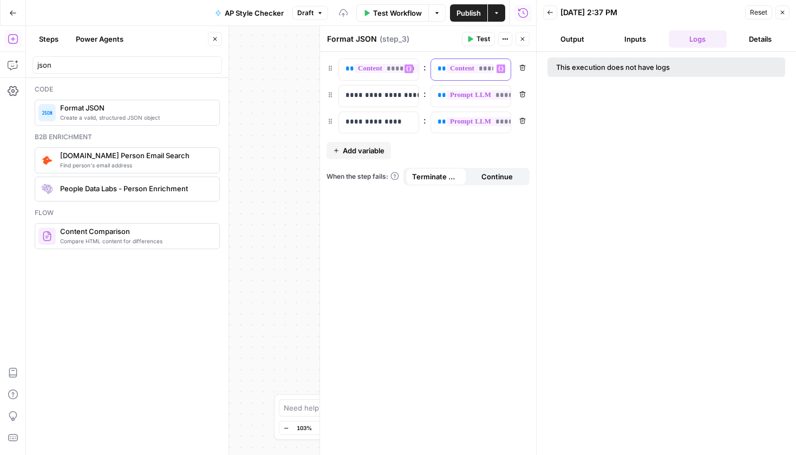
click at [446, 72] on span "*******" at bounding box center [477, 68] width 63 height 9
drag, startPoint x: 437, startPoint y: 68, endPoint x: 581, endPoint y: 67, distance: 144.0
click at [581, 67] on body "**********" at bounding box center [398, 227] width 796 height 455
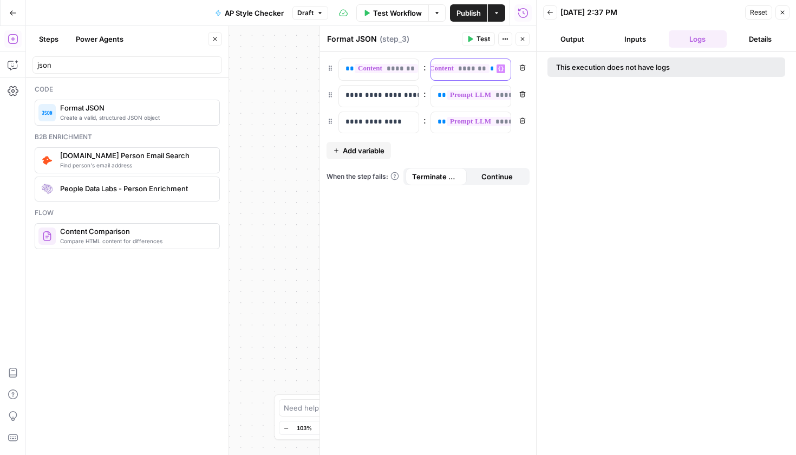
scroll to position [0, 0]
click at [455, 64] on p at bounding box center [461, 68] width 49 height 11
drag, startPoint x: 483, startPoint y: 65, endPoint x: 413, endPoint y: 71, distance: 69.6
click at [411, 72] on div "** ******* ** Variables Menu : ******* Variables Menu Remove" at bounding box center [427, 69] width 203 height 22
click at [280, 333] on div "**********" at bounding box center [281, 240] width 510 height 429
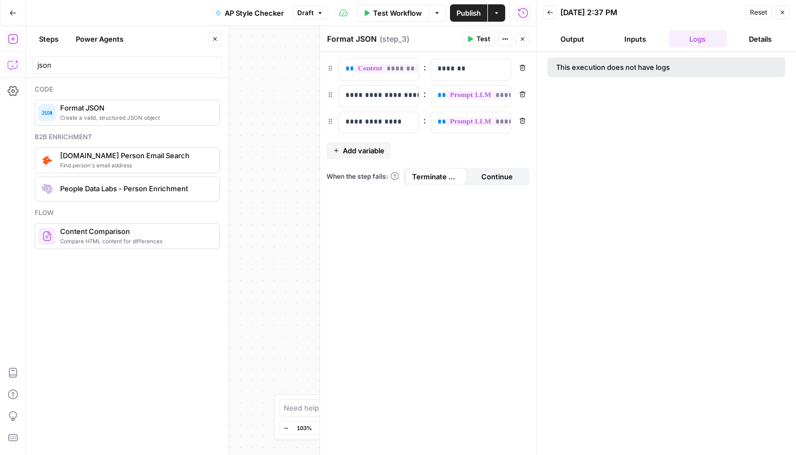
click at [11, 65] on icon "button" at bounding box center [13, 65] width 11 height 11
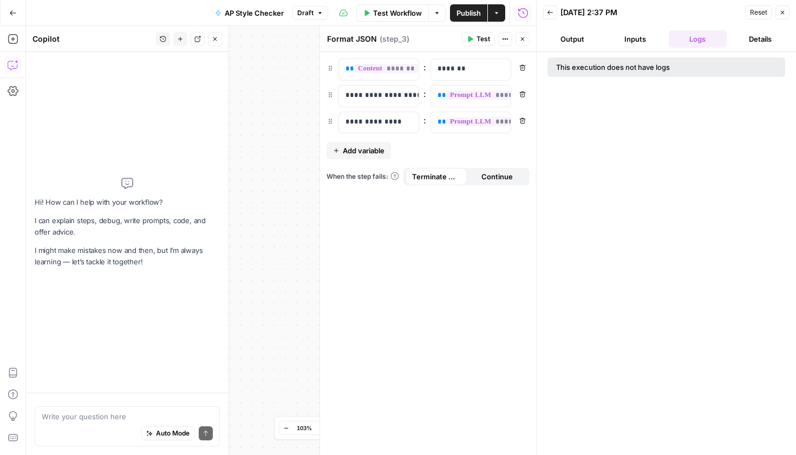
click at [106, 425] on div "Auto Mode Send" at bounding box center [127, 434] width 171 height 24
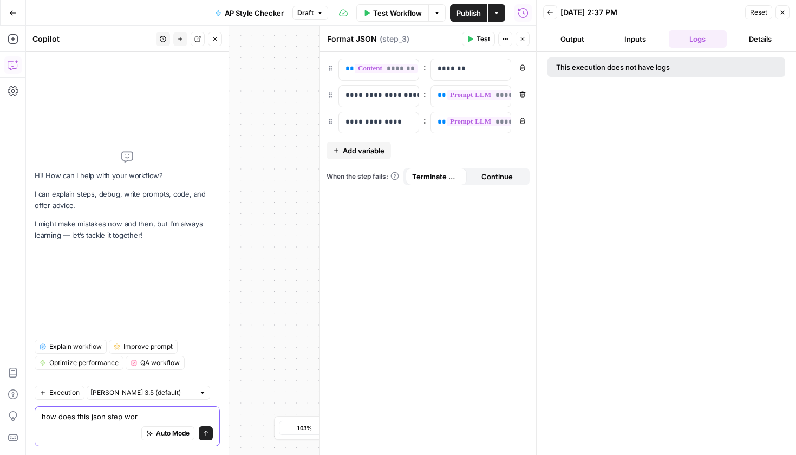
type textarea "how does this json step work"
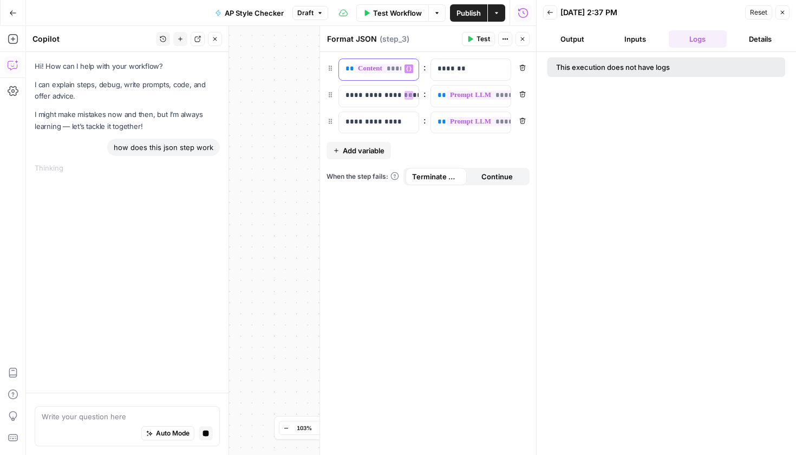
click at [393, 76] on div "** ******* **" at bounding box center [370, 69] width 62 height 21
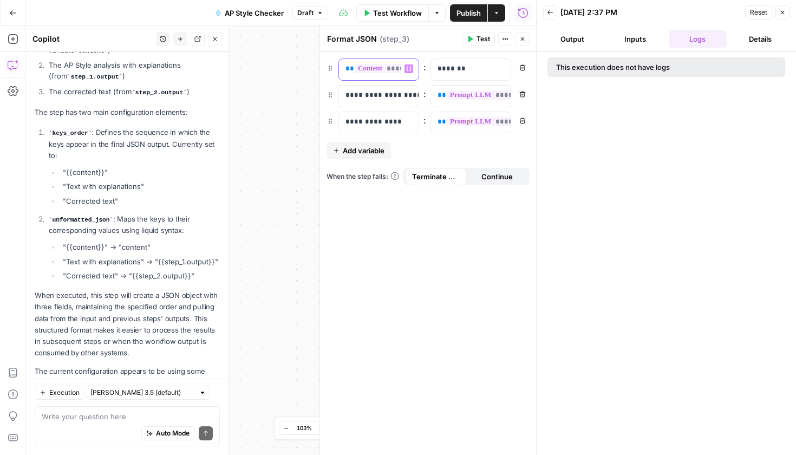
scroll to position [279, 0]
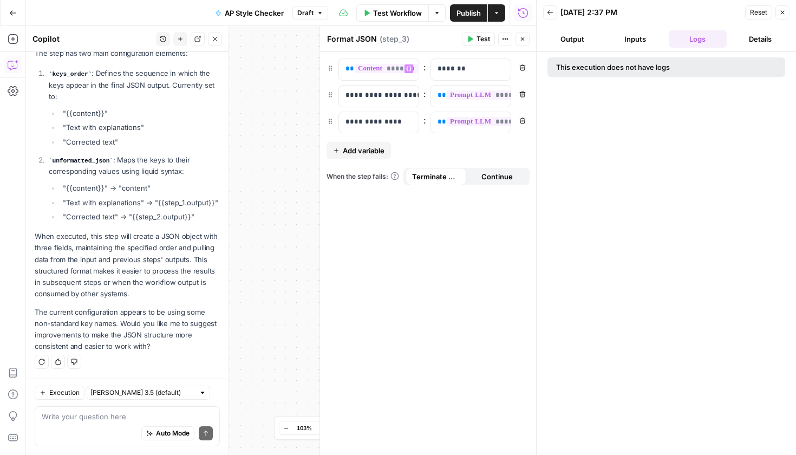
click at [93, 429] on div "Auto Mode Send" at bounding box center [127, 434] width 171 height 24
click at [86, 414] on textarea at bounding box center [127, 416] width 171 height 11
type textarea "Sure"
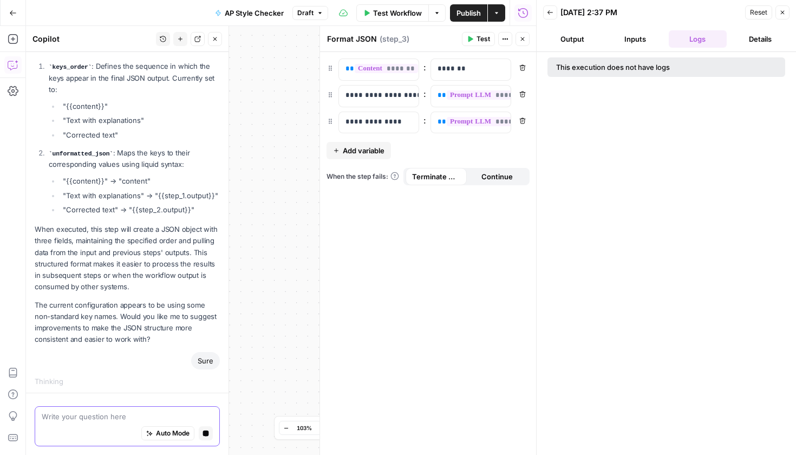
scroll to position [289, 0]
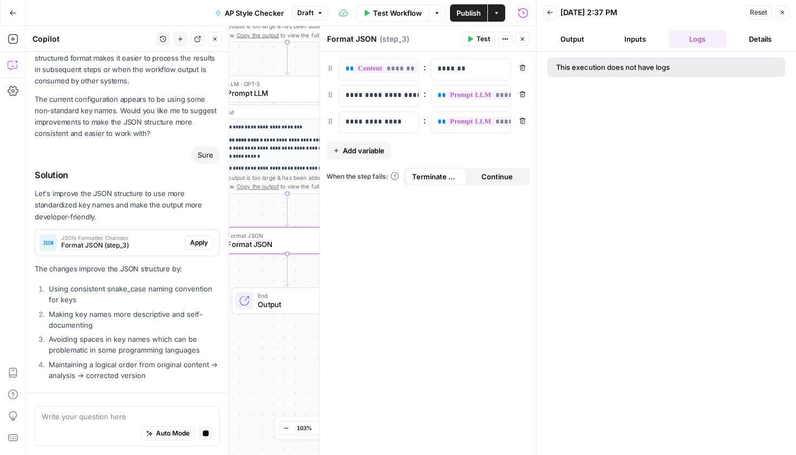
click at [120, 240] on div "Solution Let's improve the JSON structure to use more standardized key names an…" at bounding box center [127, 277] width 185 height 214
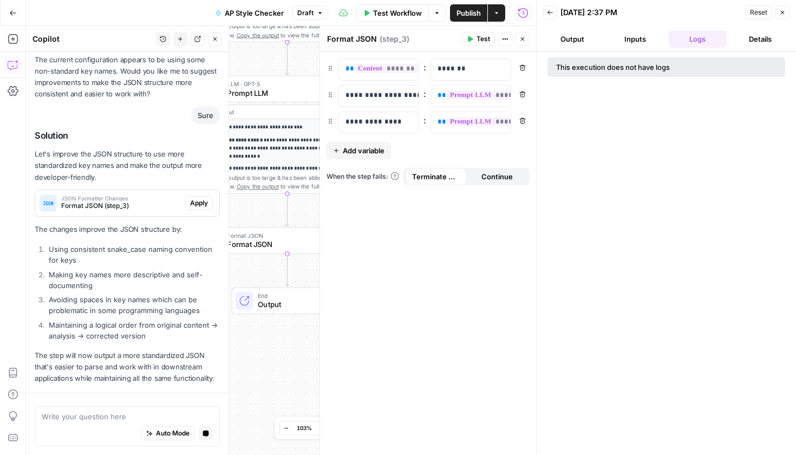
scroll to position [531, 0]
click at [96, 219] on div "Solution Let's improve the JSON structure to use more standardized key names an…" at bounding box center [127, 257] width 185 height 254
click at [94, 208] on span "Format JSON (step_3)" at bounding box center [121, 206] width 120 height 10
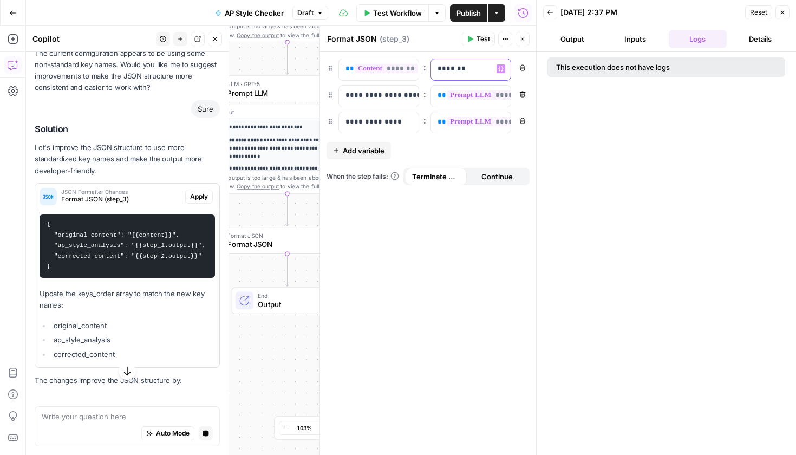
click at [459, 70] on p "*******" at bounding box center [461, 68] width 49 height 11
drag, startPoint x: 477, startPoint y: 72, endPoint x: 403, endPoint y: 63, distance: 74.7
click at [403, 63] on div "** ******* ** Variables Menu : ******* Variables Menu Remove" at bounding box center [427, 69] width 203 height 22
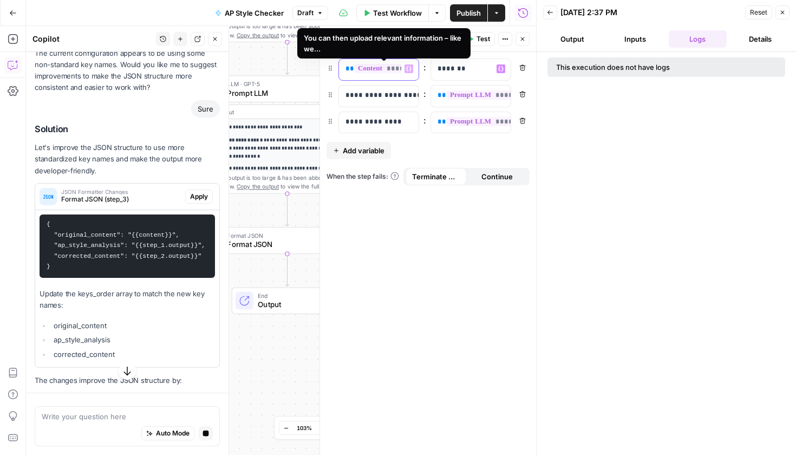
click at [379, 69] on span "*******" at bounding box center [385, 68] width 63 height 9
click at [383, 73] on span "*******" at bounding box center [385, 68] width 63 height 9
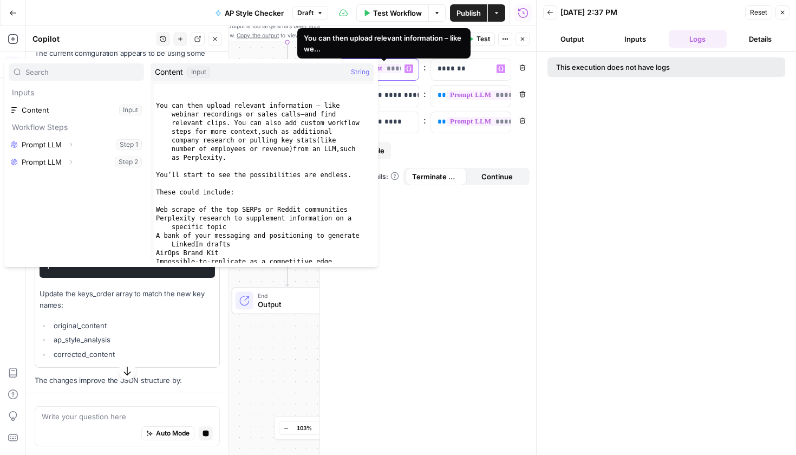
click at [395, 73] on span "*******" at bounding box center [385, 68] width 63 height 9
click at [397, 73] on span "*******" at bounding box center [385, 68] width 63 height 9
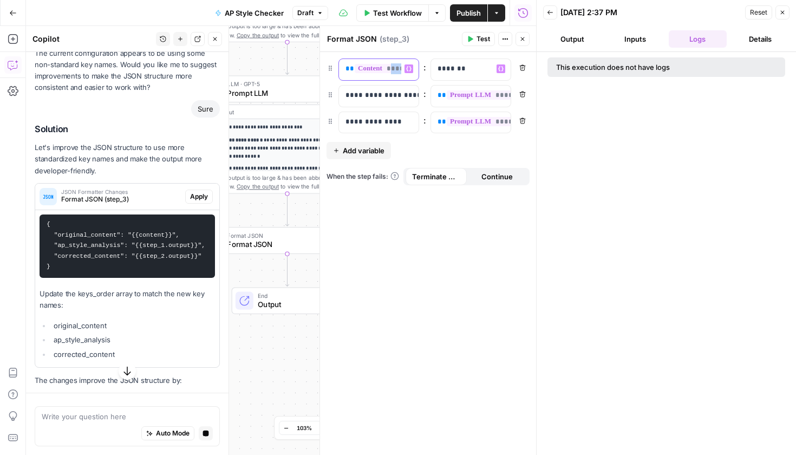
drag, startPoint x: 399, startPoint y: 76, endPoint x: 390, endPoint y: 65, distance: 13.8
click at [390, 65] on div "** ******* **" at bounding box center [370, 69] width 62 height 21
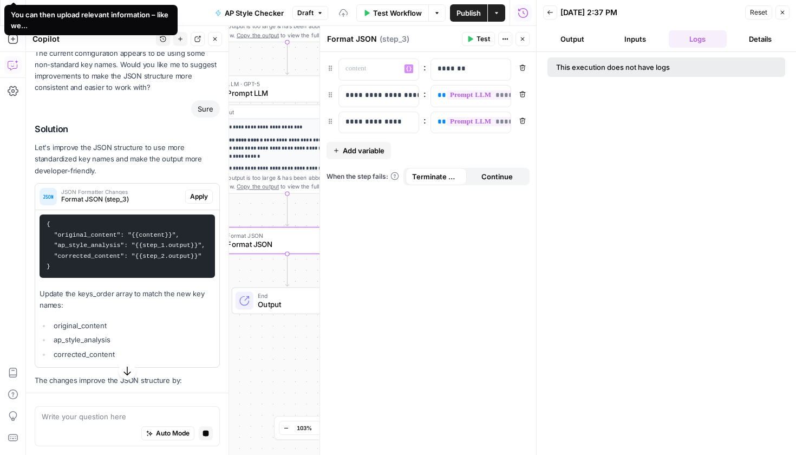
click at [185, 203] on button "Apply" at bounding box center [199, 196] width 28 height 14
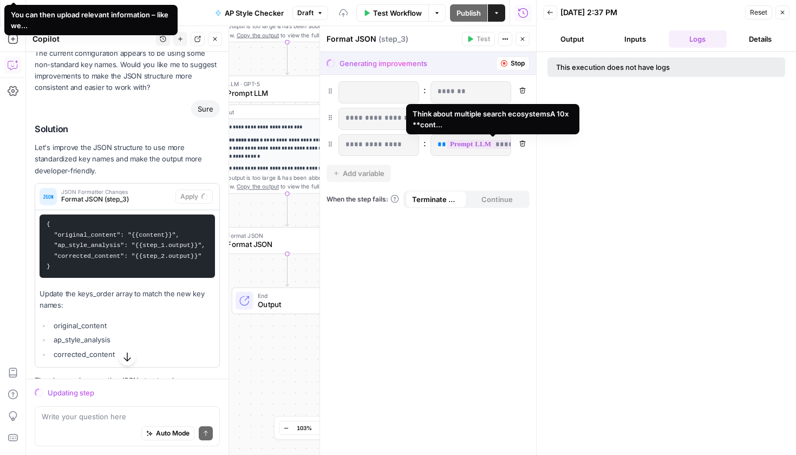
click at [456, 148] on span "**********" at bounding box center [498, 144] width 104 height 9
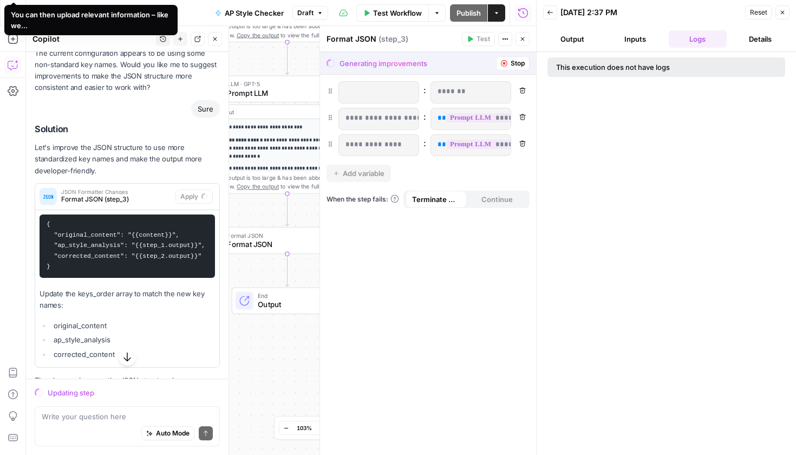
click at [431, 252] on div "**********" at bounding box center [428, 265] width 216 height 380
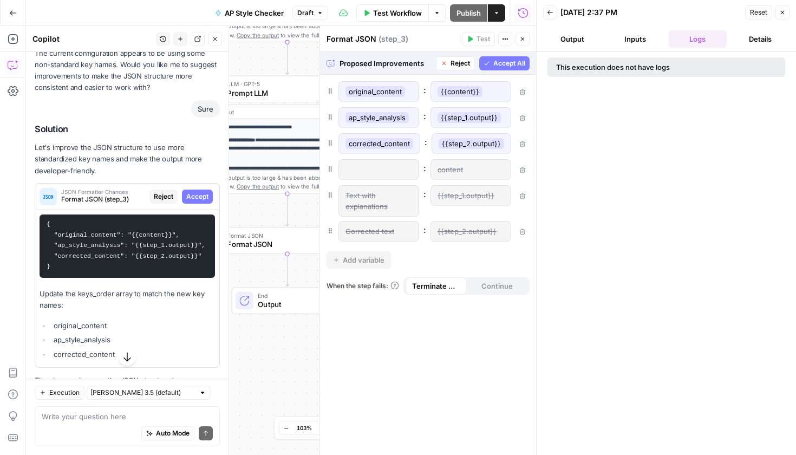
click at [426, 351] on div "original_content : {{content}} ap_style_analysis : {{step_1.output}} corrected_…" at bounding box center [428, 265] width 216 height 380
click at [429, 261] on div "original_content : {{content}} ap_style_analysis : {{step_1.output}} corrected_…" at bounding box center [428, 265] width 216 height 380
click at [412, 77] on div "original_content : {{content}} ap_style_analysis : {{step_1.output}} corrected_…" at bounding box center [428, 265] width 216 height 380
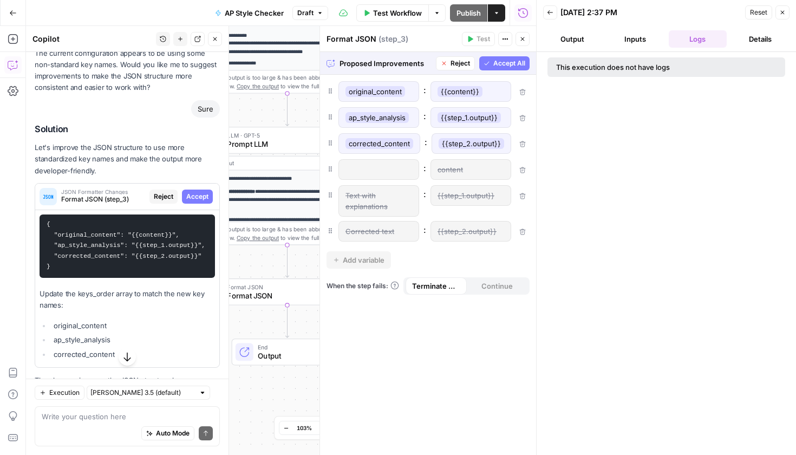
click at [514, 62] on span "Accept All" at bounding box center [509, 63] width 32 height 10
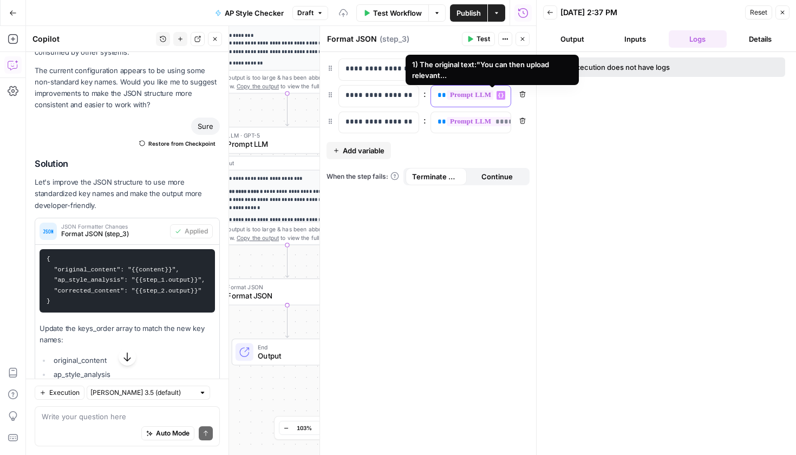
click at [467, 94] on span "**********" at bounding box center [498, 94] width 104 height 9
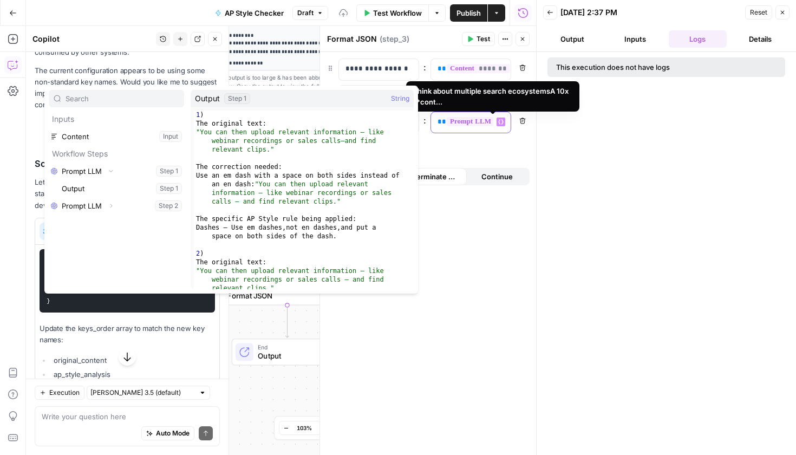
click at [476, 122] on span "**********" at bounding box center [498, 121] width 104 height 9
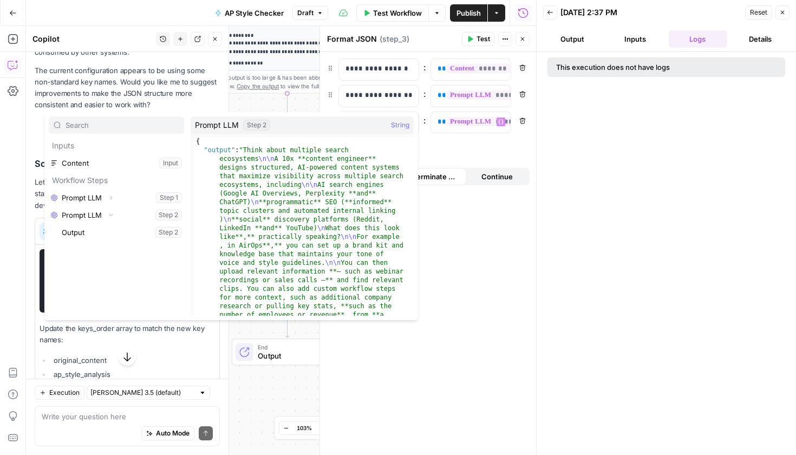
click at [108, 259] on div "Inputs Content Input Workflow Steps Prompt LLM Expand Step 1 Prompt LLM Collaps…" at bounding box center [116, 215] width 135 height 199
click at [524, 271] on div "**********" at bounding box center [428, 253] width 216 height 403
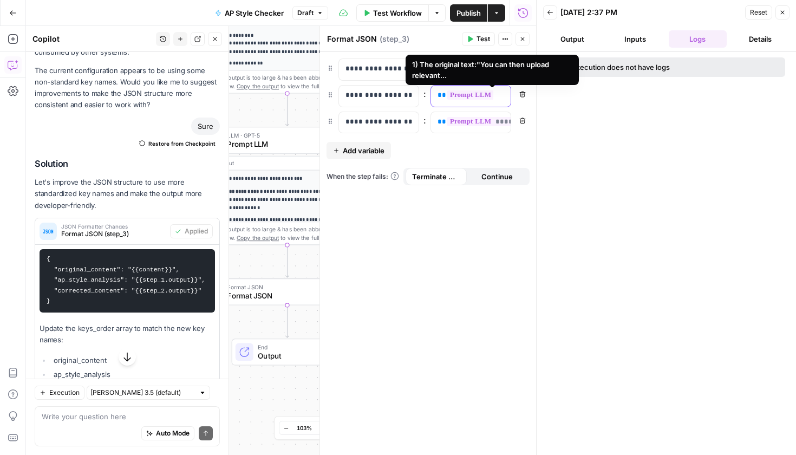
click at [478, 93] on span "**********" at bounding box center [498, 94] width 104 height 9
click at [474, 103] on div "**********" at bounding box center [462, 96] width 62 height 21
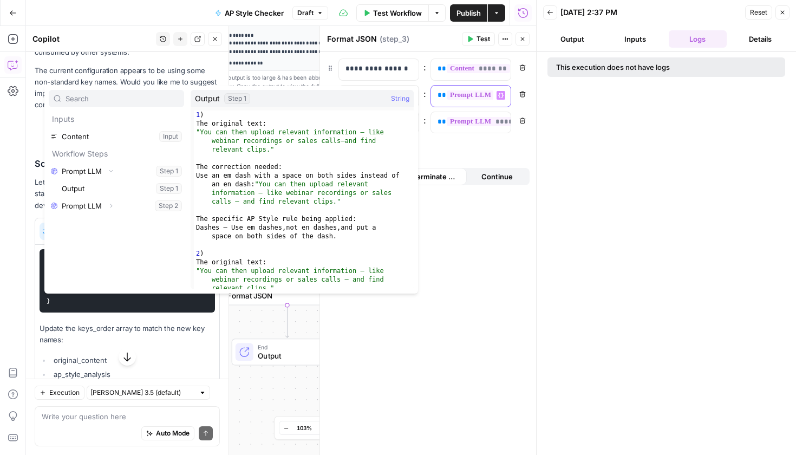
click at [472, 98] on span "**********" at bounding box center [498, 94] width 104 height 9
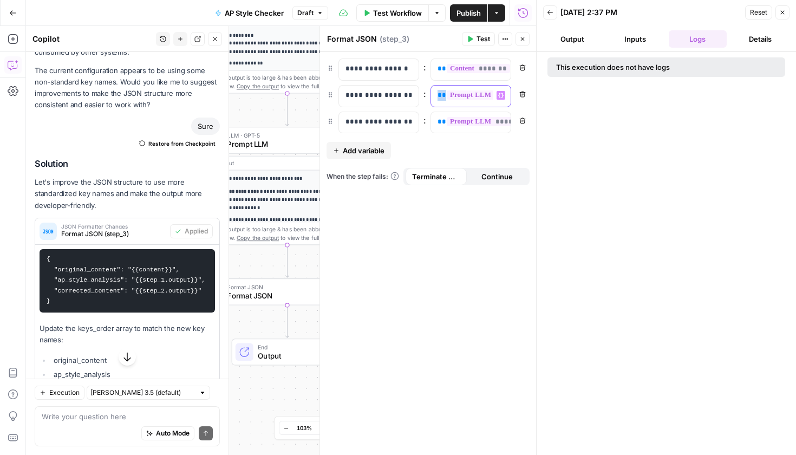
click at [472, 98] on span "**********" at bounding box center [498, 94] width 104 height 9
click at [438, 231] on div "**********" at bounding box center [428, 253] width 216 height 403
click at [372, 154] on span "Add variable" at bounding box center [364, 150] width 42 height 11
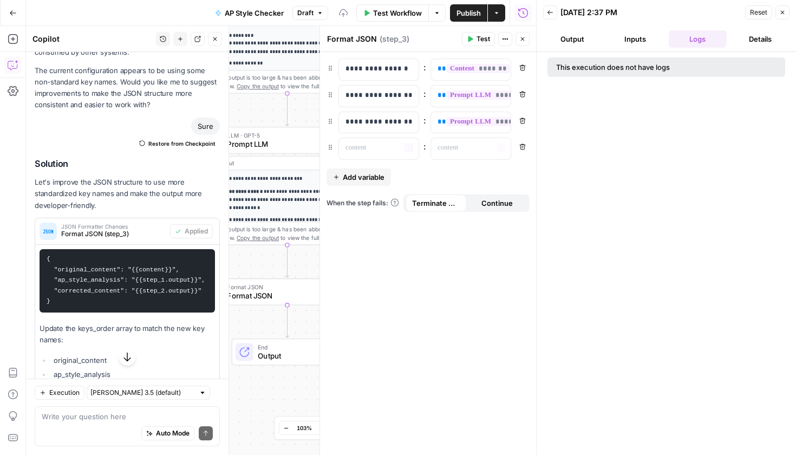
click at [522, 150] on button "Remove" at bounding box center [522, 147] width 14 height 14
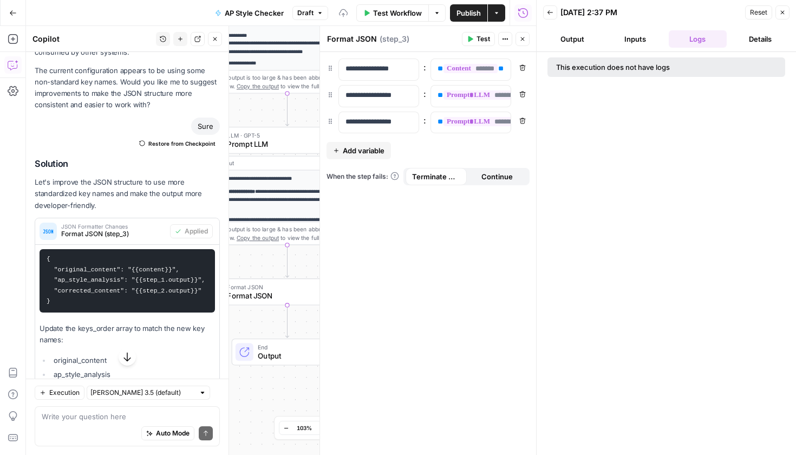
click at [461, 41] on div "Format JSON Format JSON ( step_3 ) Test Actions Close" at bounding box center [427, 39] width 203 height 14
click at [465, 43] on button "Test" at bounding box center [478, 39] width 33 height 14
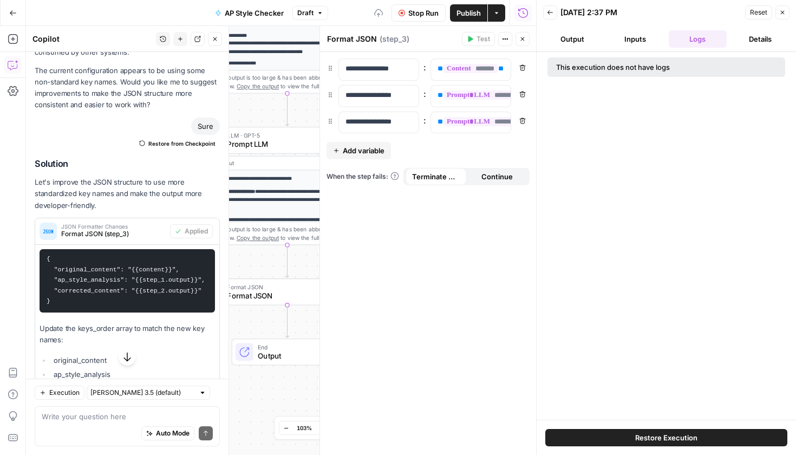
click at [578, 41] on button "Output" at bounding box center [572, 38] width 58 height 17
click at [621, 43] on button "Inputs" at bounding box center [635, 38] width 58 height 17
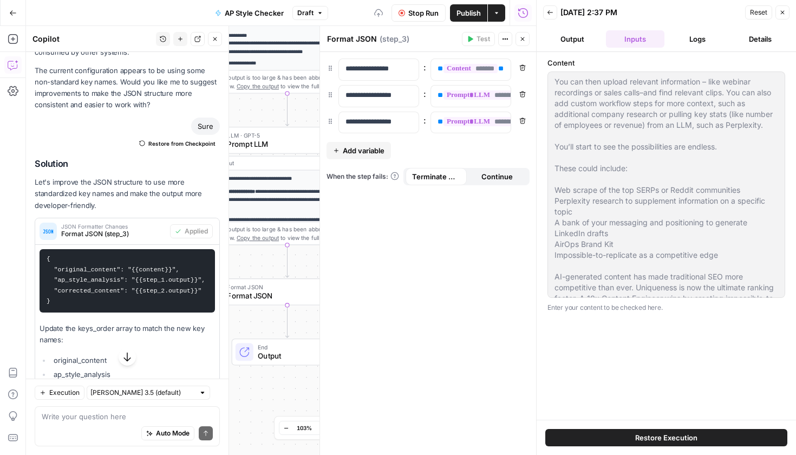
click at [642, 439] on span "Restore Execution" at bounding box center [666, 437] width 62 height 11
click at [420, 14] on span "Stop Run" at bounding box center [423, 13] width 30 height 11
click at [470, 41] on icon "button" at bounding box center [470, 39] width 5 height 6
click at [427, 14] on span "Stop Run" at bounding box center [423, 13] width 30 height 11
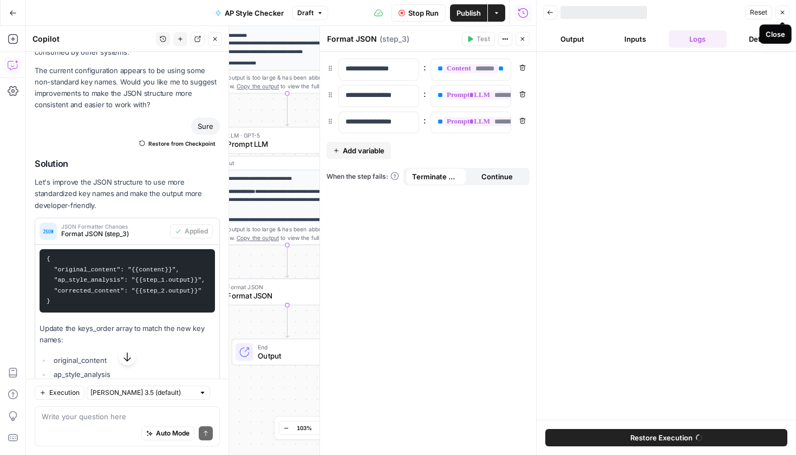
click at [783, 16] on button "Close" at bounding box center [782, 12] width 14 height 14
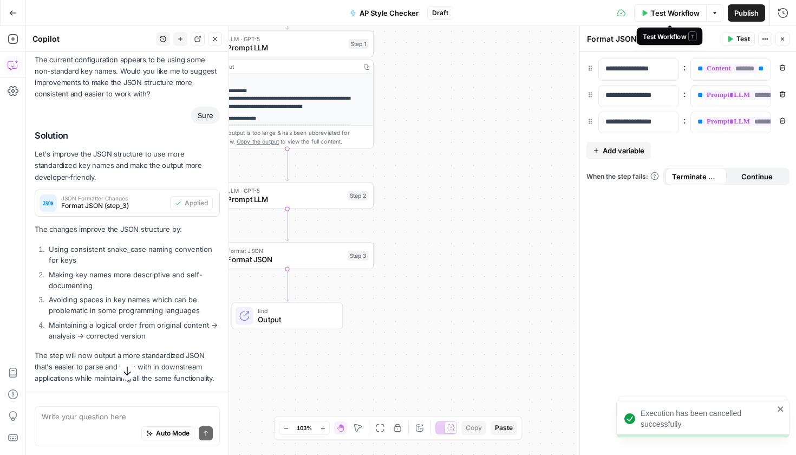
click at [658, 13] on span "Test Workflow" at bounding box center [675, 13] width 49 height 11
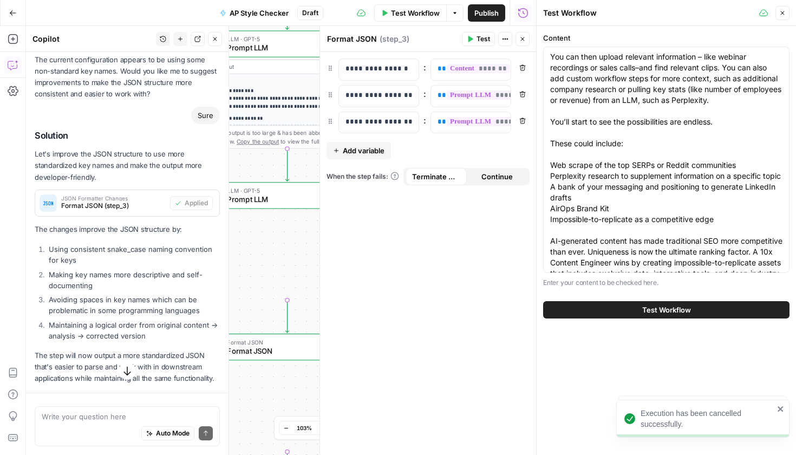
scroll to position [22, 0]
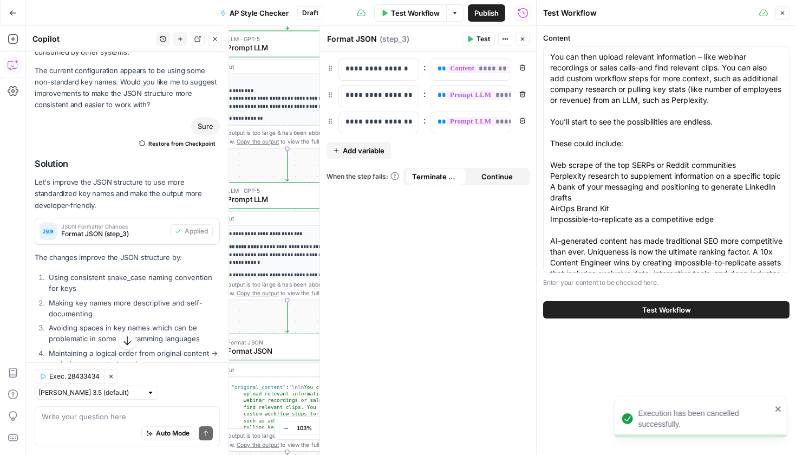
click at [580, 306] on button "Test Workflow" at bounding box center [666, 309] width 246 height 17
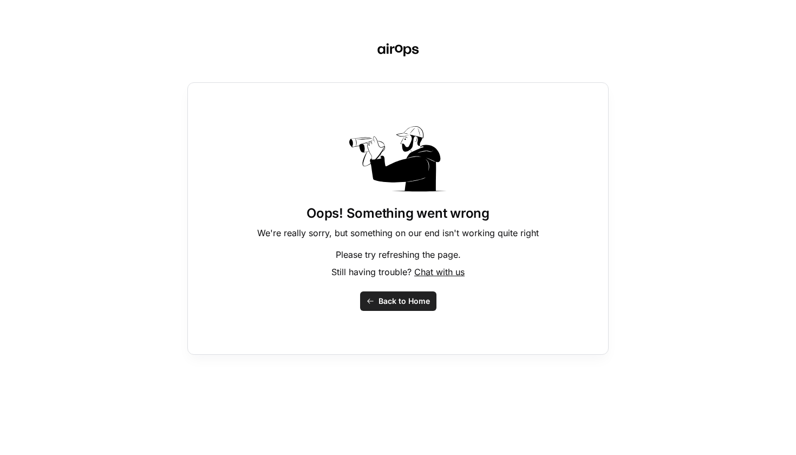
click at [405, 300] on span "Back to Home" at bounding box center [403, 300] width 51 height 11
click at [427, 272] on span "Chat with us" at bounding box center [439, 271] width 50 height 11
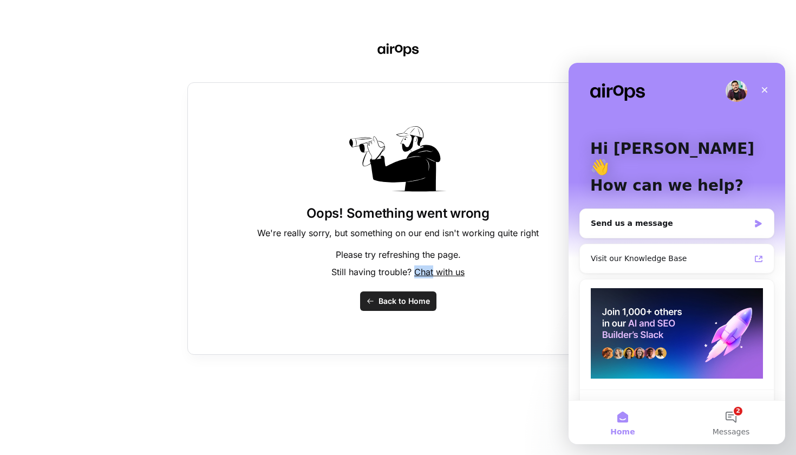
scroll to position [26, 0]
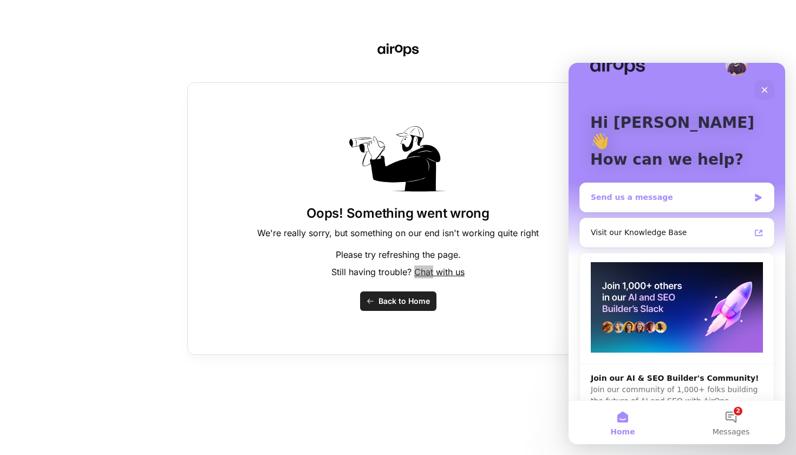
click at [658, 192] on div "Send us a message" at bounding box center [669, 197] width 159 height 11
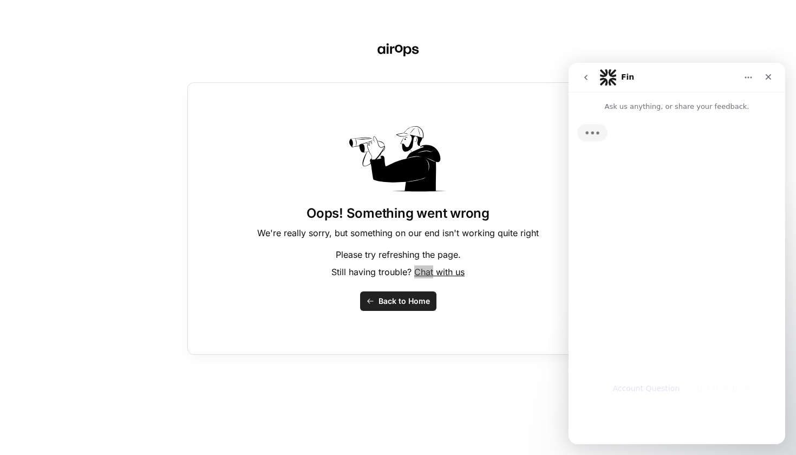
scroll to position [0, 0]
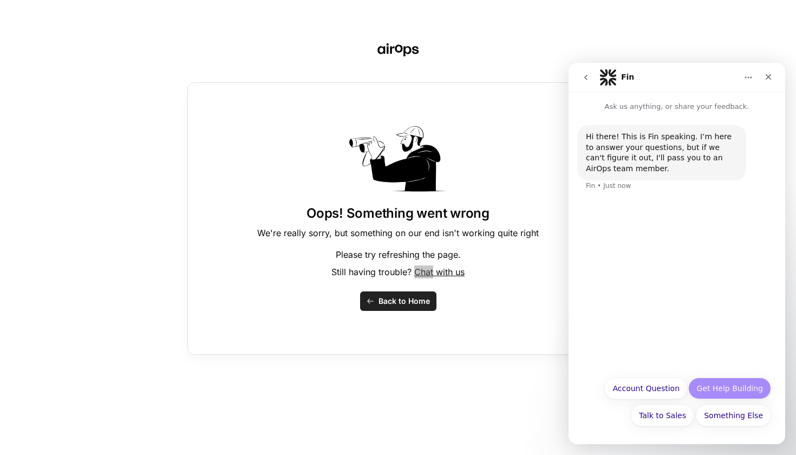
click at [722, 393] on button "Get Help Building" at bounding box center [729, 388] width 83 height 22
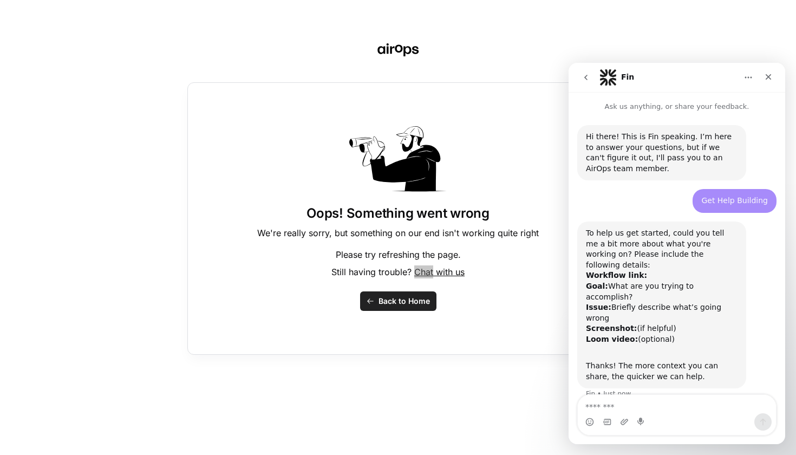
scroll to position [20, 0]
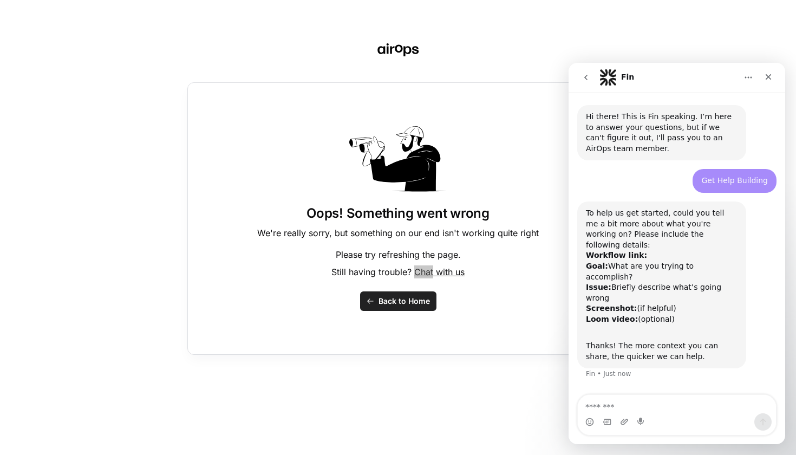
drag, startPoint x: 740, startPoint y: 264, endPoint x: 579, endPoint y: 254, distance: 161.6
click at [579, 254] on div "To help us get started, could you tell me a bit more about what you're working …" at bounding box center [661, 284] width 169 height 167
copy div "Goal: What are you trying to accomplish? Issue: Briefly describe what’s going w…"
click at [592, 407] on textarea "Message…" at bounding box center [676, 404] width 198 height 18
paste textarea "**********"
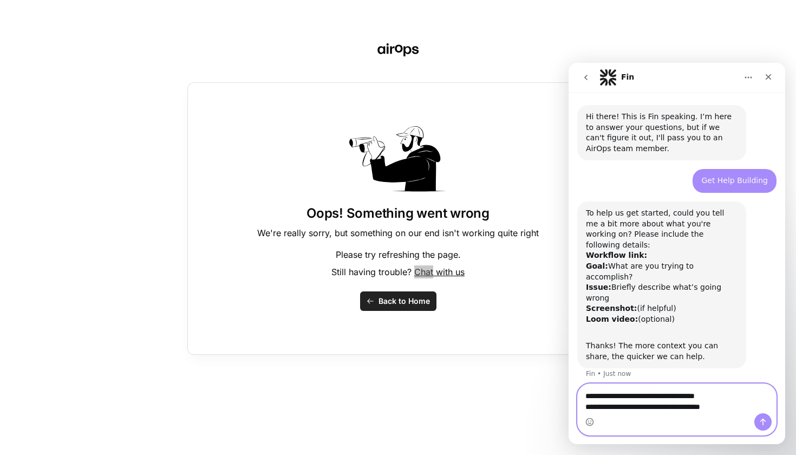
scroll to position [31, 0]
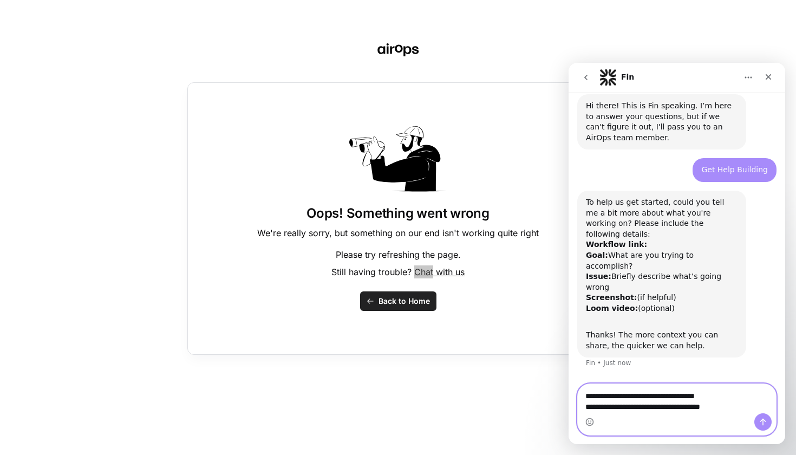
drag, startPoint x: 733, startPoint y: 398, endPoint x: 606, endPoint y: 396, distance: 127.7
click at [606, 396] on textarea "**********" at bounding box center [676, 398] width 198 height 29
drag, startPoint x: 741, startPoint y: 403, endPoint x: 608, endPoint y: 409, distance: 132.8
click at [608, 409] on textarea "**********" at bounding box center [676, 398] width 198 height 29
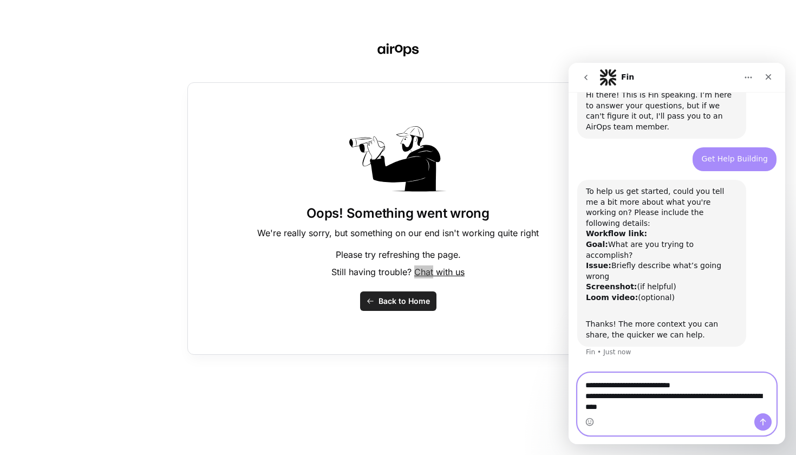
type textarea "**********"
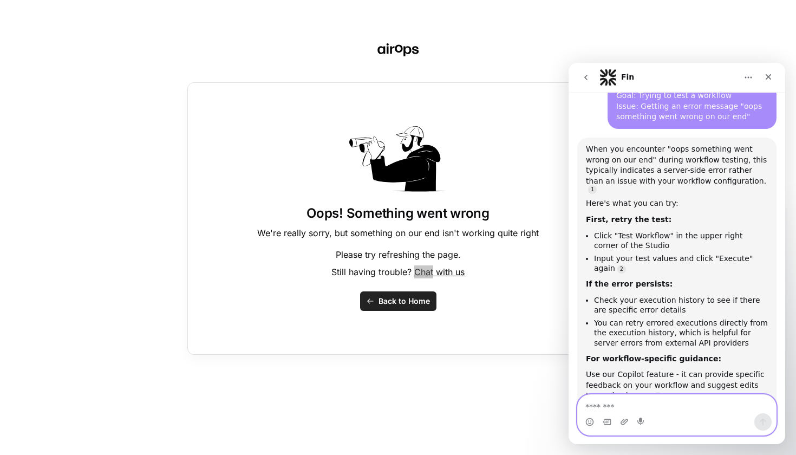
scroll to position [355, 0]
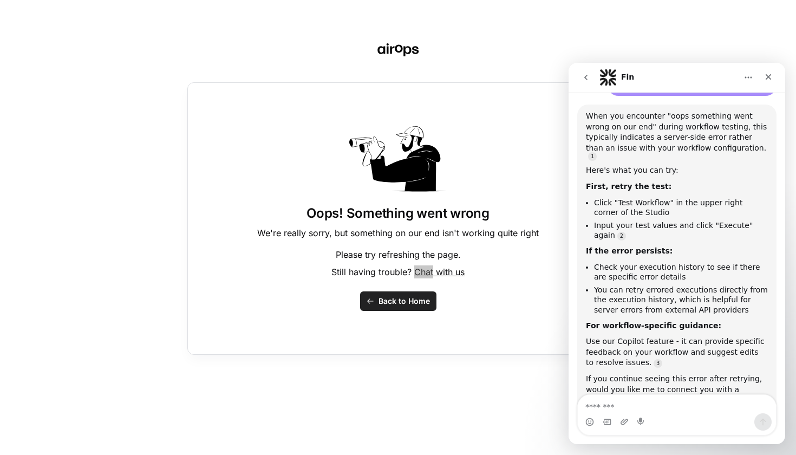
click at [637, 413] on div "Intercom messenger" at bounding box center [641, 421] width 9 height 17
click at [634, 405] on textarea "Message…" at bounding box center [676, 404] width 198 height 18
type textarea "**********"
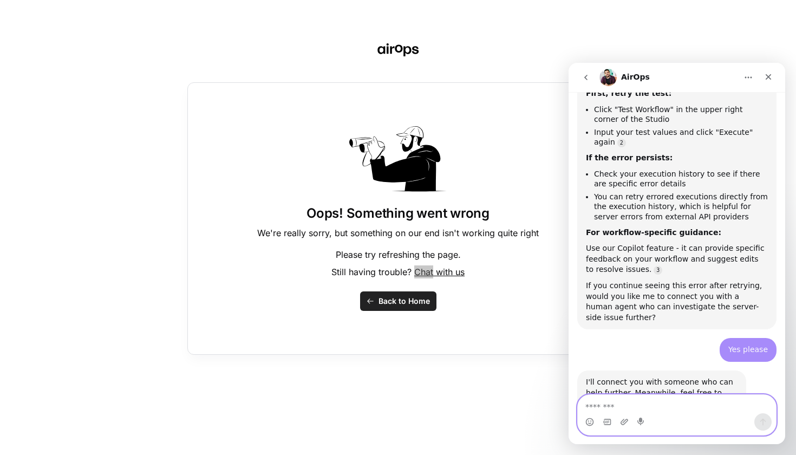
scroll to position [480, 0]
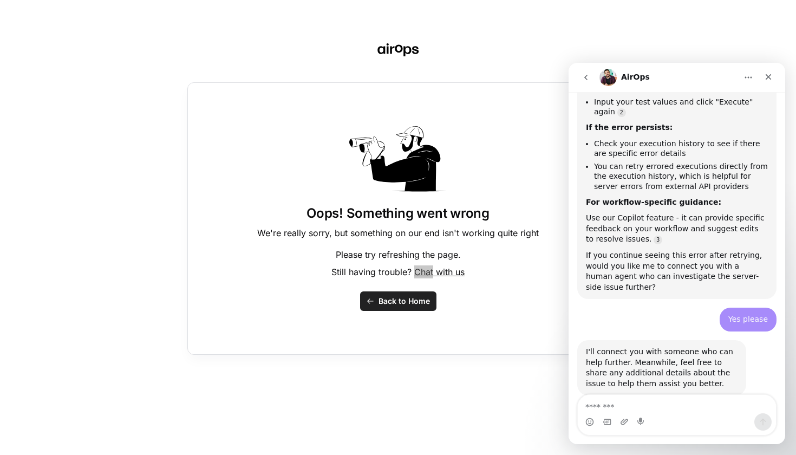
click at [611, 83] on img "Intercom messenger" at bounding box center [607, 77] width 17 height 17
click at [423, 304] on span "Back to Home" at bounding box center [403, 300] width 51 height 11
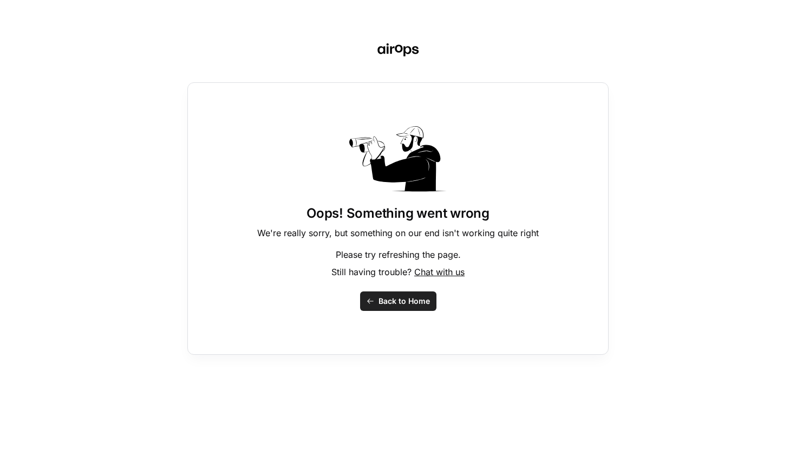
click at [399, 294] on button "Back to Home" at bounding box center [398, 300] width 76 height 19
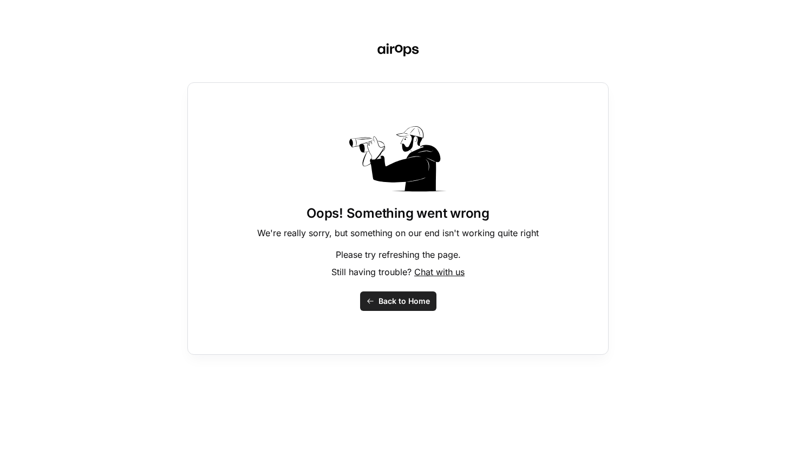
click at [399, 294] on button "Back to Home" at bounding box center [398, 300] width 76 height 19
click at [400, 299] on span "Back to Home" at bounding box center [403, 300] width 51 height 11
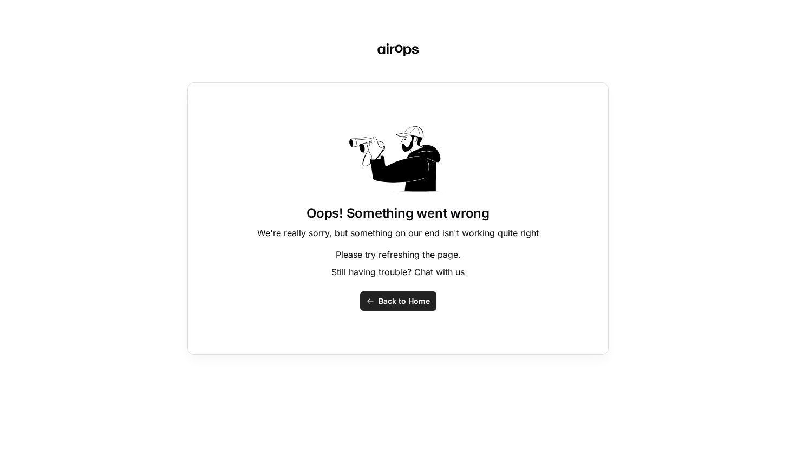
click at [386, 297] on span "Back to Home" at bounding box center [403, 300] width 51 height 11
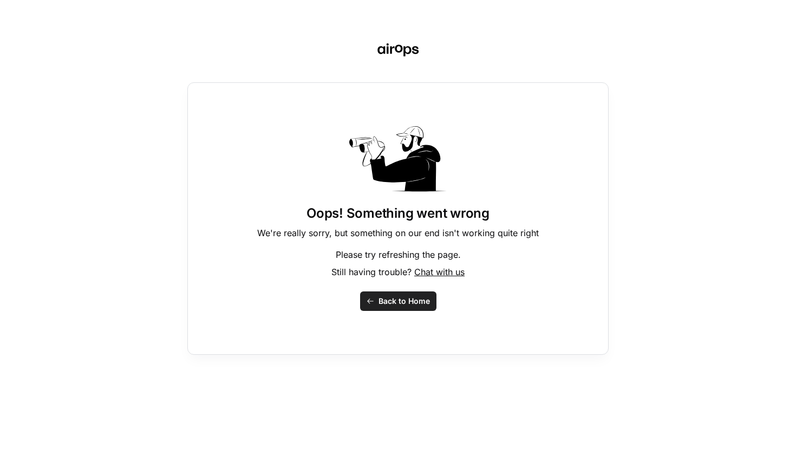
click at [416, 306] on button "Back to Home" at bounding box center [398, 300] width 76 height 19
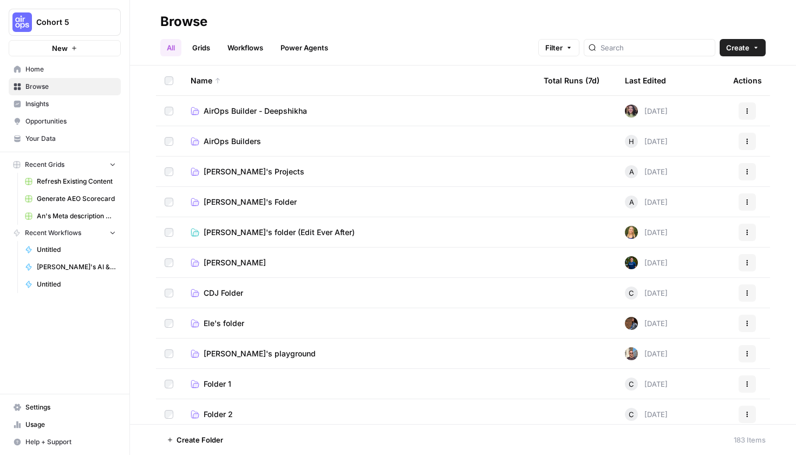
click at [259, 168] on span "[PERSON_NAME]'s Projects" at bounding box center [253, 171] width 101 height 11
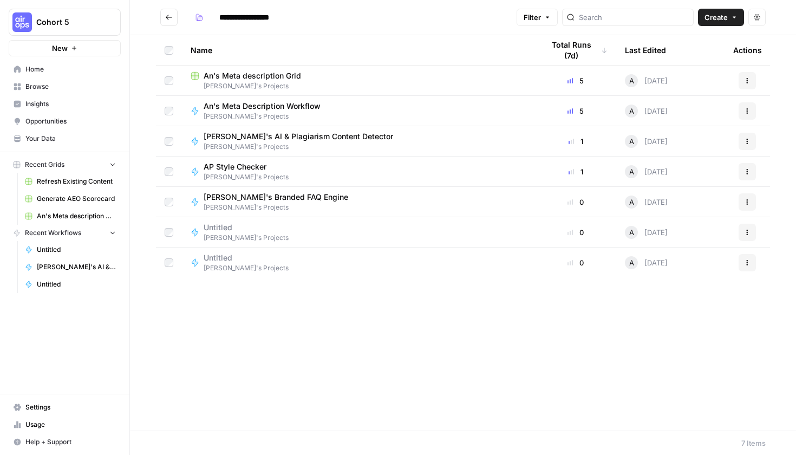
click at [273, 176] on span "[PERSON_NAME]'s Projects" at bounding box center [245, 177] width 85 height 10
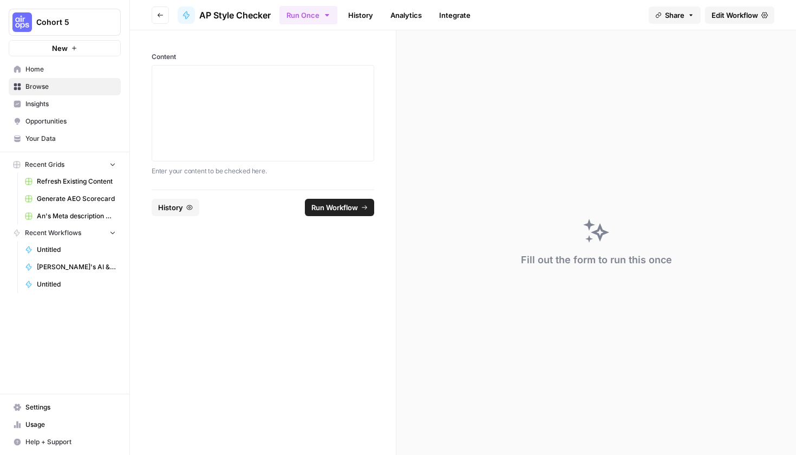
click at [764, 18] on link "Edit Workflow" at bounding box center [739, 14] width 69 height 17
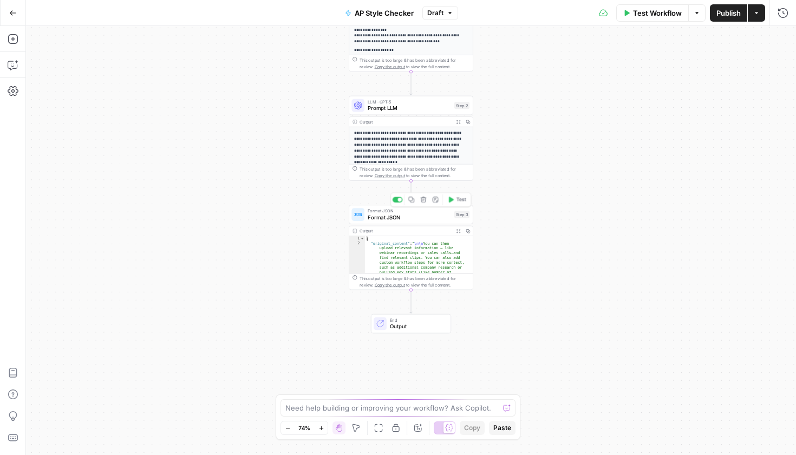
click at [411, 215] on span "Format JSON" at bounding box center [408, 217] width 83 height 8
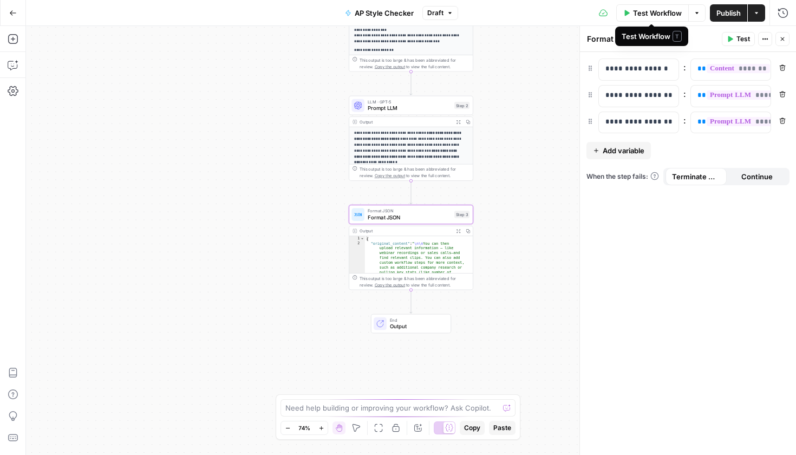
click at [692, 15] on button "Options" at bounding box center [696, 12] width 17 height 17
click at [677, 38] on span "Run Test" at bounding box center [666, 38] width 48 height 11
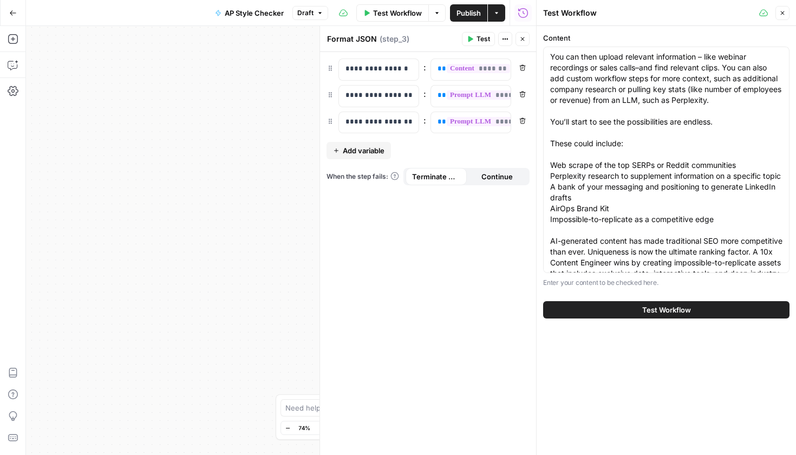
click at [584, 312] on button "Test Workflow" at bounding box center [666, 309] width 246 height 17
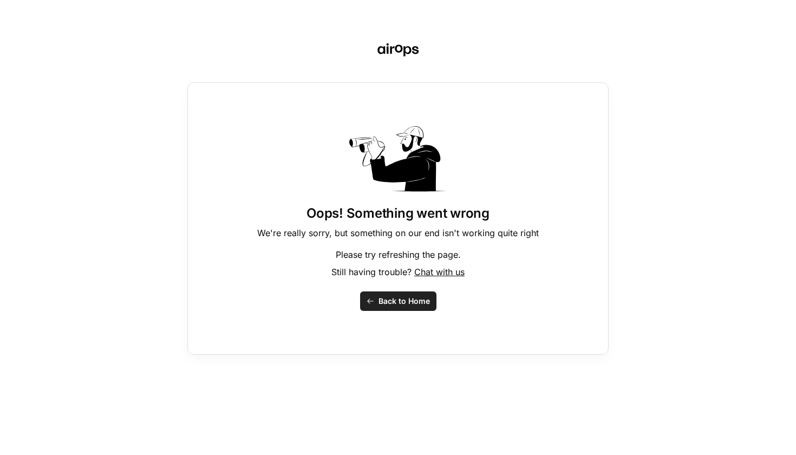
click at [391, 306] on span "Back to Home" at bounding box center [403, 300] width 51 height 11
click at [396, 296] on span "Back to Home" at bounding box center [403, 300] width 51 height 11
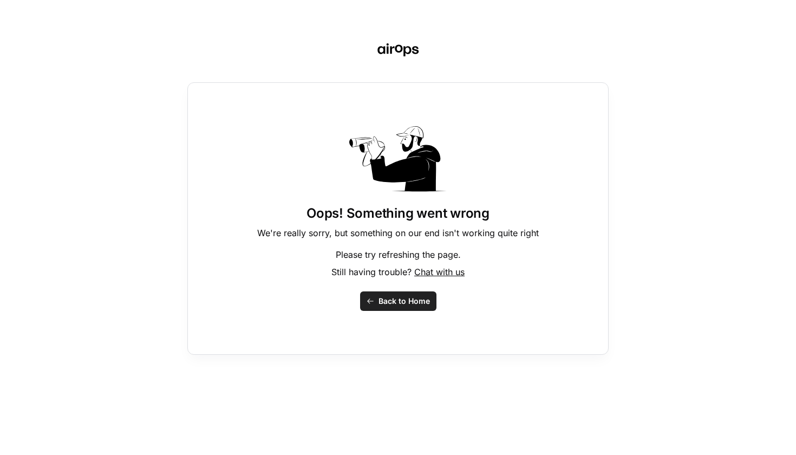
click at [396, 296] on span "Back to Home" at bounding box center [403, 300] width 51 height 11
click at [413, 307] on button "Back to Home" at bounding box center [398, 300] width 76 height 19
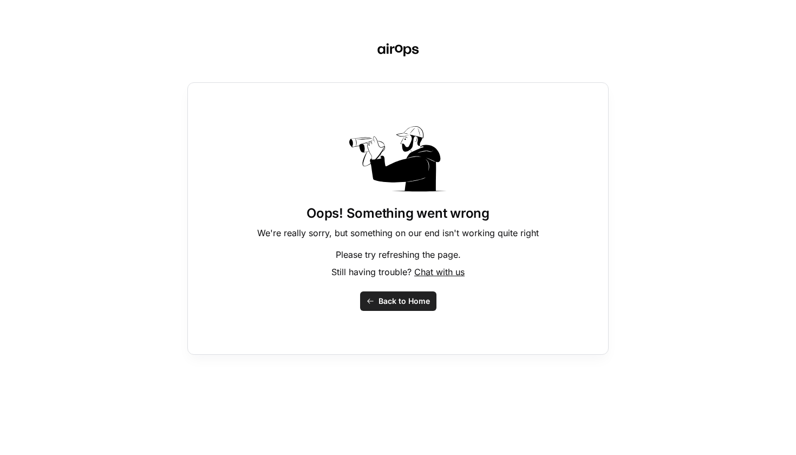
click at [411, 306] on button "Back to Home" at bounding box center [398, 300] width 76 height 19
click at [412, 306] on button "Back to Home" at bounding box center [398, 300] width 76 height 19
click at [408, 301] on span "Back to Home" at bounding box center [403, 300] width 51 height 11
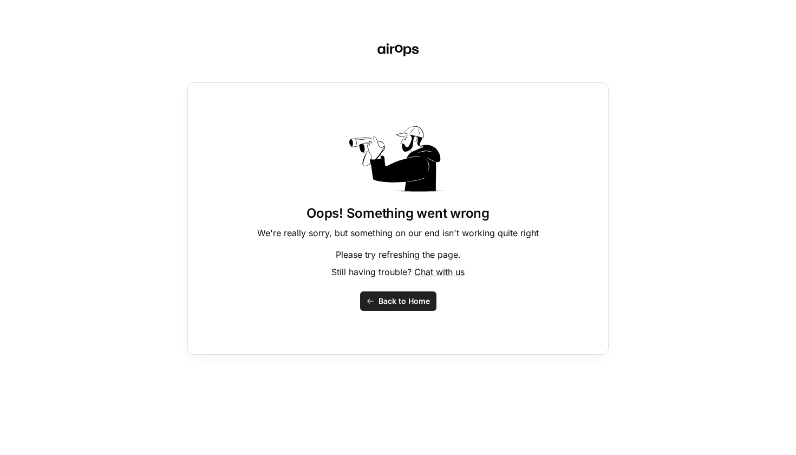
click at [407, 301] on span "Back to Home" at bounding box center [403, 300] width 51 height 11
click at [402, 298] on span "Back to Home" at bounding box center [403, 300] width 51 height 11
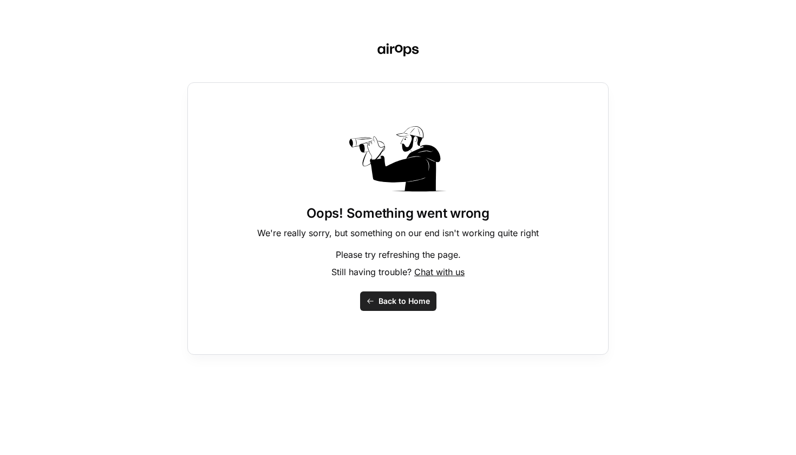
click at [402, 298] on span "Back to Home" at bounding box center [403, 300] width 51 height 11
click at [399, 303] on span "Back to Home" at bounding box center [403, 300] width 51 height 11
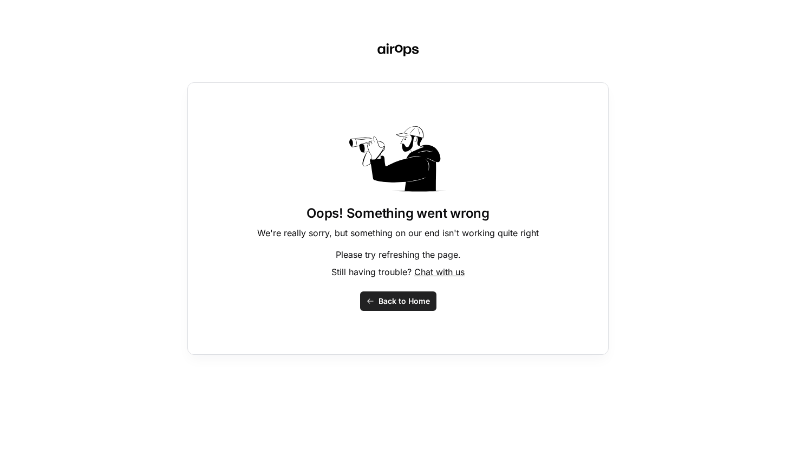
click at [399, 303] on span "Back to Home" at bounding box center [403, 300] width 51 height 11
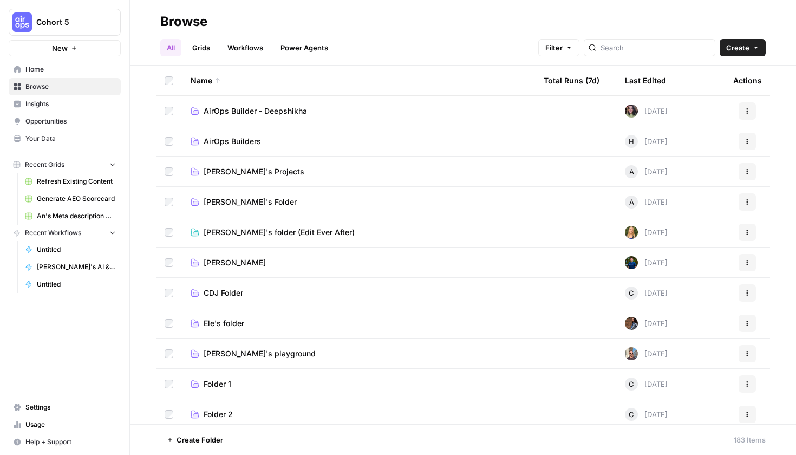
click at [247, 175] on span "[PERSON_NAME]'s Projects" at bounding box center [253, 171] width 101 height 11
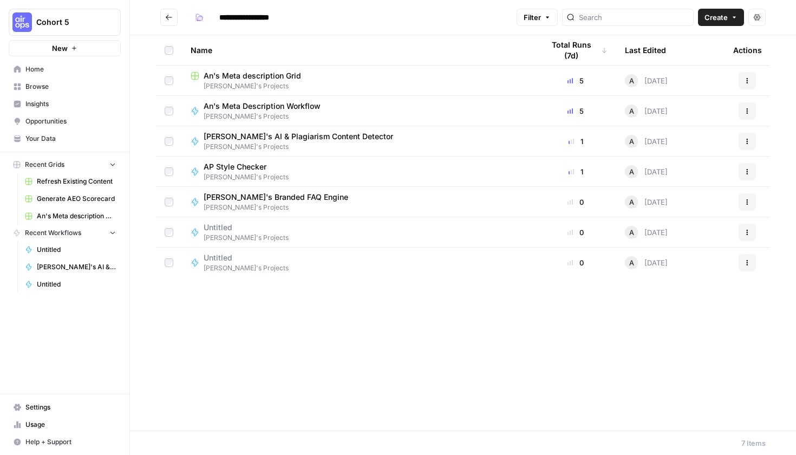
click at [267, 178] on span "[PERSON_NAME]'s Projects" at bounding box center [245, 177] width 85 height 10
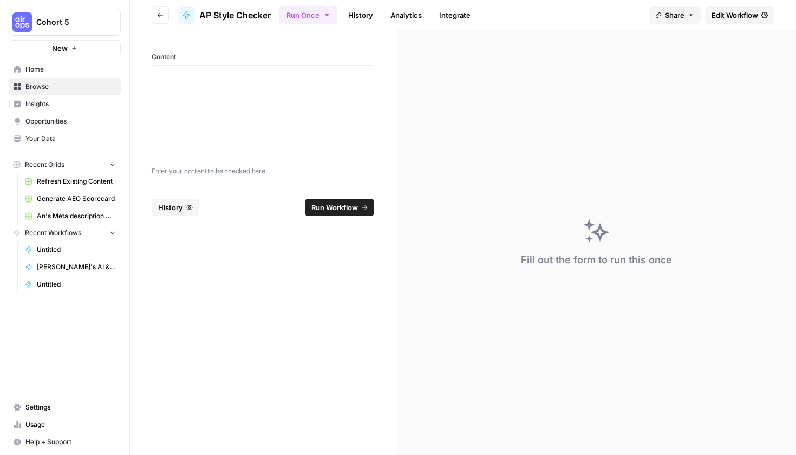
click at [743, 11] on span "Edit Workflow" at bounding box center [734, 15] width 47 height 11
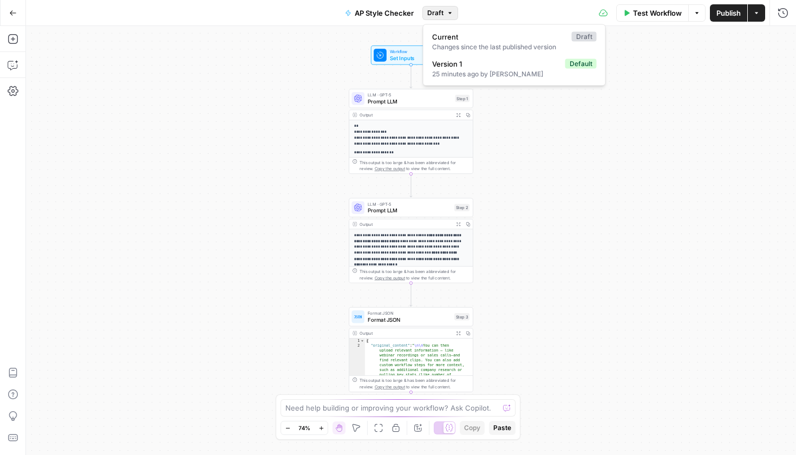
click at [446, 14] on span "button" at bounding box center [449, 13] width 6 height 6
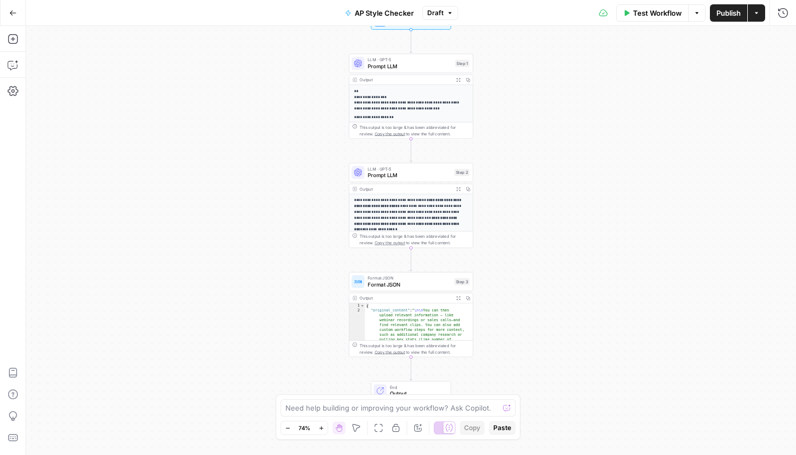
click at [693, 56] on div "**********" at bounding box center [411, 240] width 770 height 429
click at [728, 17] on span "Publish" at bounding box center [728, 13] width 24 height 11
click at [9, 91] on icon "button" at bounding box center [13, 91] width 11 height 11
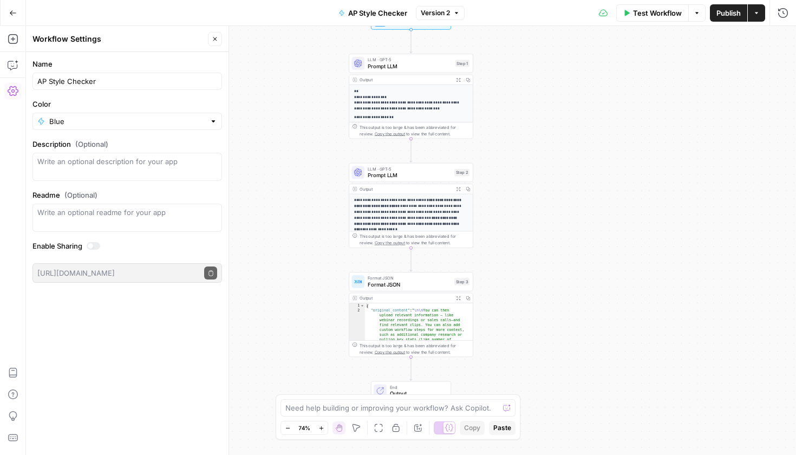
click at [275, 159] on div "**********" at bounding box center [411, 240] width 770 height 429
click at [213, 45] on button "Close" at bounding box center [215, 39] width 14 height 14
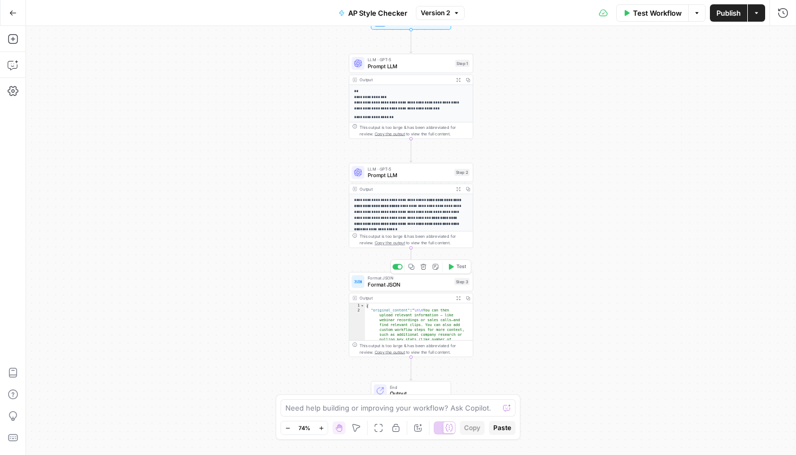
click at [400, 288] on span "Format JSON" at bounding box center [408, 284] width 83 height 8
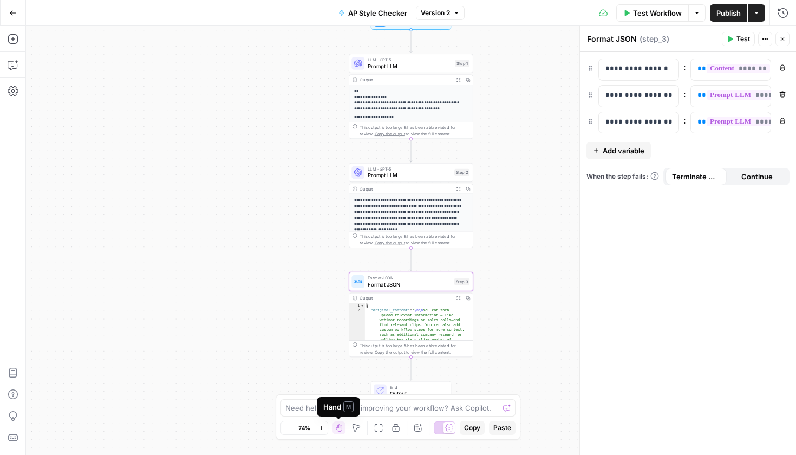
click at [334, 414] on div "Hand M" at bounding box center [338, 406] width 43 height 19
click at [309, 411] on textarea at bounding box center [391, 407] width 213 height 11
type textarea "I want the text to be for"
click at [402, 198] on p "**********" at bounding box center [408, 214] width 108 height 34
click at [401, 177] on span "Prompt LLM" at bounding box center [408, 175] width 83 height 8
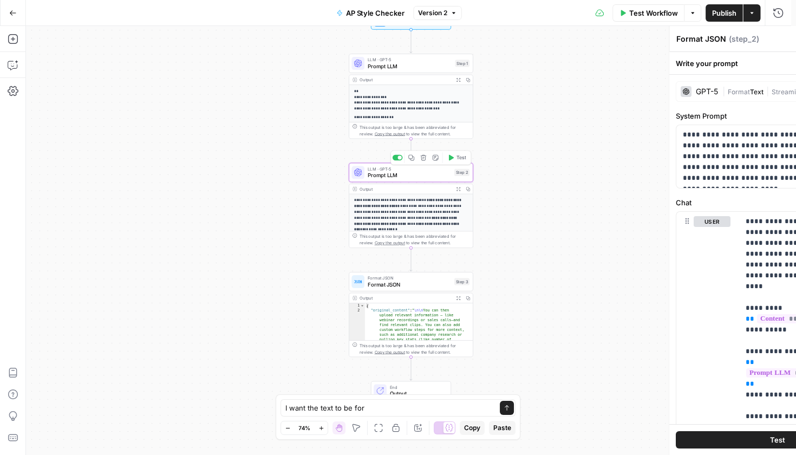
type textarea "Prompt LLM"
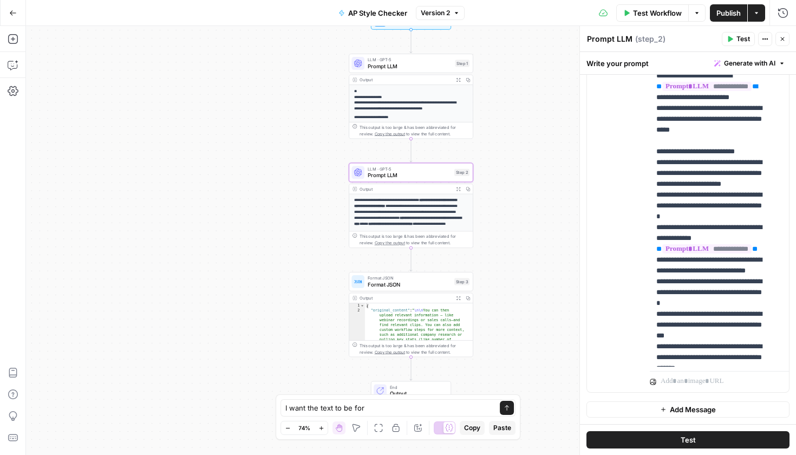
scroll to position [109, 0]
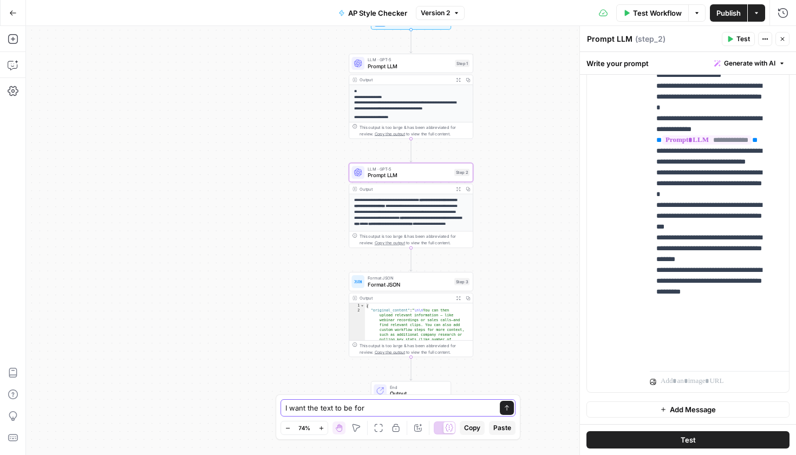
drag, startPoint x: 388, startPoint y: 410, endPoint x: 252, endPoint y: 403, distance: 136.6
click at [252, 403] on body "**********" at bounding box center [398, 227] width 796 height 455
click at [424, 270] on icon "button" at bounding box center [423, 267] width 6 height 6
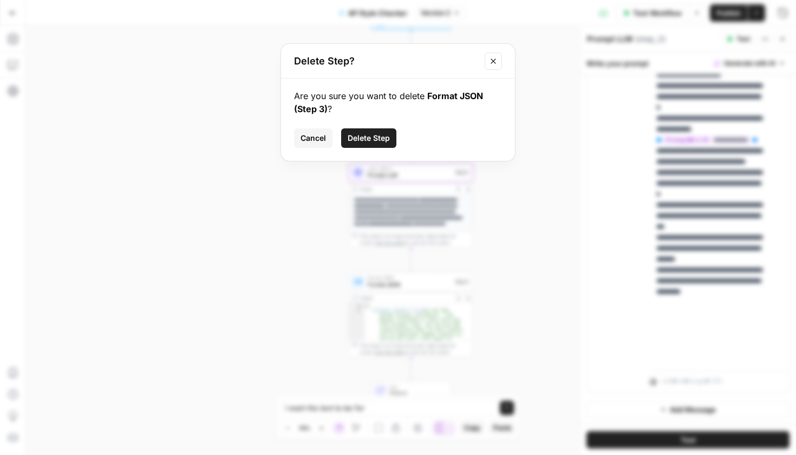
click at [349, 134] on span "Delete Step" at bounding box center [368, 138] width 42 height 11
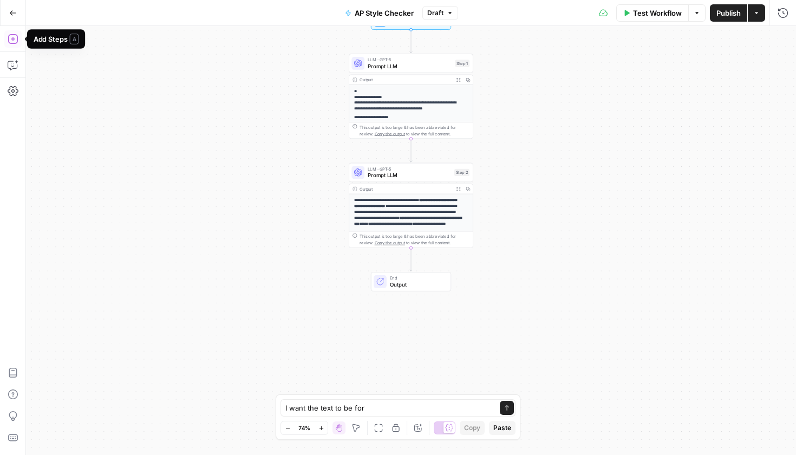
click at [6, 37] on button "Add Steps" at bounding box center [12, 38] width 17 height 17
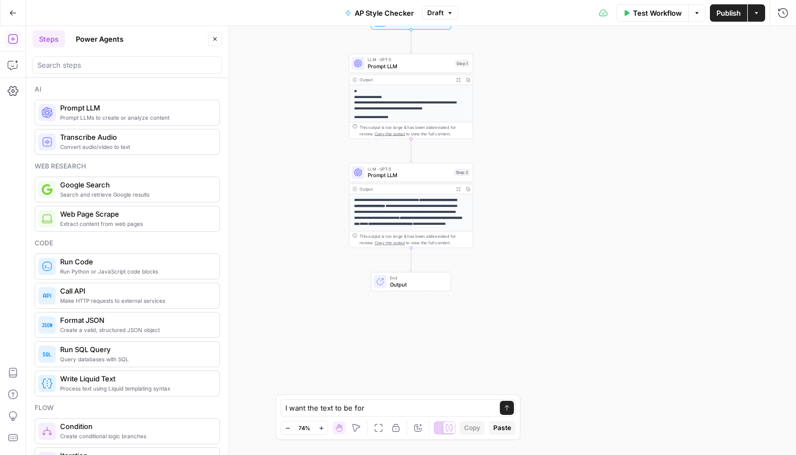
click at [90, 109] on span "Prompt LLM" at bounding box center [135, 107] width 150 height 11
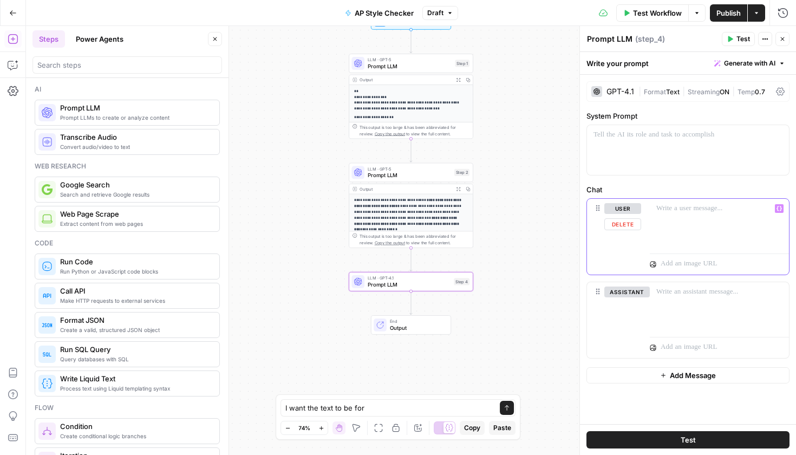
click at [661, 213] on p at bounding box center [719, 208] width 126 height 11
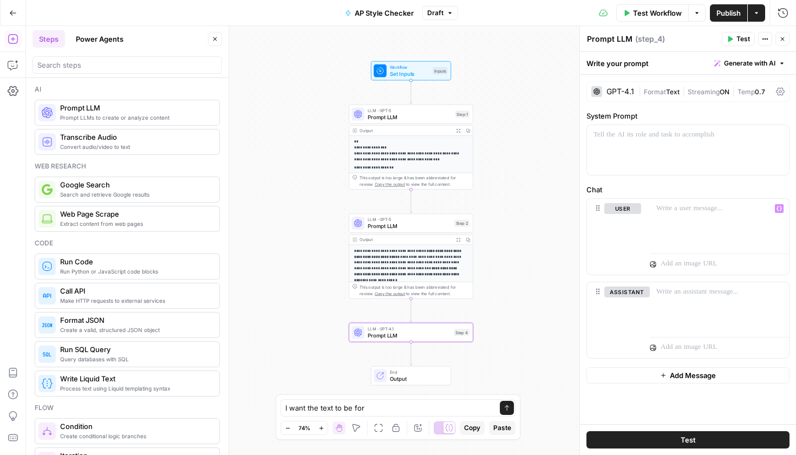
click at [642, 8] on span "Test Workflow" at bounding box center [657, 13] width 49 height 11
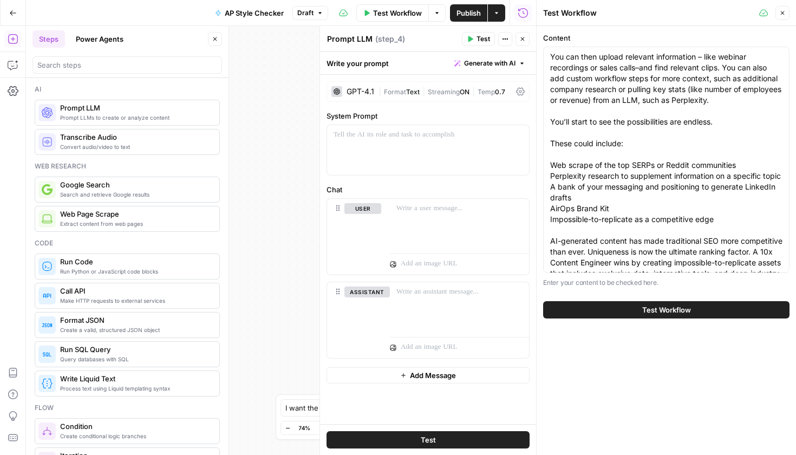
click at [654, 314] on button "Test Workflow" at bounding box center [666, 309] width 246 height 17
click at [625, 312] on button "Test Workflow" at bounding box center [666, 309] width 246 height 17
click at [622, 310] on button "Test Workflow" at bounding box center [666, 309] width 246 height 17
click at [638, 308] on button "Test Workflow" at bounding box center [666, 309] width 246 height 17
click at [301, 184] on div "**********" at bounding box center [281, 240] width 510 height 429
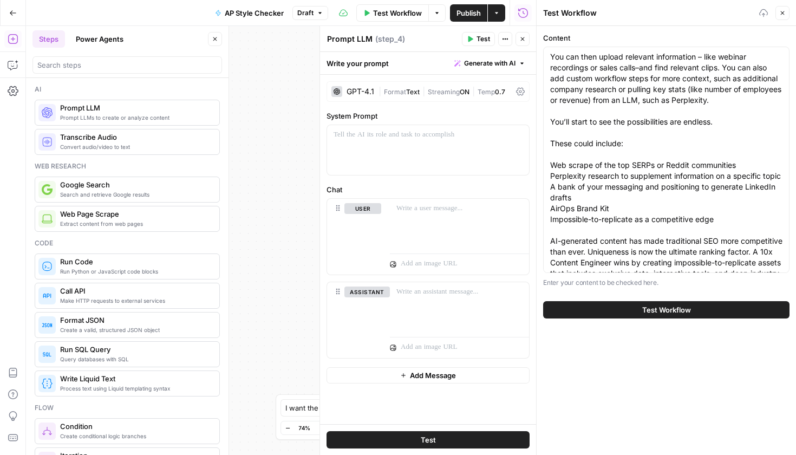
click at [633, 309] on button "Test Workflow" at bounding box center [666, 309] width 246 height 17
click at [619, 304] on button "Test Workflow" at bounding box center [666, 309] width 246 height 17
click at [785, 8] on button "Close" at bounding box center [782, 13] width 14 height 14
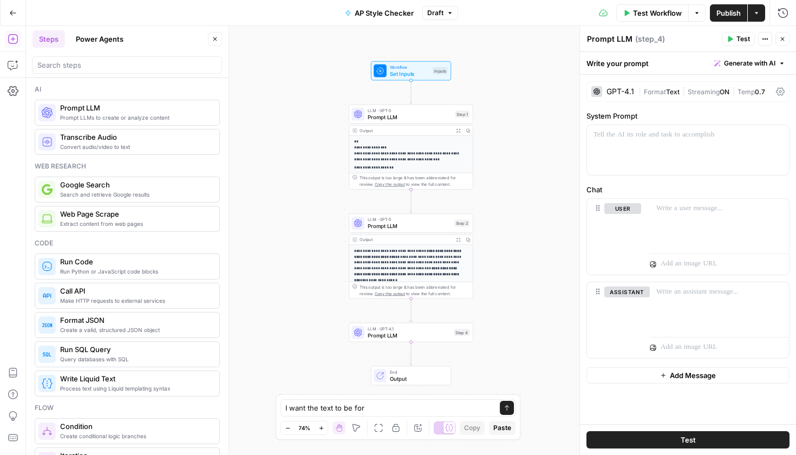
click at [650, 19] on button "Test Workflow" at bounding box center [652, 12] width 73 height 17
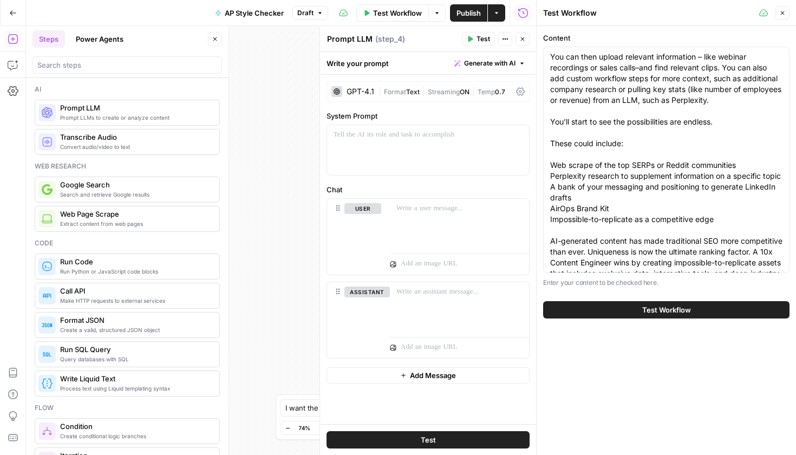
click at [627, 312] on button "Test Workflow" at bounding box center [666, 309] width 246 height 17
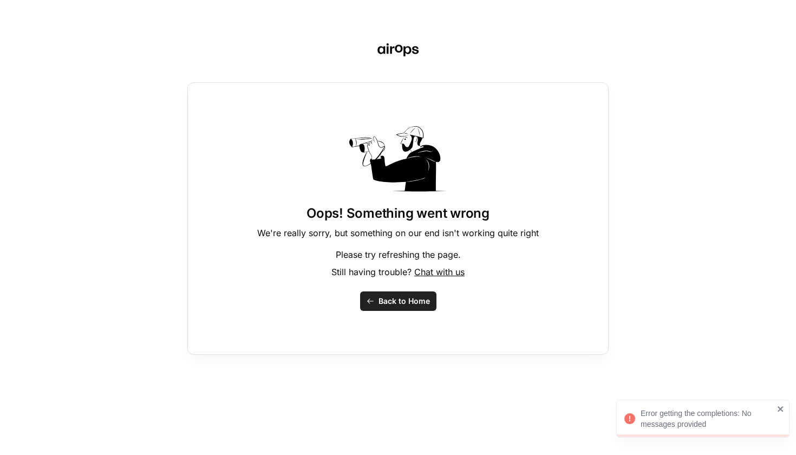
click at [386, 301] on span "Back to Home" at bounding box center [403, 300] width 51 height 11
